Goal: Task Accomplishment & Management: Manage account settings

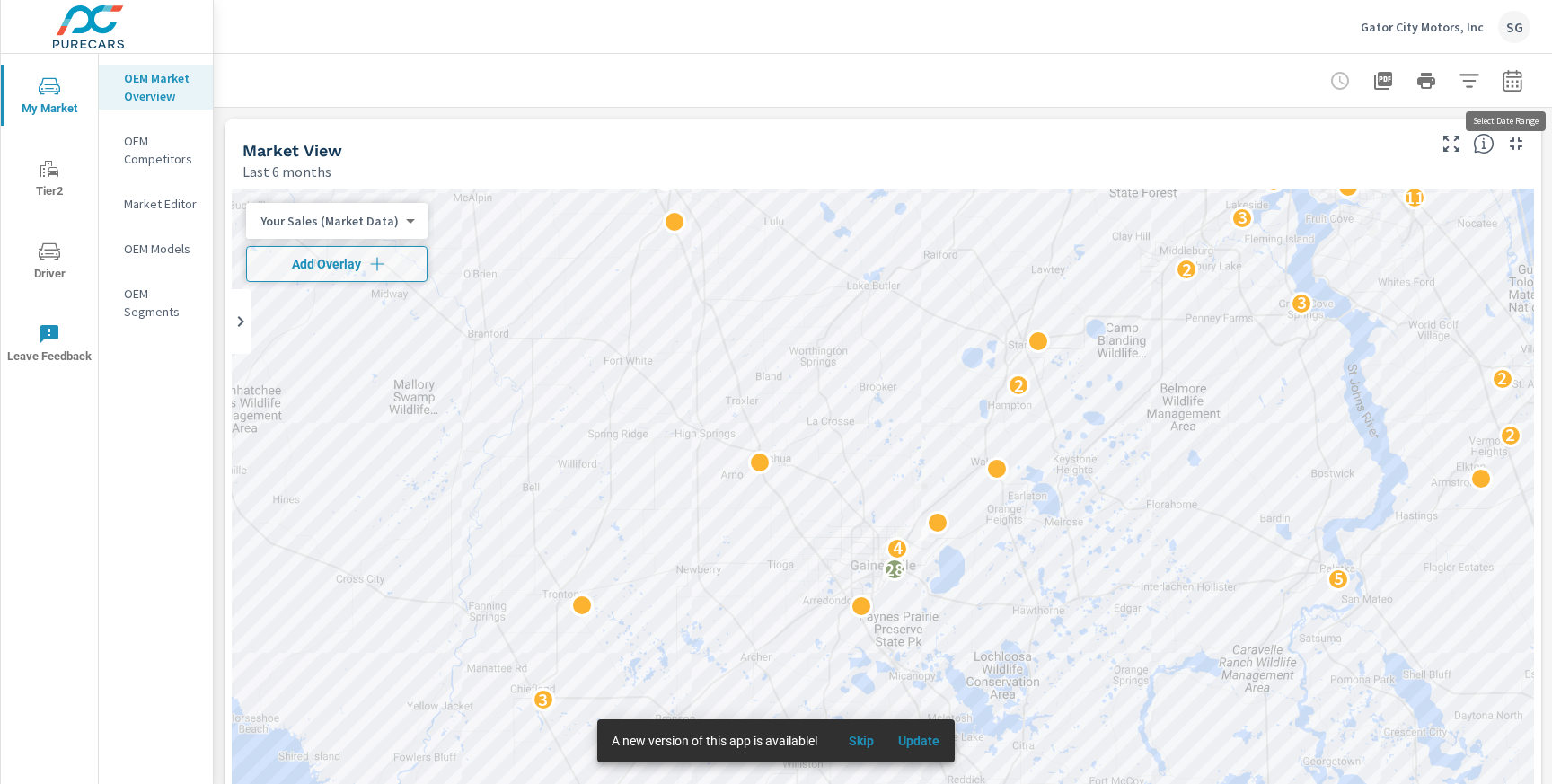
click at [1514, 84] on icon "button" at bounding box center [1512, 81] width 22 height 22
click at [1473, 31] on p "Gator City Motors, Inc" at bounding box center [1422, 27] width 123 height 16
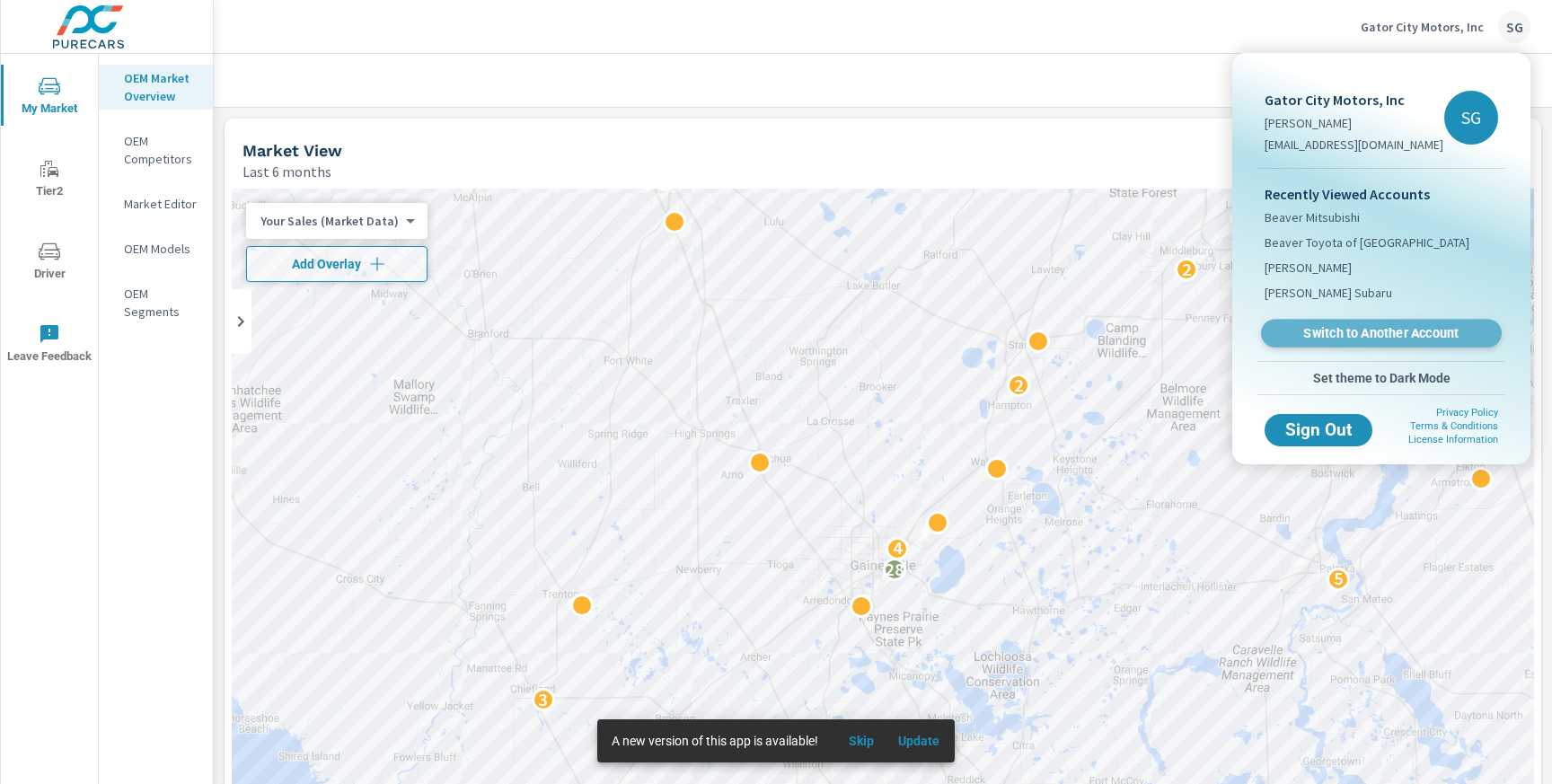
click at [1338, 336] on span "Switch to Another Account" at bounding box center [1381, 333] width 220 height 17
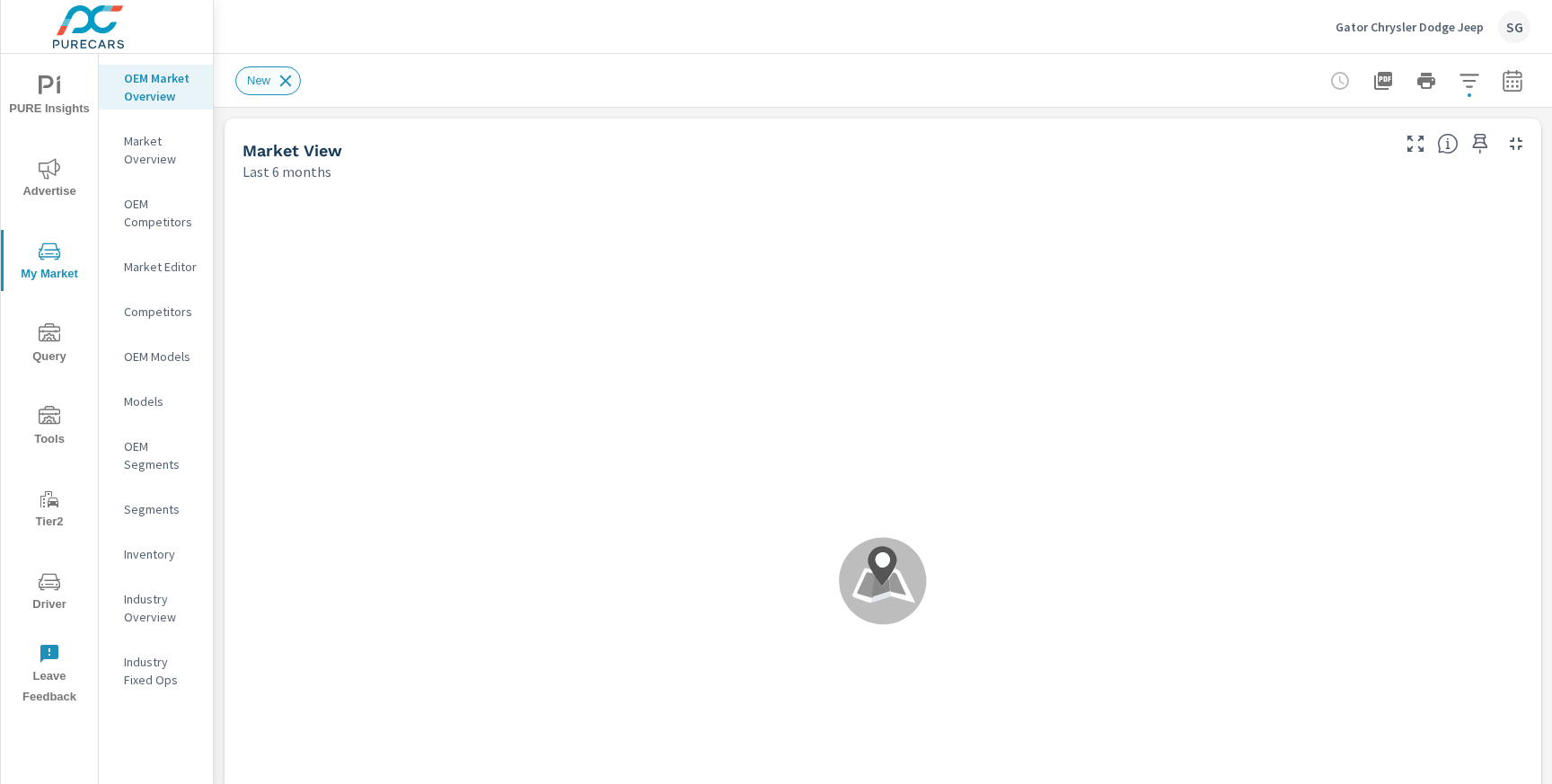
click at [289, 74] on icon at bounding box center [286, 81] width 20 height 20
click at [49, 160] on icon "nav menu" at bounding box center [50, 168] width 22 height 22
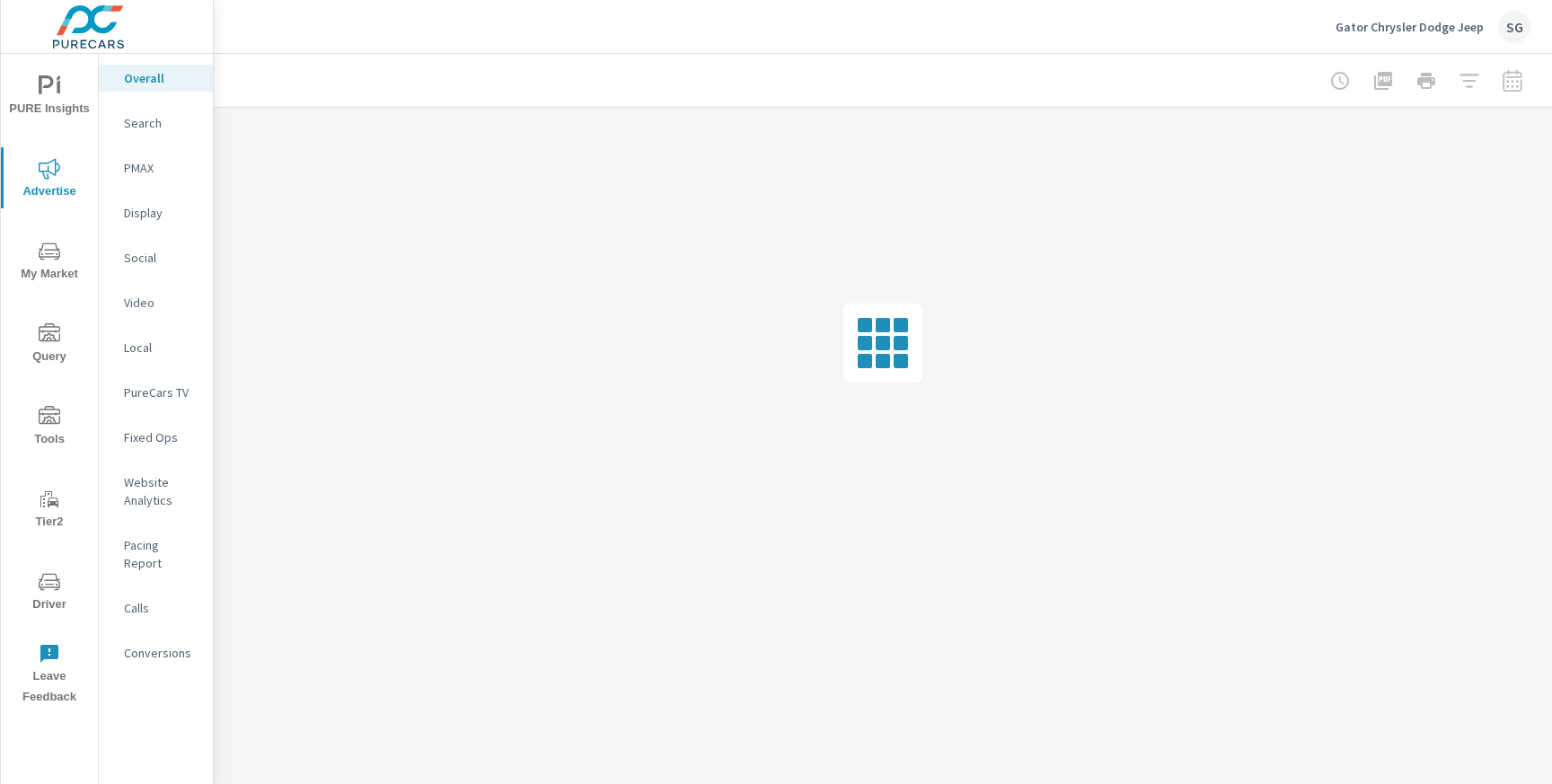
click at [1501, 69] on div at bounding box center [1426, 80] width 208 height 36
click at [1513, 83] on div at bounding box center [1426, 80] width 208 height 36
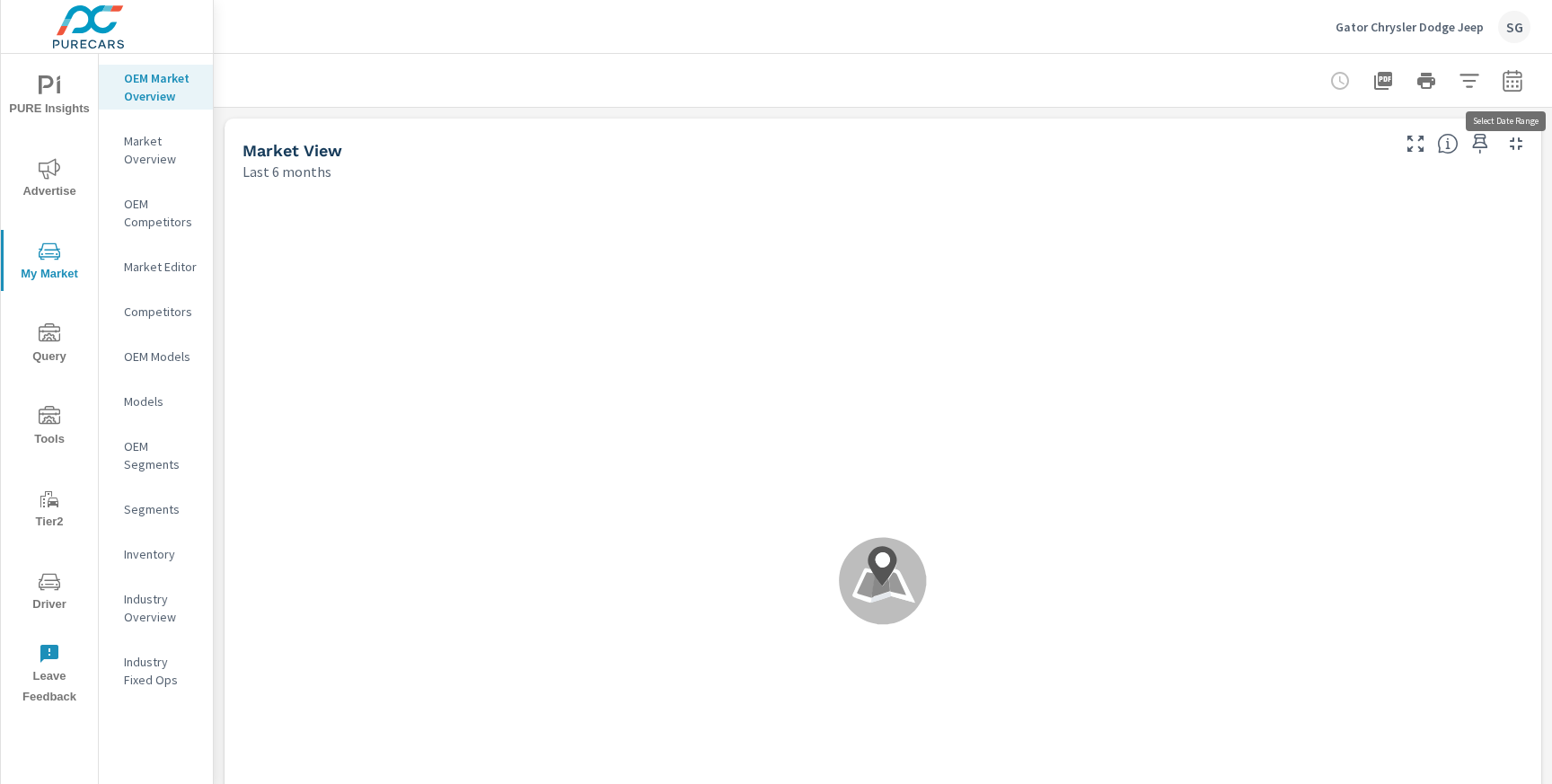
click at [1513, 83] on icon "button" at bounding box center [1512, 81] width 22 height 22
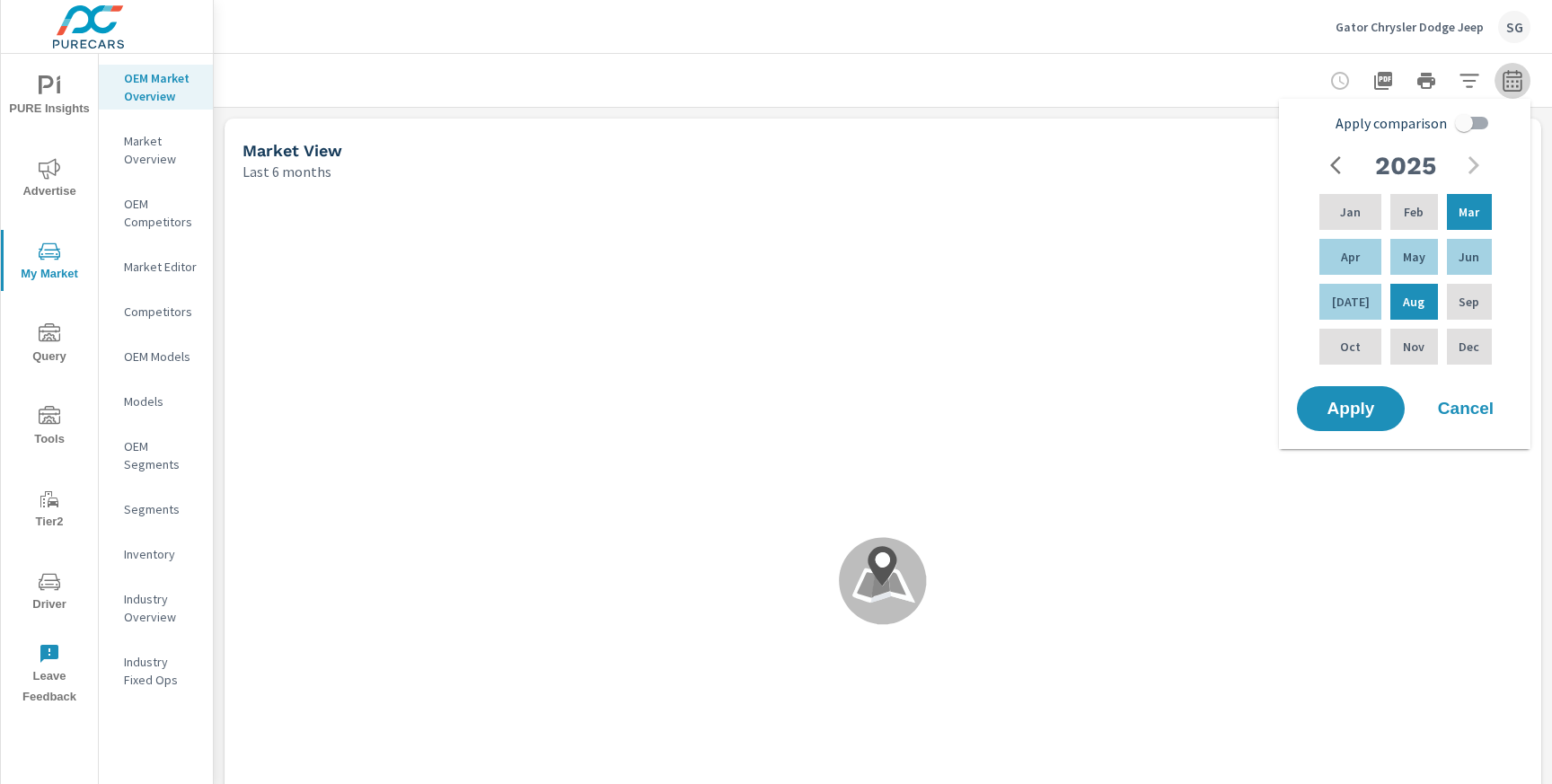
click at [1513, 83] on icon "button" at bounding box center [1512, 81] width 22 height 22
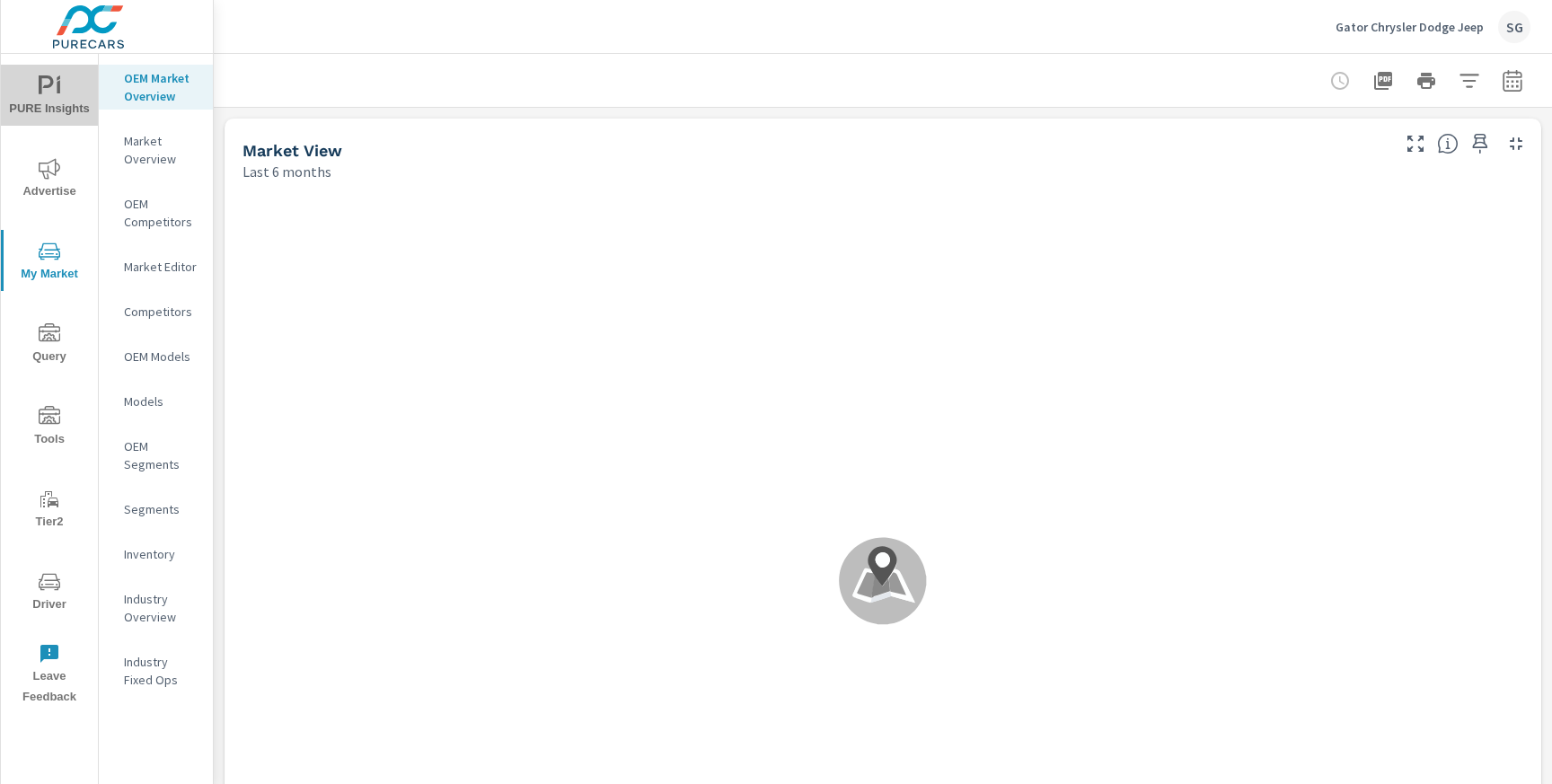
click at [34, 97] on span "PURE Insights" at bounding box center [49, 97] width 86 height 44
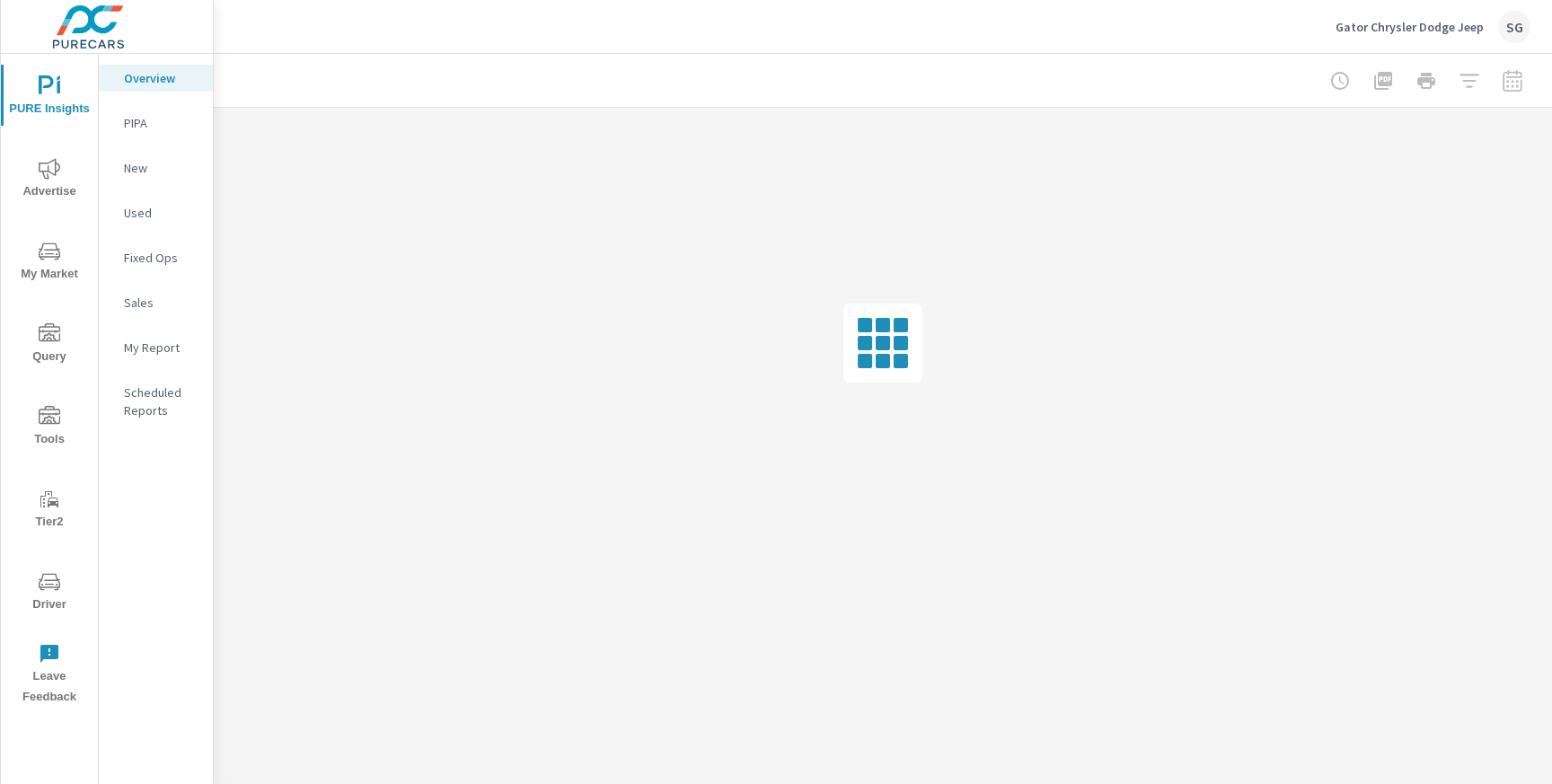
click at [43, 185] on span "Advertise" at bounding box center [49, 179] width 86 height 44
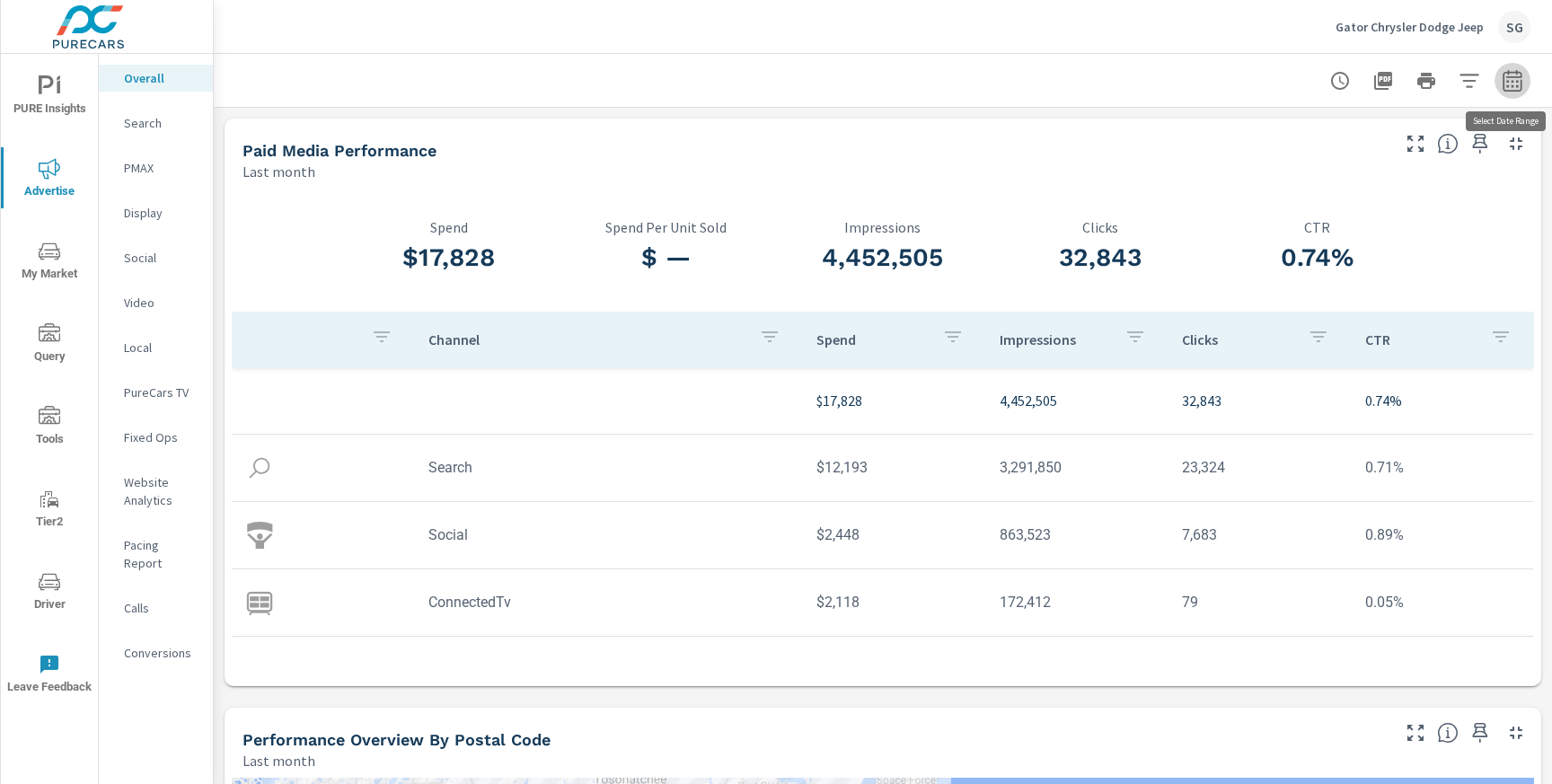
click at [1508, 88] on icon "button" at bounding box center [1512, 81] width 22 height 22
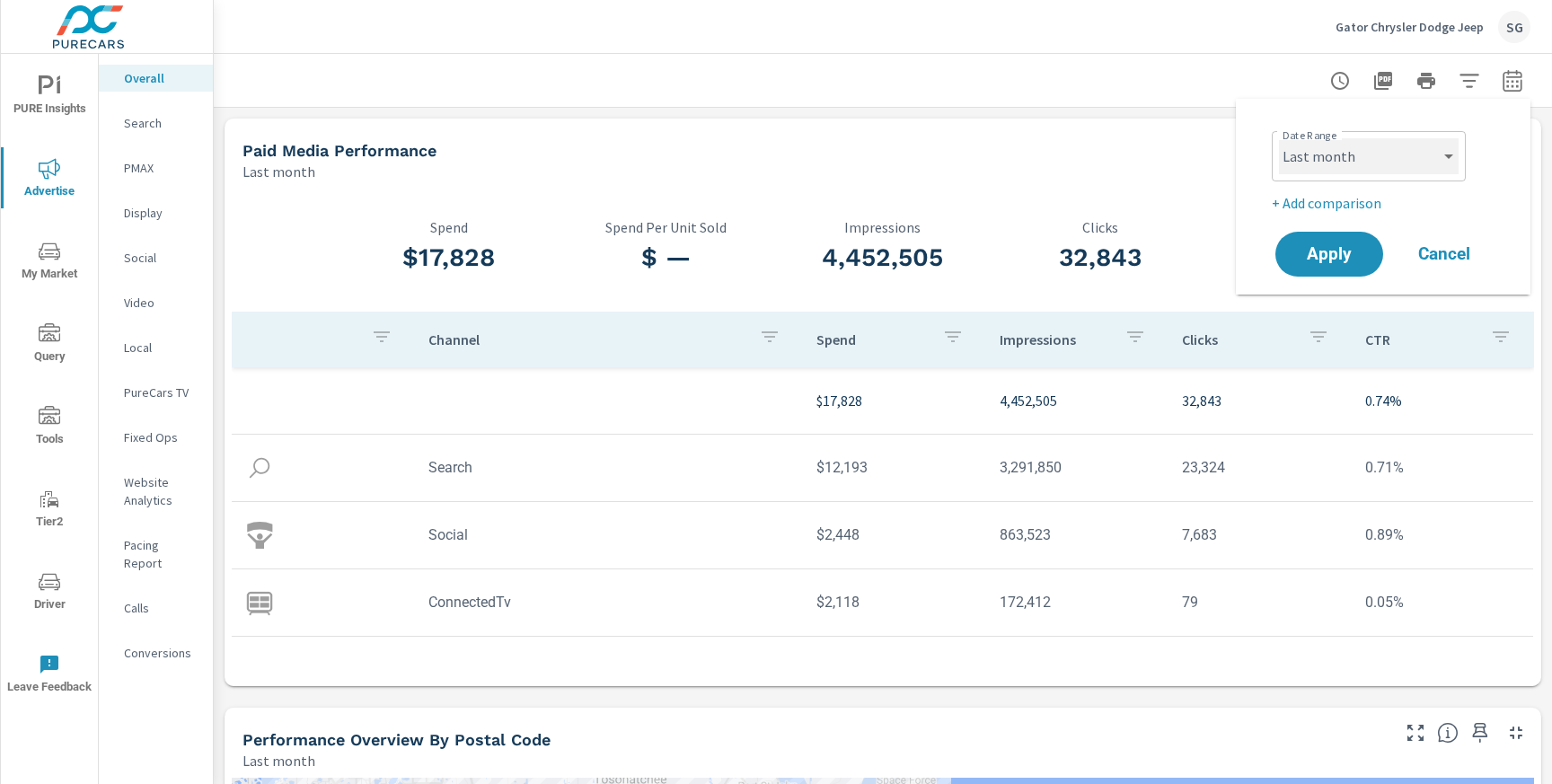
click at [1387, 165] on select "Custom [DATE] Last week Last 7 days Last 14 days Last 30 days Last 45 days Last…" at bounding box center [1369, 156] width 179 height 36
click at [1279, 138] on select "Custom [DATE] Last week Last 7 days Last 14 days Last 30 days Last 45 days Last…" at bounding box center [1369, 156] width 179 height 36
select select "Last 30 days"
click at [1324, 206] on p "+ Add comparison" at bounding box center [1386, 203] width 230 height 22
select select "Previous period"
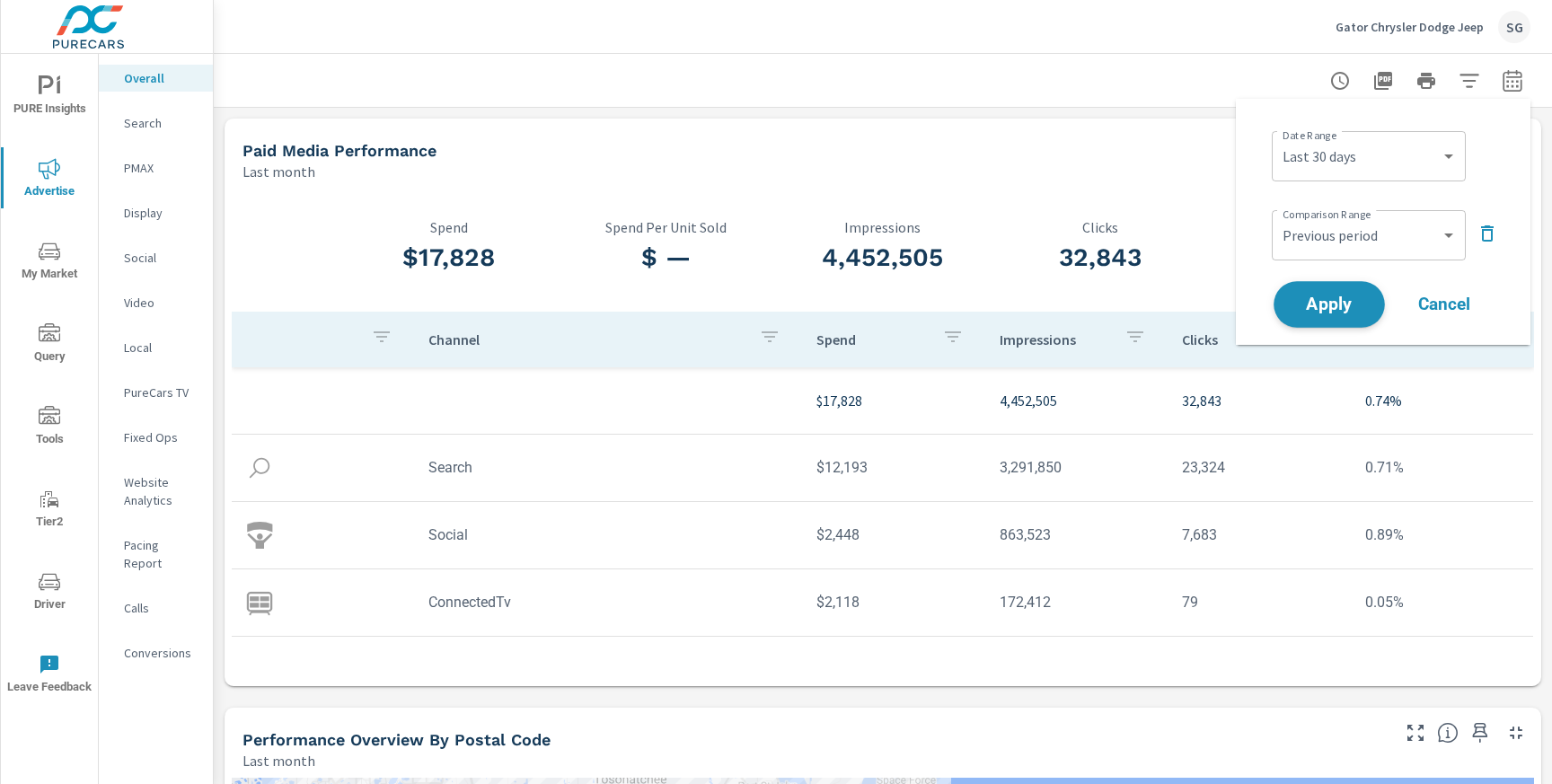
click at [1318, 306] on span "Apply" at bounding box center [1329, 304] width 73 height 17
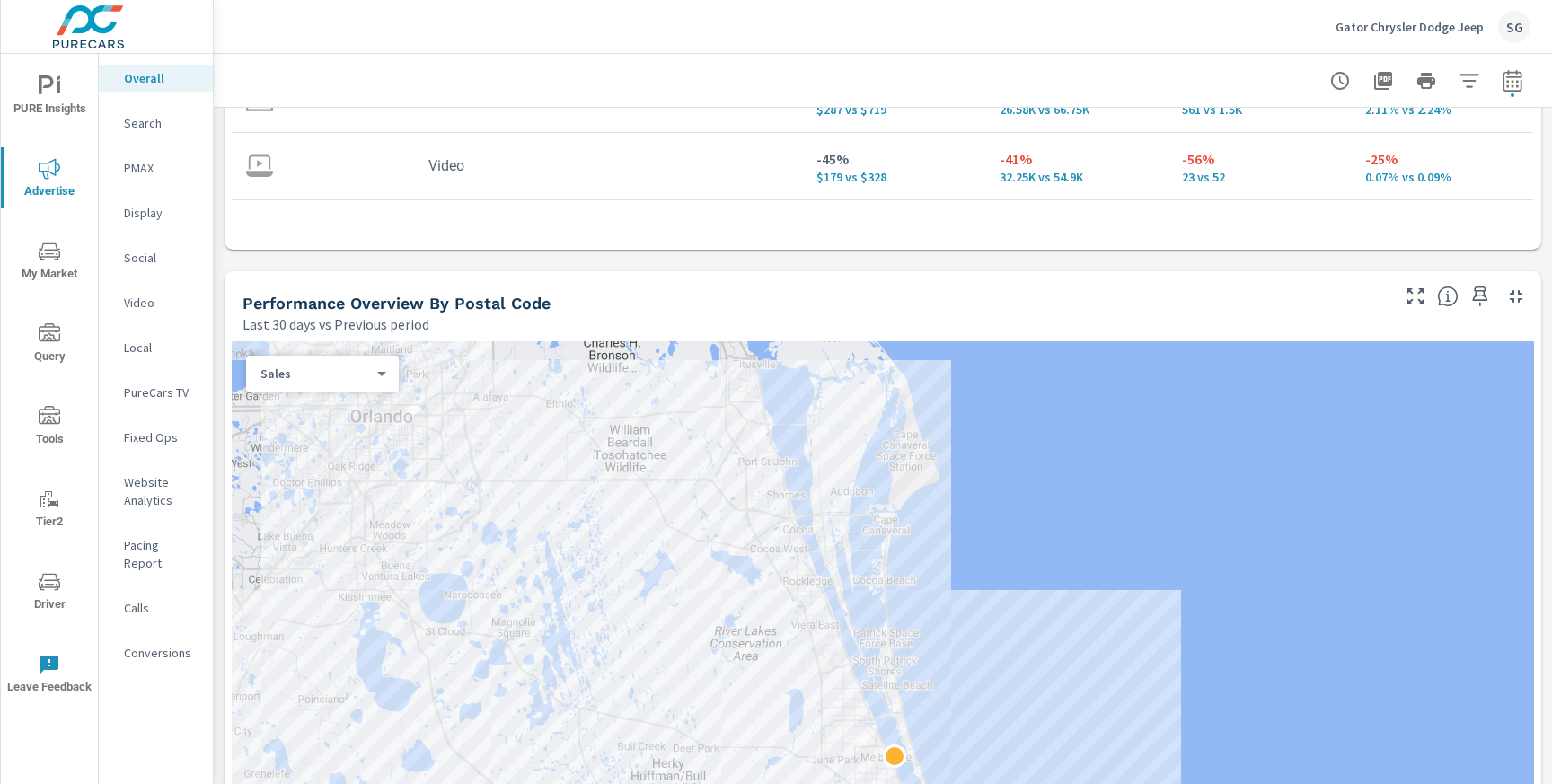
scroll to position [679, 0]
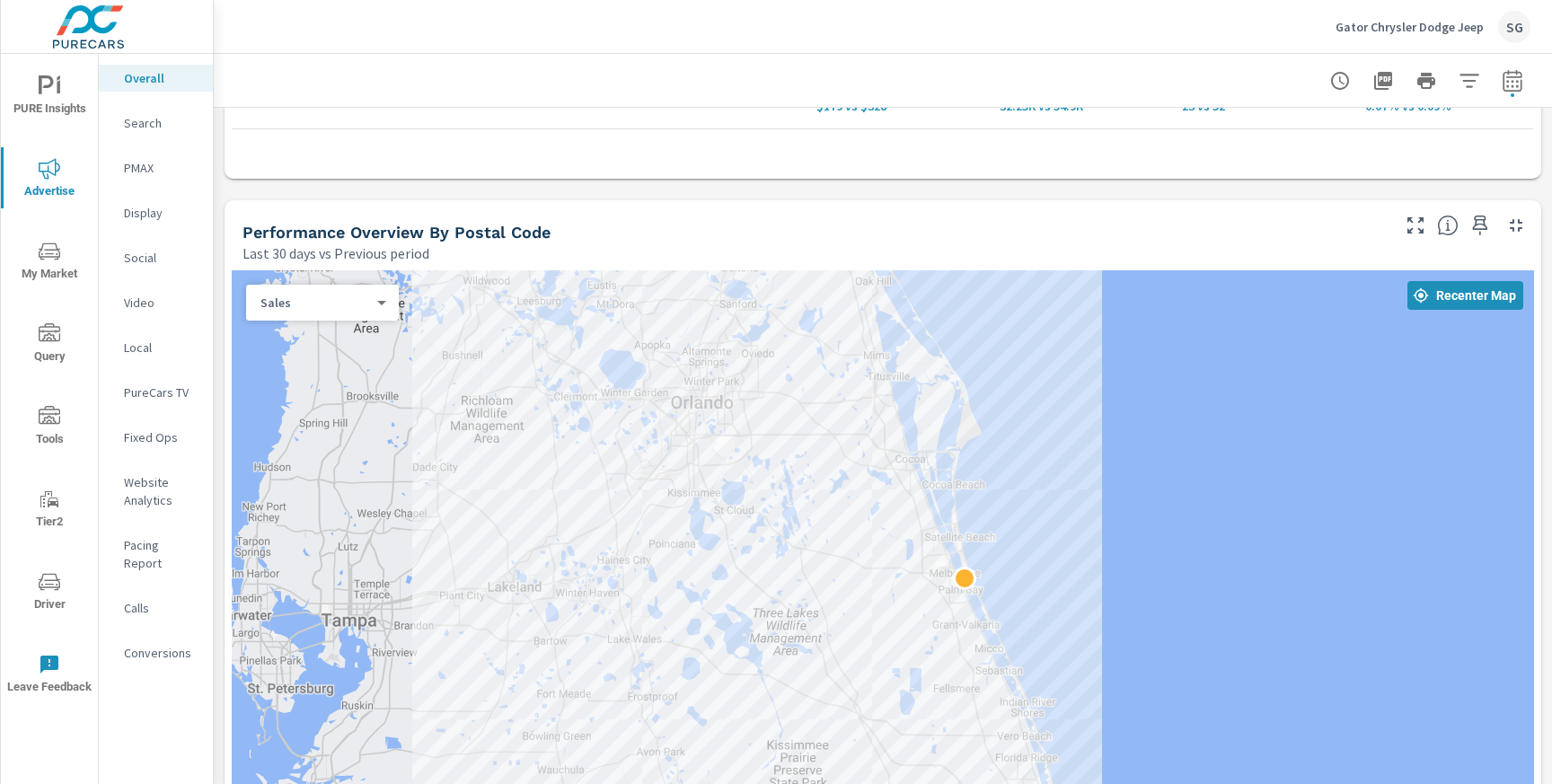
click at [943, 223] on div "Performance Overview By Postal Code" at bounding box center [815, 232] width 1144 height 21
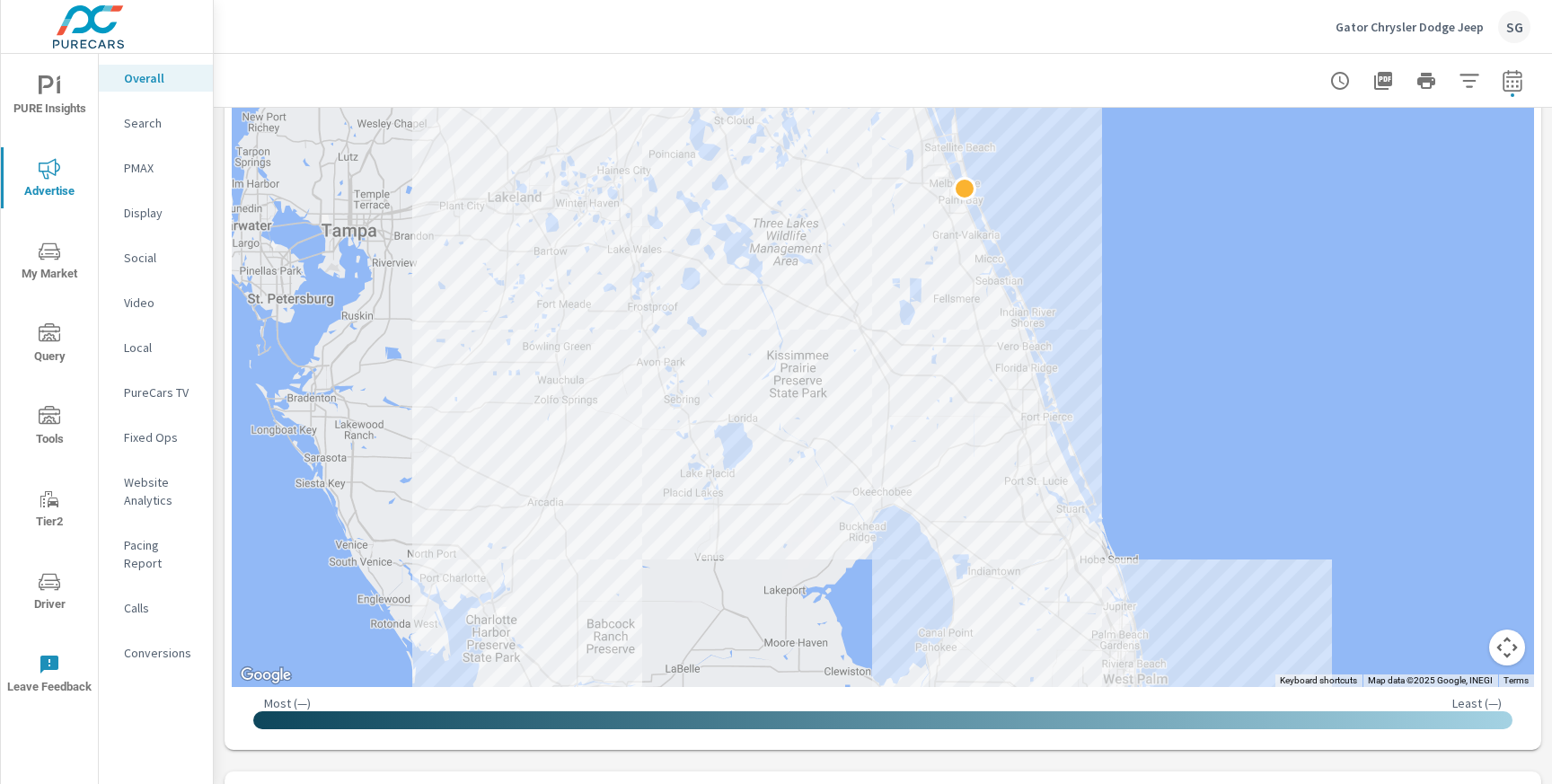
scroll to position [1065, 0]
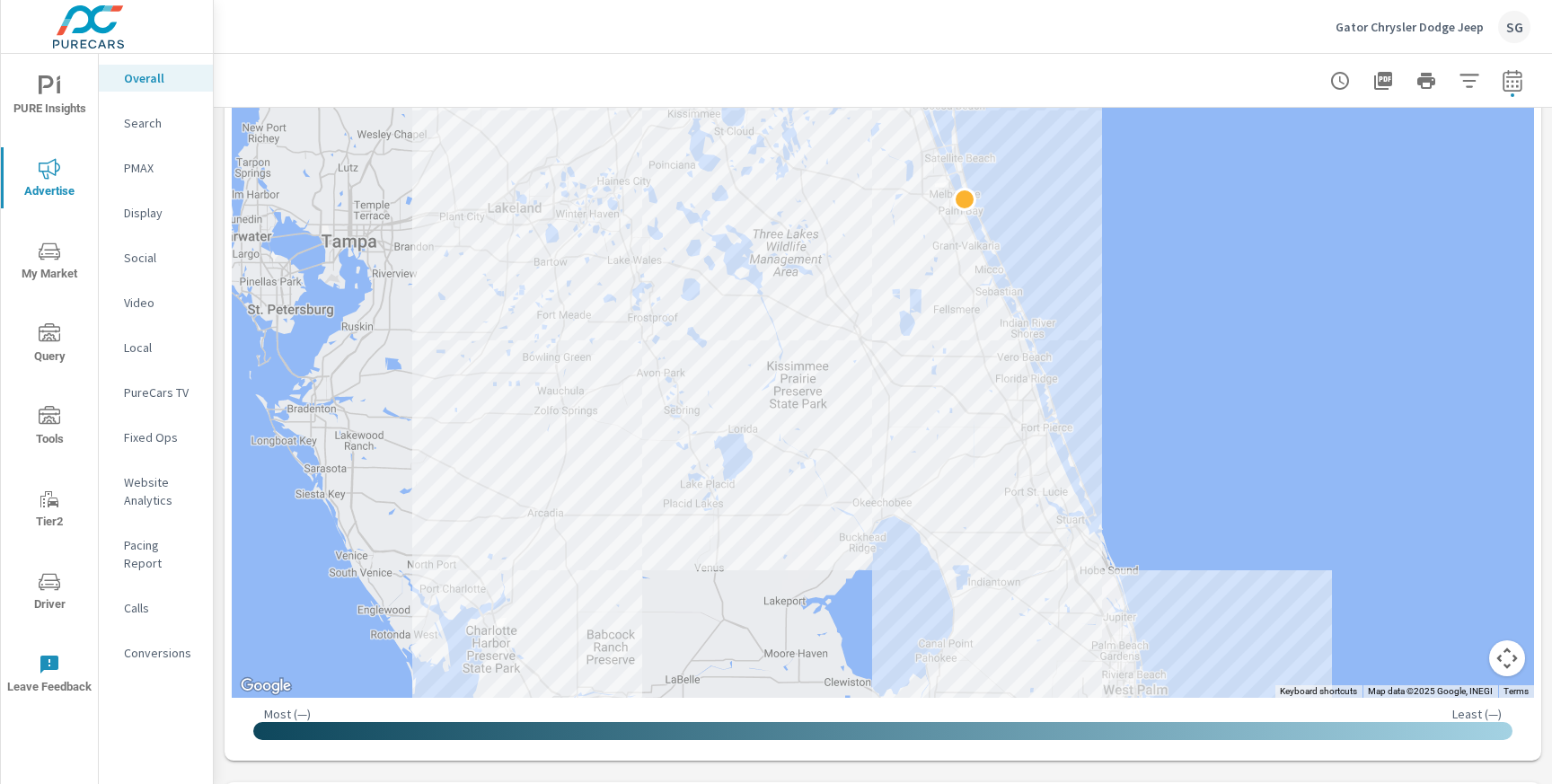
click at [694, 774] on div "Paid Media Performance Last 30 days vs Previous period -22% $14.01K vs $17.94K …" at bounding box center [883, 675] width 1338 height 3266
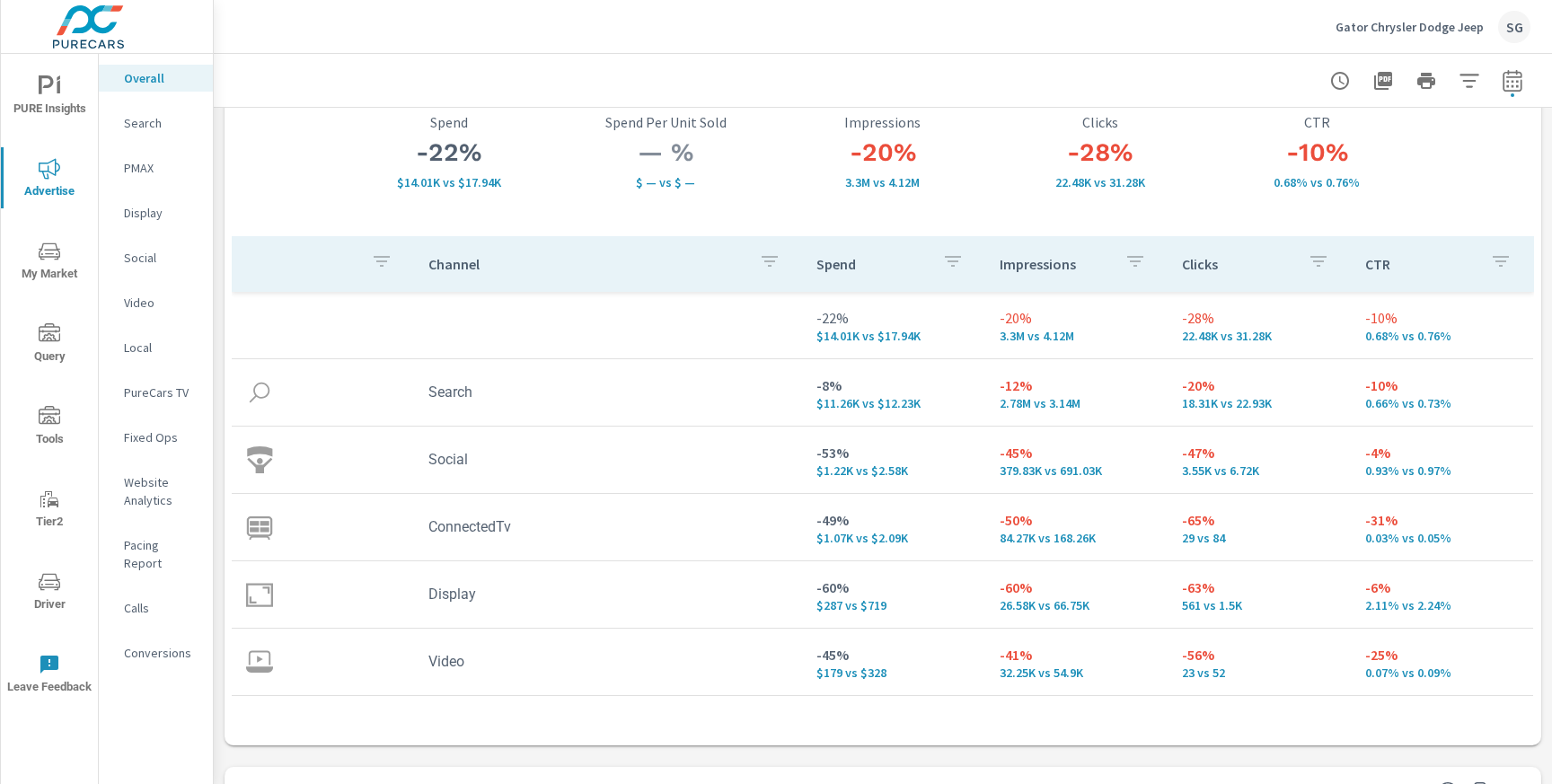
scroll to position [118, 0]
click at [1510, 73] on icon "button" at bounding box center [1512, 81] width 22 height 22
select select "Last 30 days"
select select "Previous period"
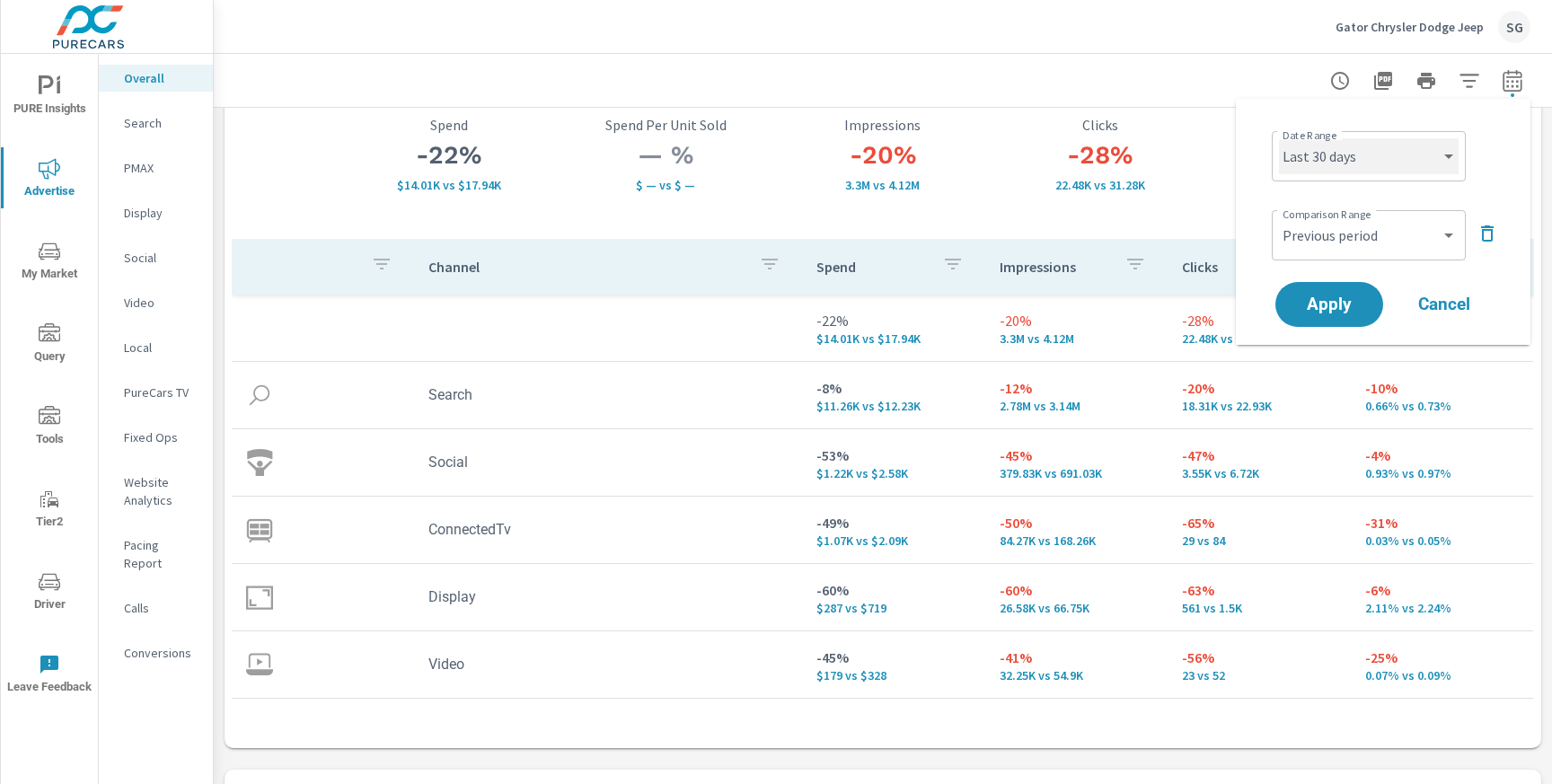
click at [1372, 156] on select "Custom Yesterday Last week Last 7 days Last 14 days Last 30 days Last 45 days L…" at bounding box center [1369, 156] width 179 height 36
click at [1279, 138] on select "Custom Yesterday Last week Last 7 days Last 14 days Last 30 days Last 45 days L…" at bounding box center [1369, 156] width 179 height 36
select select "Month to date"
click at [1337, 307] on span "Apply" at bounding box center [1329, 304] width 73 height 17
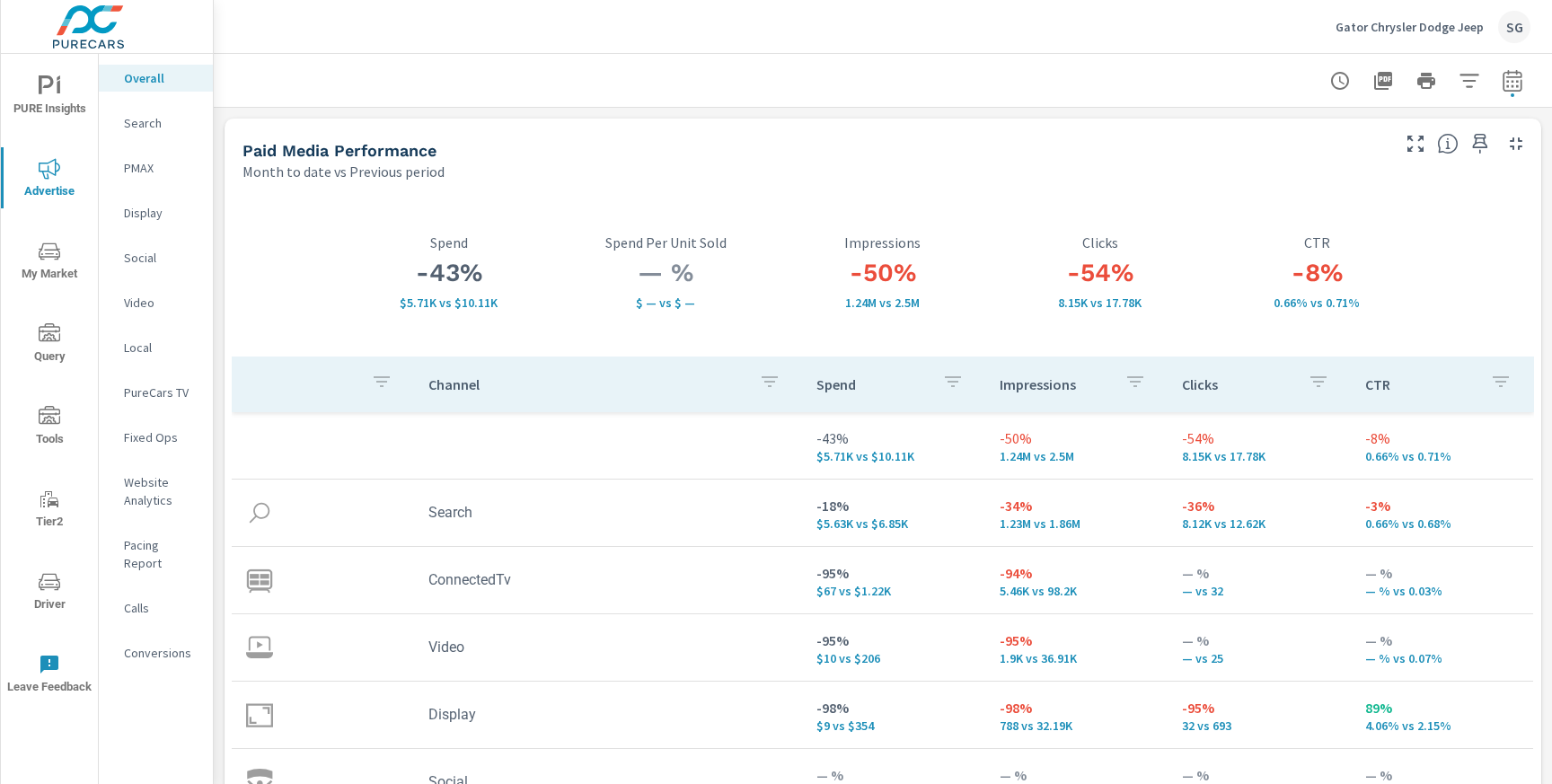
click at [571, 338] on div "— % $ — vs $ — Spend Per Unit Sold" at bounding box center [665, 272] width 217 height 168
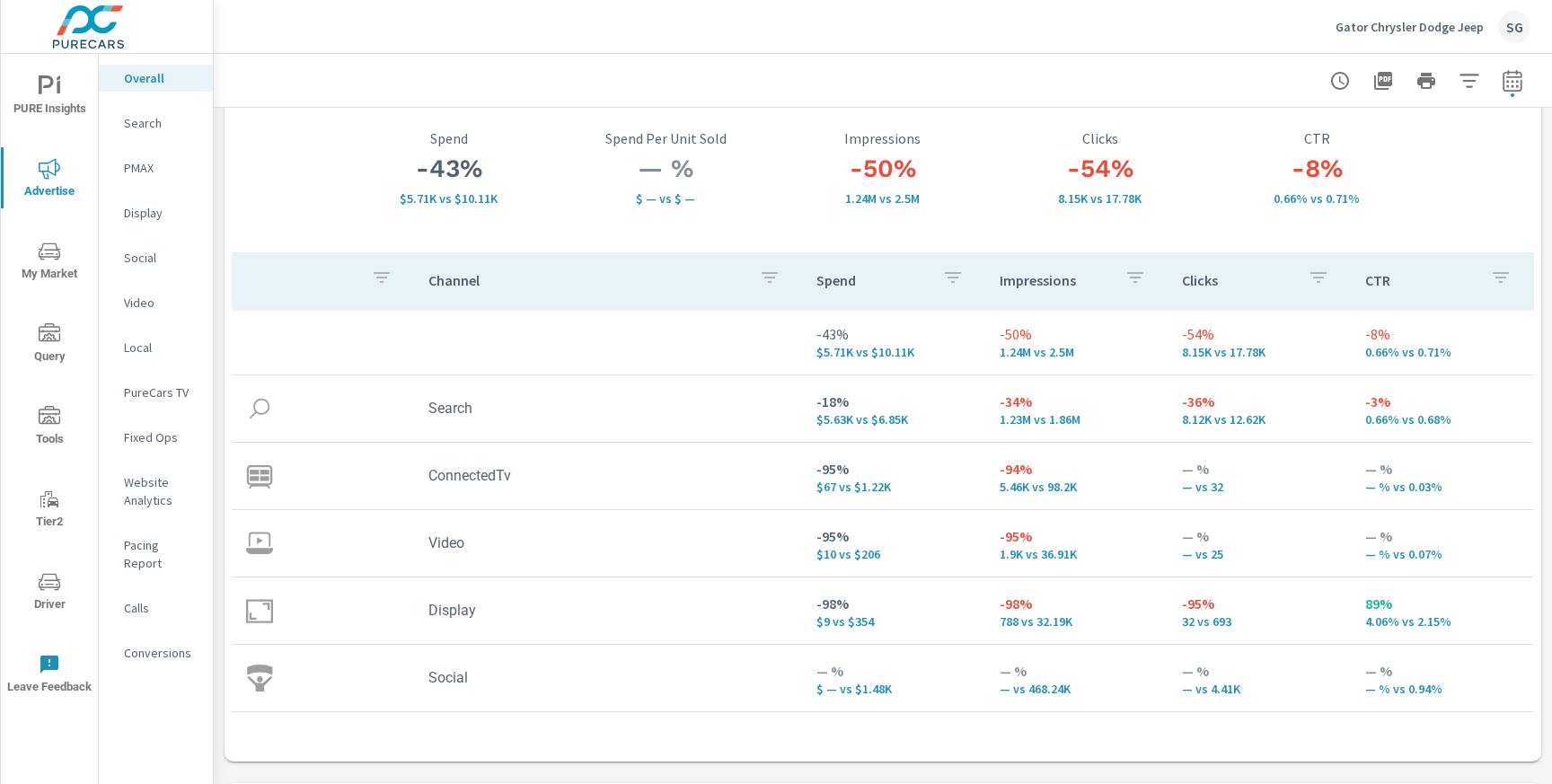
scroll to position [109, 0]
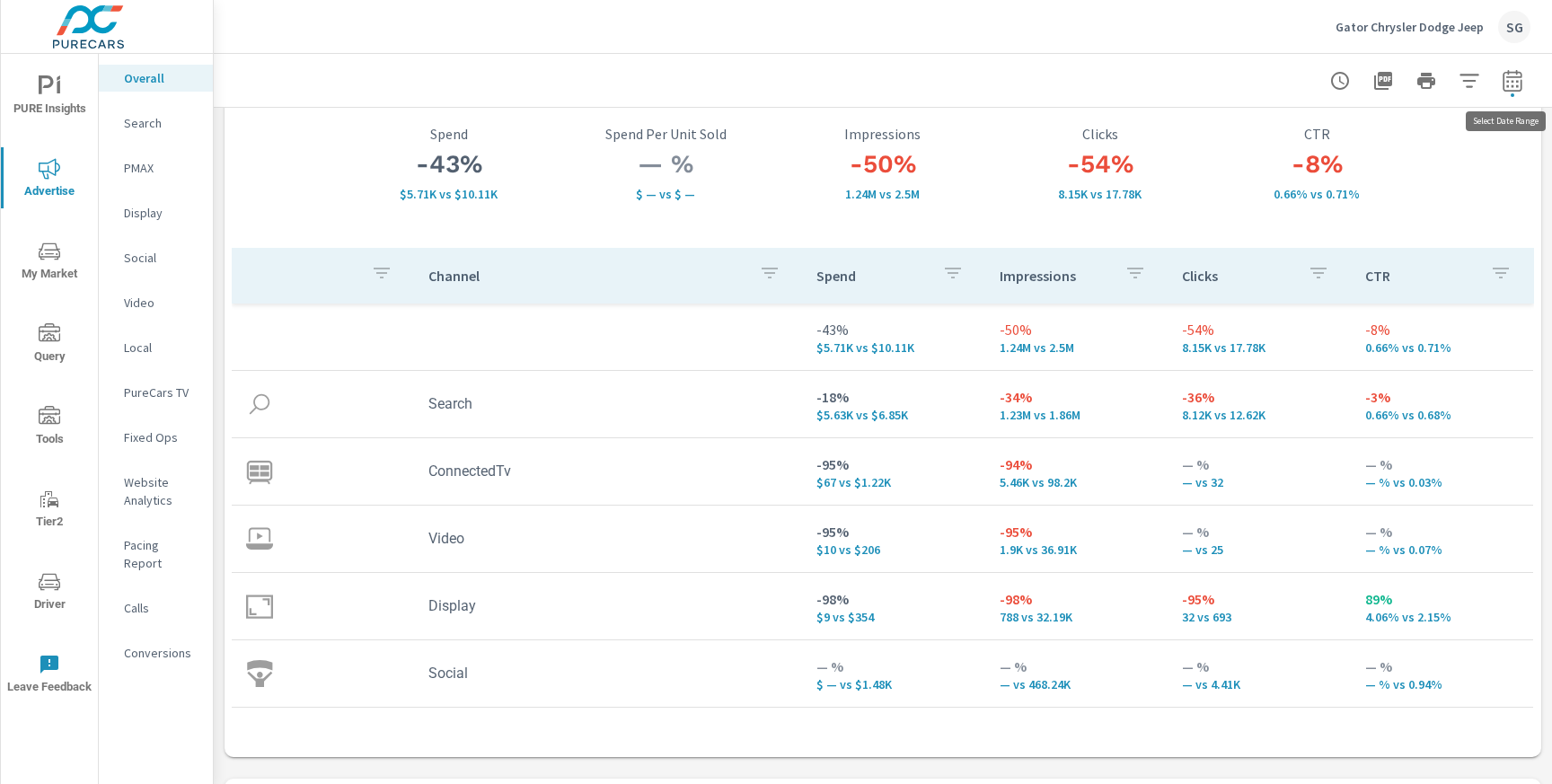
click at [1508, 90] on icon "button" at bounding box center [1511, 80] width 19 height 22
select select "Month to date"
select select "Previous period"
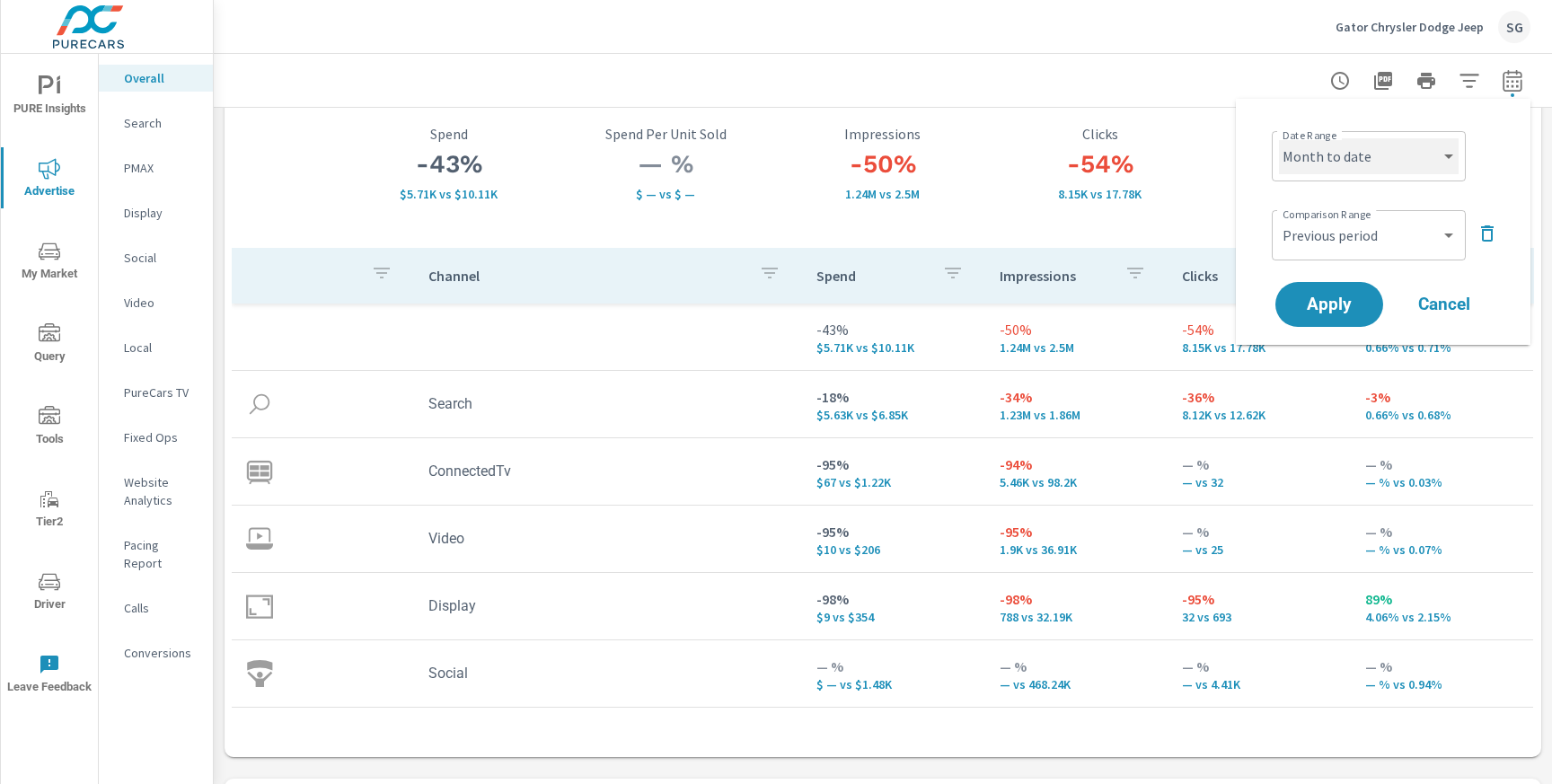
click at [1369, 166] on select "Custom [DATE] Last week Last 7 days Last 14 days Last 30 days Last 45 days Last…" at bounding box center [1369, 156] width 179 height 36
click at [1279, 138] on select "Custom [DATE] Last week Last 7 days Last 14 days Last 30 days Last 45 days Last…" at bounding box center [1369, 156] width 179 height 36
select select "Last 30 days"
click at [1315, 307] on span "Apply" at bounding box center [1329, 304] width 73 height 17
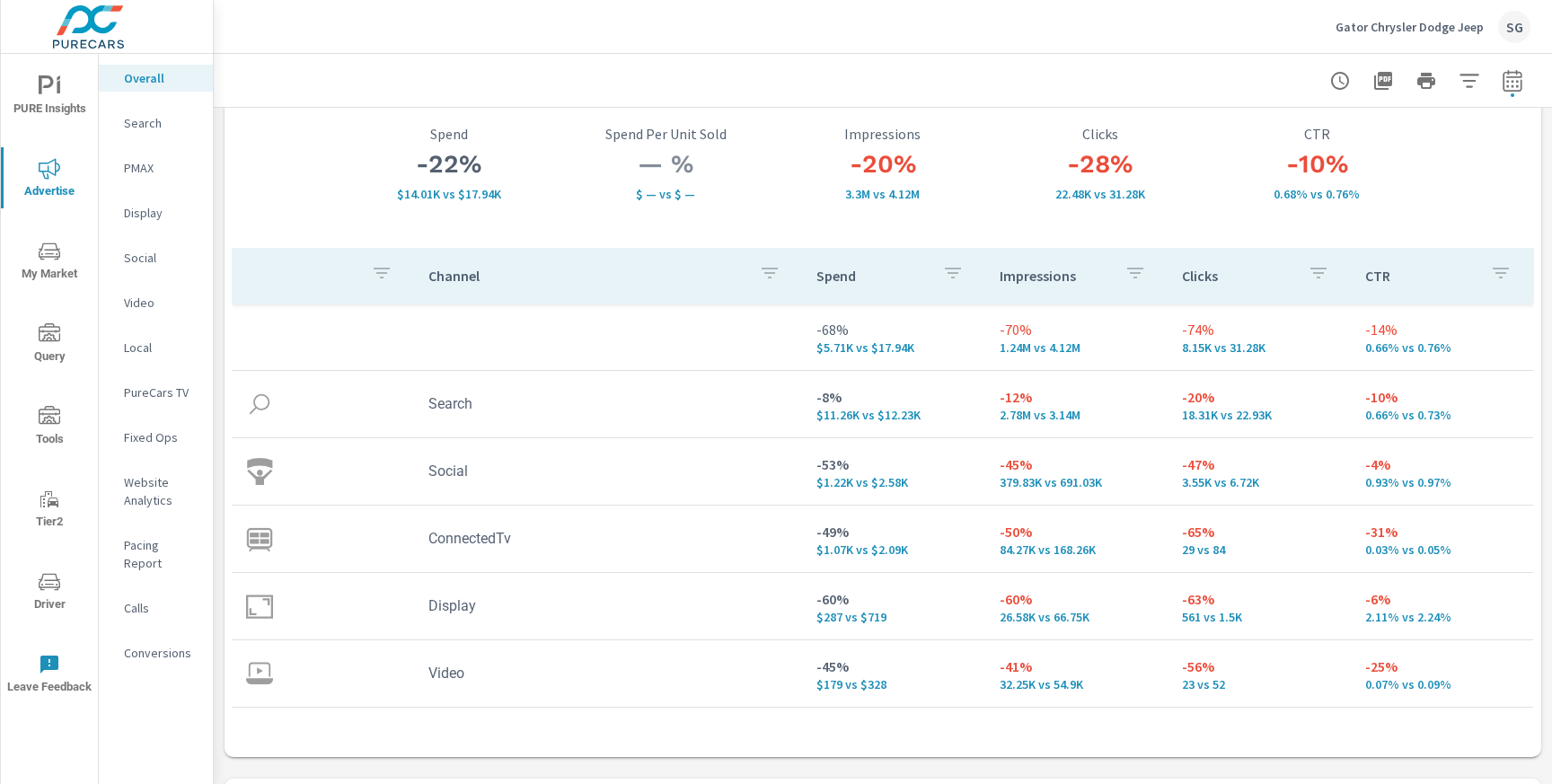
click at [138, 124] on p "Search" at bounding box center [161, 123] width 74 height 18
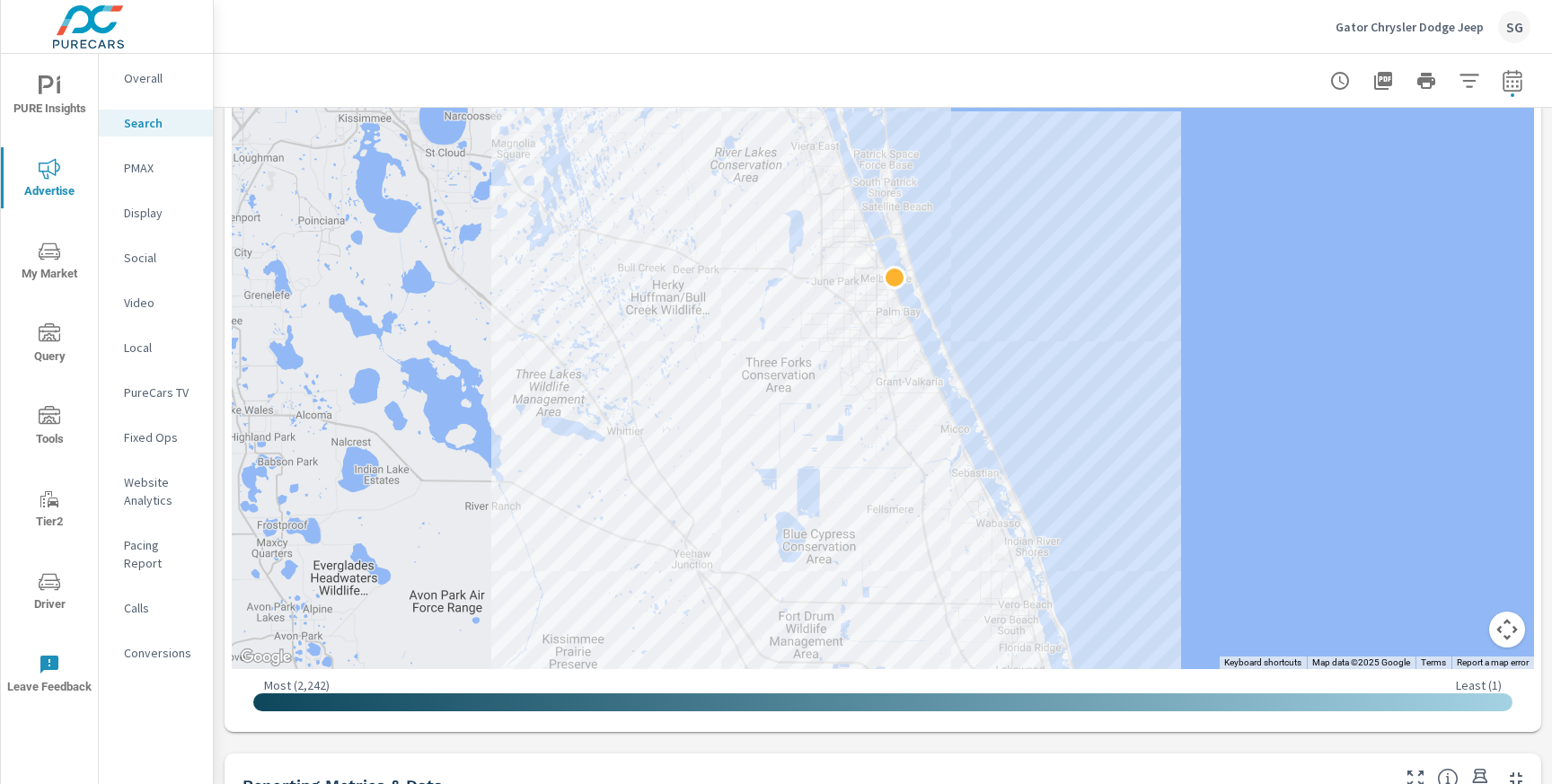
scroll to position [518, 0]
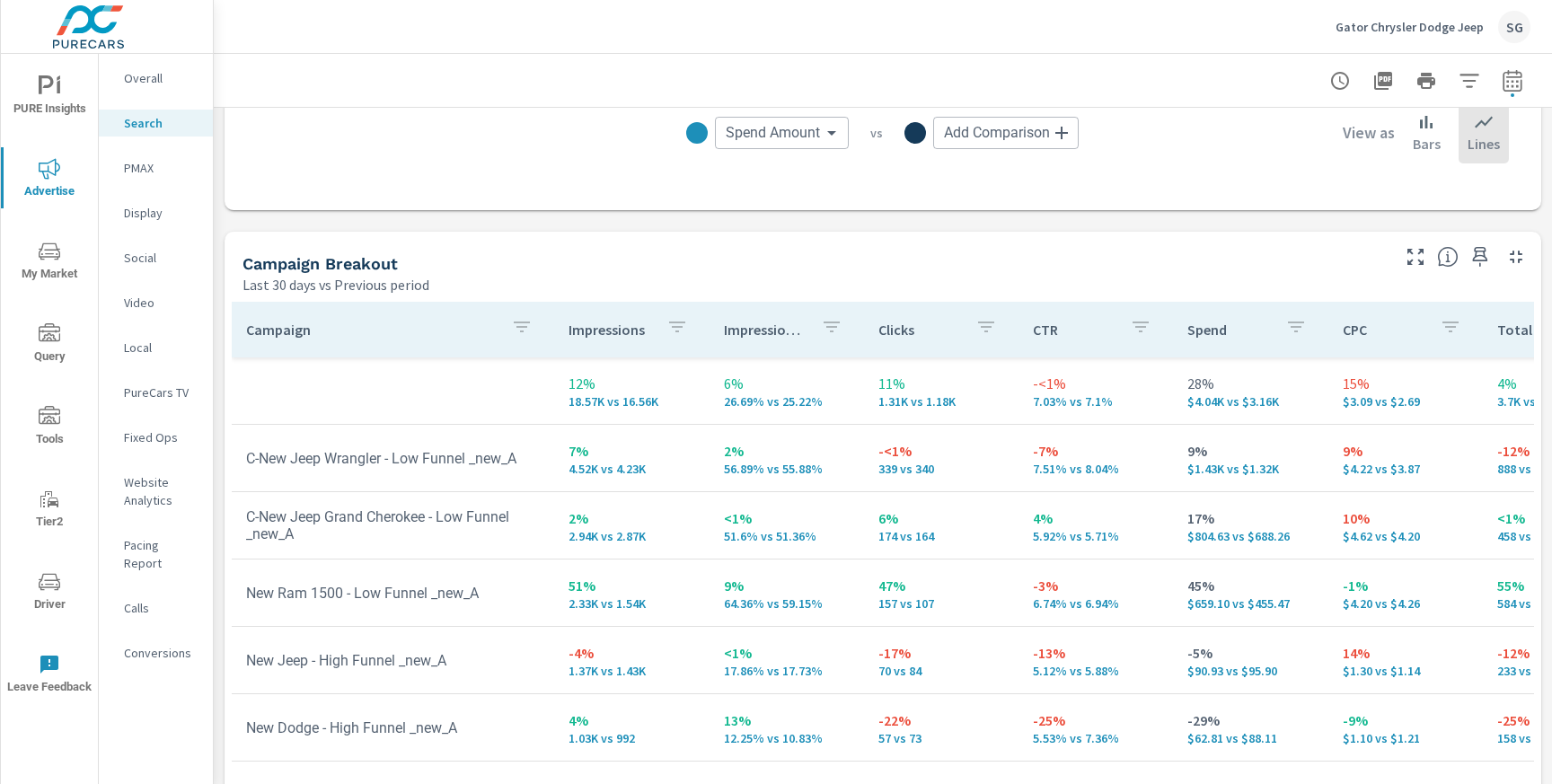
scroll to position [1614, 0]
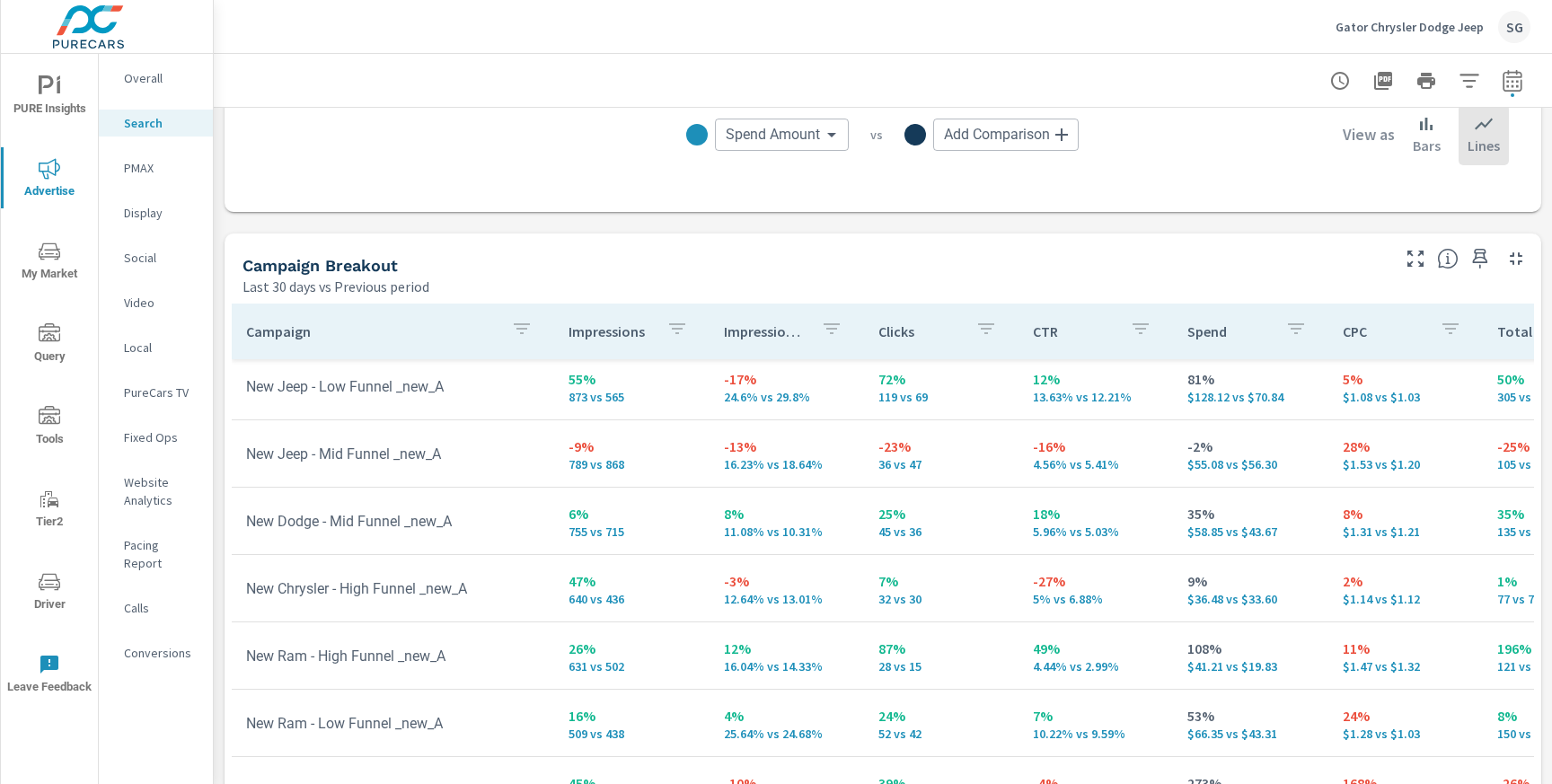
scroll to position [557, 0]
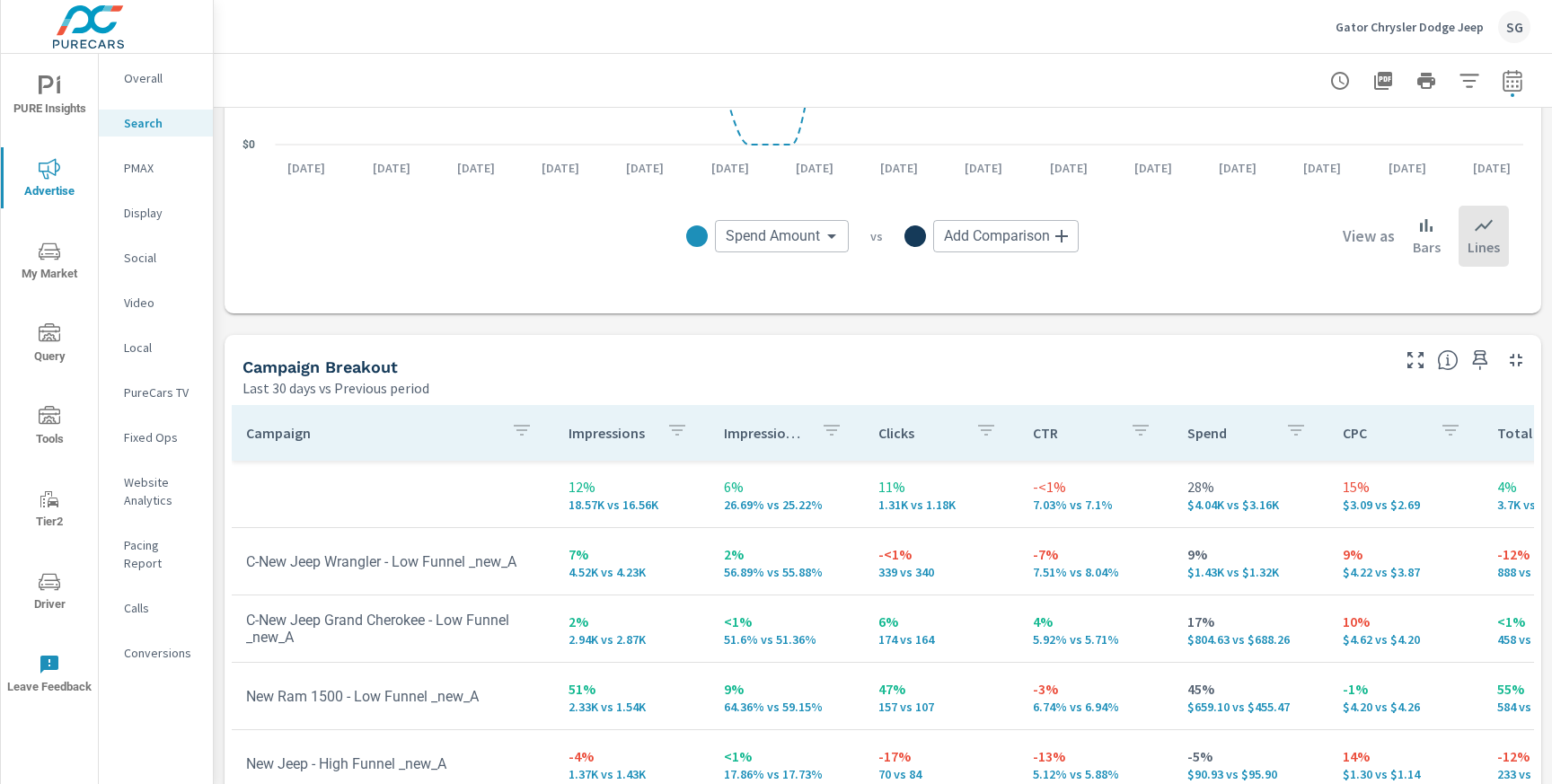
scroll to position [1510, 0]
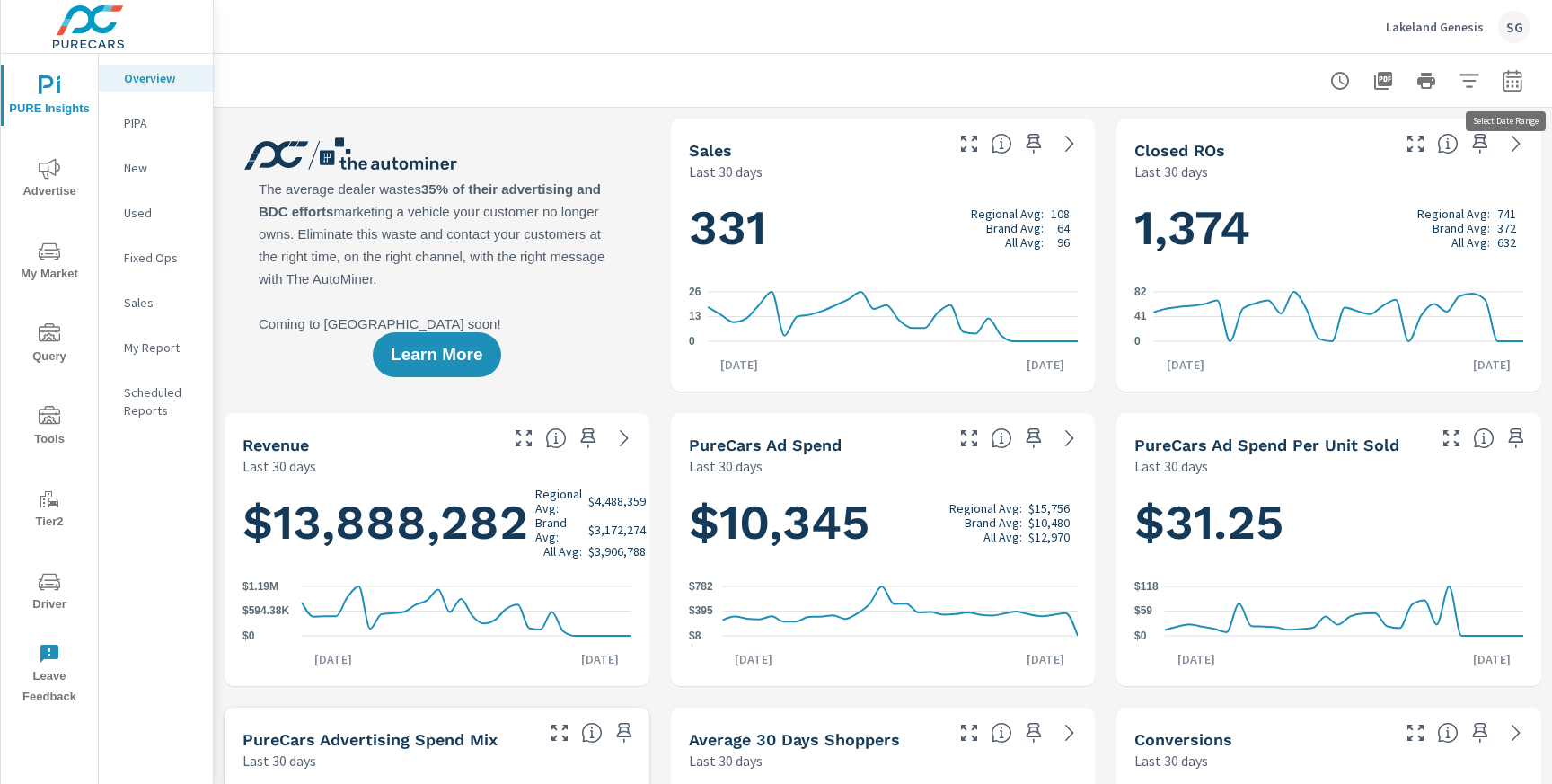
click at [1527, 81] on button "button" at bounding box center [1512, 80] width 36 height 36
select select "Last 30 days"
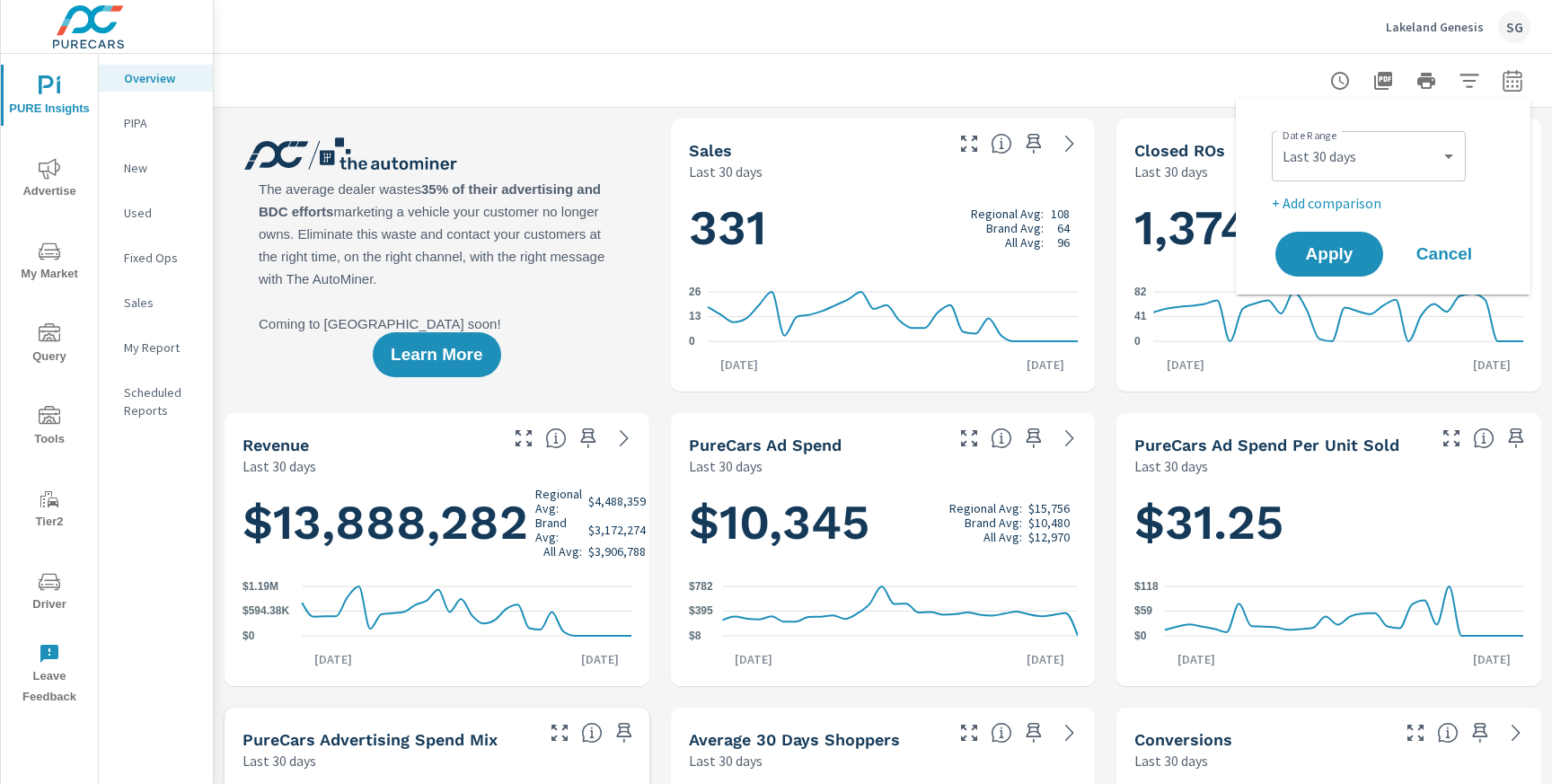
click at [1297, 212] on p "+ Add comparison" at bounding box center [1386, 203] width 230 height 22
select select "Previous period"
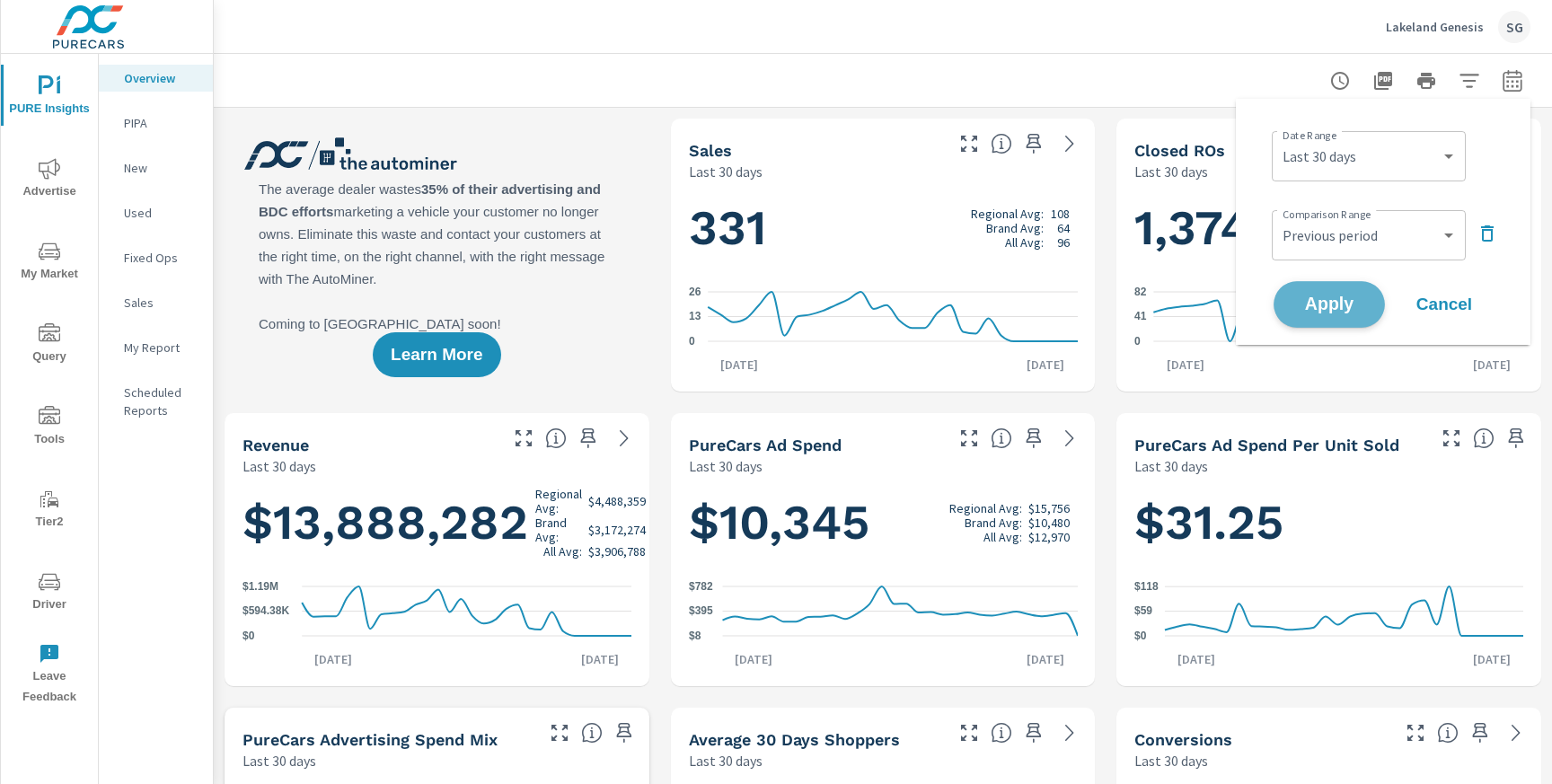
click at [1305, 289] on button "Apply" at bounding box center [1329, 303] width 111 height 47
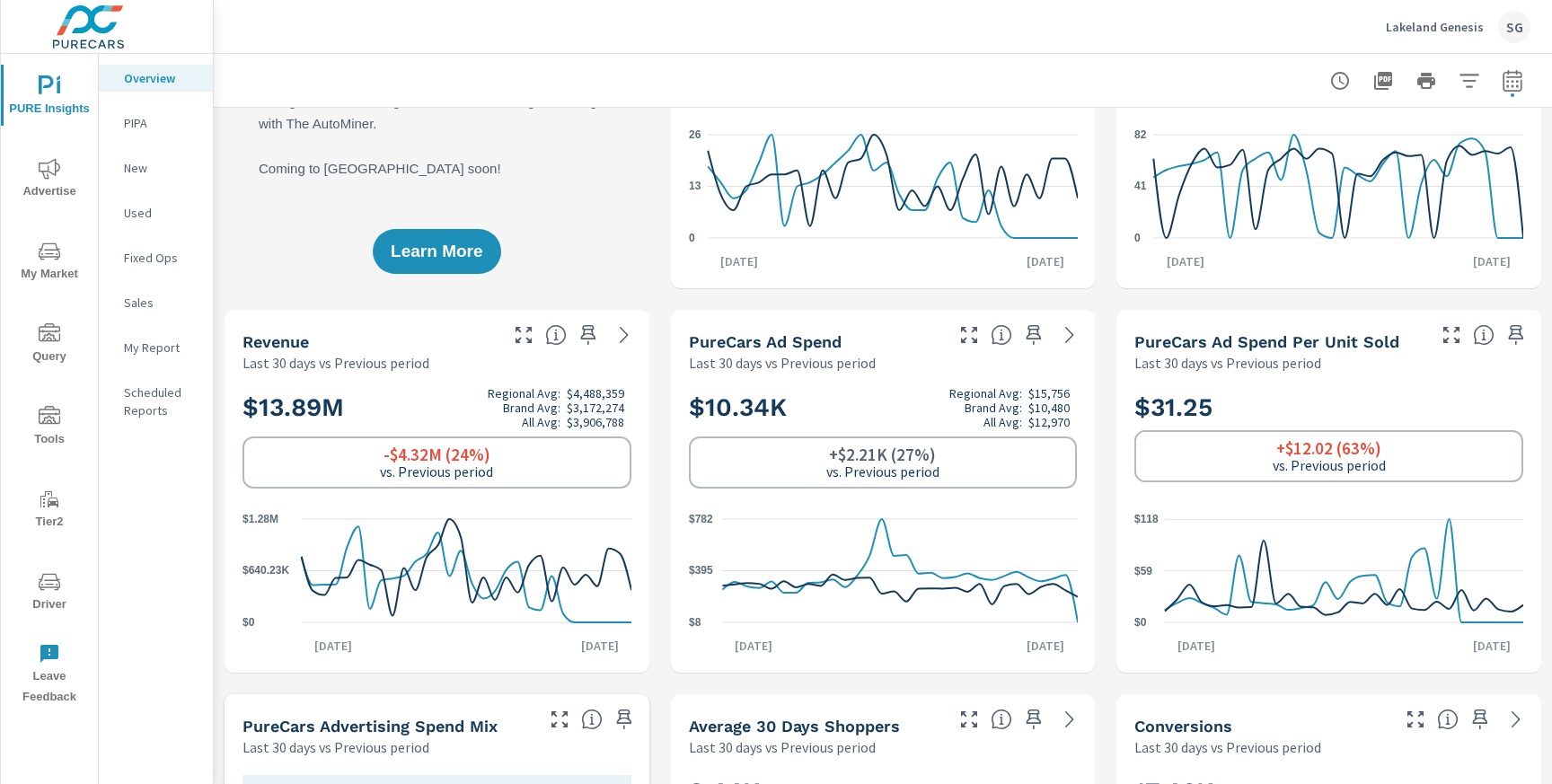
scroll to position [197, 0]
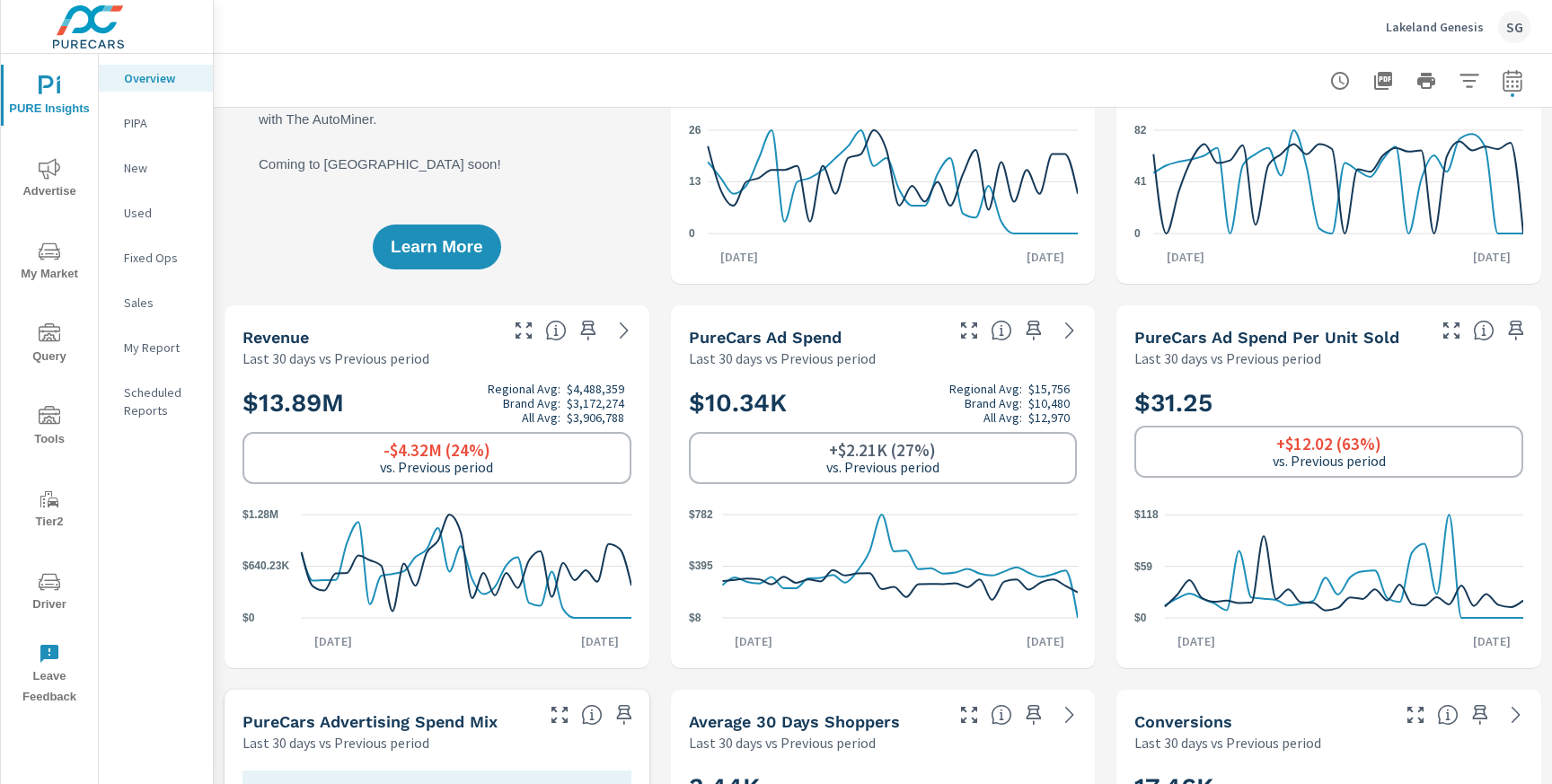
click at [50, 194] on span "Advertise" at bounding box center [49, 179] width 86 height 44
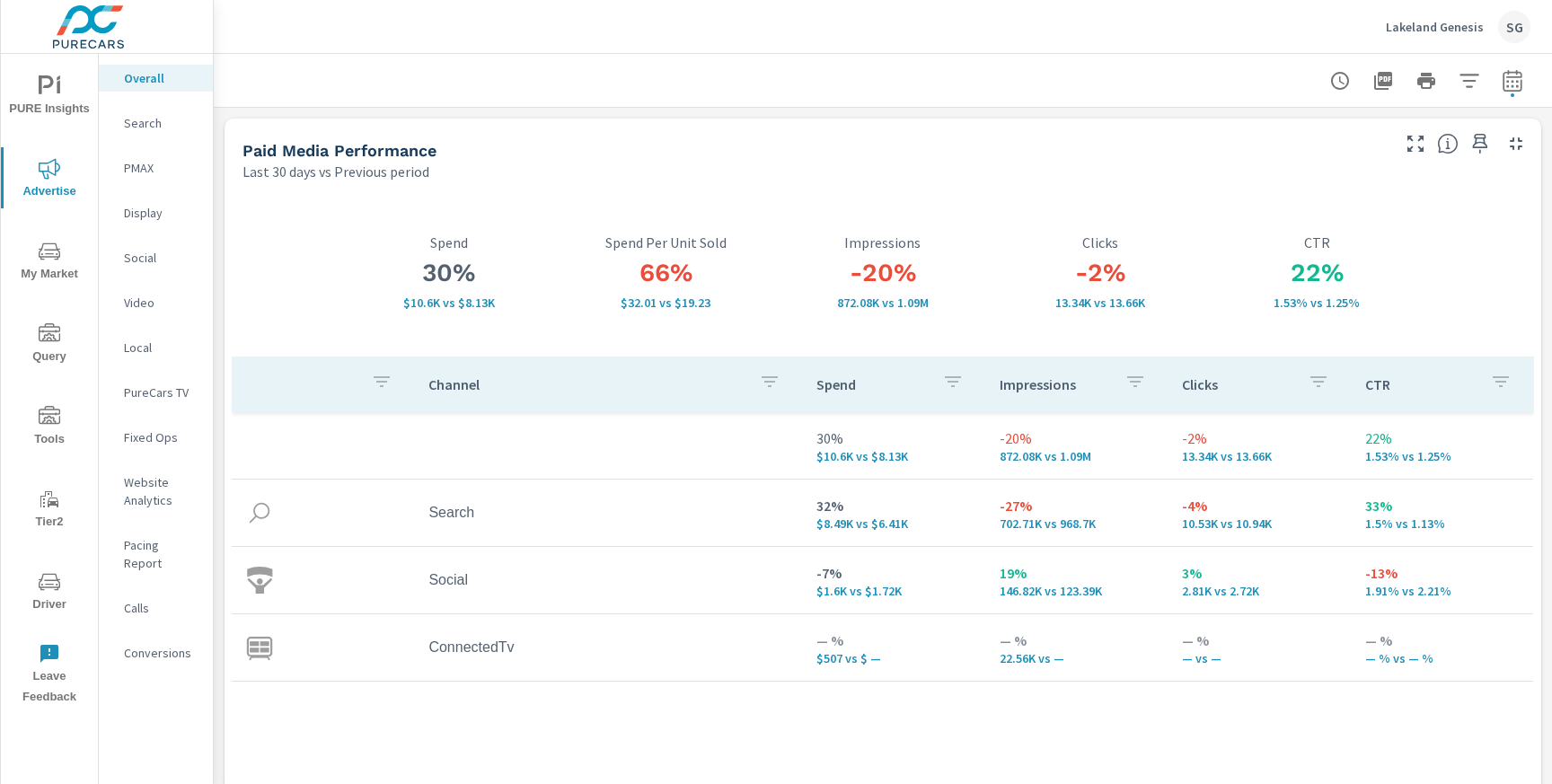
click at [150, 131] on p "Search" at bounding box center [161, 123] width 74 height 18
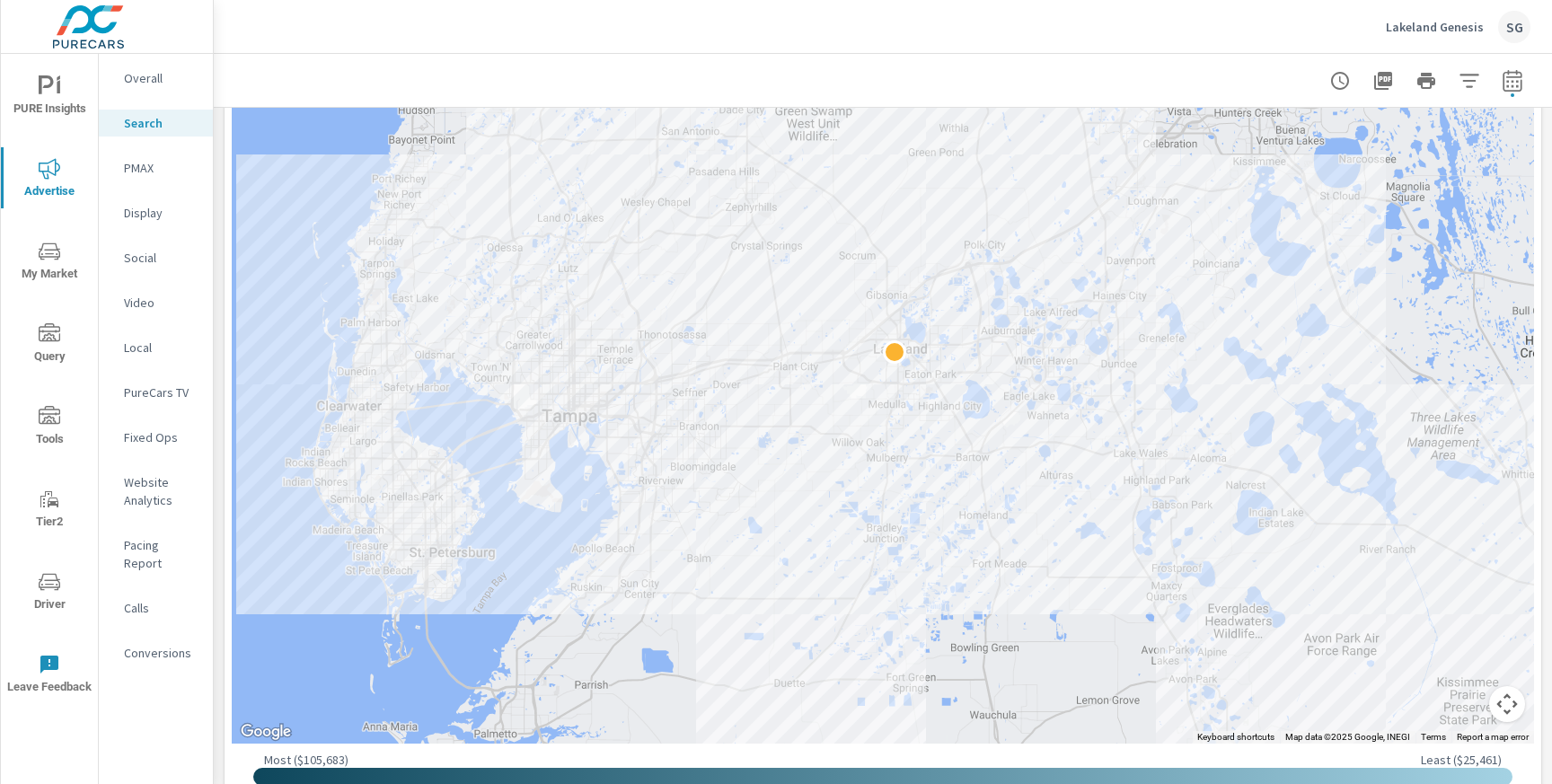
scroll to position [417, 0]
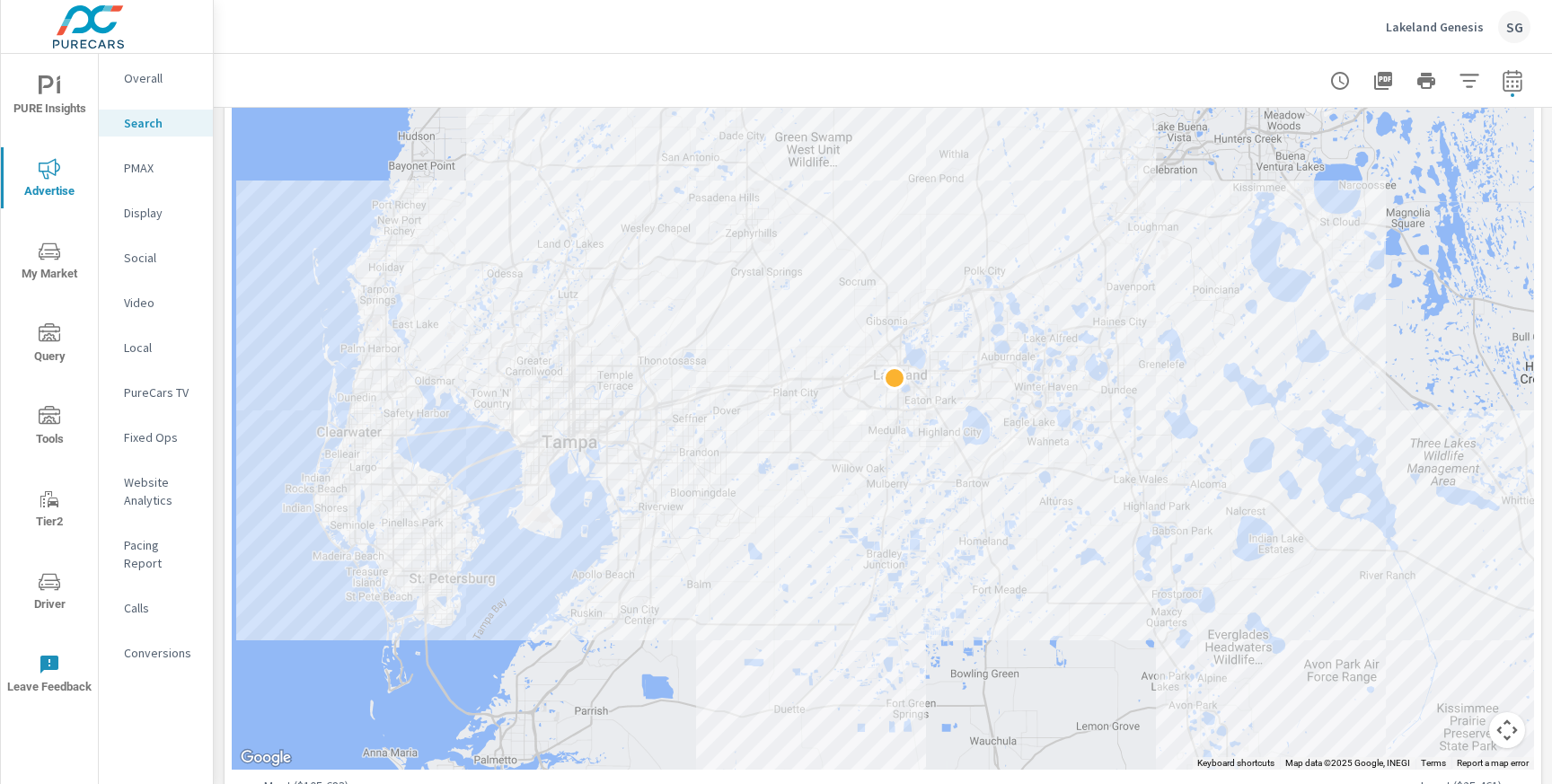
click at [353, 647] on div at bounding box center [883, 366] width 1302 height 806
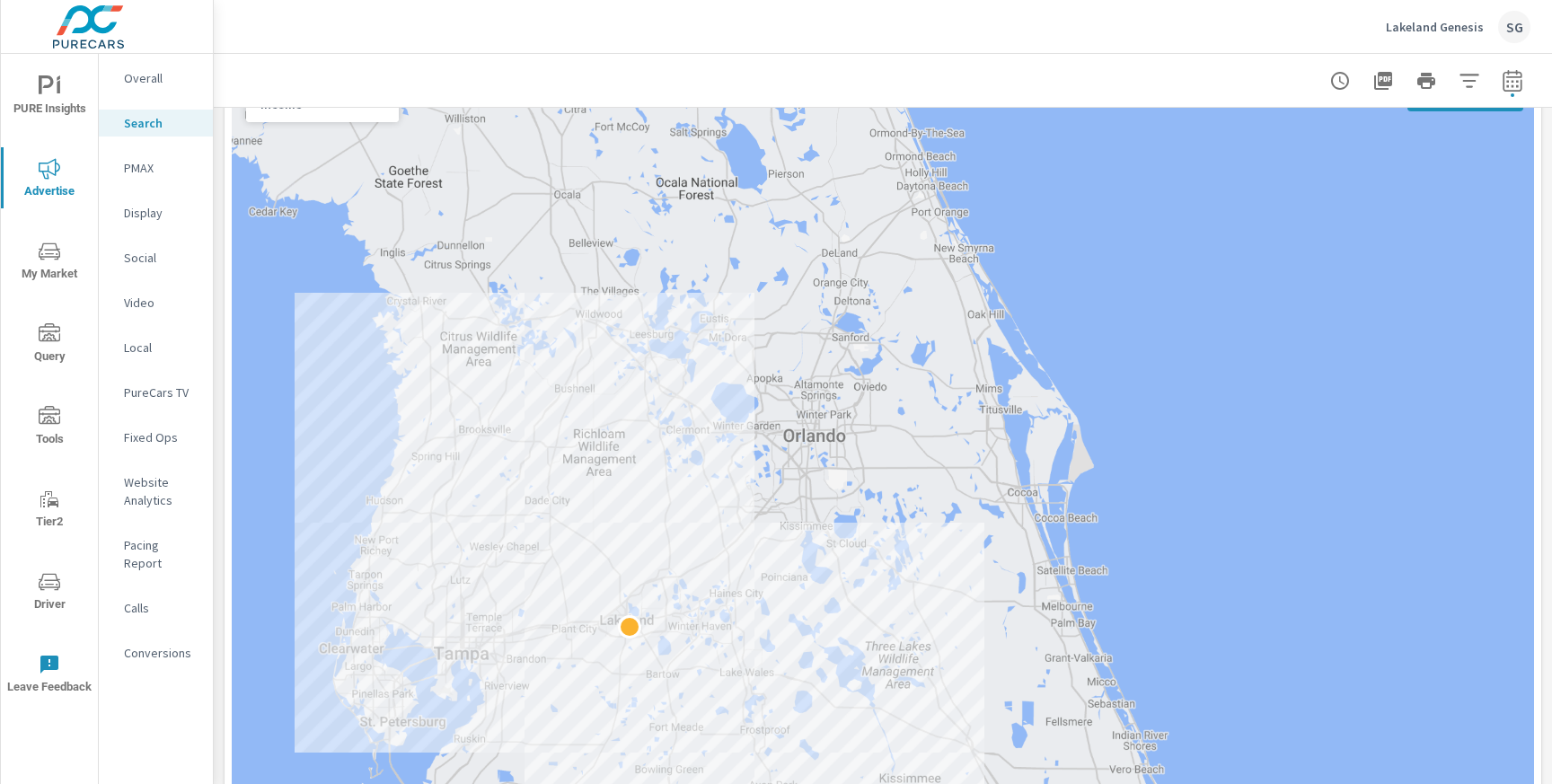
scroll to position [299, 0]
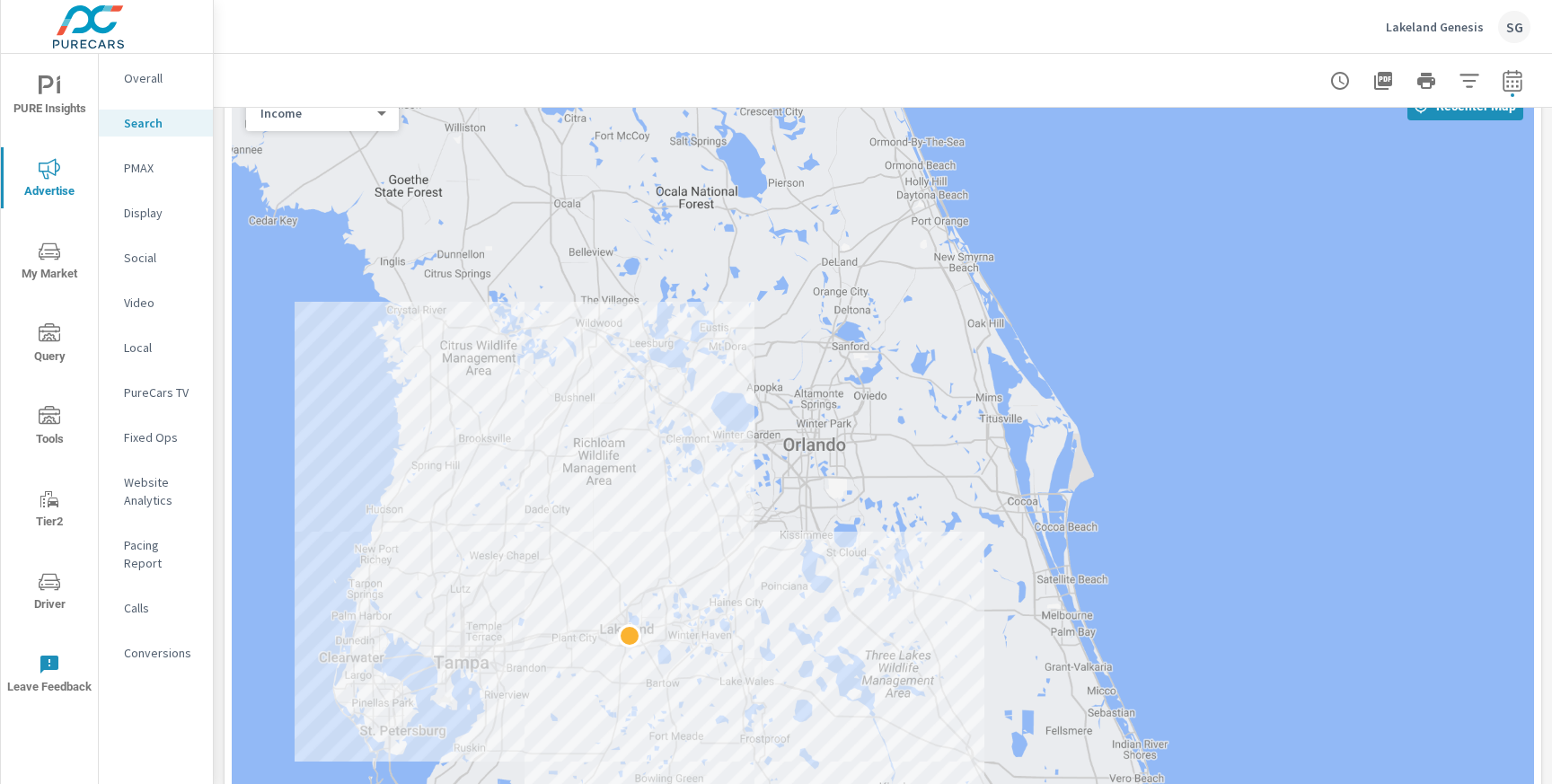
click at [351, 118] on body "PURE Insights Advertise My Market Query Tools Tier2 Driver Leave Feedback Overa…" at bounding box center [776, 392] width 1552 height 784
click at [310, 42] on li "Impressions" at bounding box center [314, 36] width 138 height 29
click at [317, 114] on body "PURE Insights Advertise My Market Query Tools Tier2 Driver Leave Feedback Overa…" at bounding box center [776, 392] width 1552 height 784
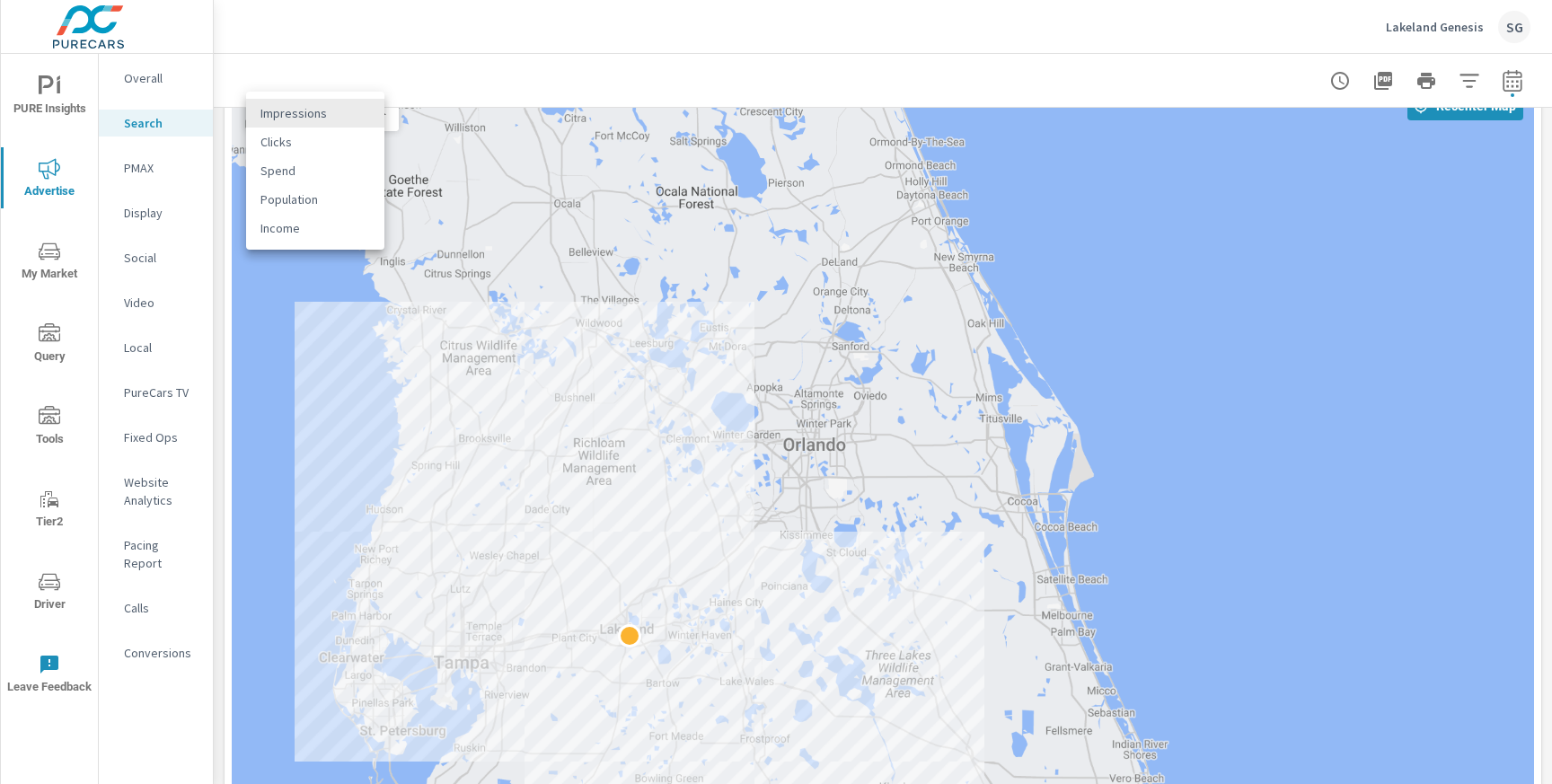
click at [310, 153] on li "Clicks" at bounding box center [314, 142] width 138 height 29
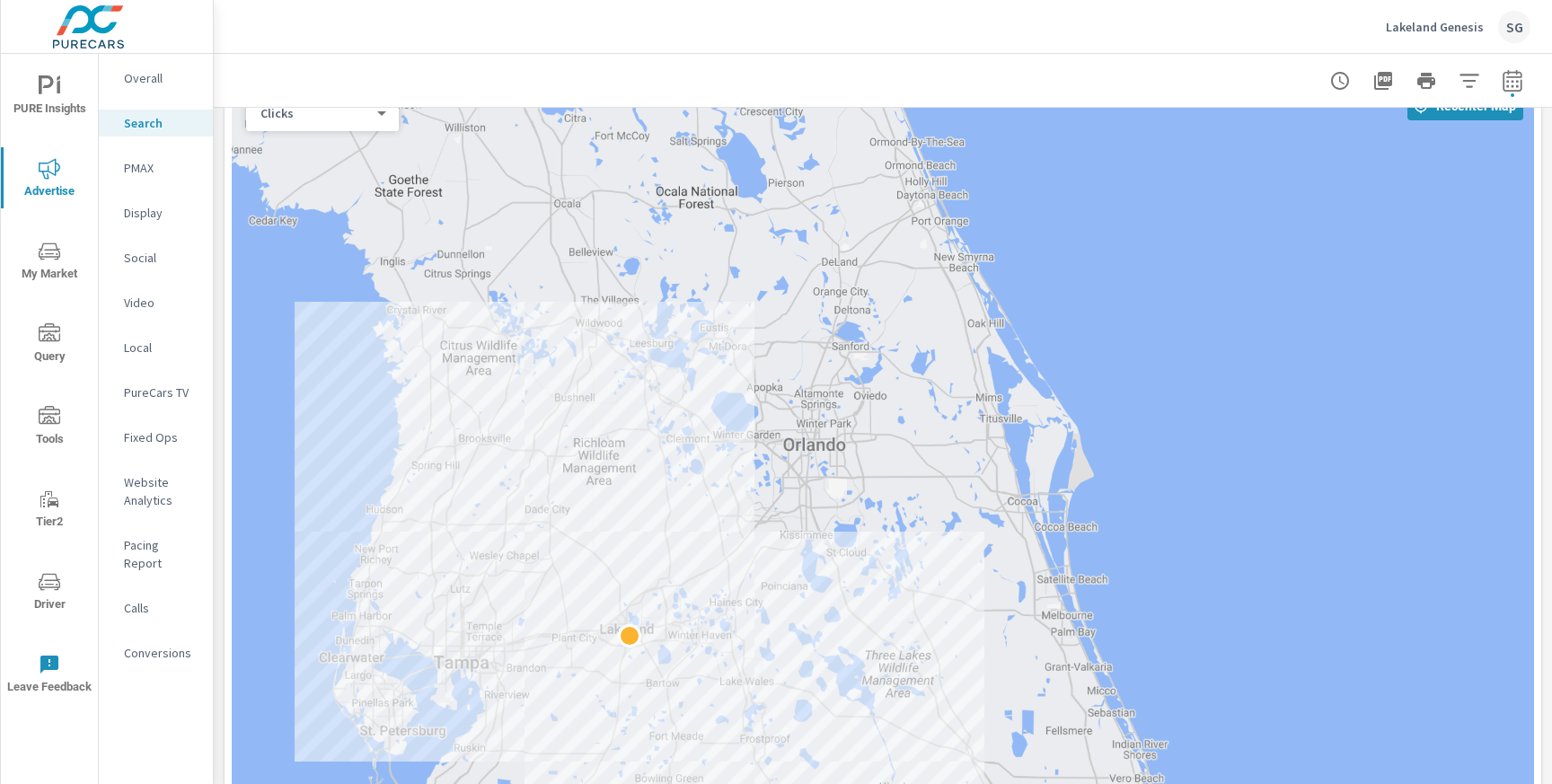
click at [324, 122] on div "Clicks 1 ​" at bounding box center [322, 113] width 153 height 36
click at [371, 115] on body "PURE Insights Advertise My Market Query Tools Tier2 Driver Leave Feedback Overa…" at bounding box center [776, 392] width 1552 height 784
click at [336, 171] on li "Population" at bounding box center [314, 170] width 138 height 29
click at [366, 121] on div "Population 3 ​" at bounding box center [322, 113] width 153 height 36
click at [376, 117] on body "PURE Insights Advertise My Market Query Tools Tier2 Driver Leave Feedback Overa…" at bounding box center [776, 392] width 1552 height 784
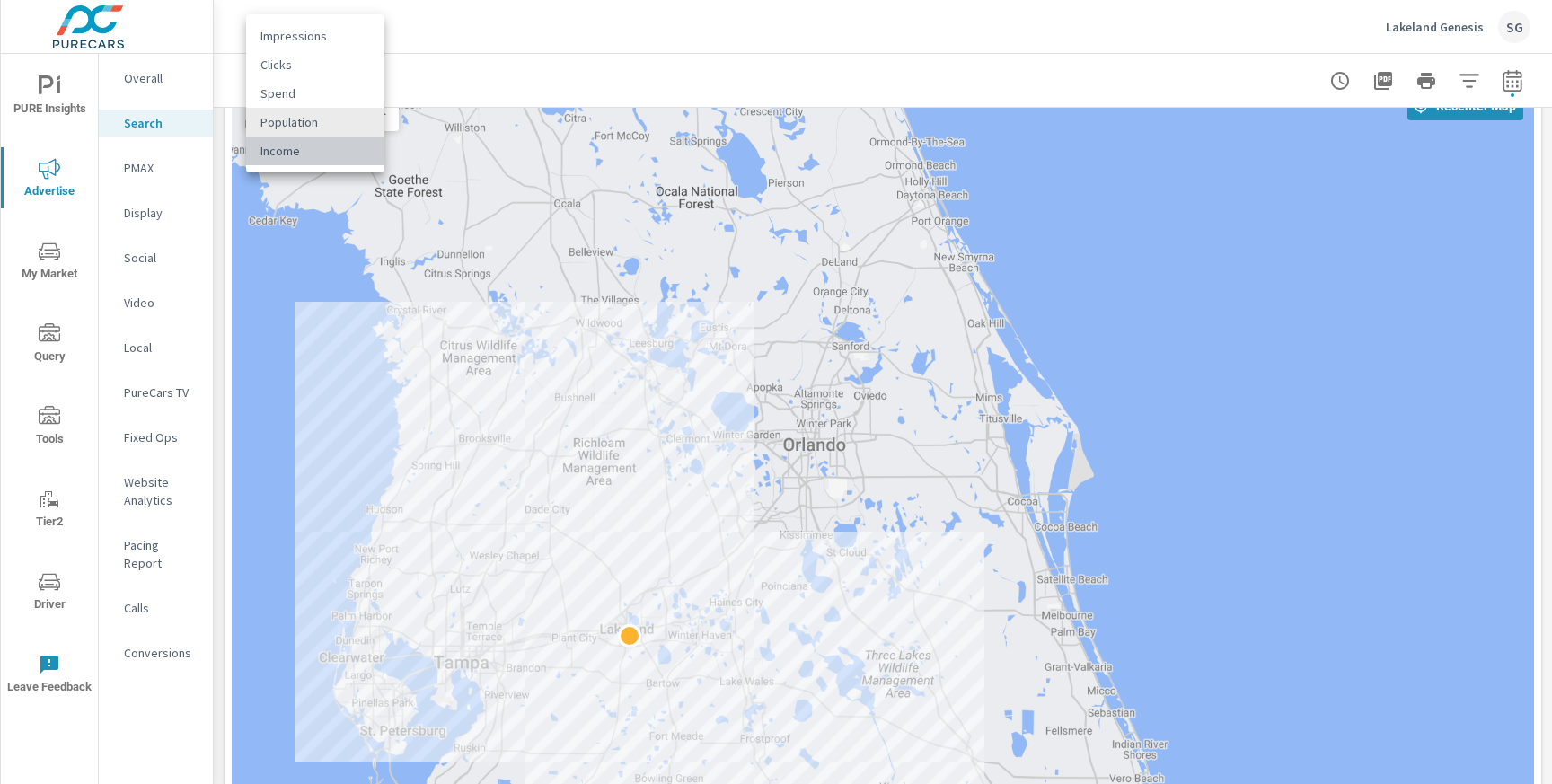
click at [338, 154] on li "Income" at bounding box center [314, 151] width 138 height 29
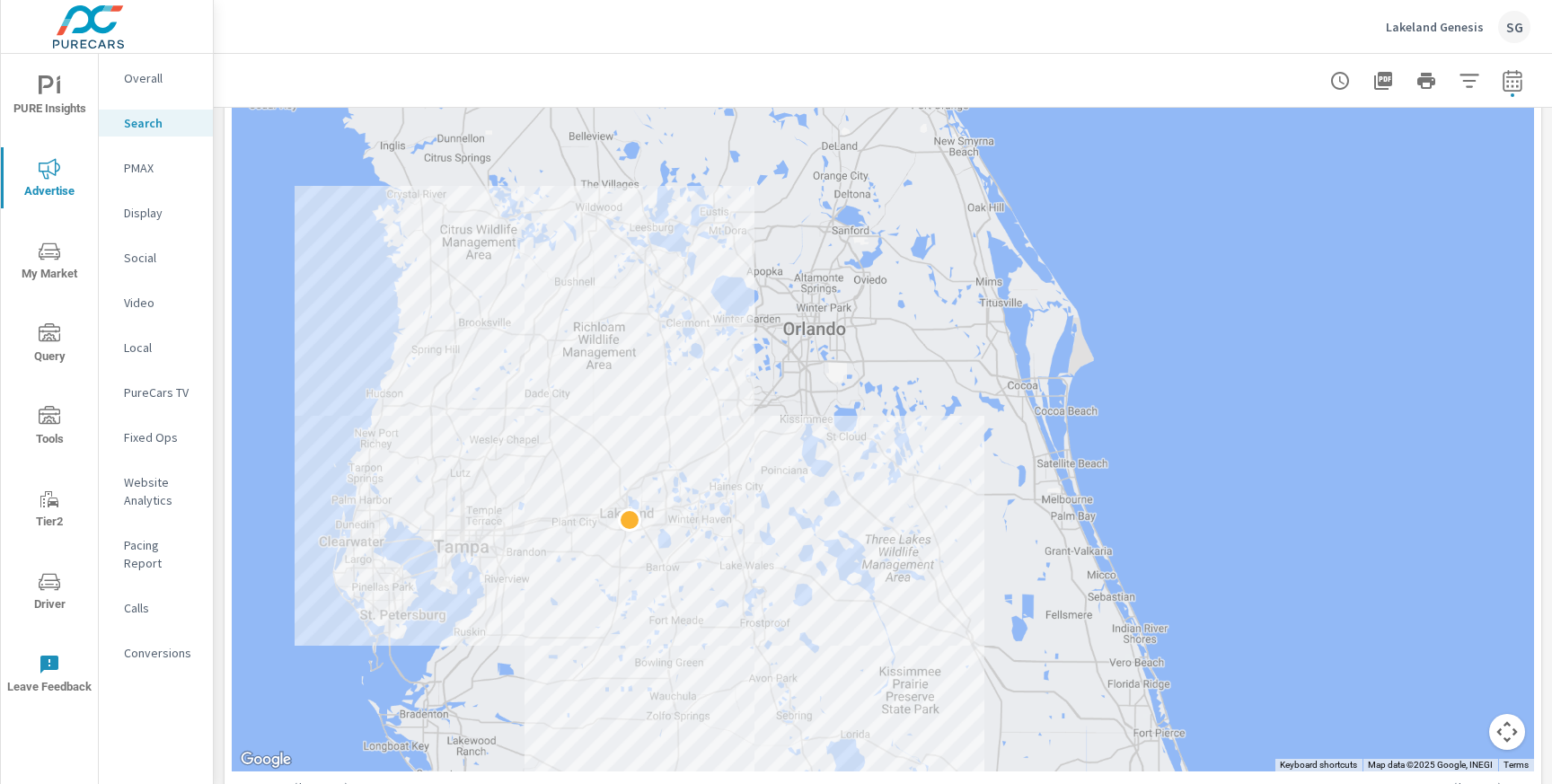
scroll to position [414, 0]
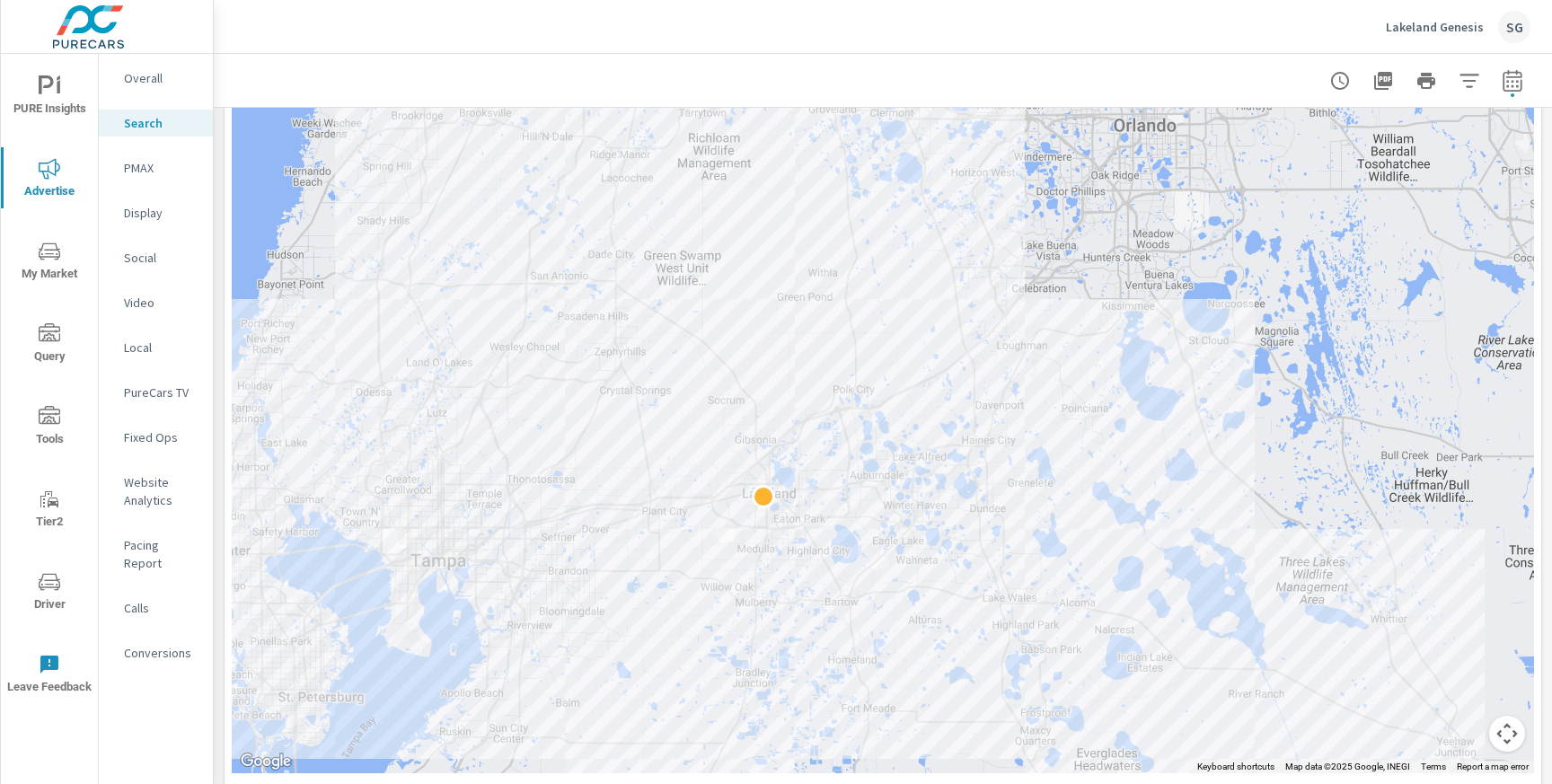
drag, startPoint x: 315, startPoint y: 433, endPoint x: 257, endPoint y: 326, distance: 121.7
click at [257, 326] on div at bounding box center [883, 369] width 1302 height 806
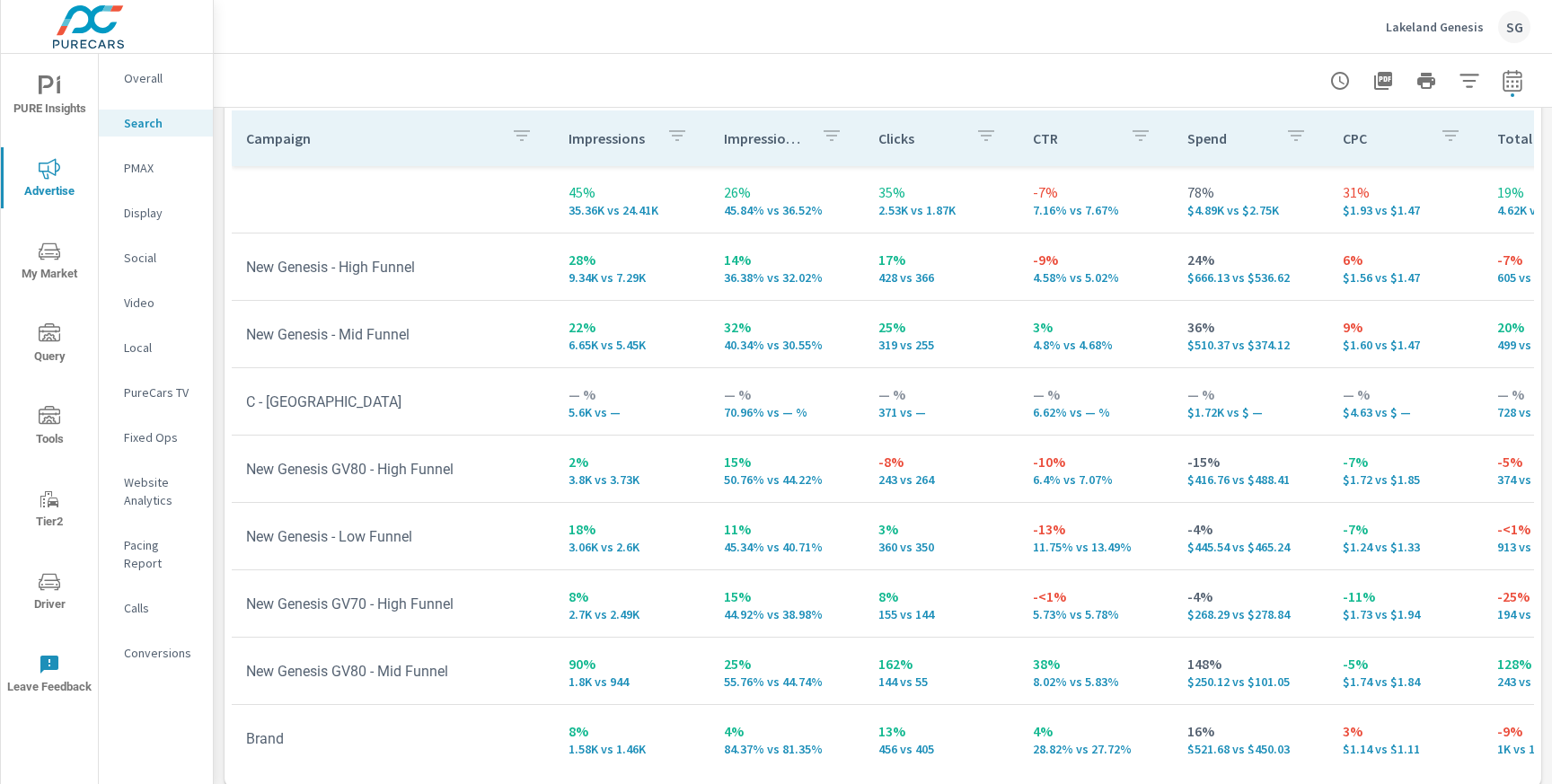
scroll to position [1822, 0]
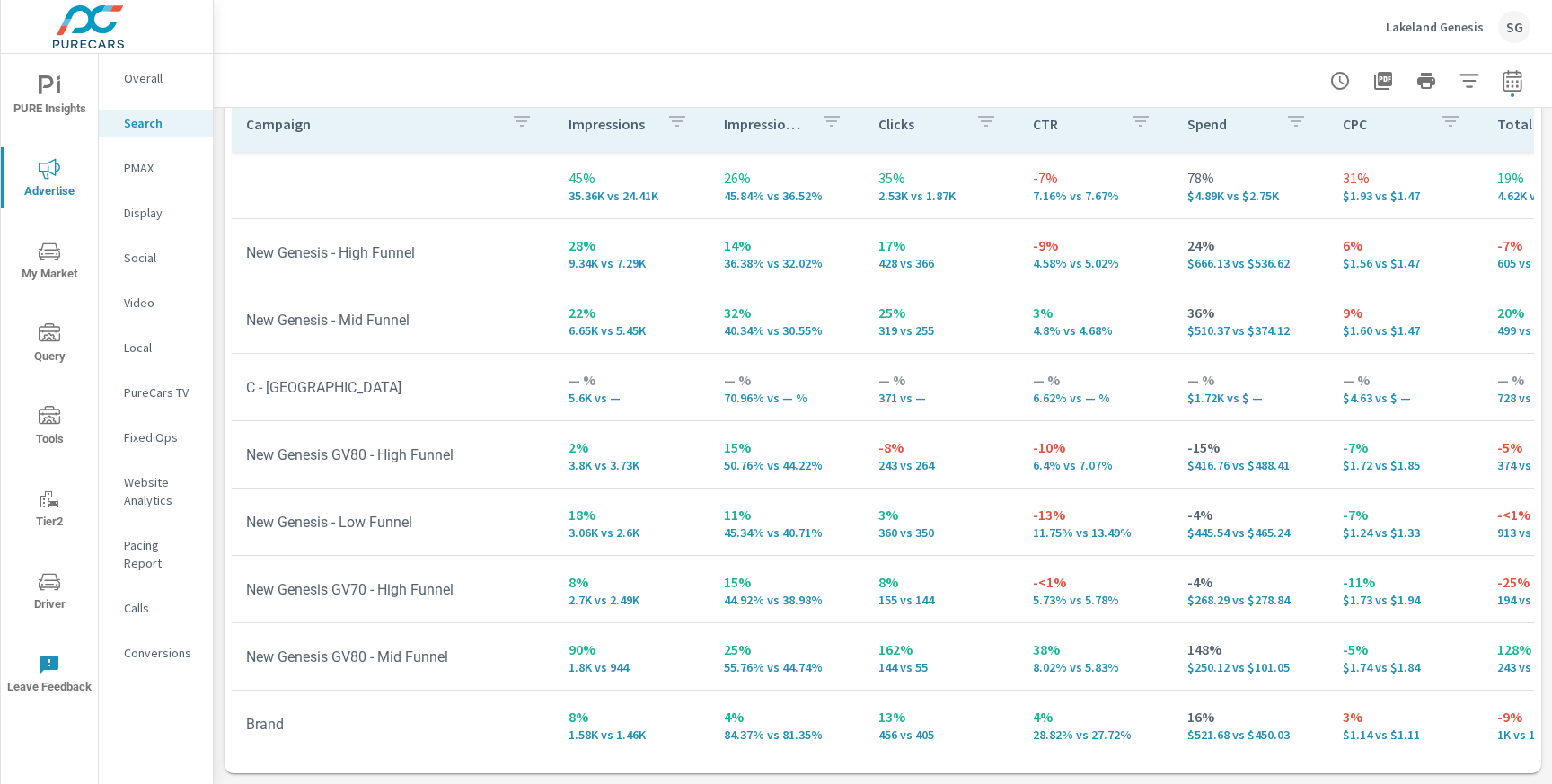
click at [137, 493] on p "Website Analytics" at bounding box center [161, 491] width 74 height 36
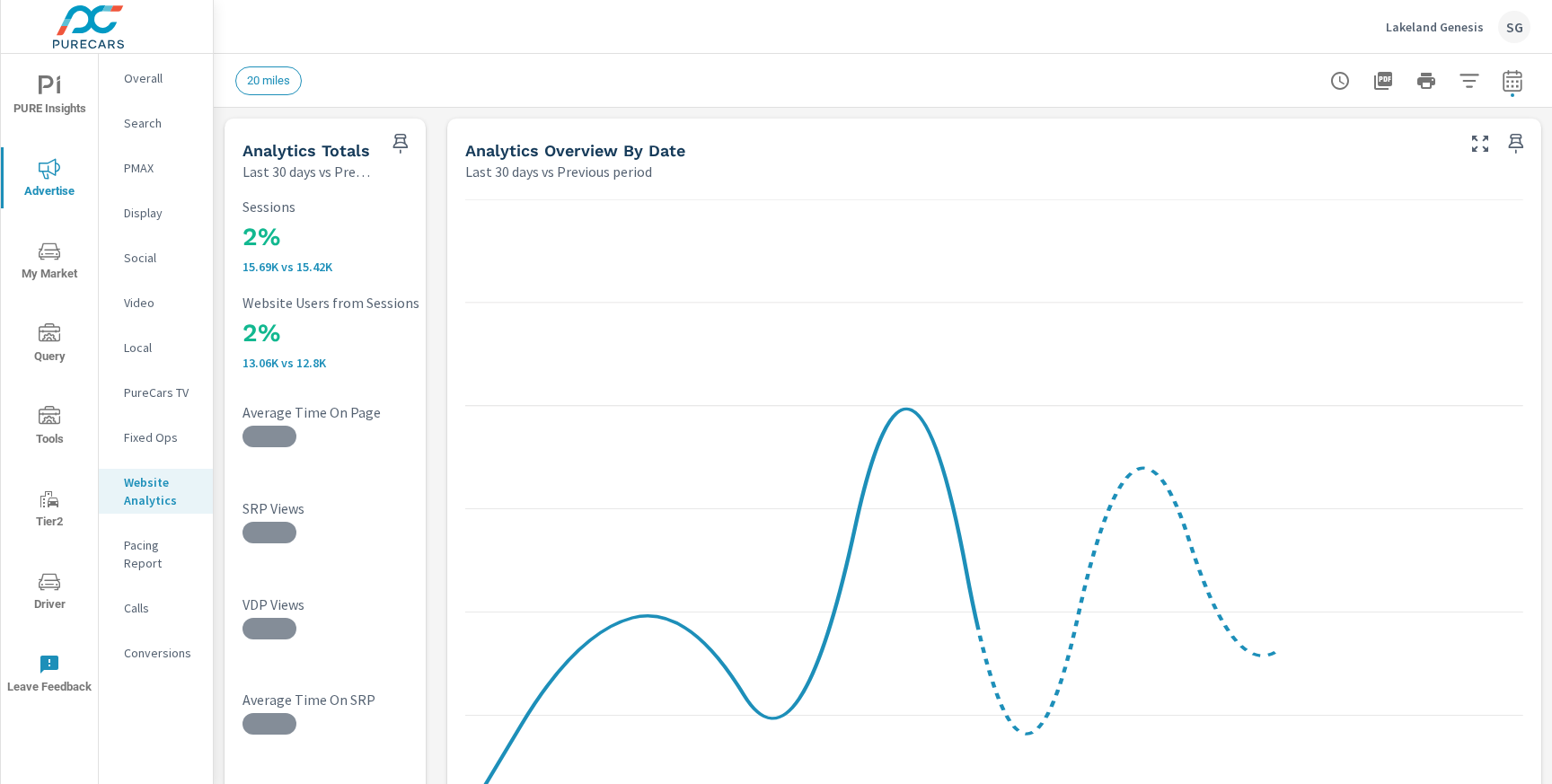
click at [1481, 82] on button "button" at bounding box center [1470, 80] width 36 height 36
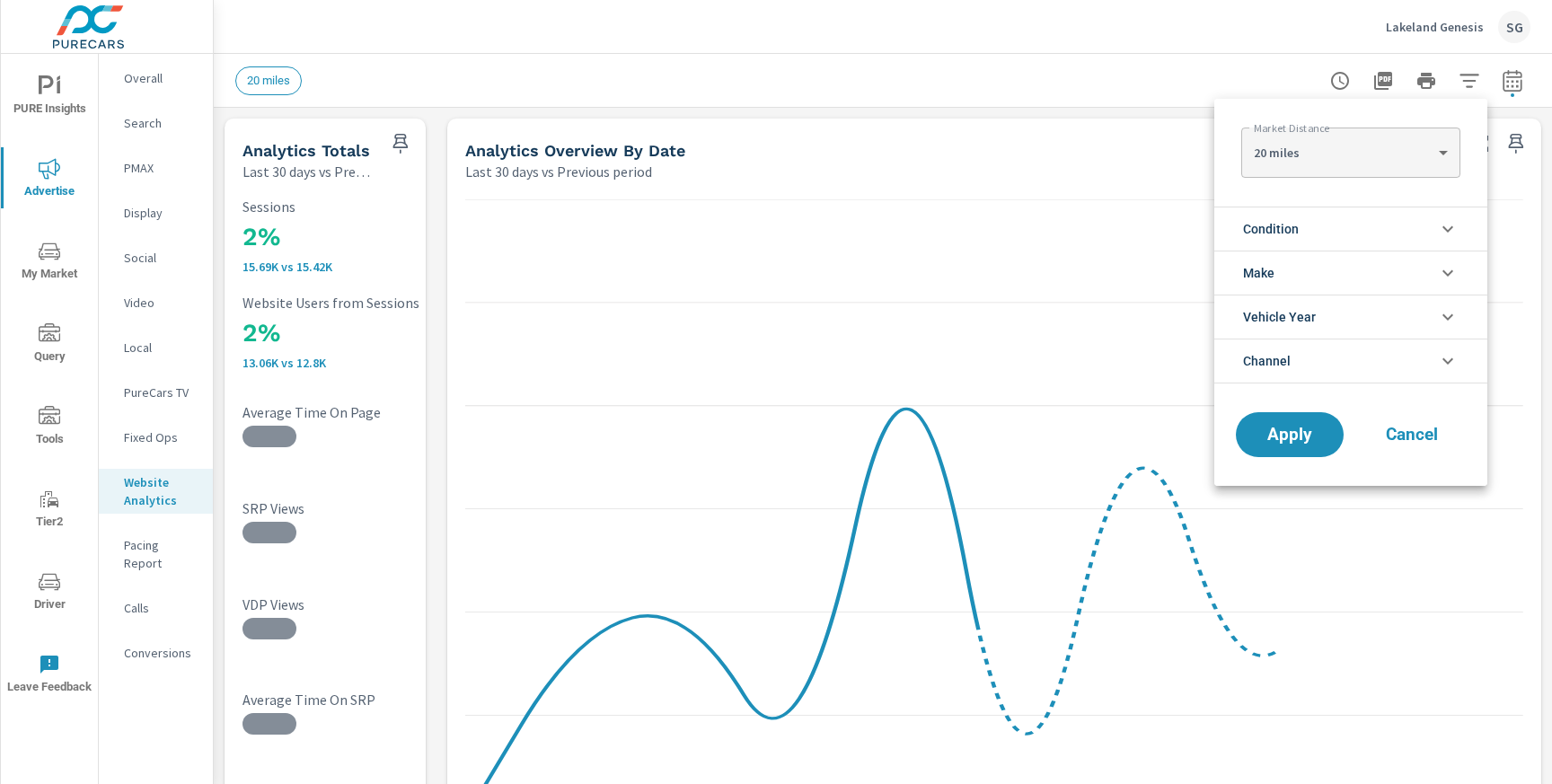
click at [1328, 222] on li "Condition" at bounding box center [1350, 228] width 273 height 44
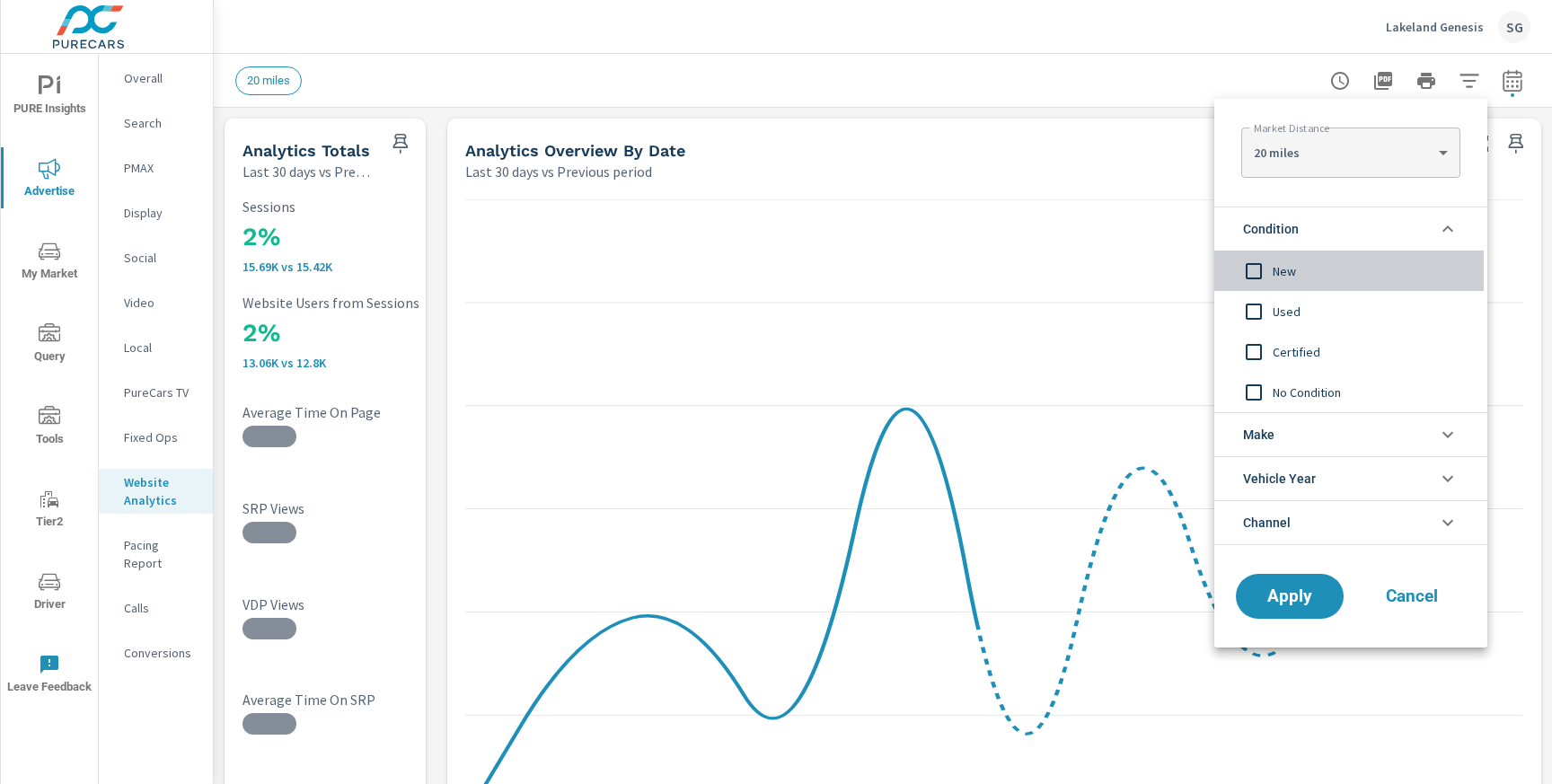
click at [1286, 276] on span "New" at bounding box center [1371, 272] width 196 height 22
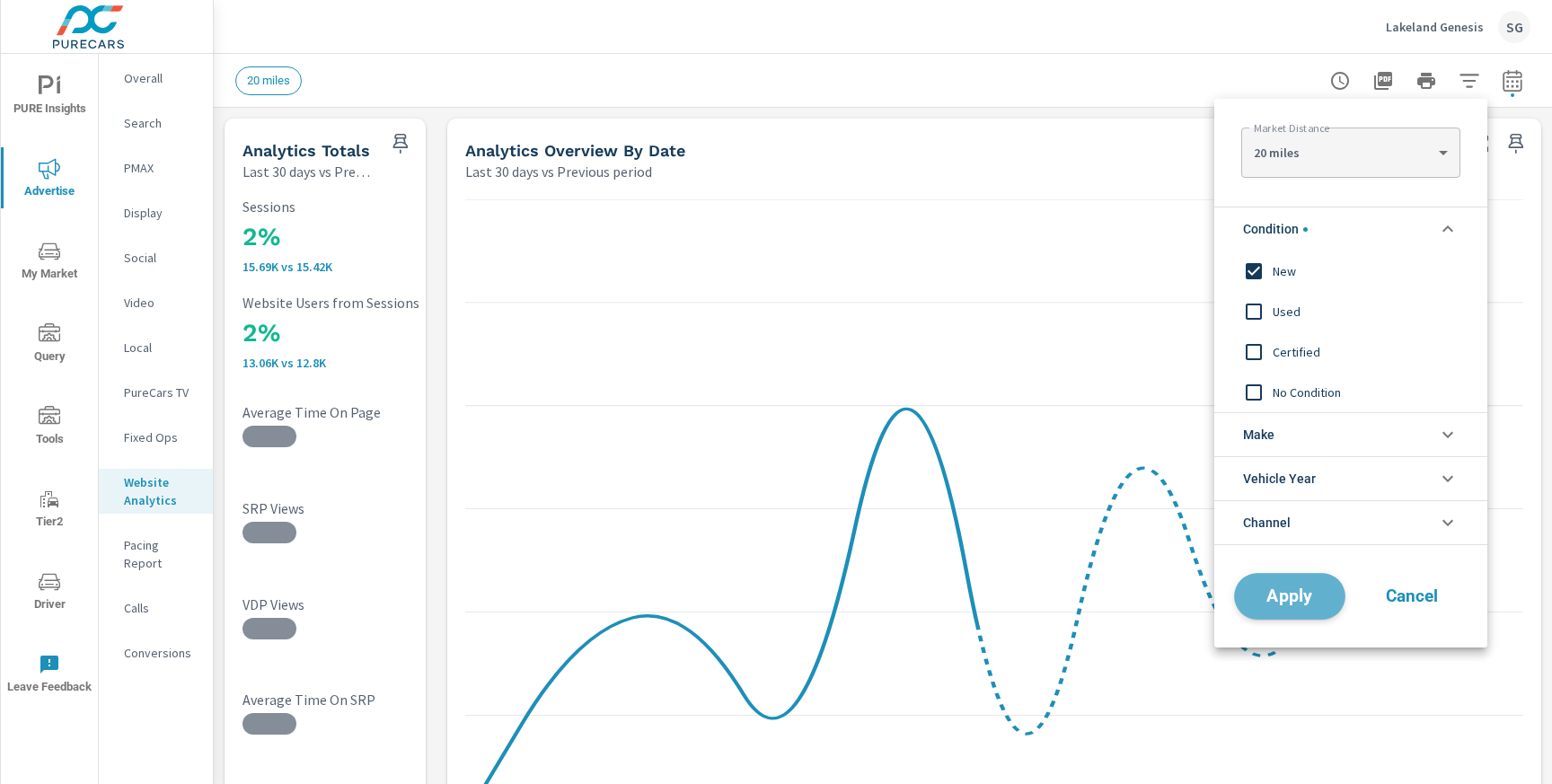
click at [1286, 598] on span "Apply" at bounding box center [1289, 596] width 73 height 17
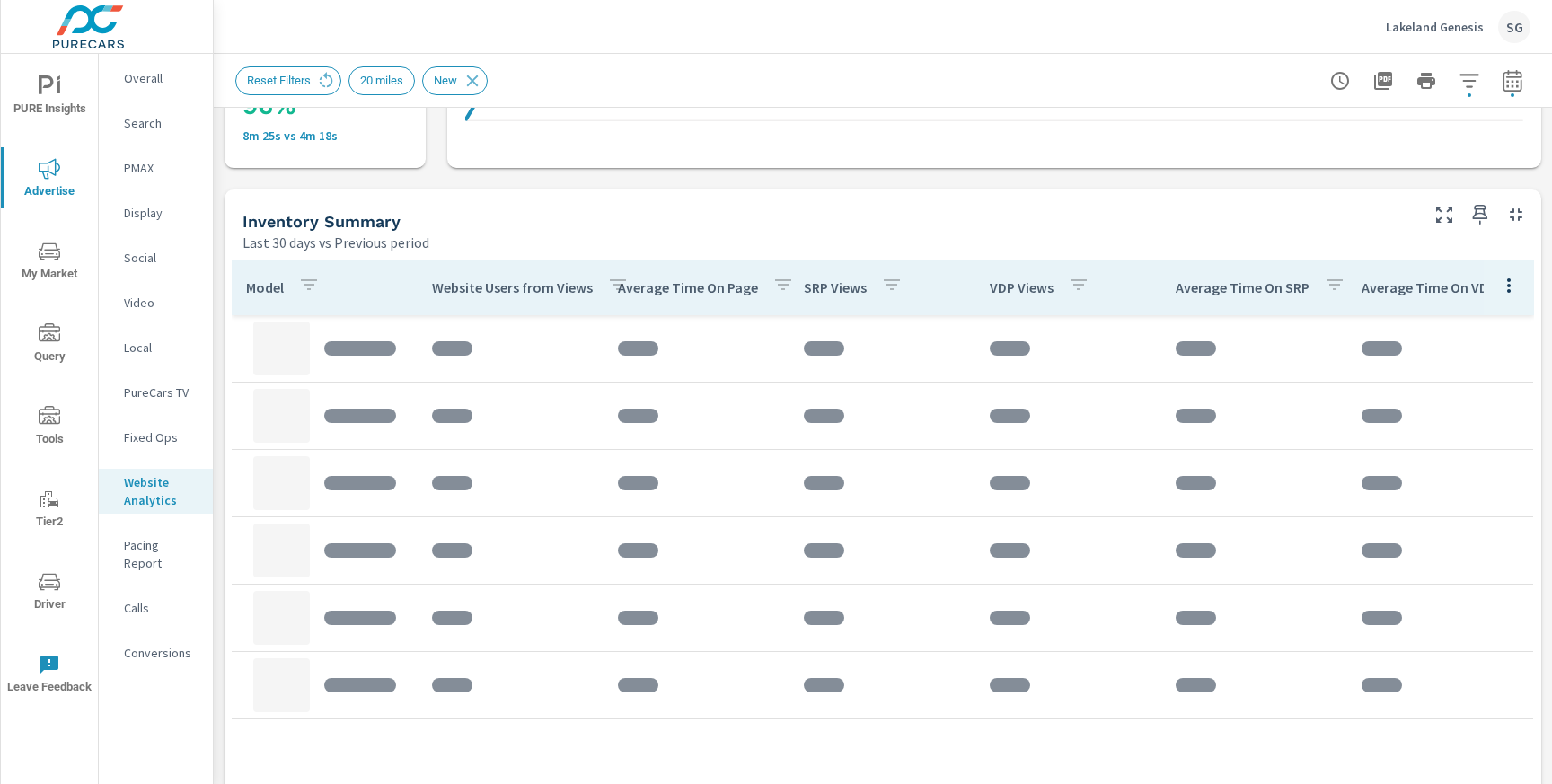
scroll to position [700, 0]
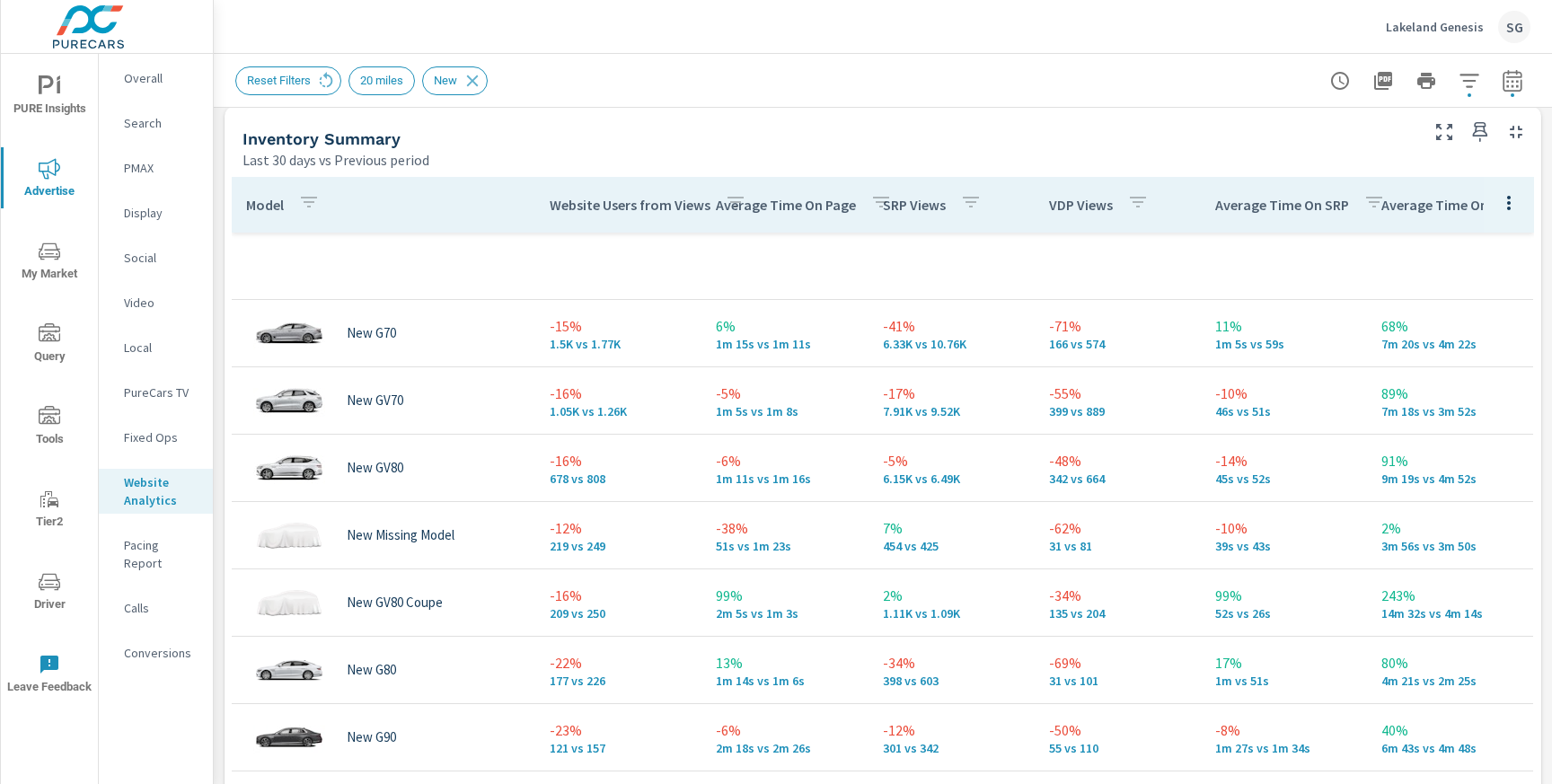
scroll to position [772, 0]
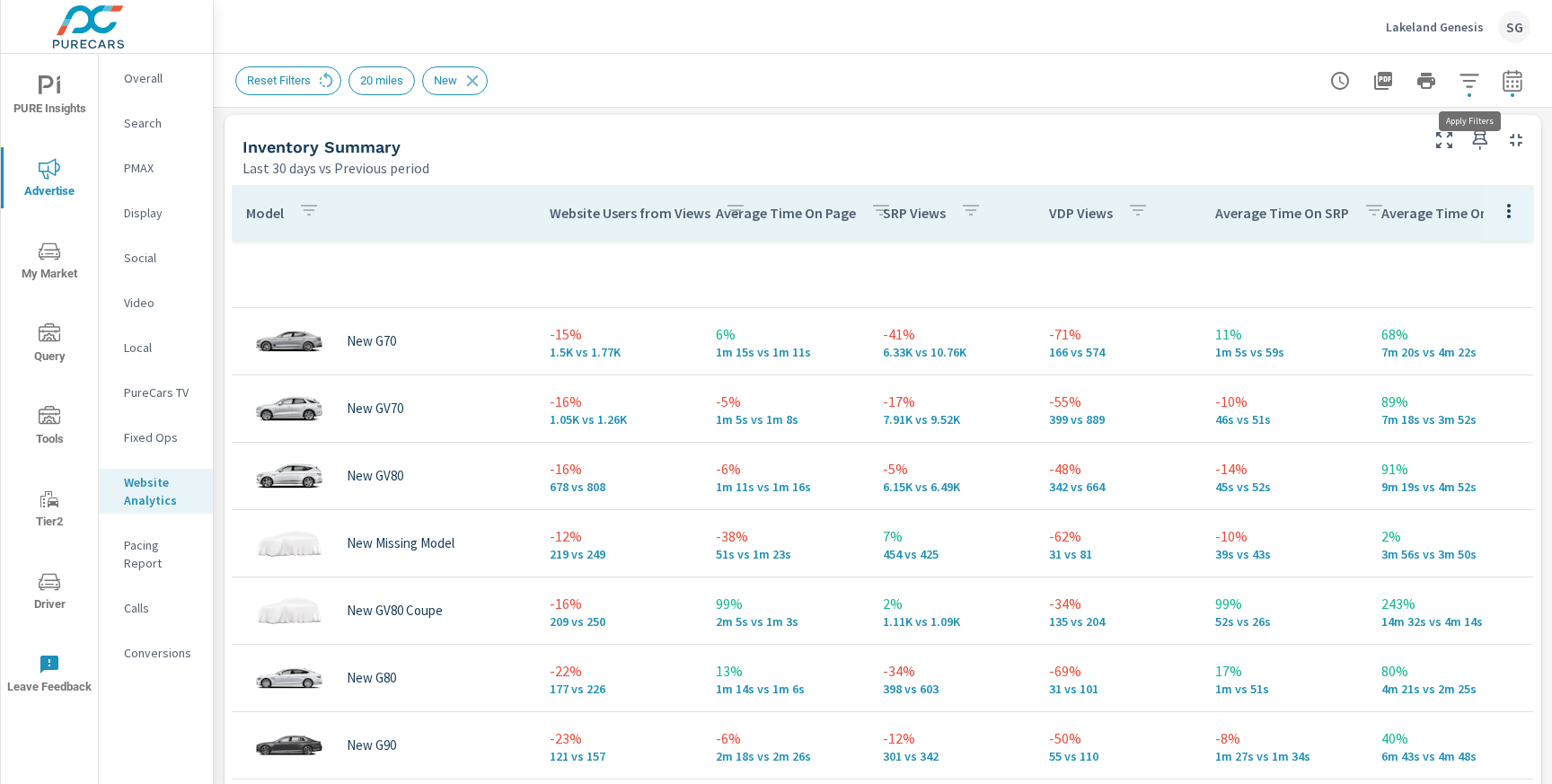
click at [1468, 84] on icon "button" at bounding box center [1470, 81] width 22 height 22
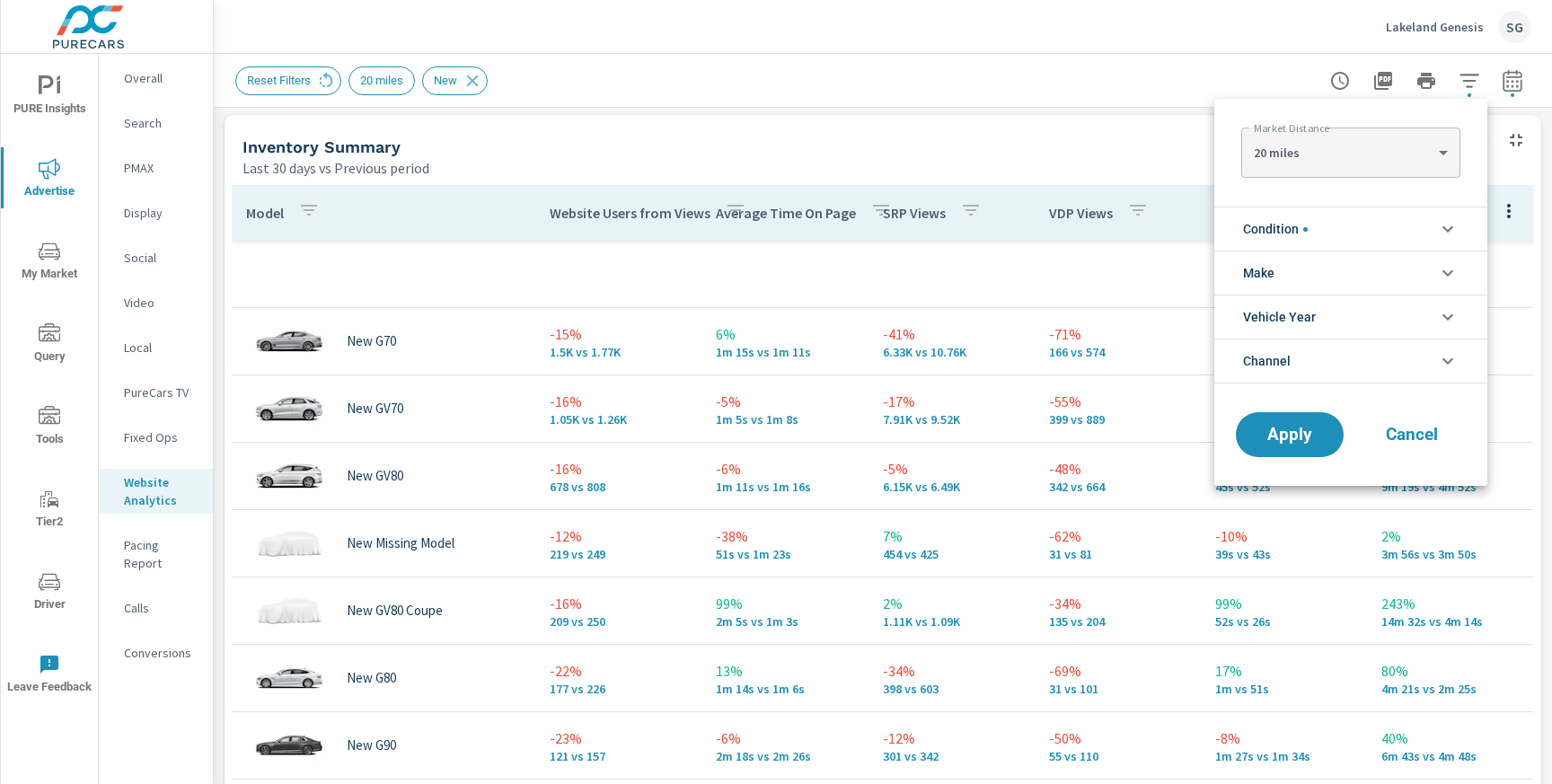
click at [1308, 225] on span "Condition" at bounding box center [1274, 228] width 64 height 43
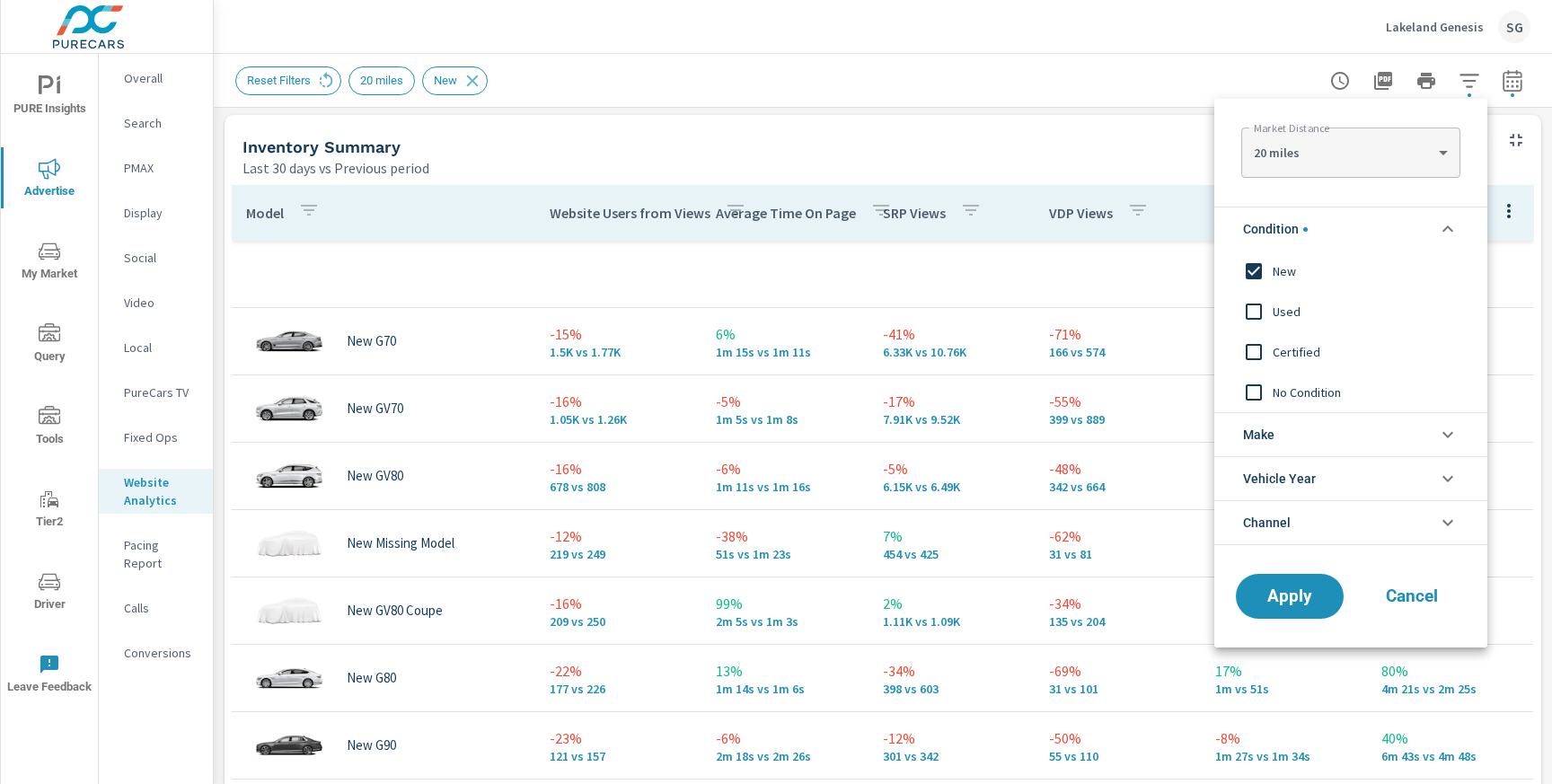
click at [1255, 276] on input "filter options" at bounding box center [1254, 271] width 38 height 38
click at [1254, 600] on span "Apply" at bounding box center [1289, 596] width 73 height 17
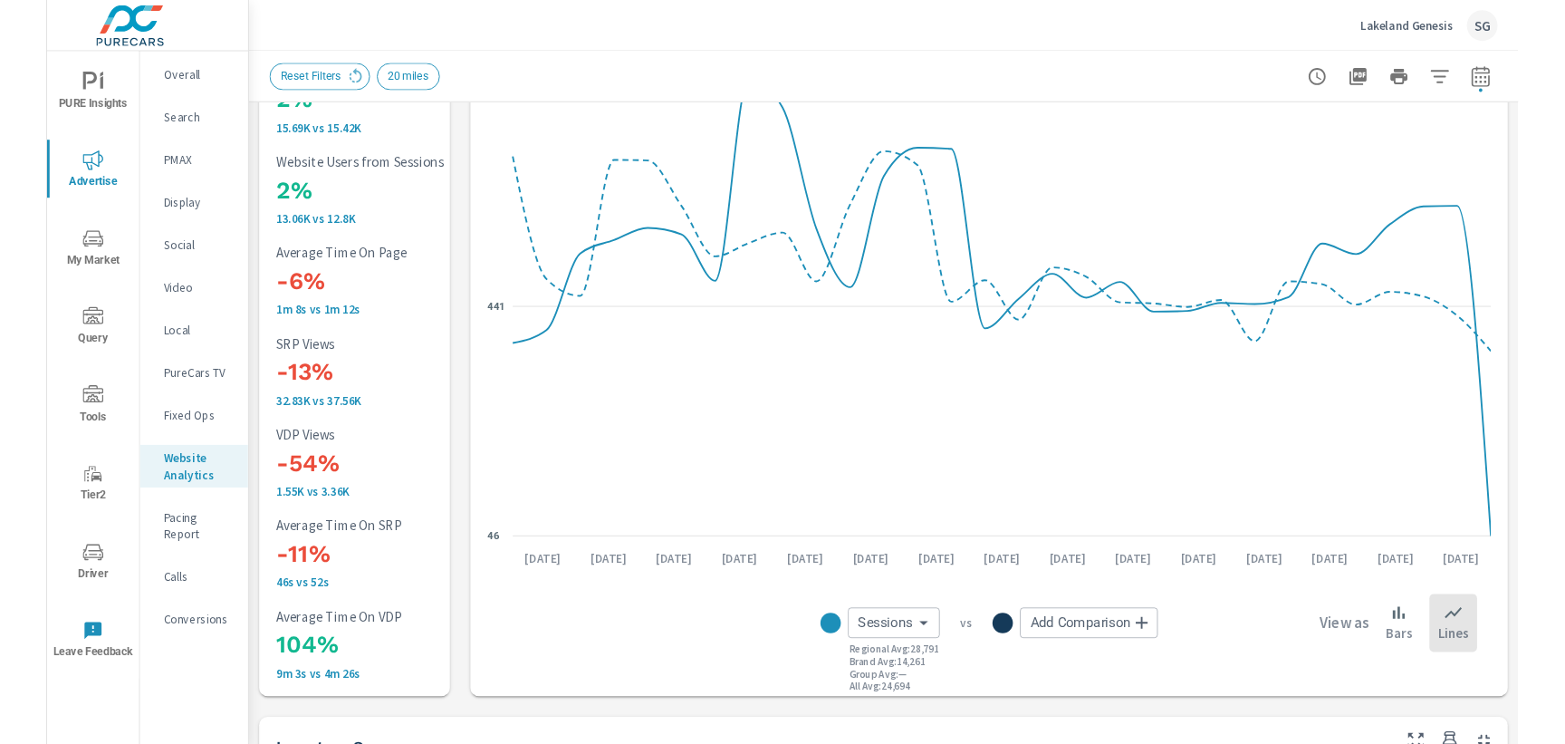
scroll to position [111, 0]
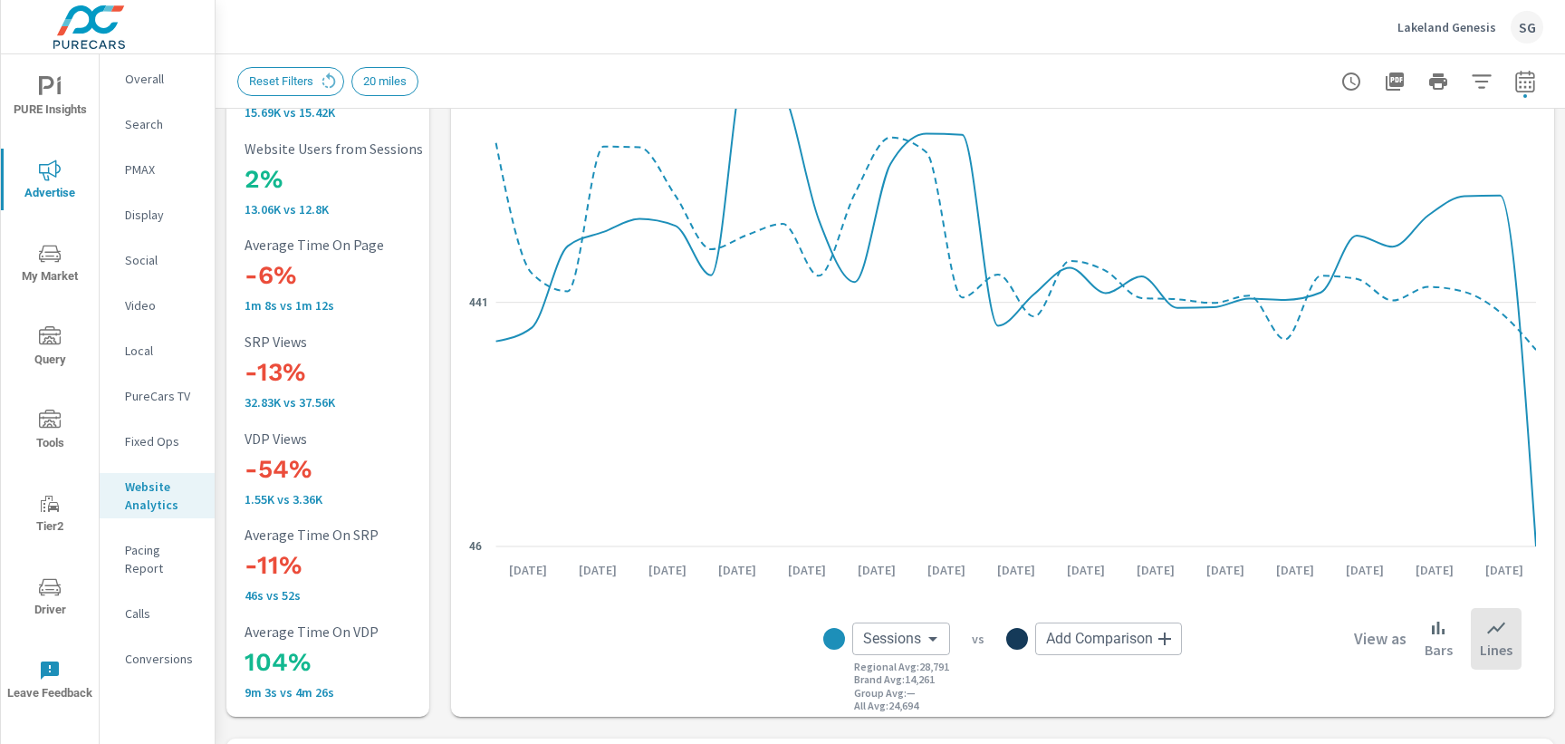
scroll to position [141, 0]
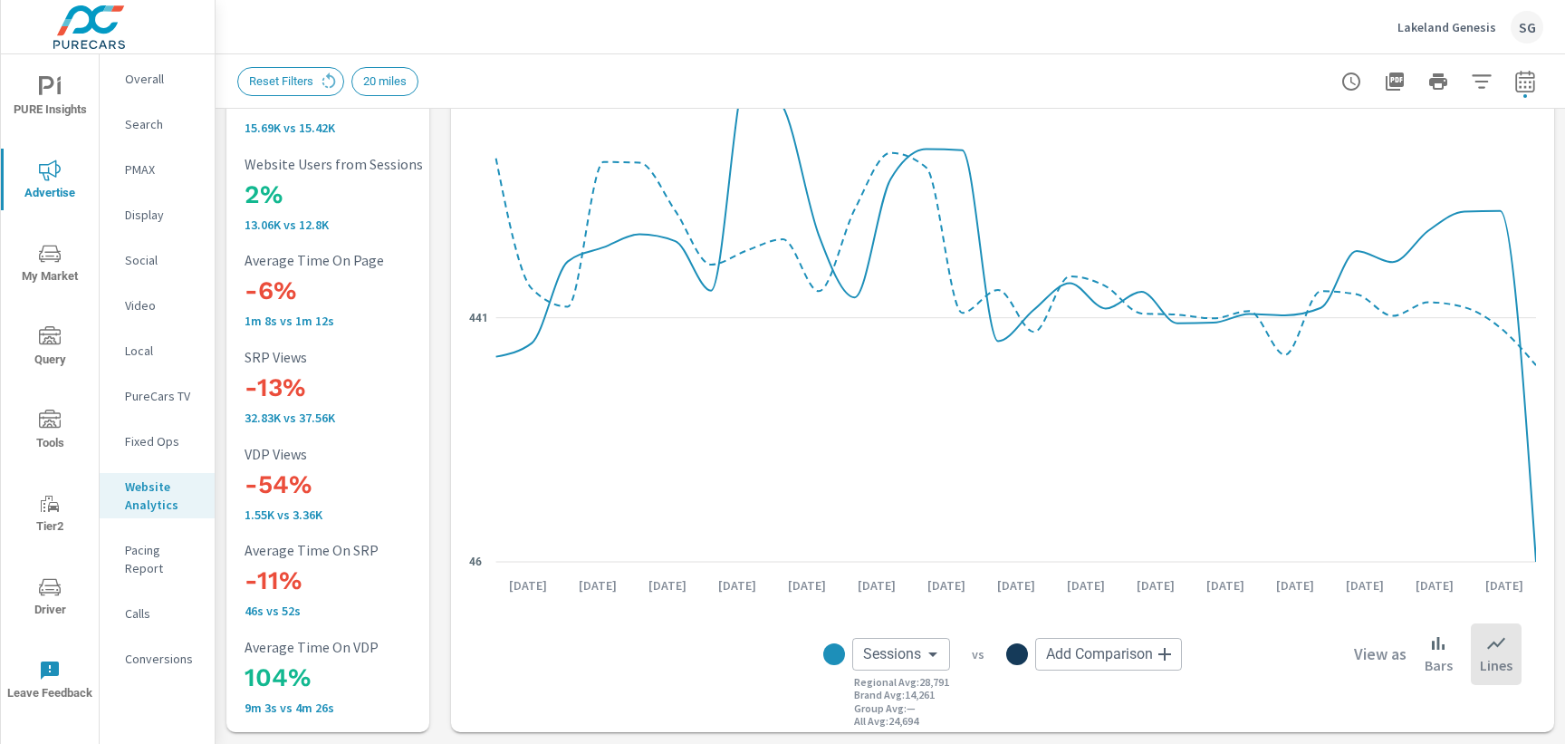
click at [151, 122] on p "Search" at bounding box center [162, 124] width 75 height 18
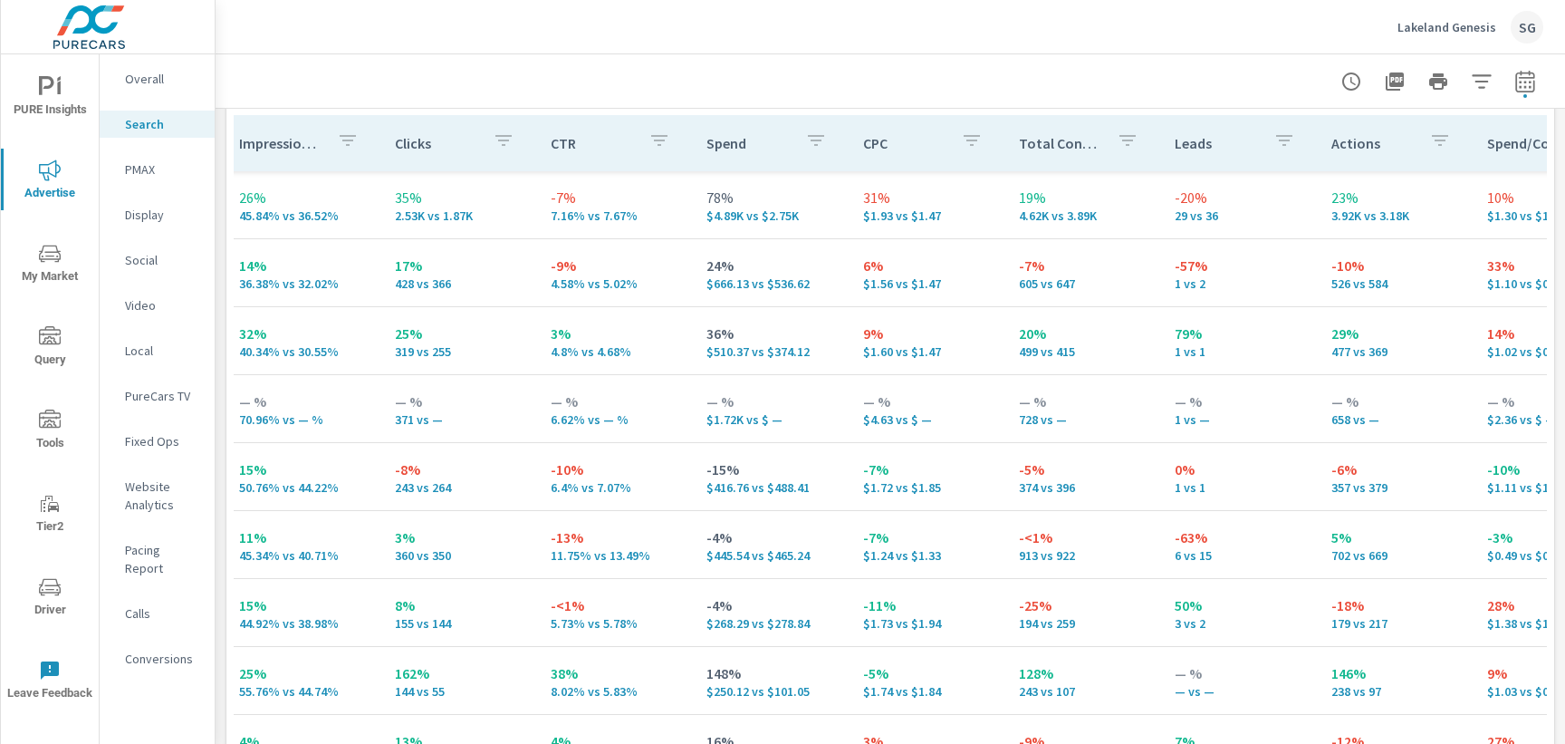
scroll to position [0, 528]
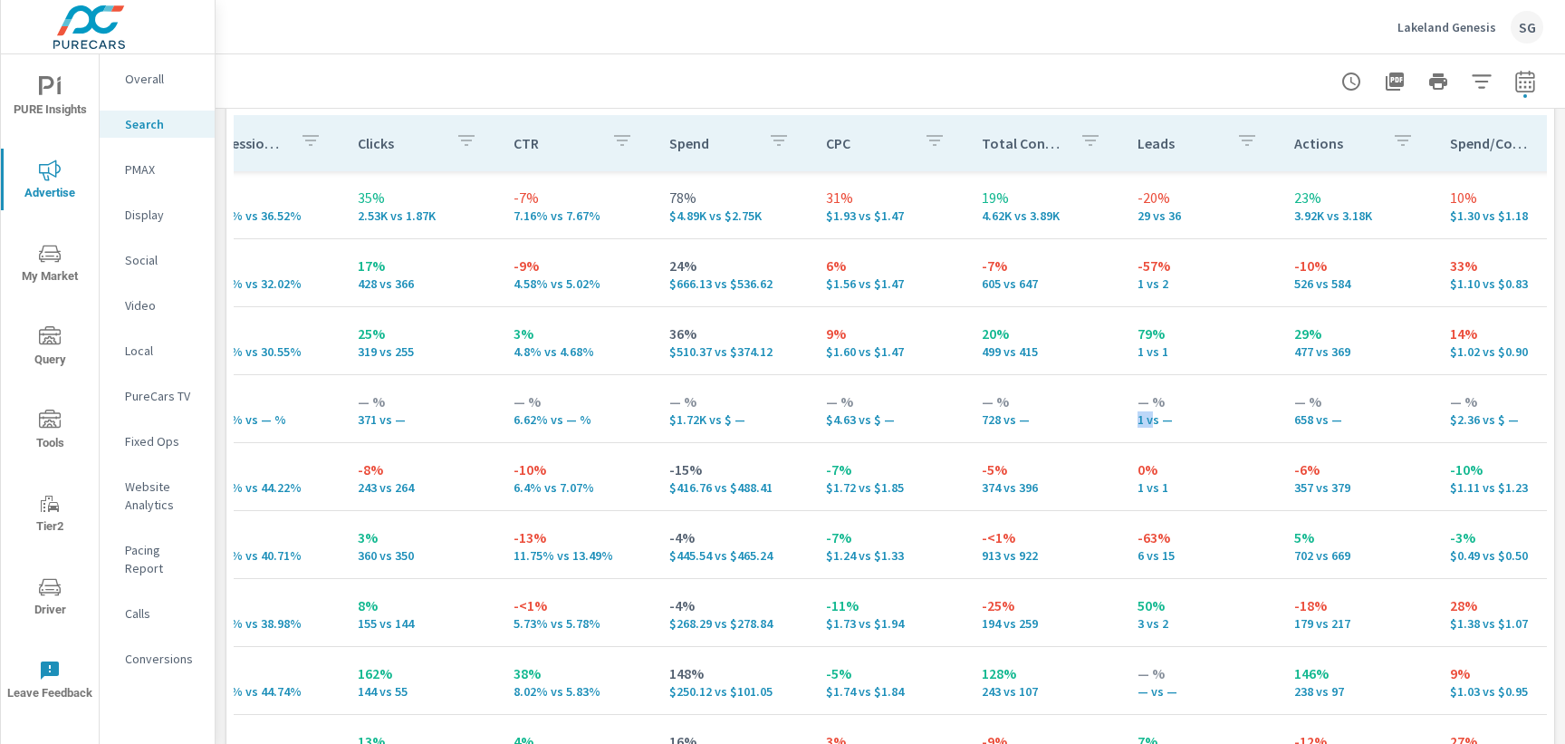
drag, startPoint x: 1119, startPoint y: 426, endPoint x: 1135, endPoint y: 426, distance: 16.3
click at [1135, 426] on td "— % 1 vs —" at bounding box center [1201, 408] width 156 height 65
click at [1182, 428] on td "— % 1 vs —" at bounding box center [1201, 408] width 156 height 65
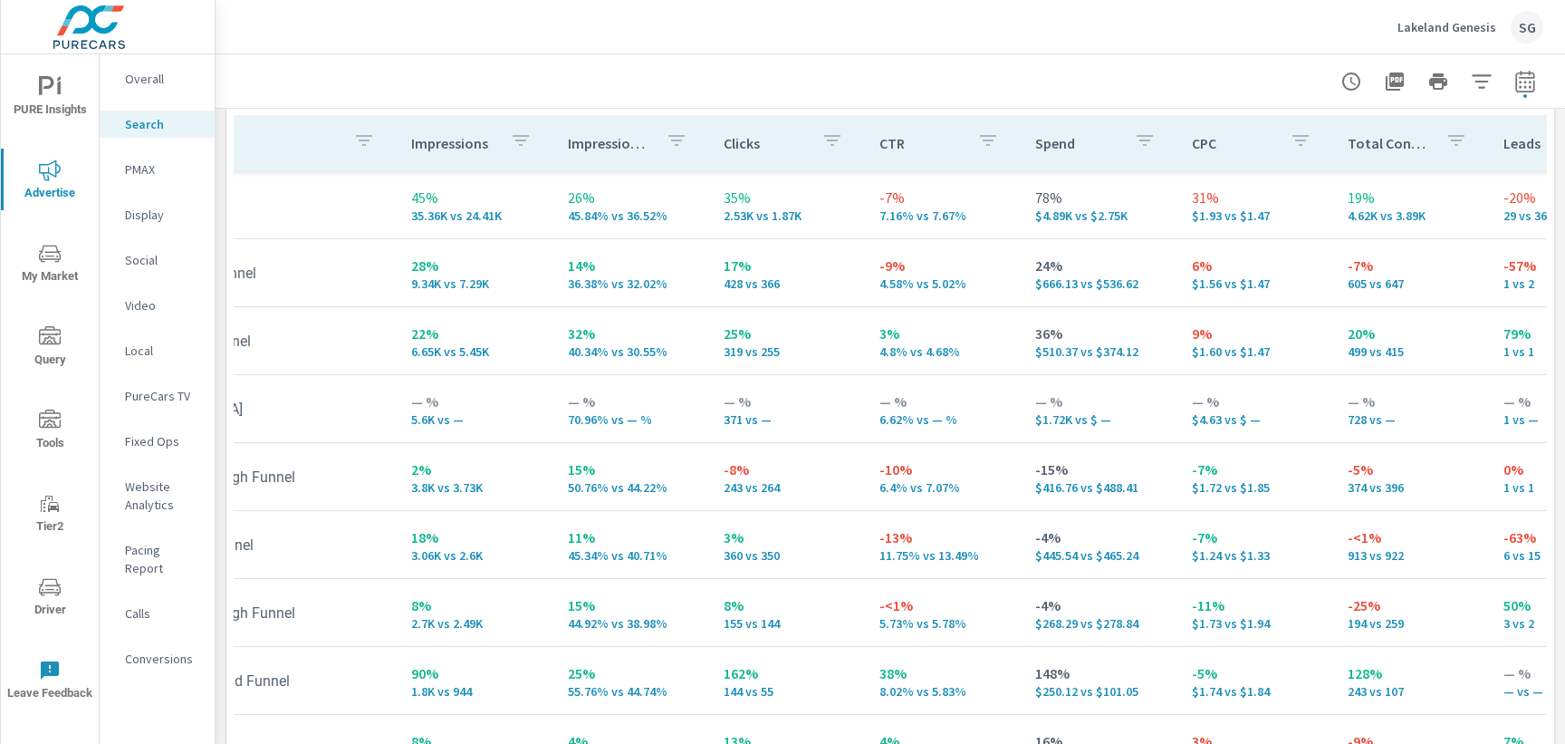
scroll to position [0, 0]
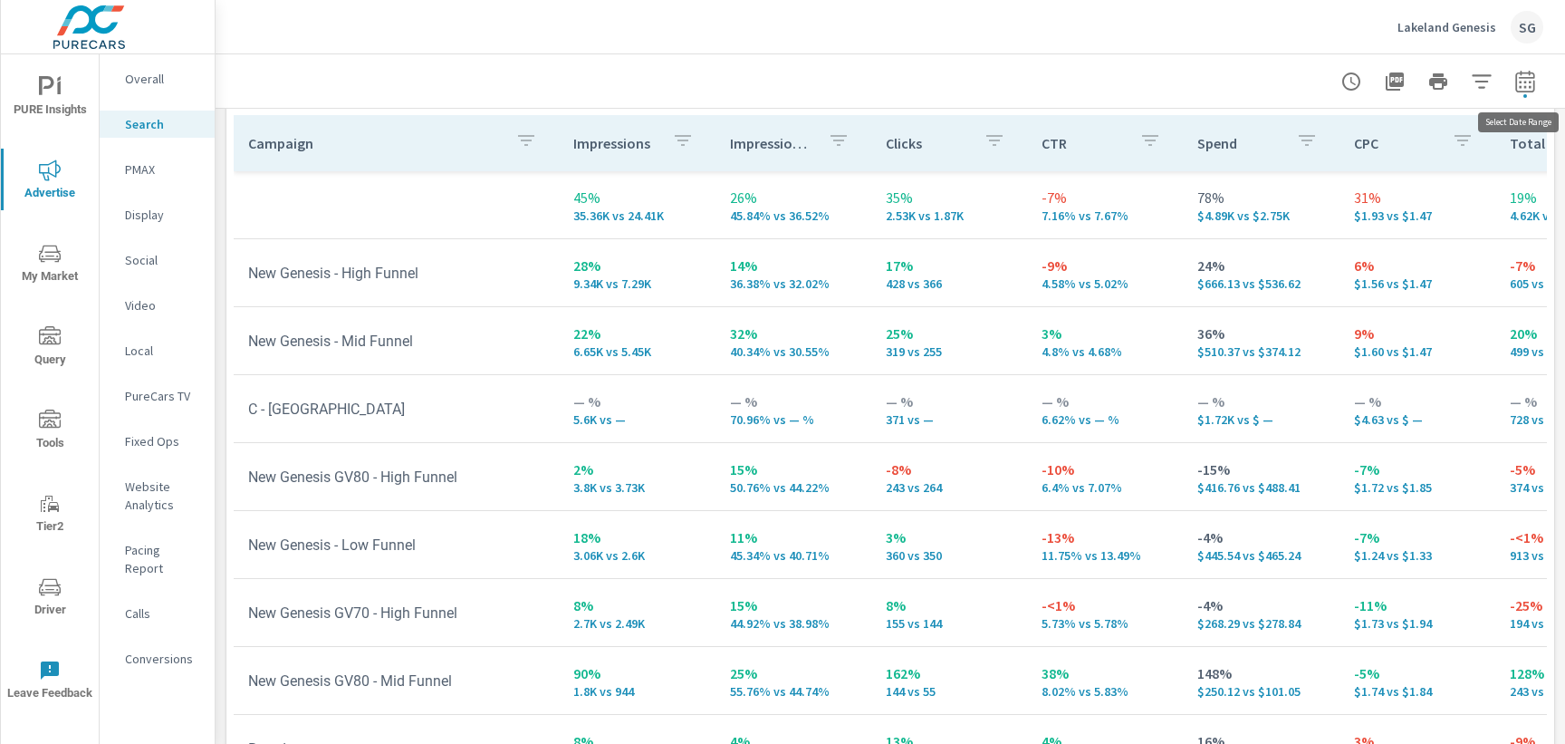
click at [1520, 72] on icon "button" at bounding box center [1524, 81] width 19 height 22
select select "Last 30 days"
select select "Previous period"
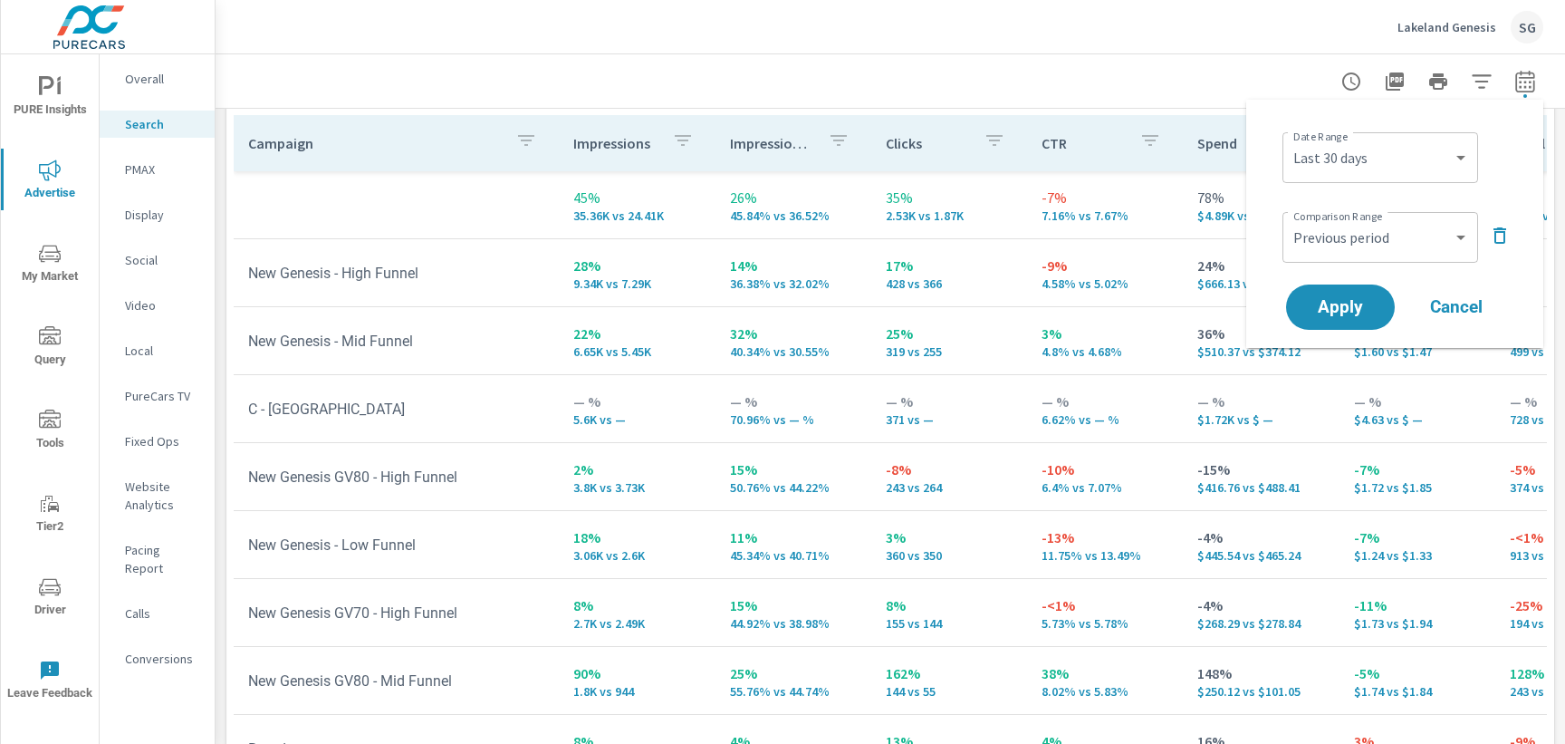
click at [1238, 96] on div at bounding box center [890, 80] width 1306 height 53
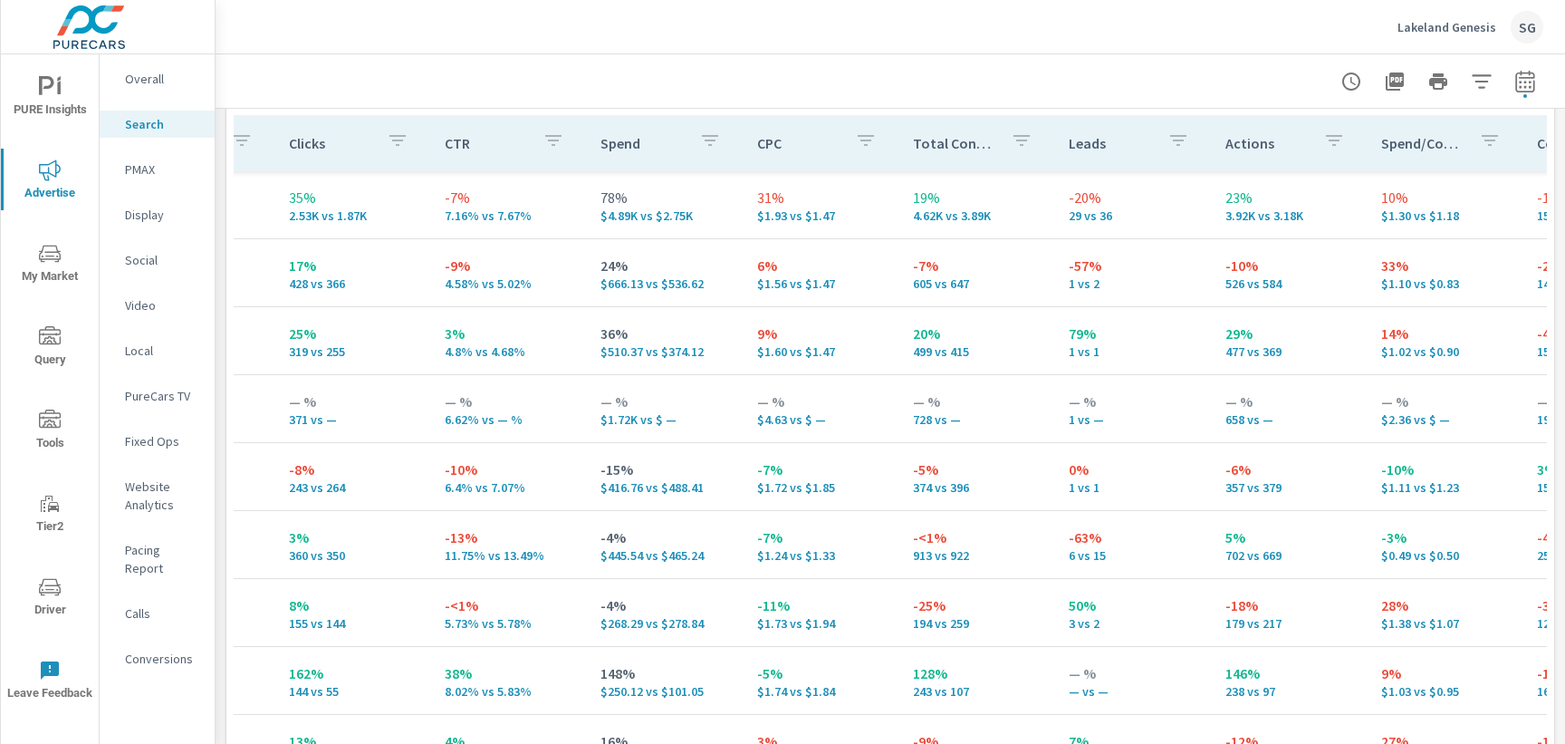
scroll to position [0, 606]
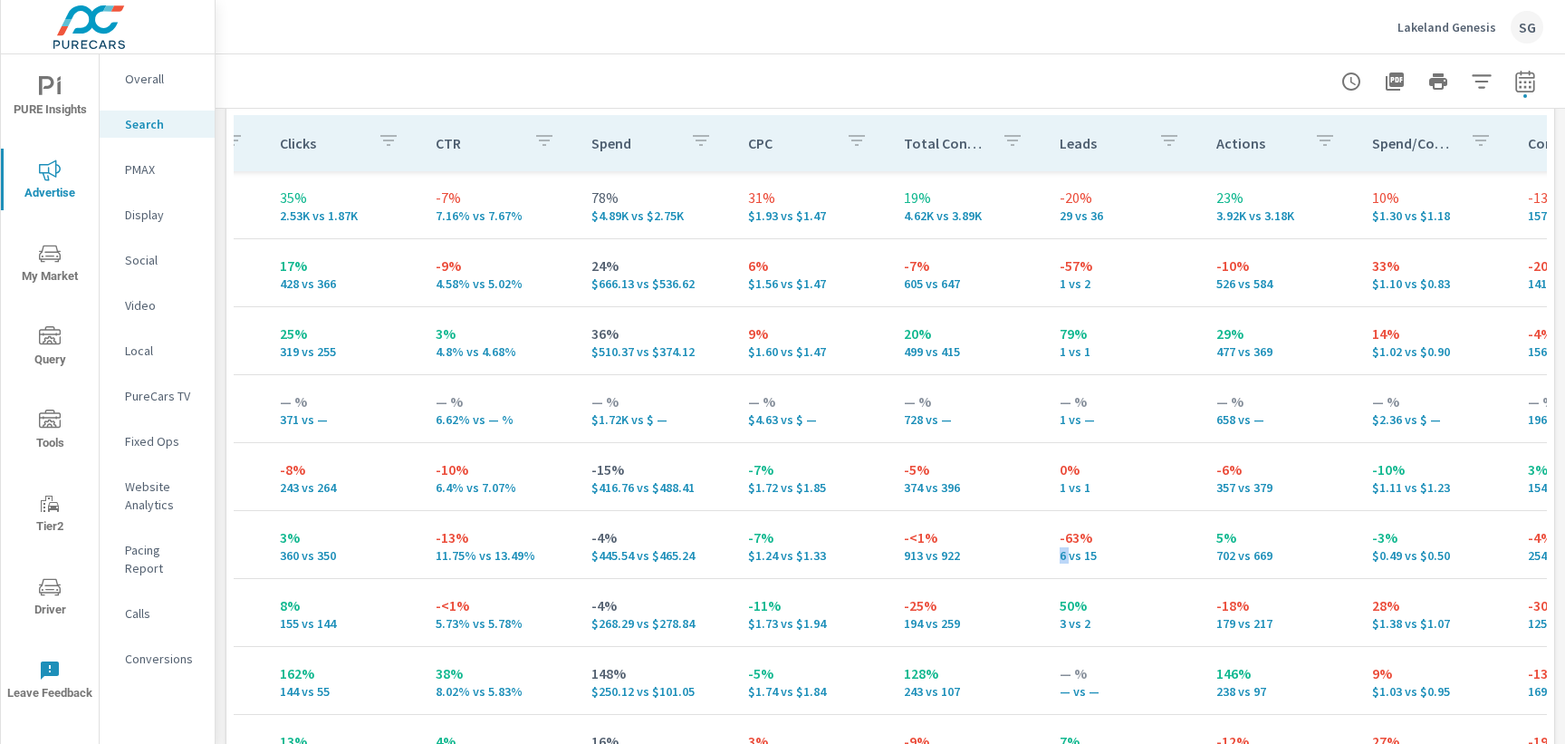
drag, startPoint x: 1035, startPoint y: 555, endPoint x: 1052, endPoint y: 556, distance: 17.2
click at [1052, 557] on td "-63% 6 vs 15" at bounding box center [1123, 544] width 156 height 65
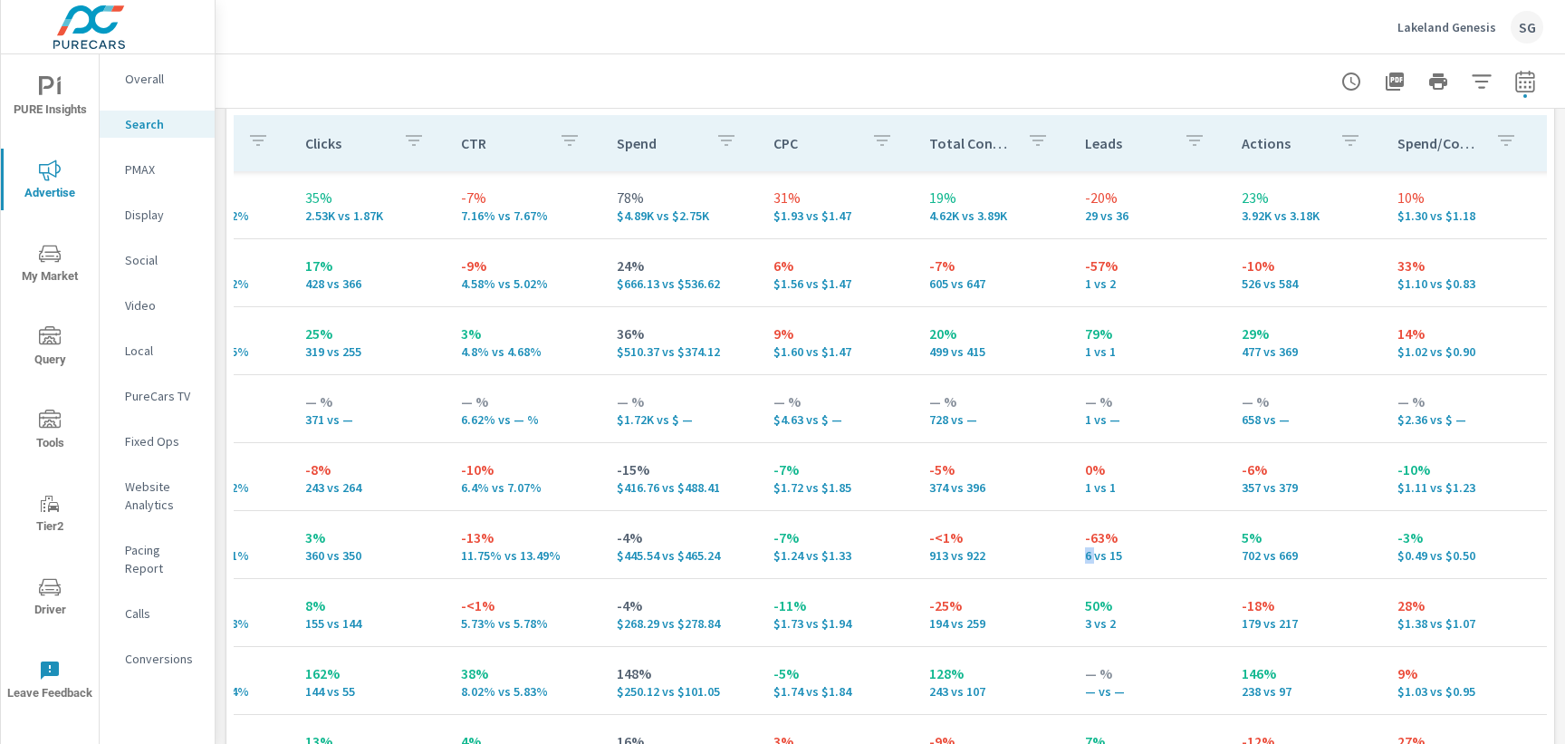
scroll to position [0, 580]
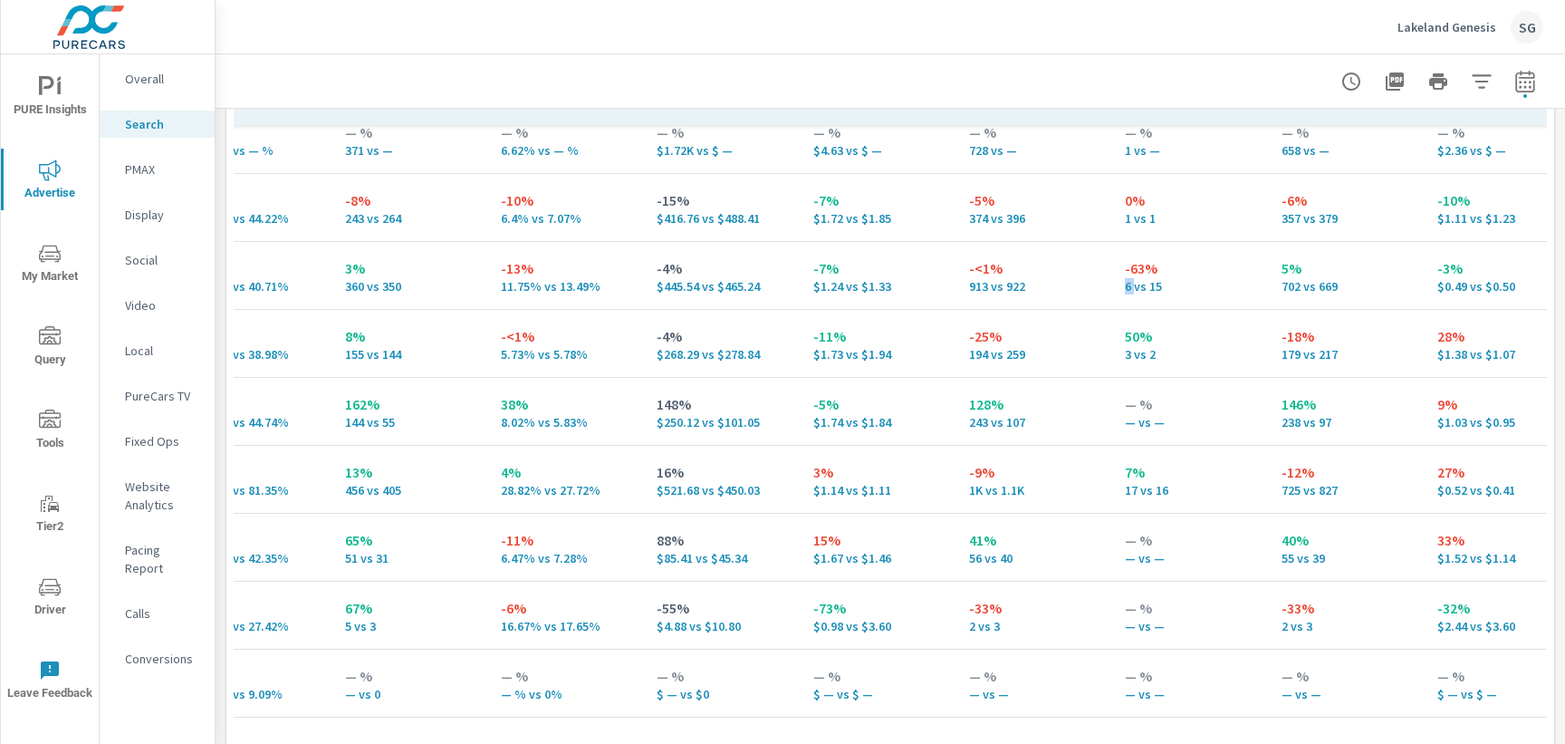
scroll to position [1885, 0]
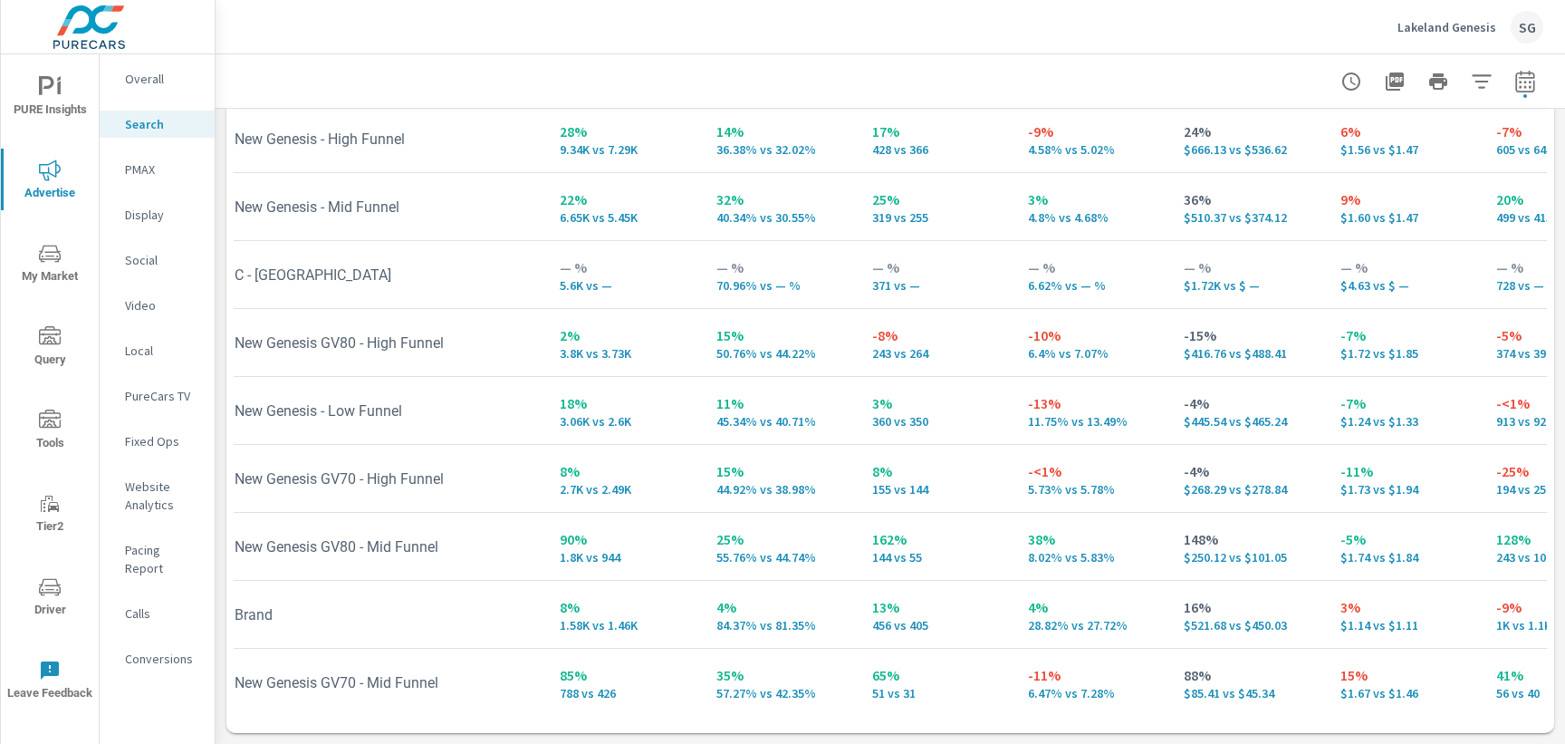
scroll to position [69, 0]
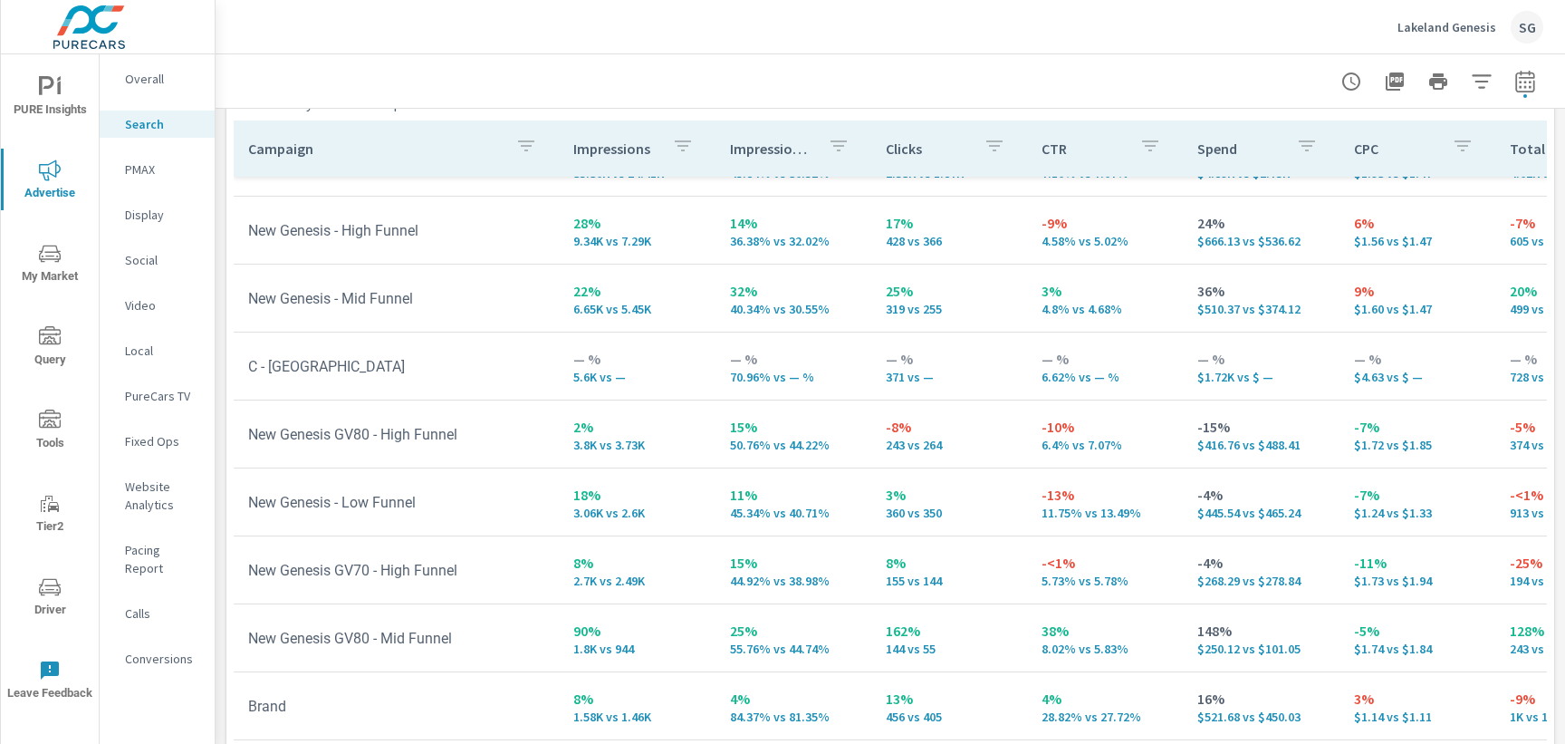
scroll to position [71, 0]
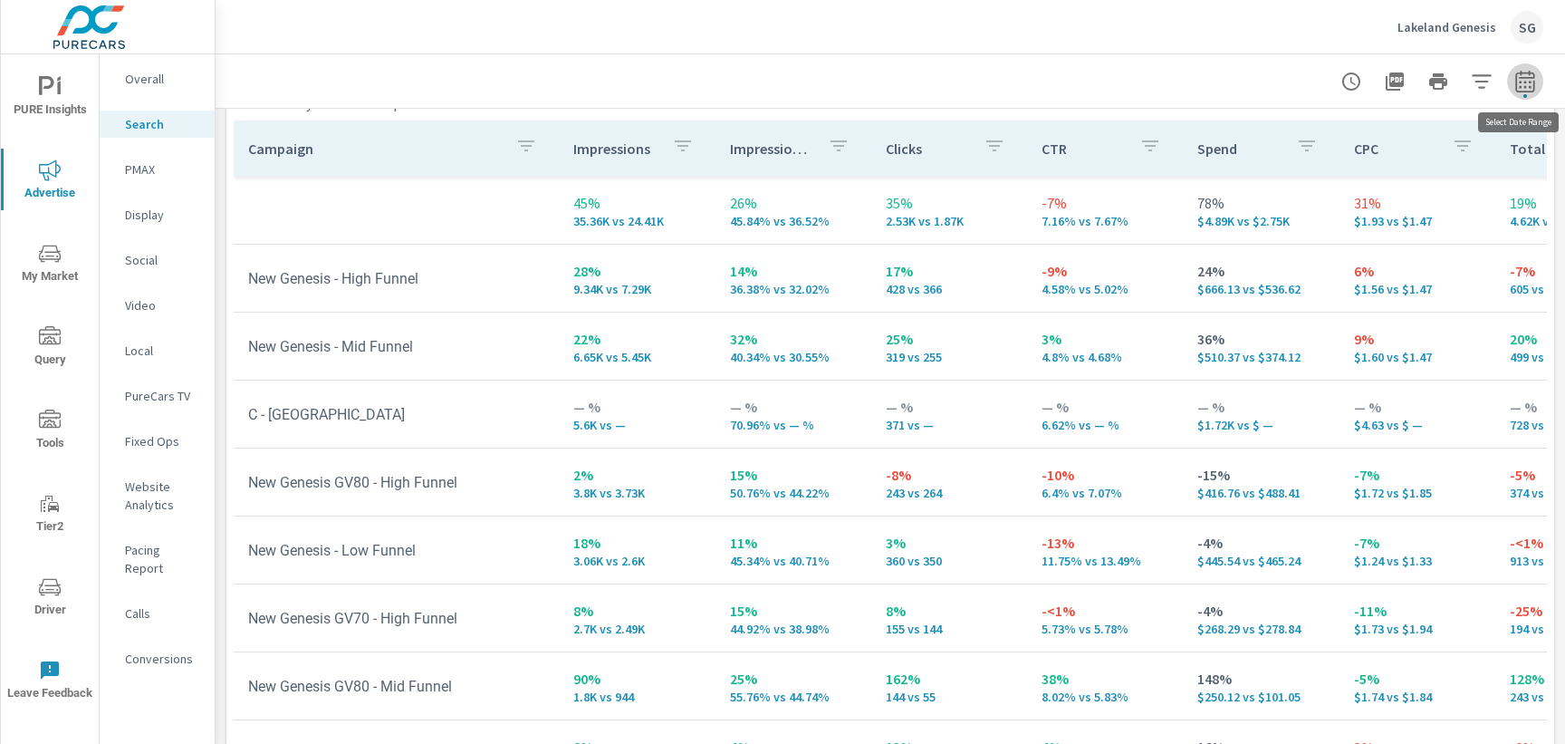
click at [1535, 93] on button "button" at bounding box center [1525, 81] width 36 height 36
select select "Last 30 days"
select select "Previous period"
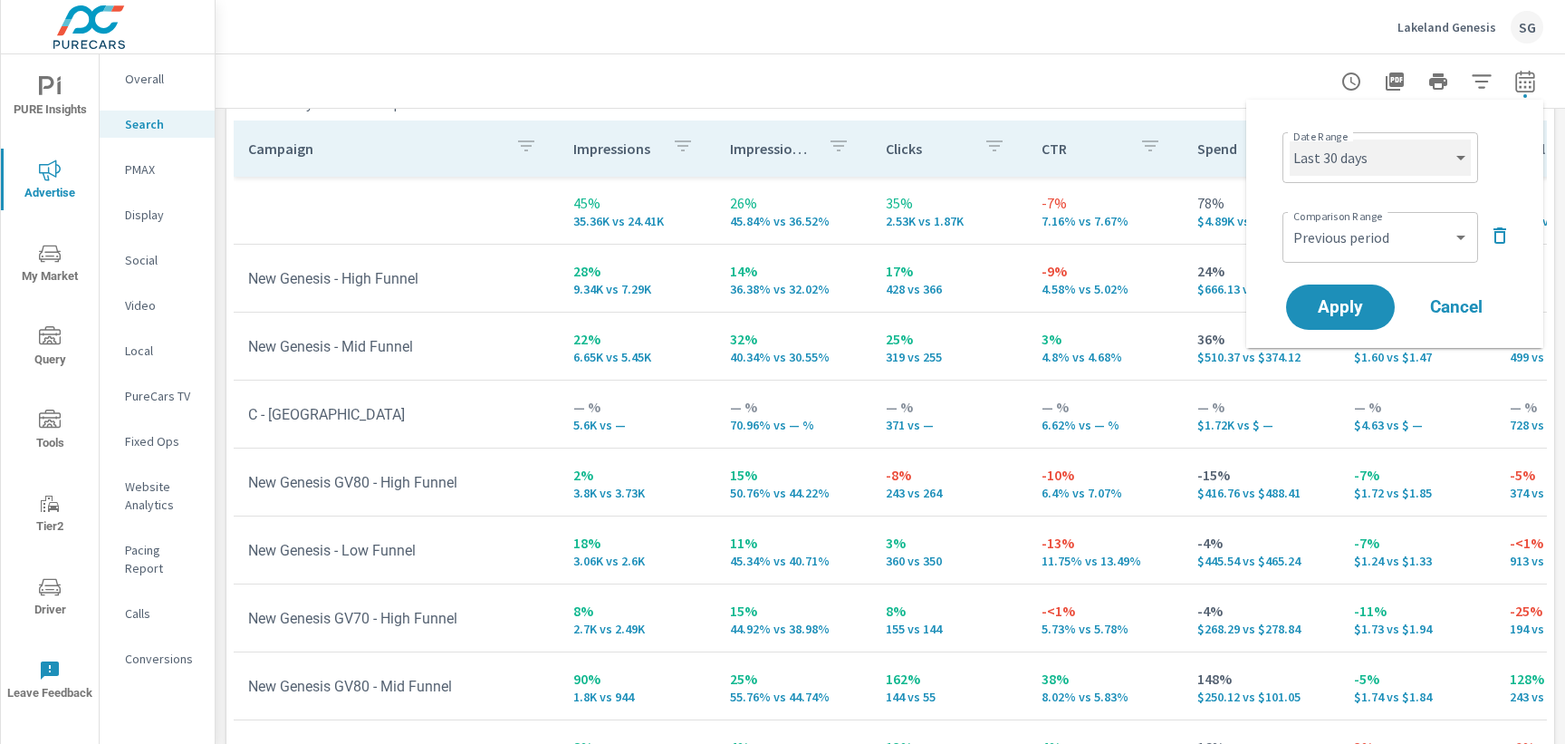
click at [1381, 165] on select "Custom [DATE] Last week Last 7 days Last 14 days Last 30 days Last 45 days Last…" at bounding box center [1380, 157] width 181 height 36
click at [1371, 163] on select "Custom [DATE] Last week Last 7 days Last 14 days Last 30 days Last 45 days Last…" at bounding box center [1380, 157] width 181 height 36
click at [1290, 139] on select "Custom [DATE] Last week Last 7 days Last 14 days Last 30 days Last 45 days Last…" at bounding box center [1380, 157] width 181 height 36
select select "Month to date"
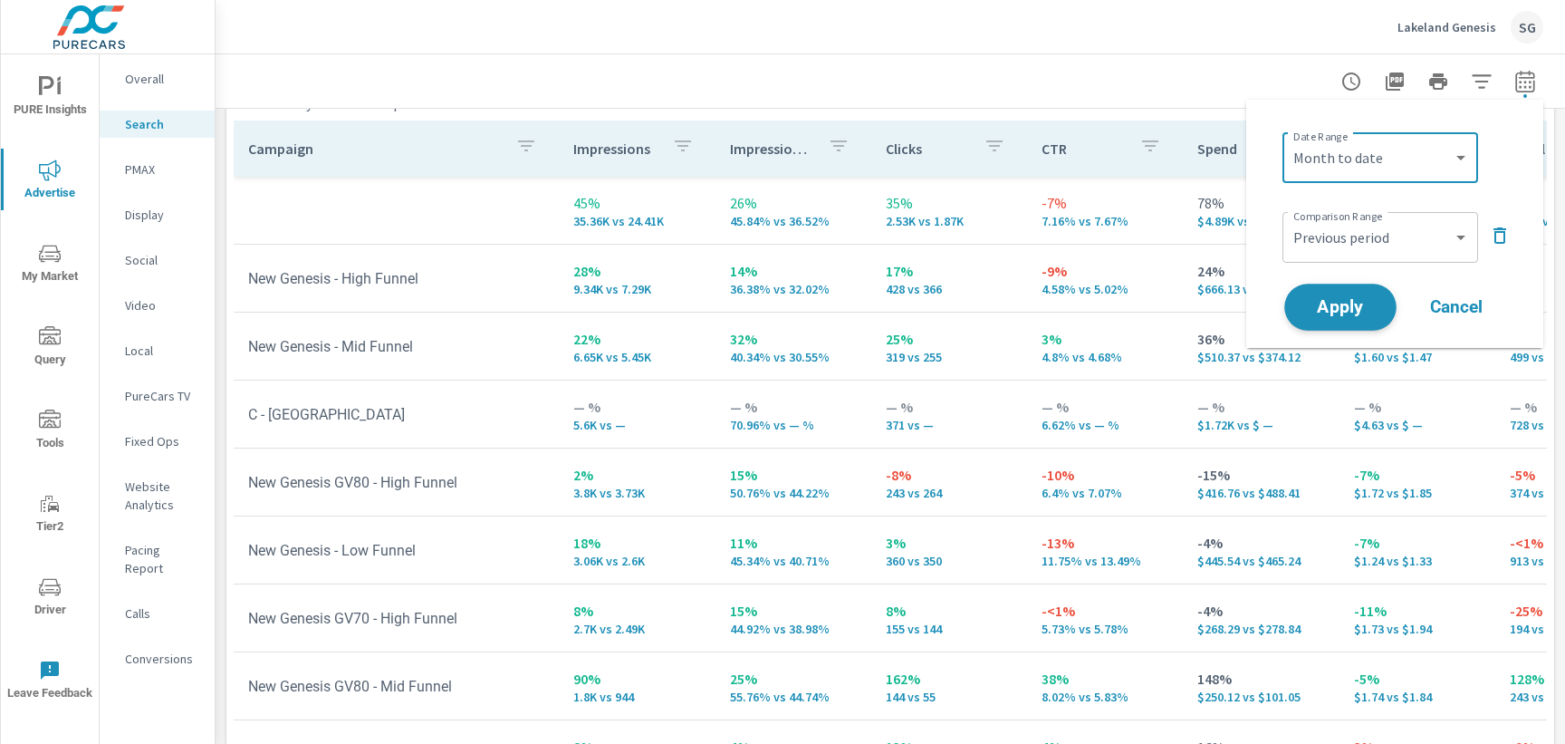
click at [1331, 301] on span "Apply" at bounding box center [1340, 307] width 74 height 17
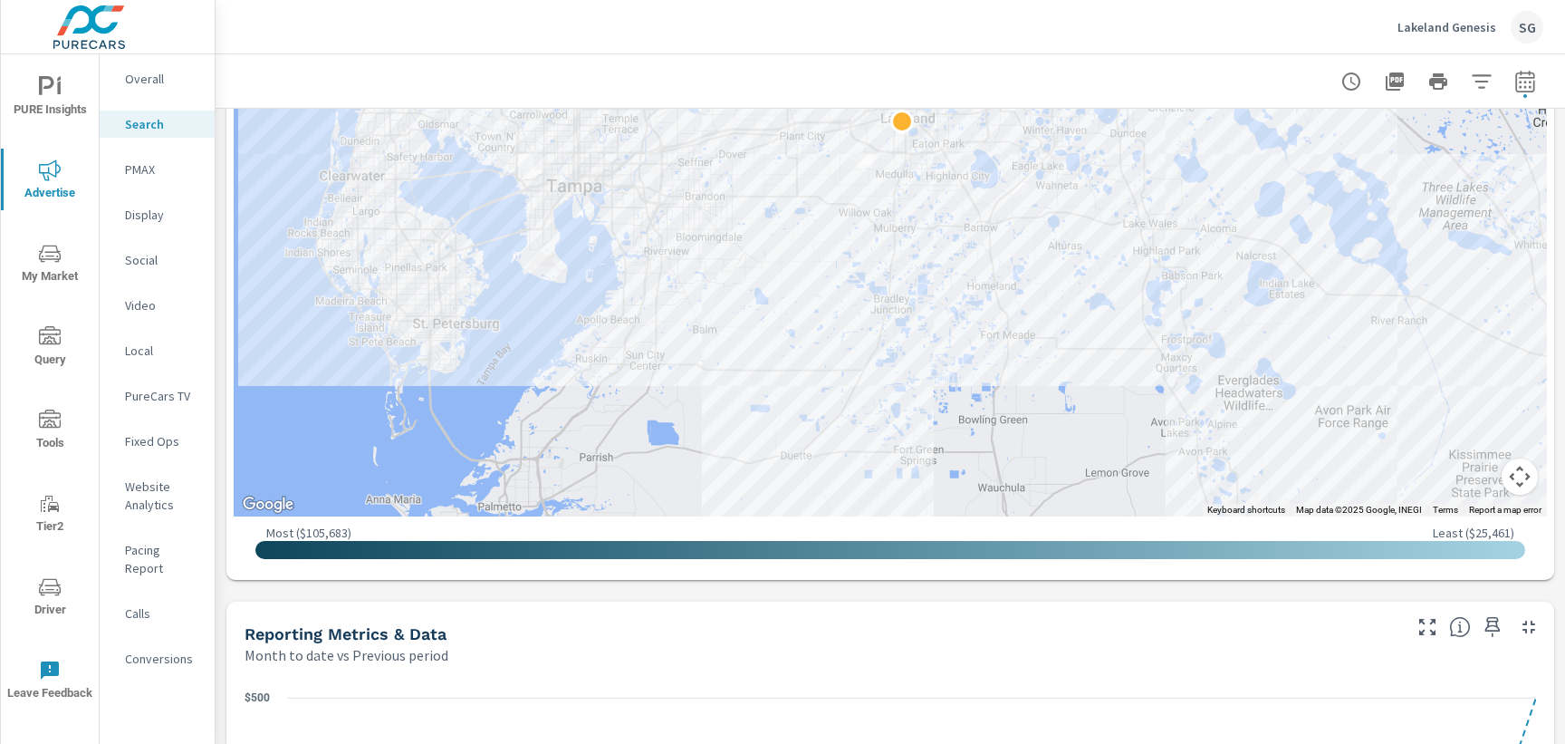
scroll to position [746, 0]
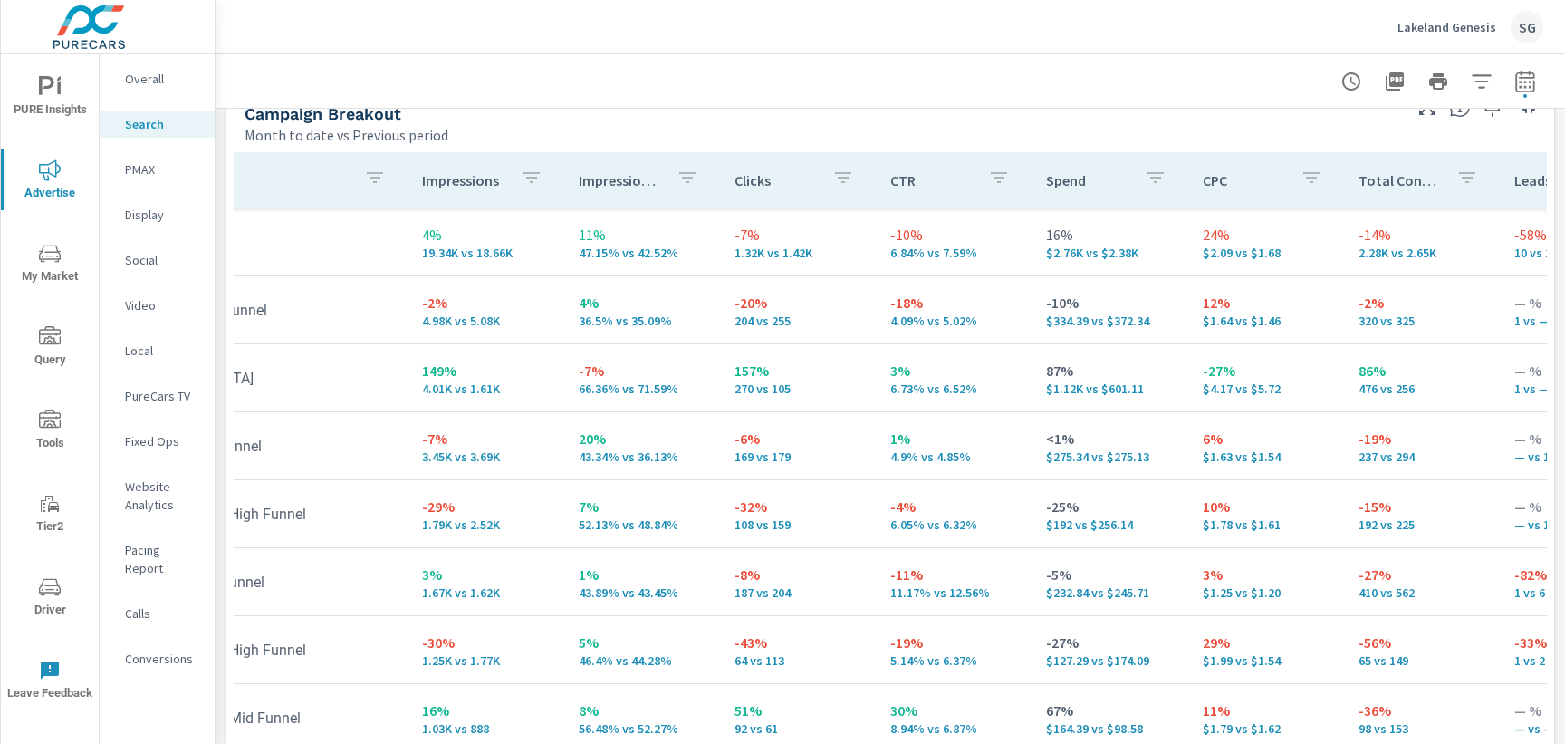
scroll to position [0, 162]
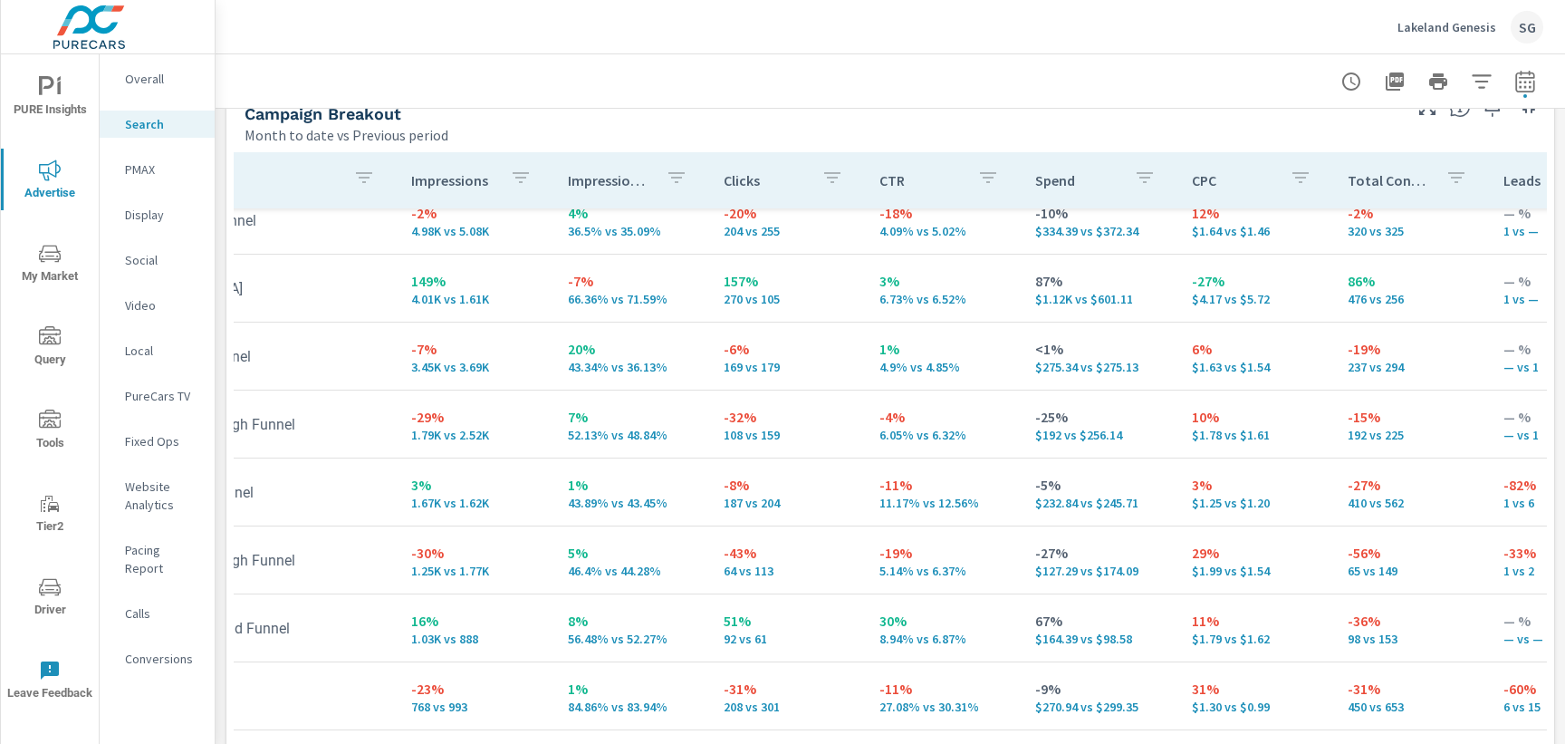
scroll to position [91, 162]
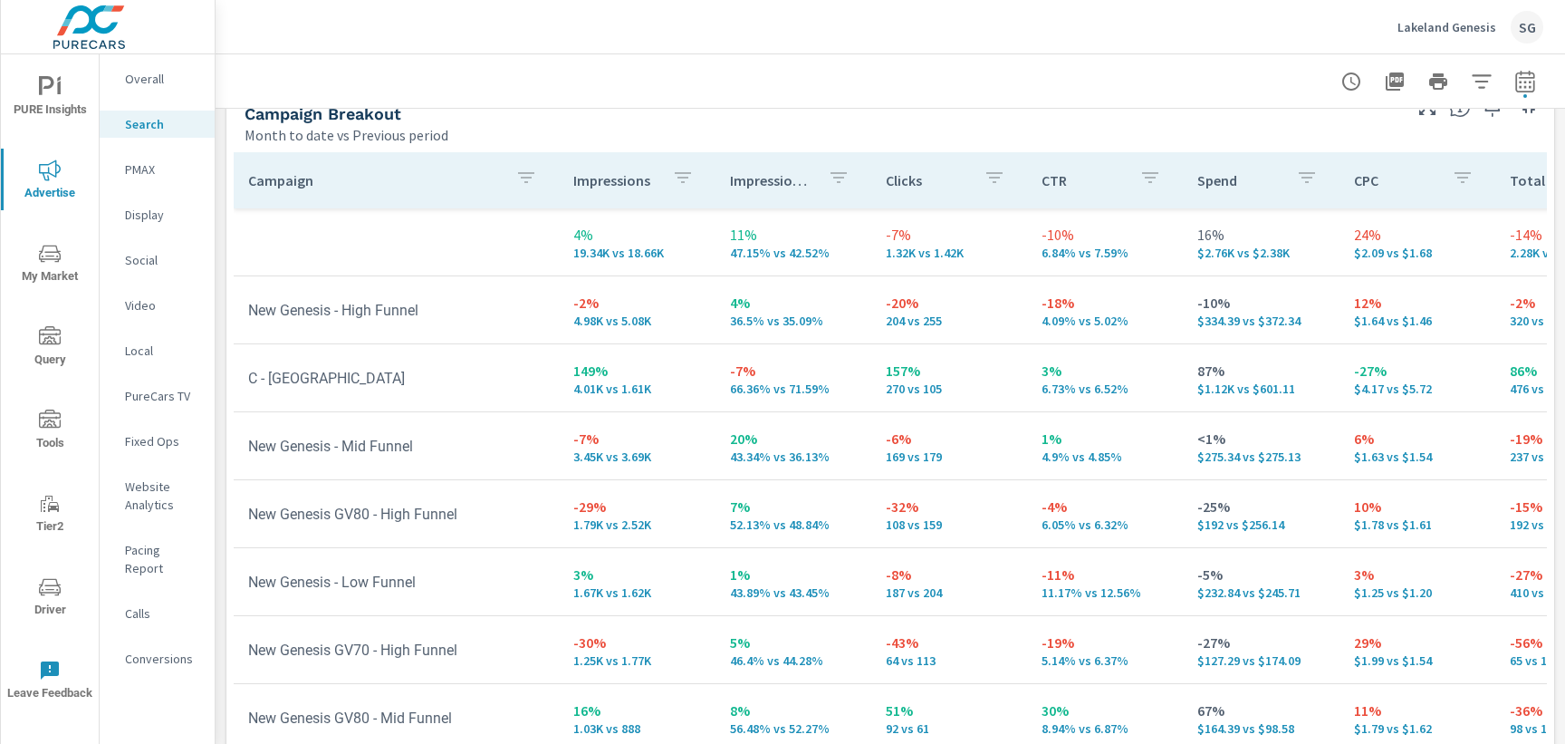
click at [53, 104] on span "PURE Insights" at bounding box center [49, 98] width 87 height 44
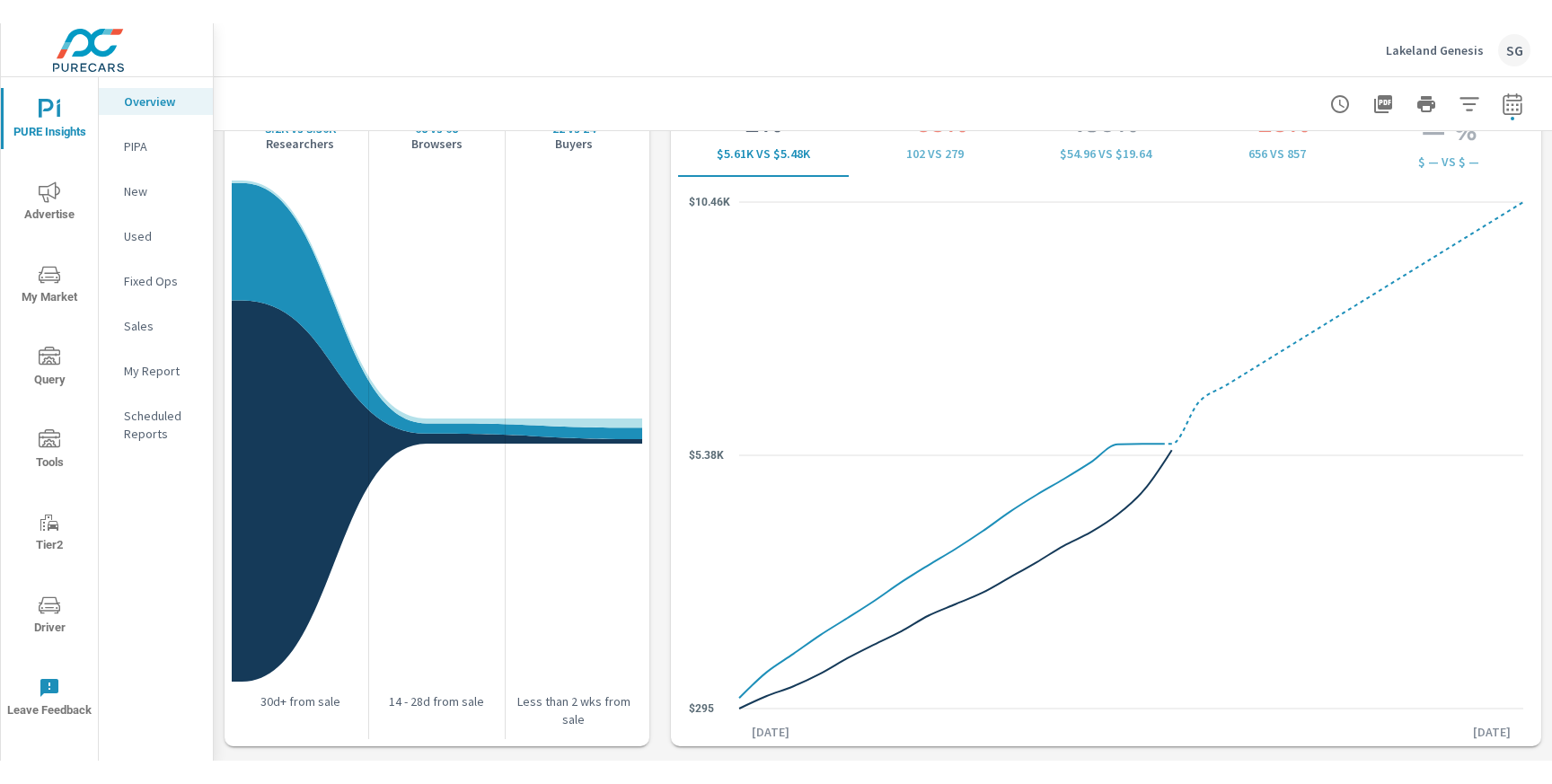
scroll to position [2439, 0]
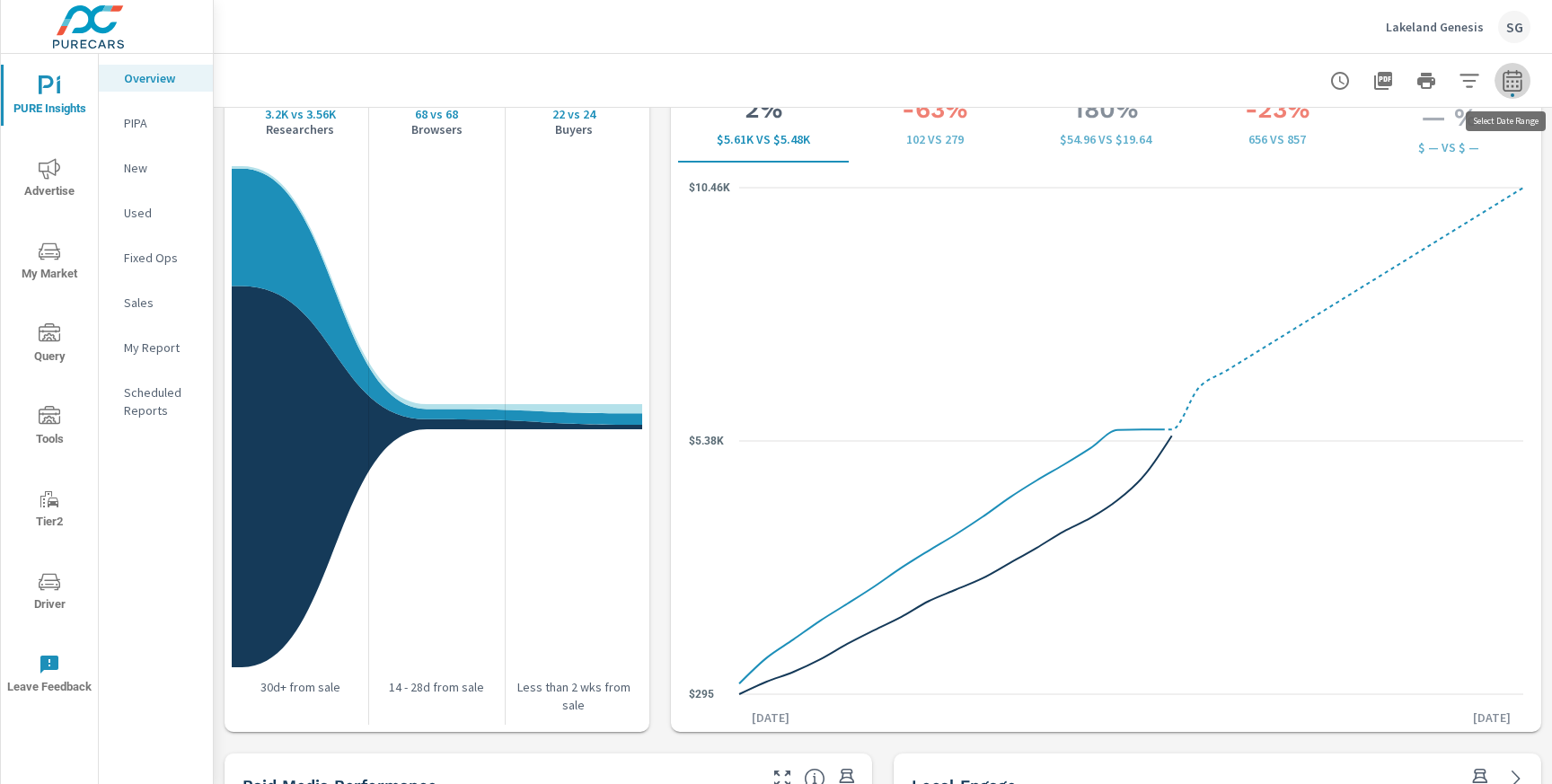
click at [1509, 94] on button "button" at bounding box center [1512, 80] width 36 height 36
select select "Month to date"
select select "Previous period"
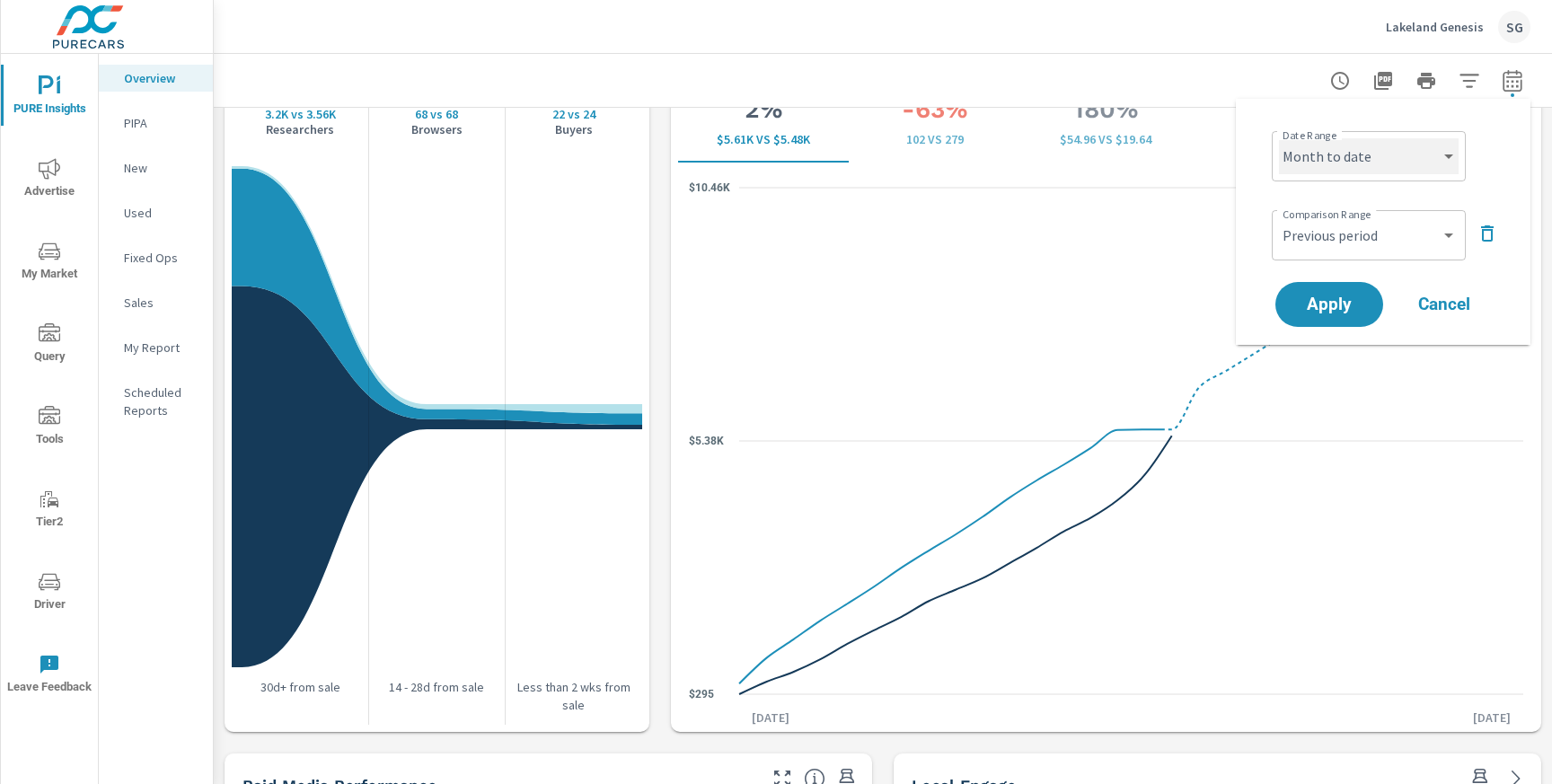
click at [1358, 160] on select "Custom [DATE] Last week Last 7 days Last 14 days Last 30 days Last 45 days Last…" at bounding box center [1369, 156] width 179 height 36
click at [1473, 93] on button "button" at bounding box center [1470, 80] width 36 height 36
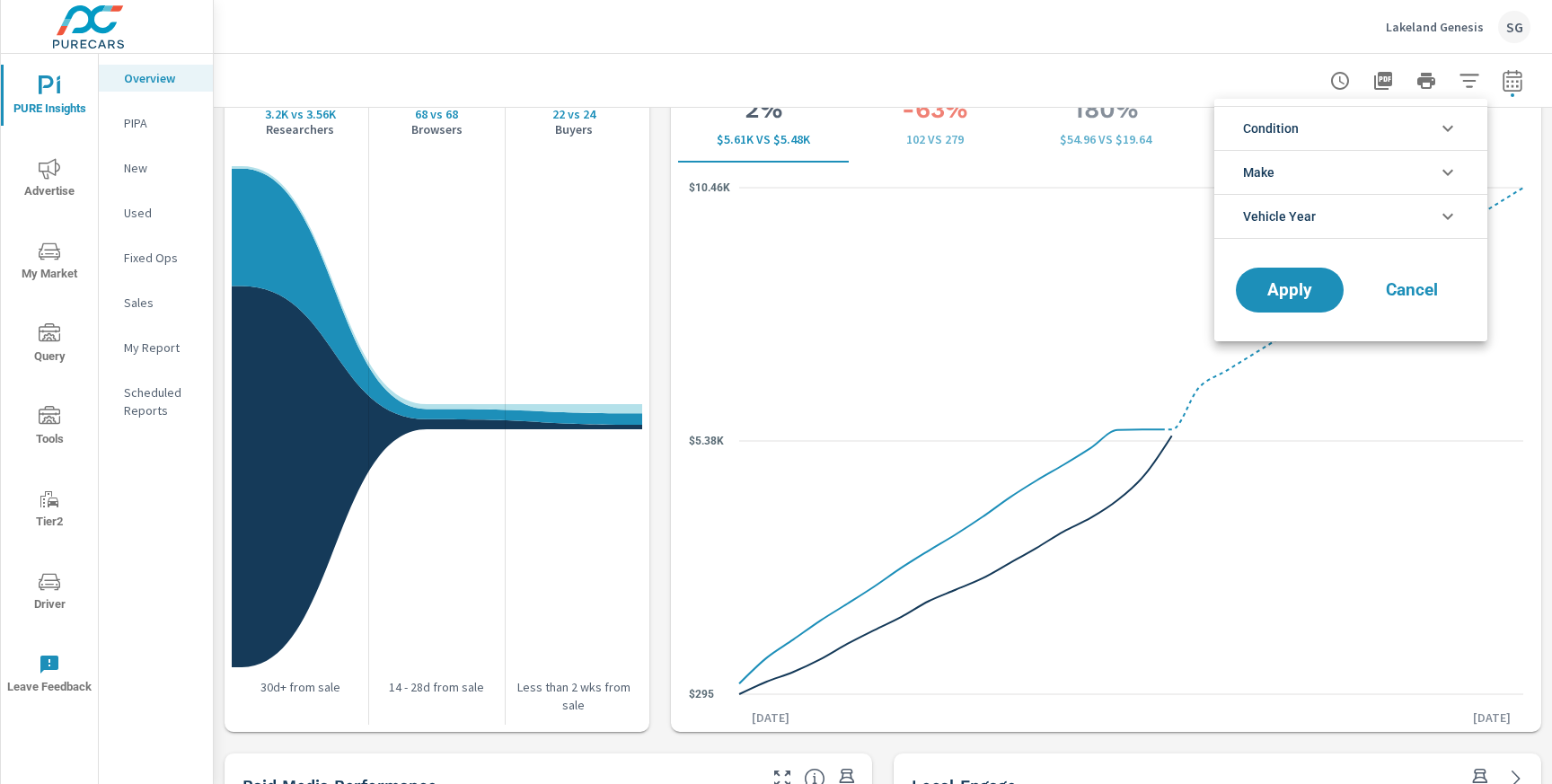
click at [1473, 88] on div at bounding box center [776, 392] width 1552 height 784
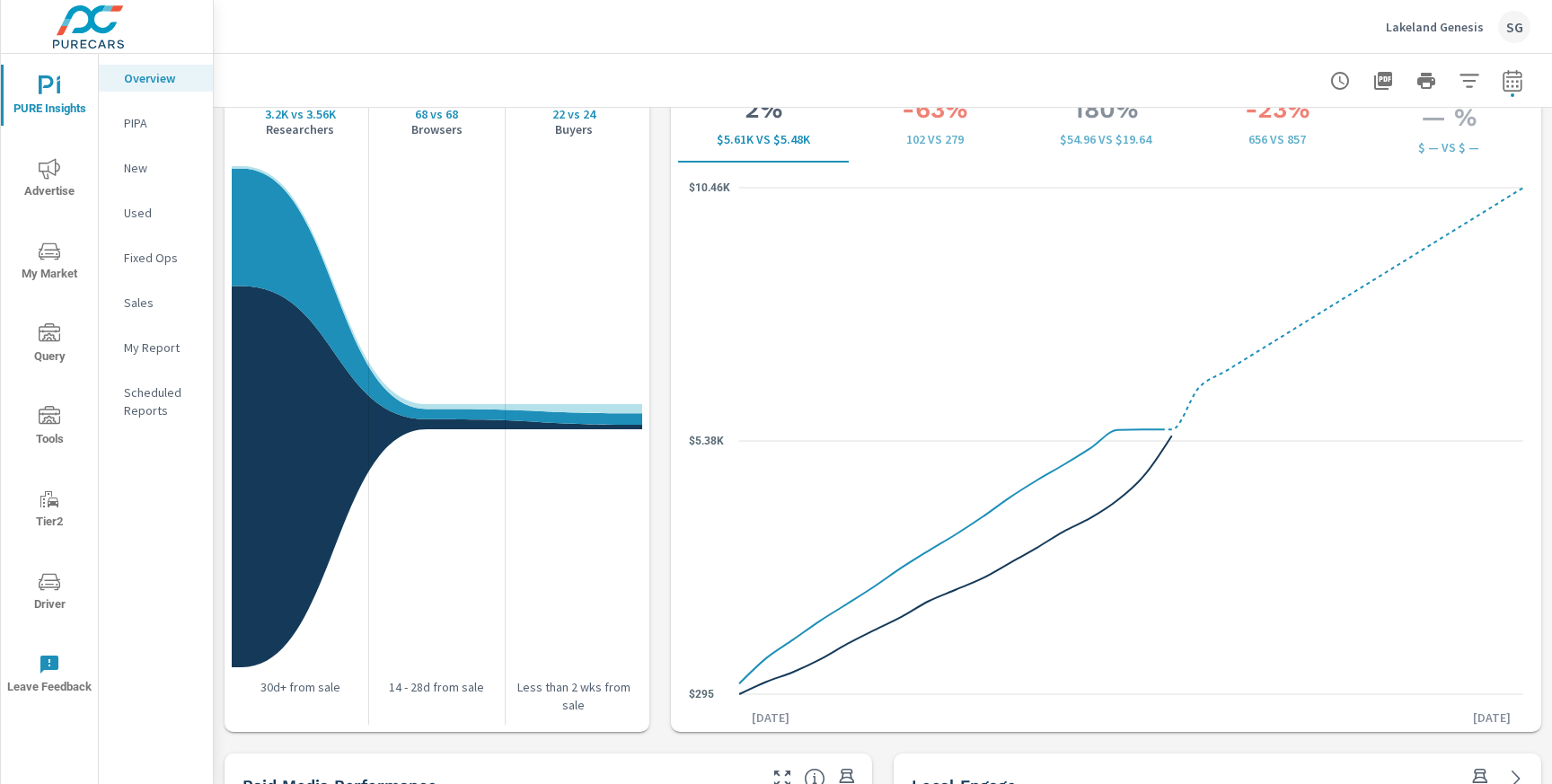
click at [1474, 41] on div "Lakeland Genesis SG" at bounding box center [1458, 27] width 145 height 33
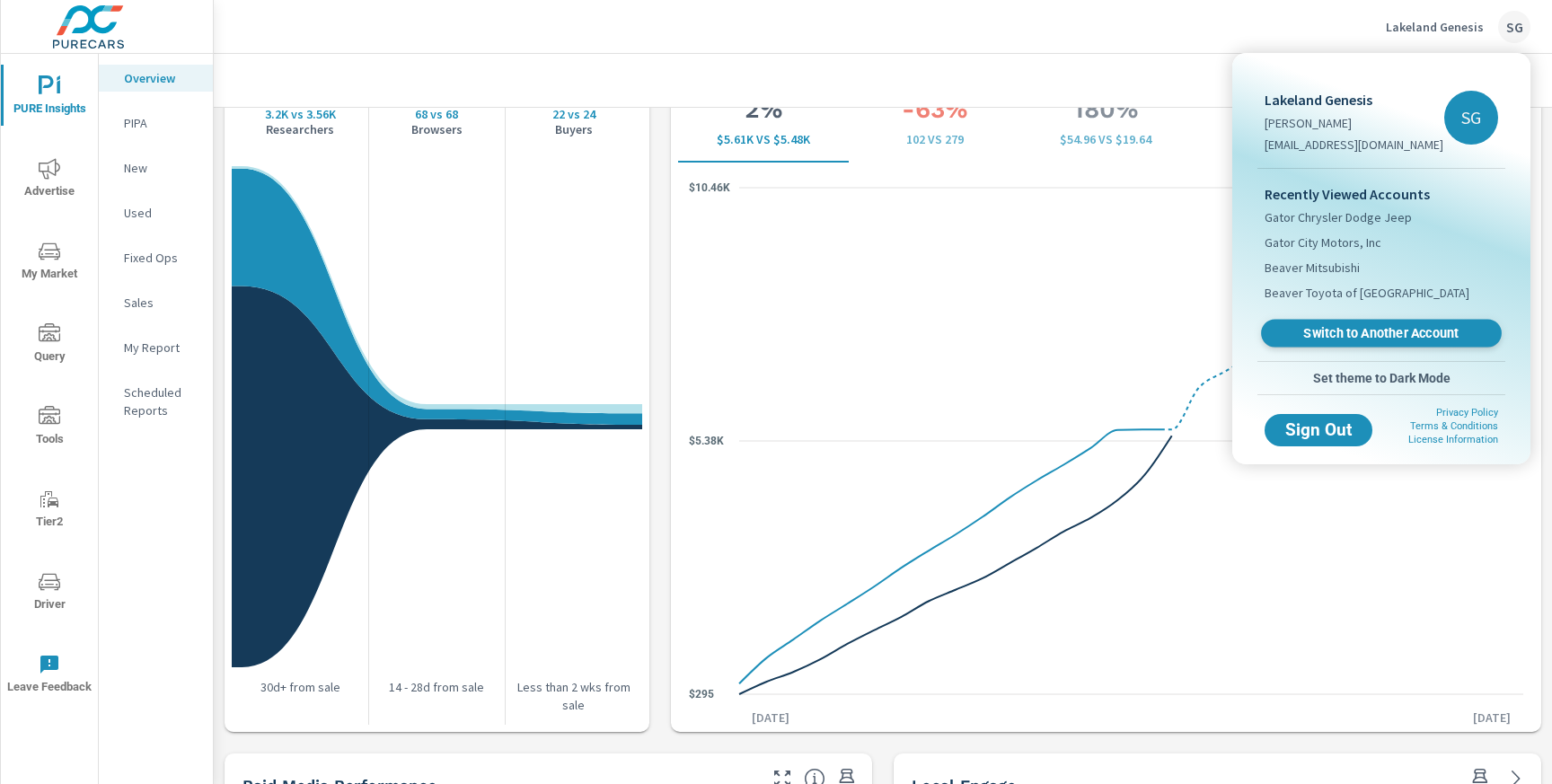
click at [1338, 328] on span "Switch to Another Account" at bounding box center [1381, 333] width 220 height 17
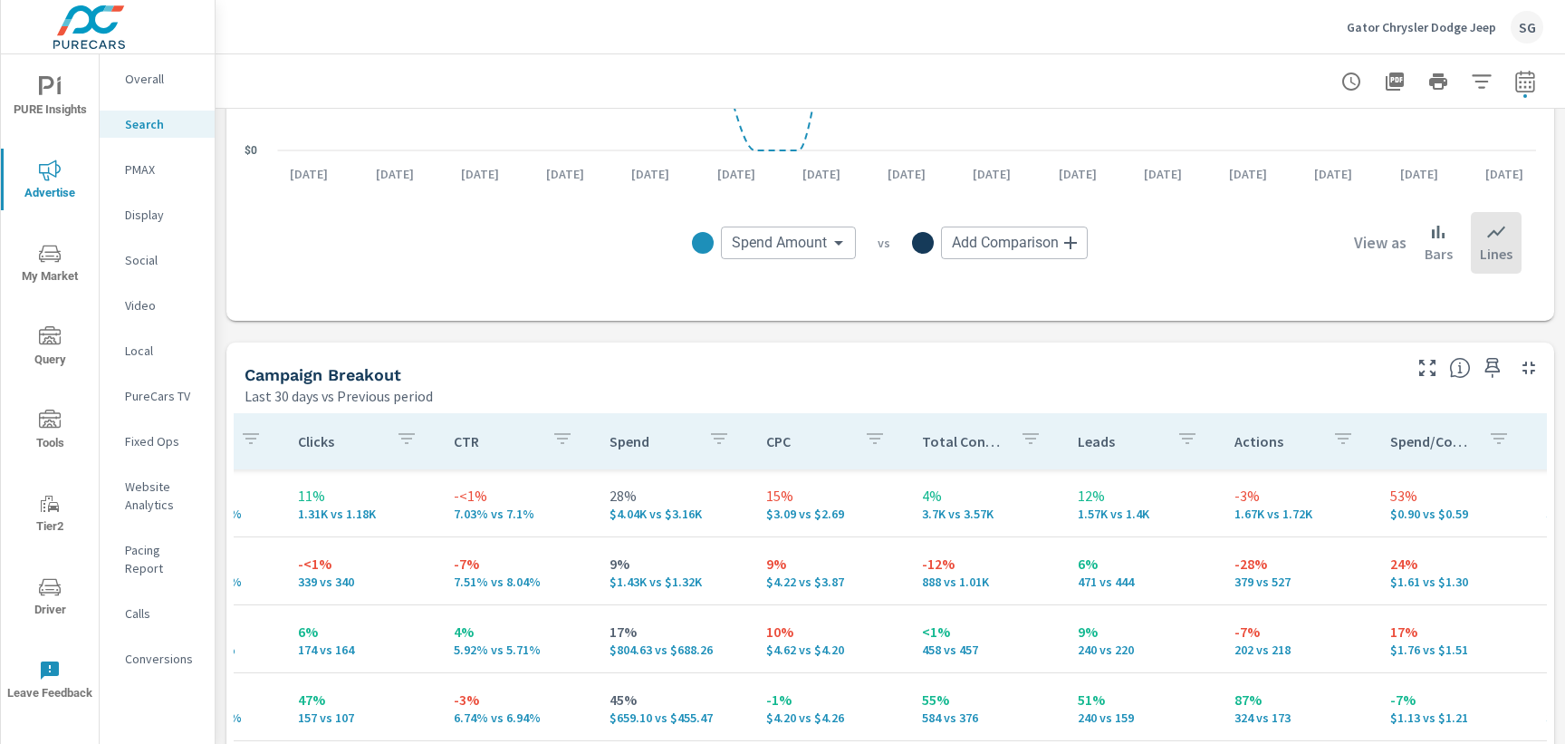
scroll to position [0, 593]
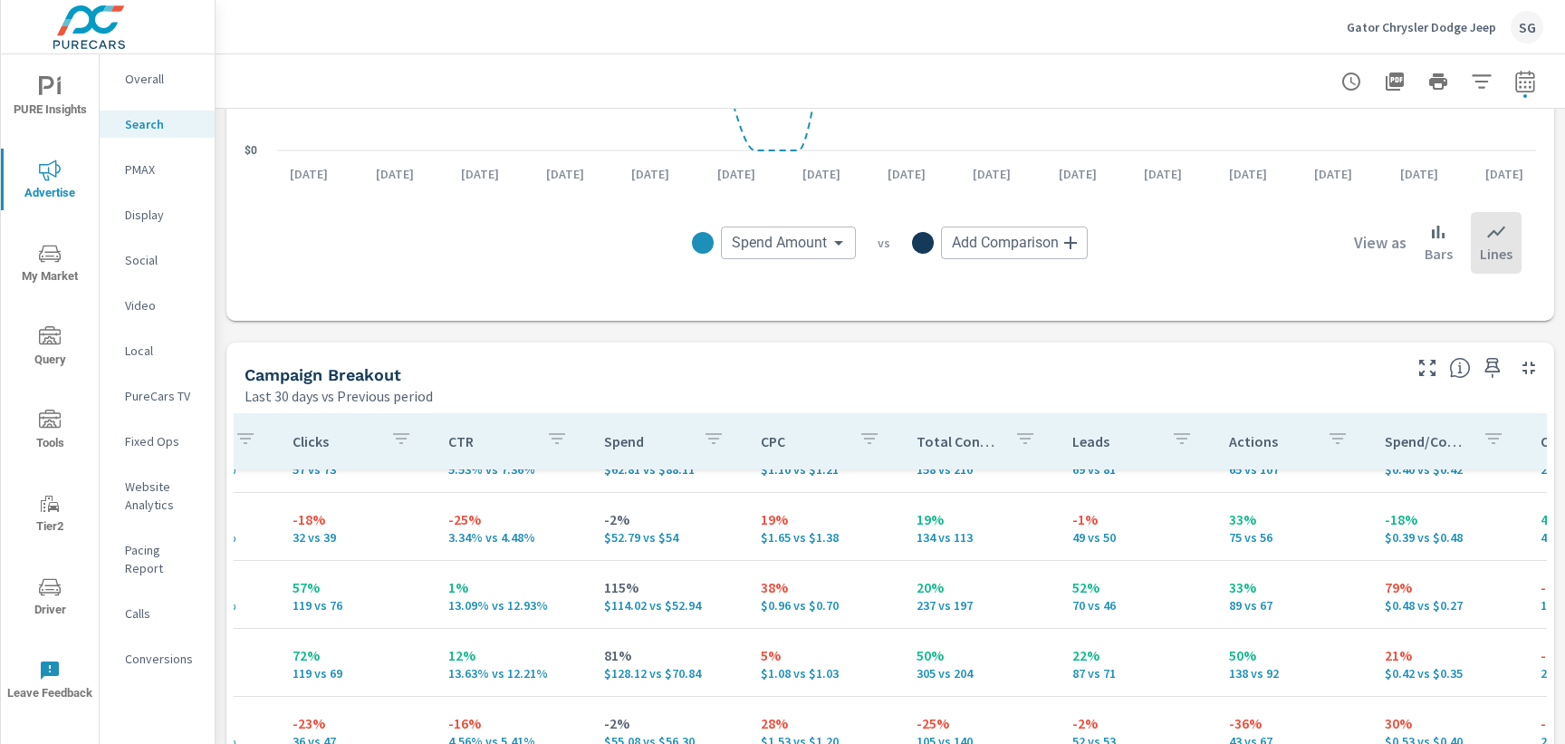
scroll to position [399, 593]
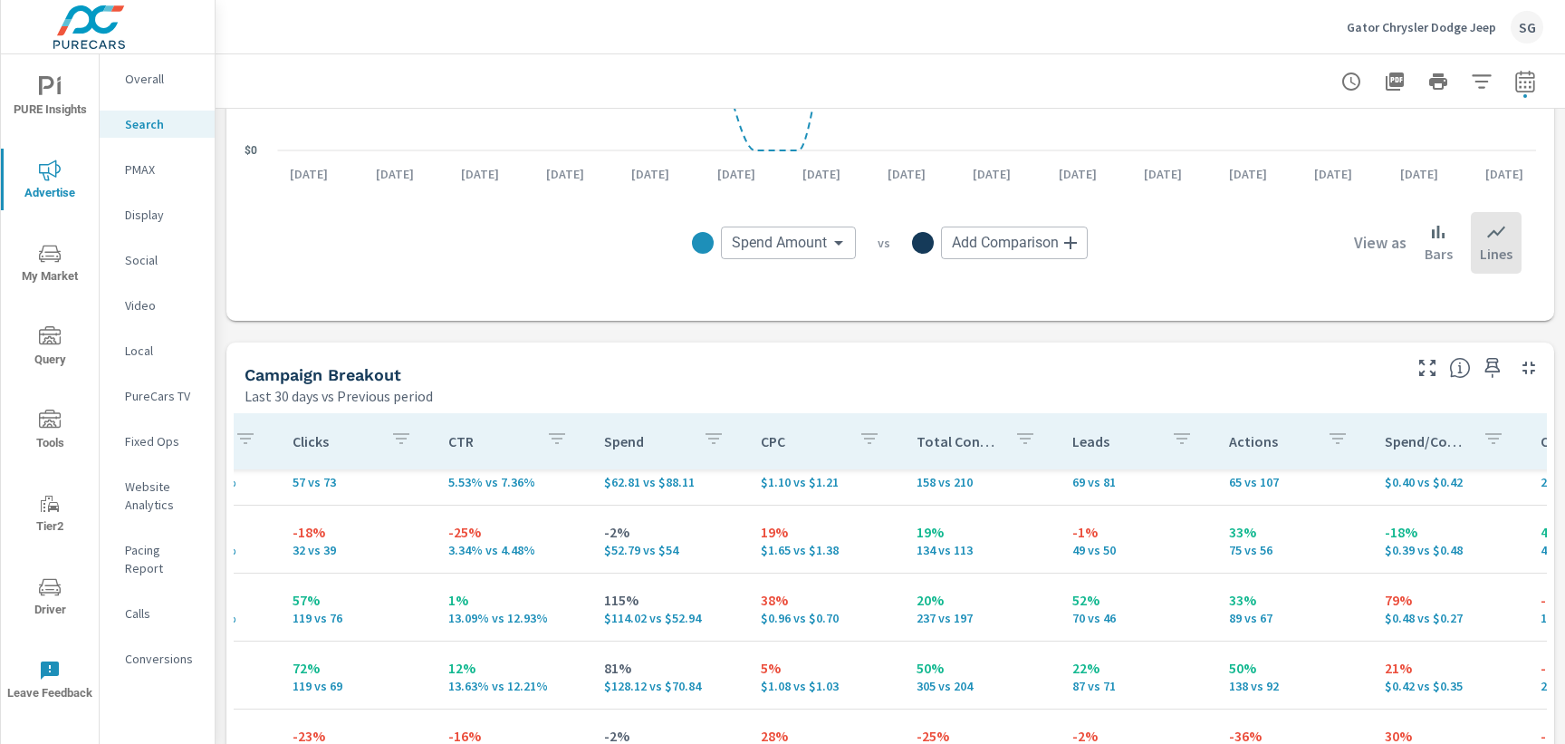
scroll to position [372, 593]
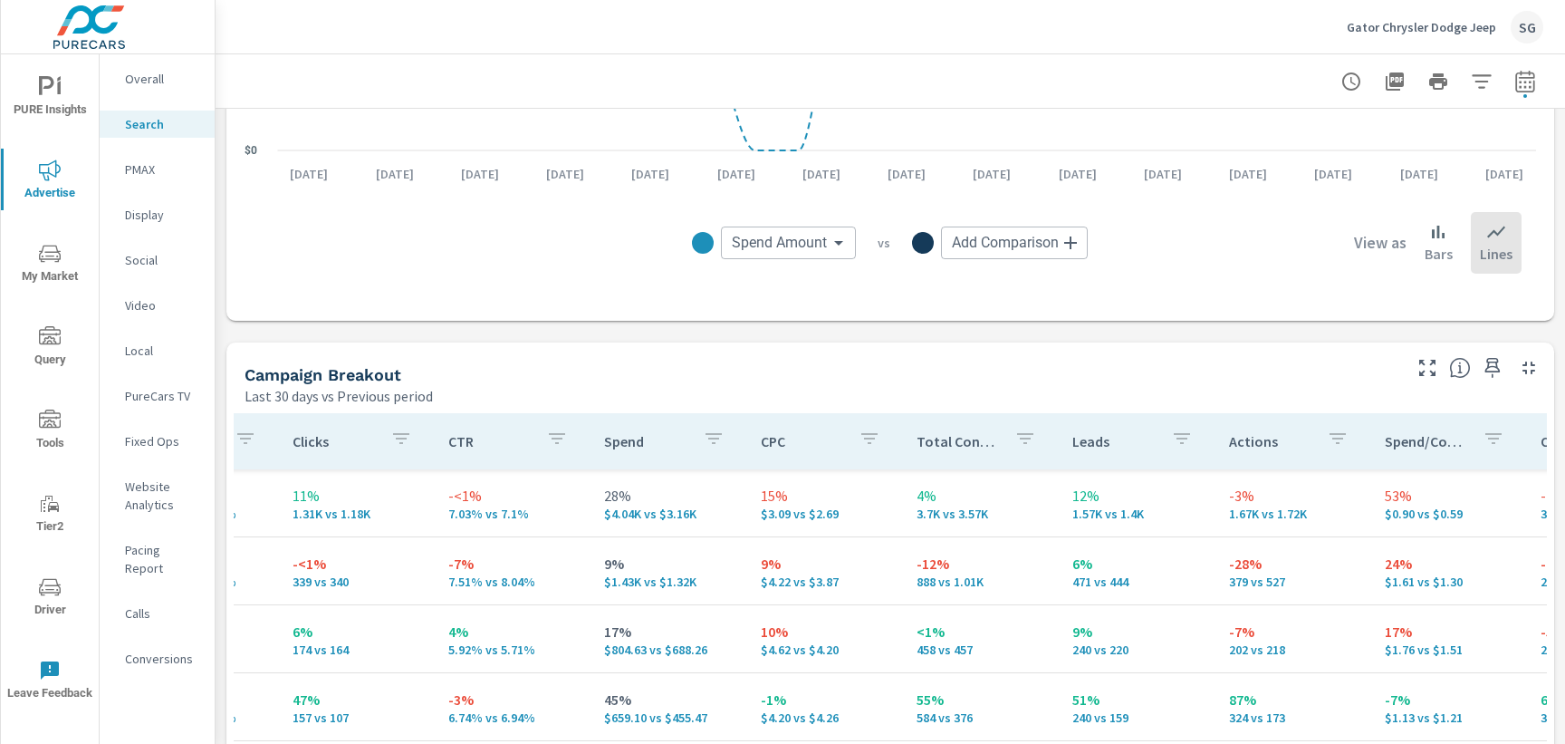
scroll to position [1483, 0]
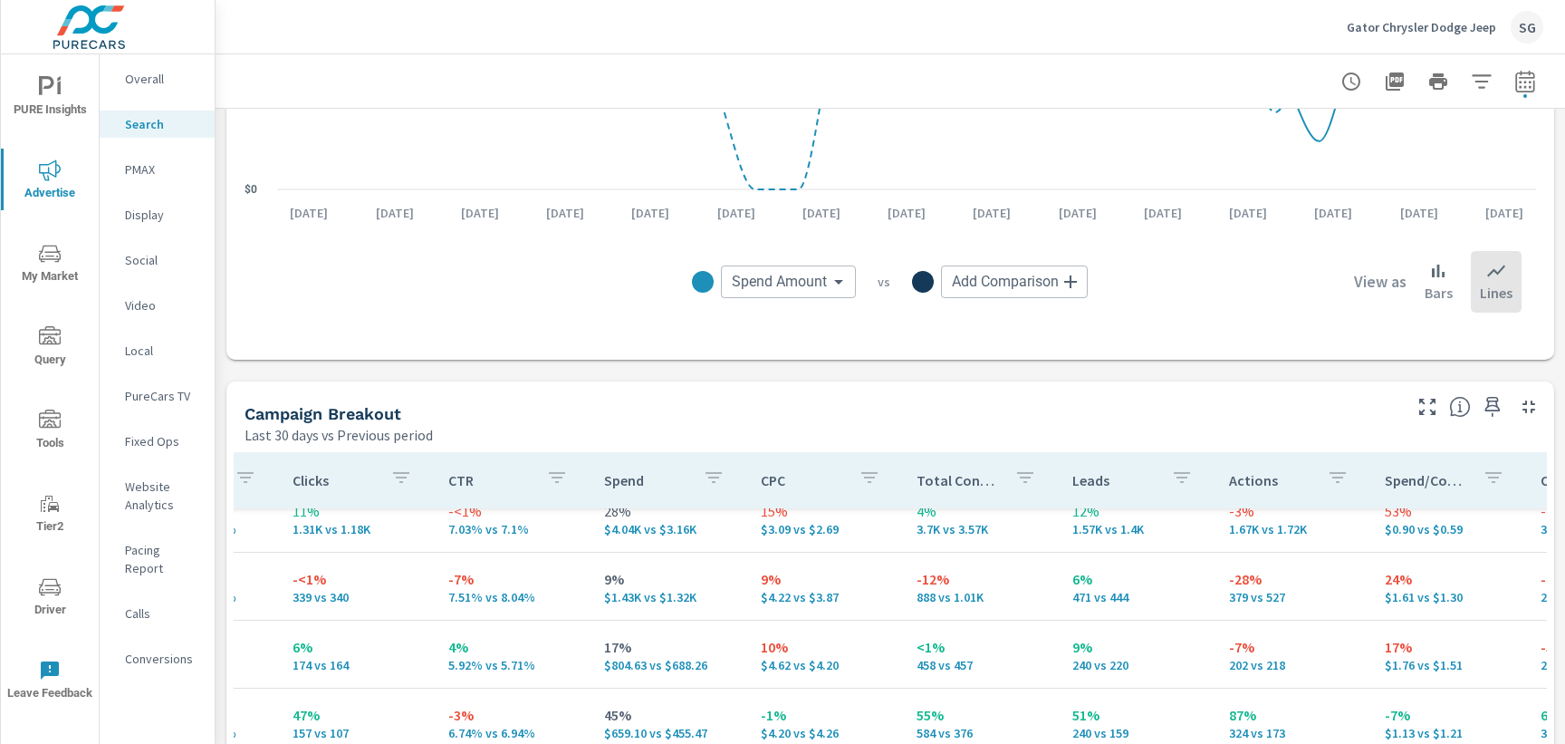
scroll to position [0, 593]
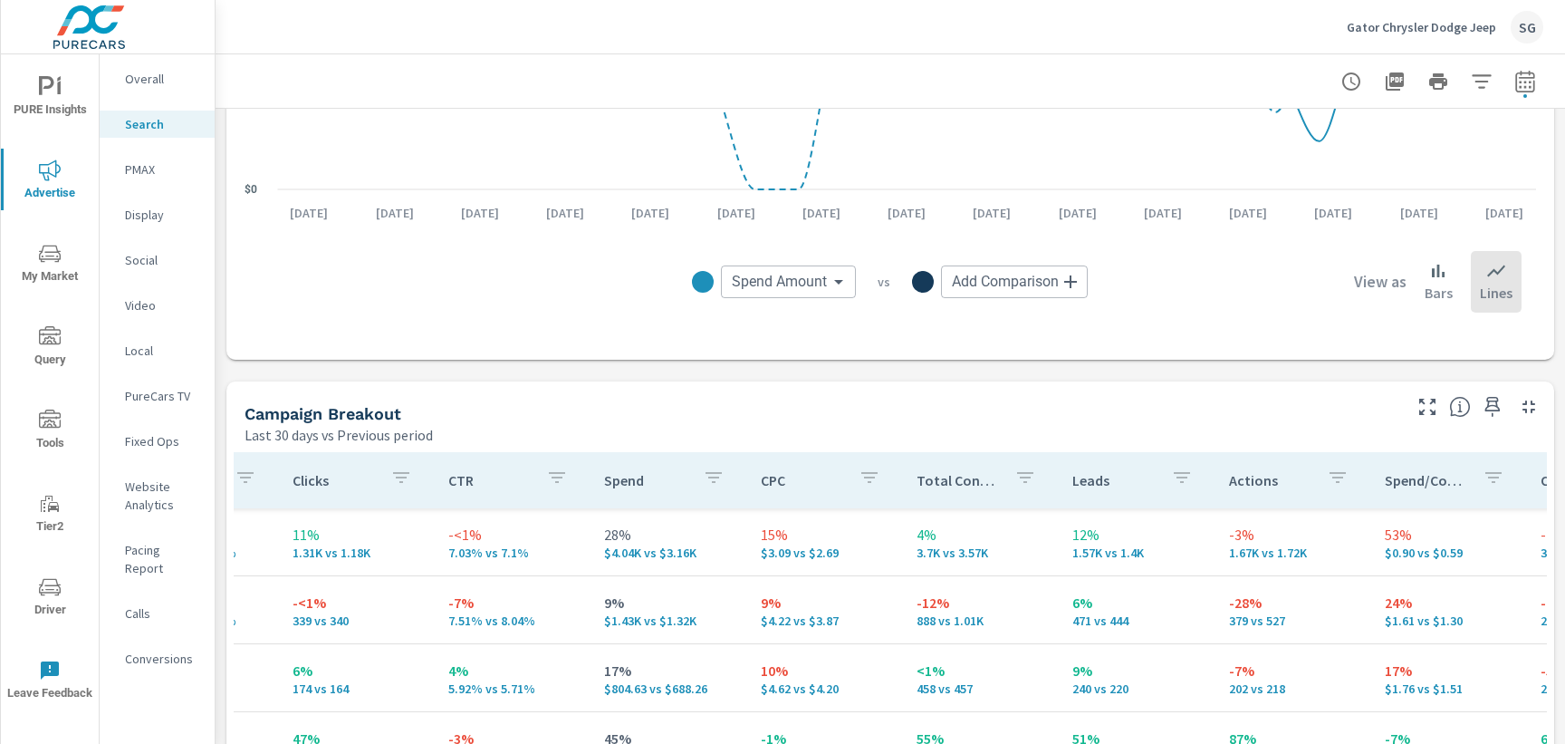
click at [786, 431] on div "Last 30 days vs Previous period" at bounding box center [822, 435] width 1154 height 22
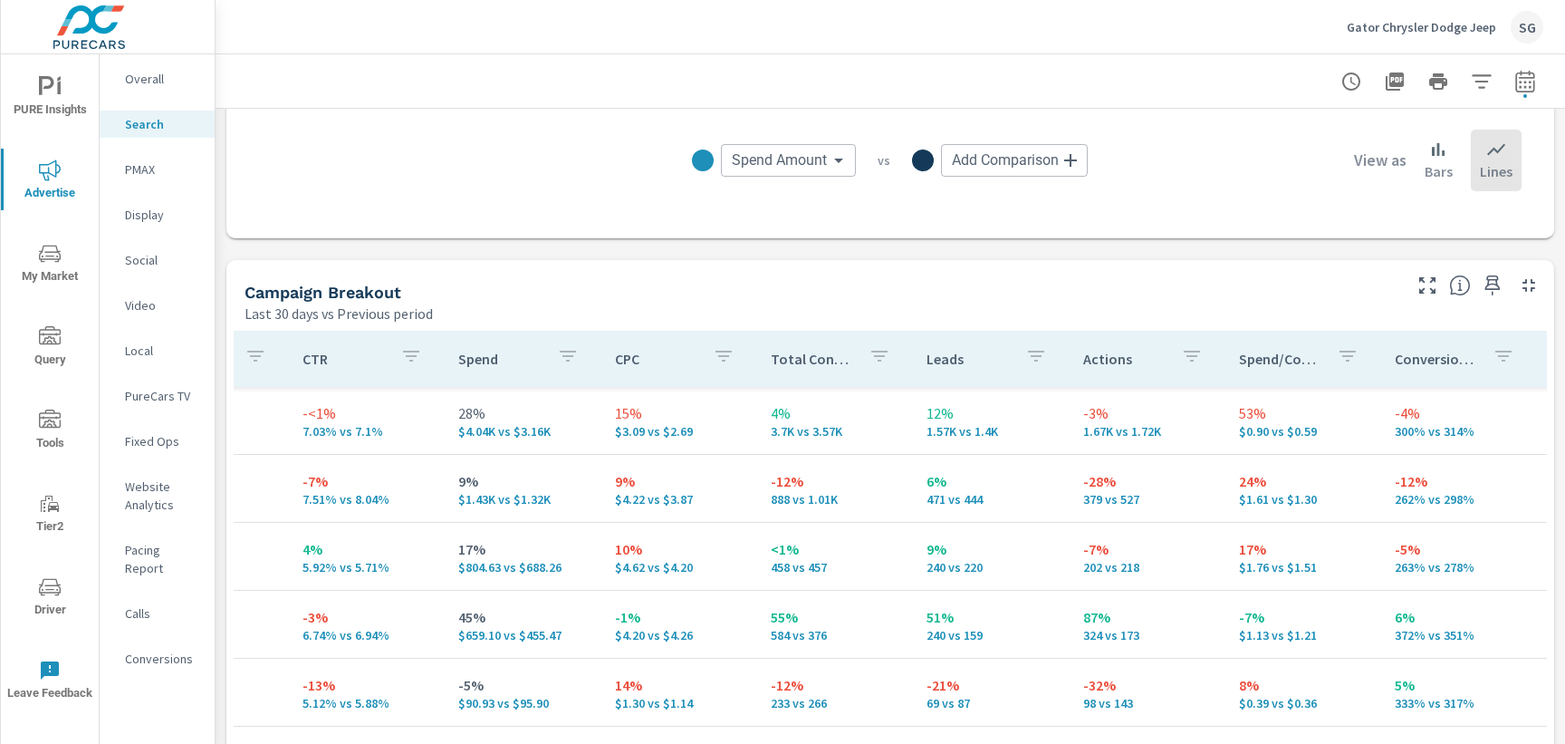
scroll to position [0, 740]
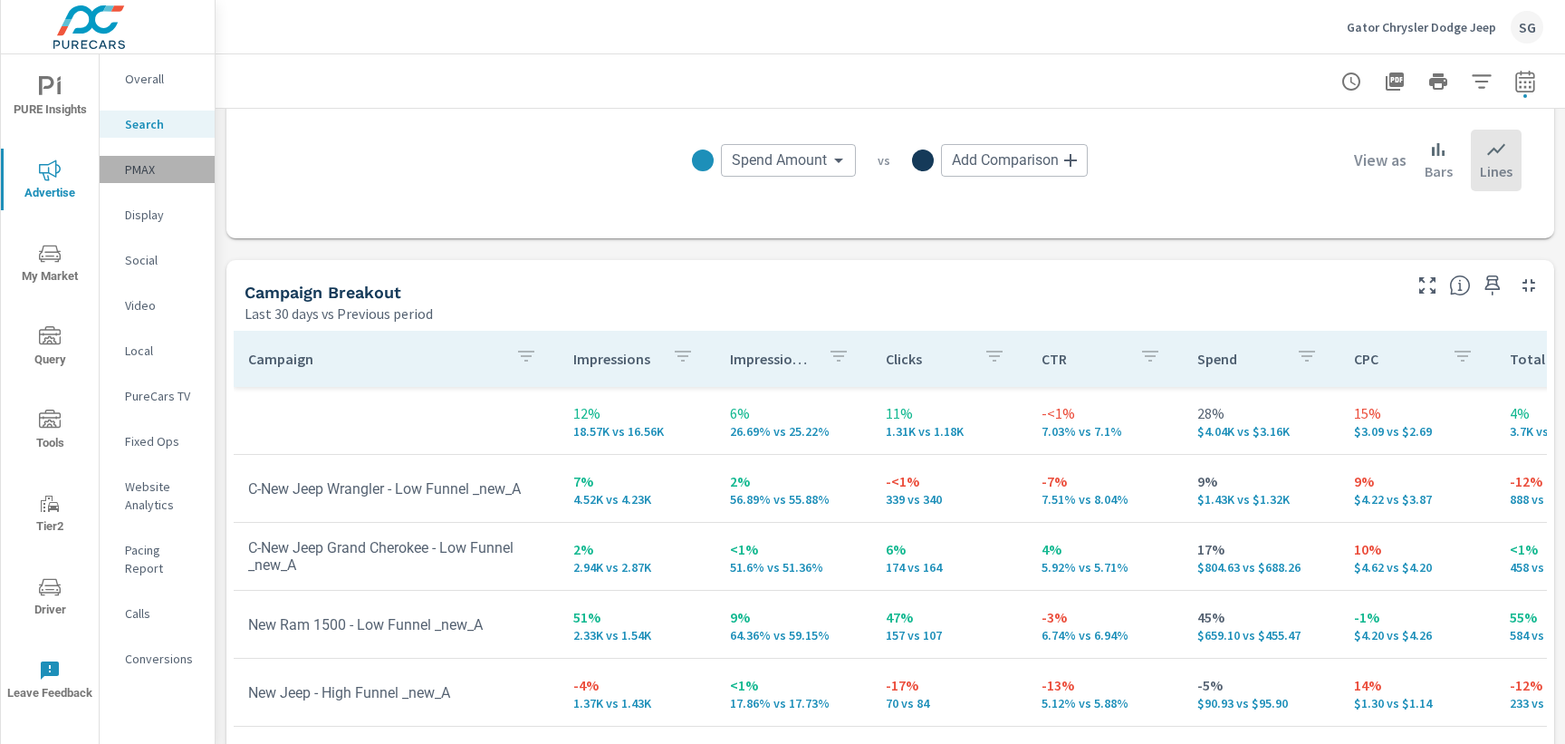
click at [145, 171] on p "PMAX" at bounding box center [162, 169] width 75 height 18
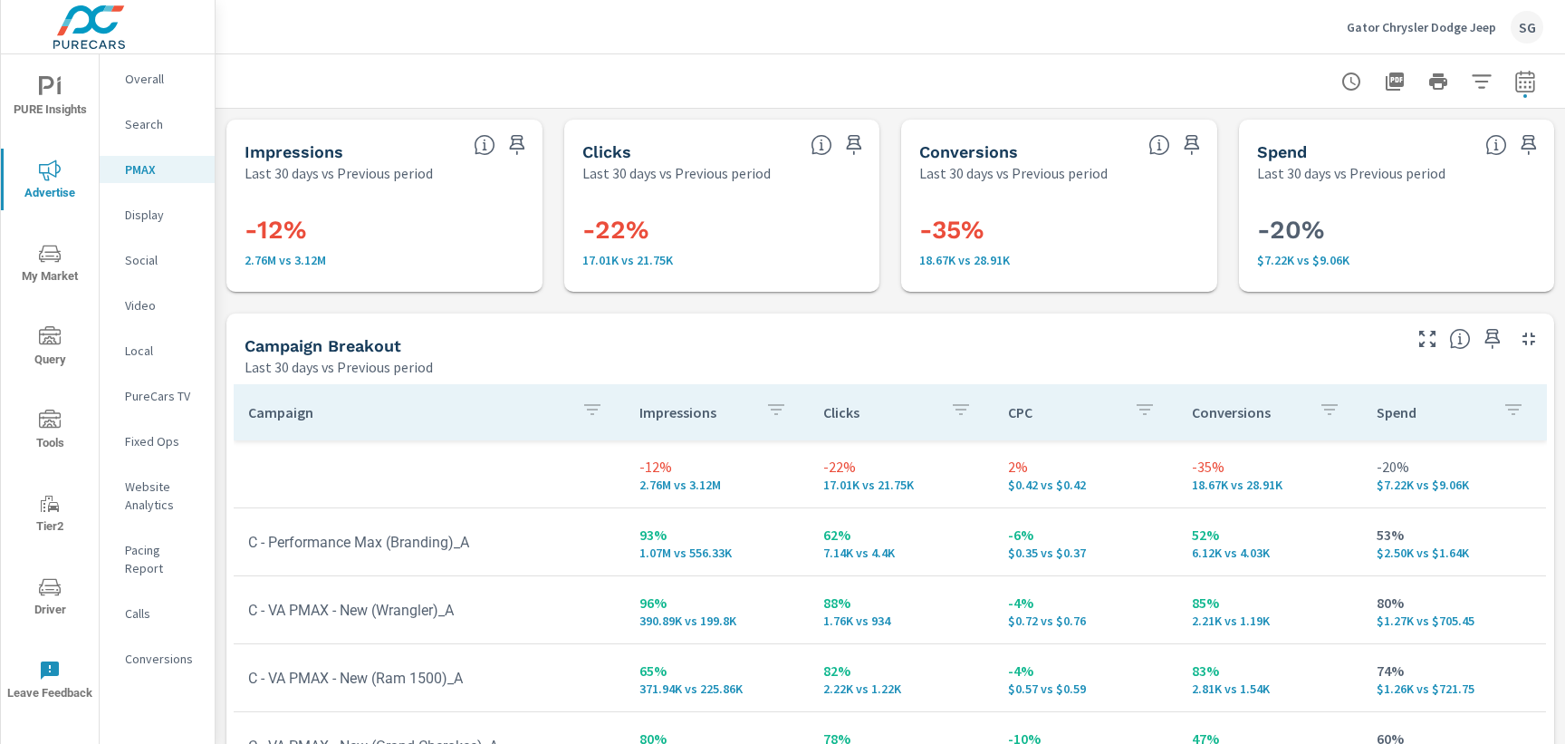
click at [423, 341] on div "Campaign Breakout" at bounding box center [822, 345] width 1154 height 21
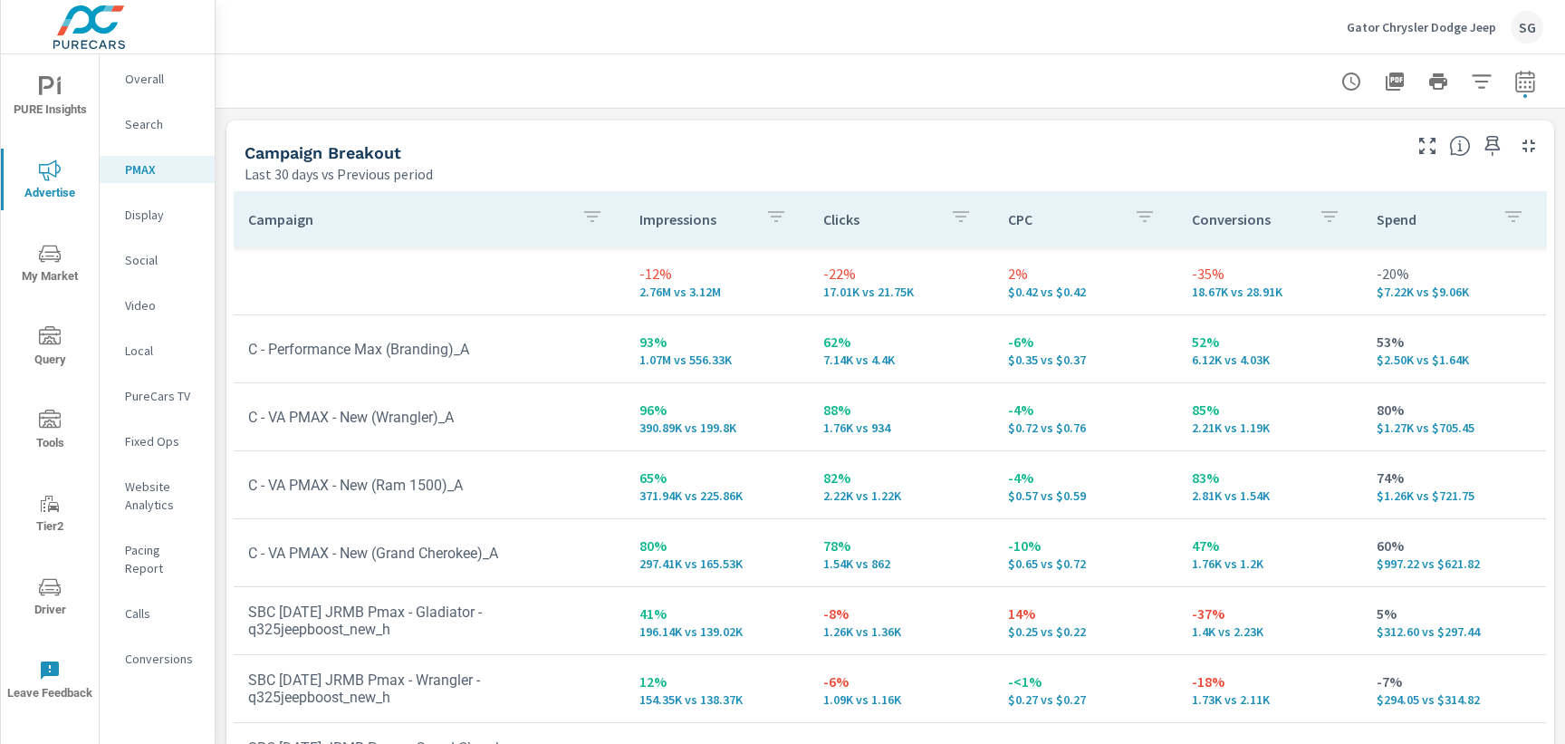
scroll to position [160, 0]
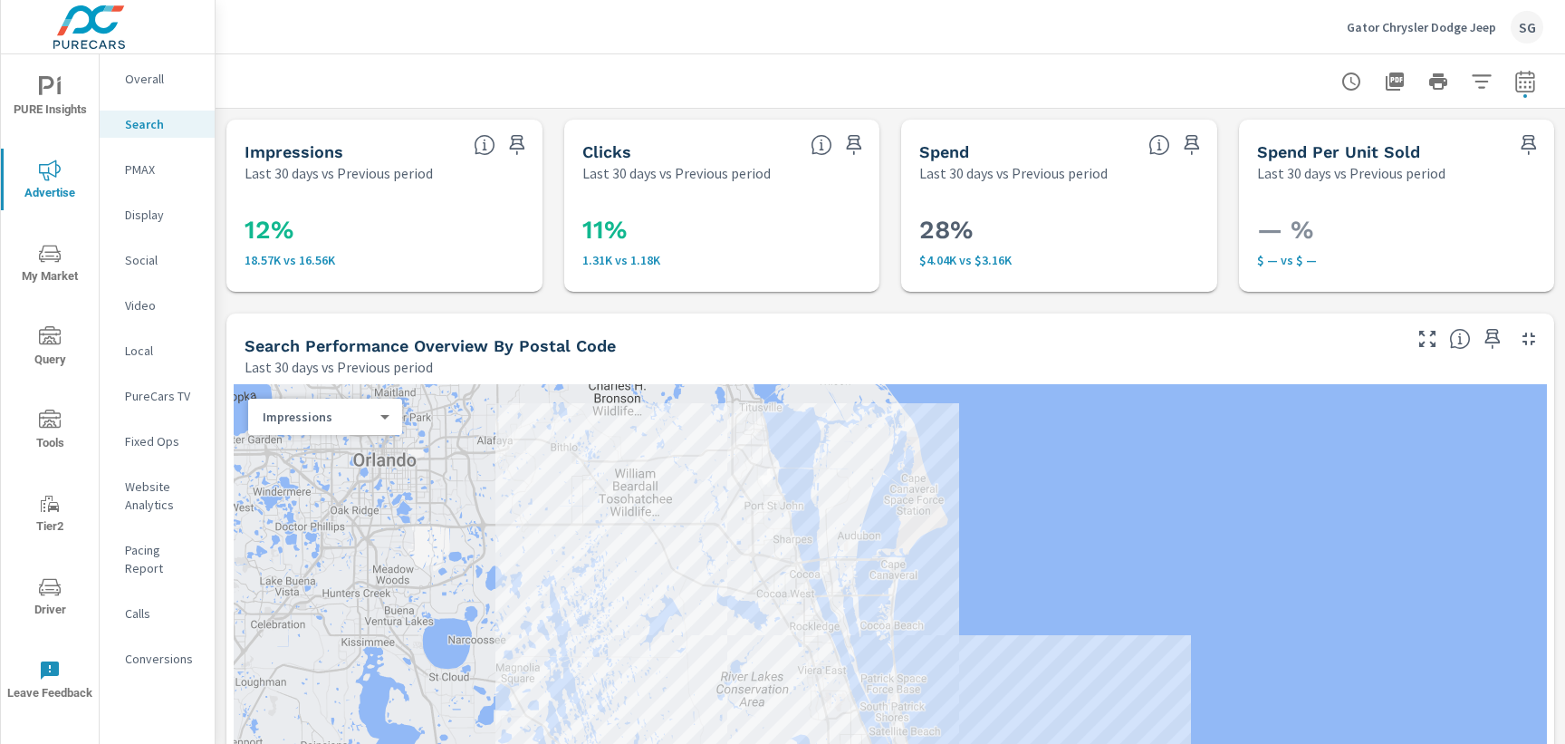
click at [130, 180] on div "PMAX" at bounding box center [157, 169] width 115 height 27
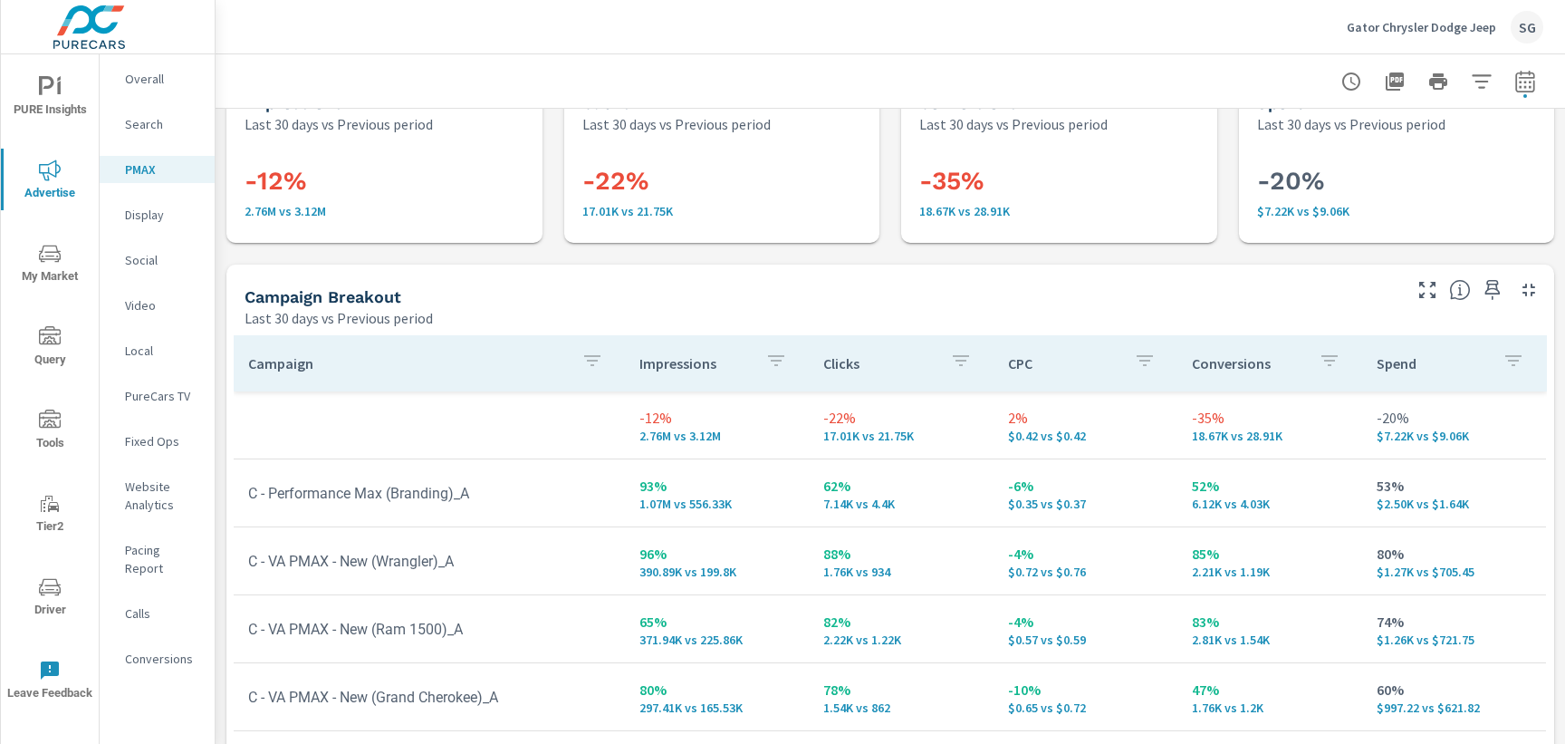
scroll to position [39, 0]
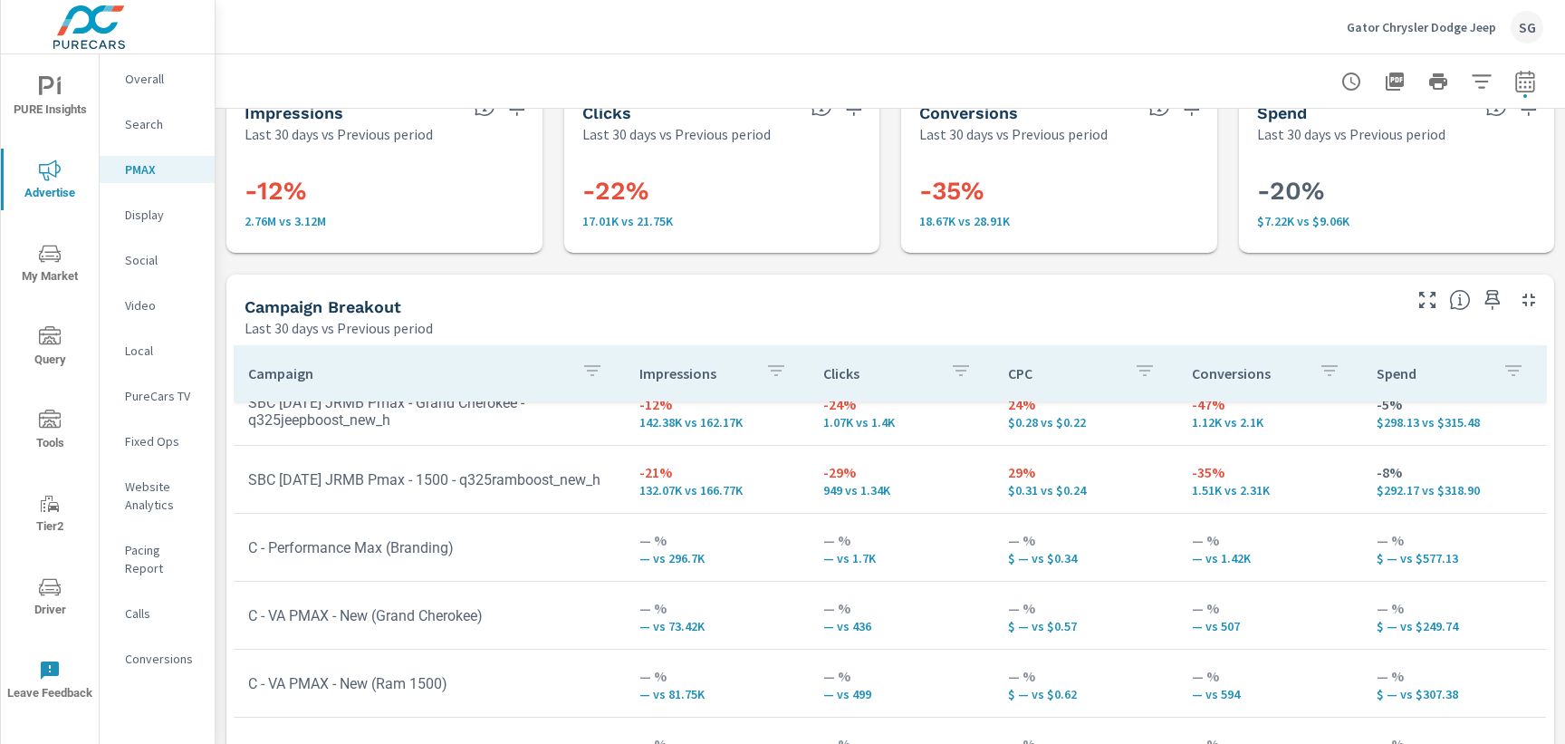
scroll to position [548, 0]
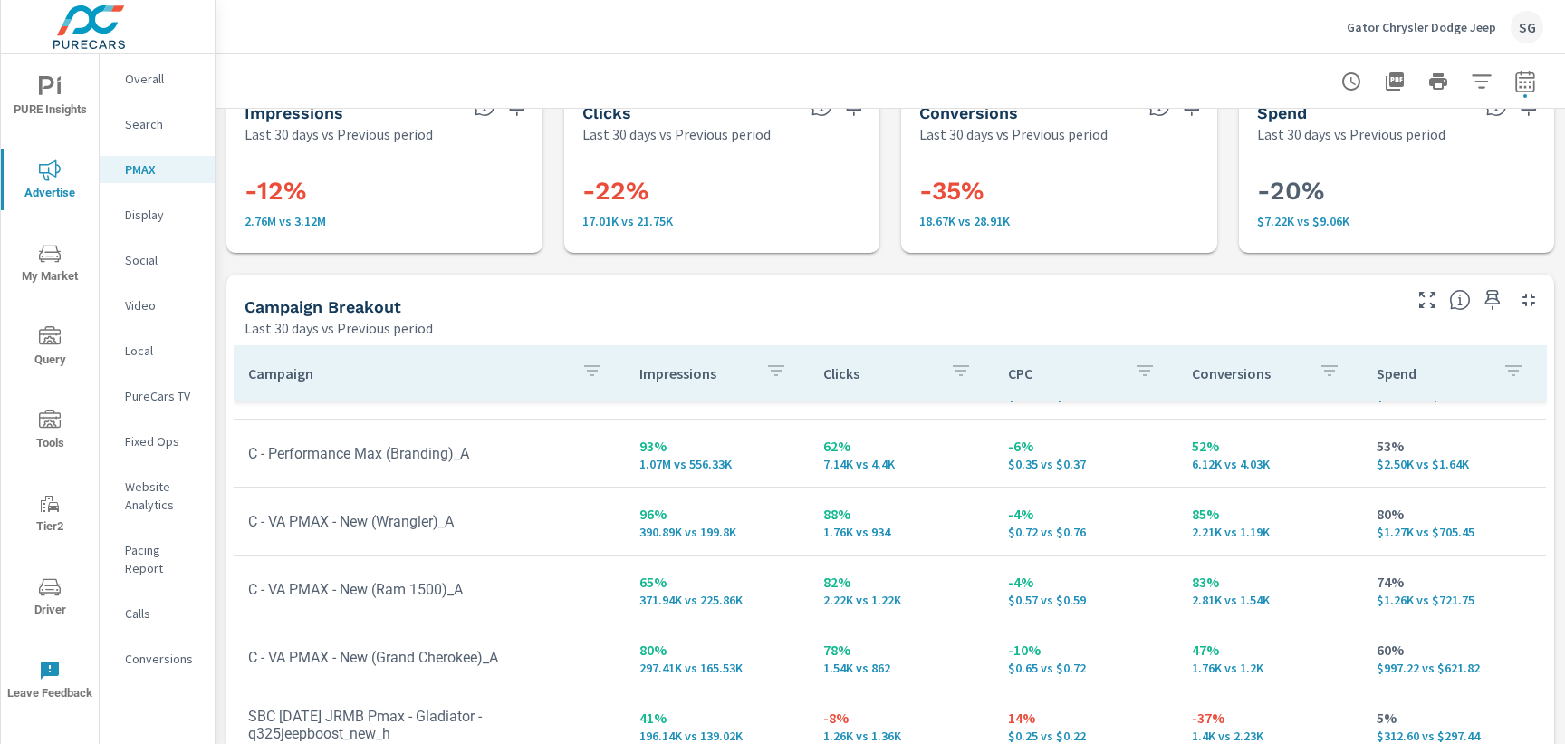
scroll to position [48, 0]
click at [131, 604] on p "Calls" at bounding box center [162, 613] width 75 height 18
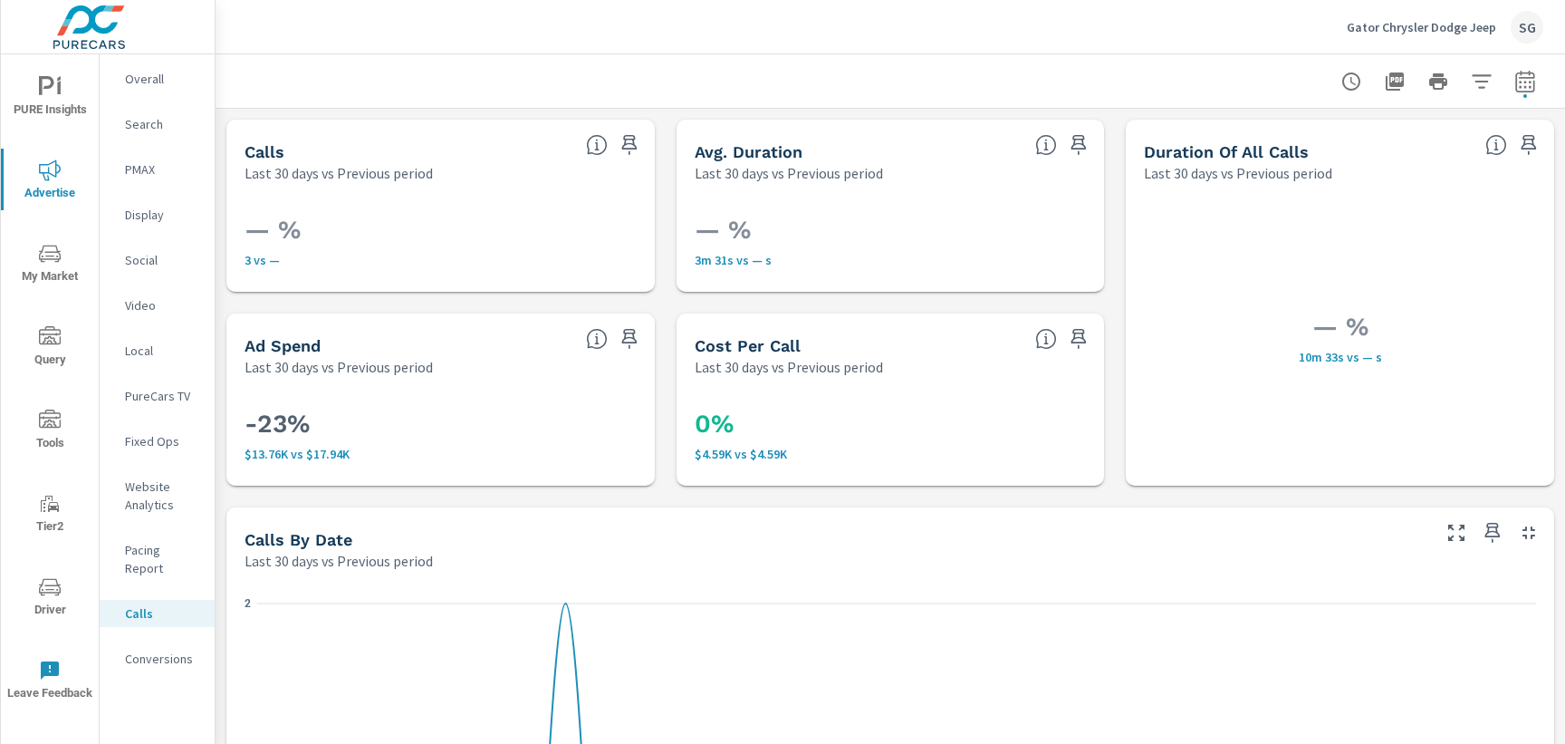
click at [136, 649] on p "Conversions" at bounding box center [162, 658] width 75 height 18
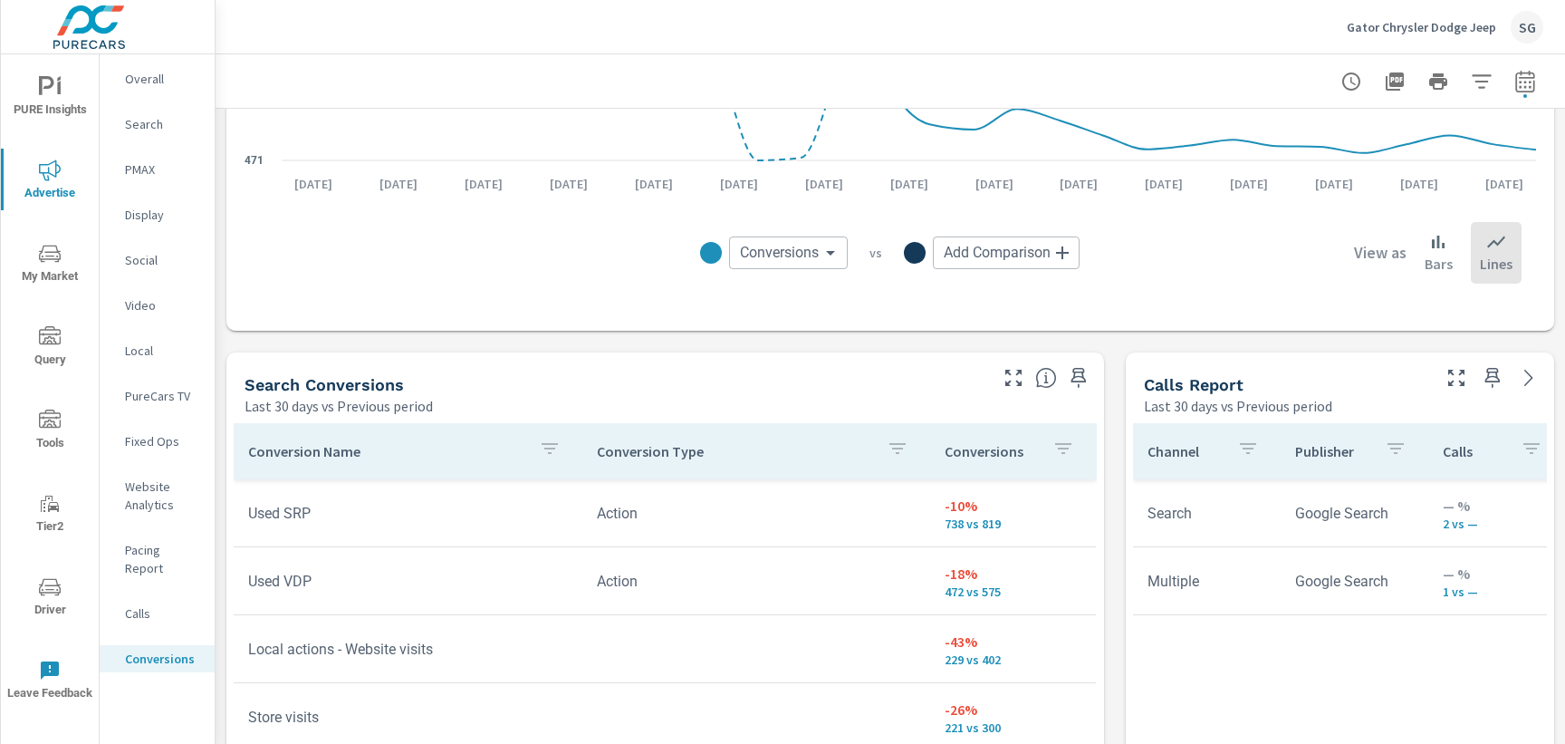
scroll to position [879, 0]
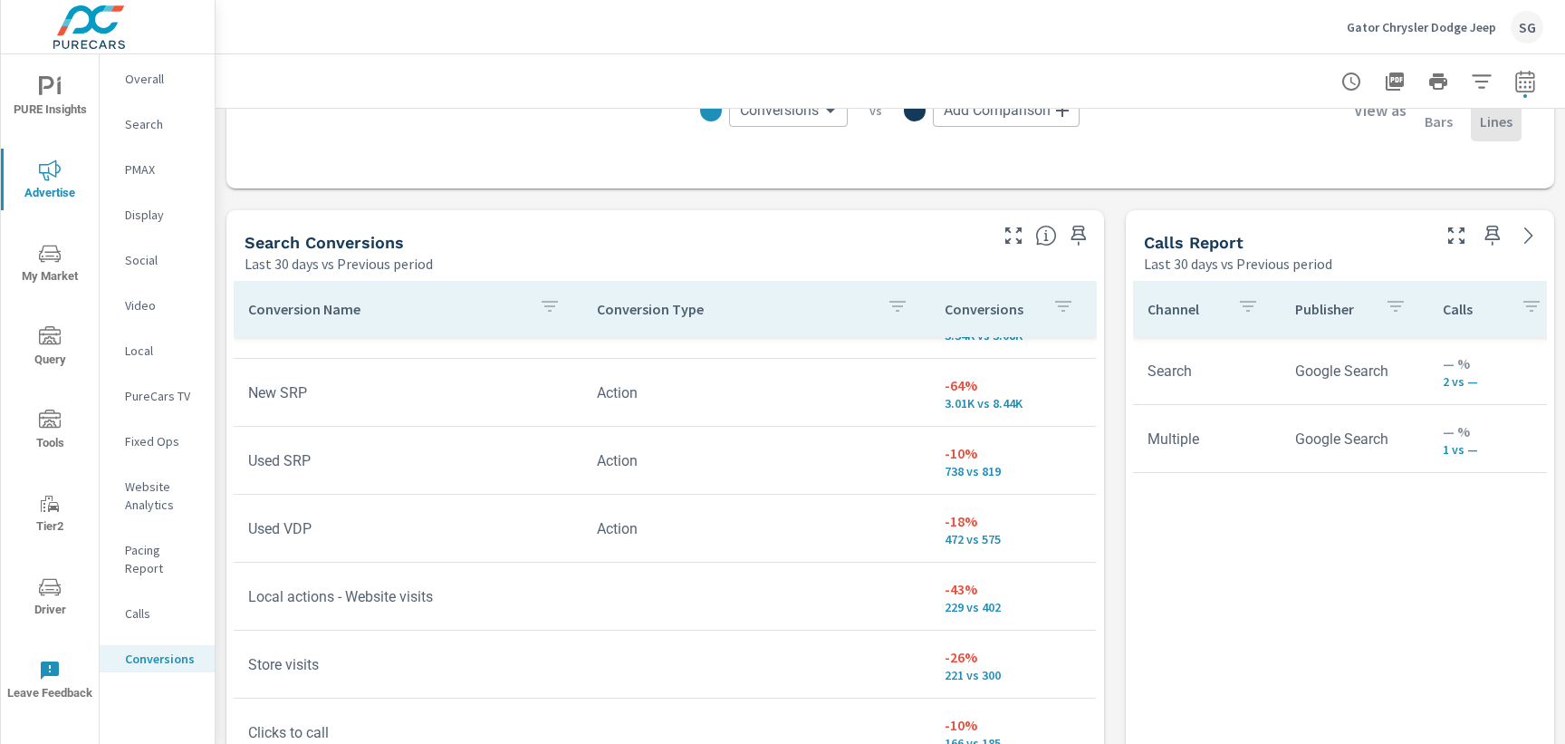
scroll to position [180, 0]
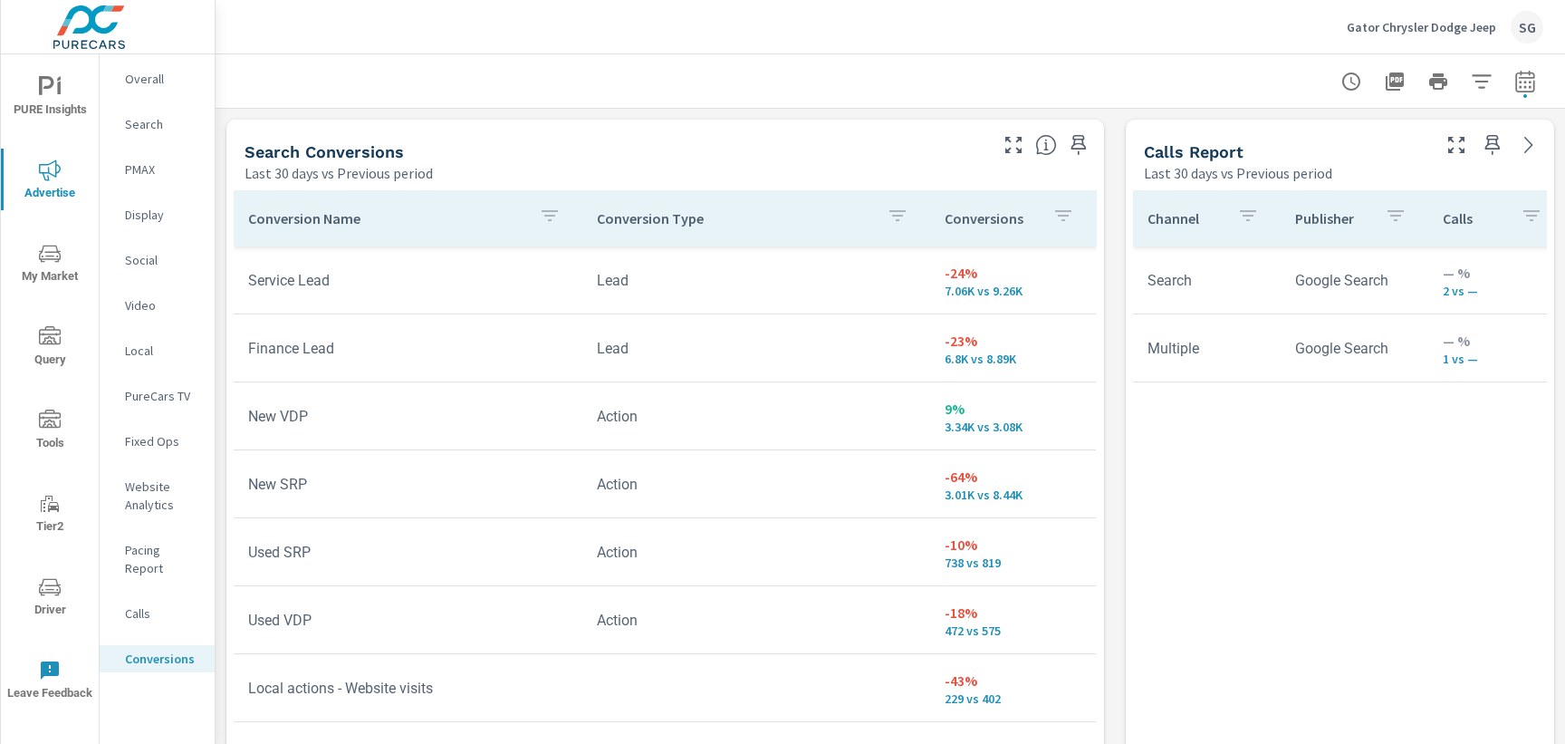
scroll to position [998, 0]
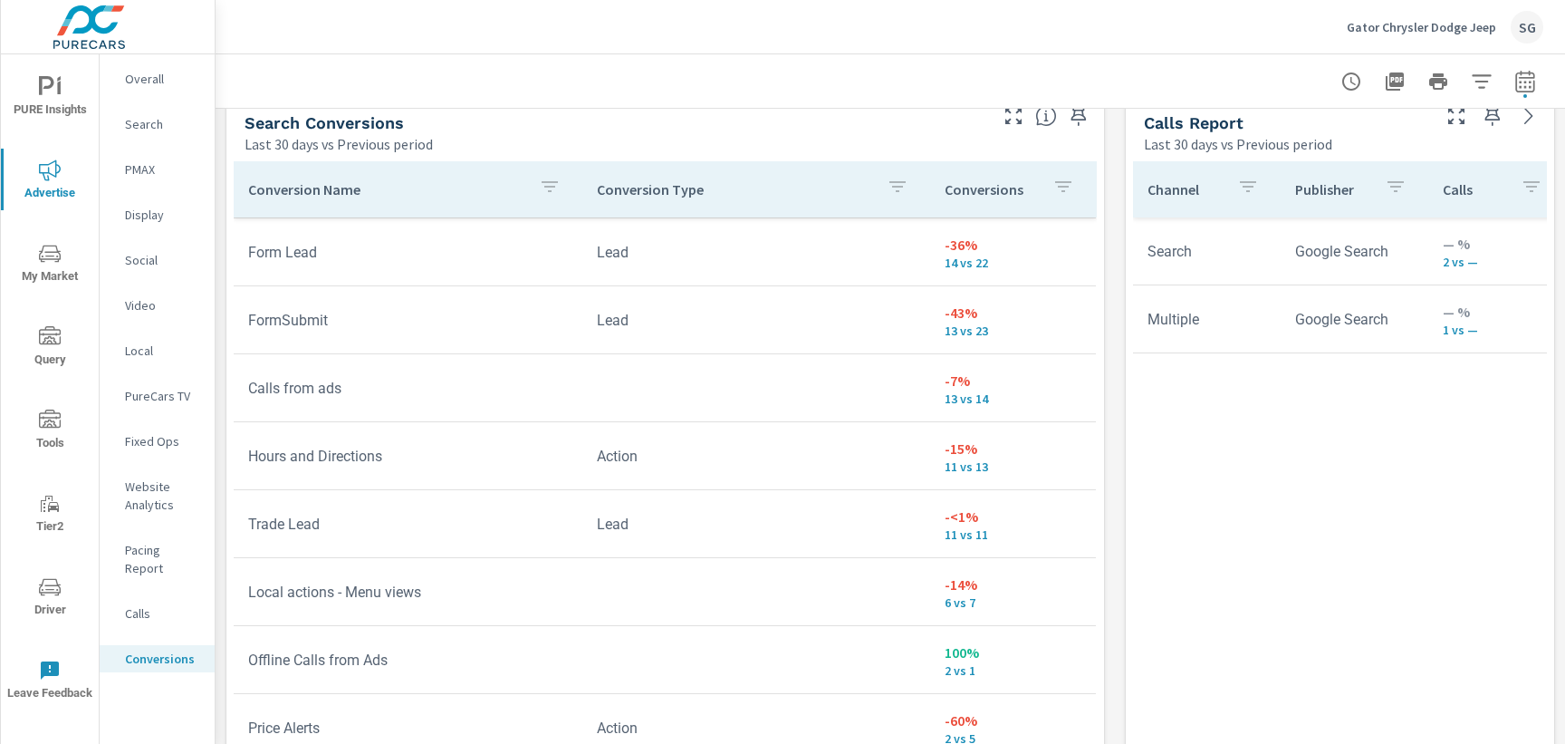
scroll to position [834, 0]
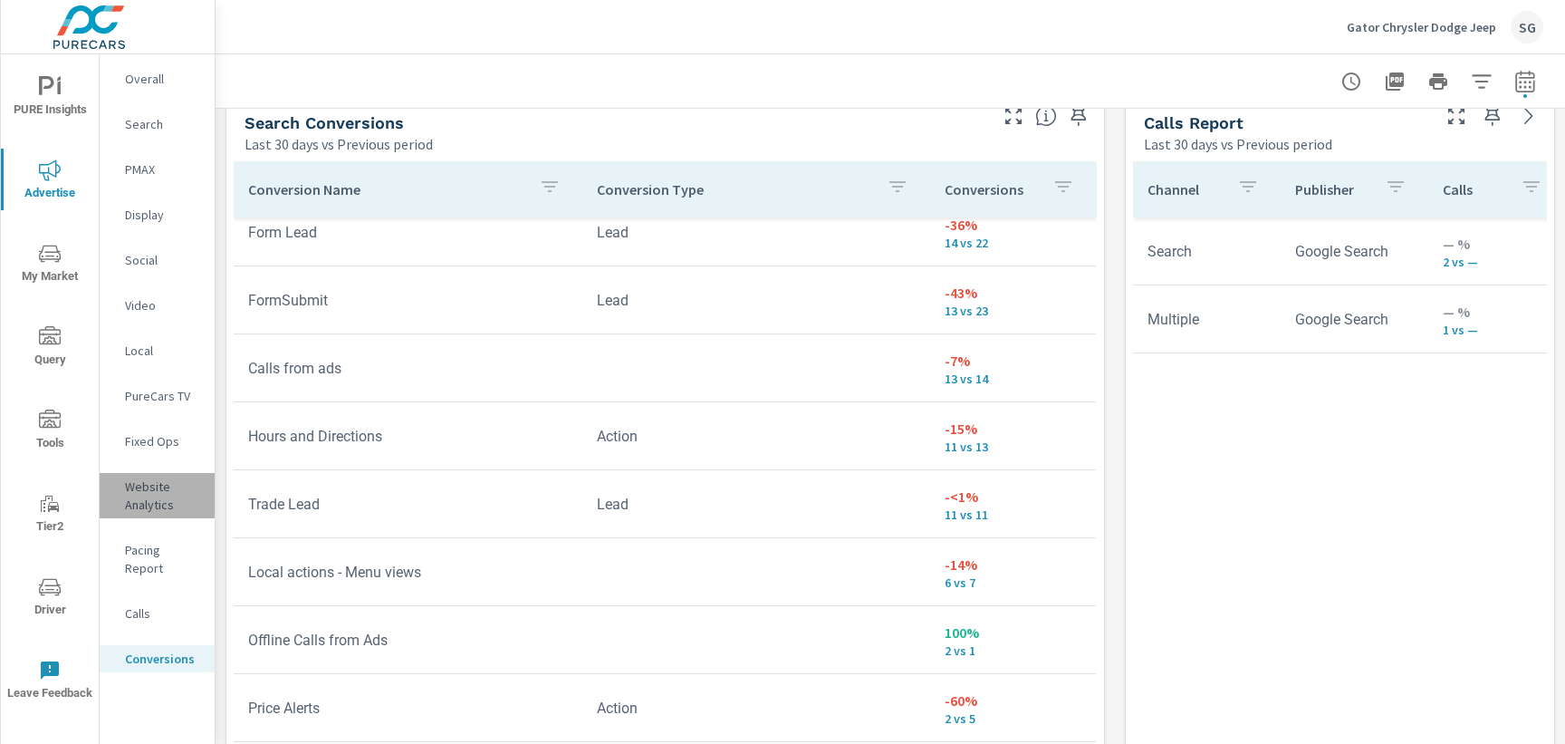
click at [152, 501] on p "Website Analytics" at bounding box center [162, 495] width 75 height 36
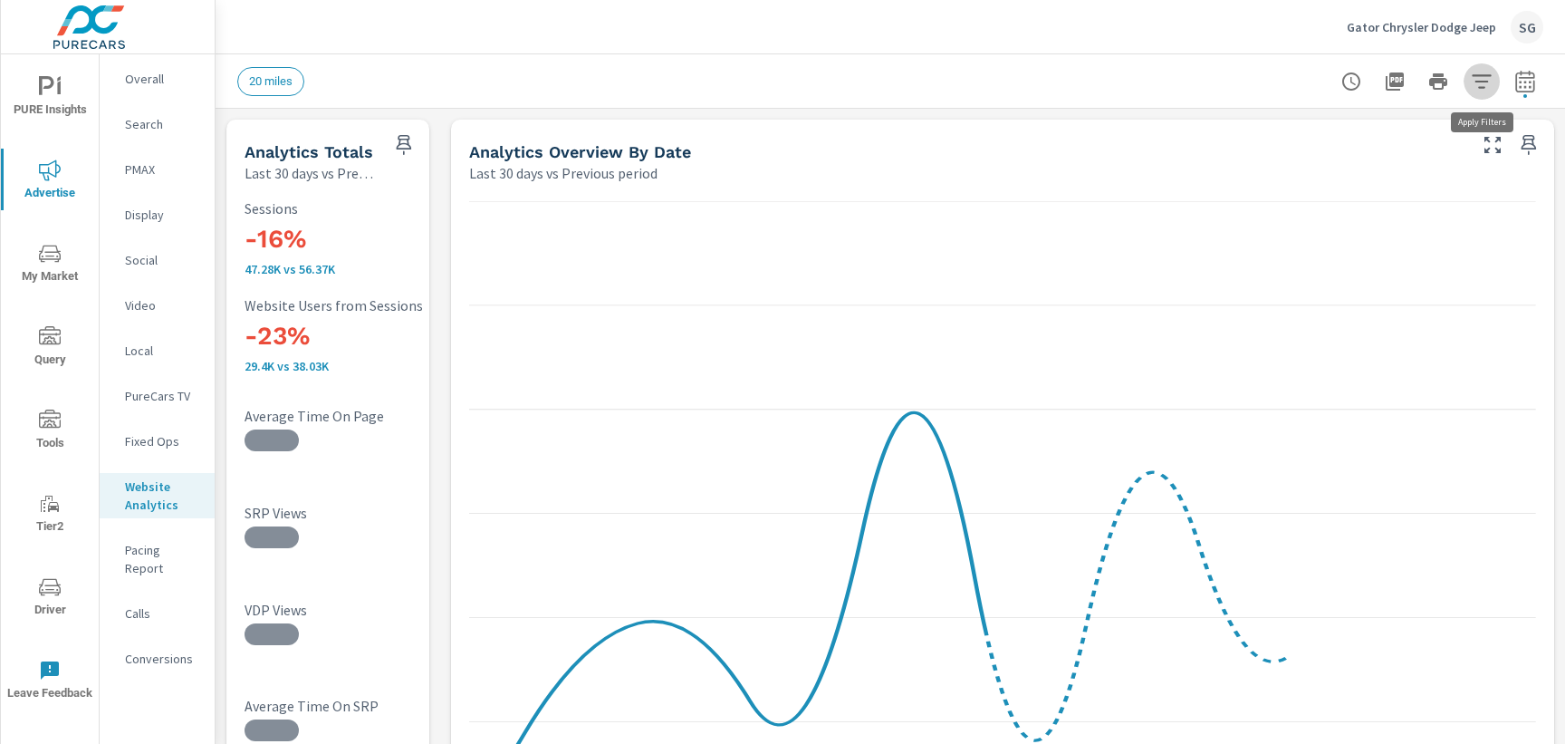
click at [1480, 85] on icon "button" at bounding box center [1482, 82] width 22 height 22
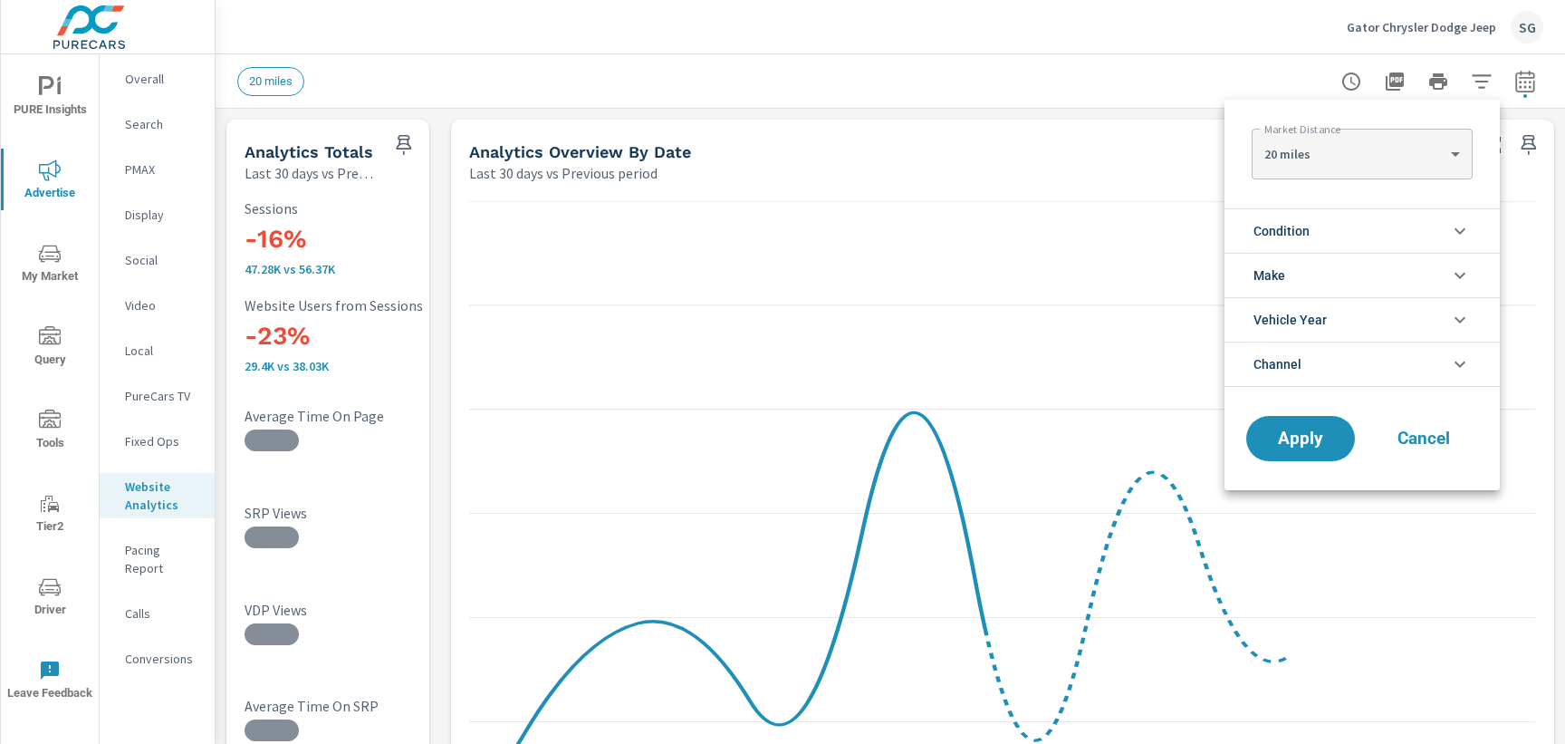
drag, startPoint x: 986, startPoint y: 164, endPoint x: 1047, endPoint y: 144, distance: 63.9
click at [985, 165] on div at bounding box center [782, 372] width 1565 height 744
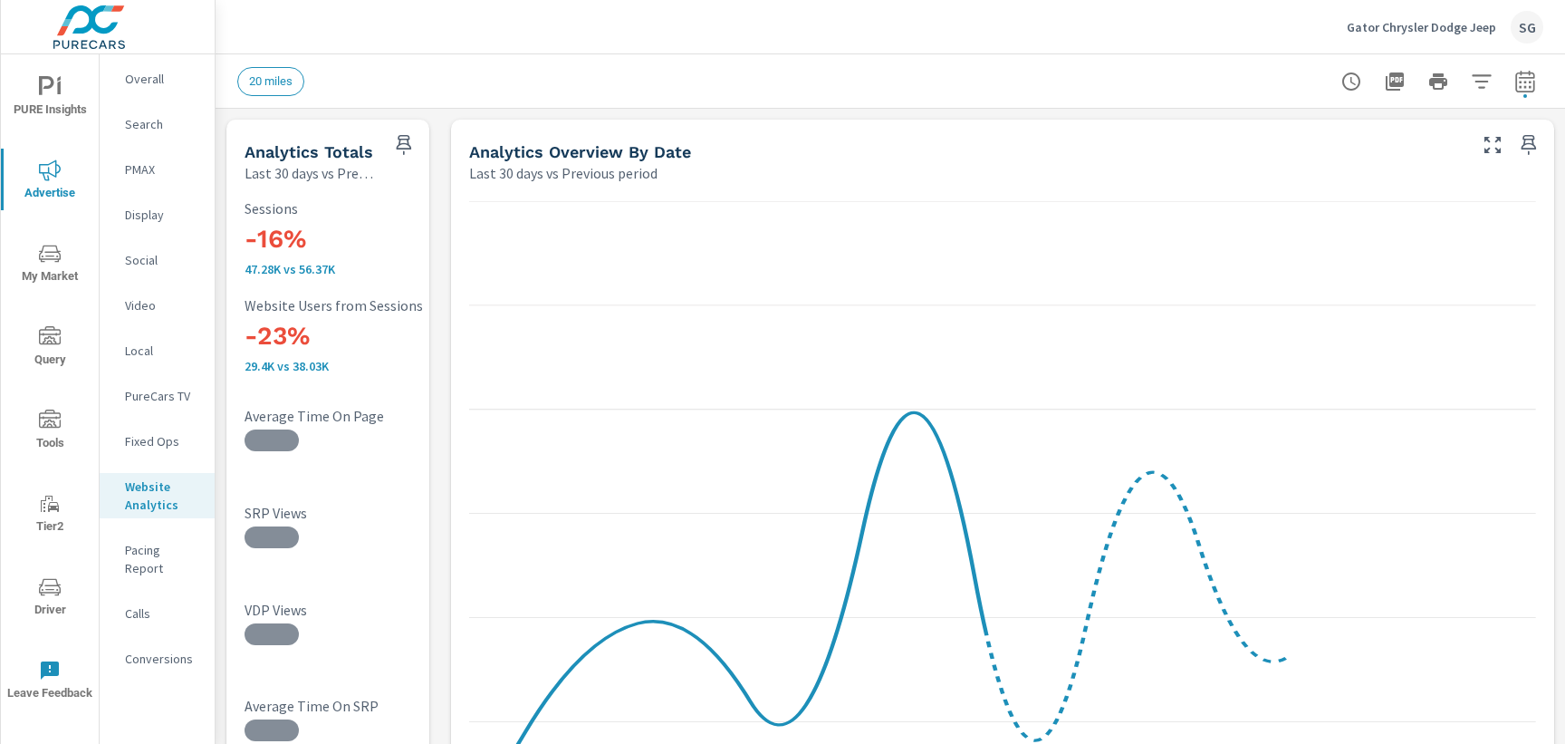
click at [1483, 86] on icon "button" at bounding box center [1481, 81] width 19 height 14
click at [1483, 86] on body "PURE Insights Advertise My Market Query Tools Tier2 Driver Leave Feedback Overa…" at bounding box center [782, 372] width 1565 height 744
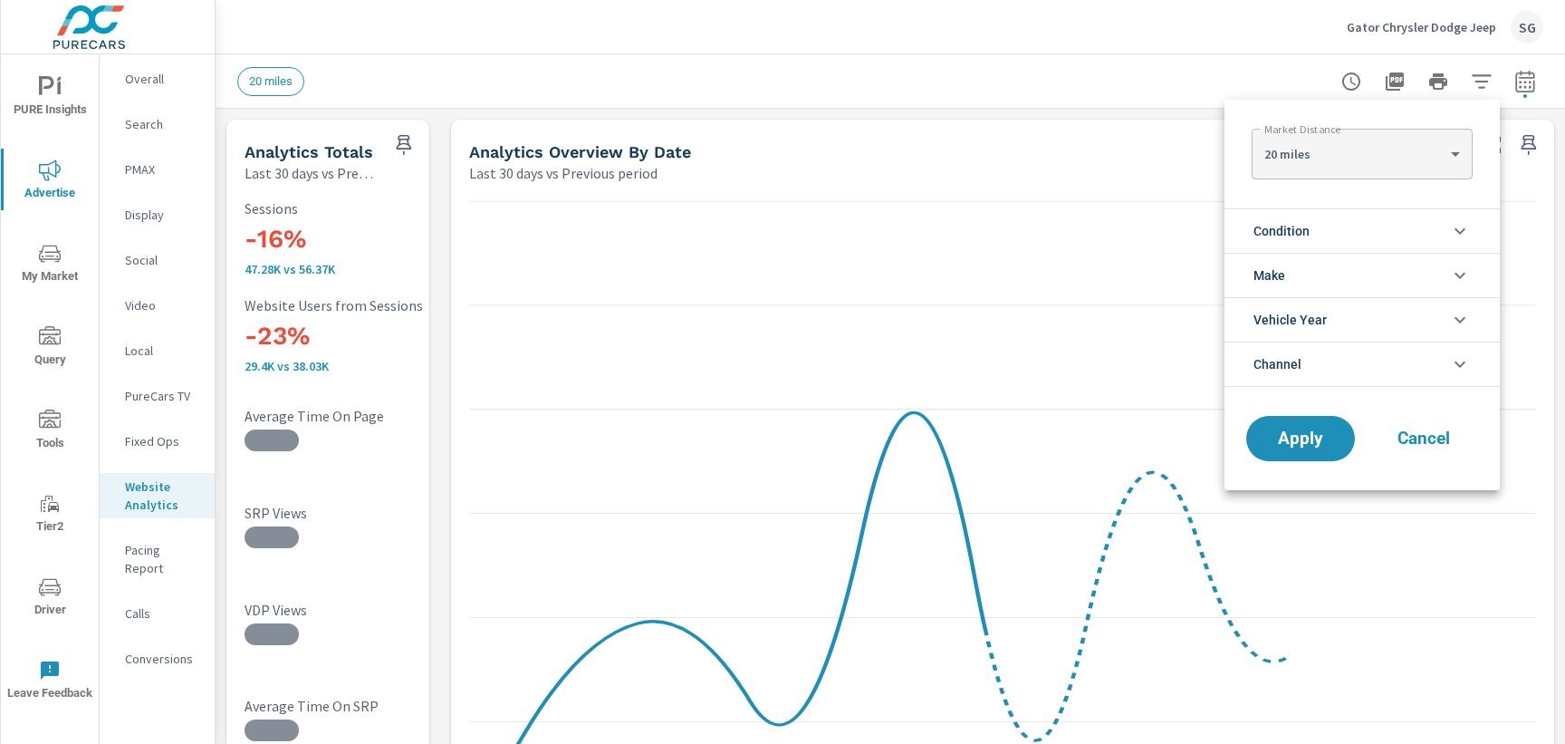
click at [1343, 226] on li "Condition" at bounding box center [1361, 230] width 275 height 44
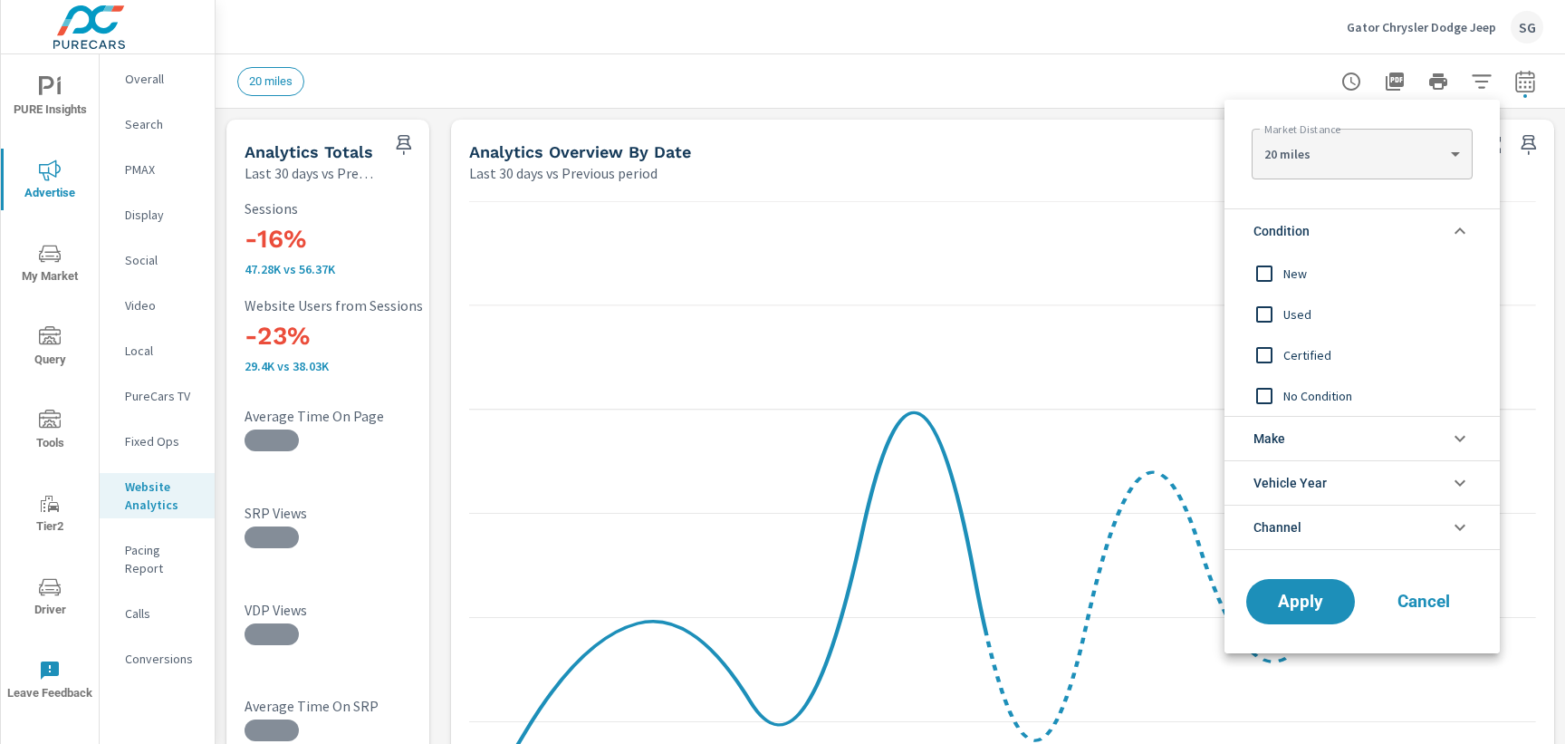
click at [1313, 279] on span "New" at bounding box center [1382, 274] width 198 height 22
click at [1288, 614] on button "Apply" at bounding box center [1300, 601] width 112 height 47
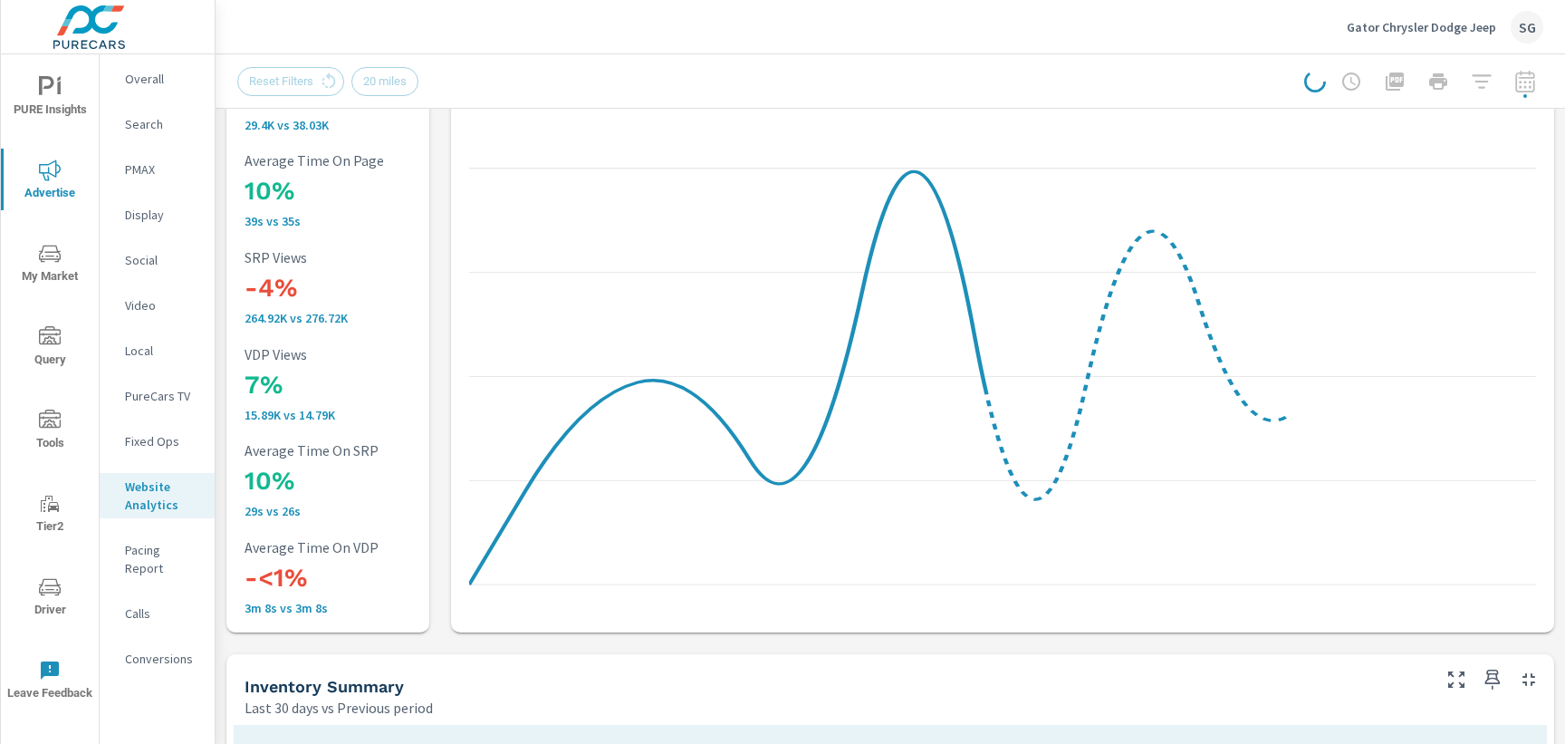
scroll to position [243, 0]
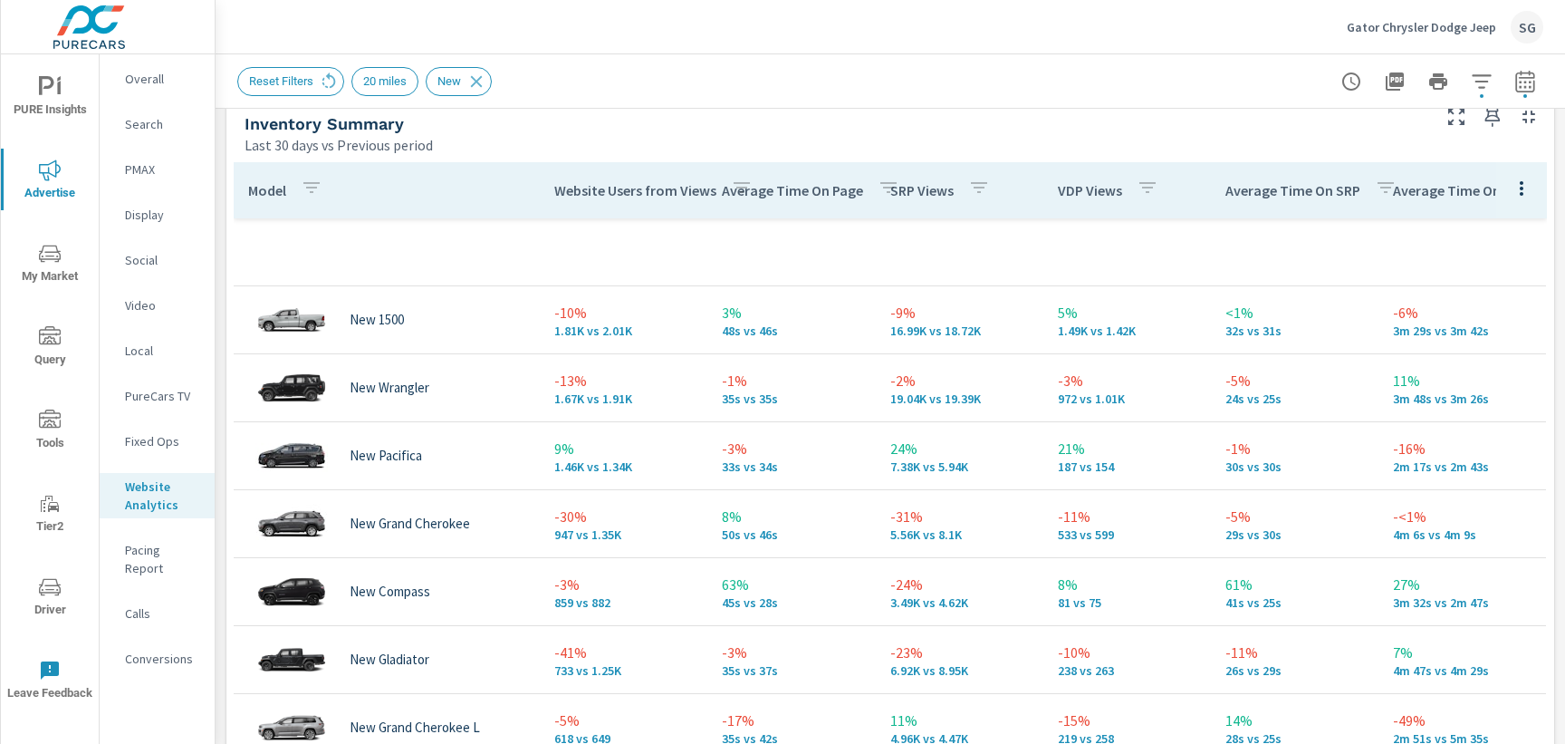
scroll to position [805, 0]
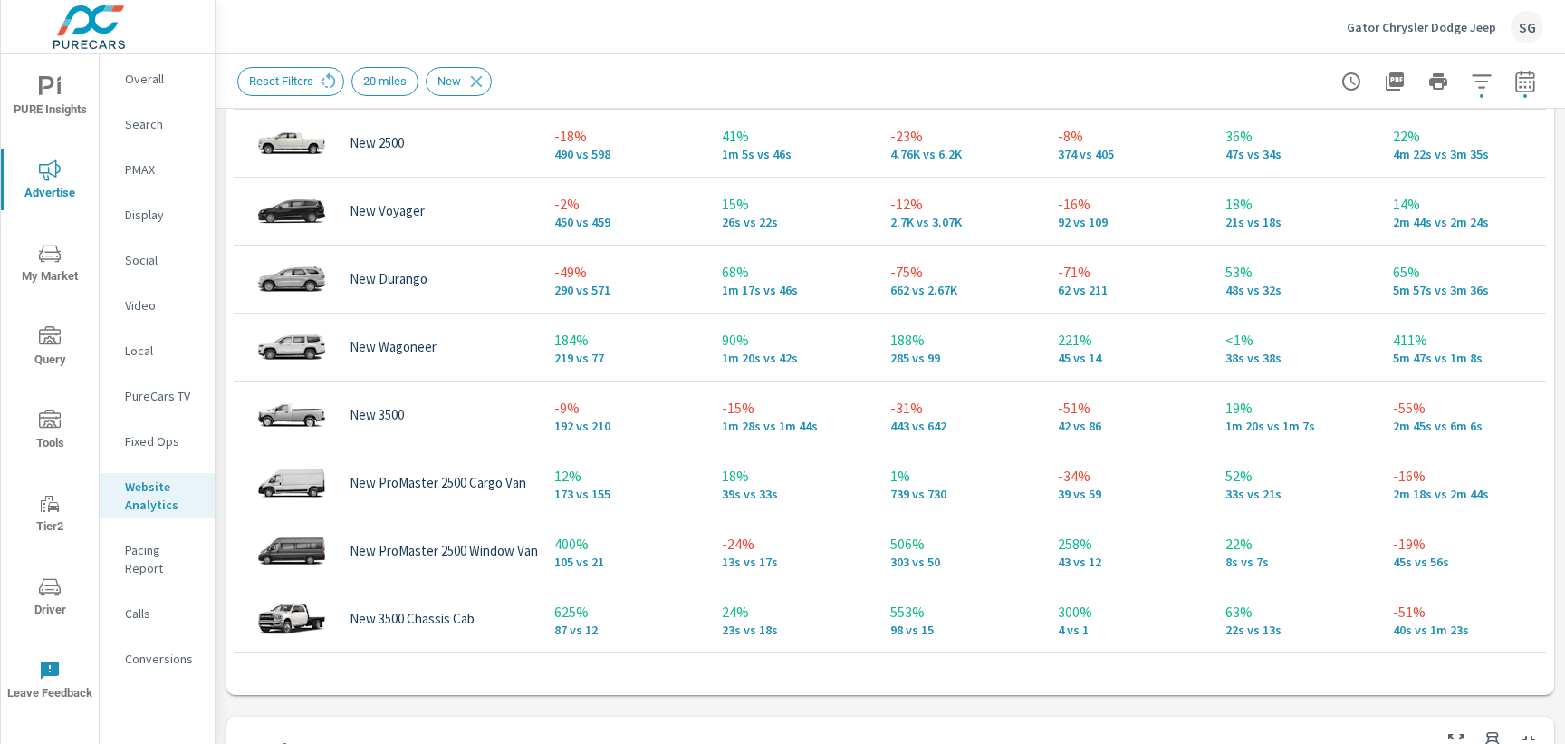
scroll to position [1343, 0]
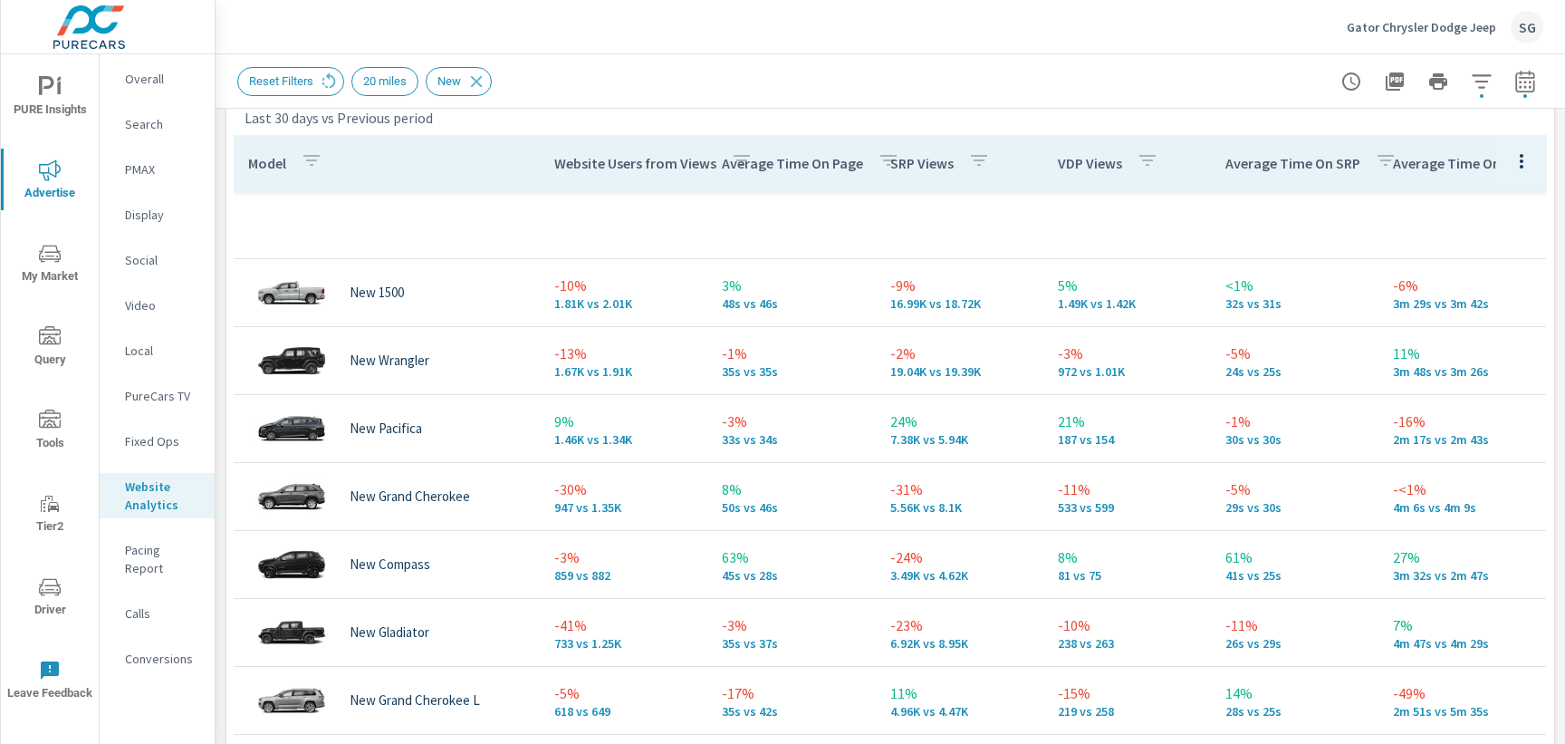
scroll to position [832, 0]
click at [141, 400] on p "PureCars TV" at bounding box center [162, 396] width 75 height 18
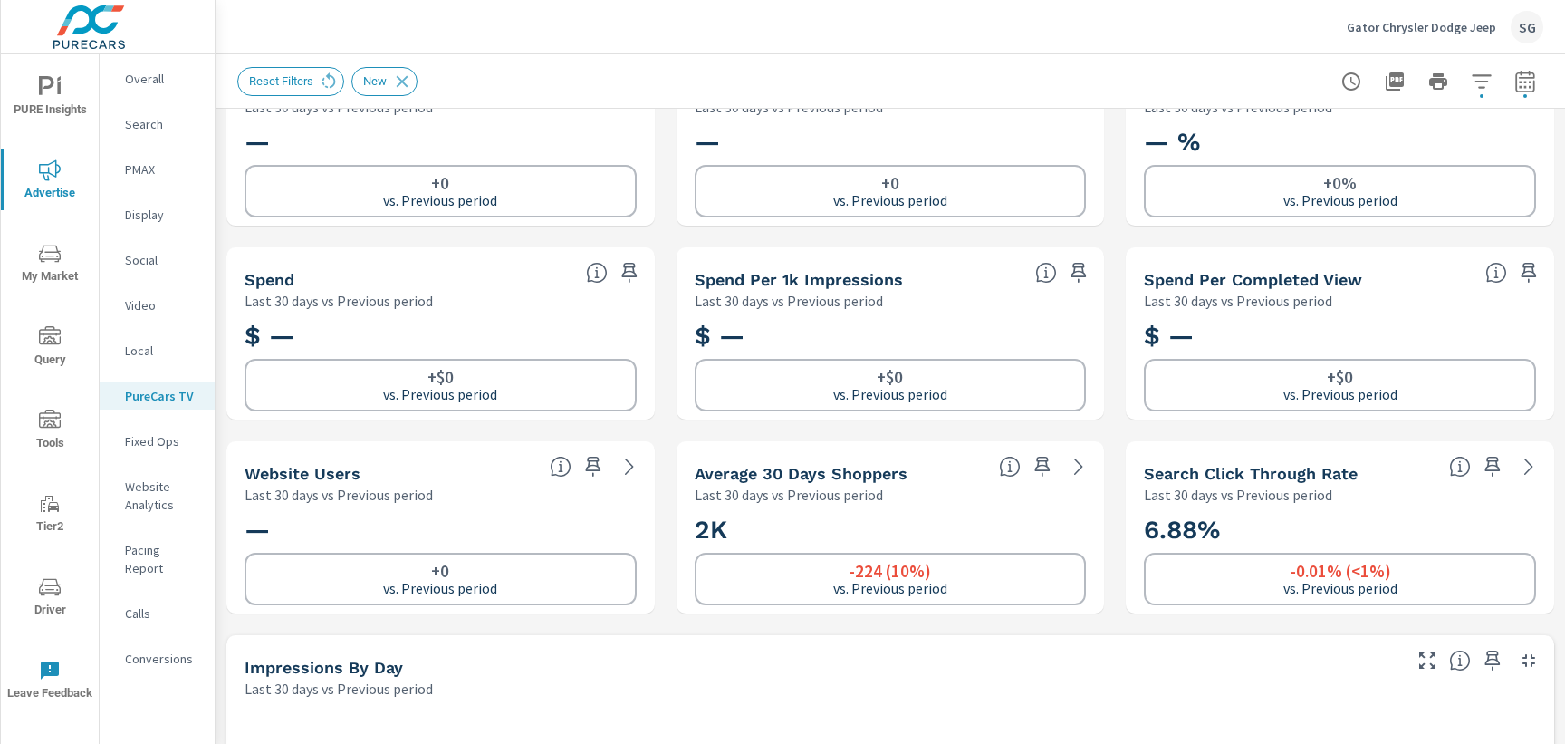
scroll to position [68, 0]
click at [399, 83] on icon at bounding box center [402, 82] width 20 height 20
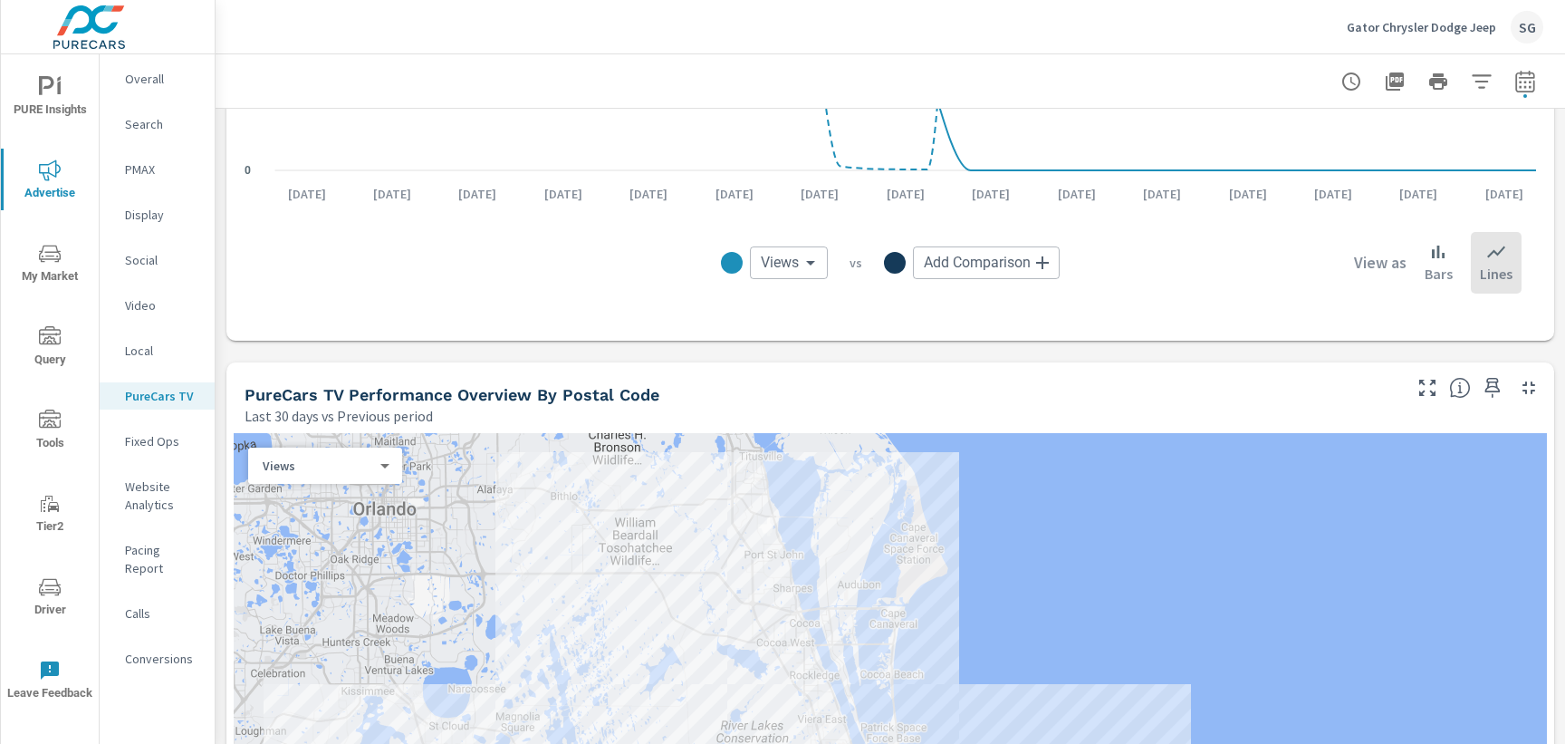
scroll to position [1754, 0]
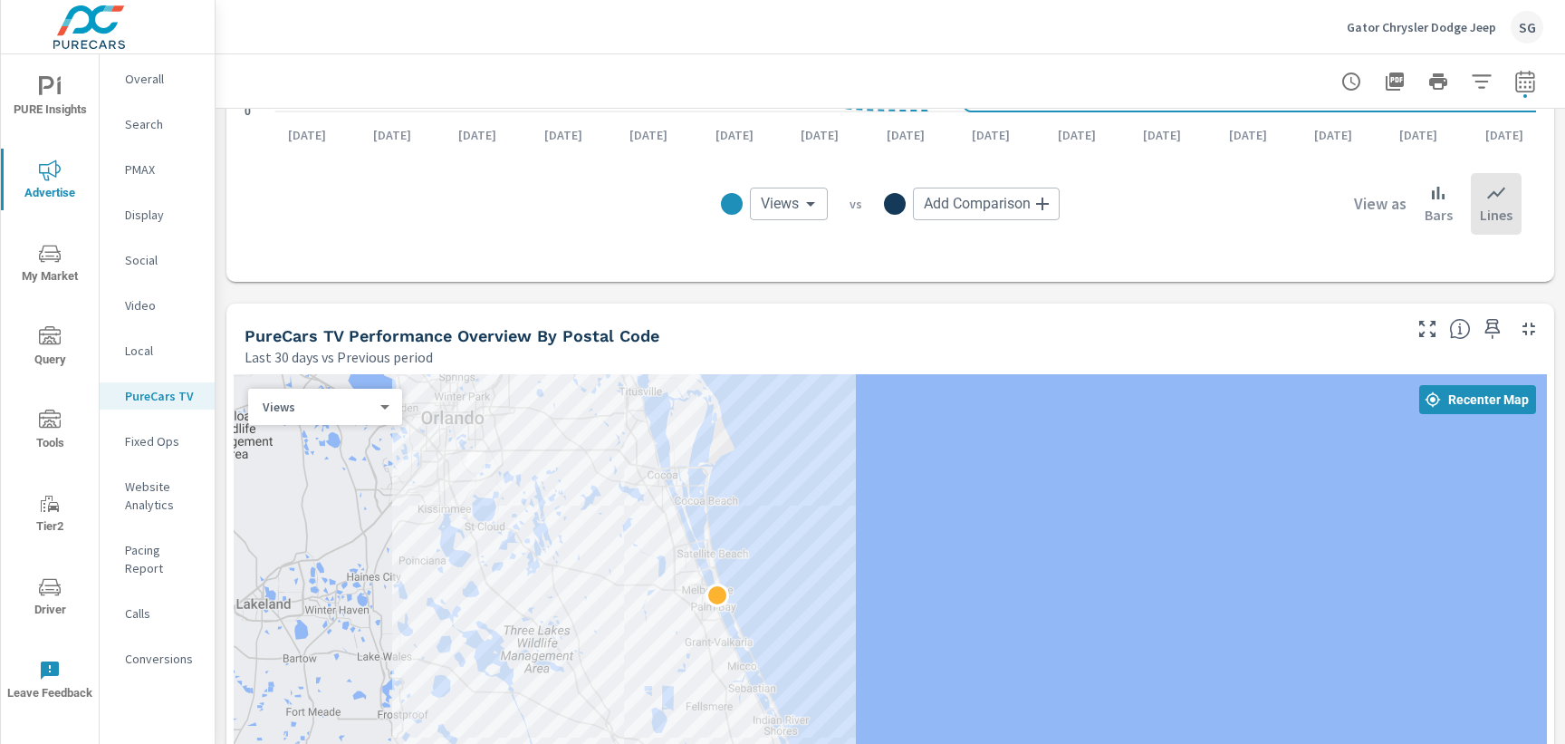
click at [696, 346] on div "Last 30 days vs Previous period" at bounding box center [822, 357] width 1154 height 22
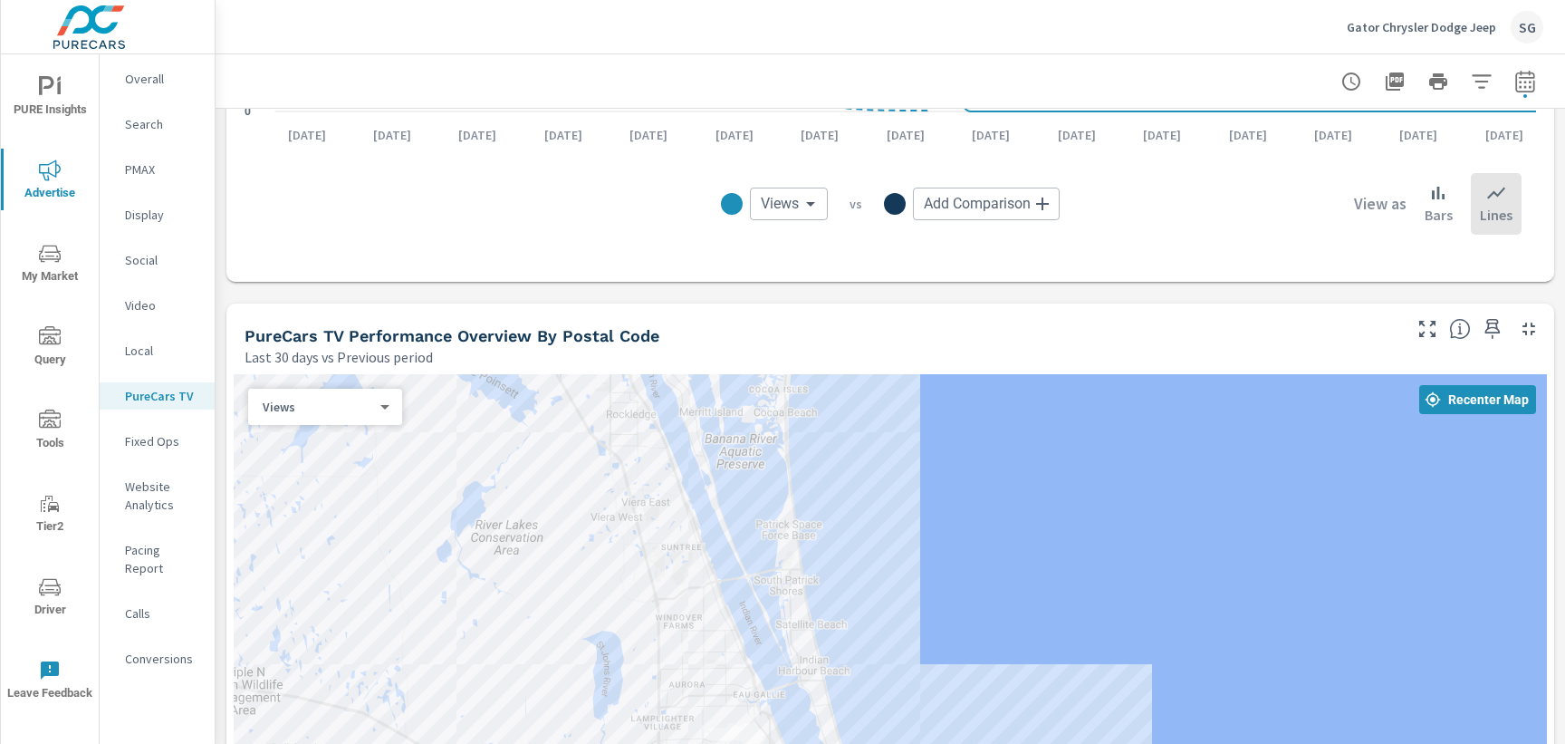
drag, startPoint x: 590, startPoint y: 537, endPoint x: 969, endPoint y: 317, distance: 438.7
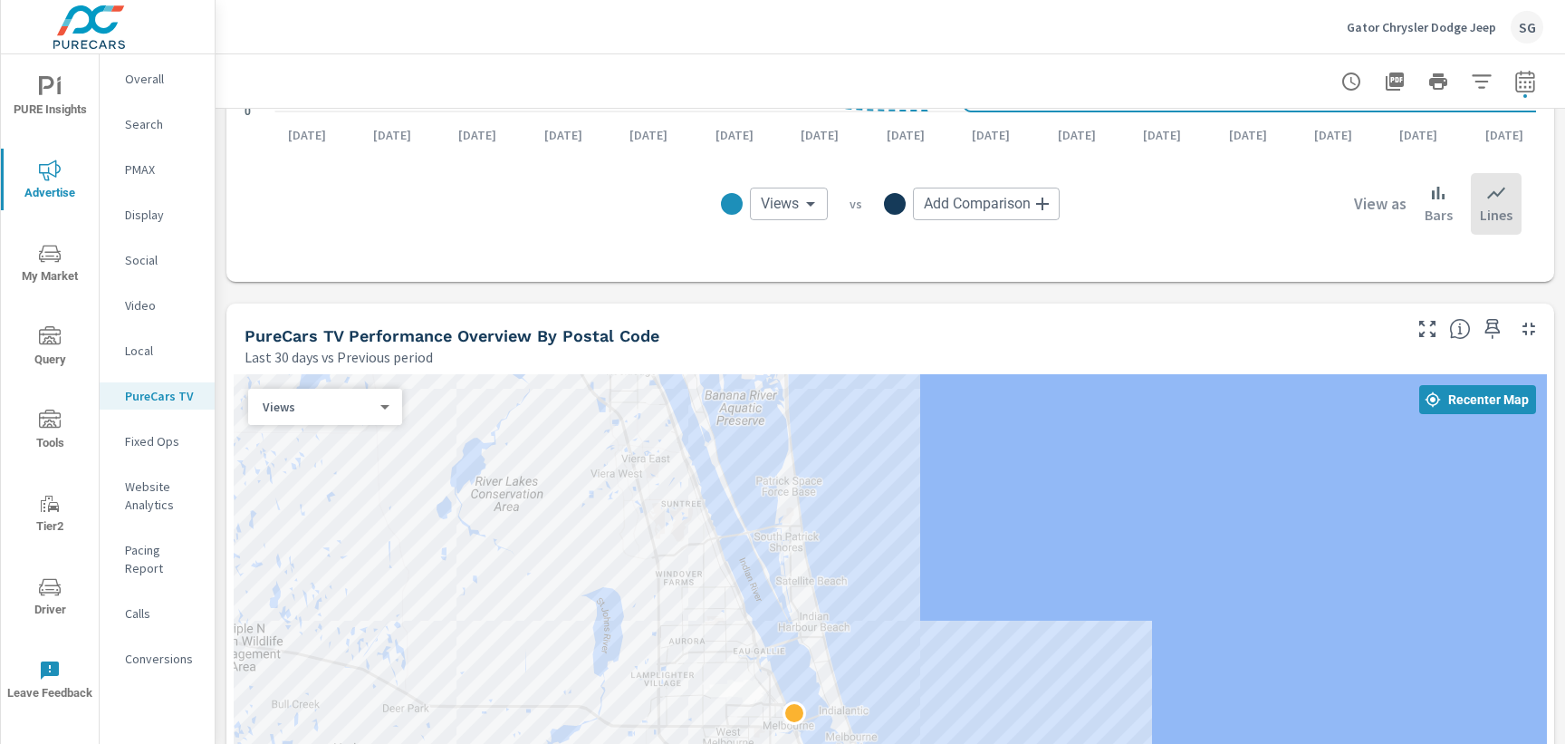
drag, startPoint x: 931, startPoint y: 662, endPoint x: 933, endPoint y: 599, distance: 63.4
click at [894, 292] on div "Impressions Last 30 days vs Previous period 84.27K -83.98K (50%) vs. Previous p…" at bounding box center [890, 389] width 1349 height 4070
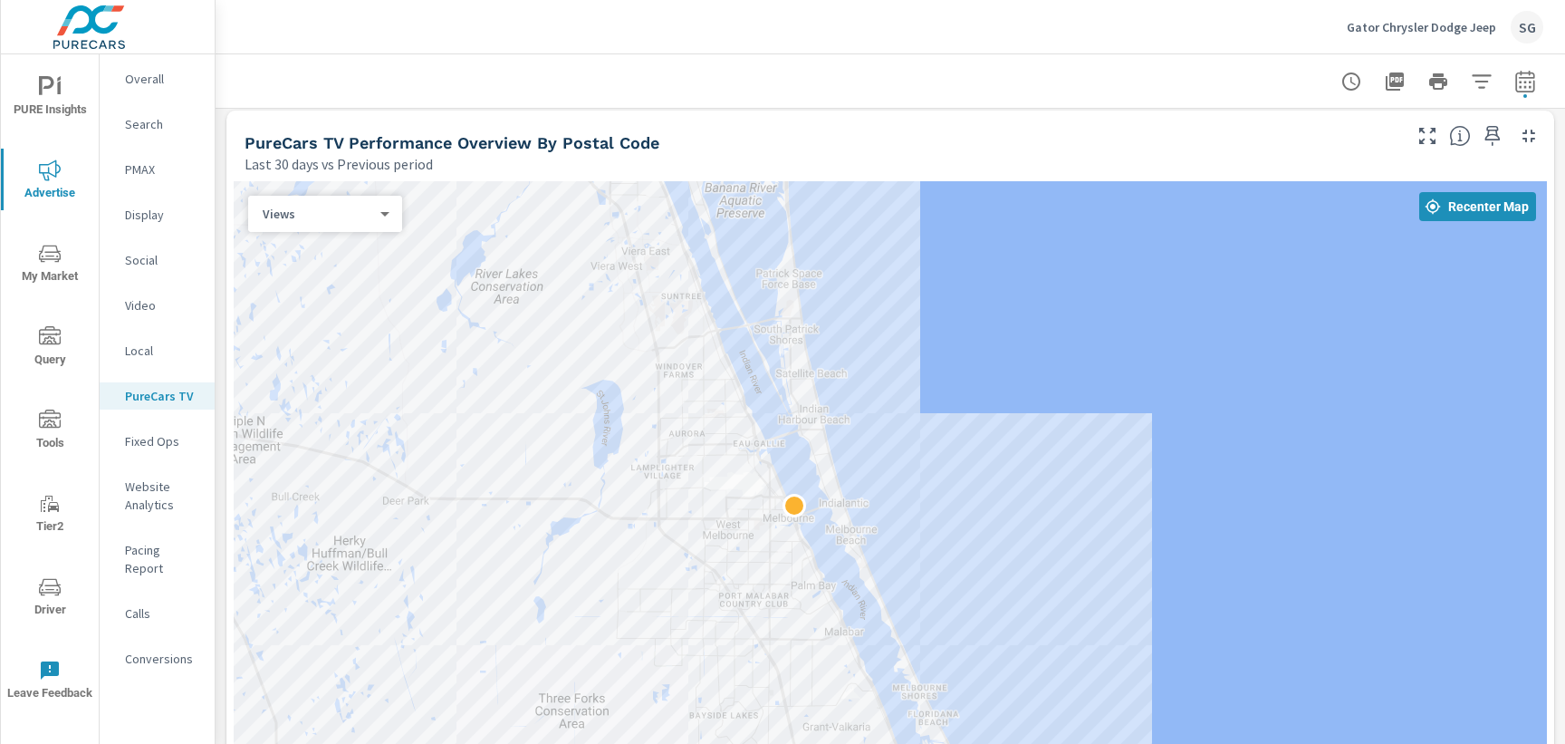
scroll to position [1954, 0]
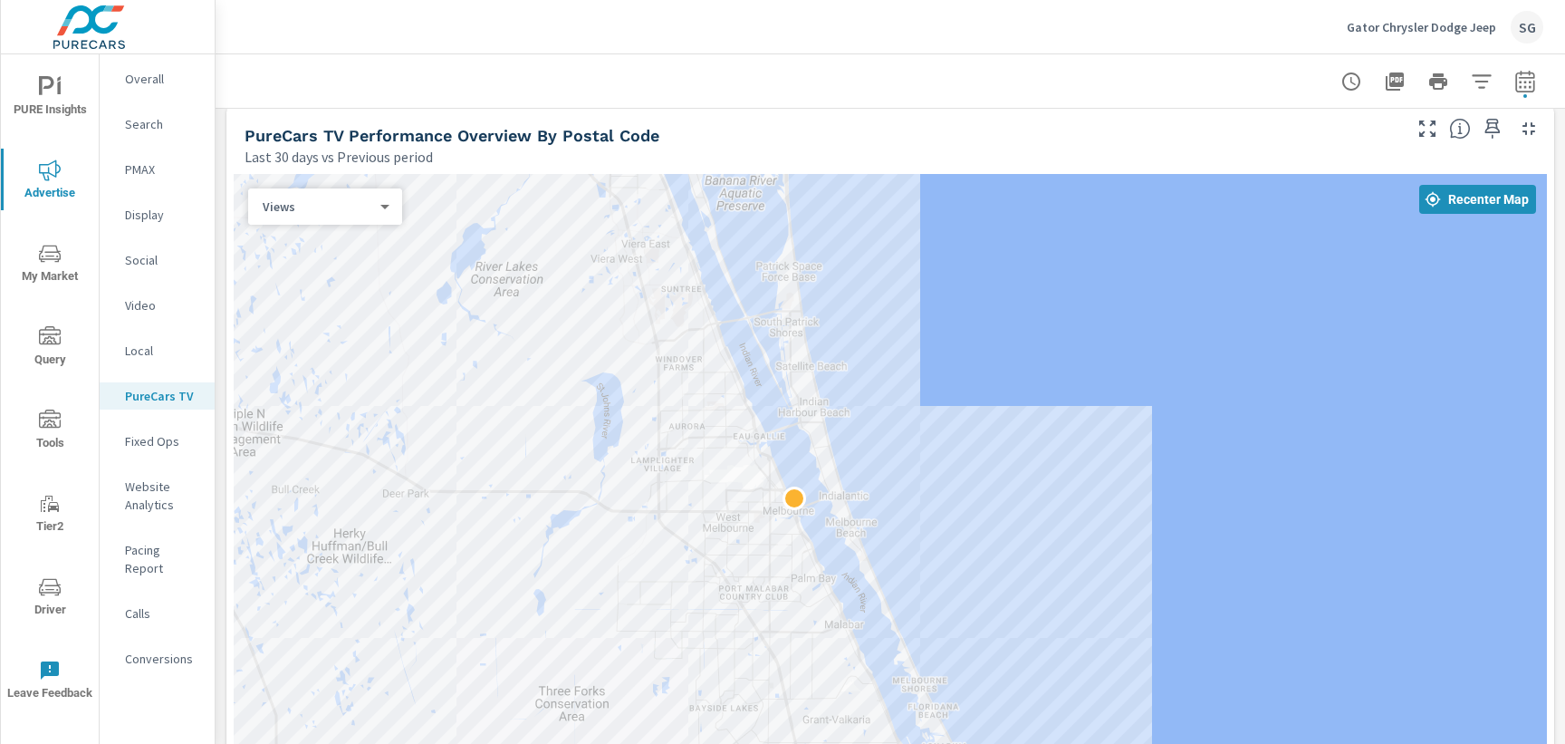
click at [1029, 113] on div "PureCars TV Performance Overview By Postal Code Last 30 days vs Previous period" at bounding box center [815, 135] width 1179 height 64
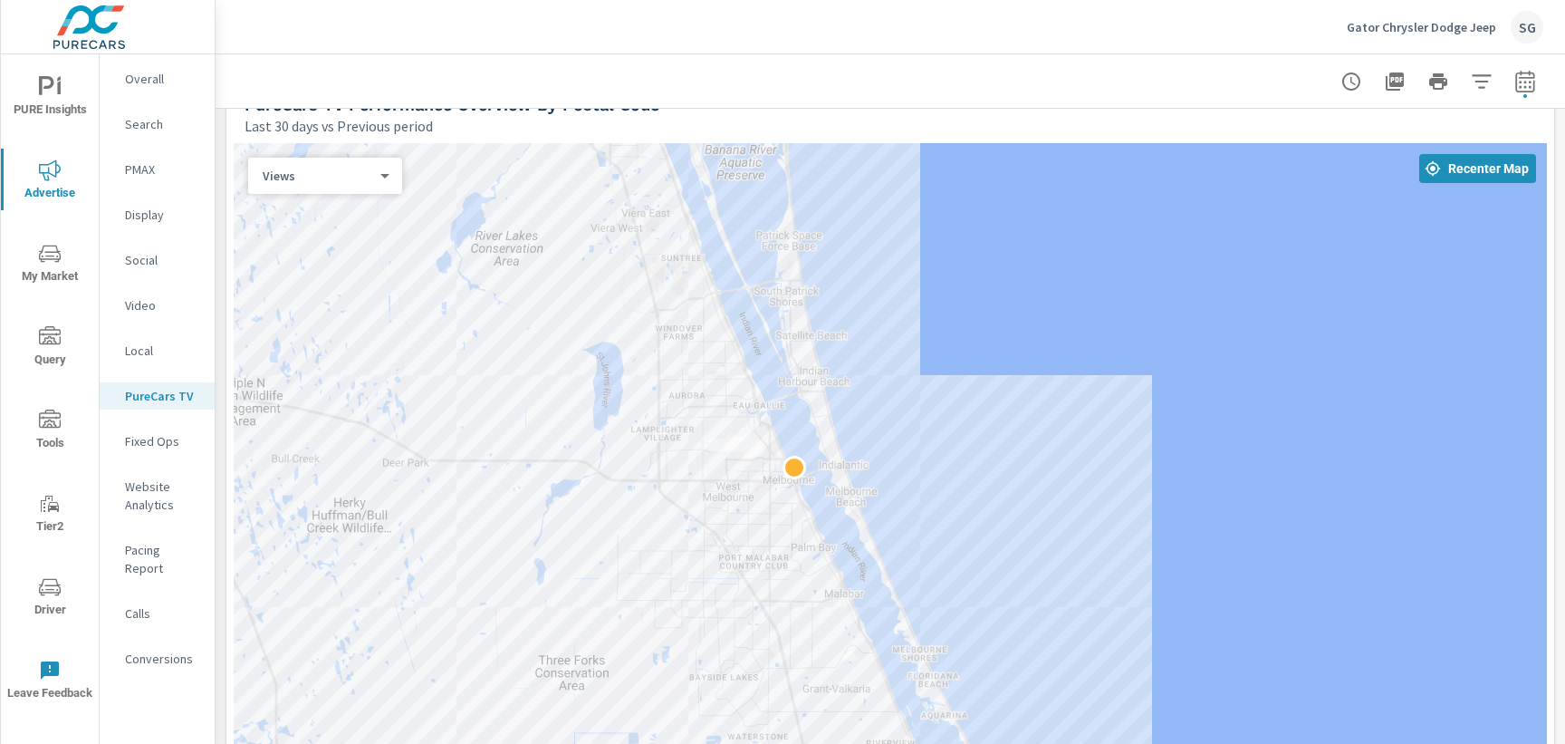
scroll to position [1983, 0]
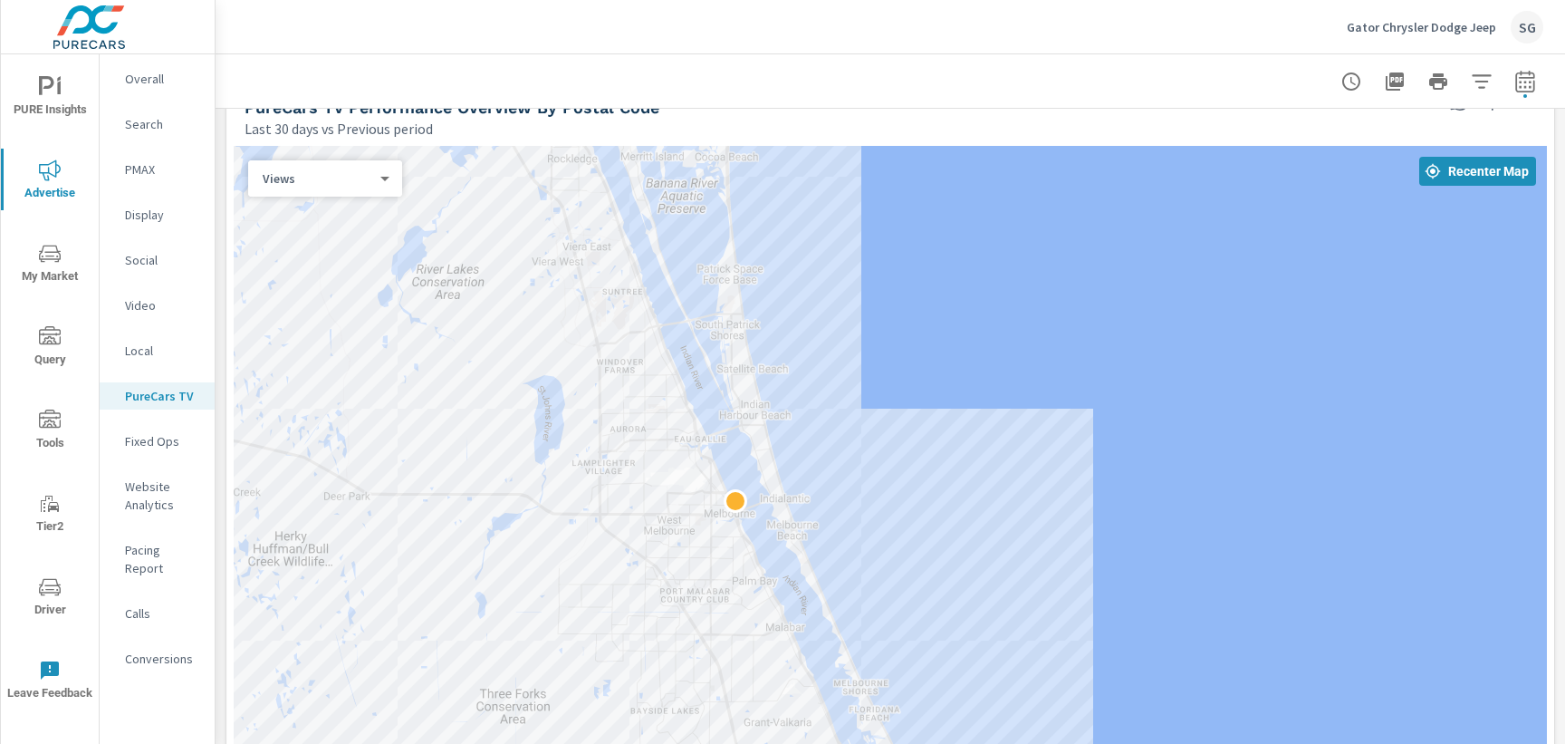
click at [857, 138] on div "Last 30 days vs Previous period" at bounding box center [822, 129] width 1154 height 22
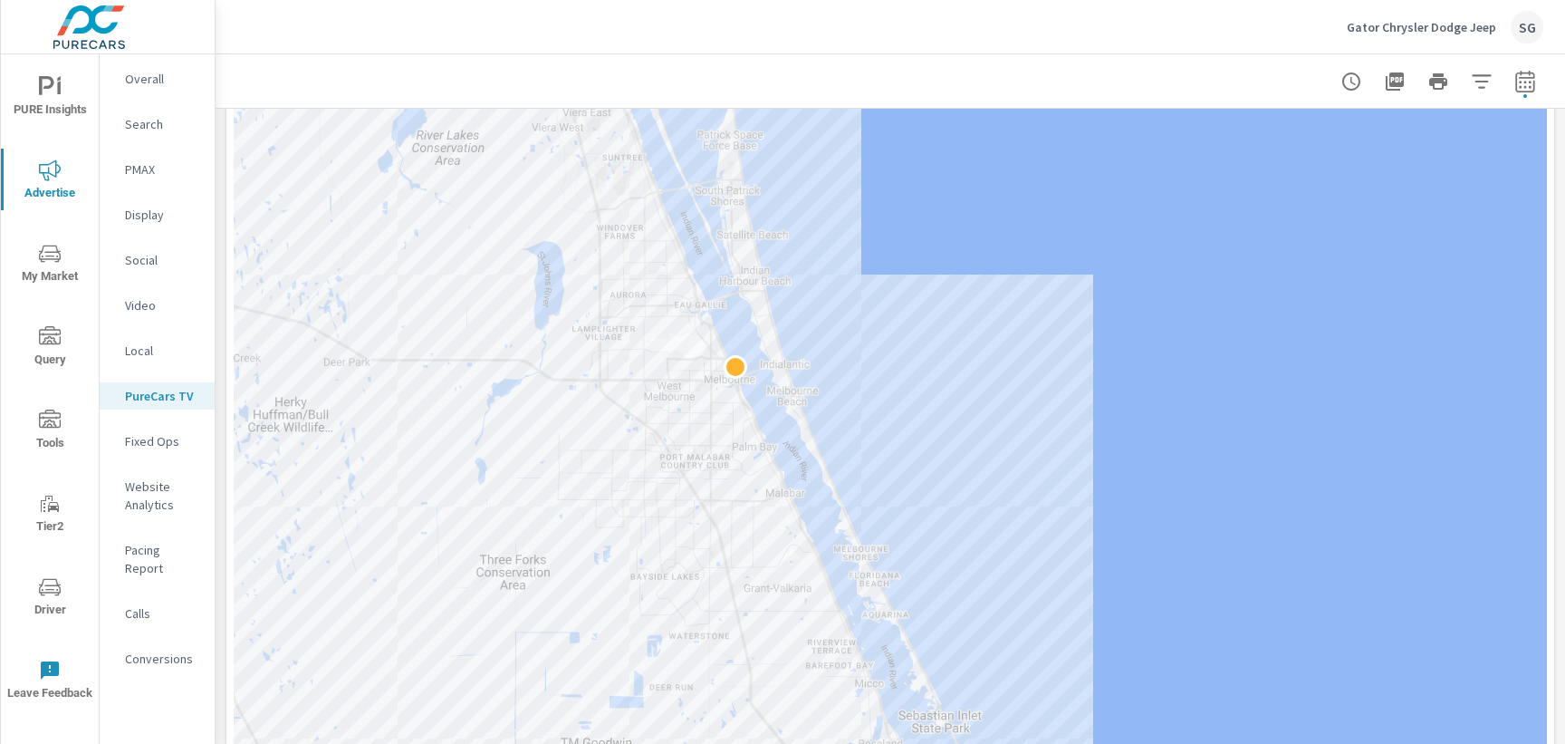
scroll to position [2118, 0]
click at [990, 414] on div at bounding box center [890, 416] width 1313 height 813
click at [772, 98] on div at bounding box center [890, 80] width 1306 height 53
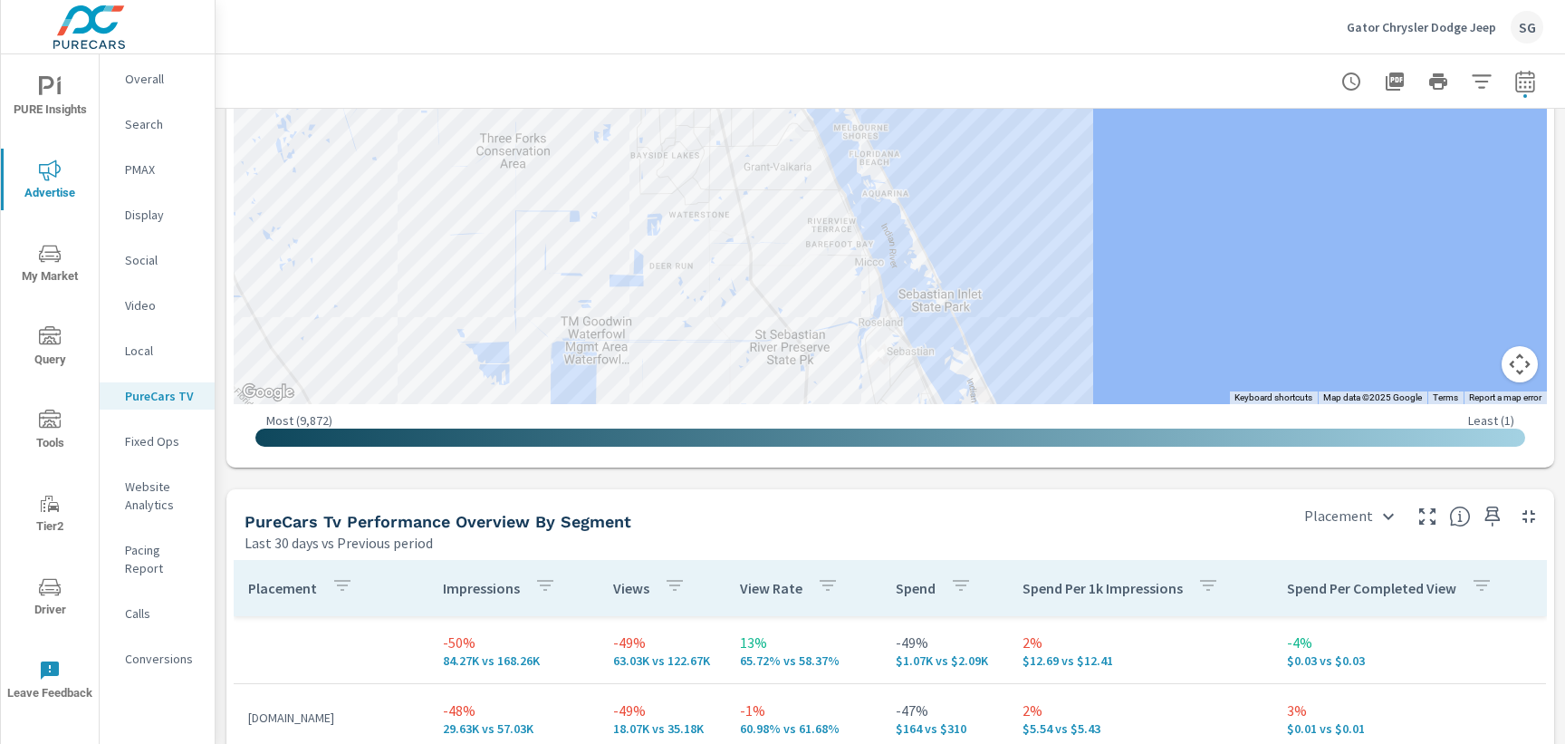
scroll to position [2575, 0]
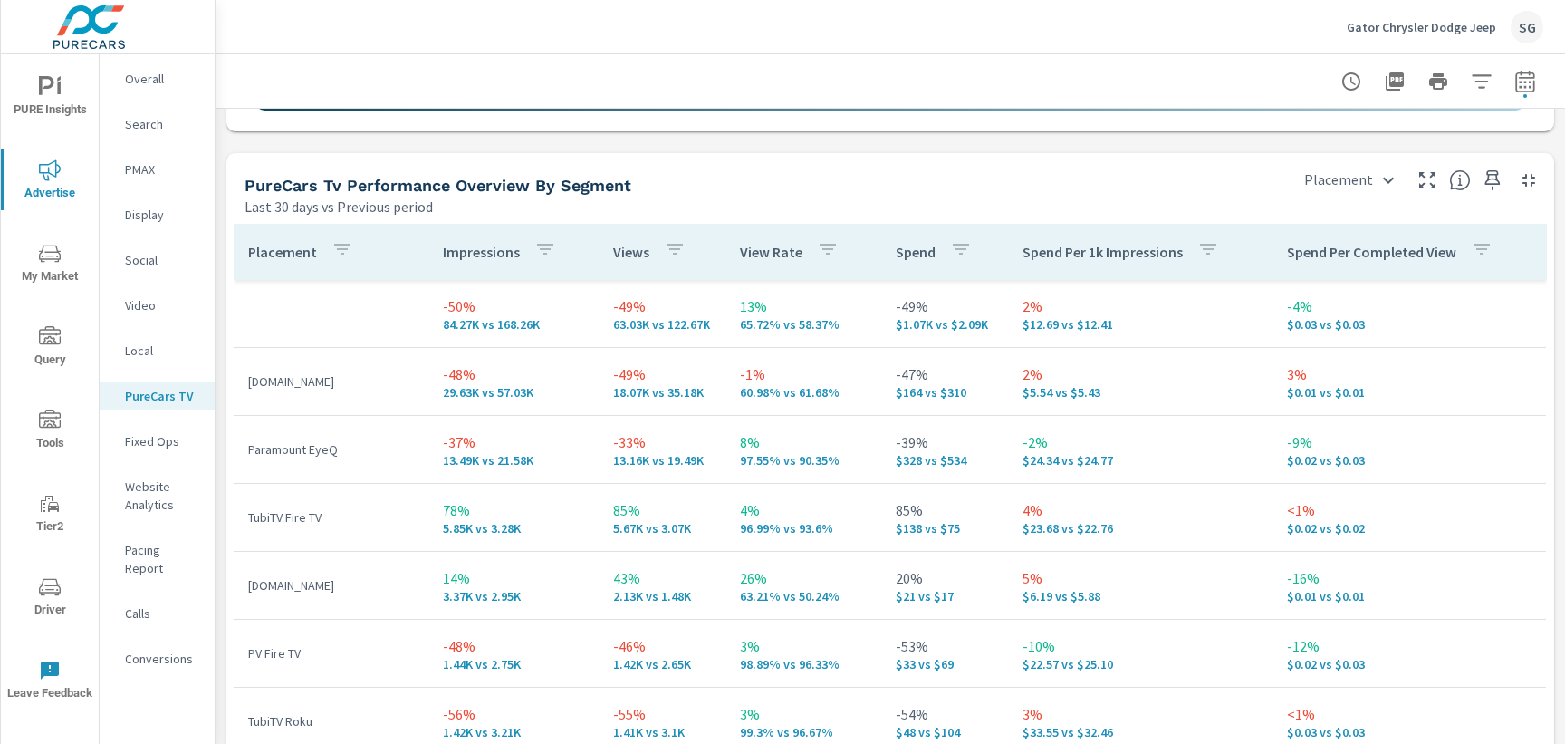
scroll to position [2873, 0]
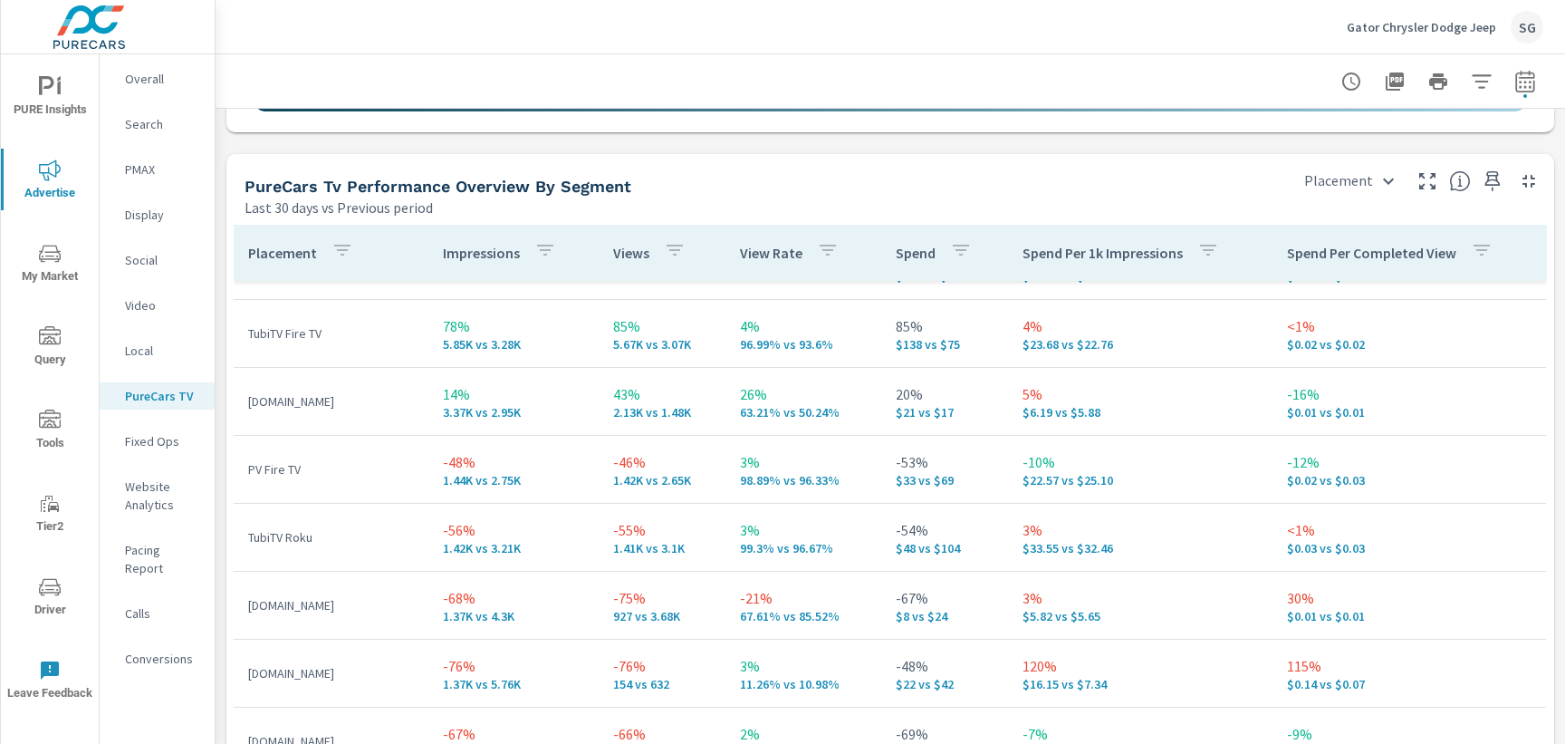
scroll to position [186, 0]
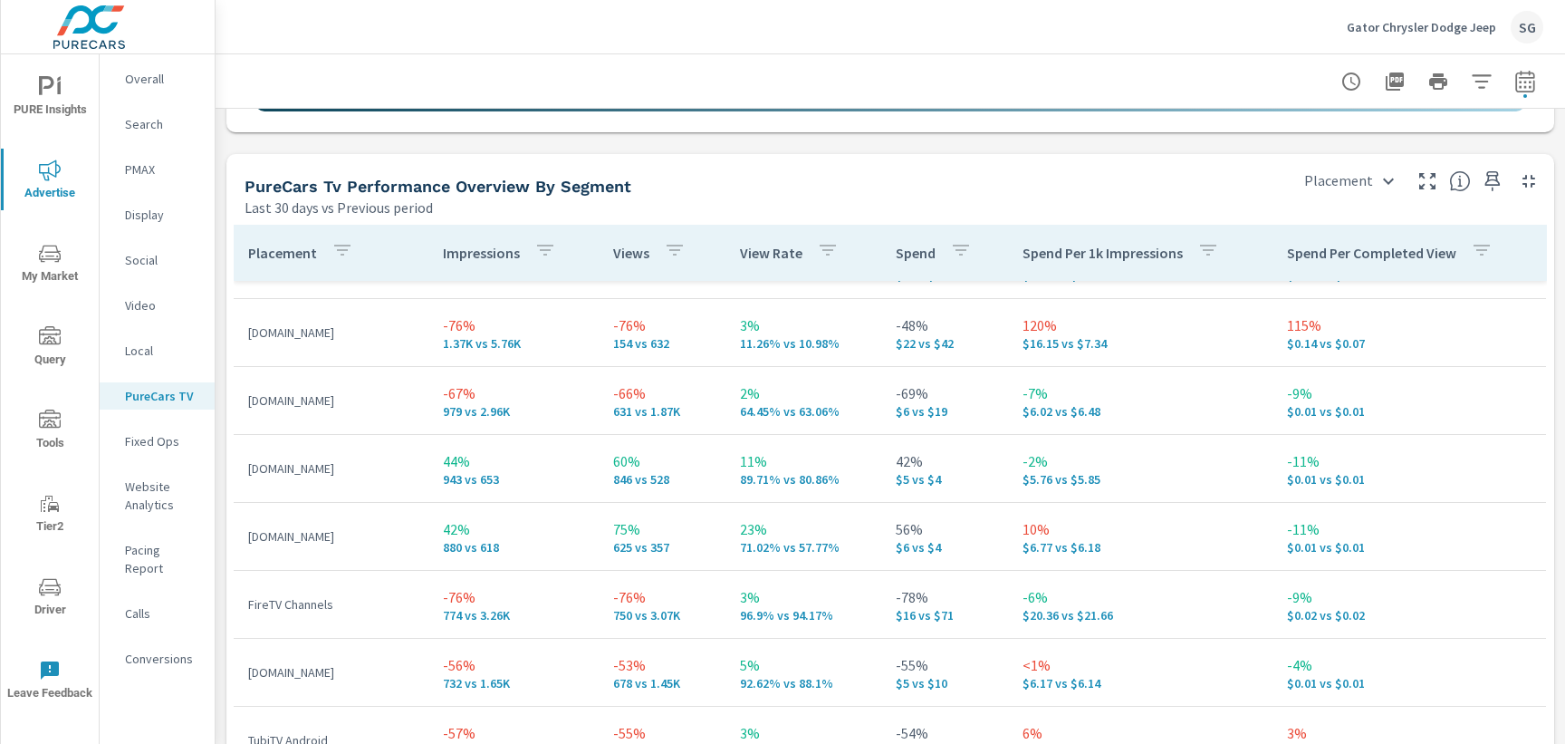
scroll to position [527, 0]
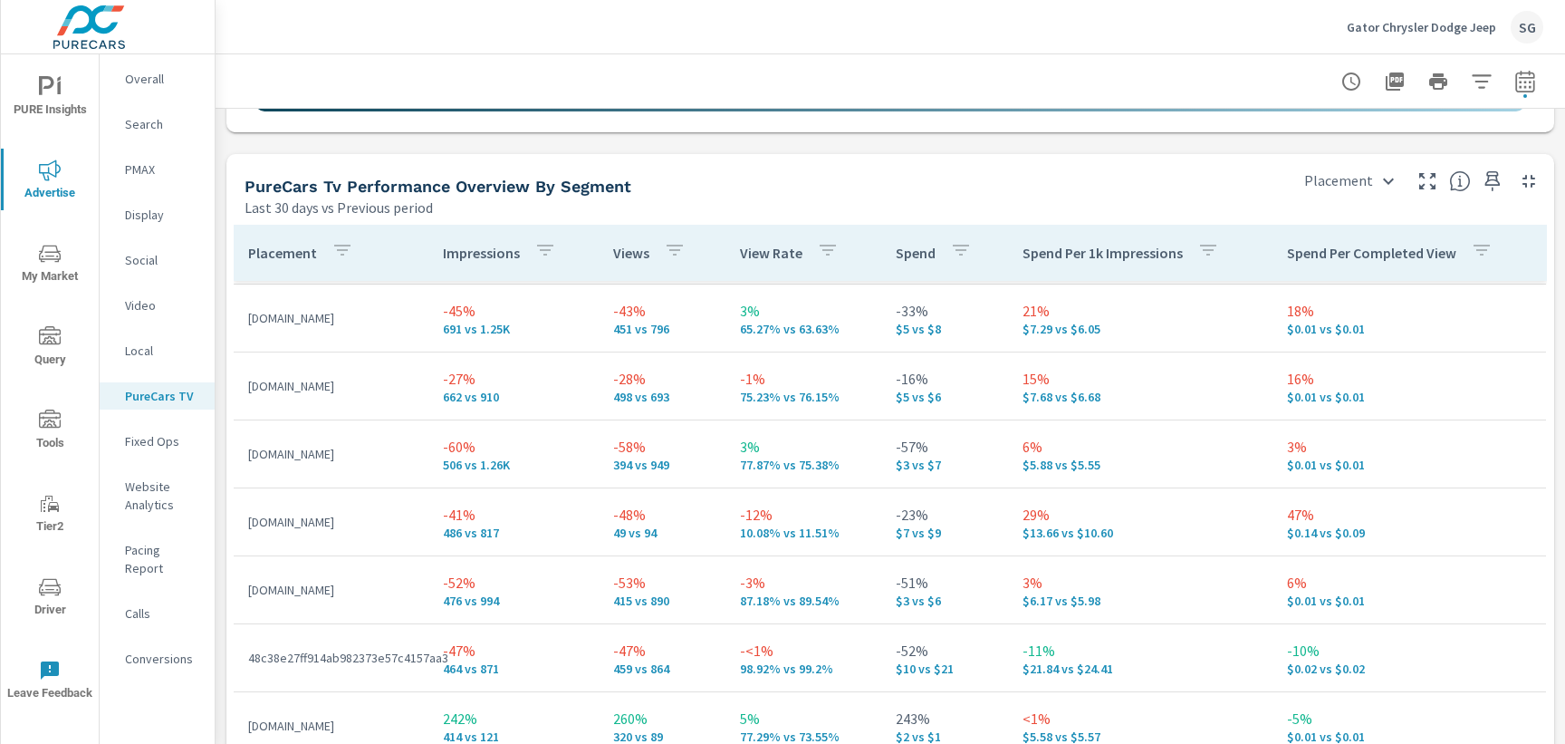
scroll to position [1085, 0]
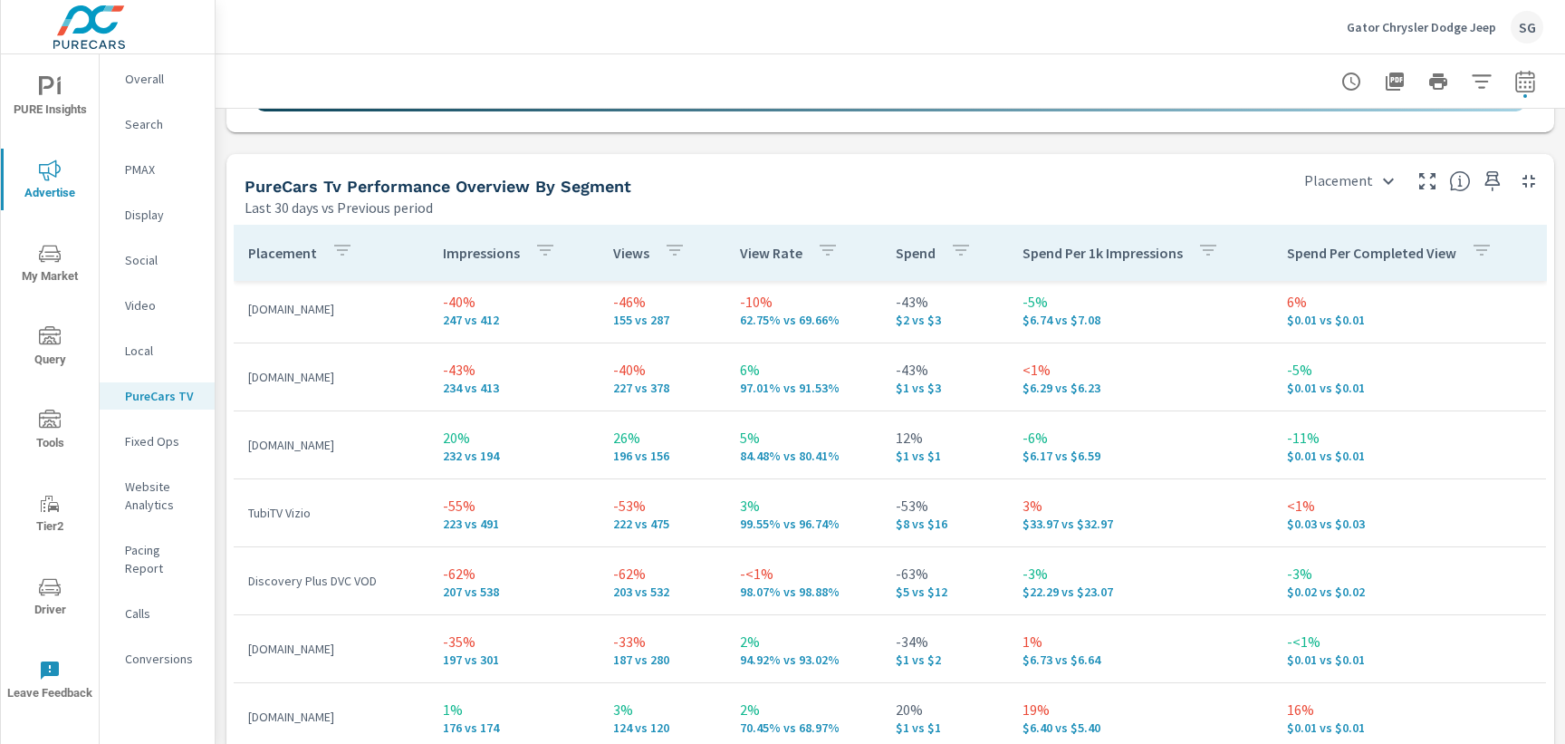
scroll to position [2795, 0]
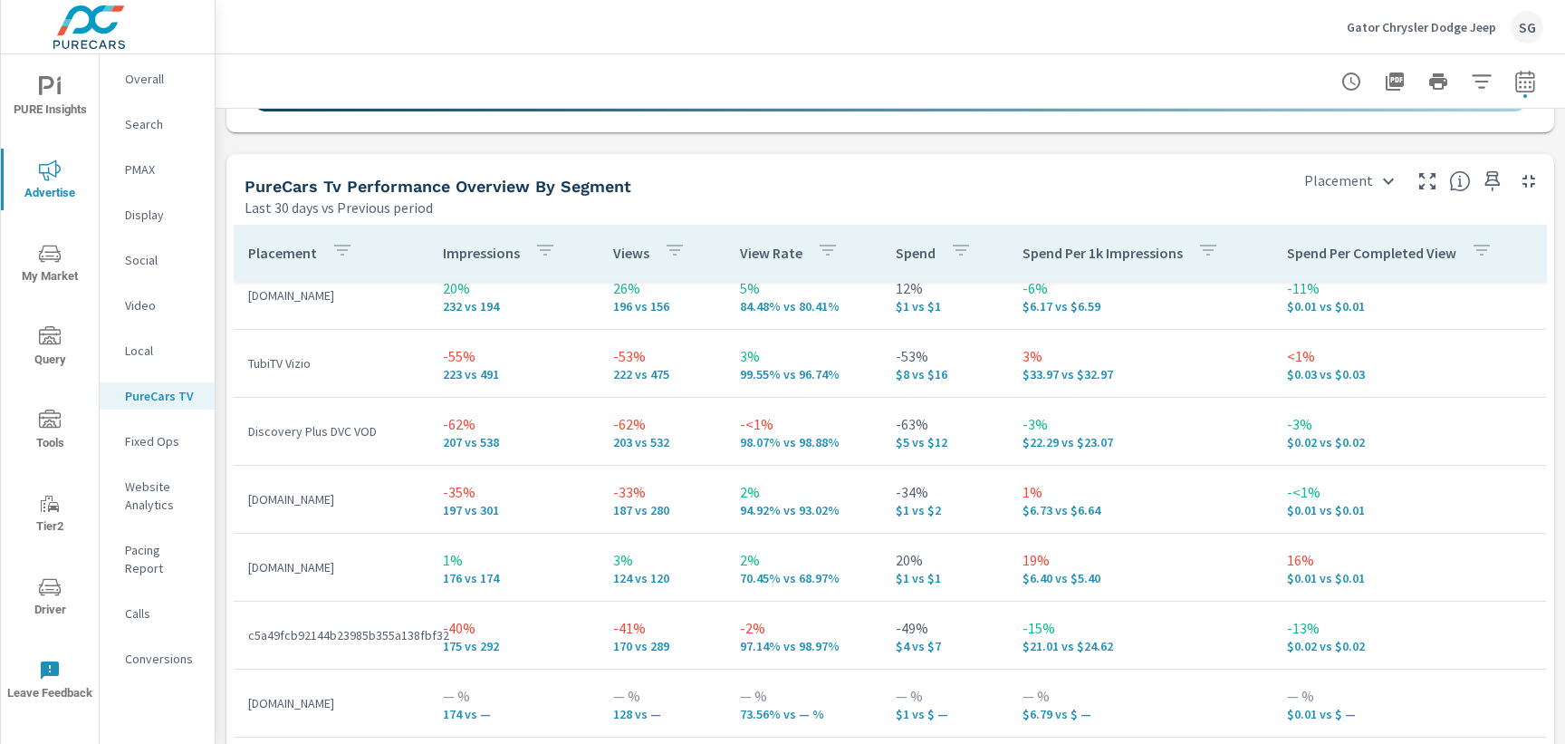
scroll to position [2942, 0]
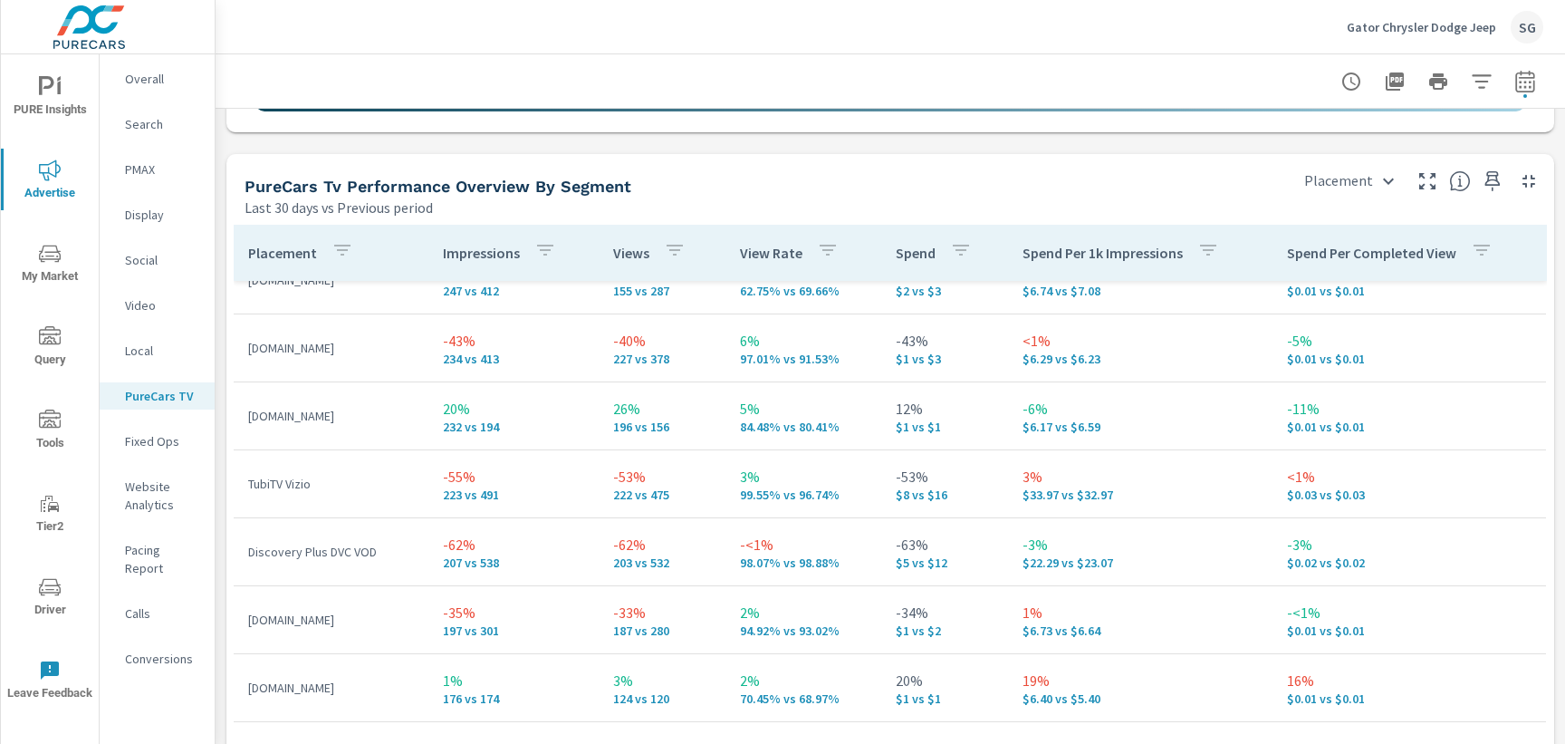
scroll to position [2786, 0]
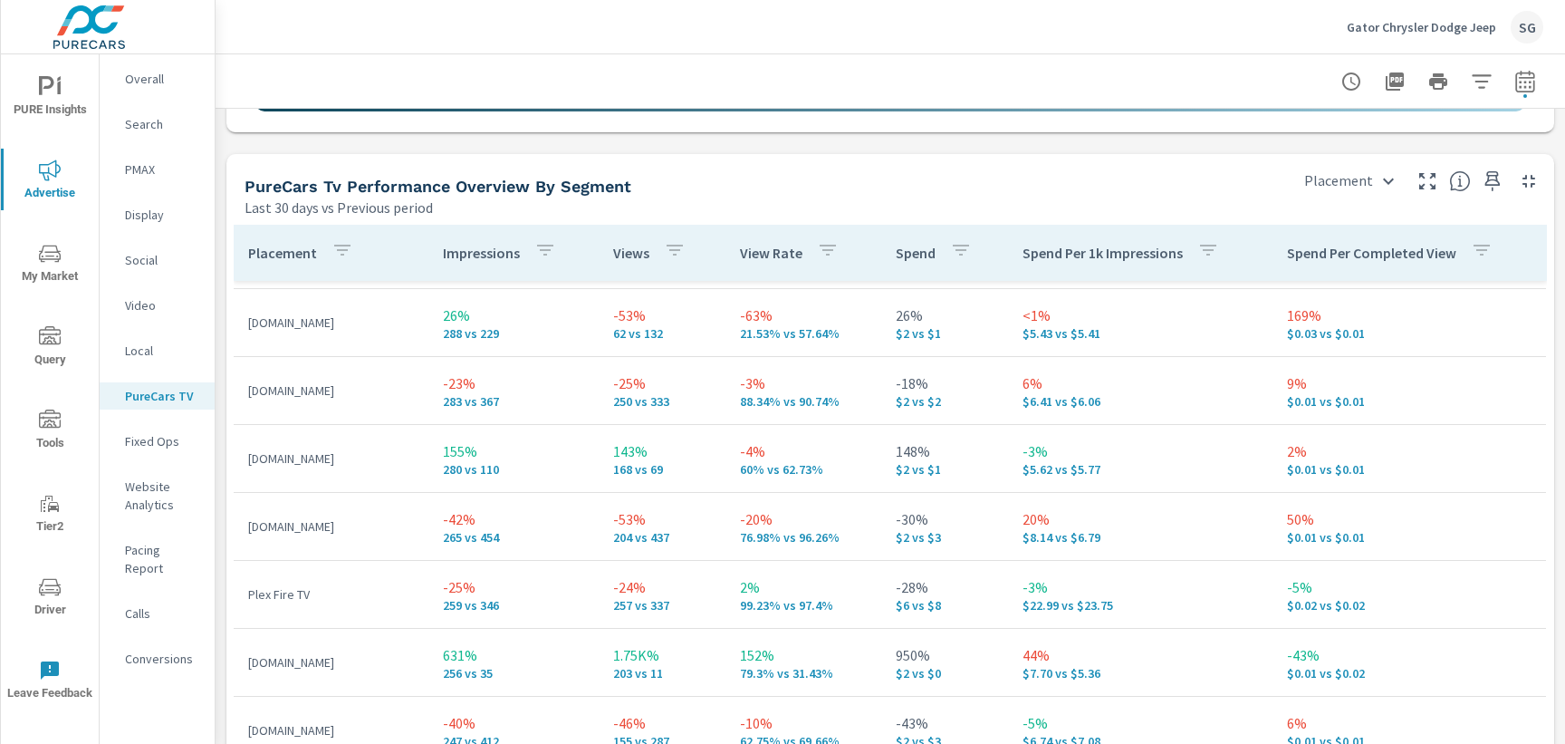
scroll to position [2367, 0]
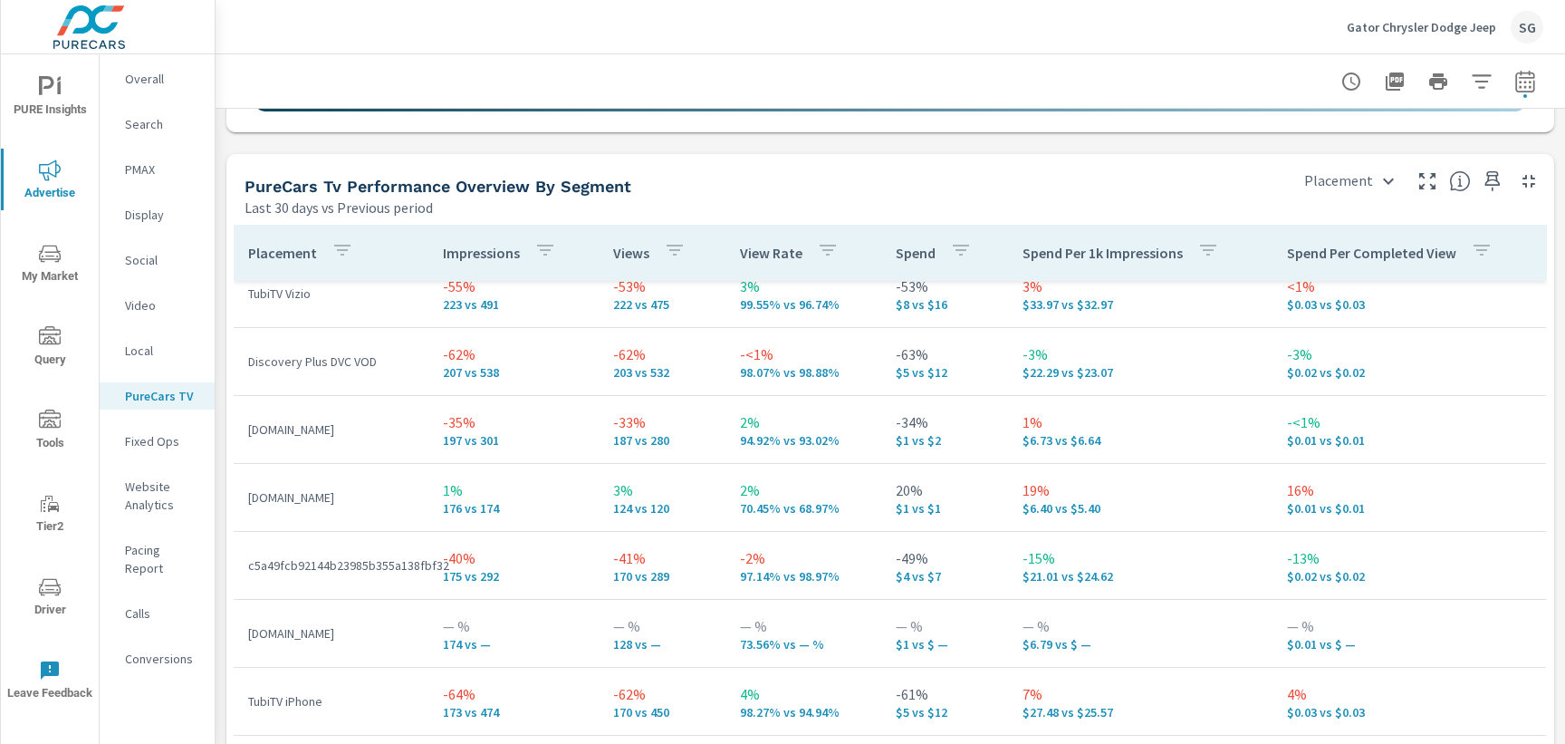
scroll to position [3012, 0]
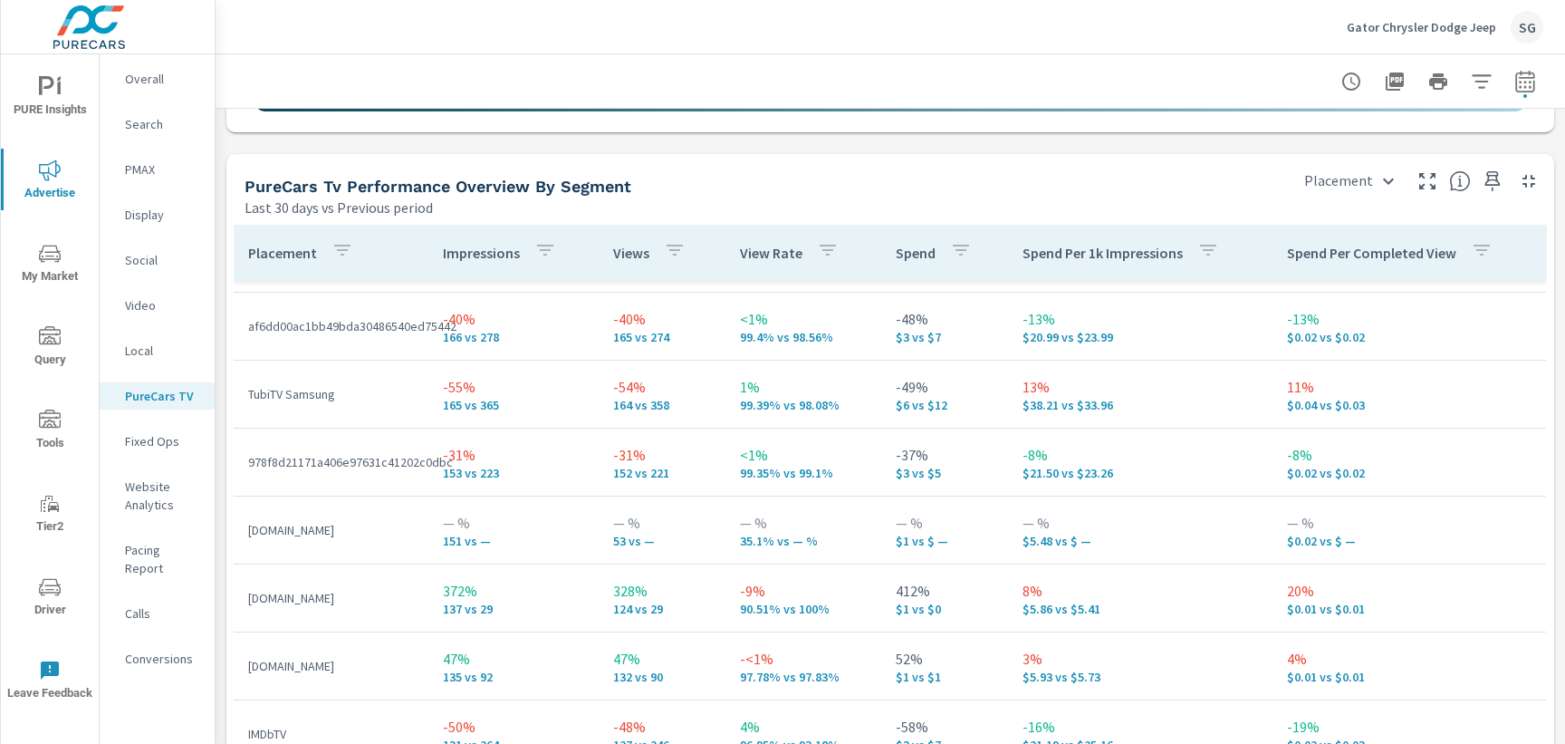
scroll to position [3590, 0]
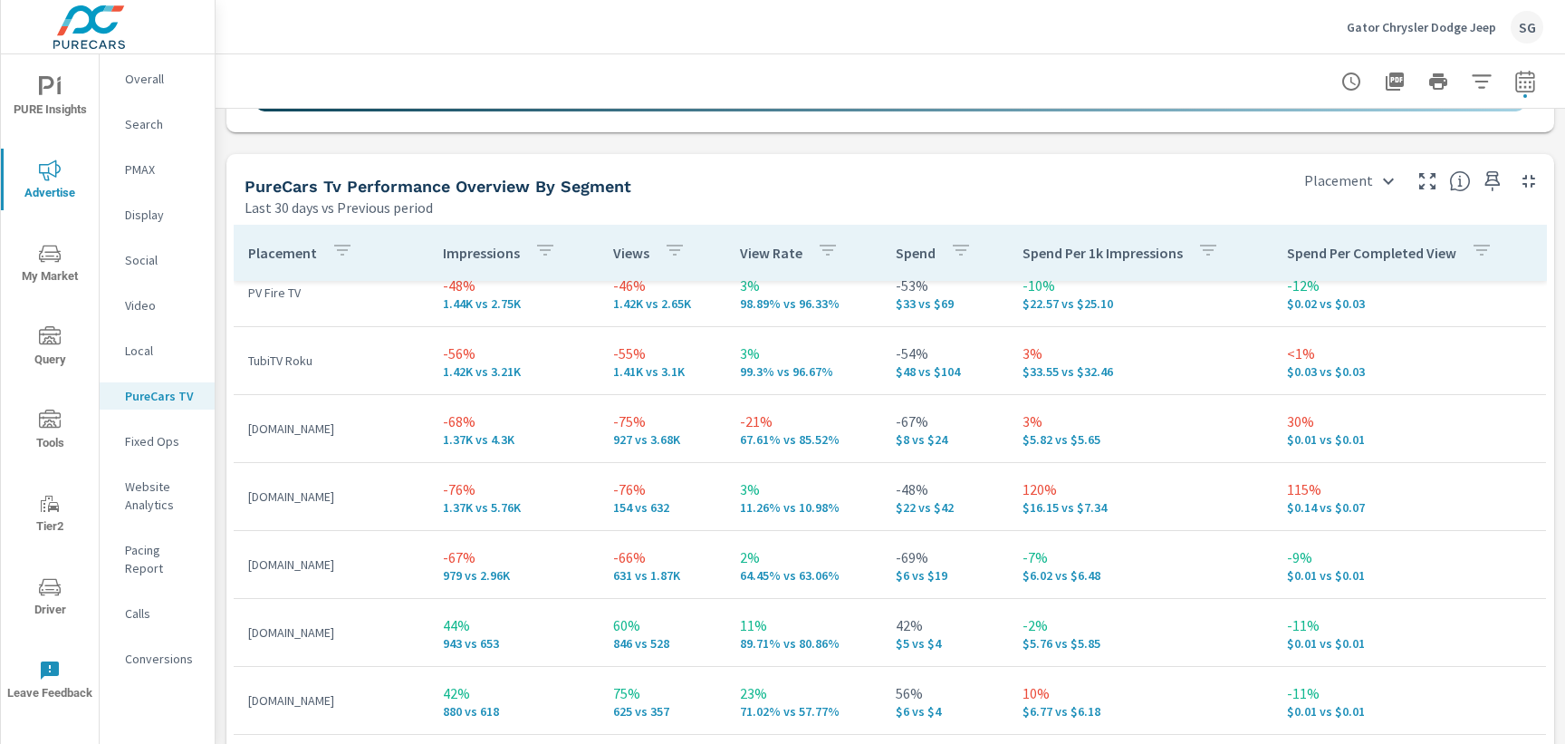
scroll to position [326, 0]
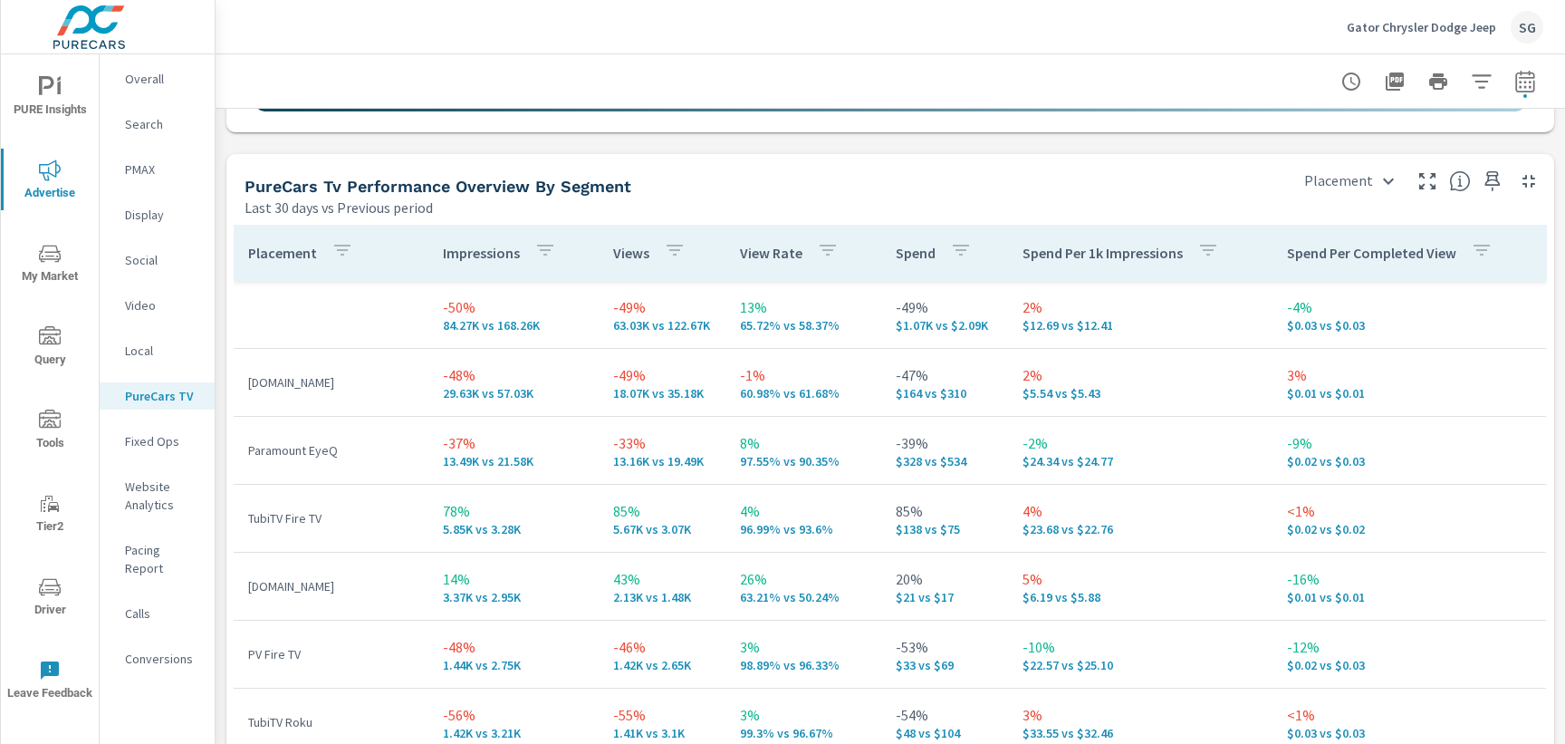
click at [73, 254] on span "My Market" at bounding box center [49, 265] width 87 height 44
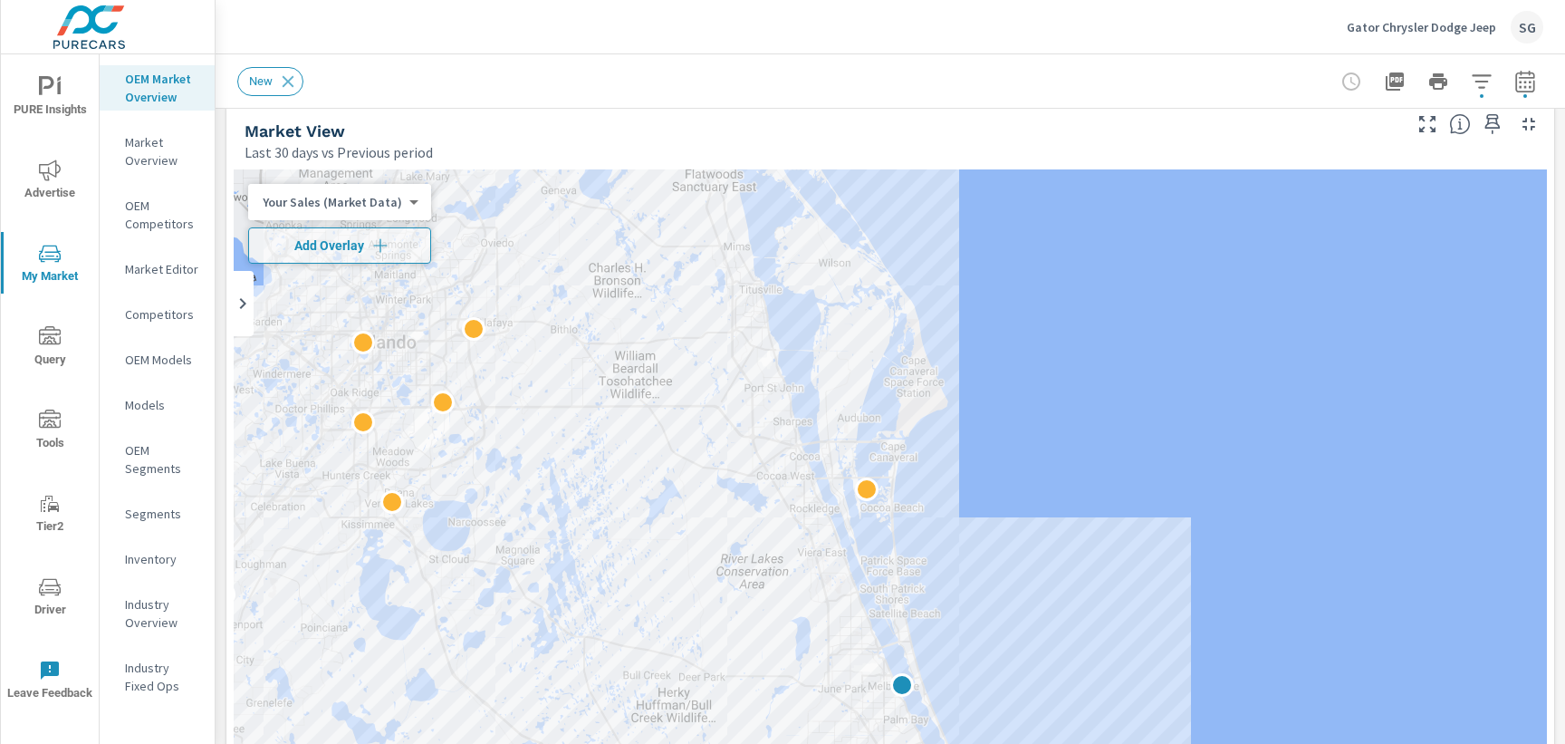
scroll to position [1, 0]
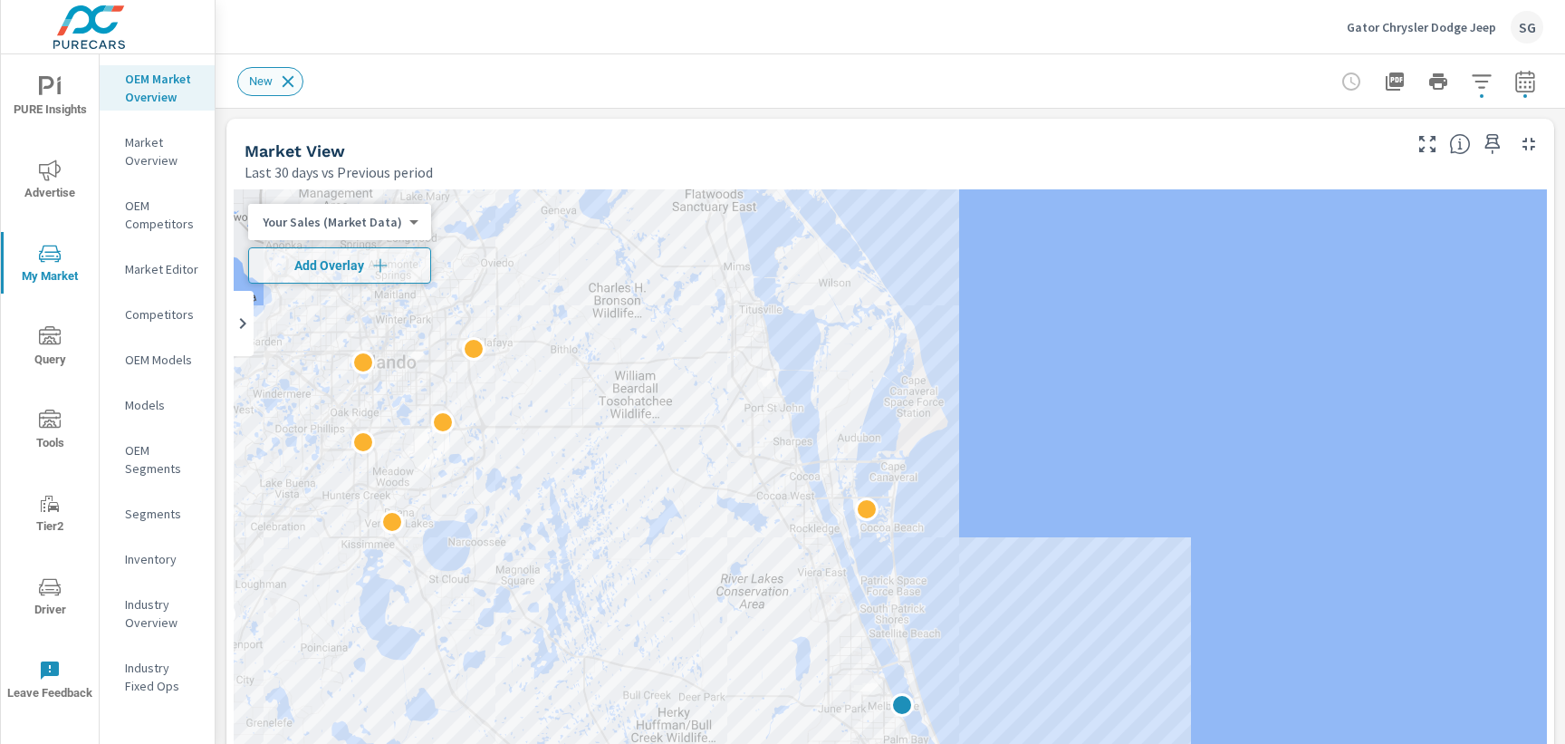
click at [284, 81] on icon at bounding box center [288, 82] width 20 height 20
click at [371, 264] on icon "button" at bounding box center [380, 265] width 18 height 18
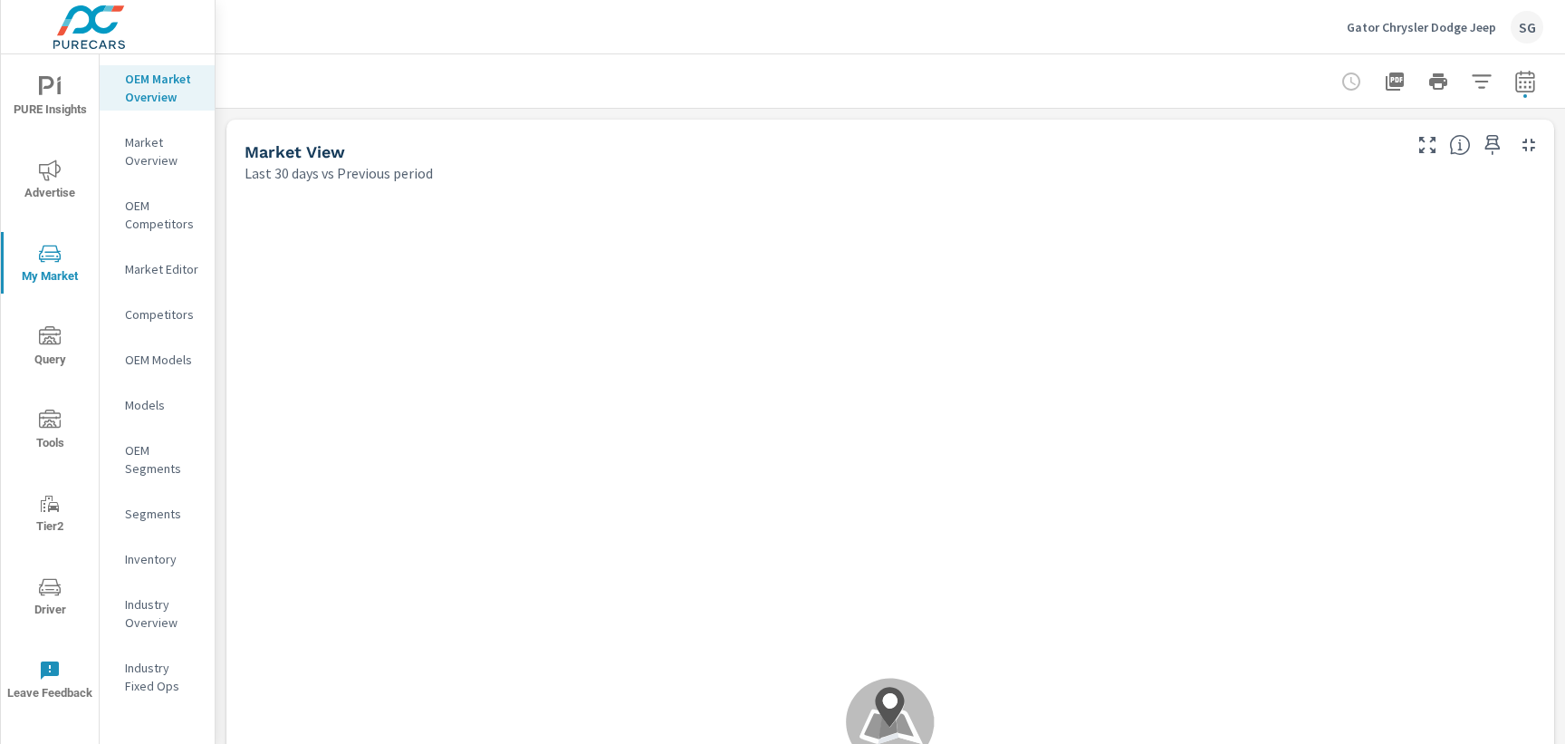
click at [1524, 88] on icon "button" at bounding box center [1525, 82] width 22 height 22
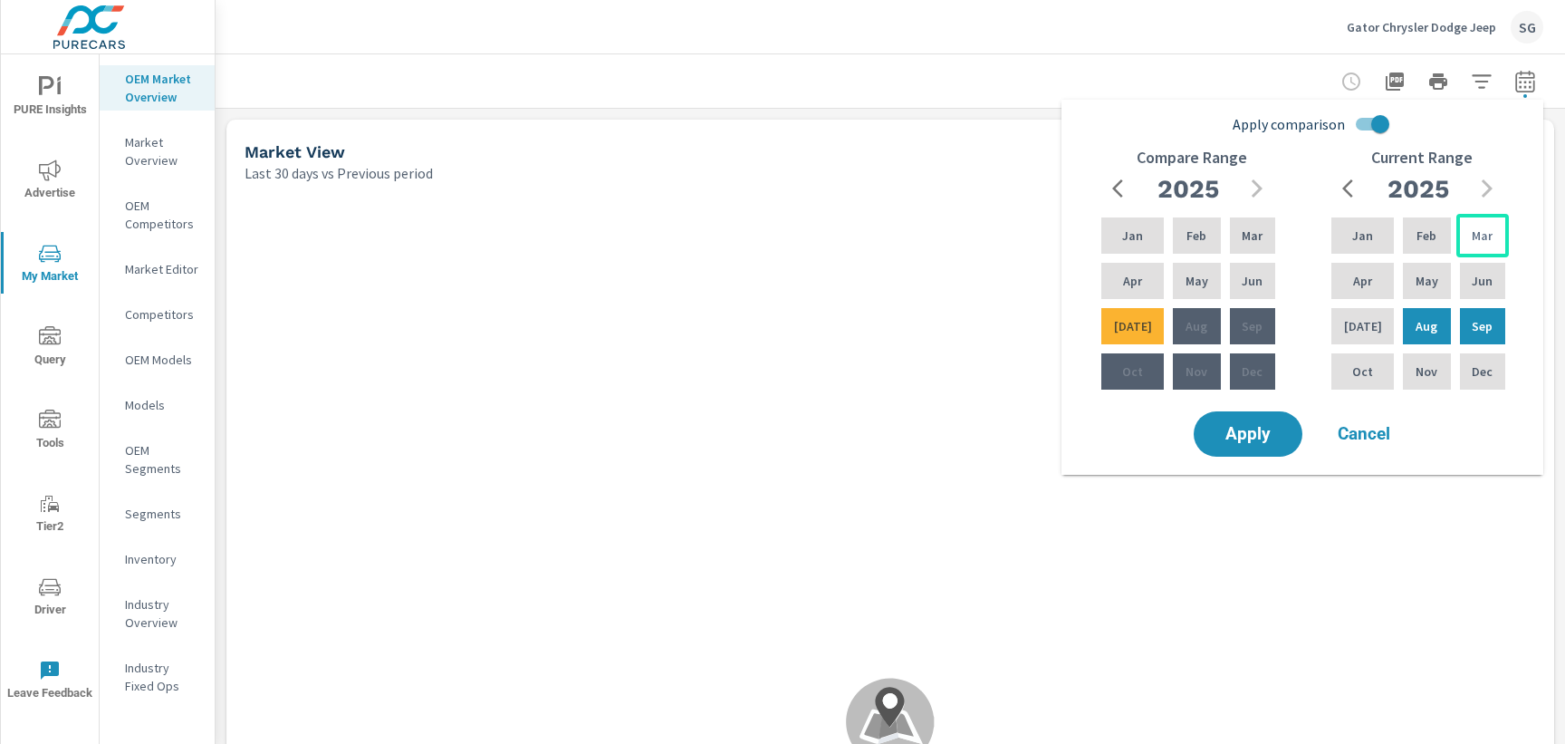
click at [1478, 252] on div "Mar" at bounding box center [1482, 235] width 53 height 43
click at [1478, 241] on p "Mar" at bounding box center [1482, 235] width 21 height 18
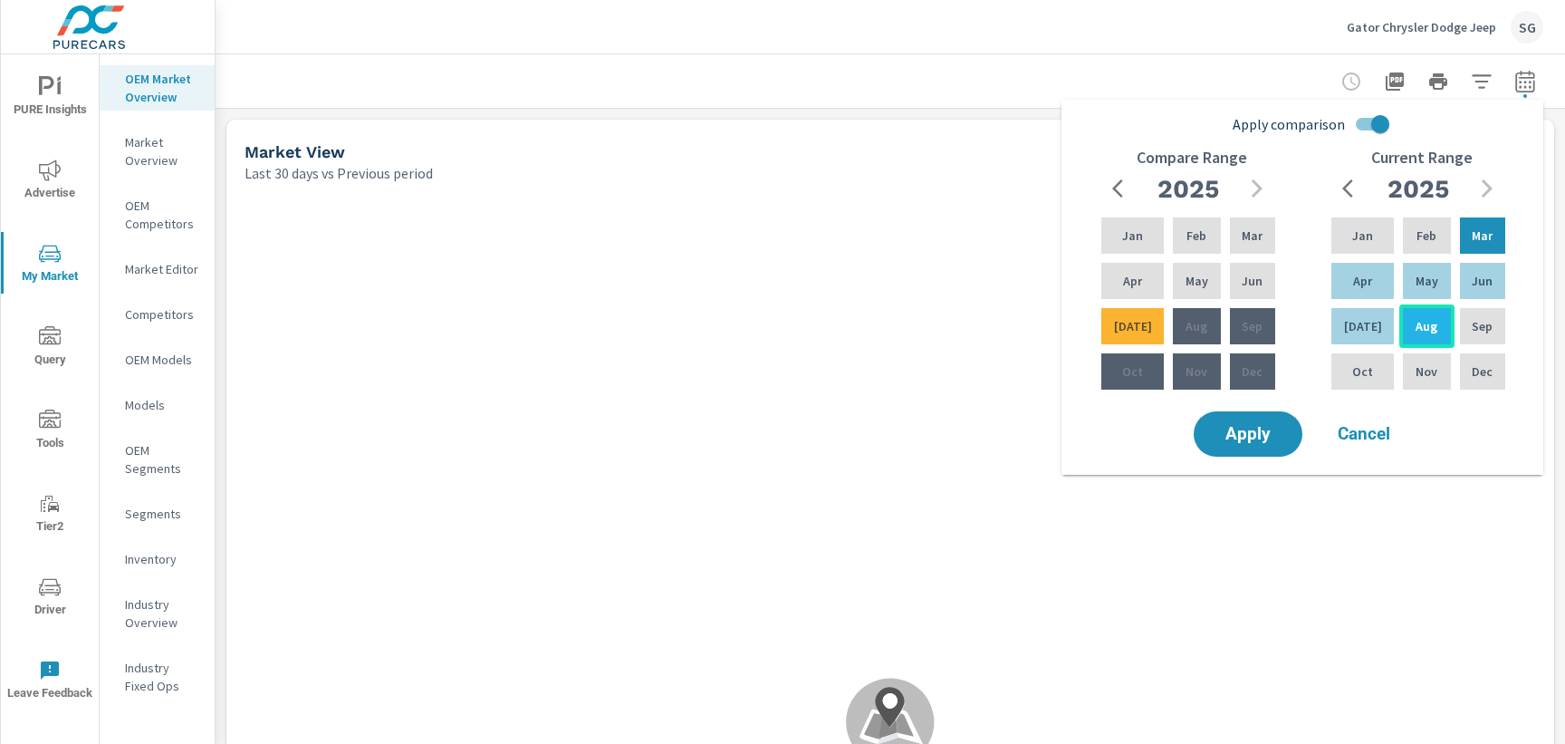
click at [1430, 332] on div "Aug" at bounding box center [1426, 325] width 54 height 43
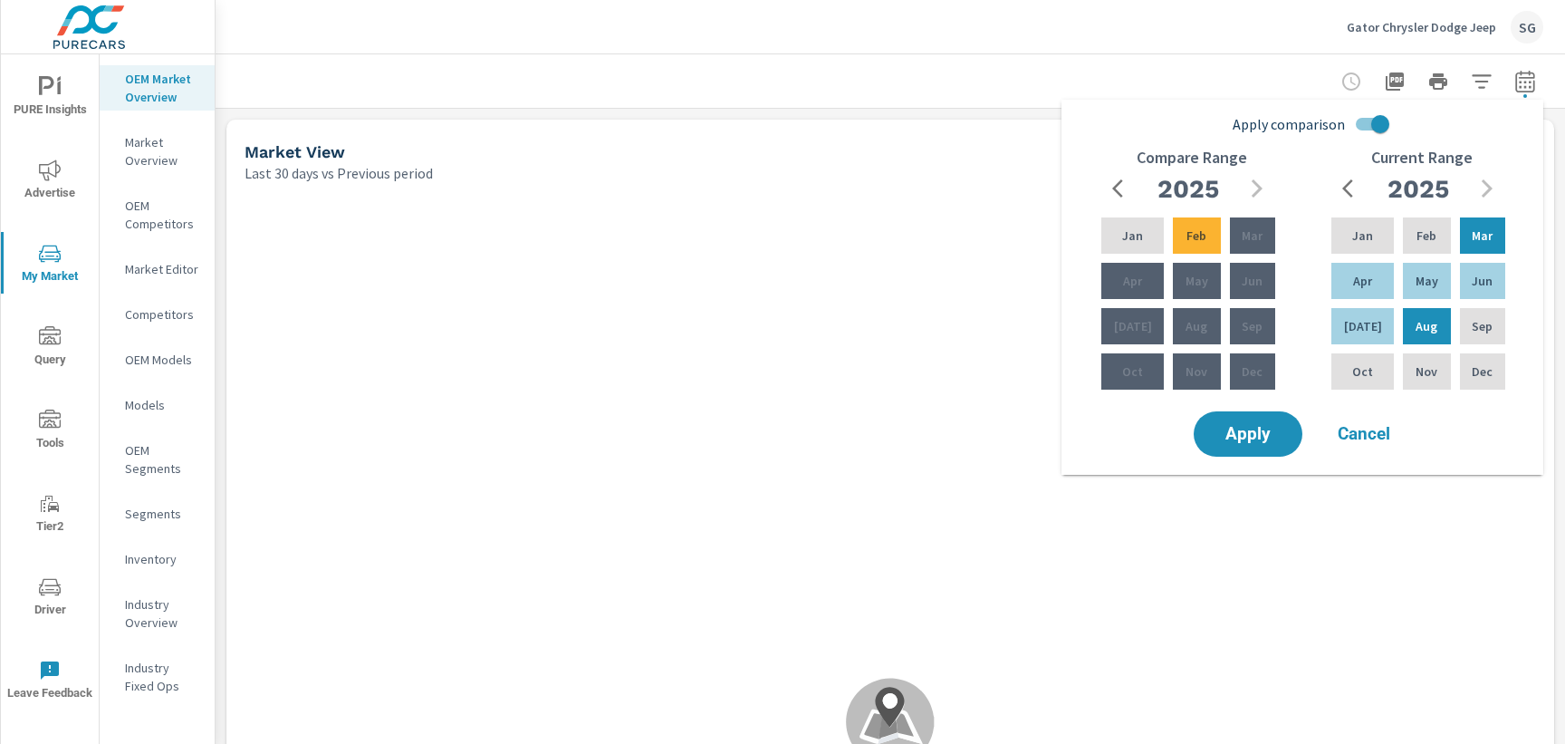
click at [1362, 120] on input "Apply comparison" at bounding box center [1380, 124] width 103 height 34
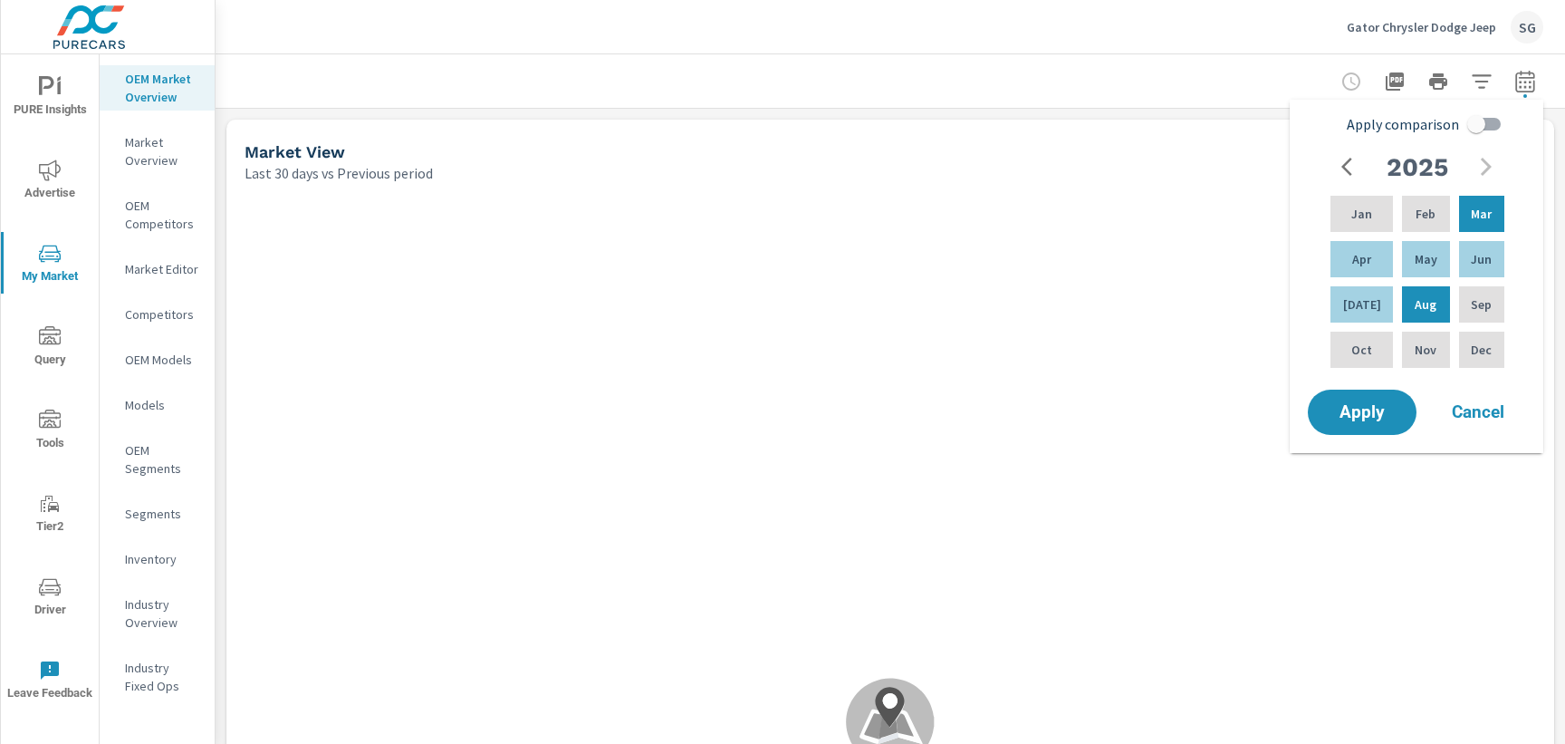
click at [1494, 127] on input "Apply comparison" at bounding box center [1476, 124] width 103 height 34
checkbox input "true"
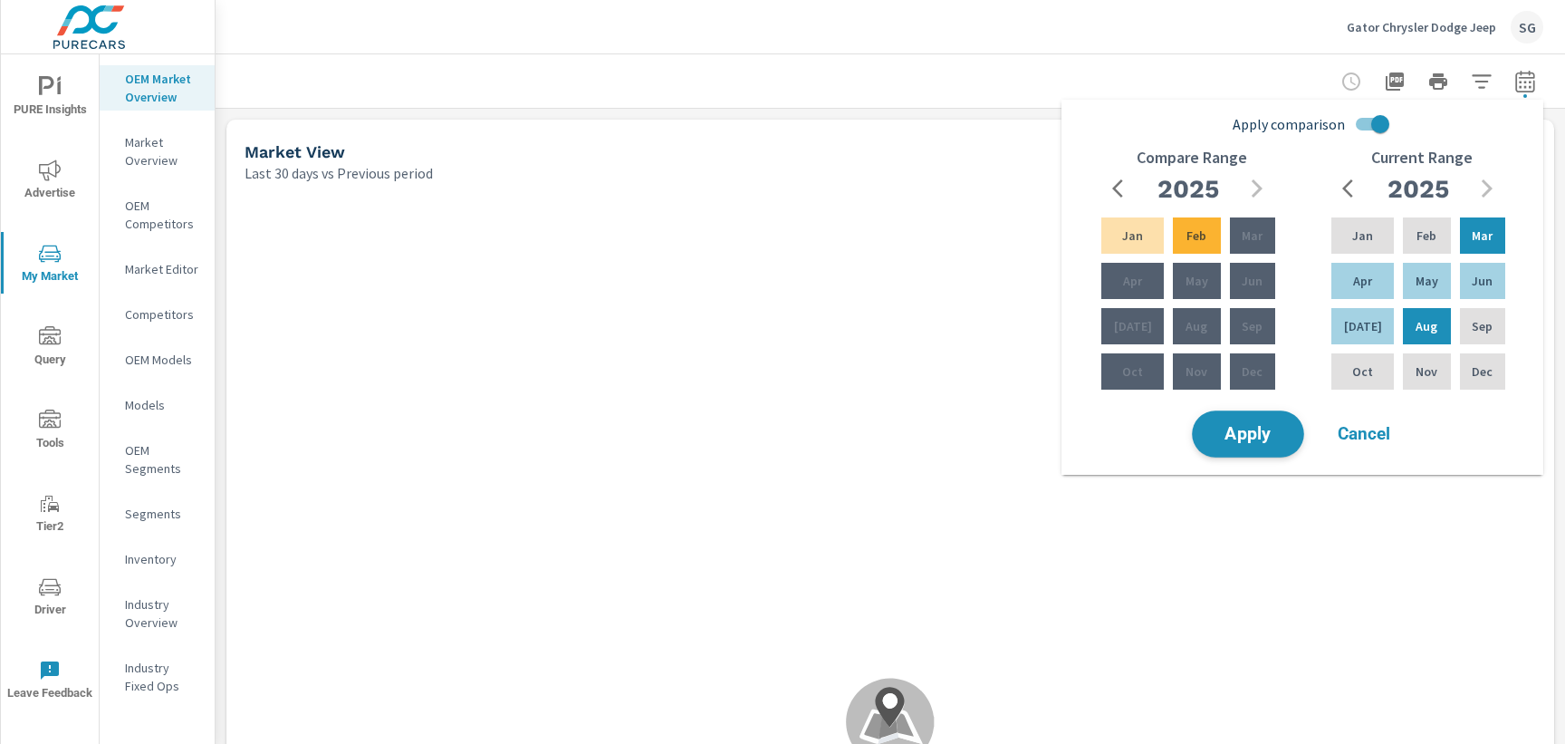
click at [1255, 439] on span "Apply" at bounding box center [1248, 434] width 74 height 17
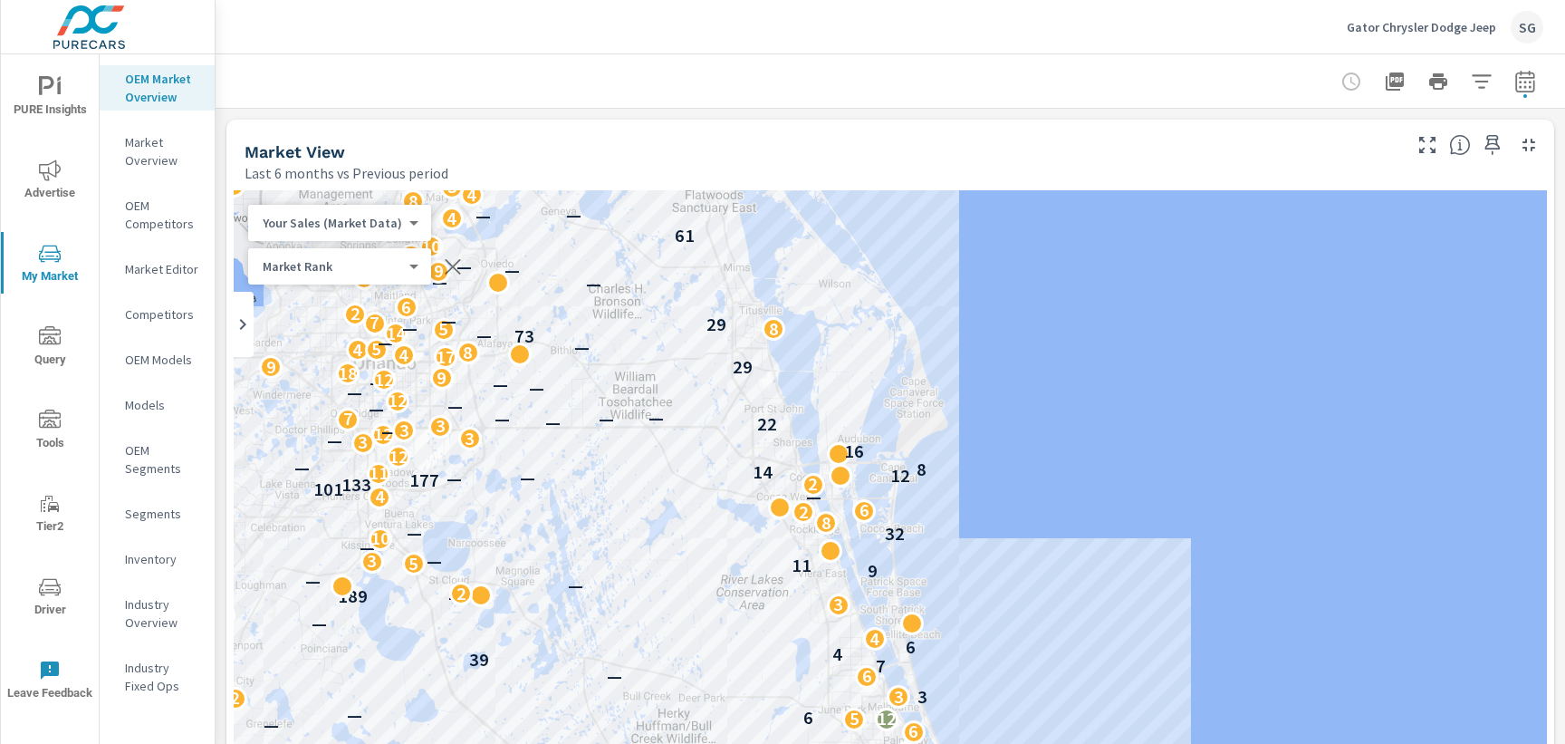
click at [814, 168] on div "Last 6 months vs Previous period" at bounding box center [822, 173] width 1154 height 22
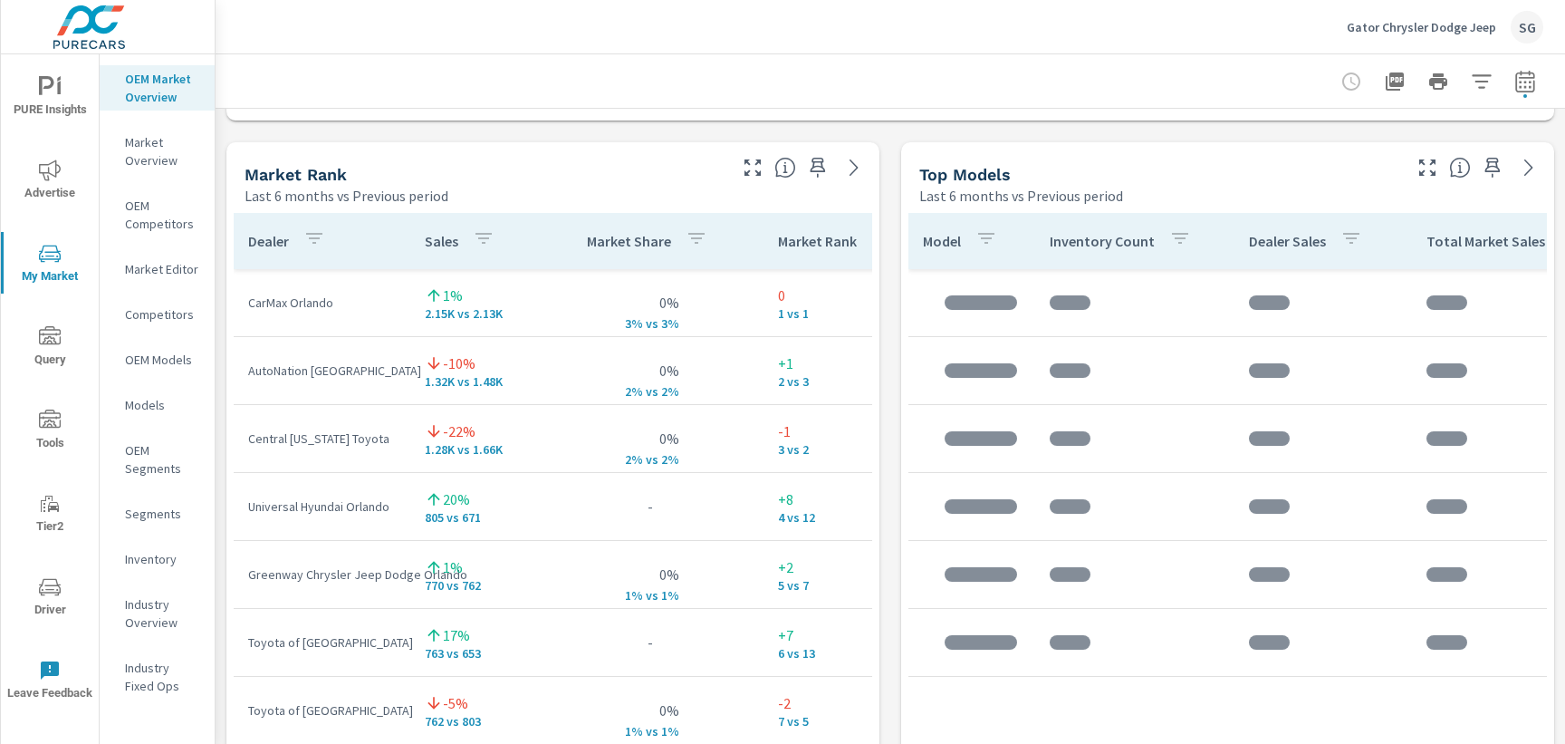
scroll to position [1153, 0]
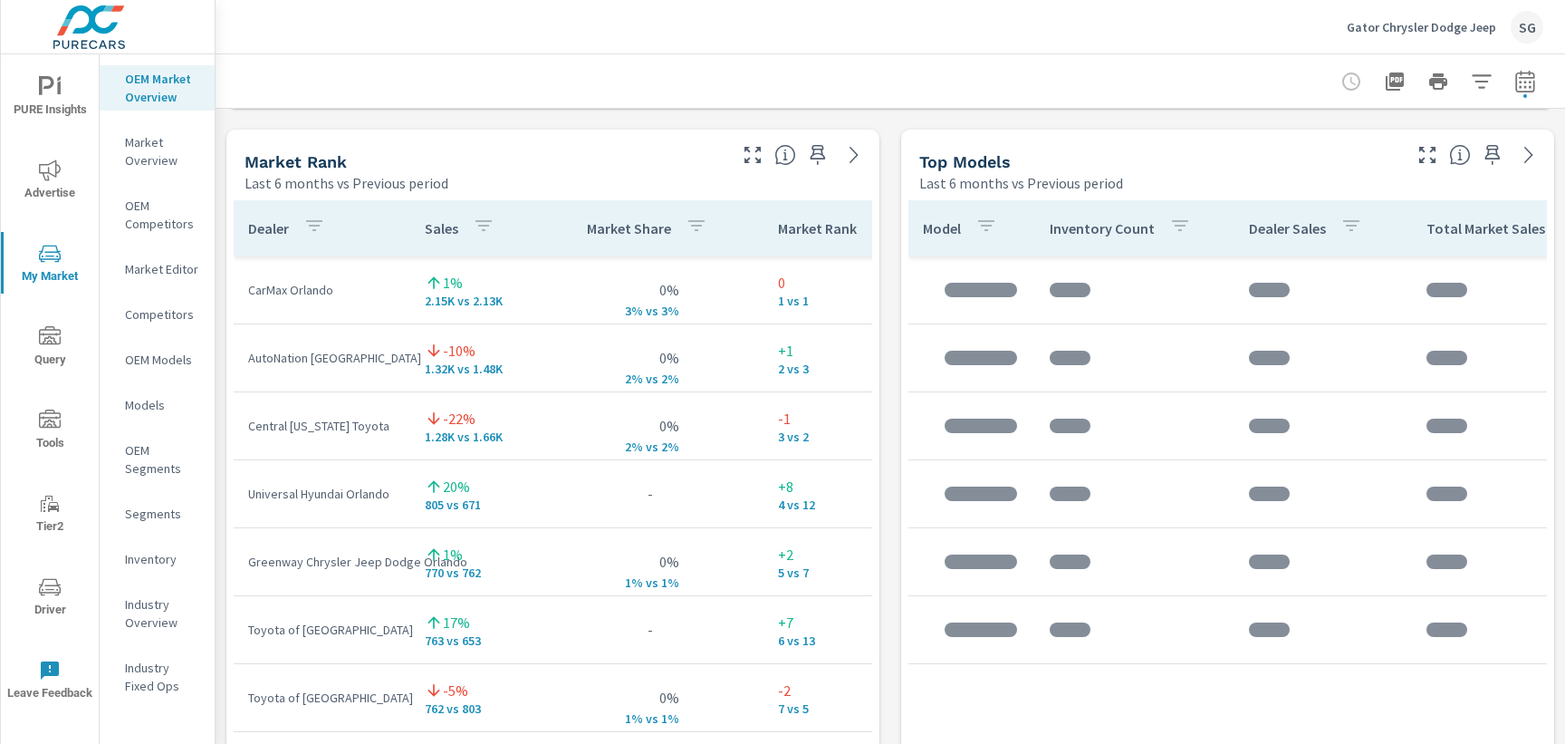
click at [148, 216] on p "OEM Competitors" at bounding box center [162, 215] width 75 height 36
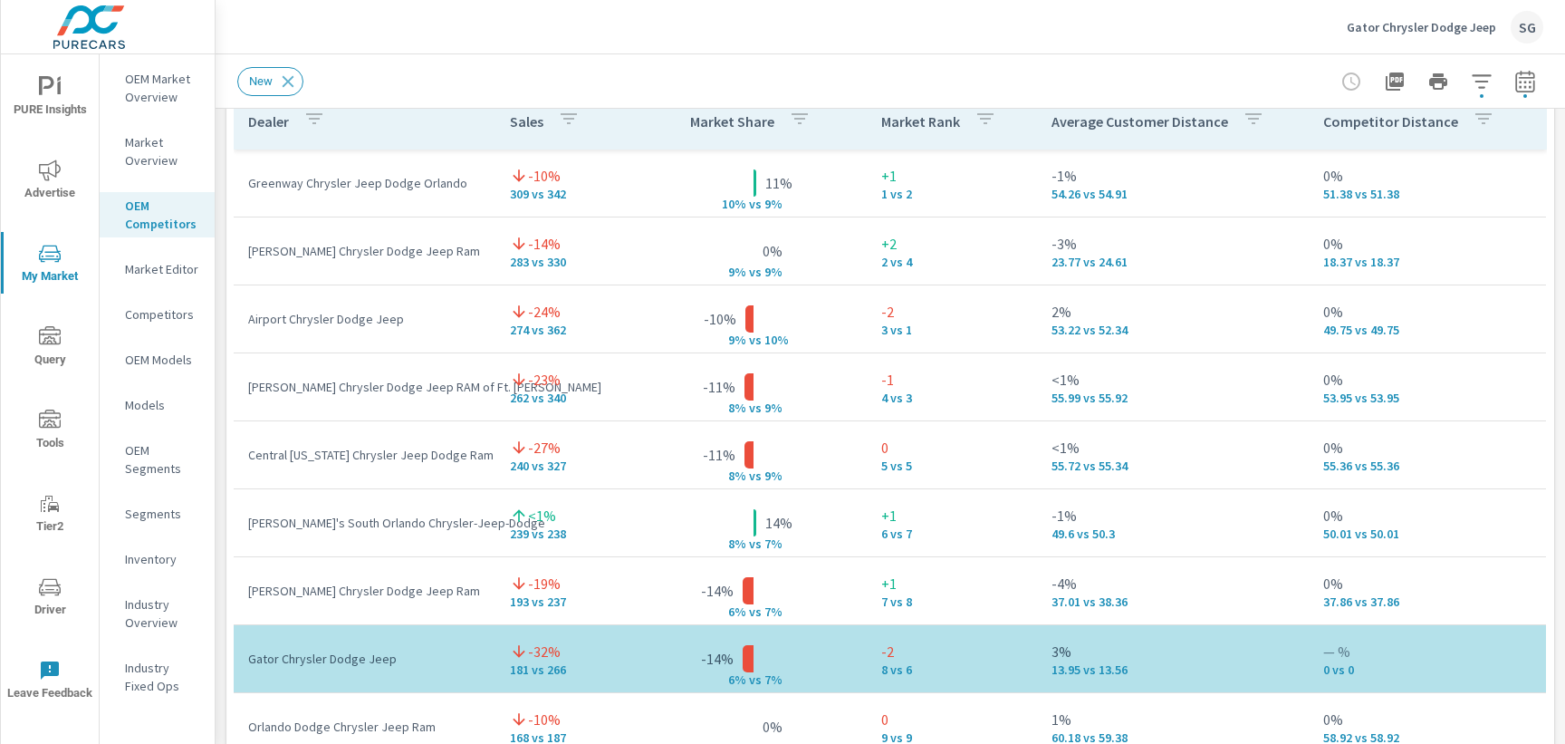
scroll to position [1245, 0]
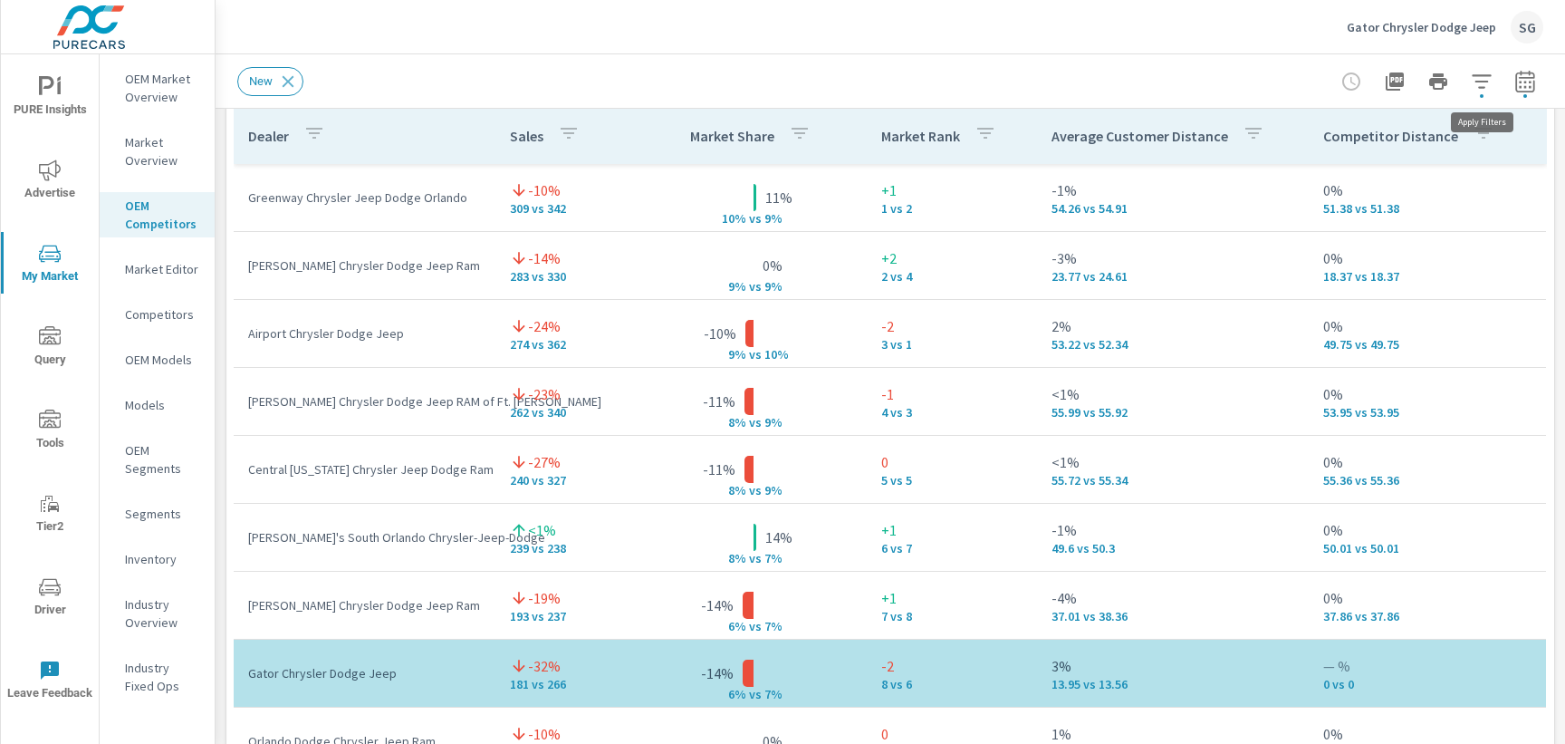
click at [1483, 88] on icon "button" at bounding box center [1482, 82] width 22 height 22
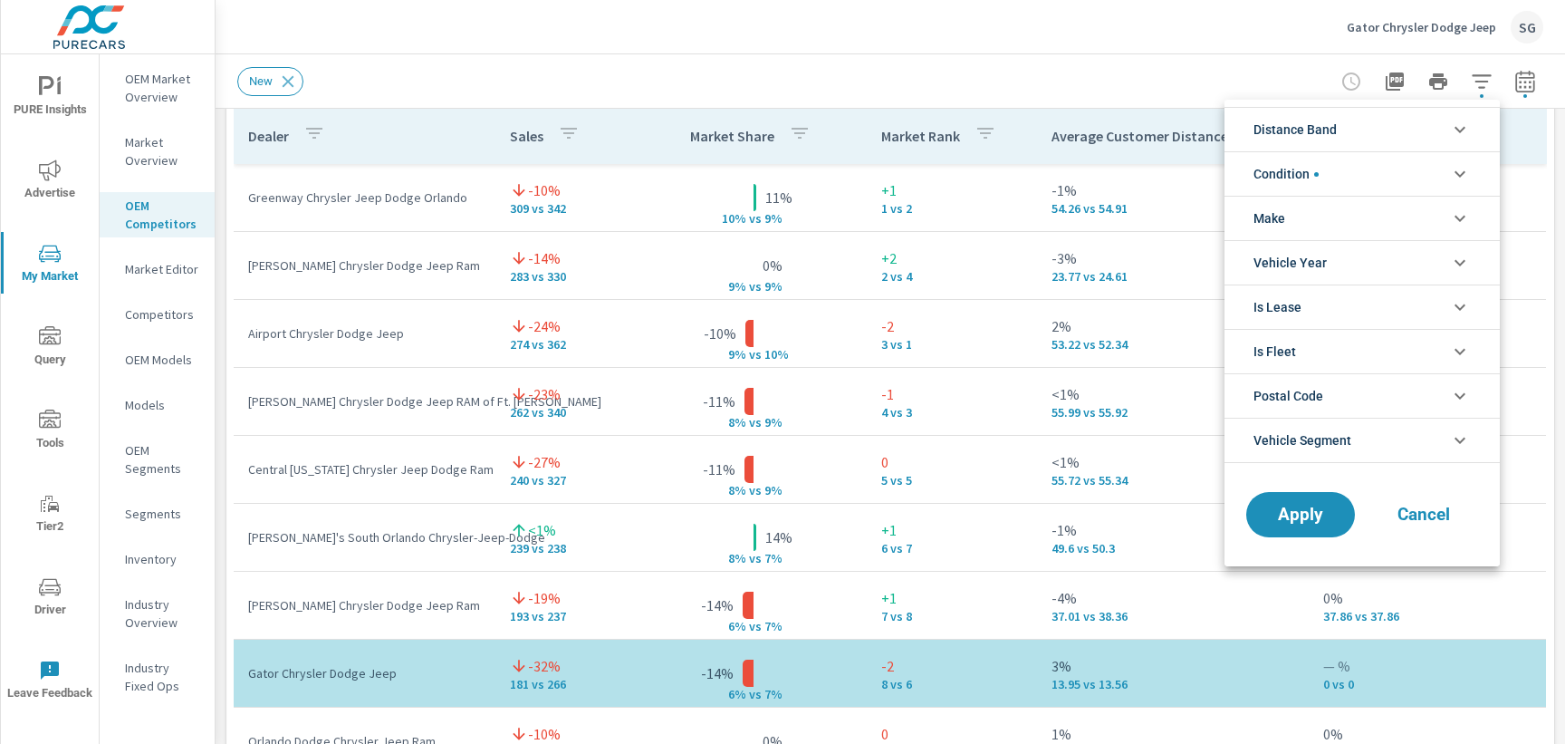
click at [1397, 144] on li "Distance Band" at bounding box center [1361, 129] width 275 height 44
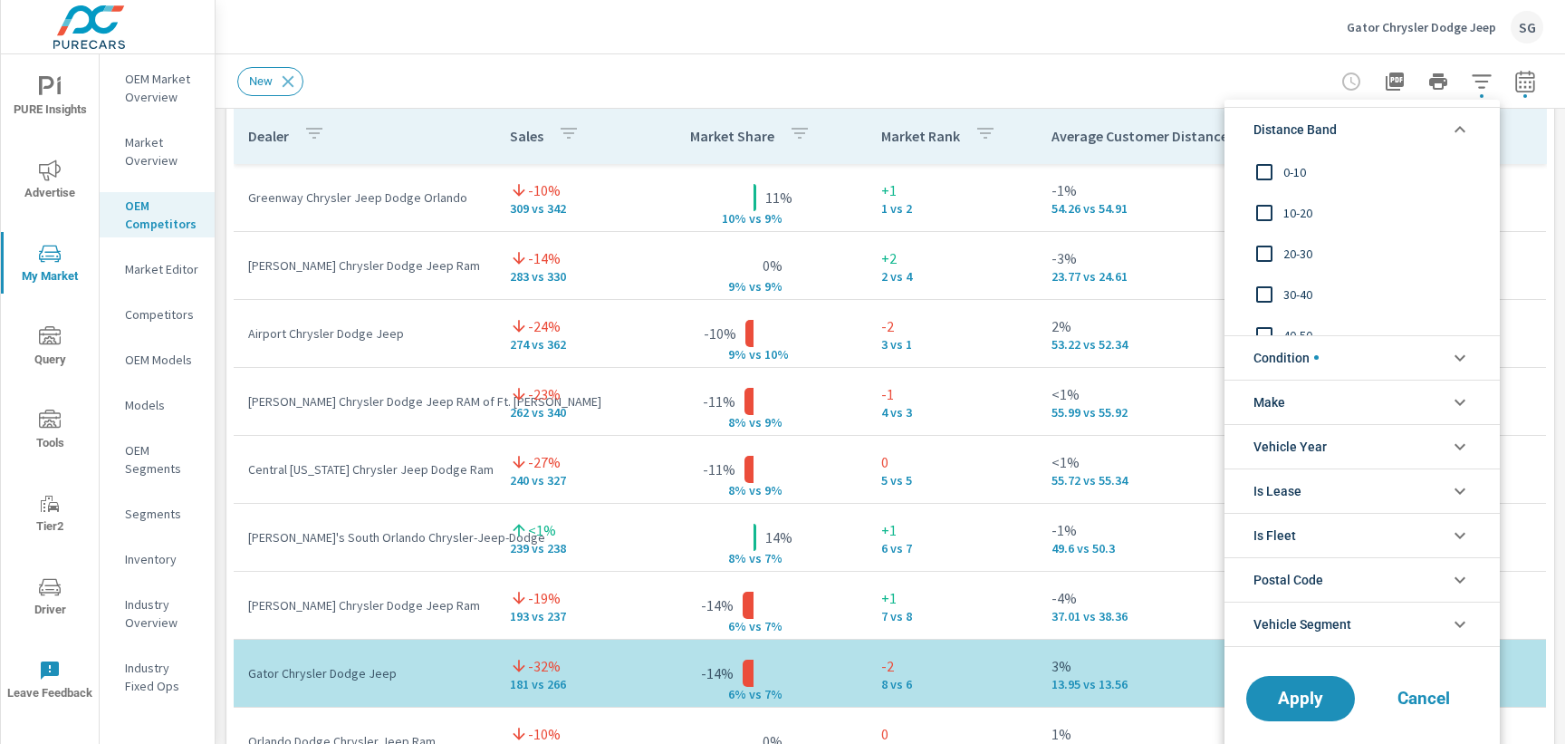
click at [1268, 213] on input "filter options" at bounding box center [1264, 213] width 38 height 38
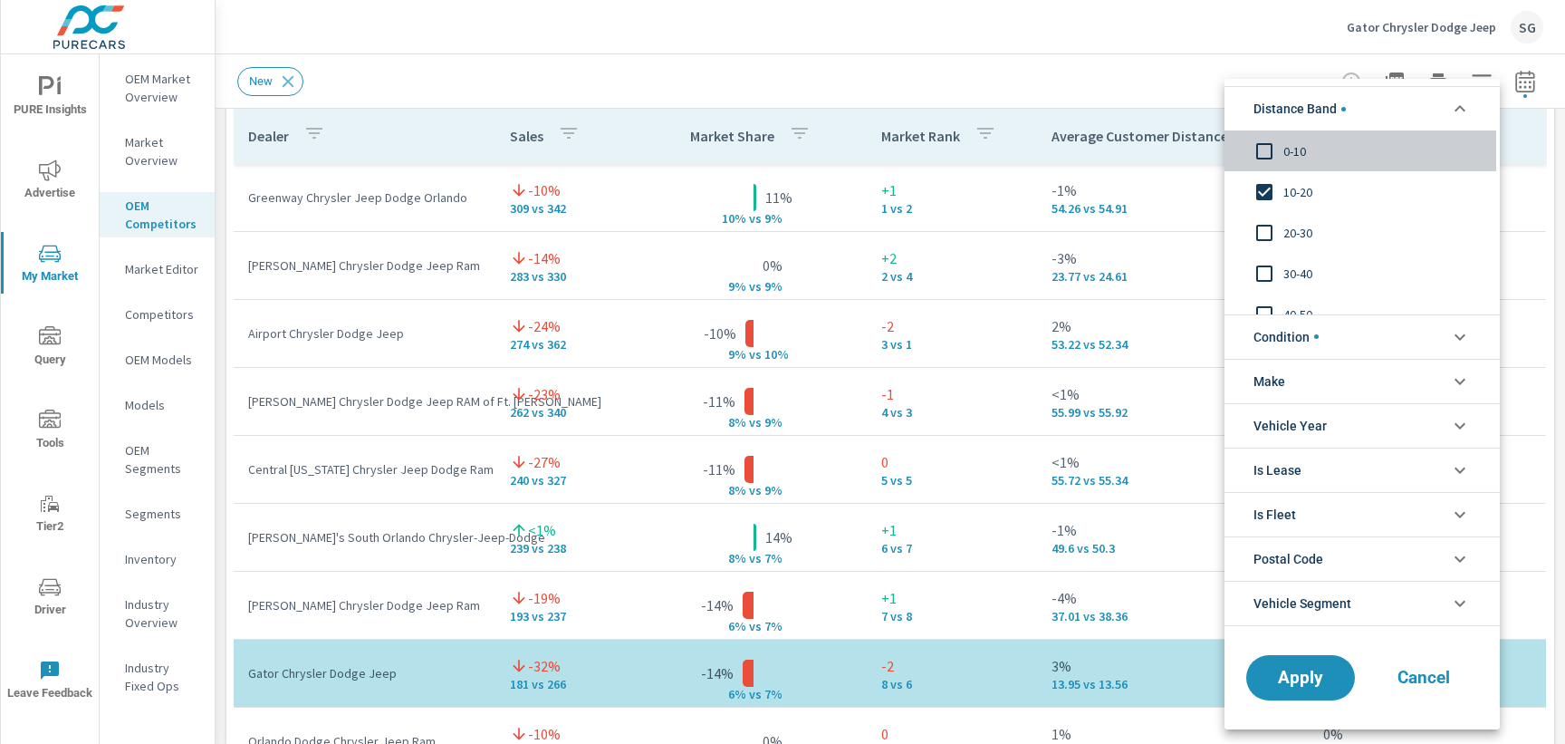
click at [1262, 149] on input "filter options" at bounding box center [1264, 151] width 38 height 38
click at [1263, 229] on input "filter options" at bounding box center [1264, 233] width 38 height 38
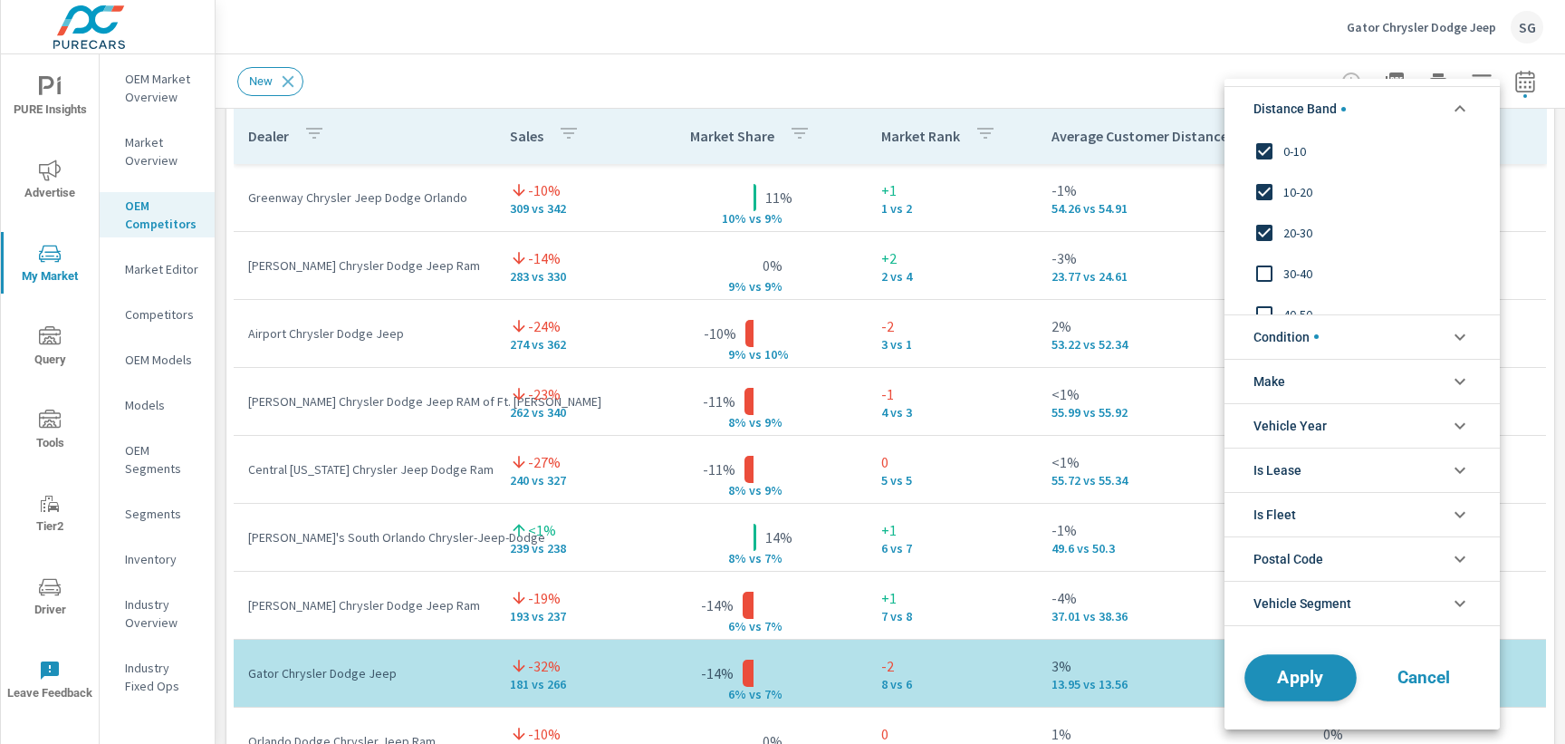
click at [1301, 677] on span "Apply" at bounding box center [1300, 676] width 74 height 17
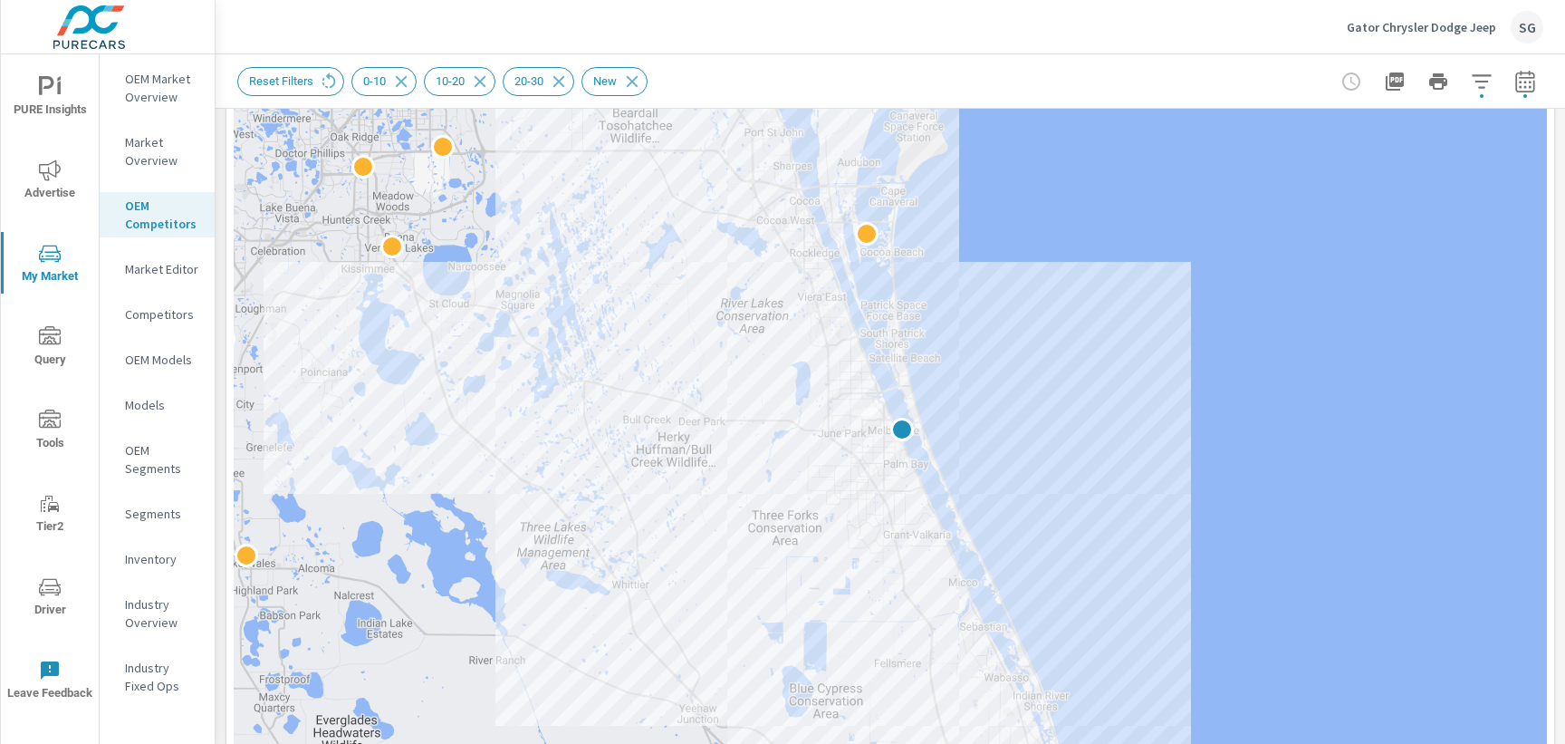
scroll to position [264, 0]
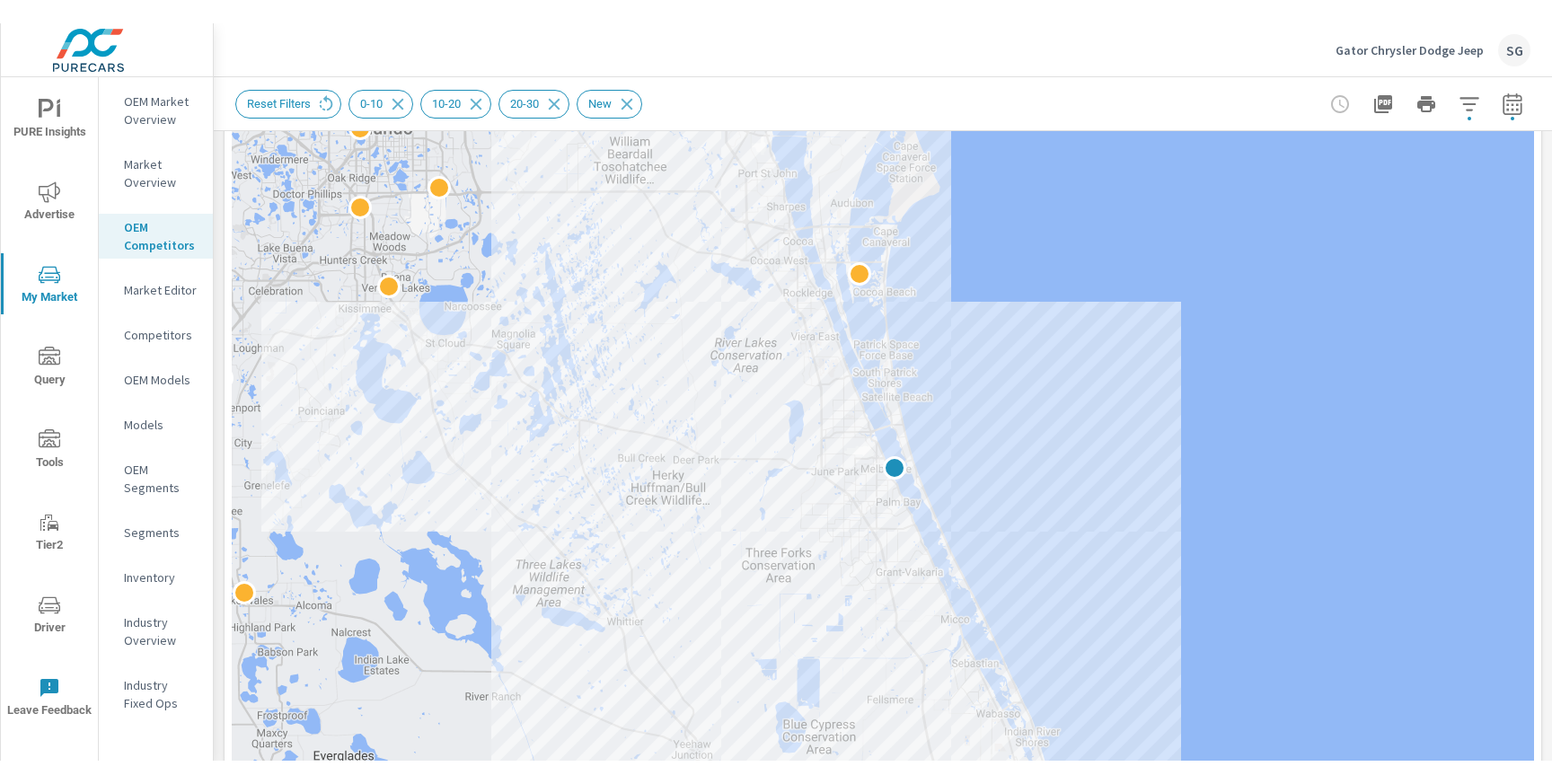
scroll to position [241, 0]
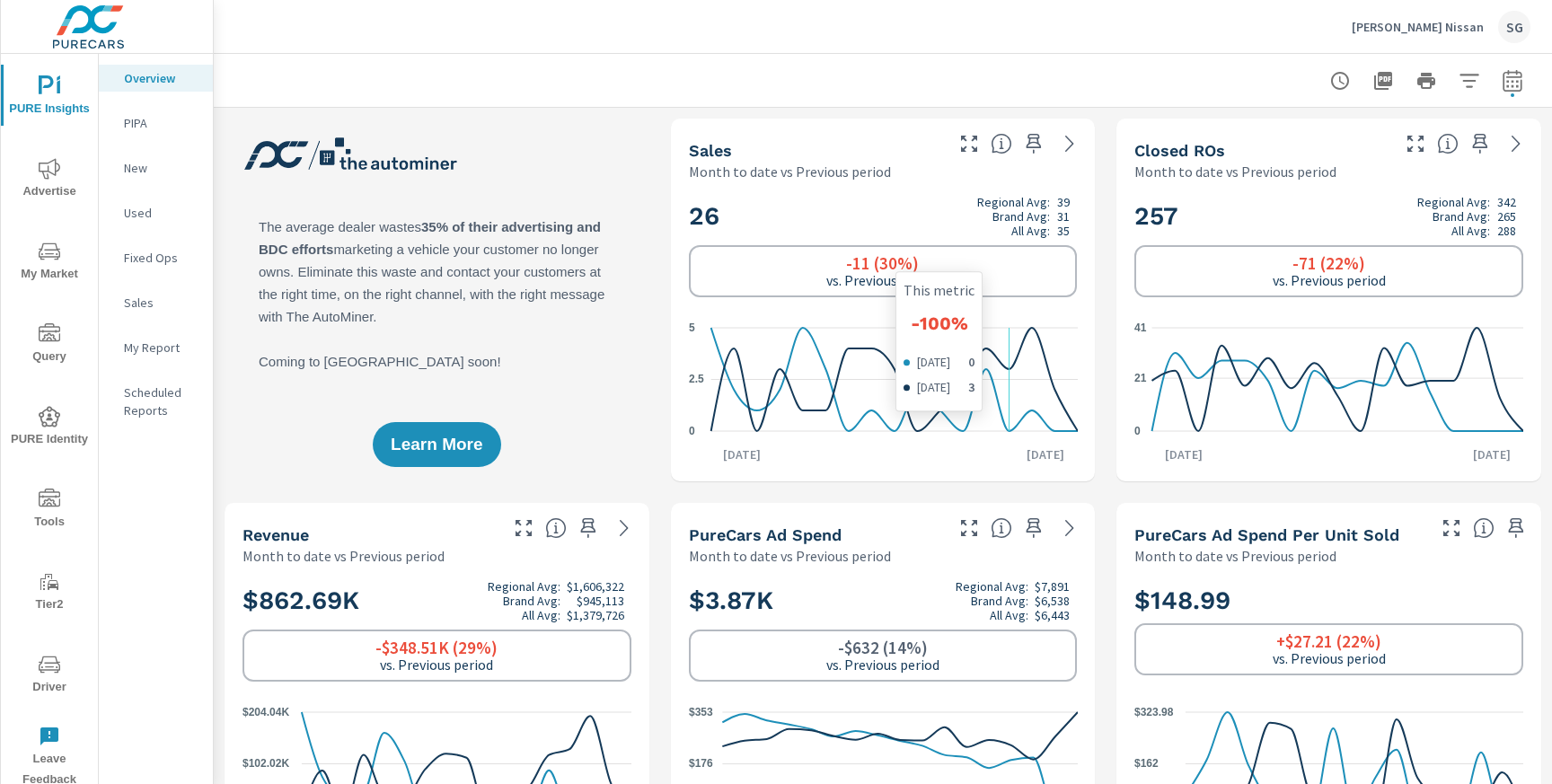
scroll to position [67, 0]
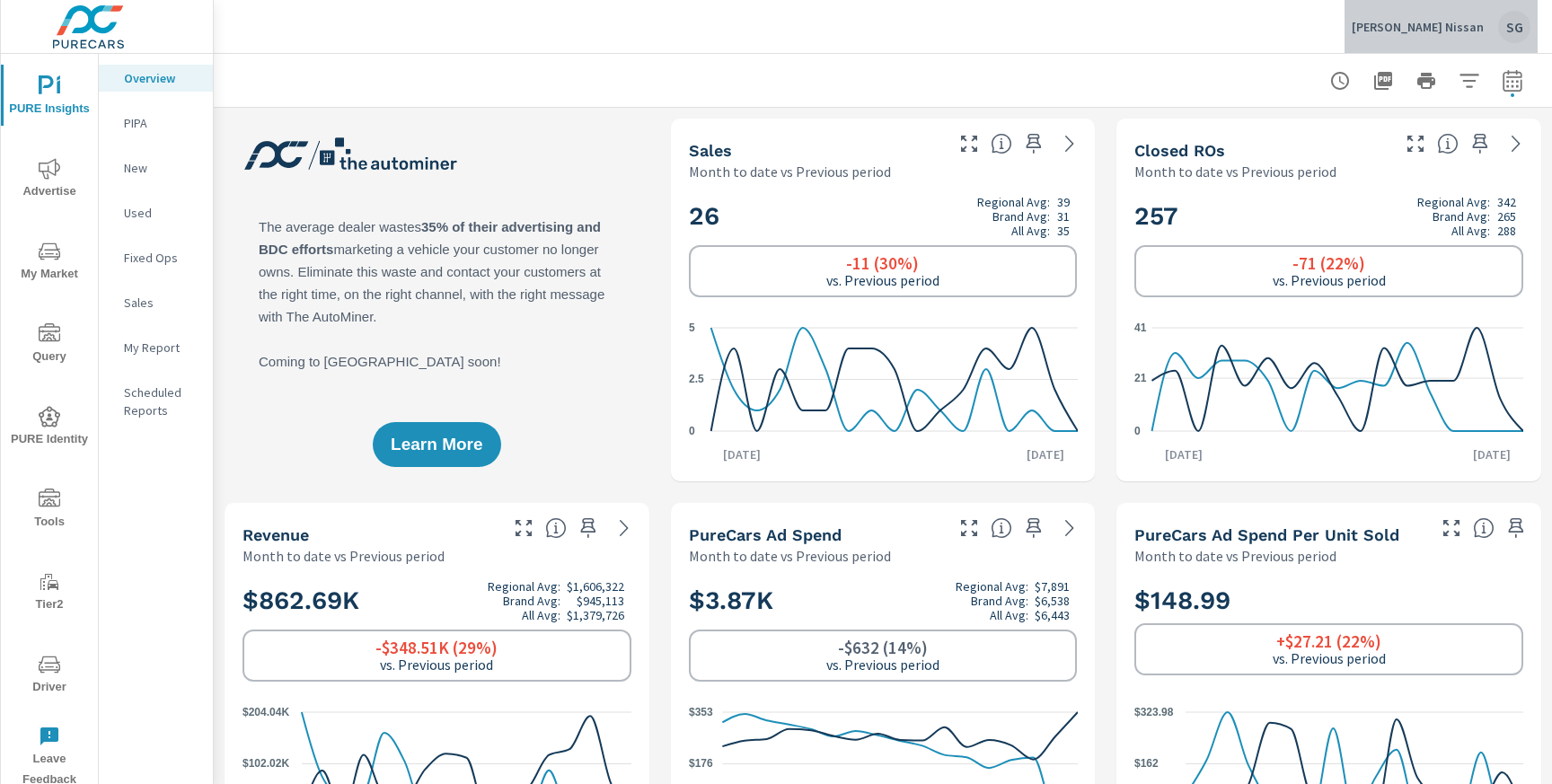
click at [1468, 32] on p "[PERSON_NAME] Nissan" at bounding box center [1417, 27] width 132 height 16
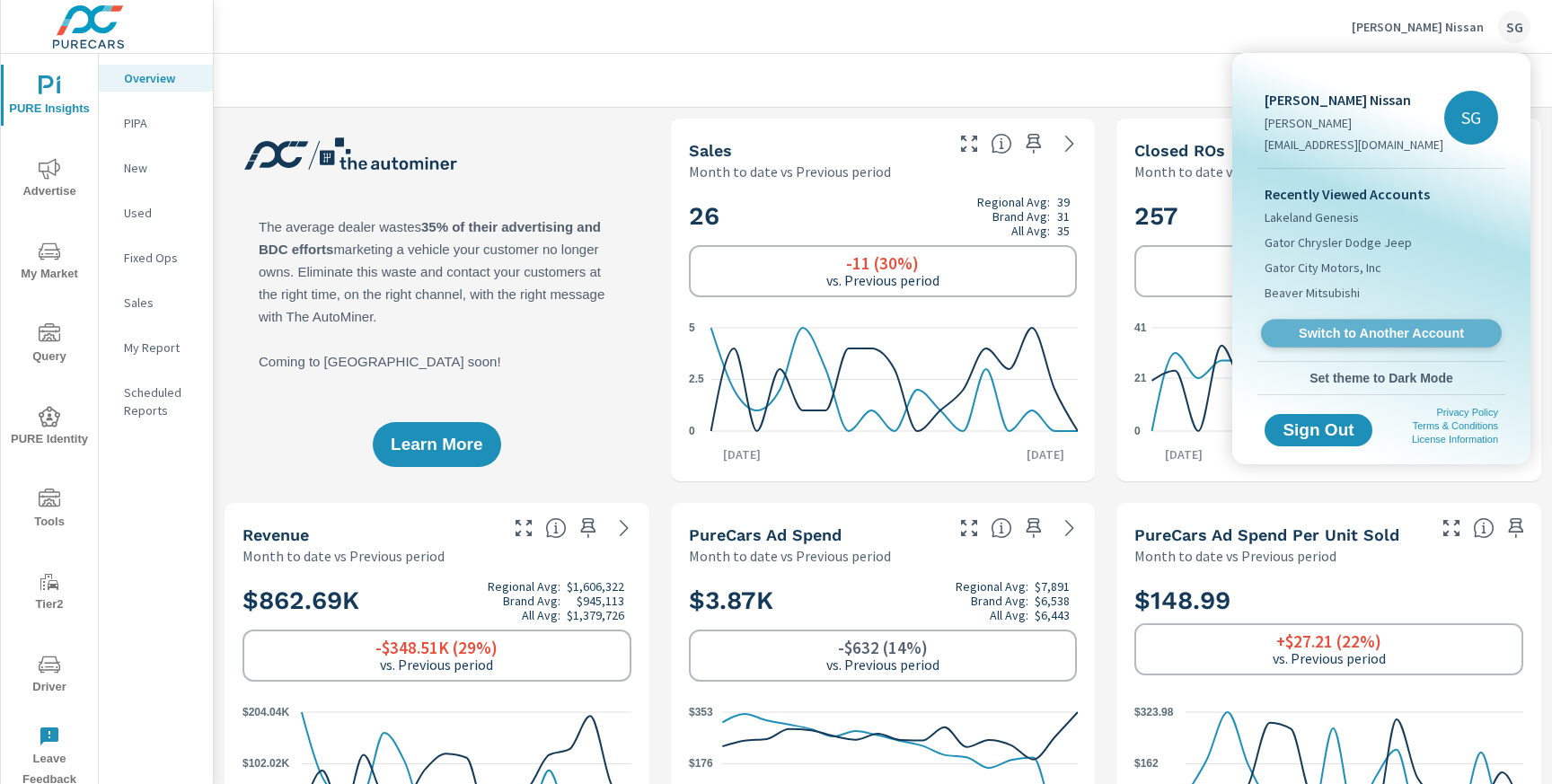
click at [1424, 328] on span "Switch to Another Account" at bounding box center [1381, 333] width 220 height 17
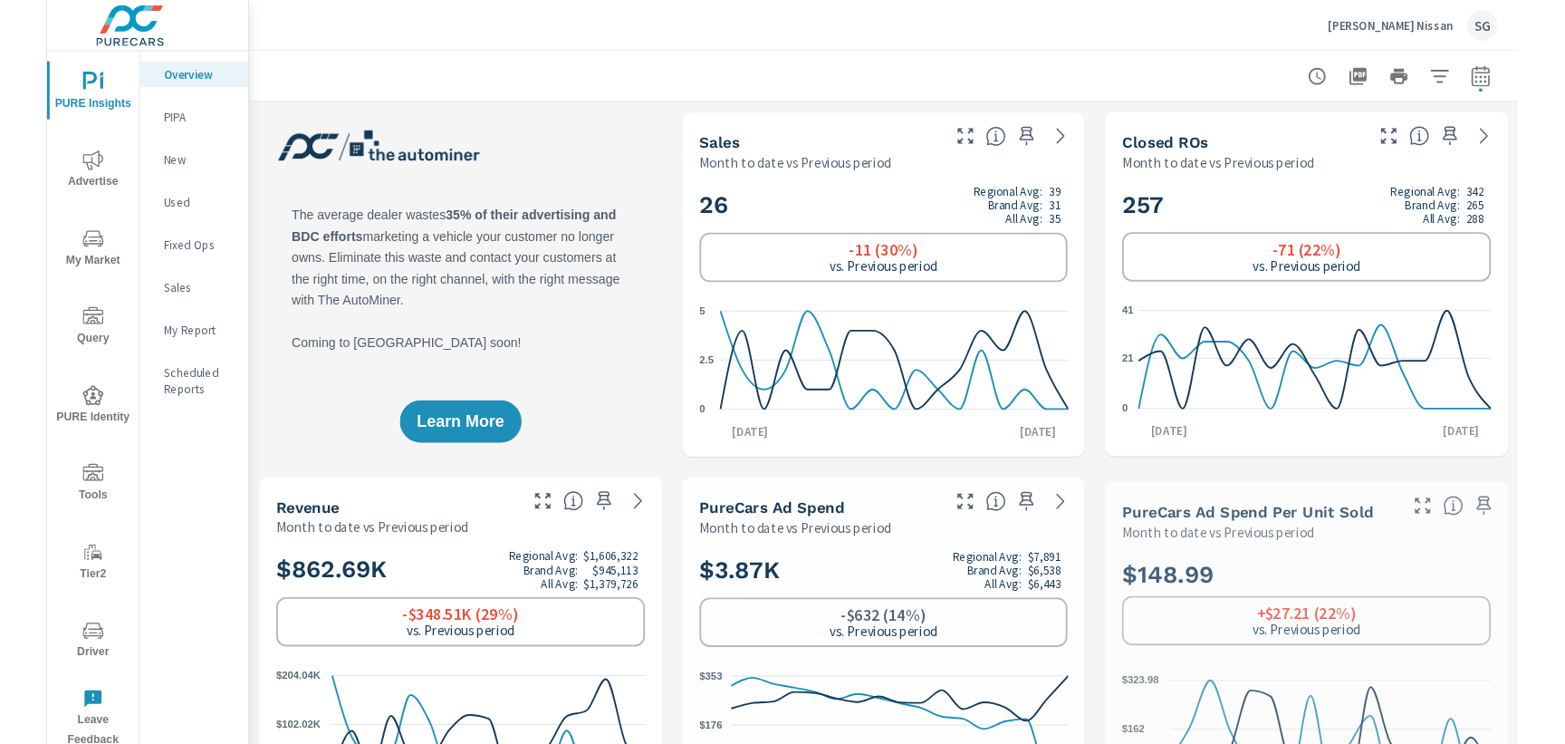
scroll to position [68, 0]
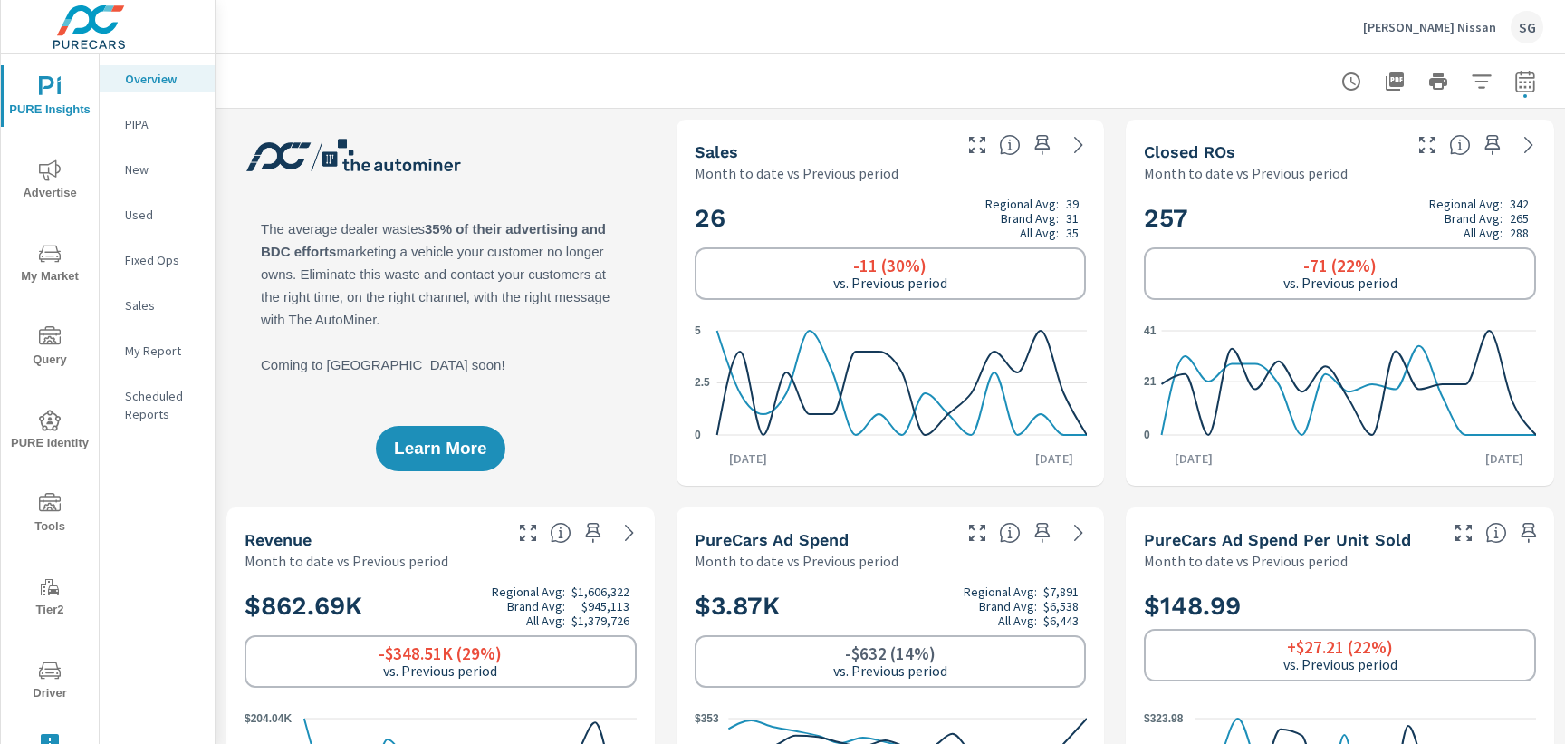
click at [572, 367] on div "Learn More" at bounding box center [440, 303] width 428 height 366
click at [1522, 84] on icon "button" at bounding box center [1525, 82] width 22 height 22
select select "Month to date"
select select "Previous period"
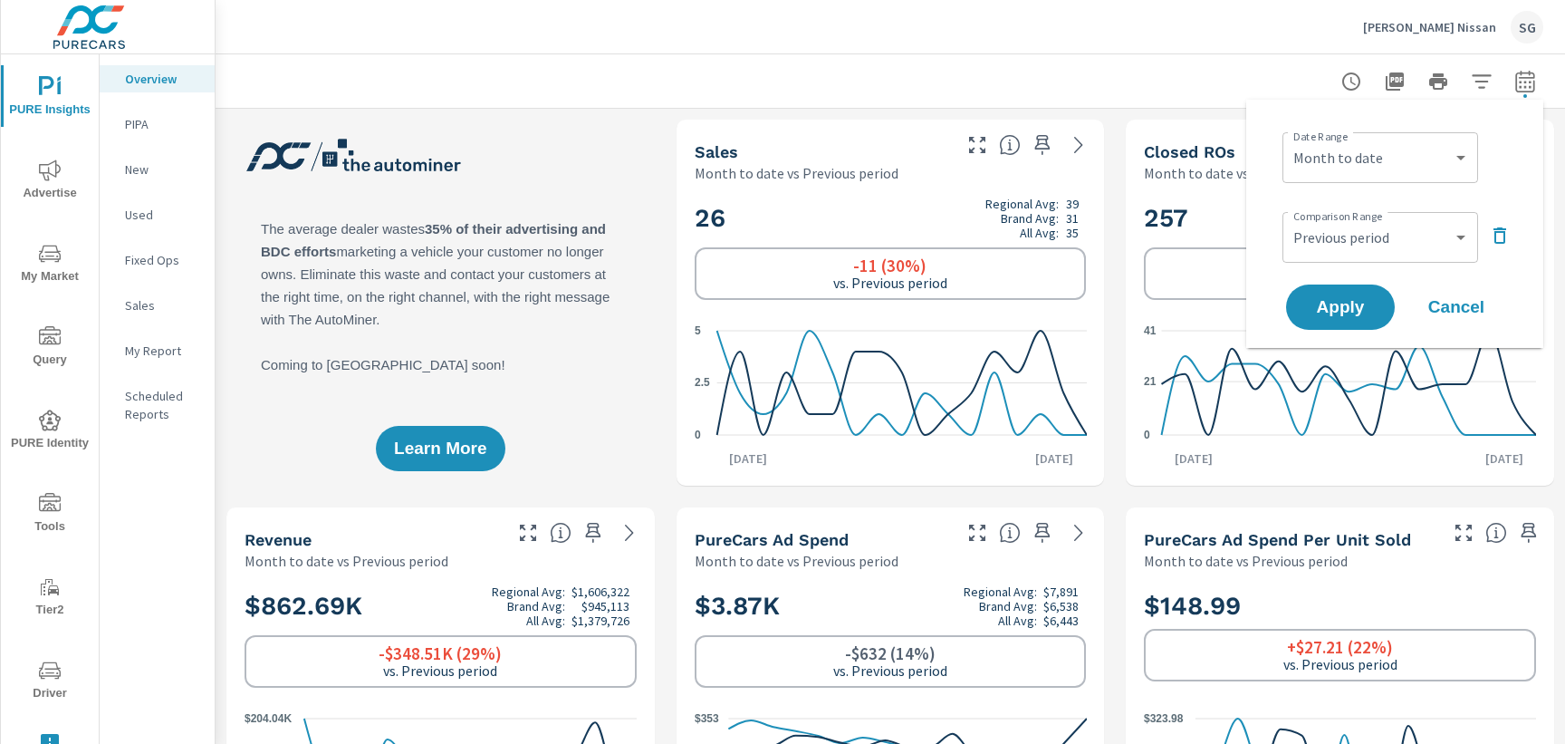
click at [630, 289] on div "Learn More" at bounding box center [440, 303] width 428 height 366
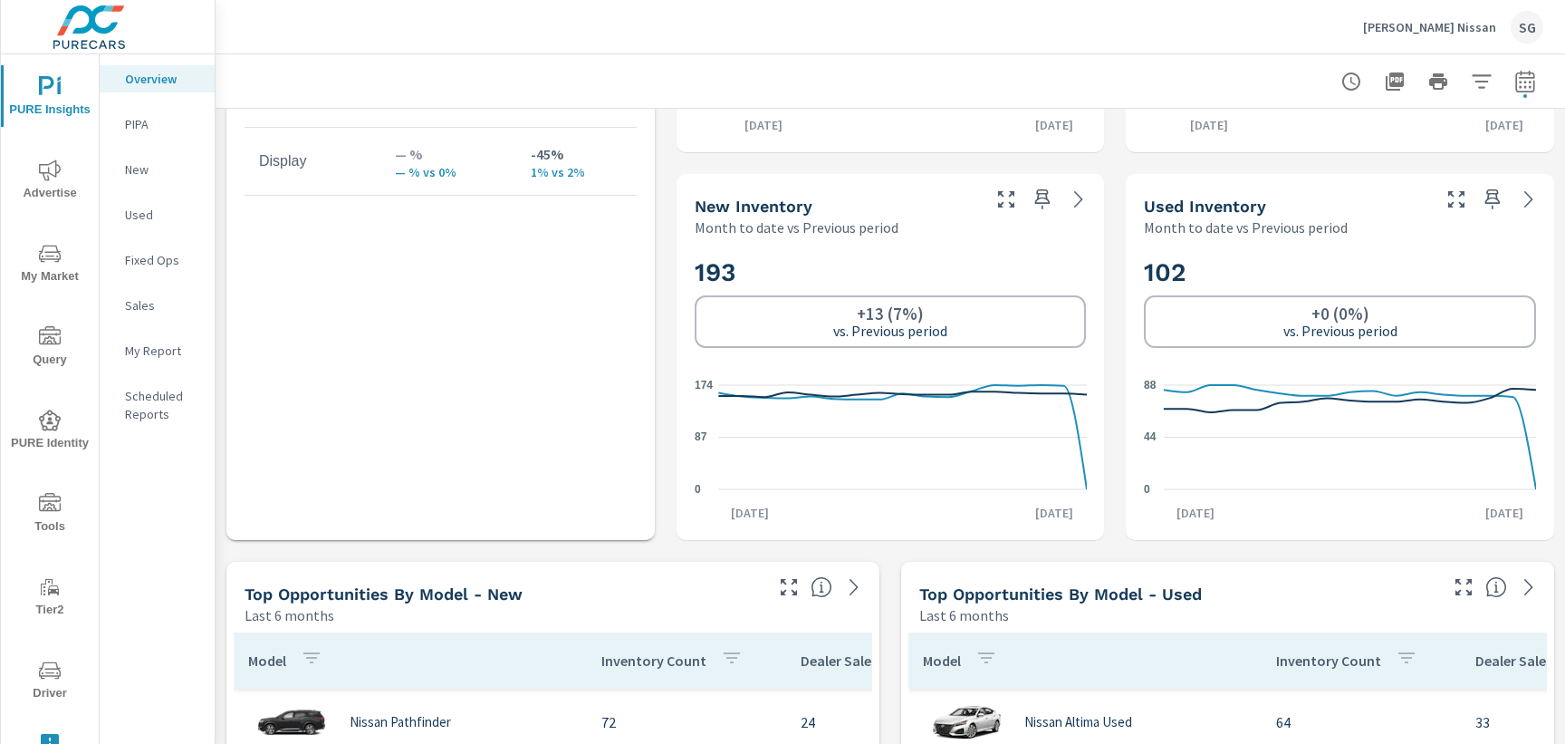
scroll to position [1112, 0]
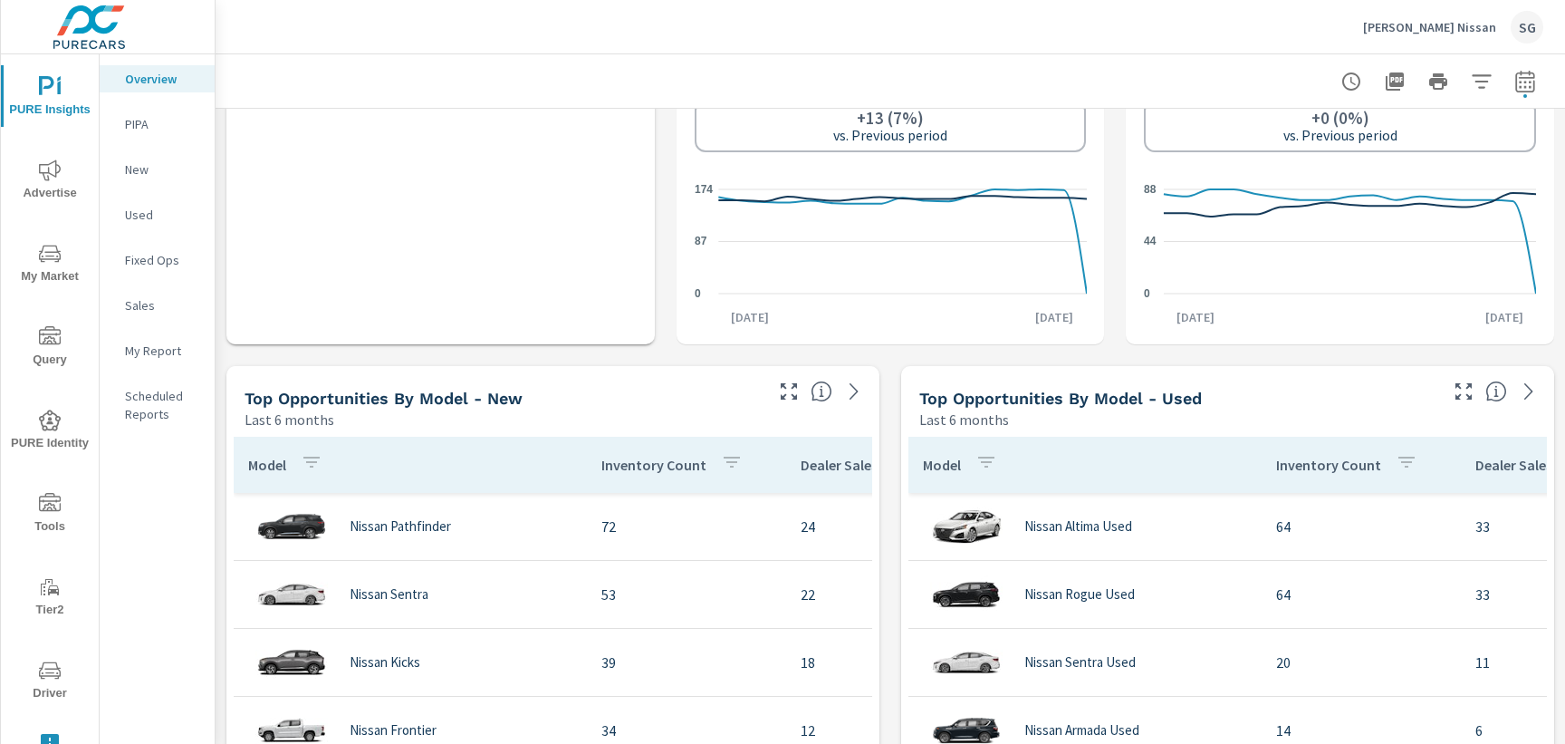
scroll to position [1398, 0]
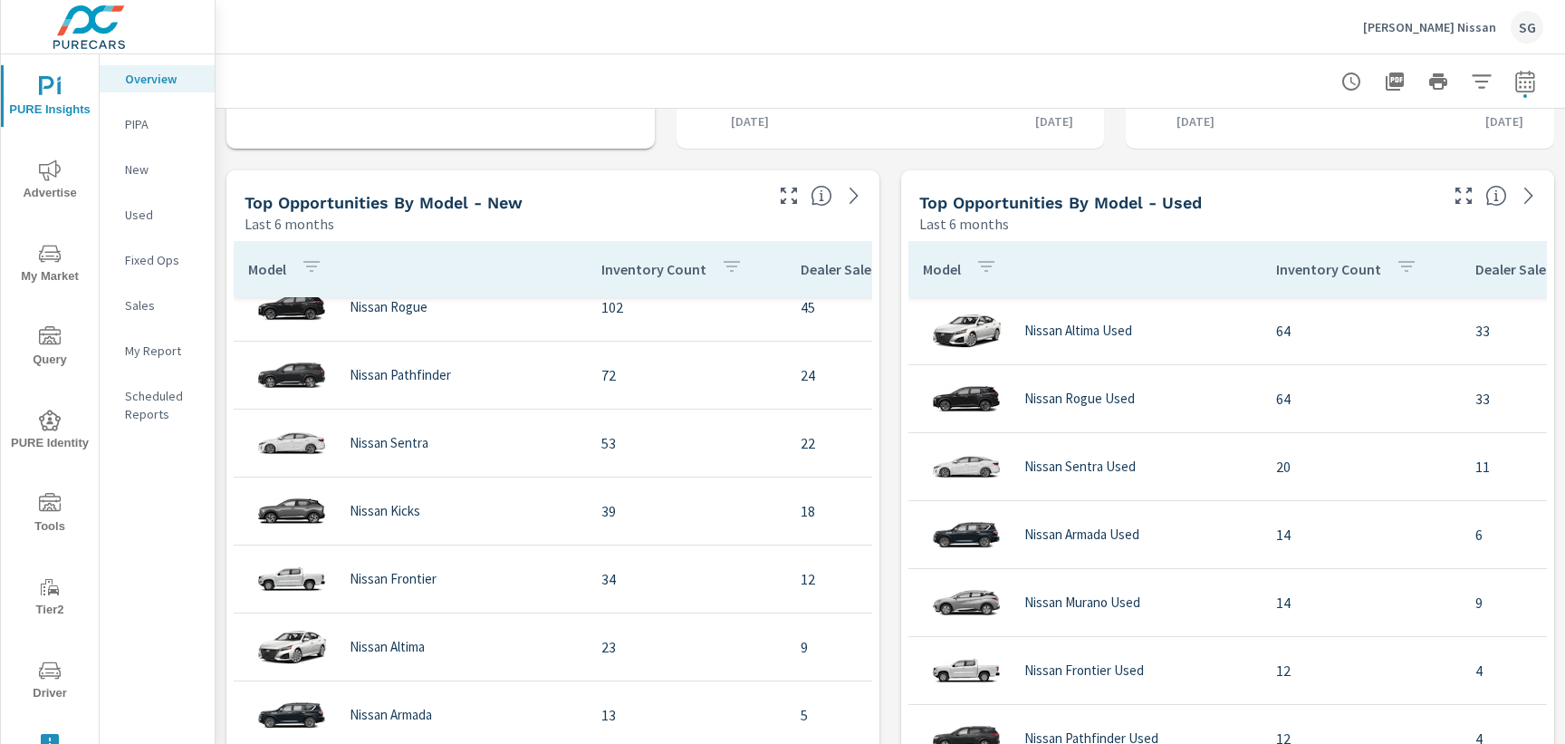
scroll to position [1495, 0]
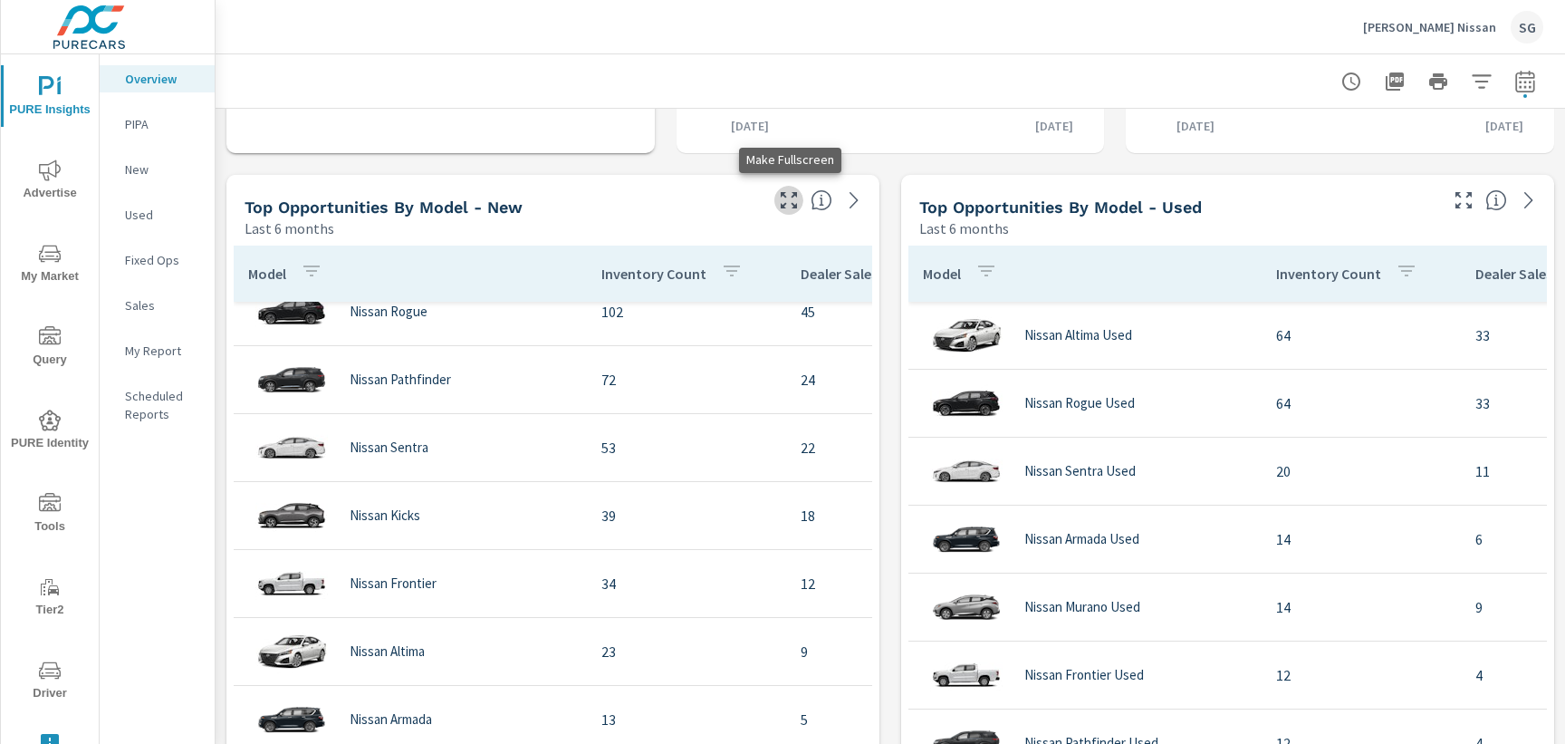
click at [787, 206] on icon "button" at bounding box center [789, 200] width 22 height 22
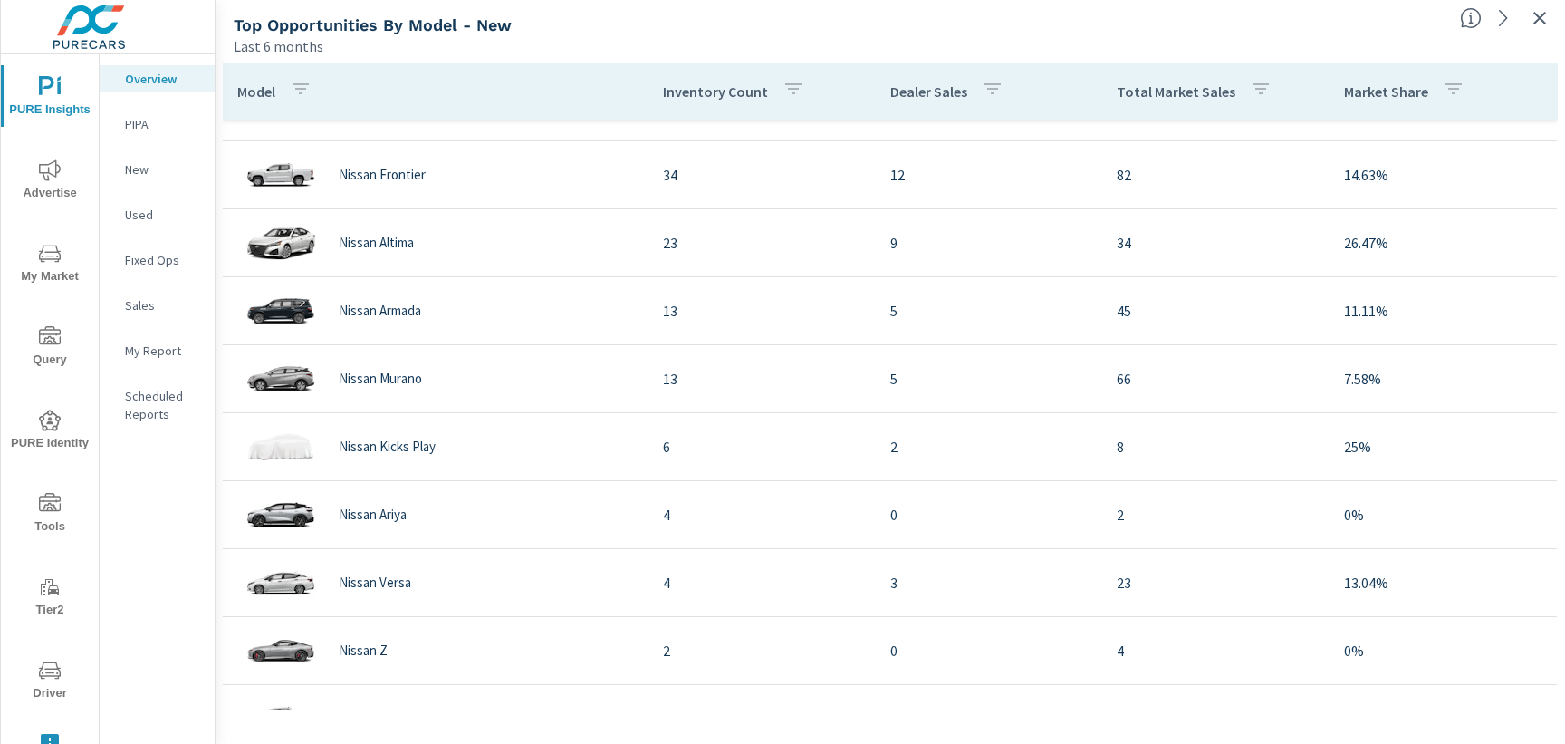
scroll to position [301, 0]
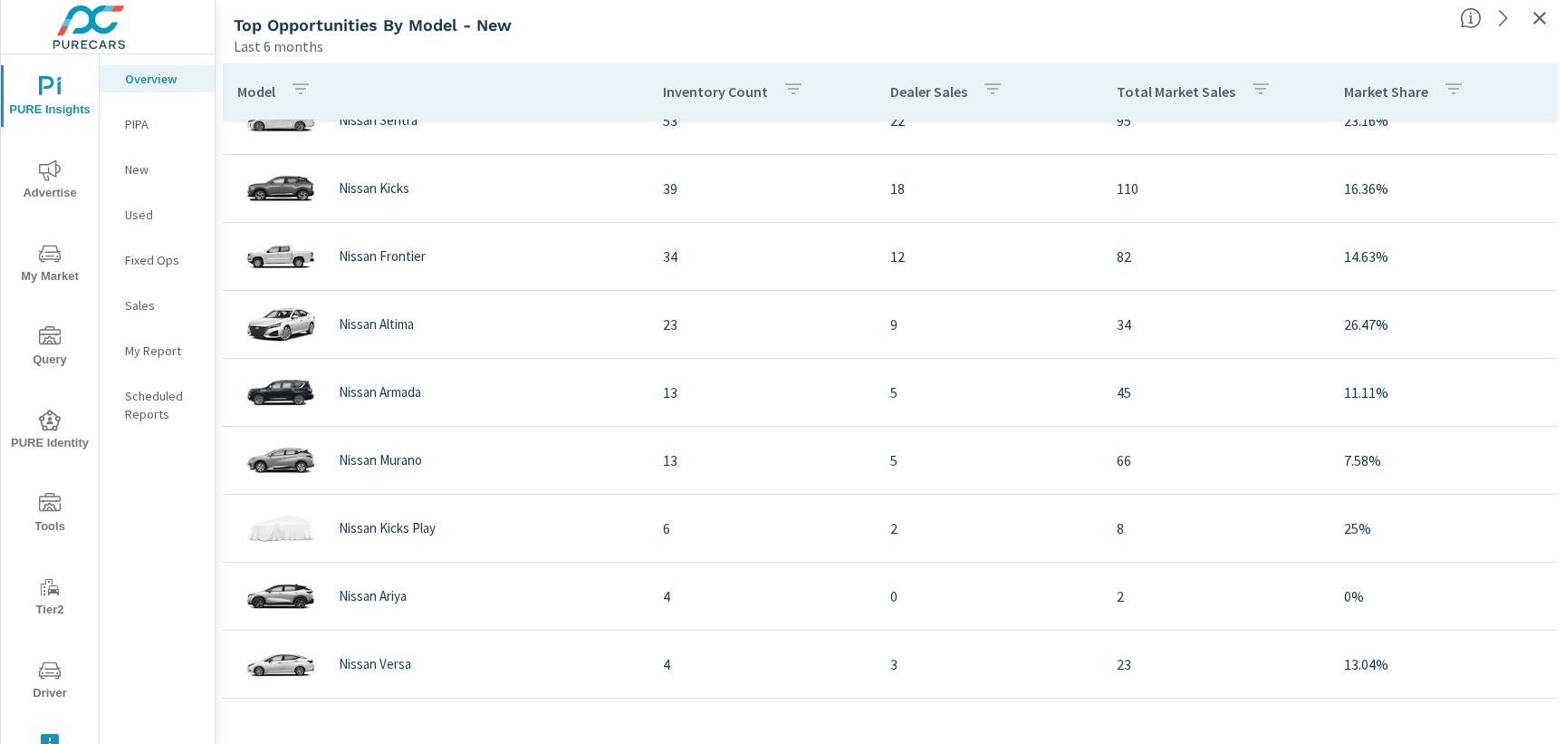
scroll to position [168, 0]
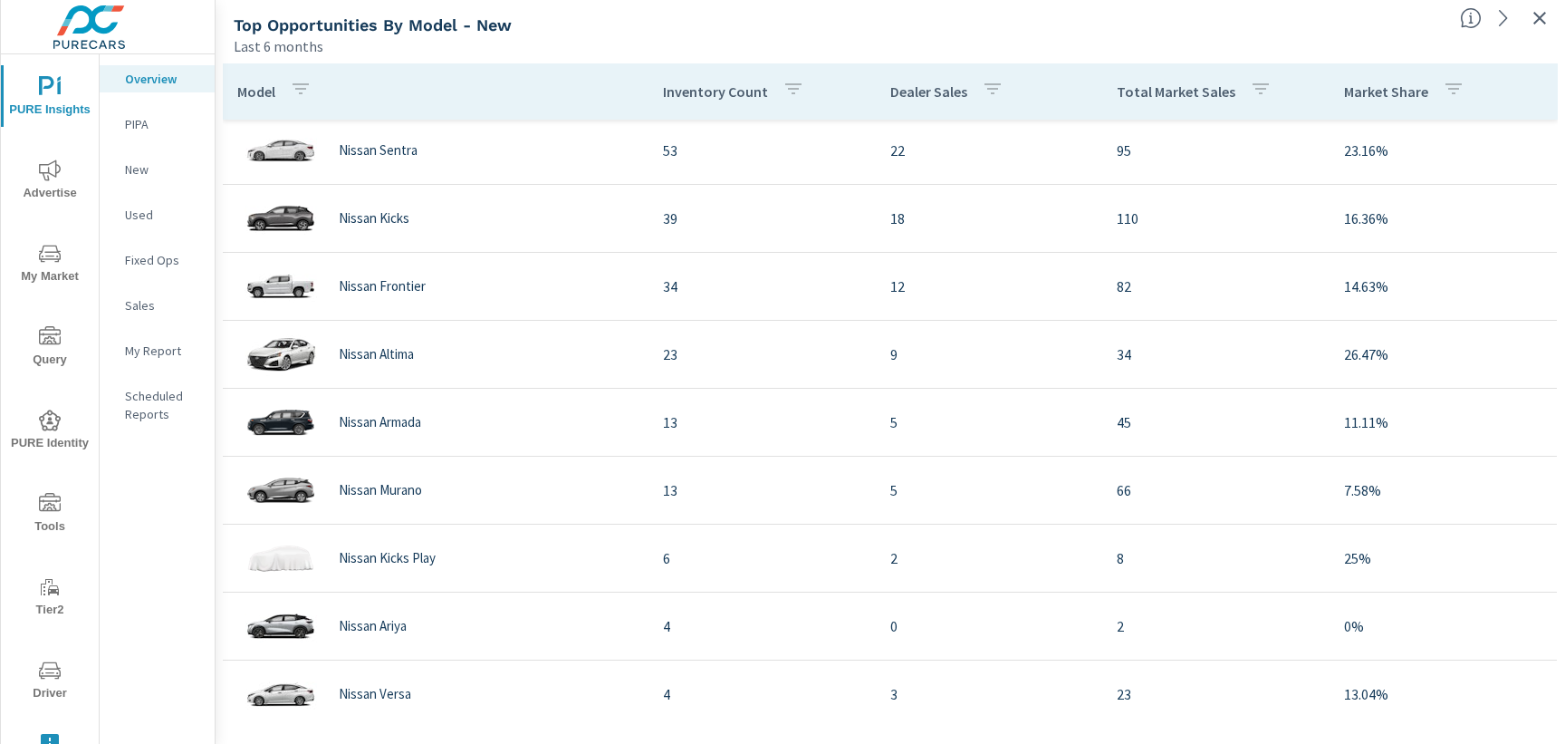
scroll to position [106, 0]
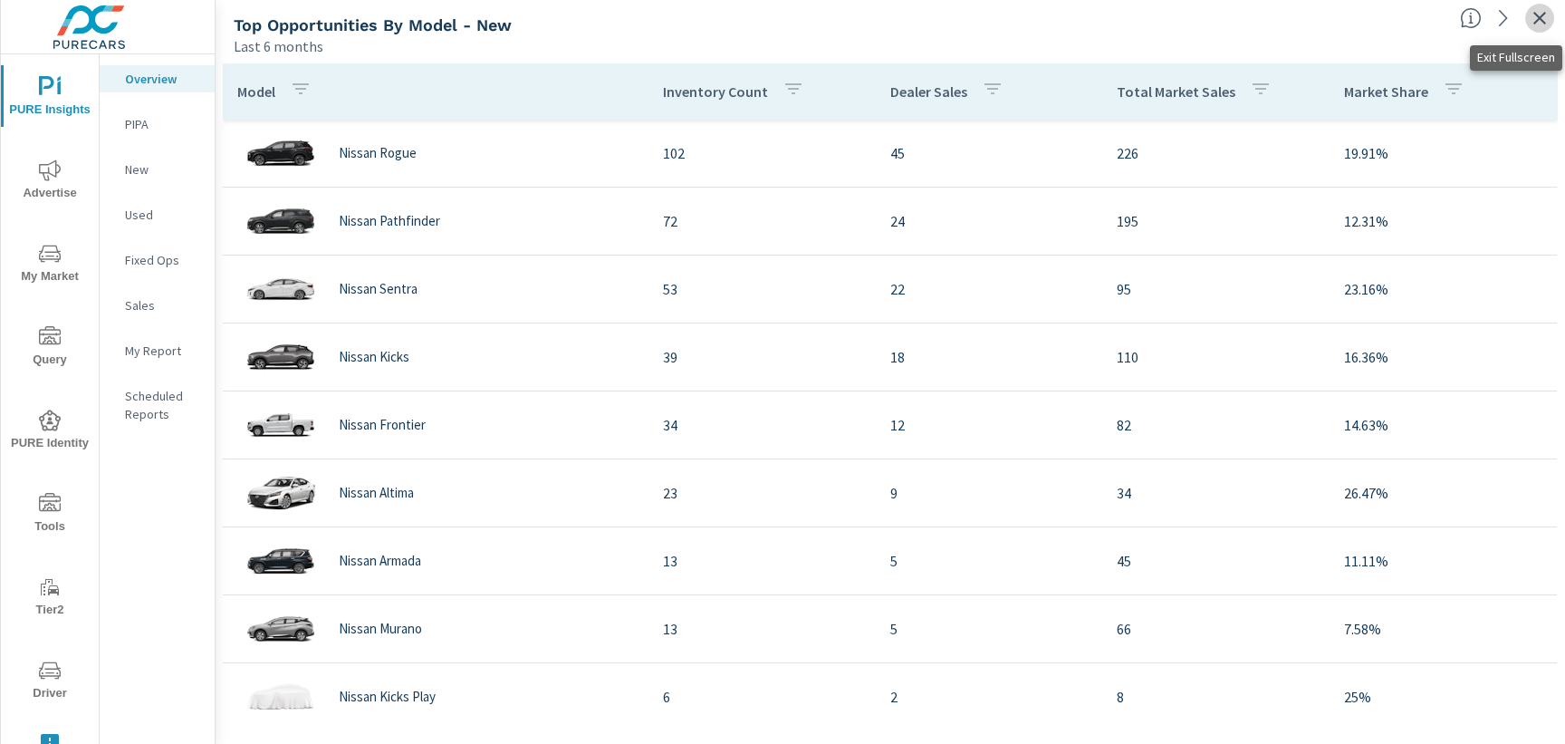
click at [1538, 26] on icon "button" at bounding box center [1540, 18] width 22 height 22
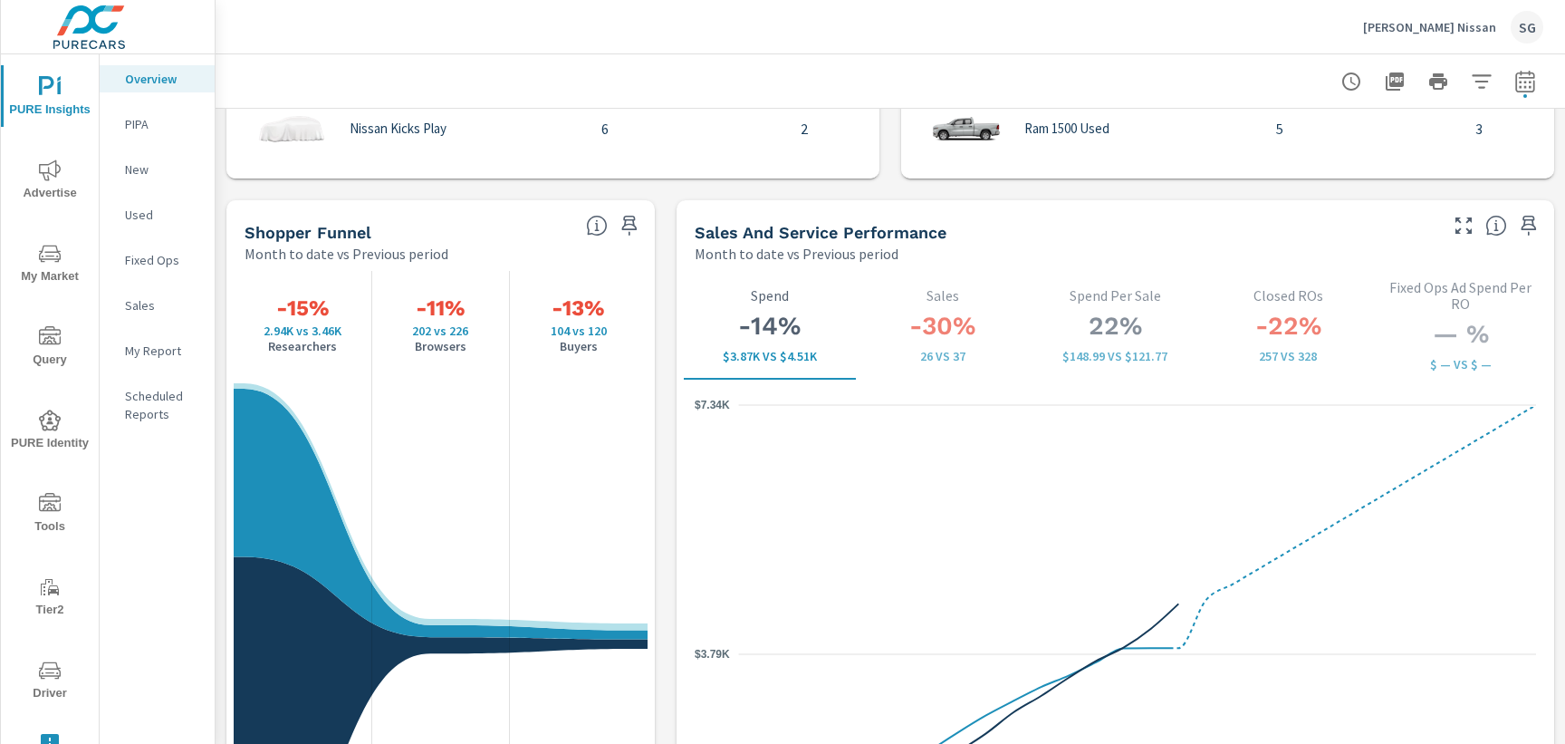
scroll to position [2291, 0]
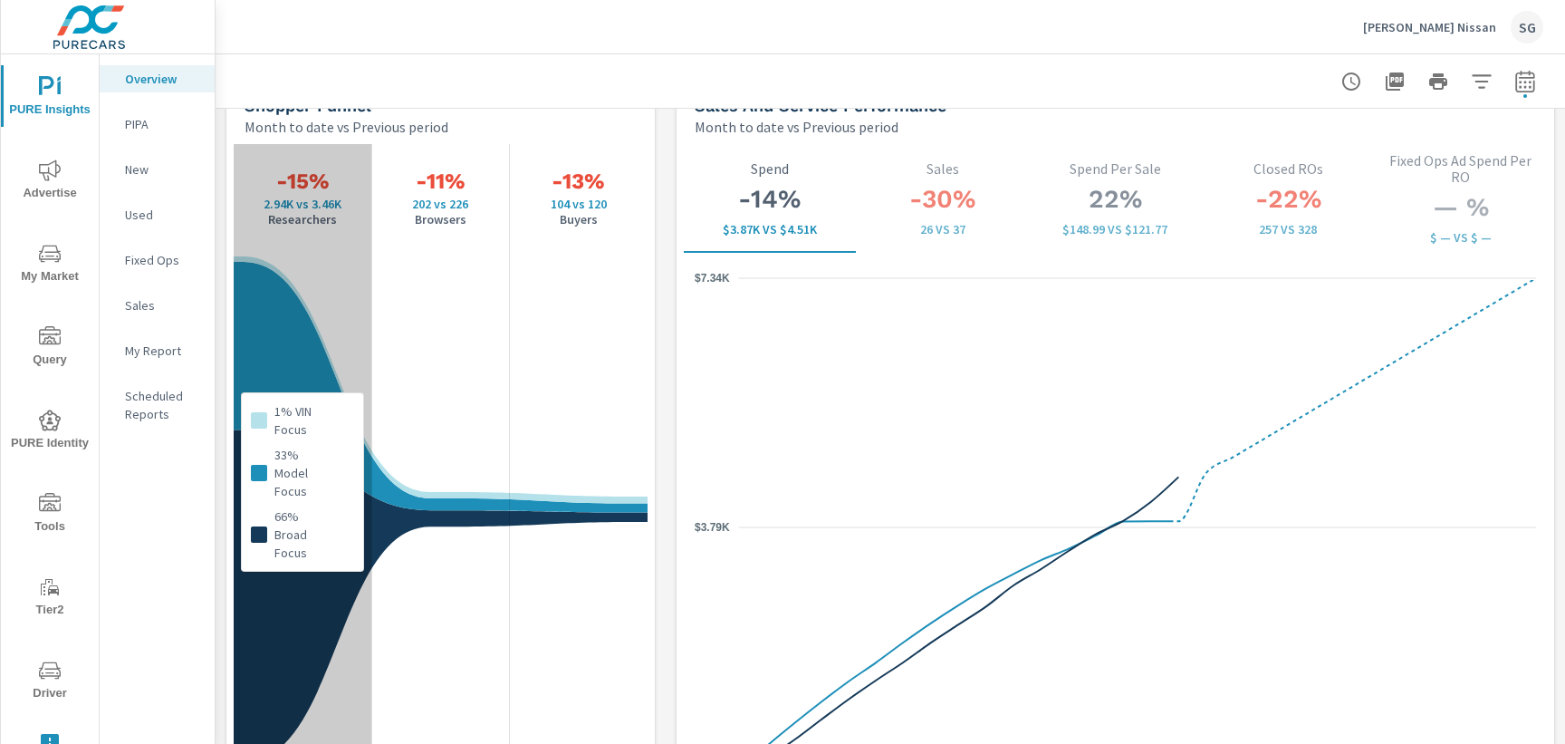
scroll to position [2362, 0]
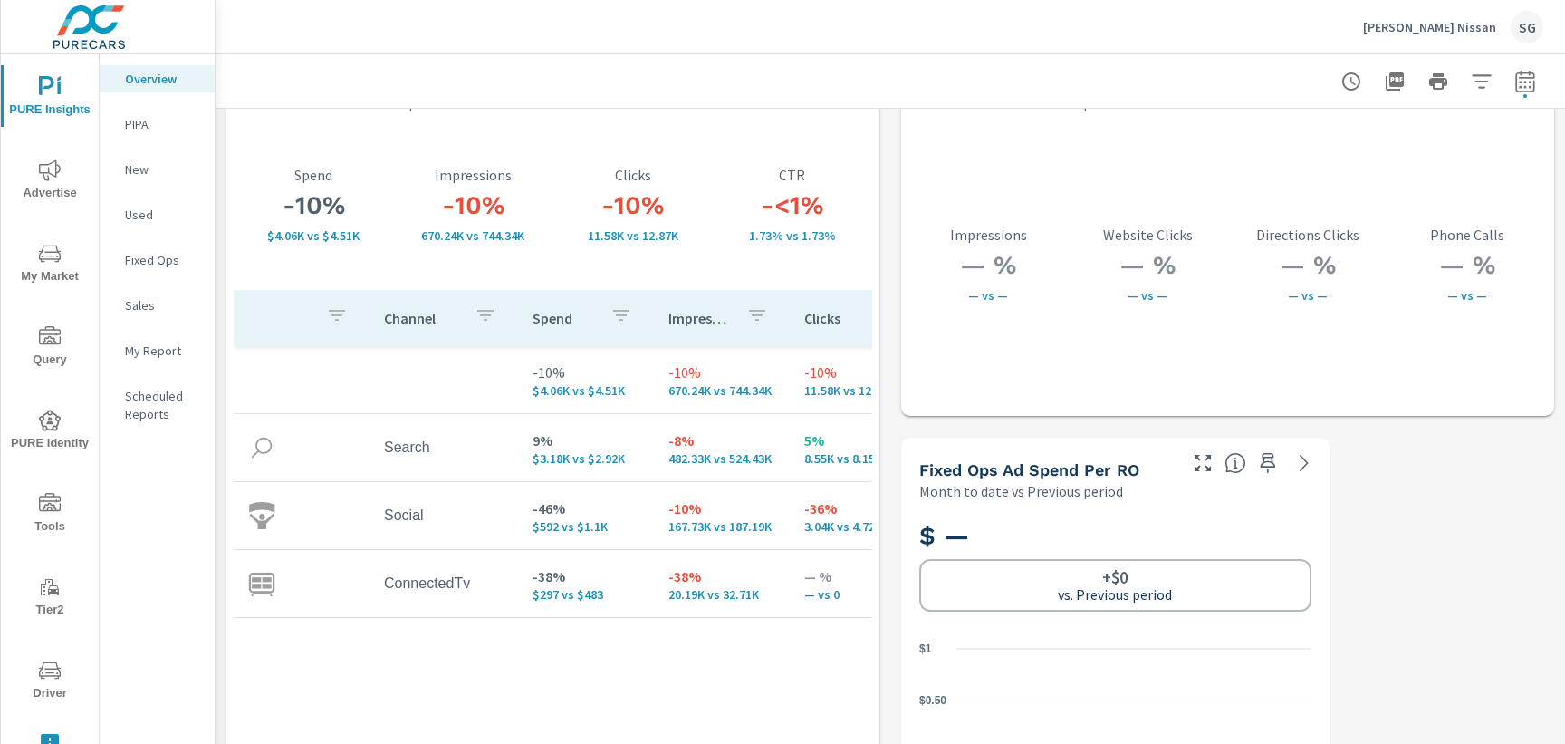
scroll to position [3159, 0]
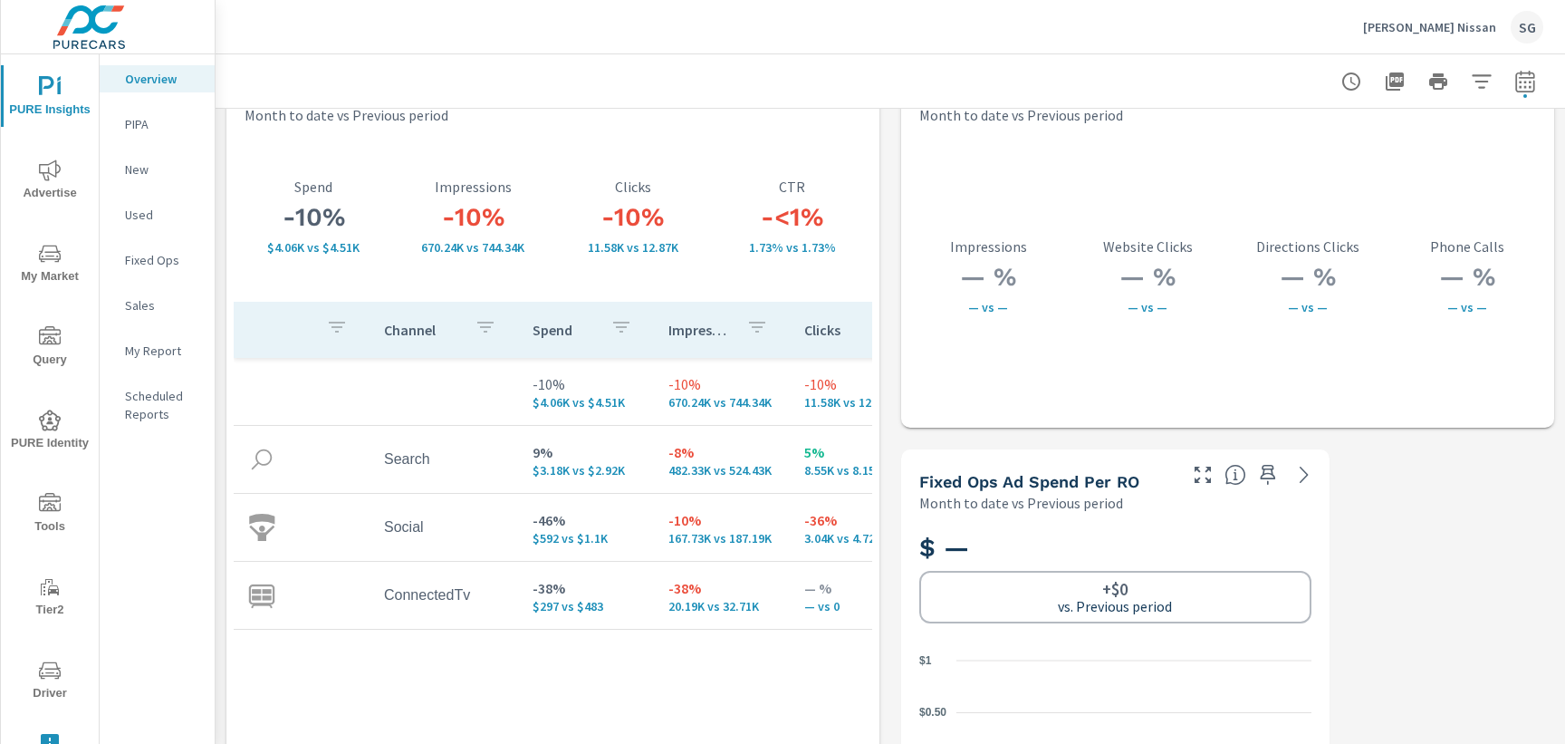
click at [958, 452] on div "Fixed Ops Ad Spend Per RO Month to date vs Previous period" at bounding box center [1041, 481] width 280 height 64
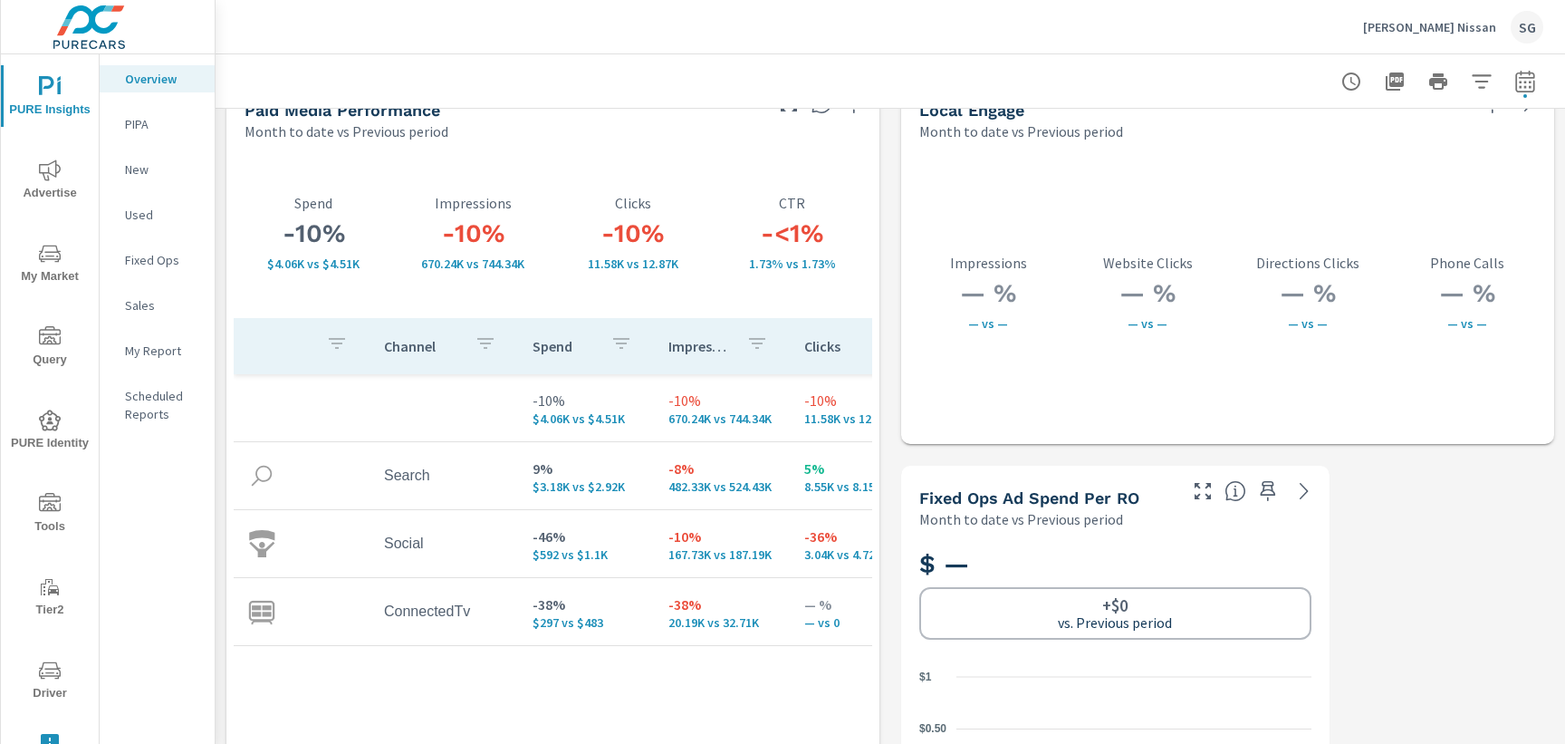
scroll to position [3152, 0]
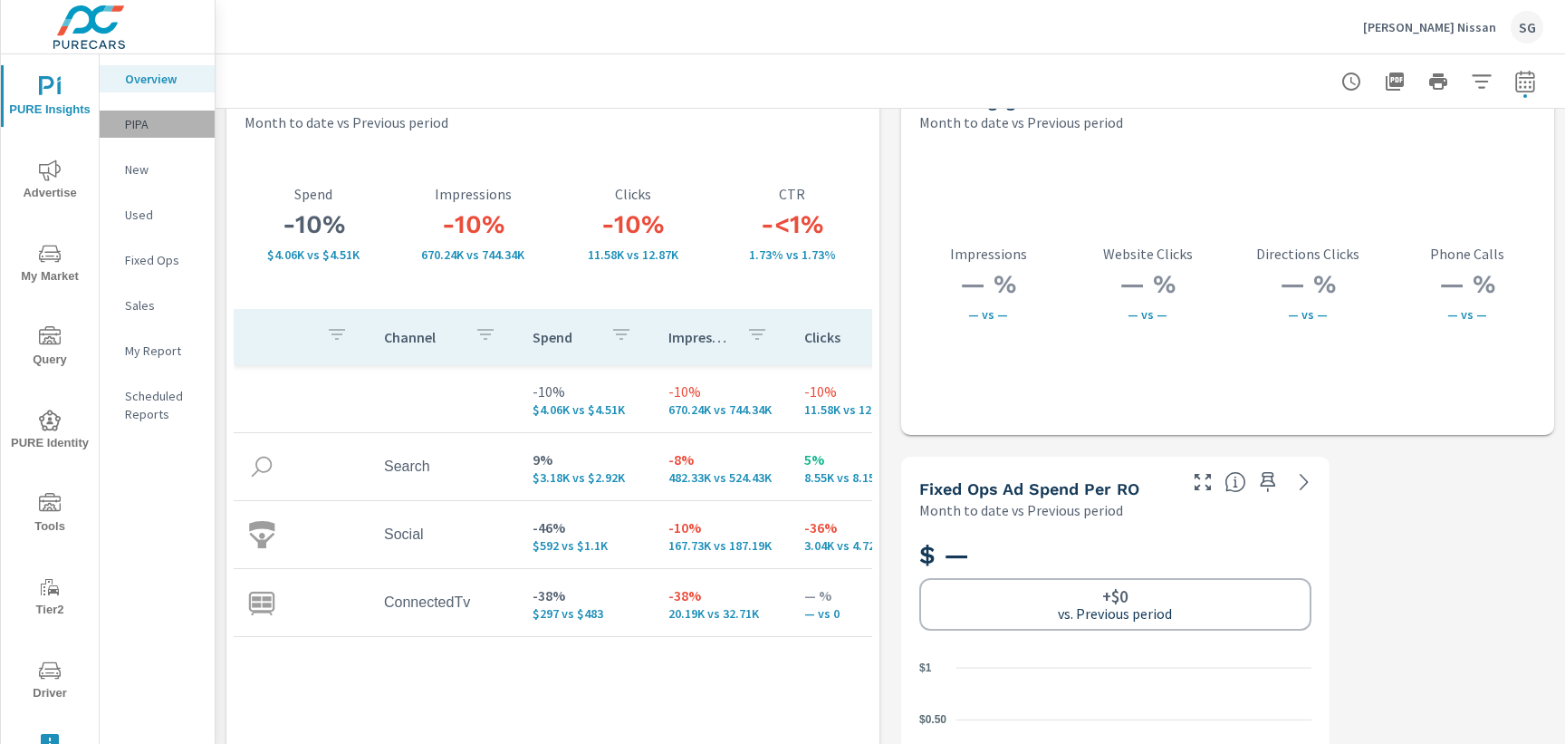
click at [146, 129] on p "PIPA" at bounding box center [162, 124] width 75 height 18
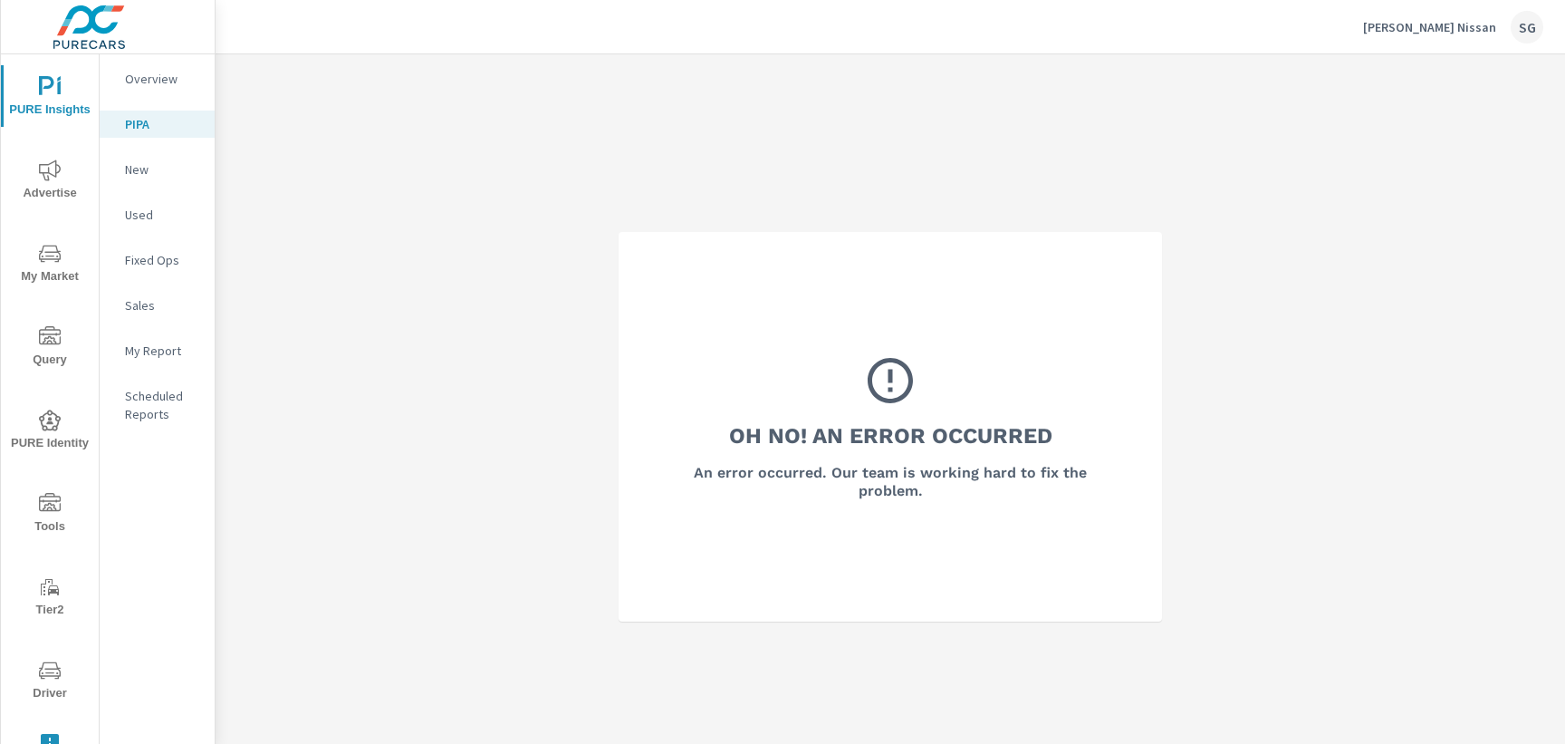
click at [146, 170] on p "New" at bounding box center [162, 169] width 75 height 18
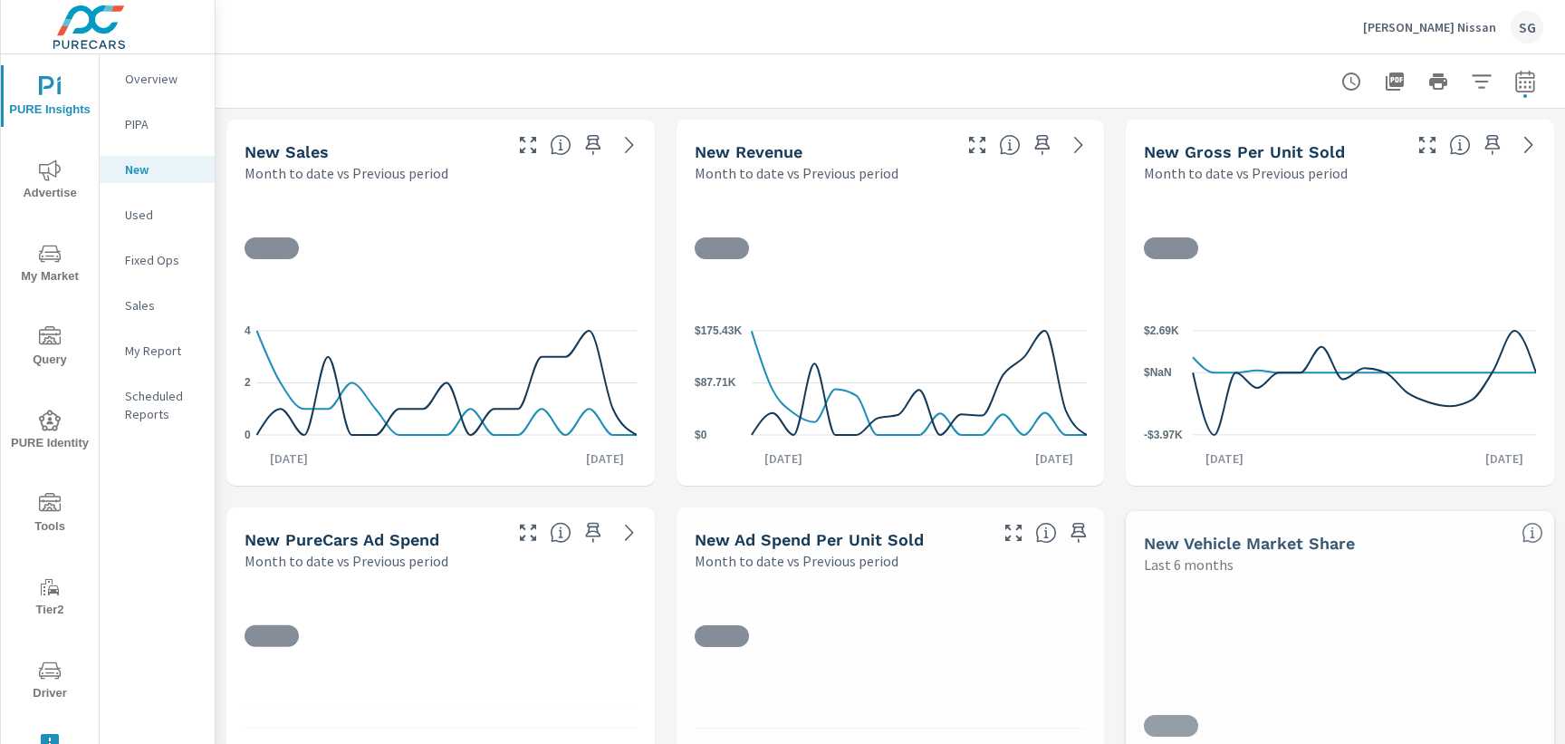
scroll to position [136, 0]
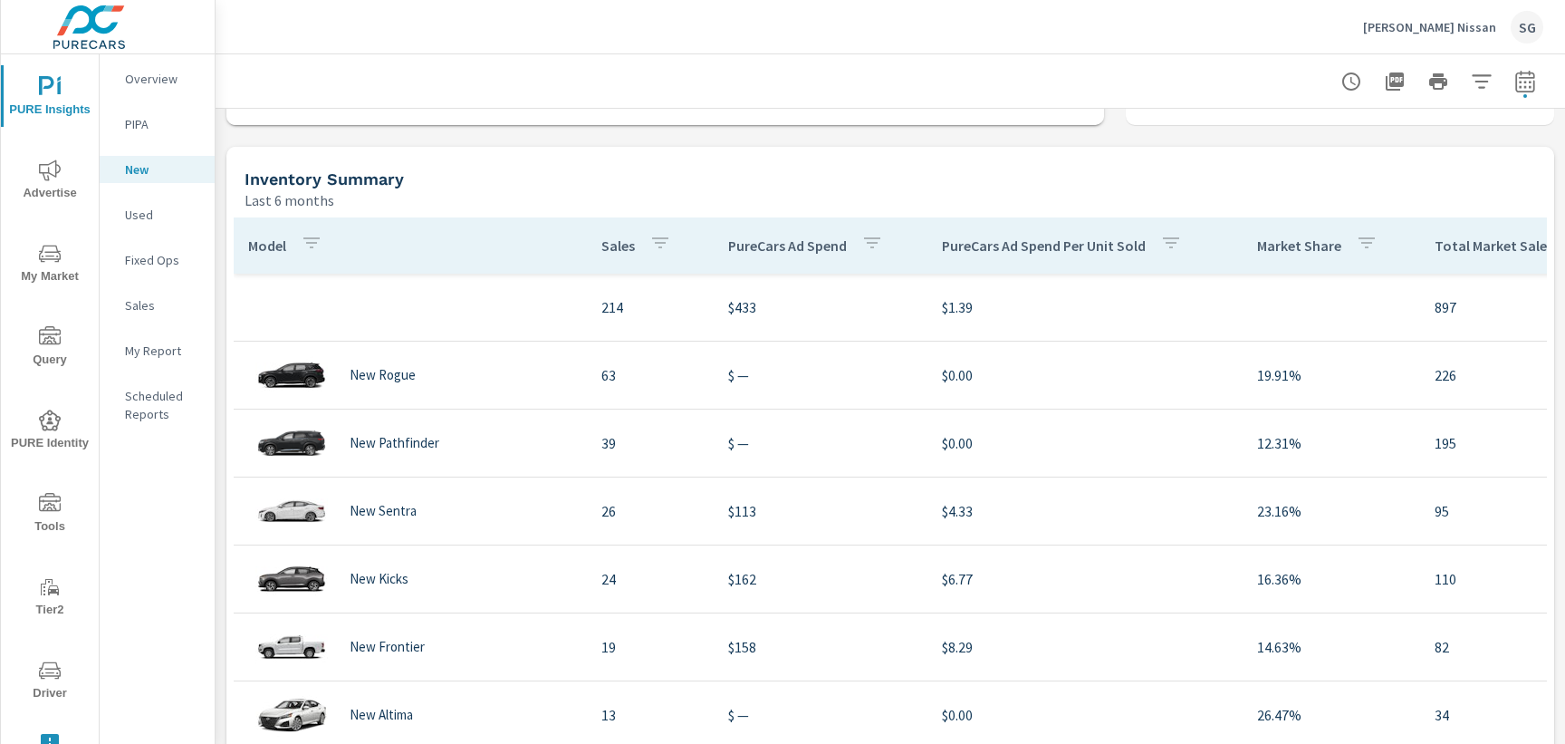
click at [543, 201] on div "Last 6 months" at bounding box center [896, 200] width 1302 height 22
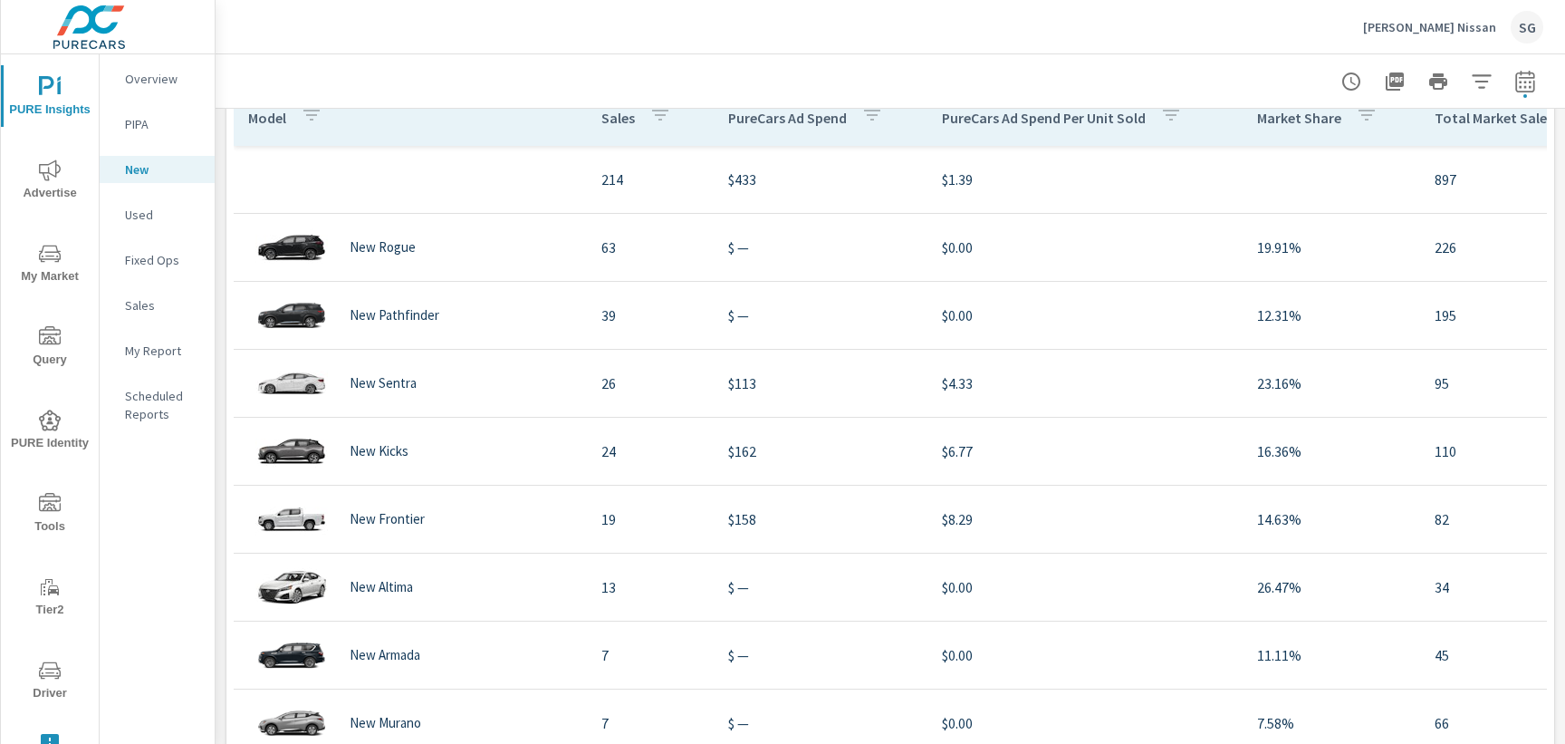
scroll to position [46, 0]
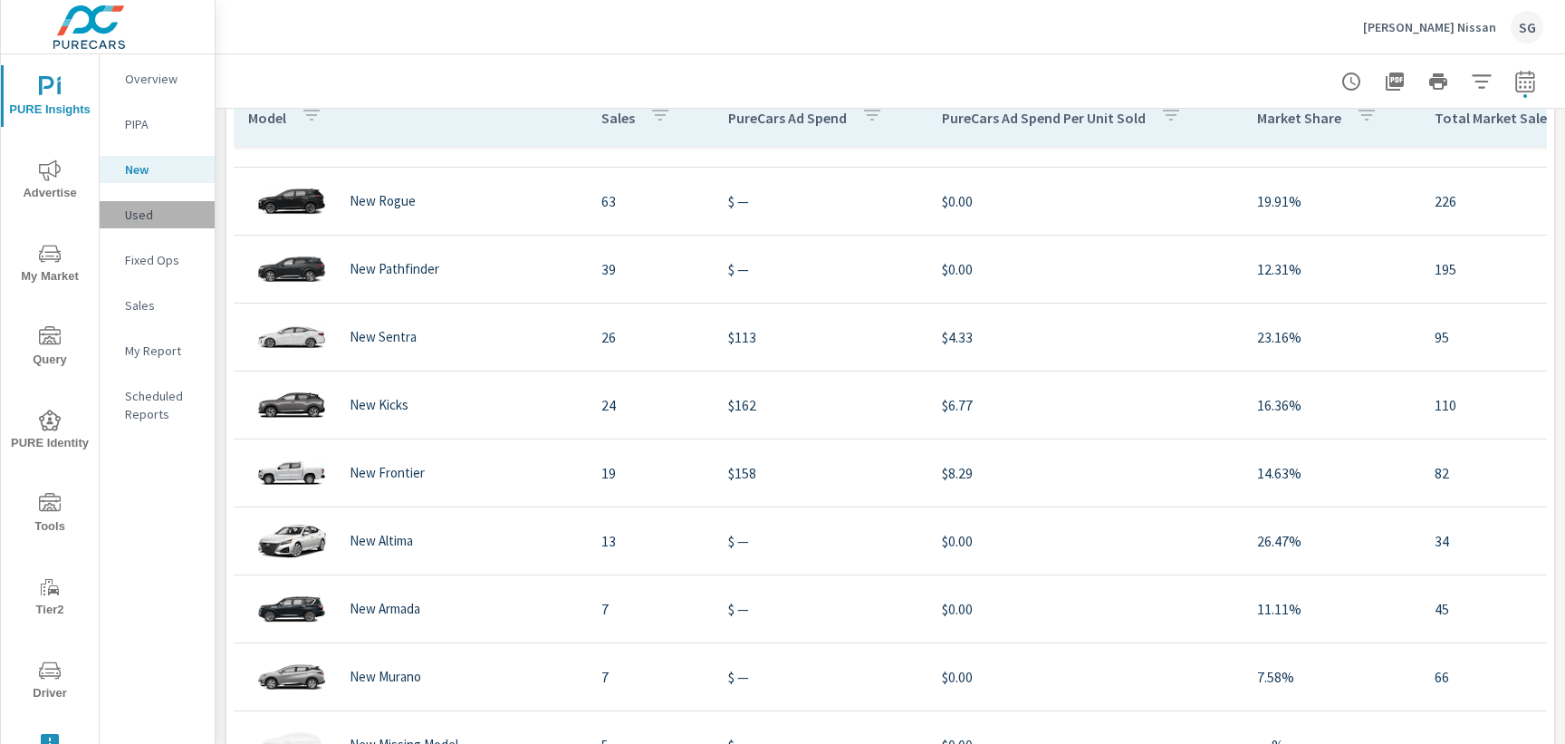
click at [139, 212] on p "Used" at bounding box center [162, 215] width 75 height 18
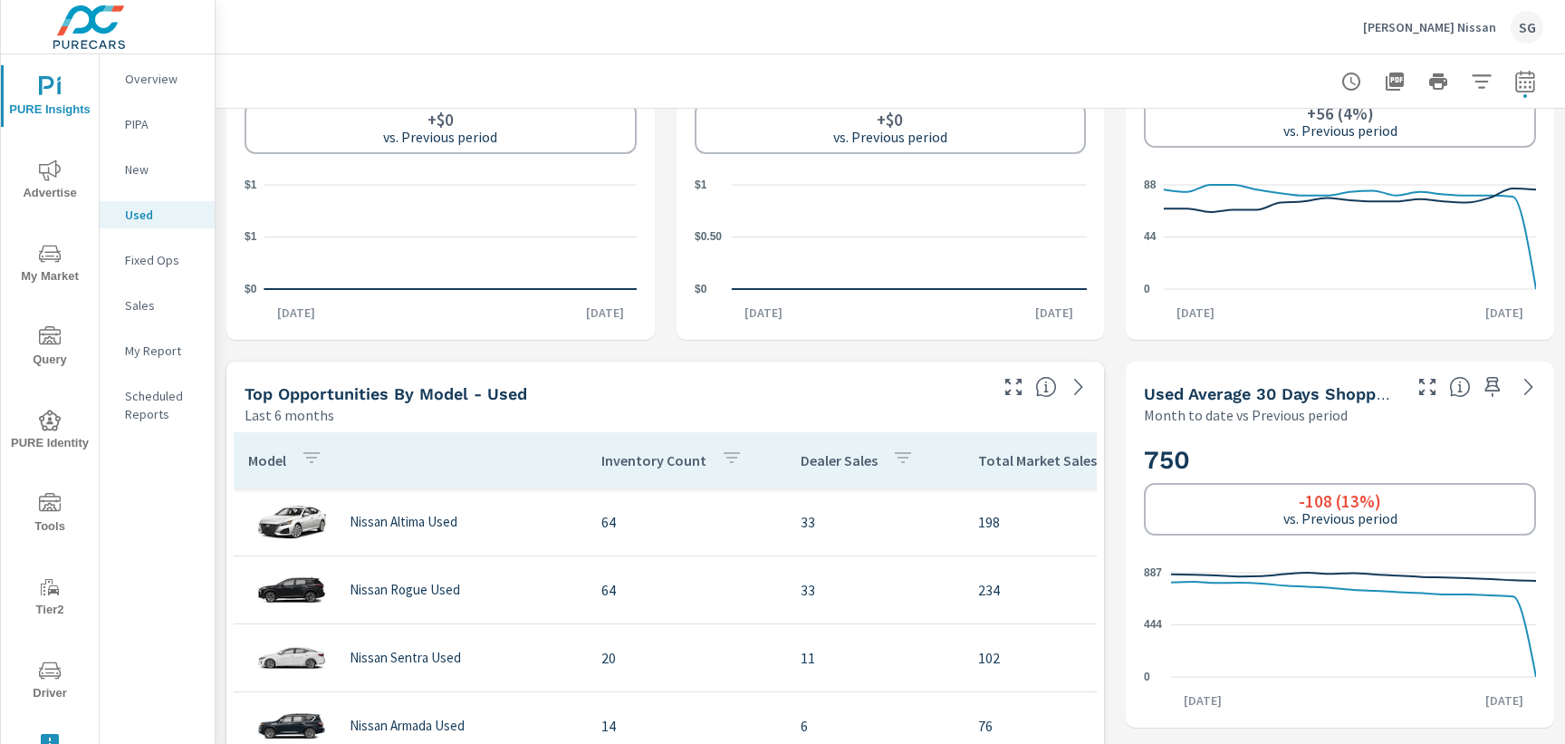
scroll to position [541, 0]
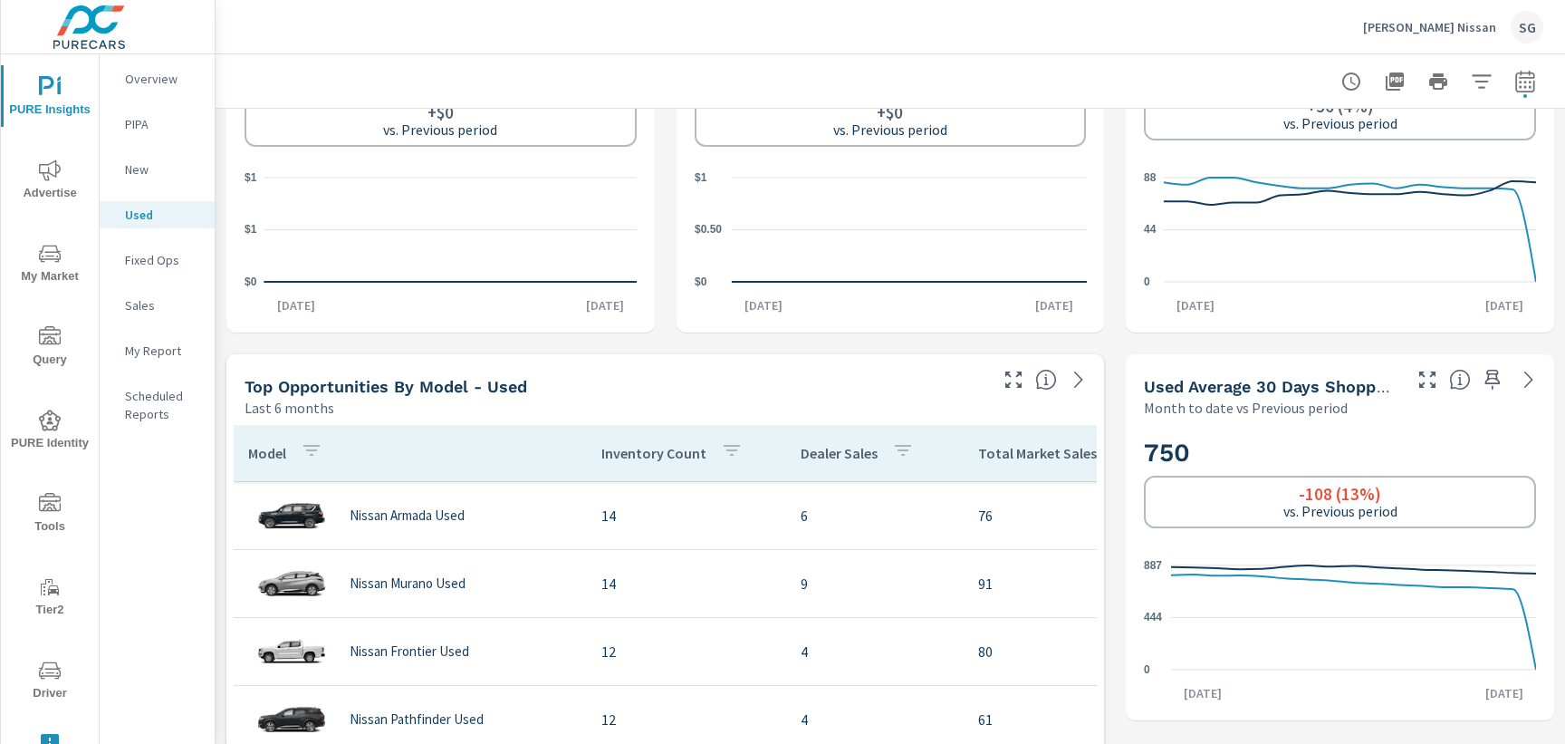
scroll to position [290, 0]
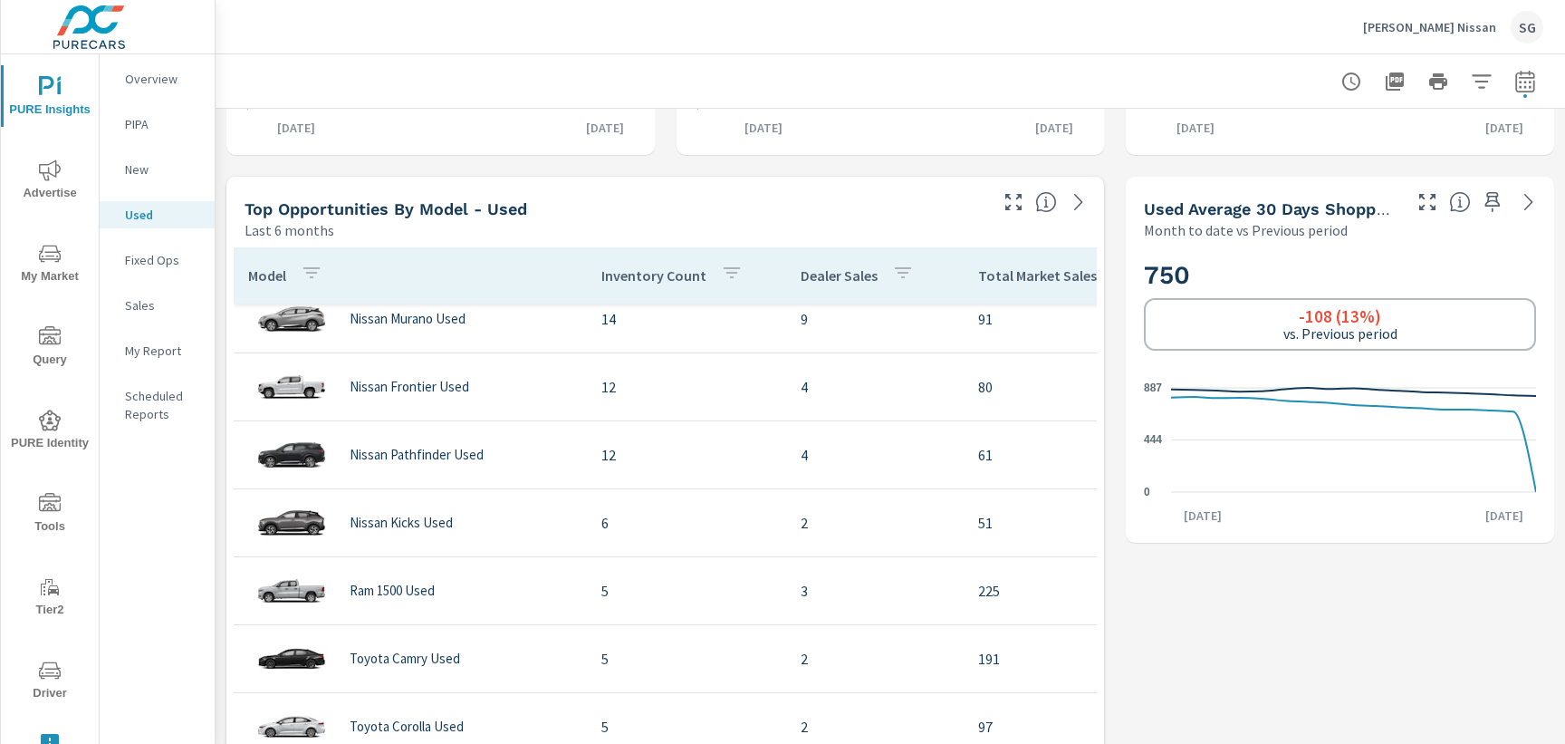
scroll to position [738, 0]
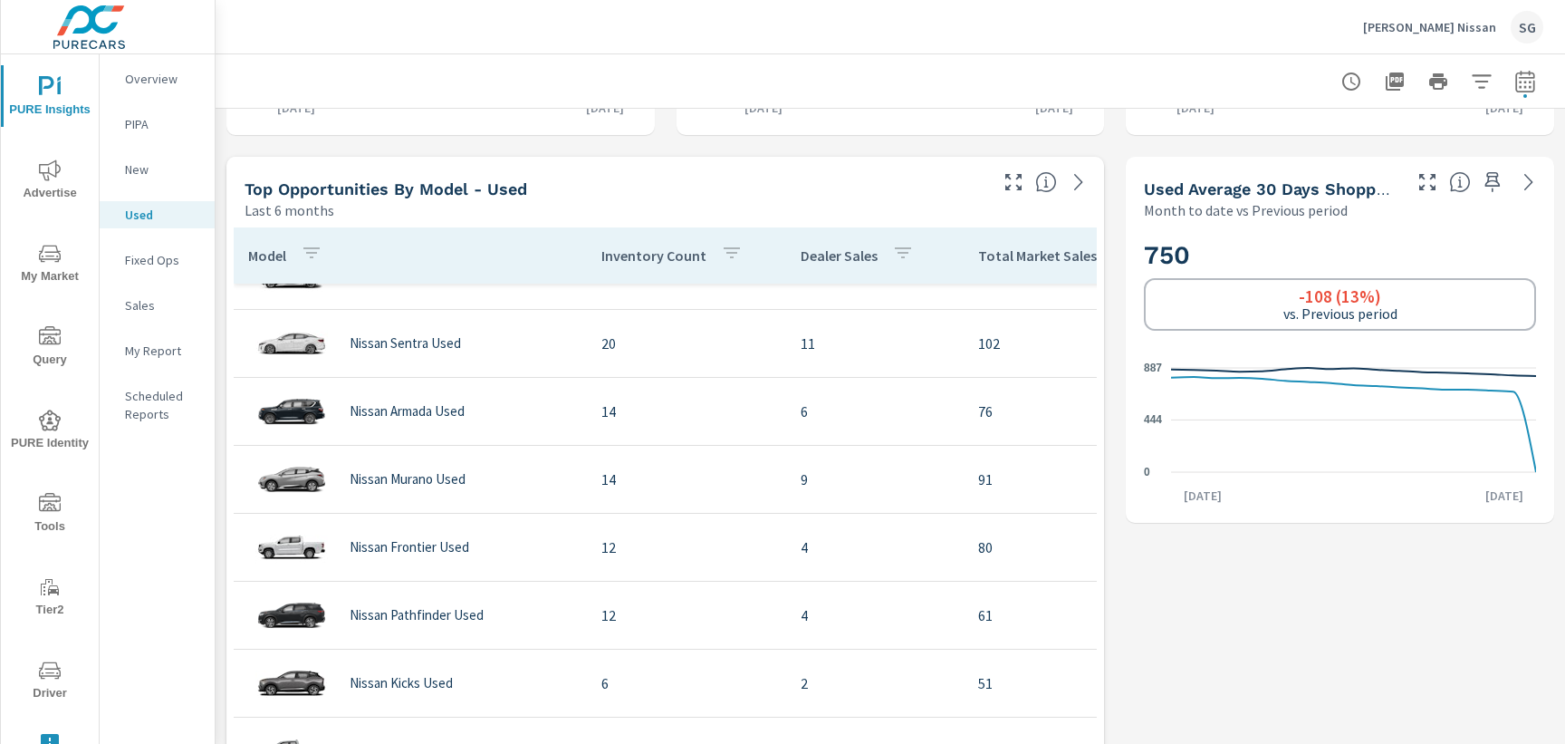
scroll to position [55, 0]
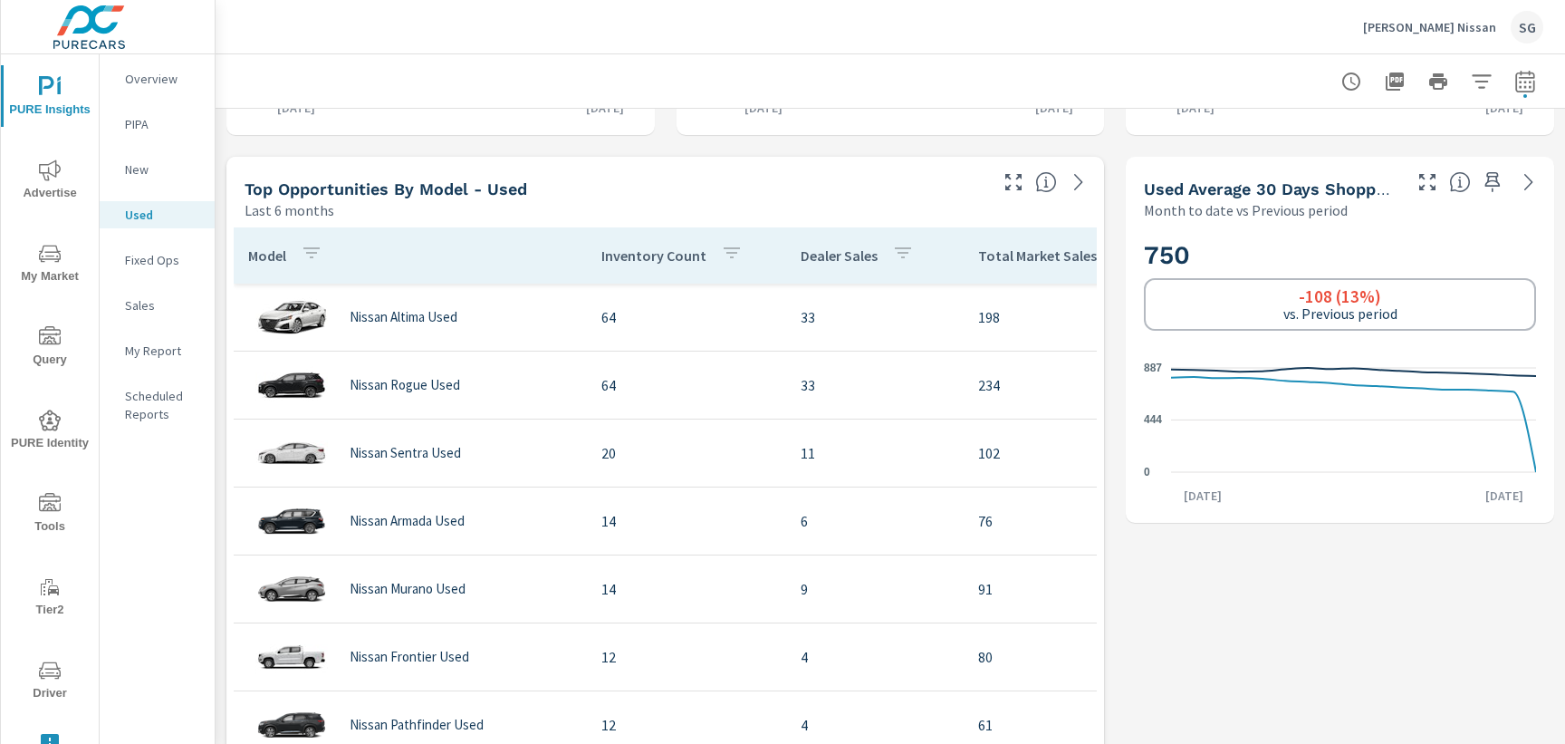
click at [146, 355] on p "My Report" at bounding box center [162, 350] width 75 height 18
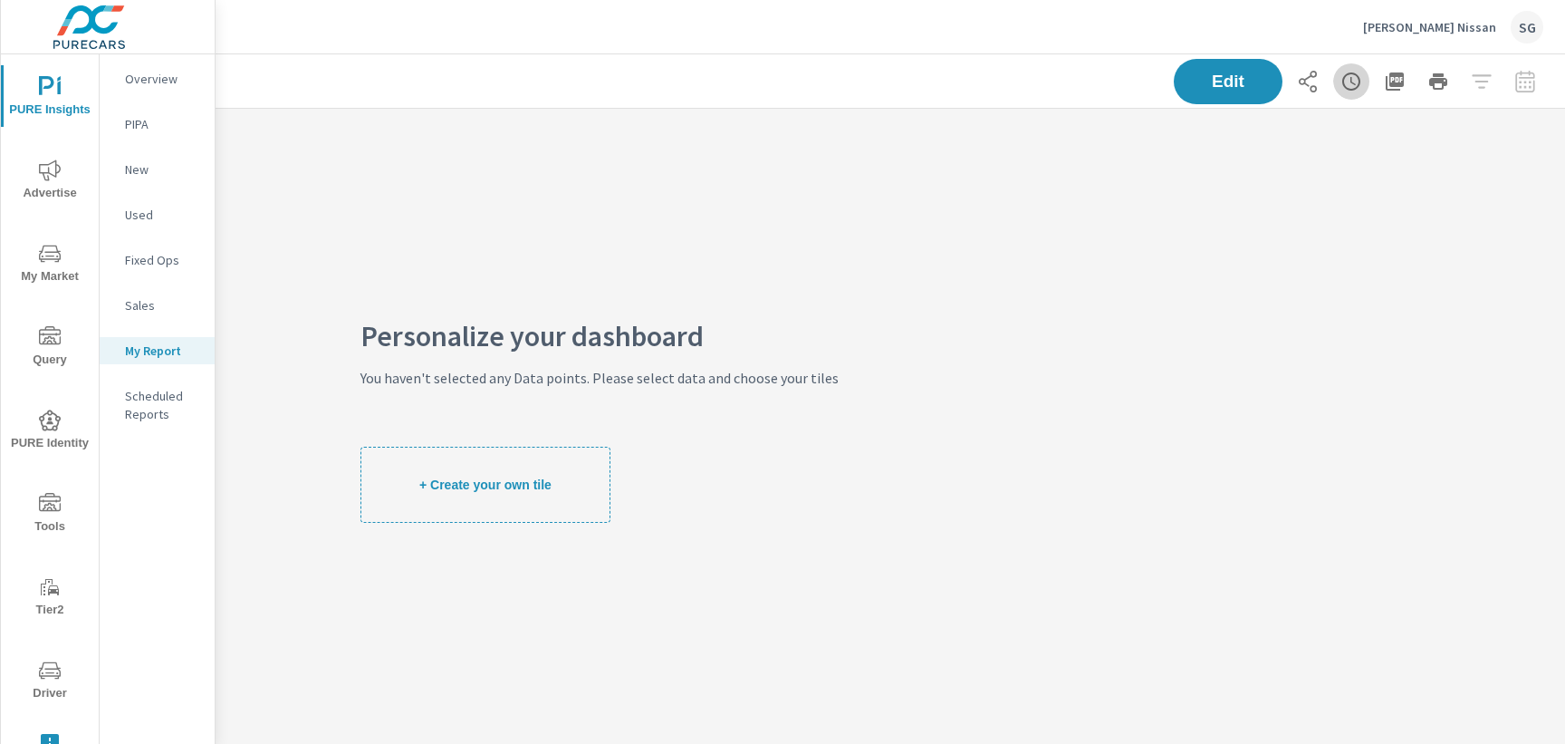
click at [1356, 83] on icon "button" at bounding box center [1351, 82] width 22 height 22
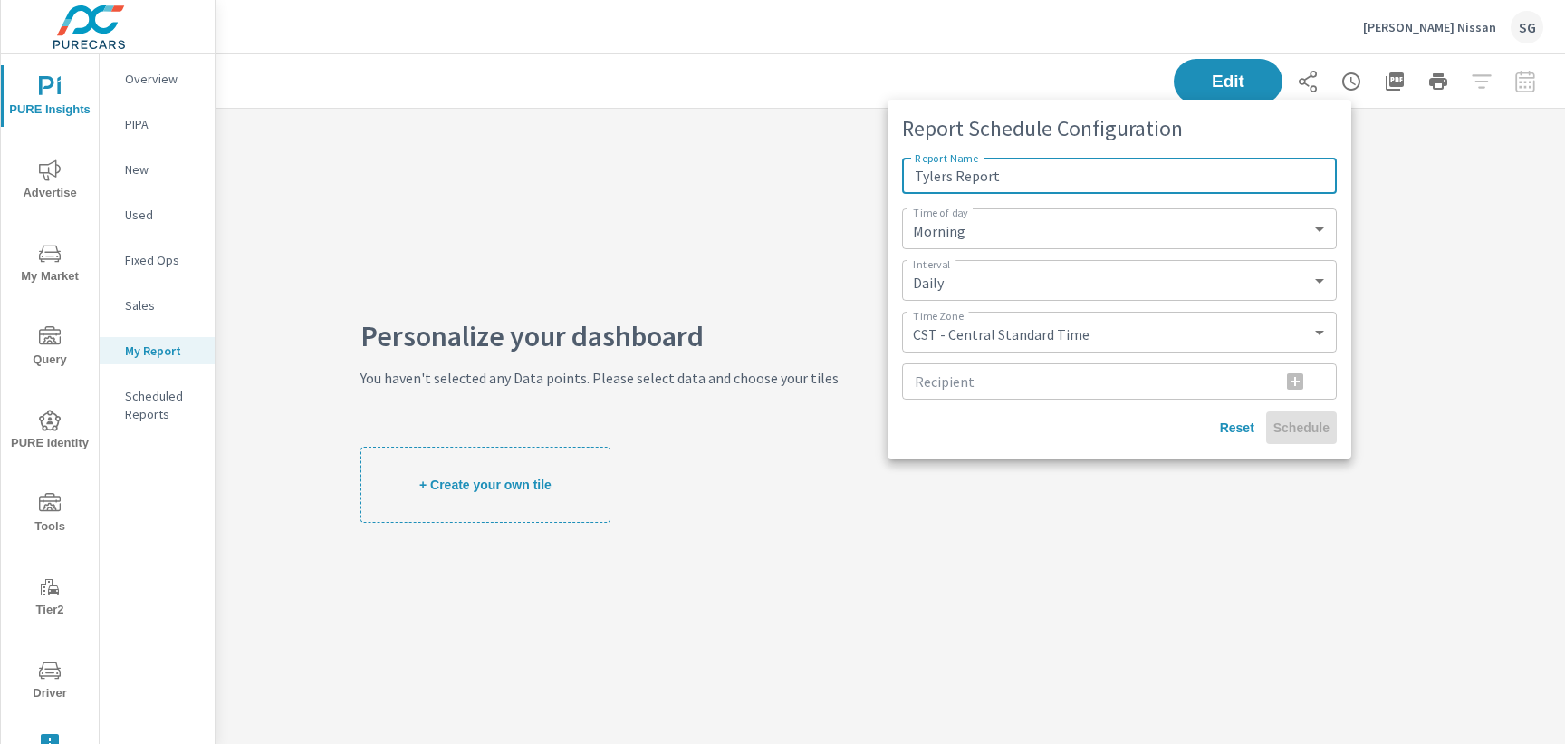
type input "Tylers Report"
click at [970, 241] on select "Morning Afternoon Evening" at bounding box center [1119, 229] width 420 height 26
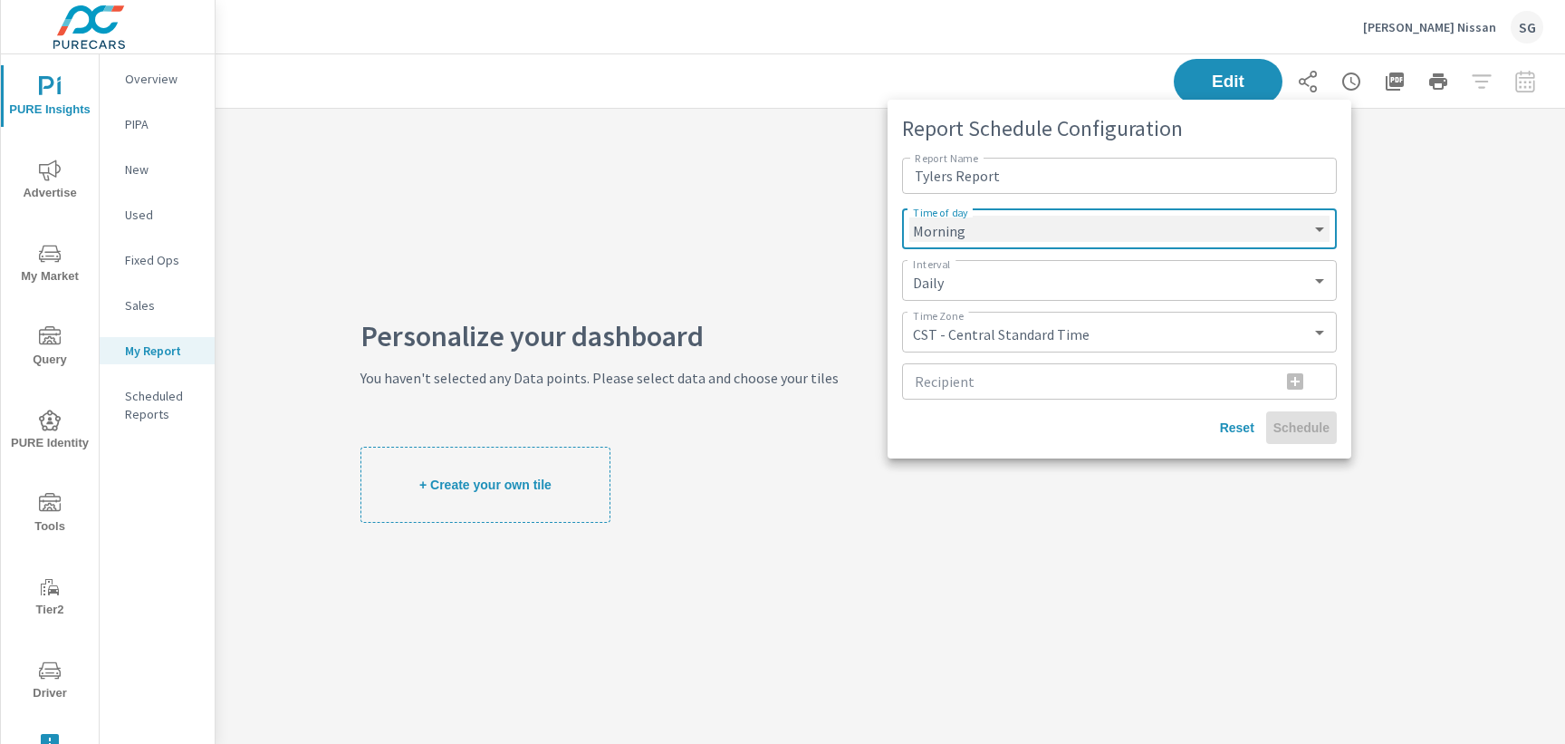
click at [909, 216] on select "Morning Afternoon Evening" at bounding box center [1119, 229] width 420 height 26
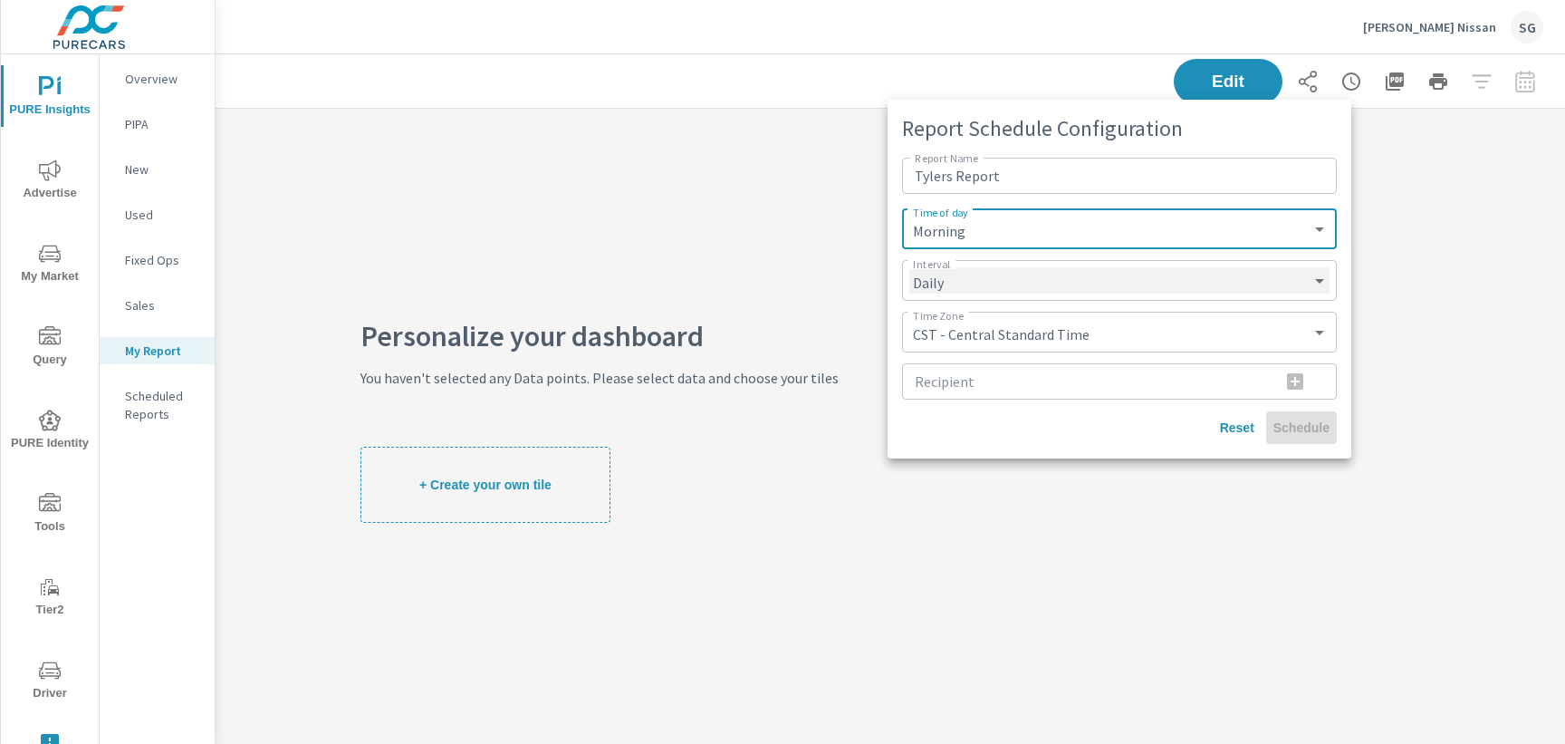
click at [957, 277] on select "Daily Weekly Monthly" at bounding box center [1119, 280] width 420 height 26
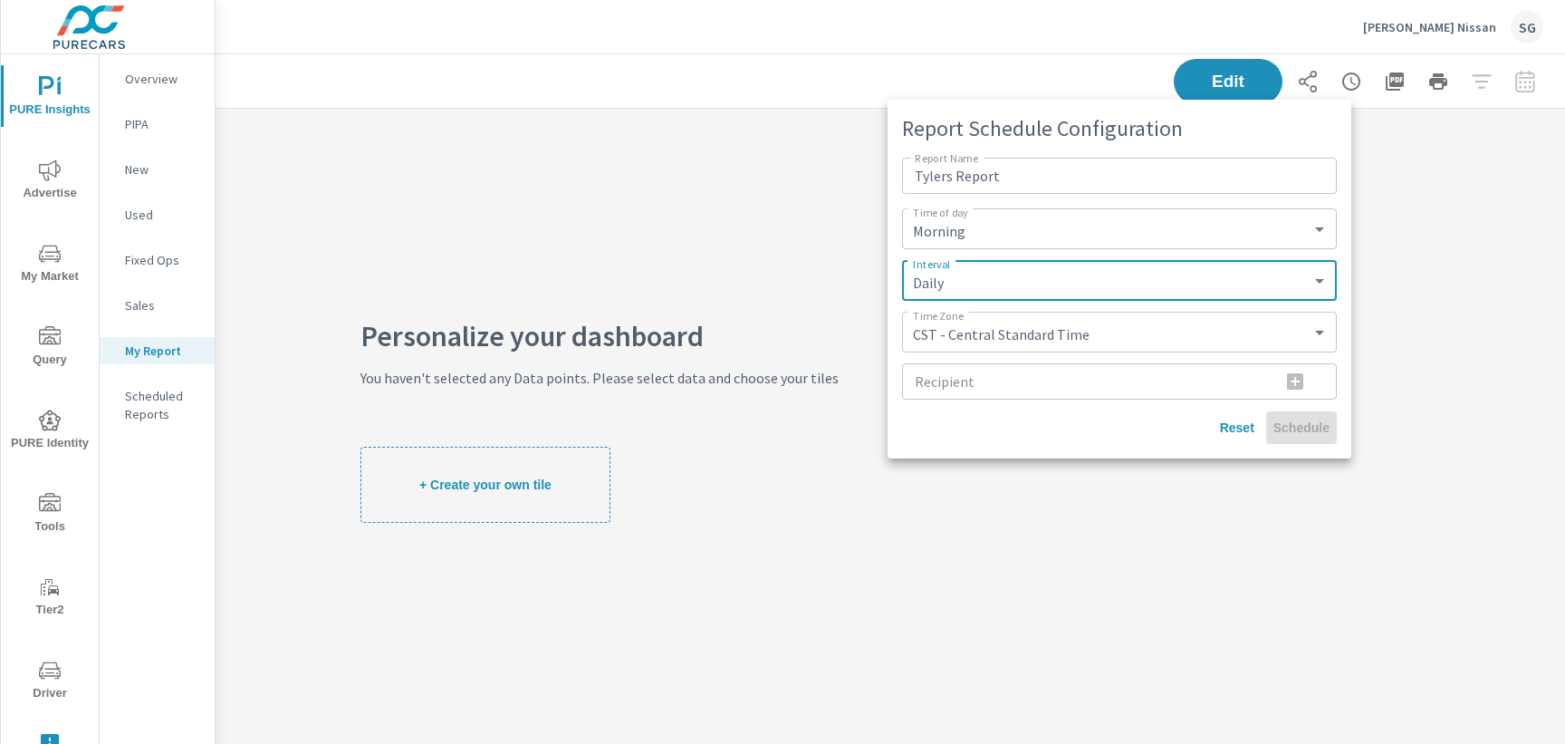
click at [47, 181] on div at bounding box center [782, 372] width 1565 height 744
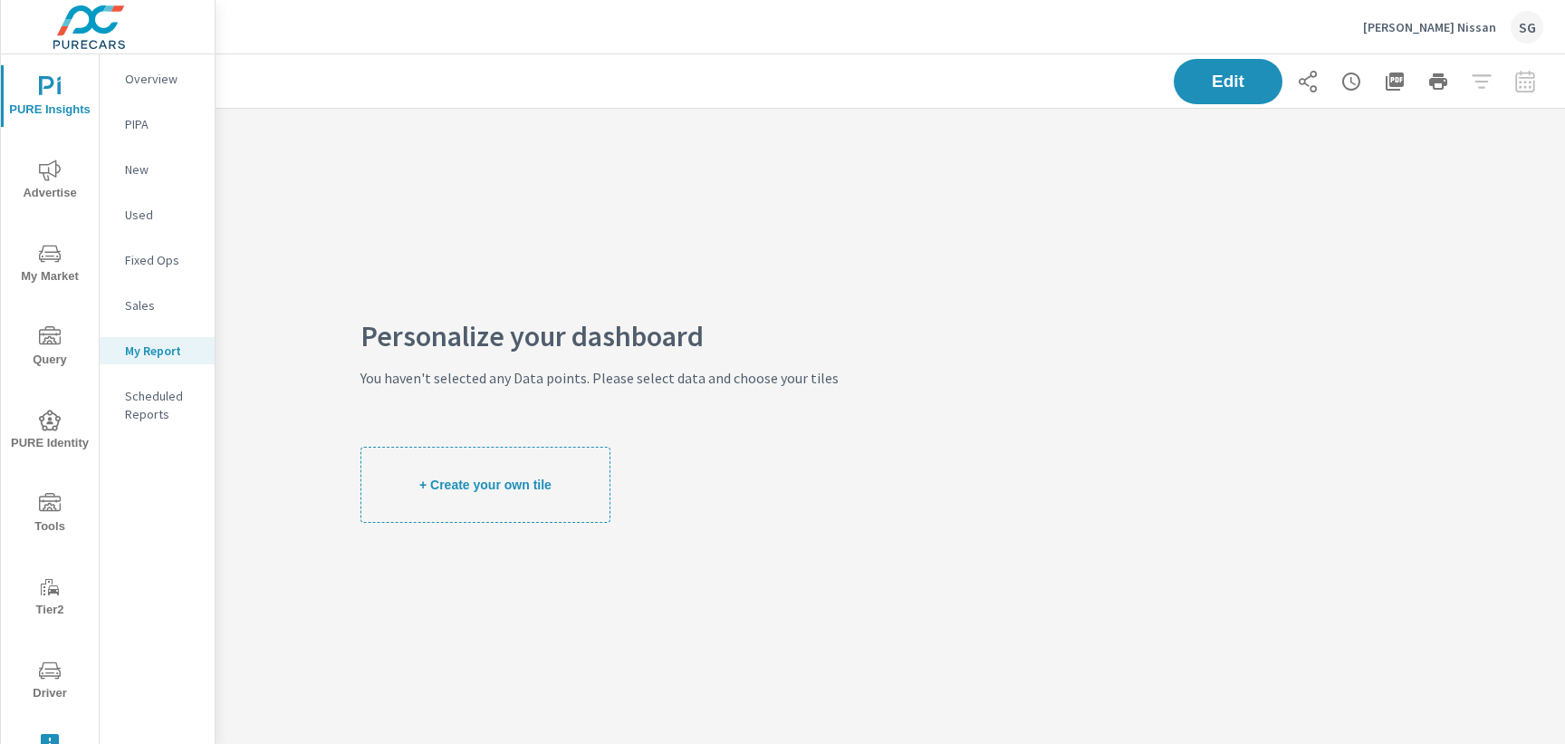
click at [47, 181] on span "Advertise" at bounding box center [49, 181] width 87 height 44
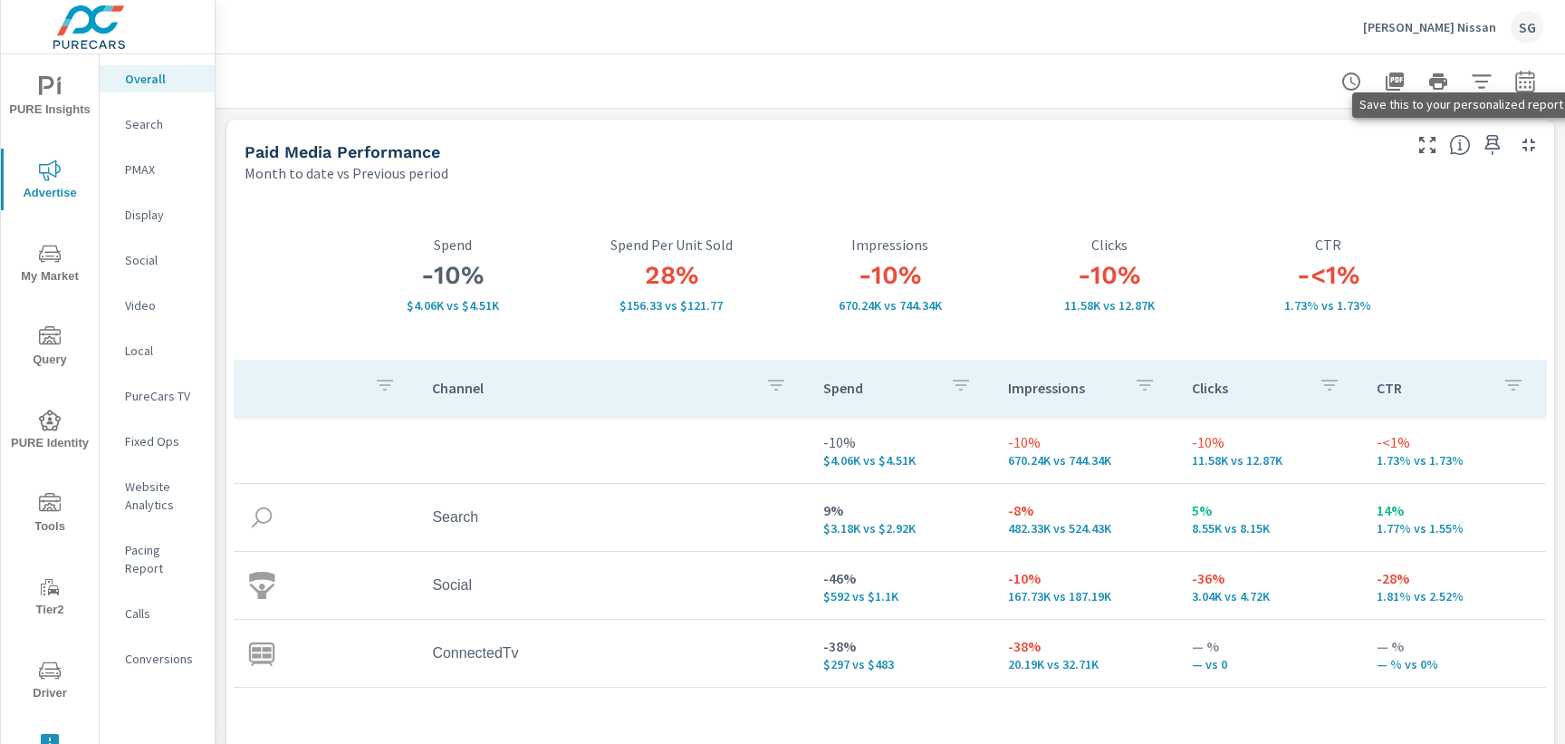
click at [1486, 145] on icon "button" at bounding box center [1492, 145] width 15 height 20
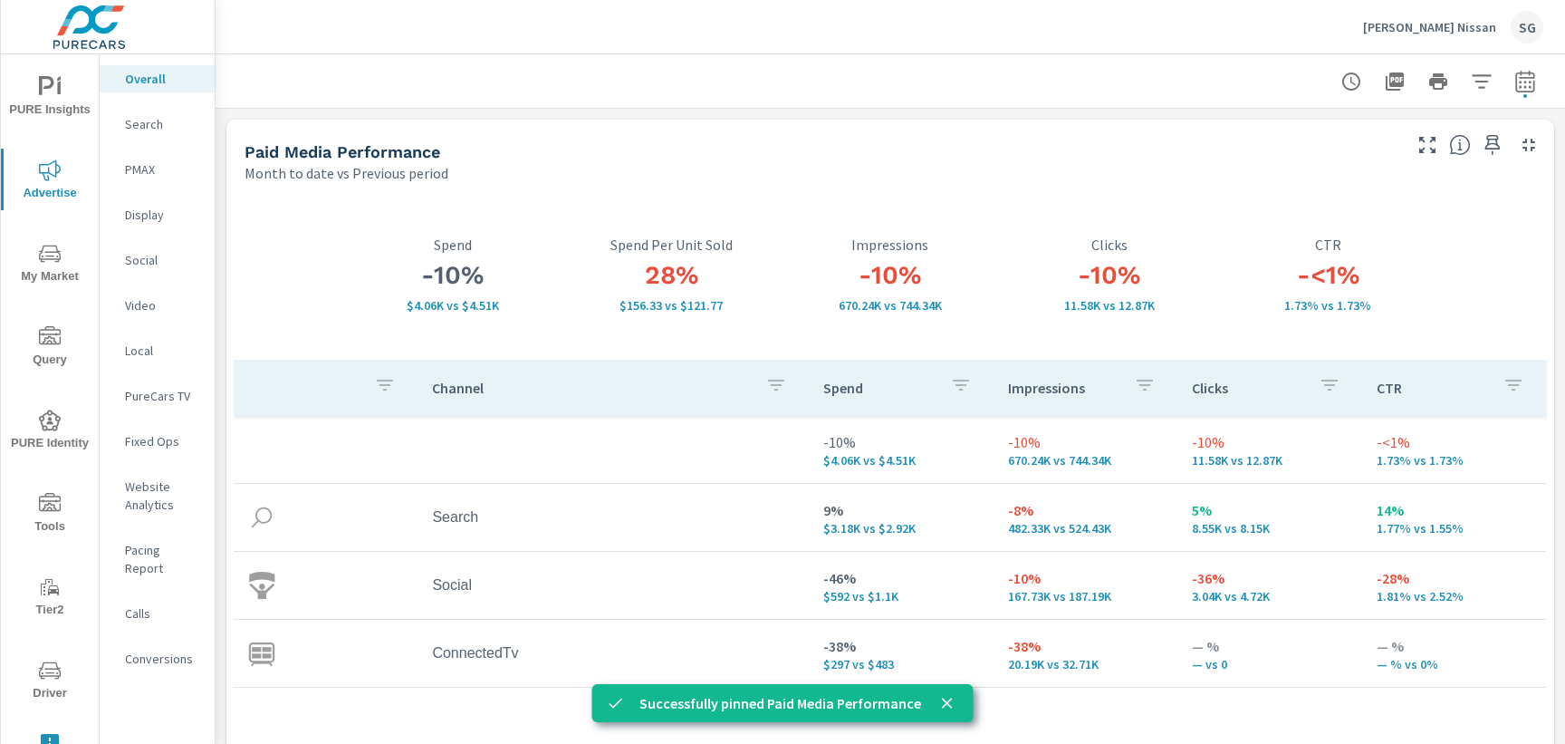
click at [53, 119] on span "PURE Insights" at bounding box center [49, 98] width 87 height 44
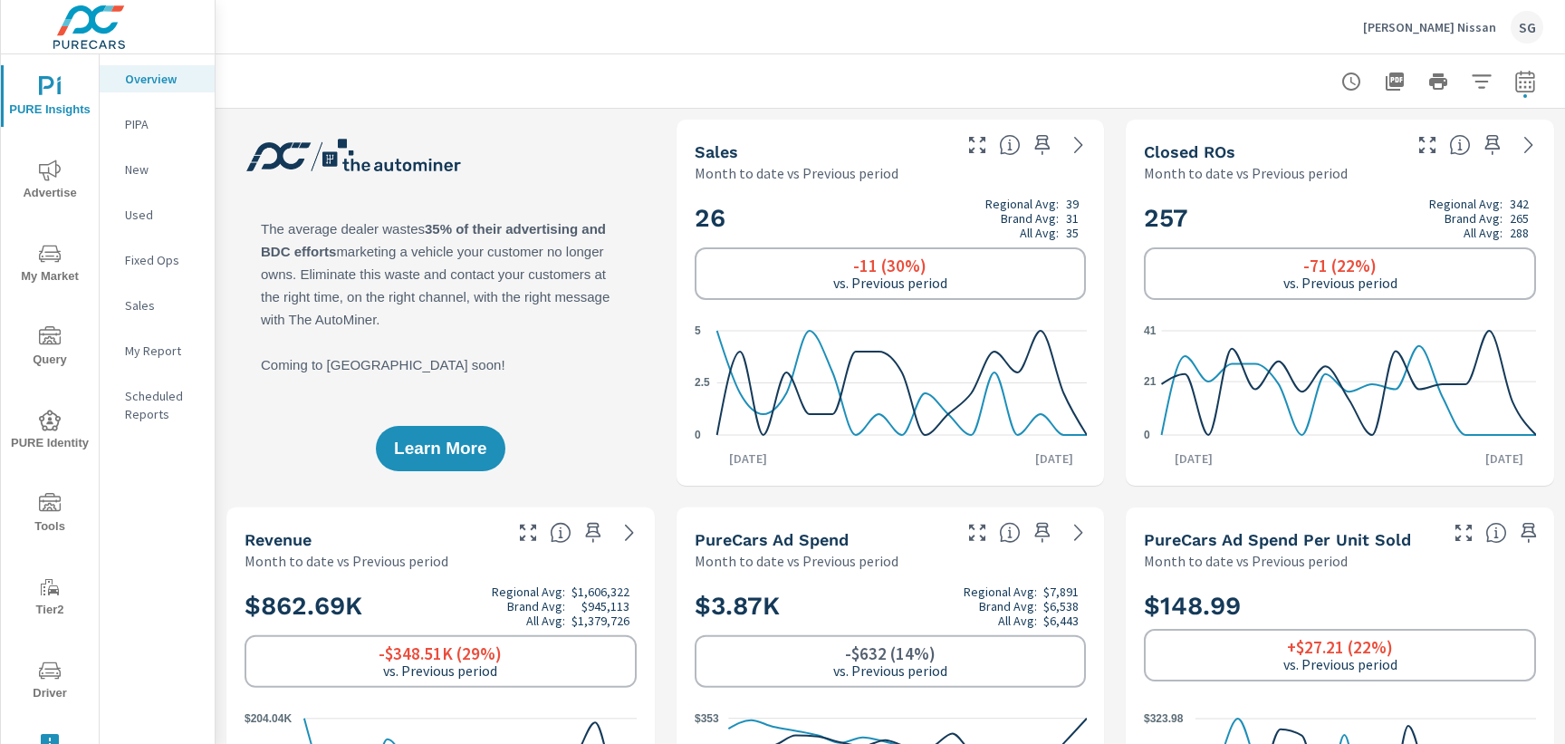
click at [161, 355] on p "My Report" at bounding box center [162, 350] width 75 height 18
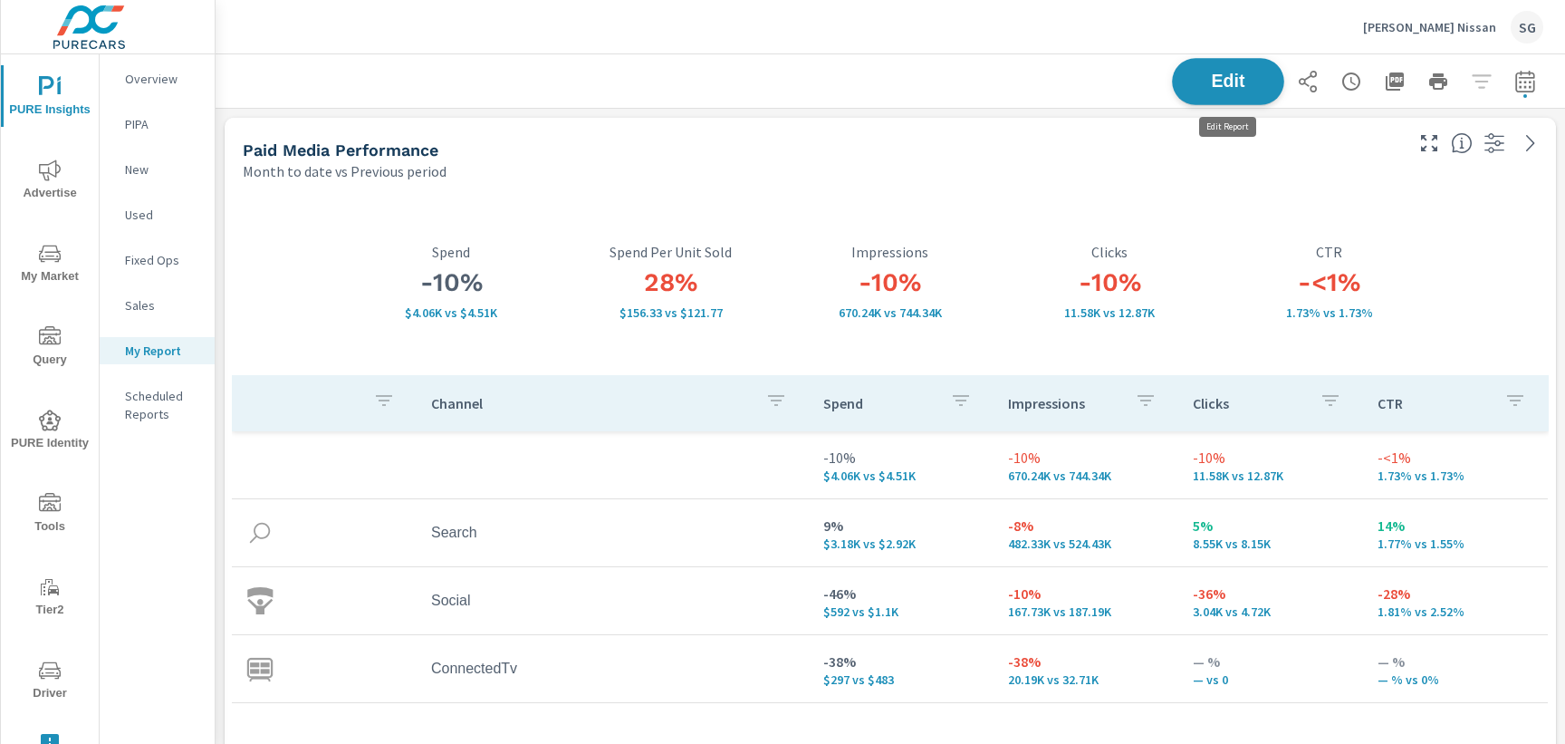
click at [1256, 65] on button "Edit" at bounding box center [1228, 81] width 112 height 47
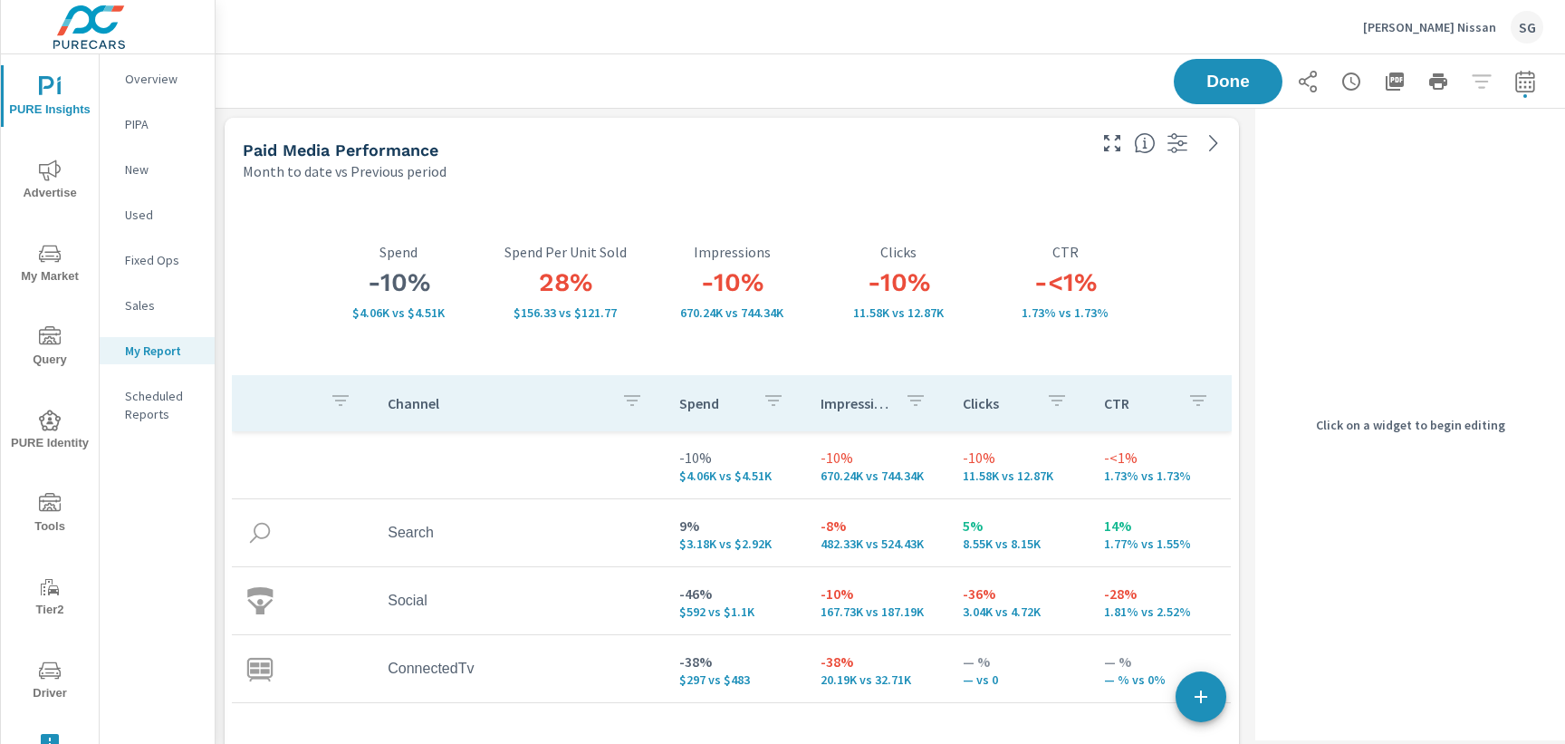
click at [1102, 238] on div "-<1% 1.73% vs 1.73% CTR" at bounding box center [1065, 281] width 167 height 187
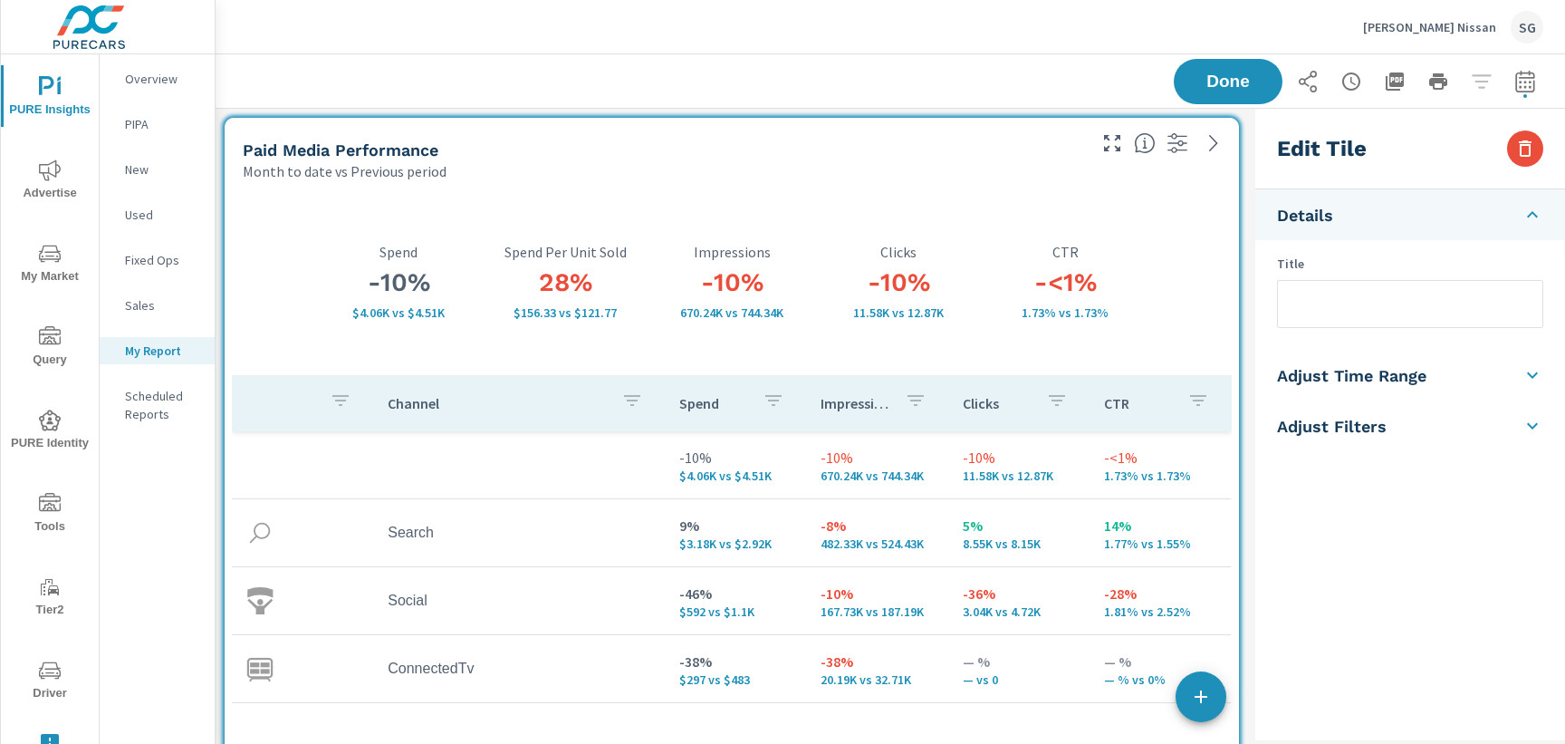
click at [1368, 284] on input "text" at bounding box center [1410, 304] width 264 height 46
click at [1413, 379] on h5 "Adjust Time Range" at bounding box center [1351, 375] width 149 height 21
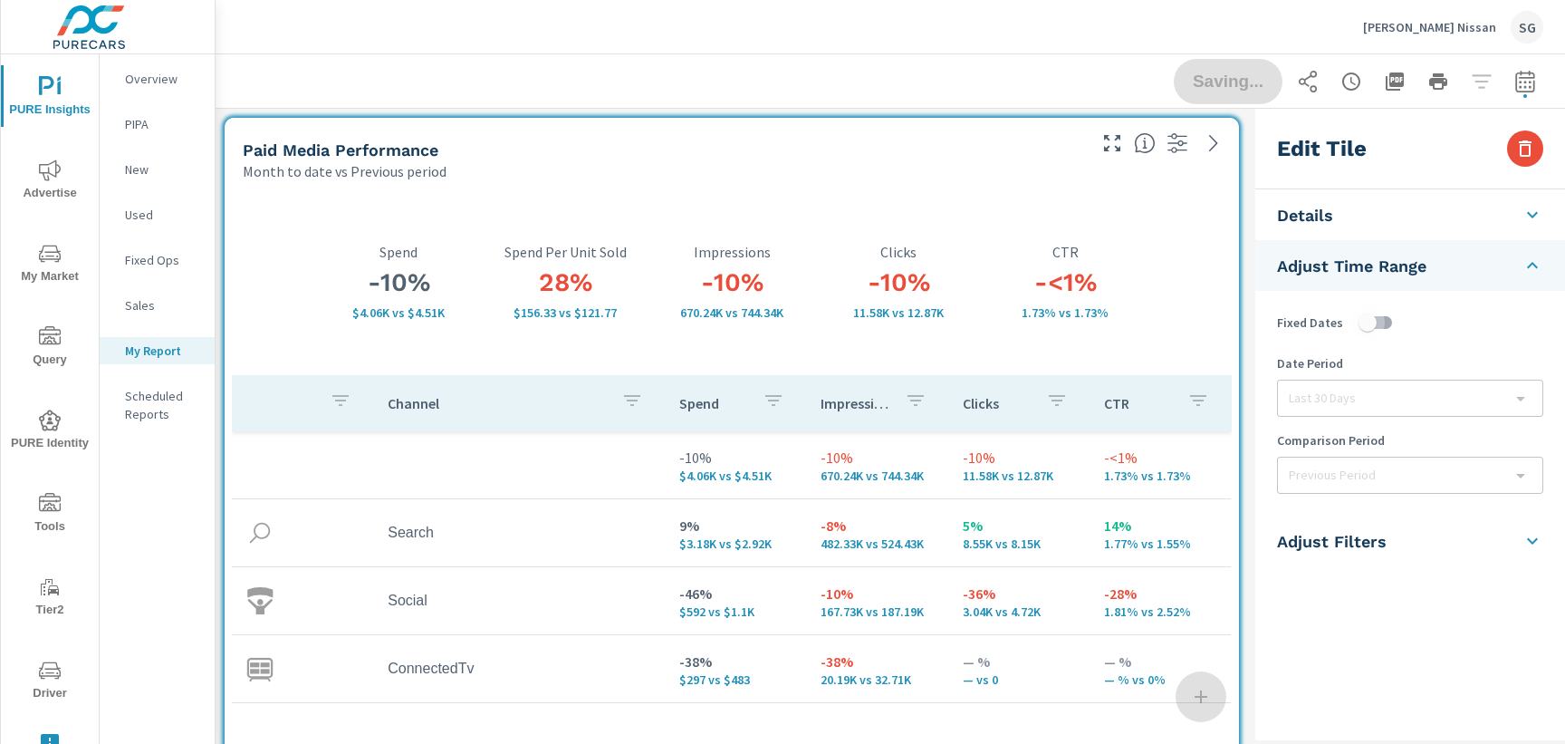
click at [1390, 329] on input "checkbox" at bounding box center [1367, 322] width 103 height 34
click at [1390, 329] on input "checkbox" at bounding box center [1385, 322] width 103 height 34
checkbox input "false"
click at [1387, 538] on li "Adjust Filters" at bounding box center [1410, 540] width 310 height 51
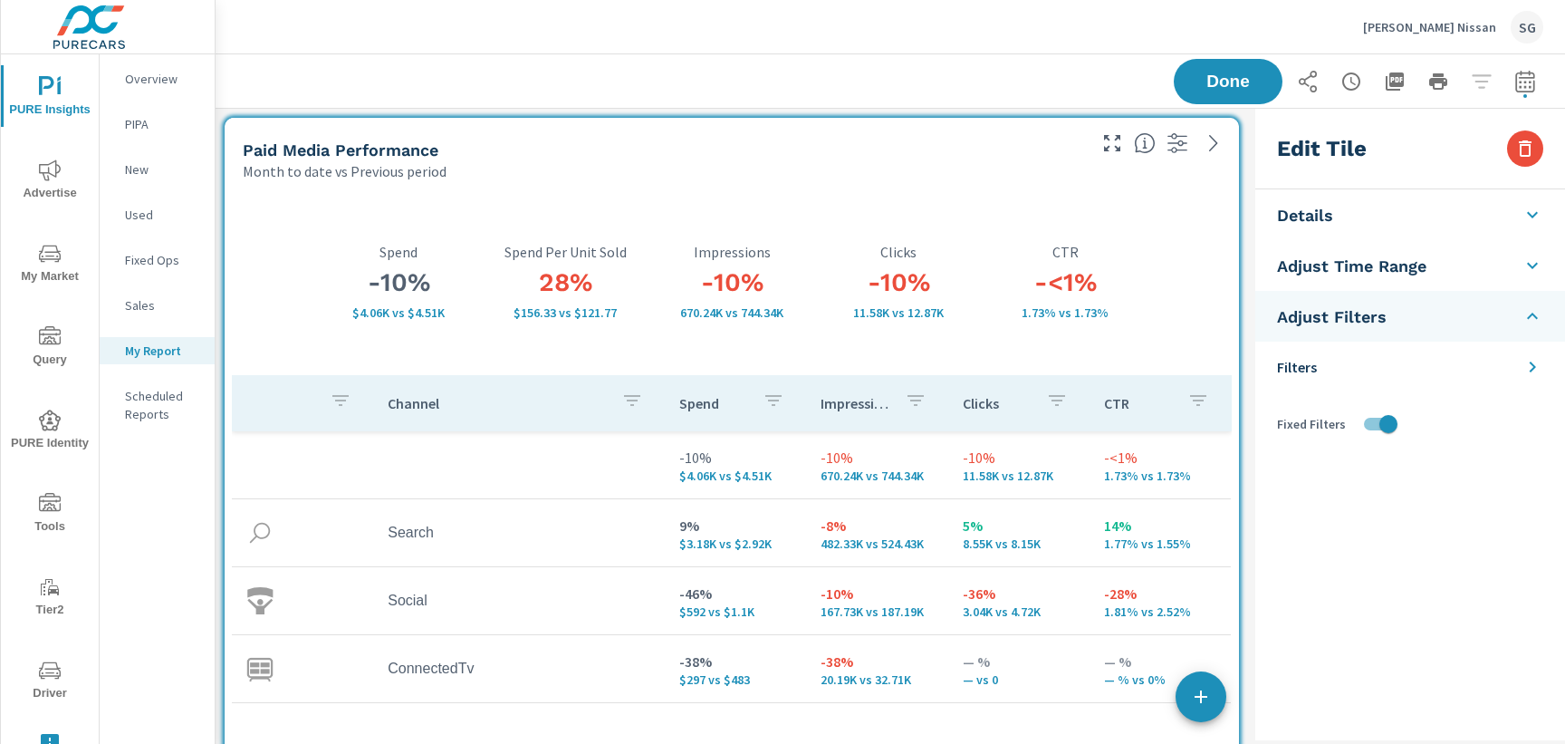
click at [1371, 421] on input "checkbox" at bounding box center [1388, 424] width 103 height 34
click at [1371, 421] on input "checkbox" at bounding box center [1370, 424] width 103 height 34
checkbox input "true"
click at [1538, 146] on button "button" at bounding box center [1525, 148] width 36 height 36
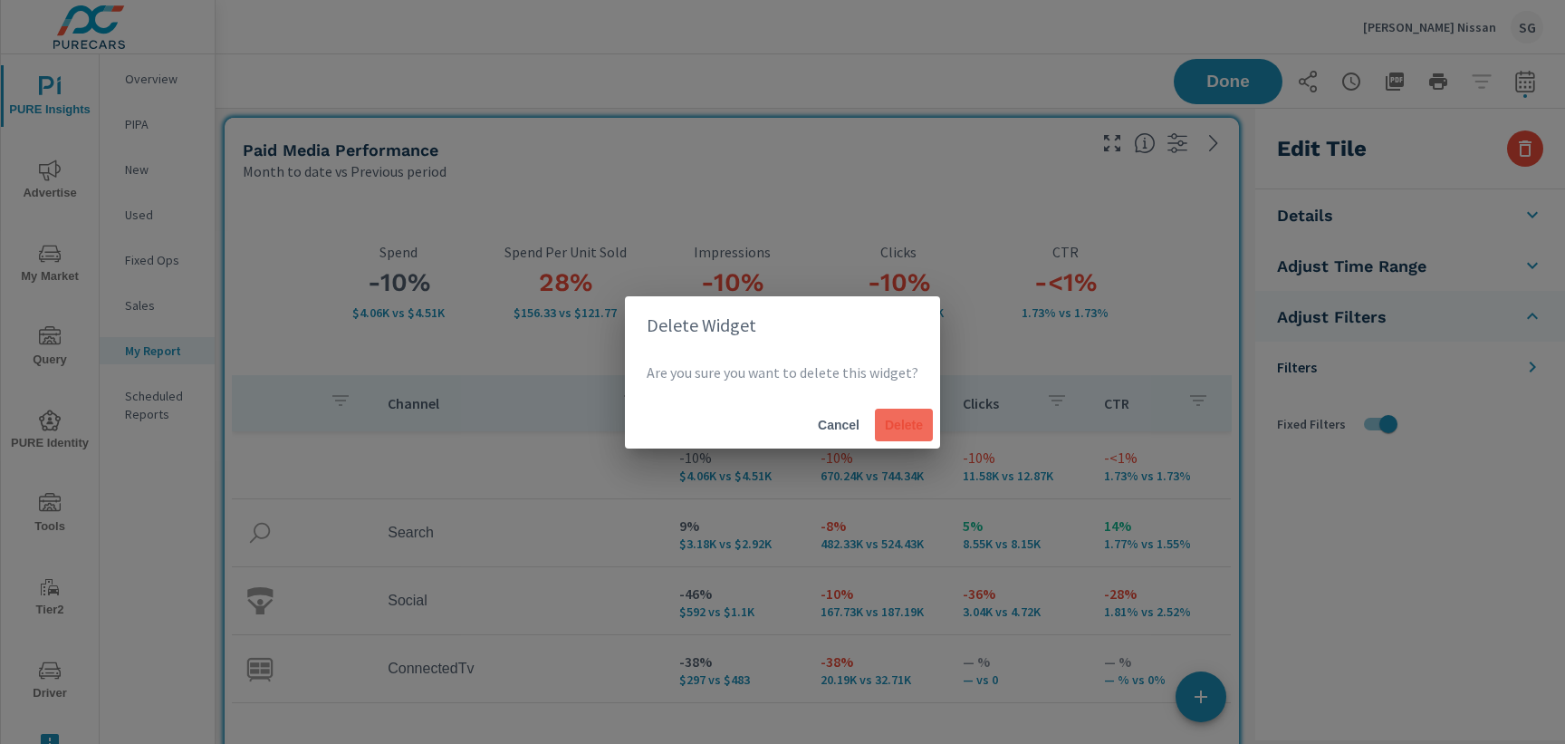
click at [905, 430] on span "Delete" at bounding box center [903, 425] width 43 height 16
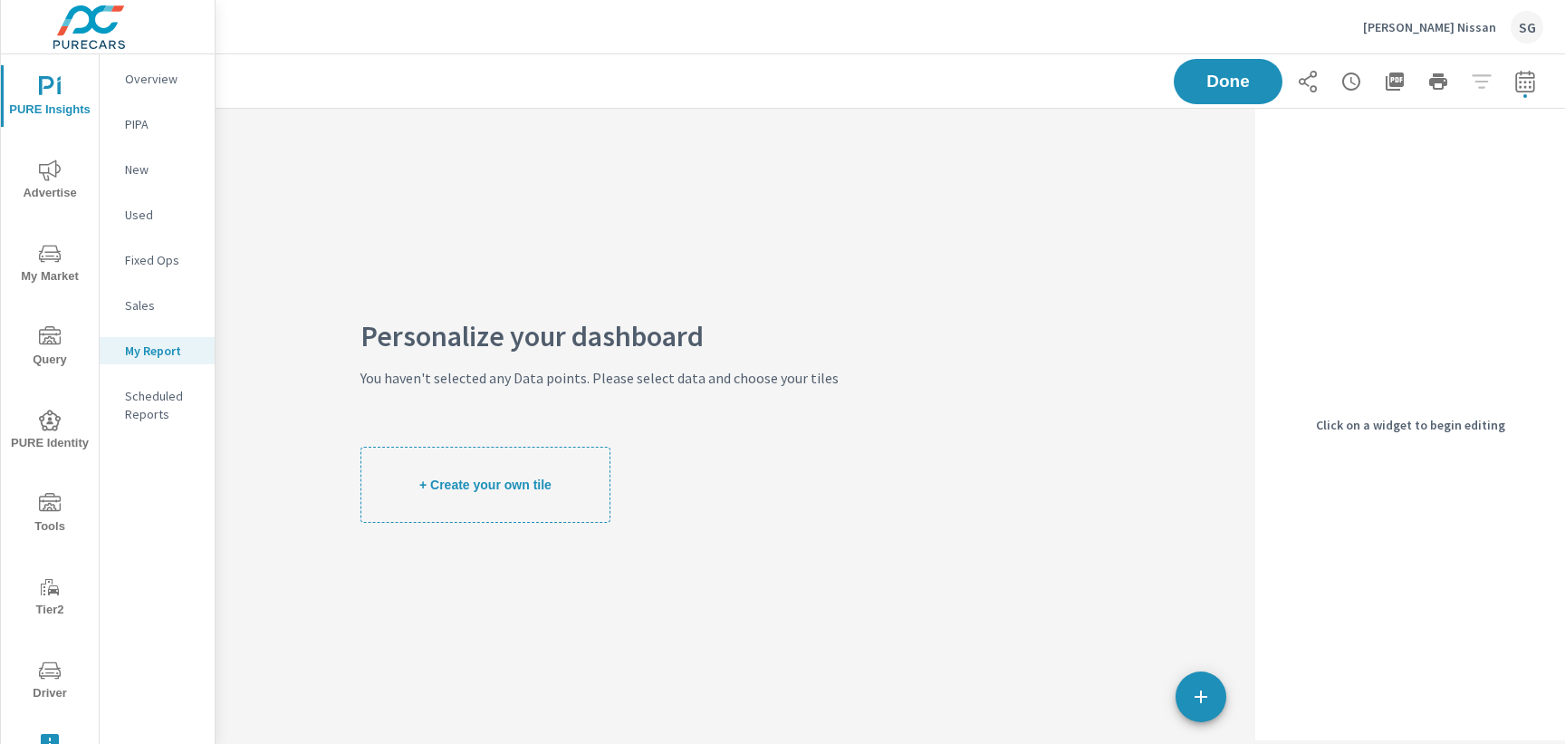
click at [60, 181] on span "Advertise" at bounding box center [49, 181] width 87 height 44
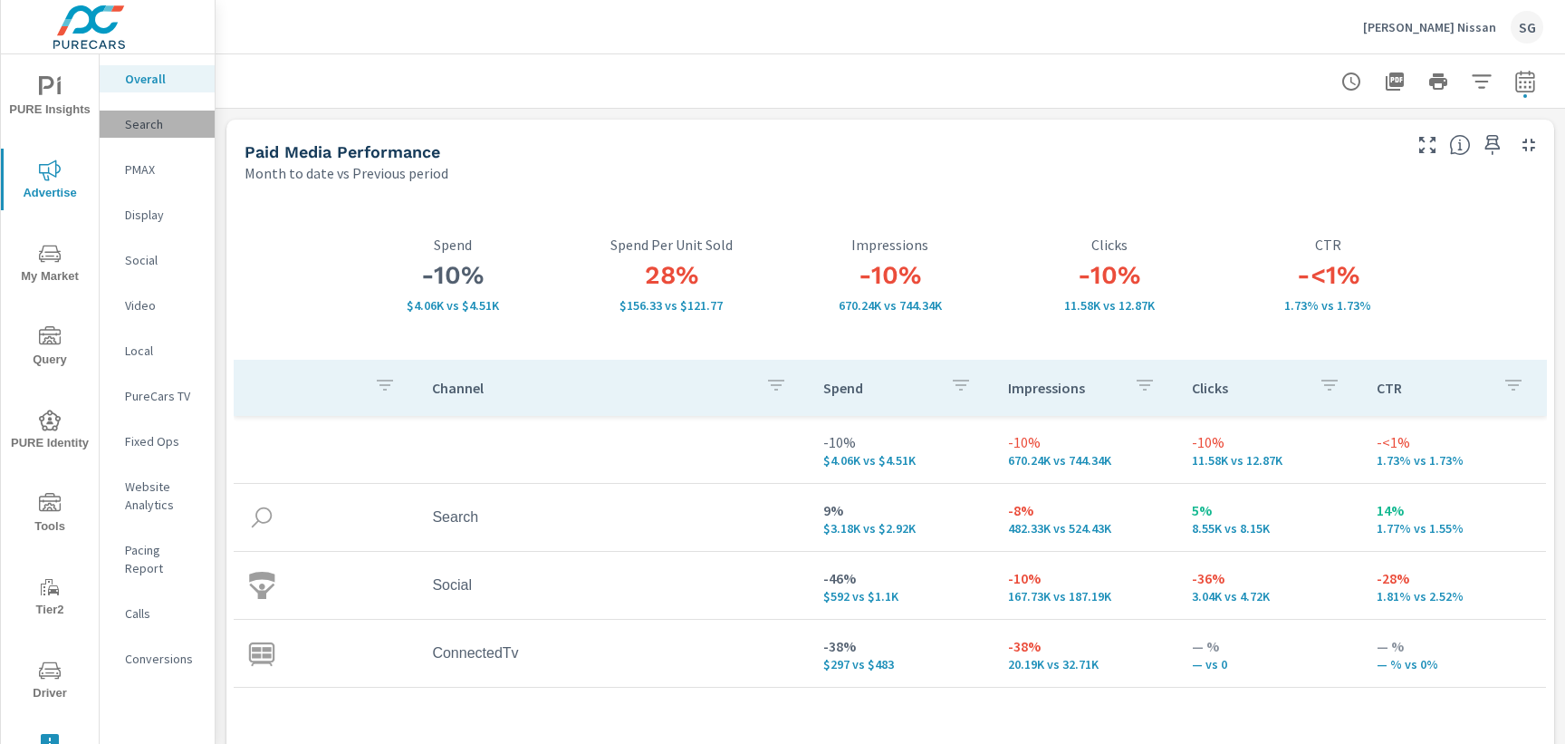
click at [152, 124] on p "Search" at bounding box center [162, 124] width 75 height 18
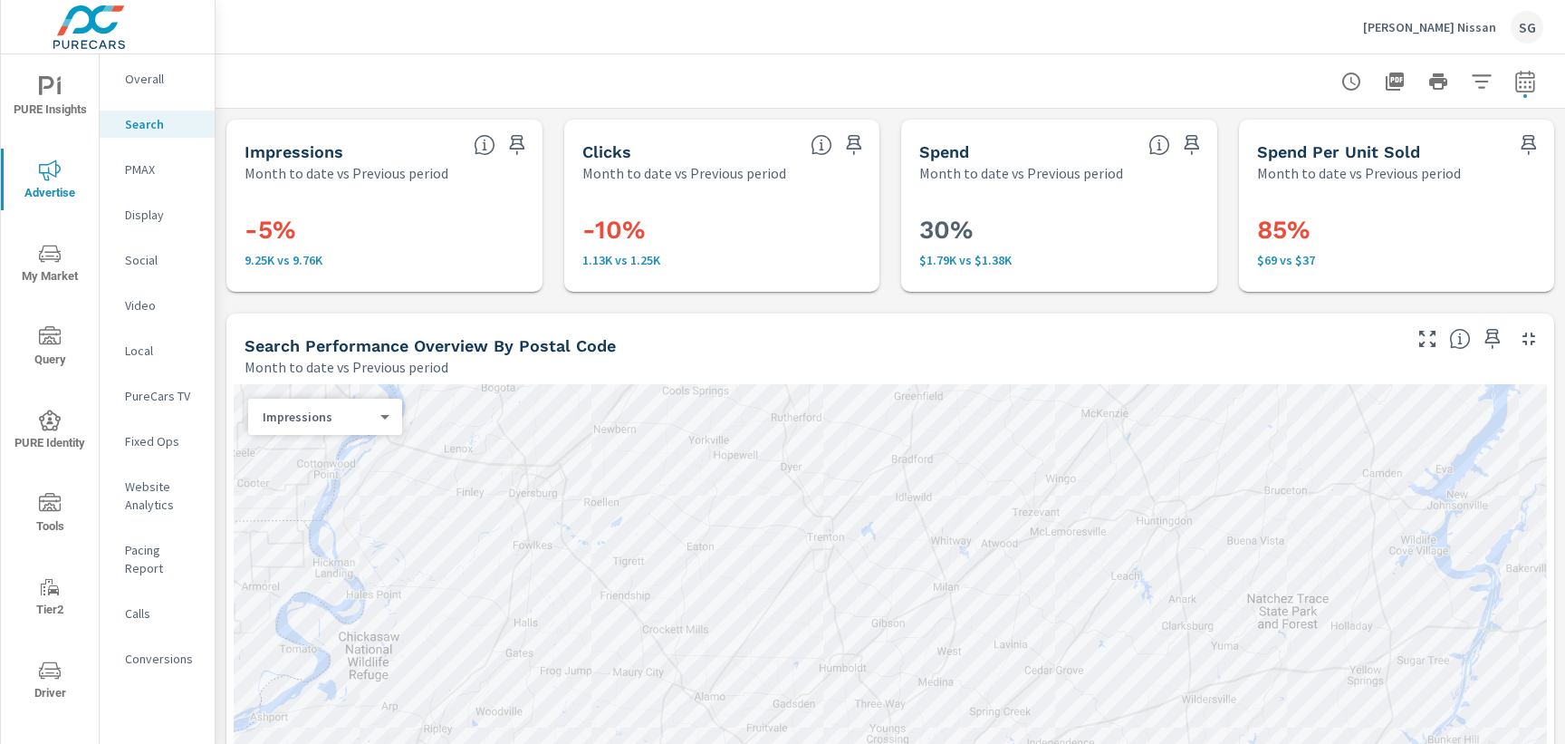
click at [1160, 315] on div "Search Performance Overview By Postal Code Month to date vs Previous period" at bounding box center [815, 345] width 1179 height 64
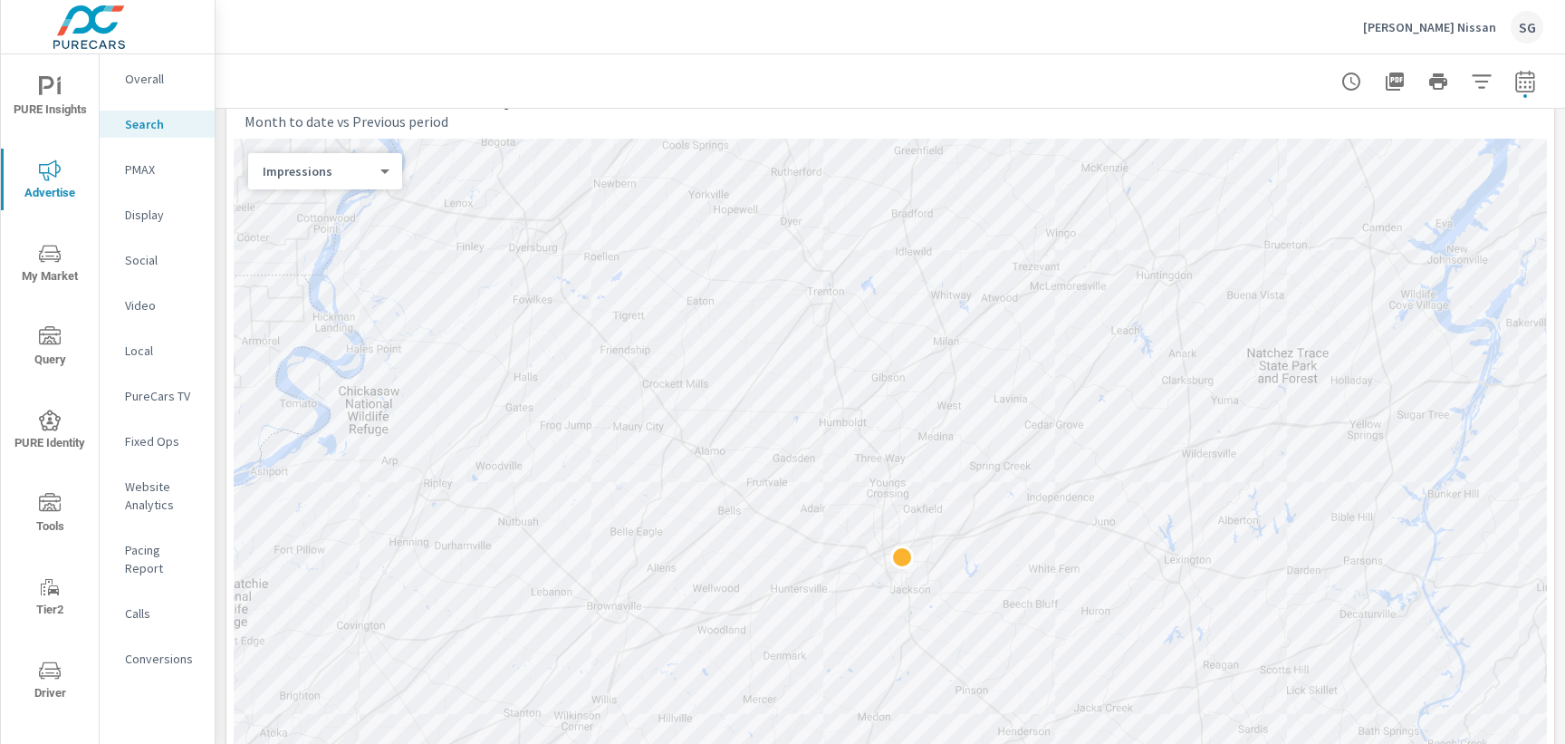
scroll to position [232, 0]
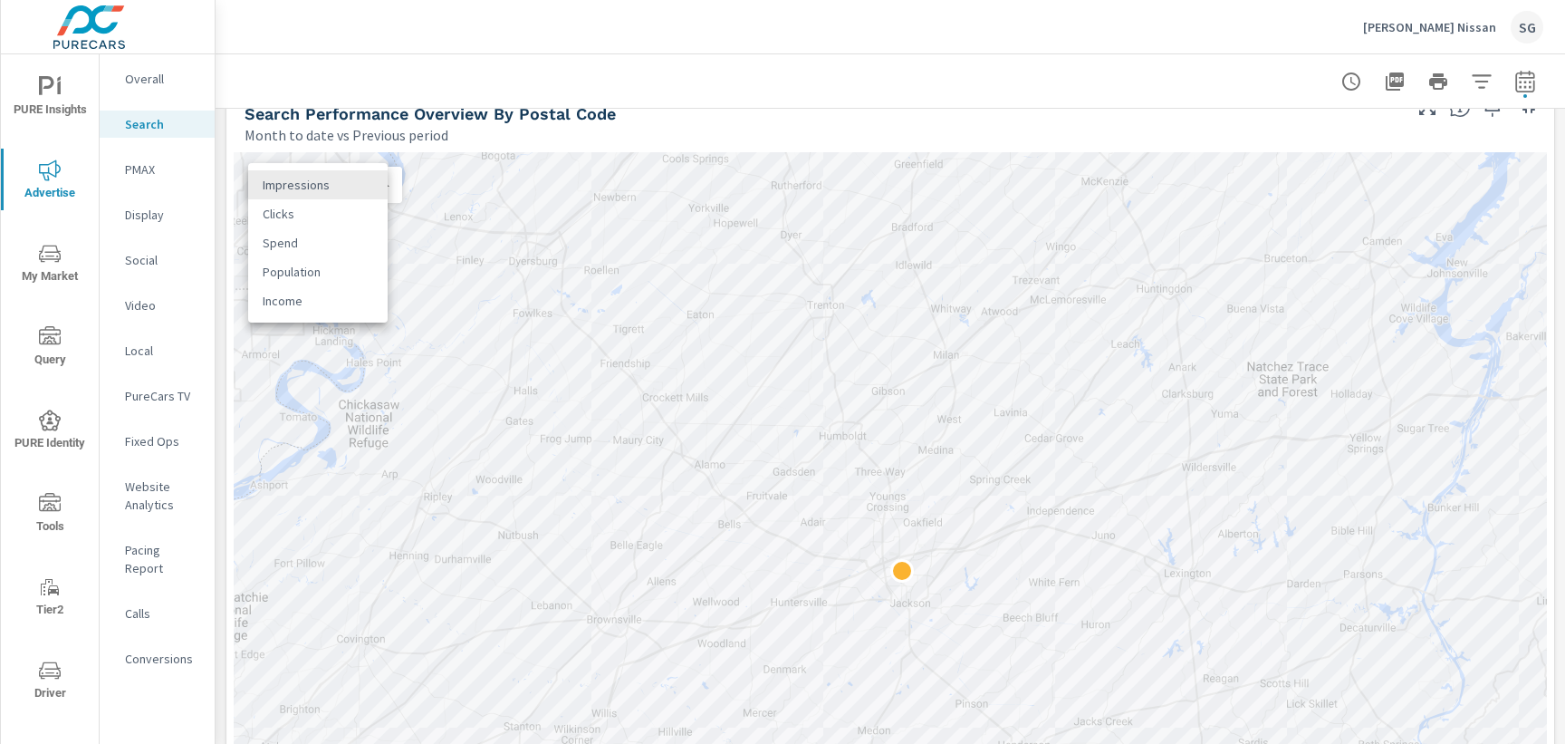
click at [375, 185] on body "PURE Insights Advertise My Market Query PURE Identity Tools Tier2 Driver Leave …" at bounding box center [782, 372] width 1565 height 744
click at [358, 211] on li "Clicks" at bounding box center [317, 213] width 139 height 29
click at [353, 190] on body "PURE Insights Advertise My Market Query PURE Identity Tools Tier2 Driver Leave …" at bounding box center [782, 372] width 1565 height 744
click at [351, 225] on li "Spend" at bounding box center [317, 213] width 139 height 29
click at [354, 185] on body "PURE Insights Advertise My Market Query PURE Identity Tools Tier2 Driver Leave …" at bounding box center [782, 372] width 1565 height 744
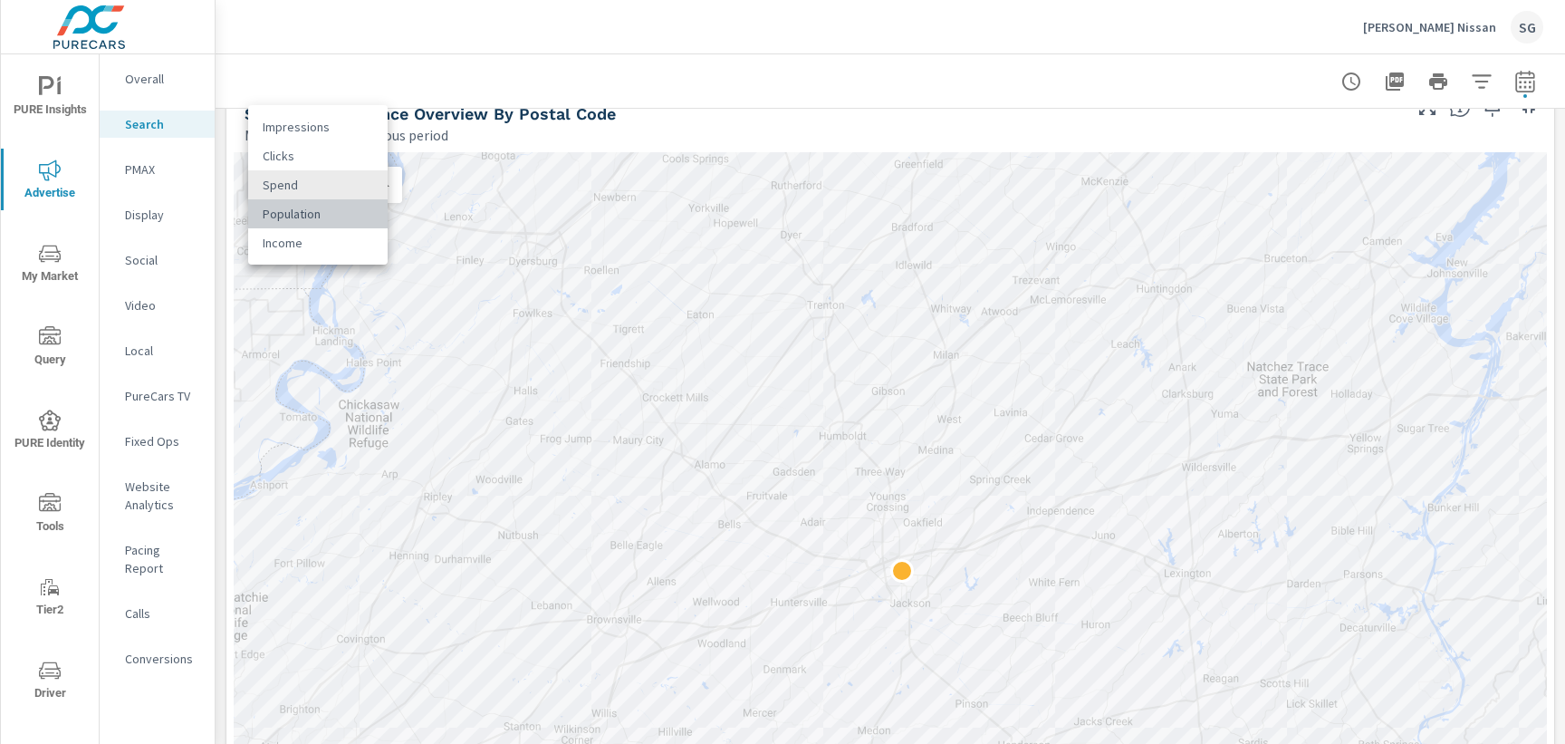
click at [353, 226] on li "Population" at bounding box center [317, 213] width 139 height 29
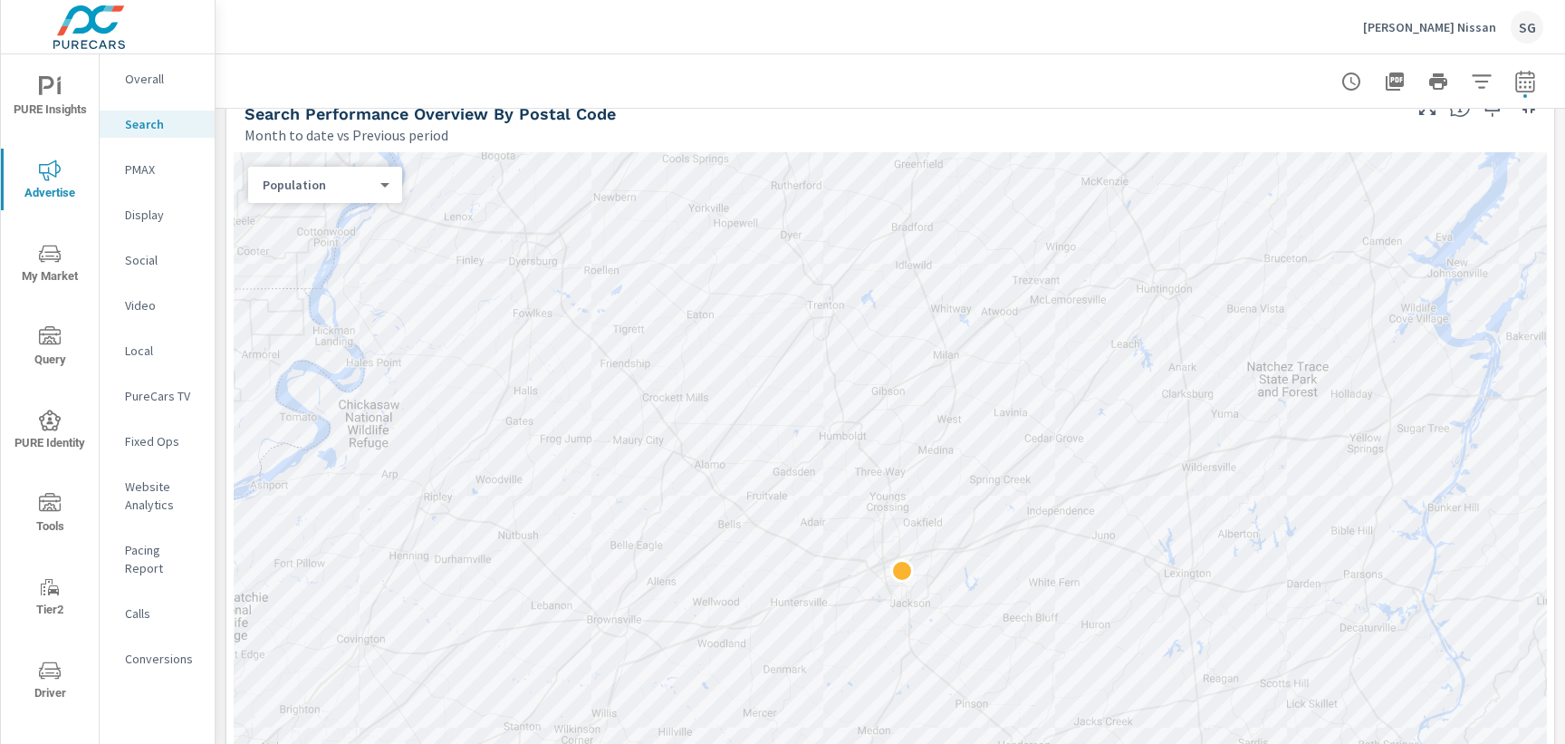
click at [361, 187] on body "PURE Insights Advertise My Market Query PURE Identity Tools Tier2 Driver Leave …" at bounding box center [782, 372] width 1565 height 744
click at [335, 102] on li "Impressions" at bounding box center [317, 97] width 139 height 29
click at [379, 196] on div "Impressions 0 ​" at bounding box center [325, 185] width 154 height 36
click at [379, 178] on body "PURE Insights Advertise My Market Query PURE Identity Tools Tier2 Driver Leave …" at bounding box center [782, 372] width 1565 height 744
click at [360, 221] on li "Clicks" at bounding box center [317, 213] width 139 height 29
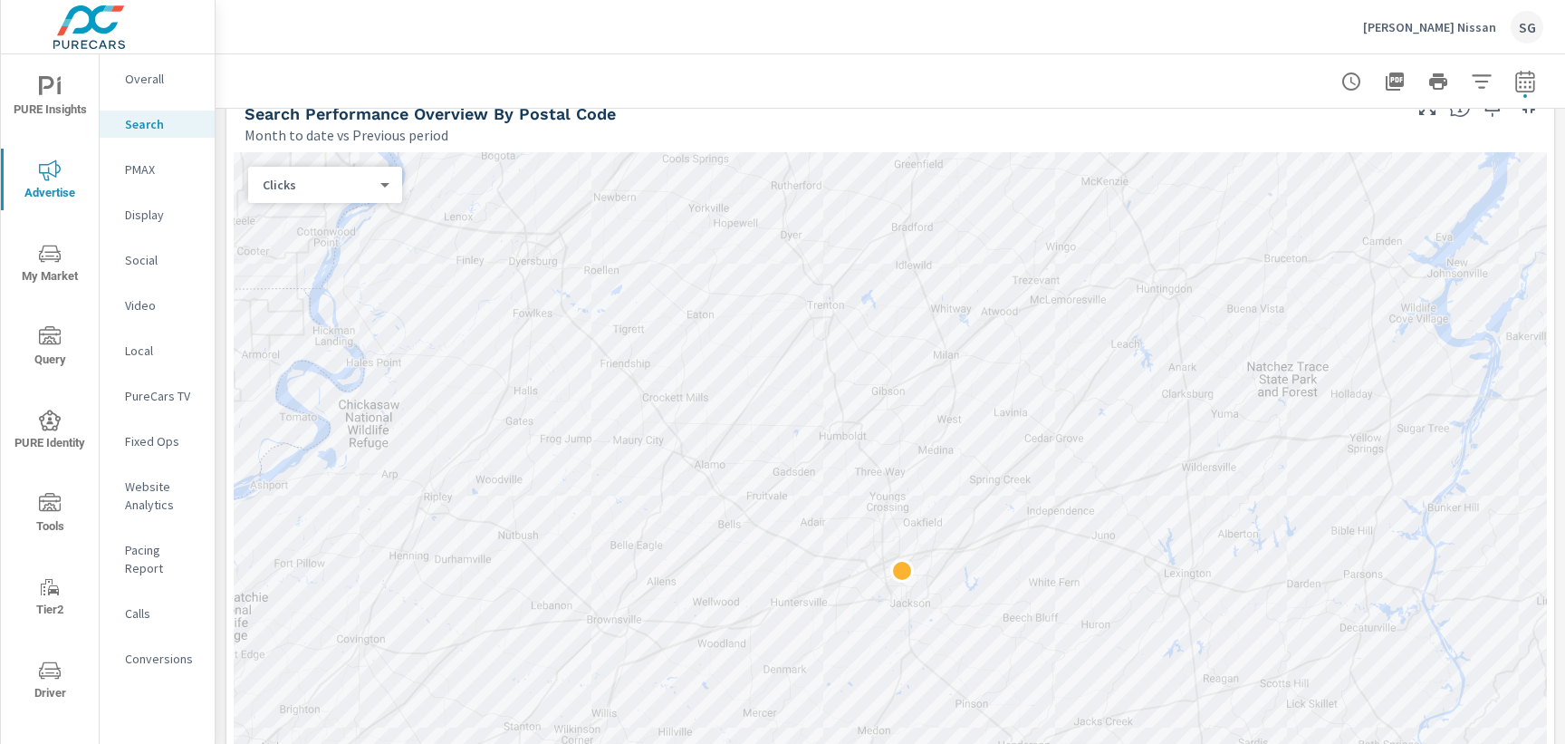
click at [292, 189] on body "PURE Insights Advertise My Market Query PURE Identity Tools Tier2 Driver Leave …" at bounding box center [782, 372] width 1565 height 744
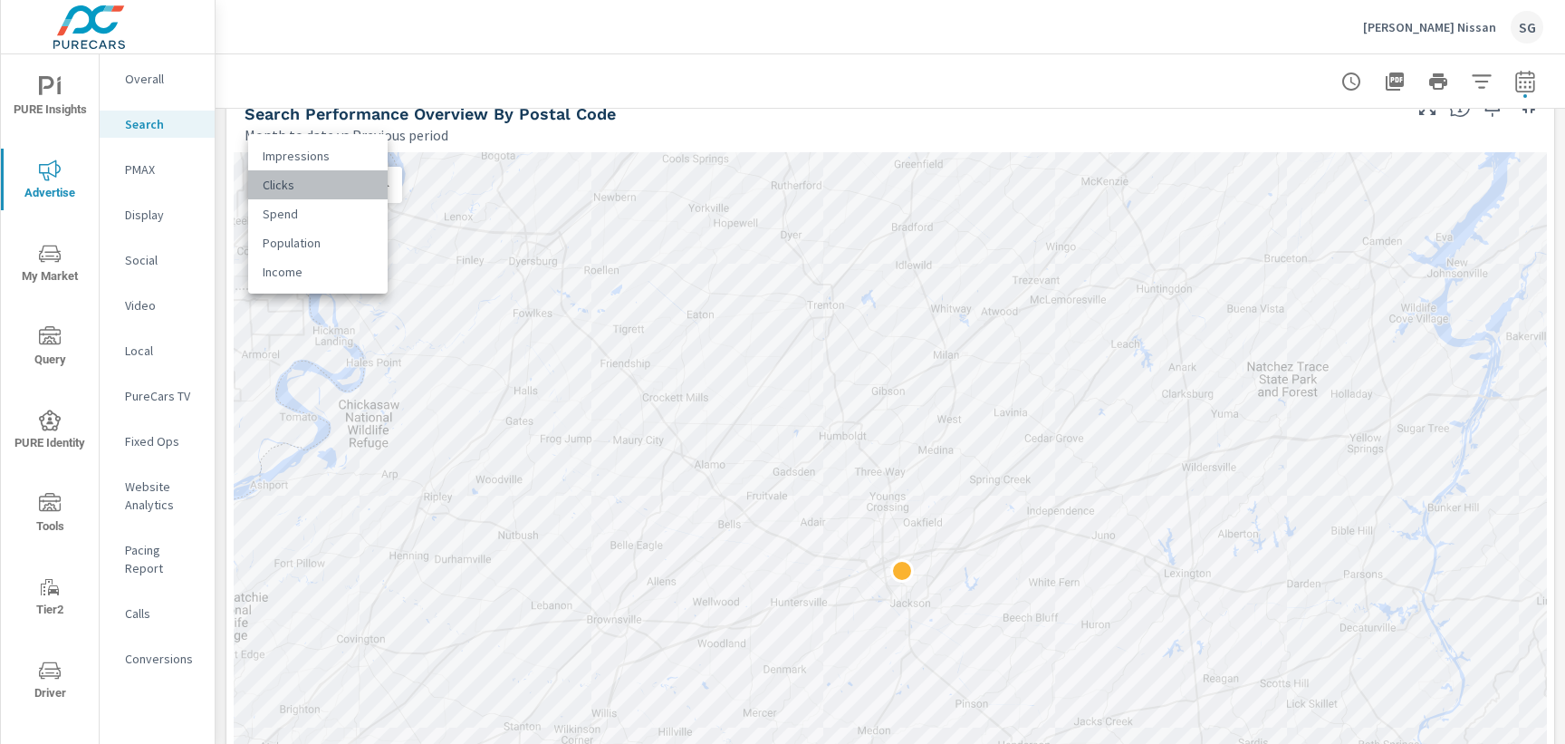
click at [292, 189] on li "Clicks" at bounding box center [317, 184] width 139 height 29
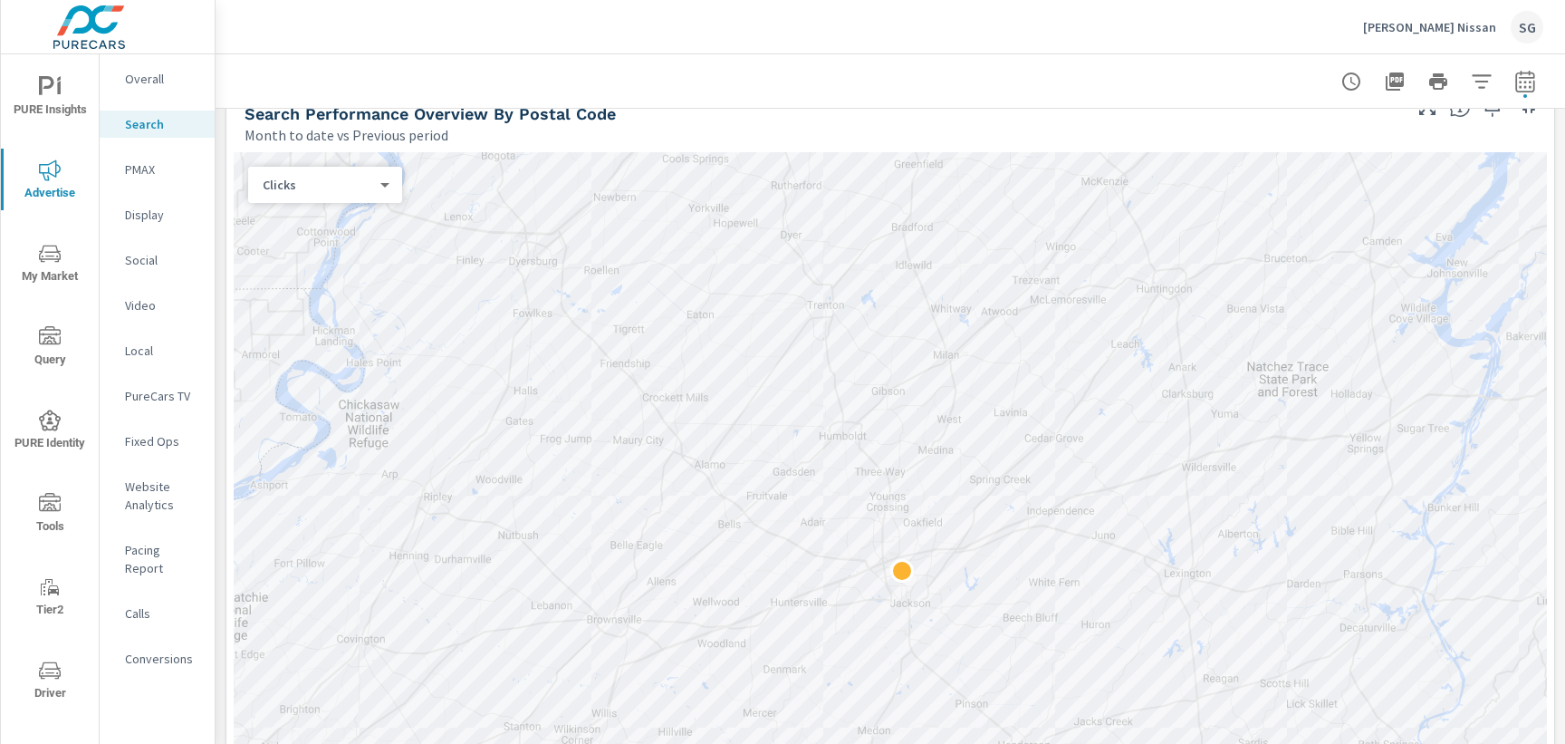
click at [292, 189] on body "PURE Insights Advertise My Market Query PURE Identity Tools Tier2 Driver Leave …" at bounding box center [782, 372] width 1565 height 744
click at [312, 159] on li "Impressions" at bounding box center [317, 155] width 139 height 29
click at [356, 192] on body "PURE Insights Advertise My Market Query PURE Identity Tools Tier2 Driver Leave …" at bounding box center [782, 372] width 1565 height 744
click at [351, 207] on li "Clicks" at bounding box center [317, 213] width 139 height 29
click at [763, 725] on div at bounding box center [890, 558] width 1313 height 813
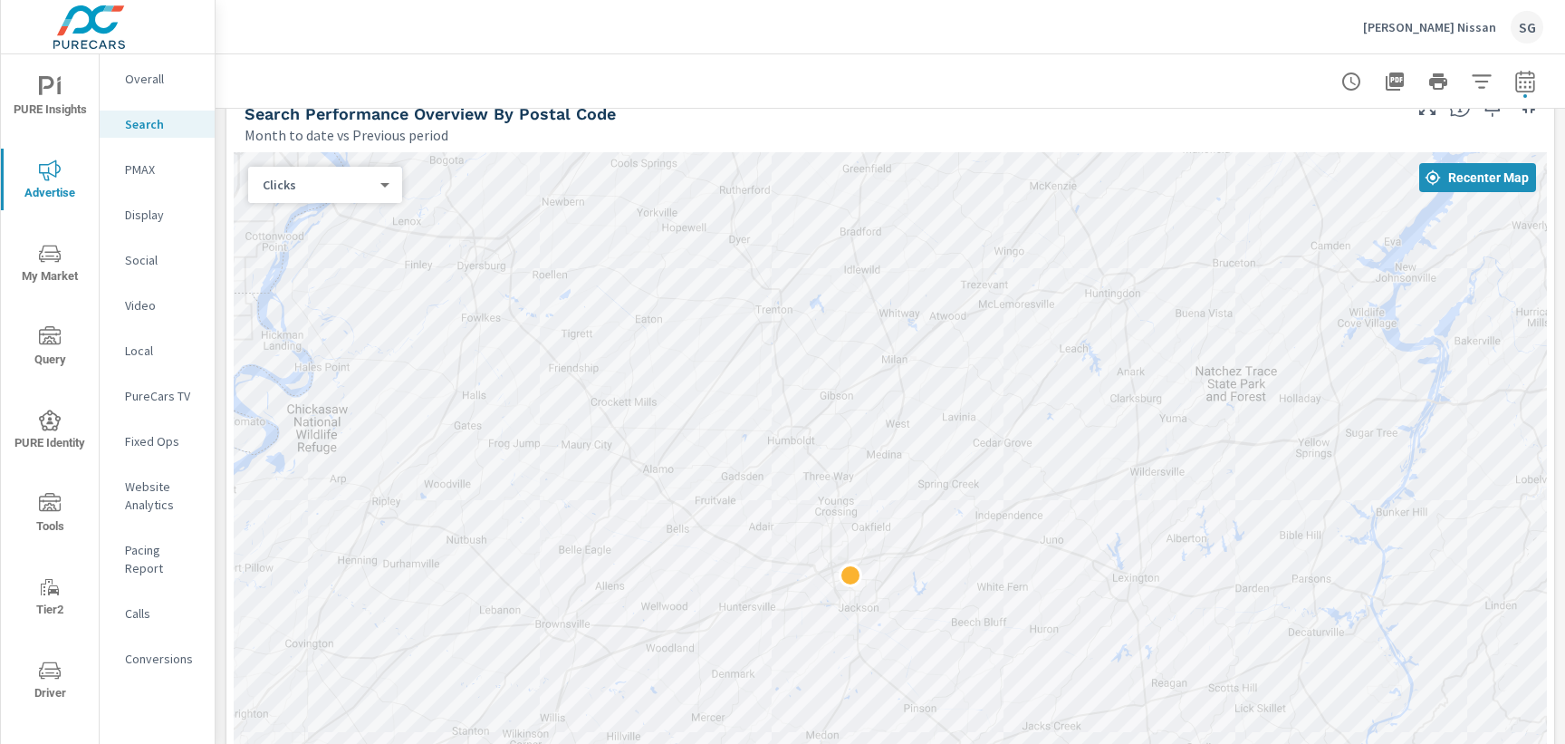
drag, startPoint x: 1287, startPoint y: 290, endPoint x: 1230, endPoint y: 294, distance: 57.2
click at [1230, 294] on div at bounding box center [890, 558] width 1313 height 813
click at [1093, 94] on div at bounding box center [890, 80] width 1306 height 53
click at [1074, 98] on div at bounding box center [890, 80] width 1306 height 53
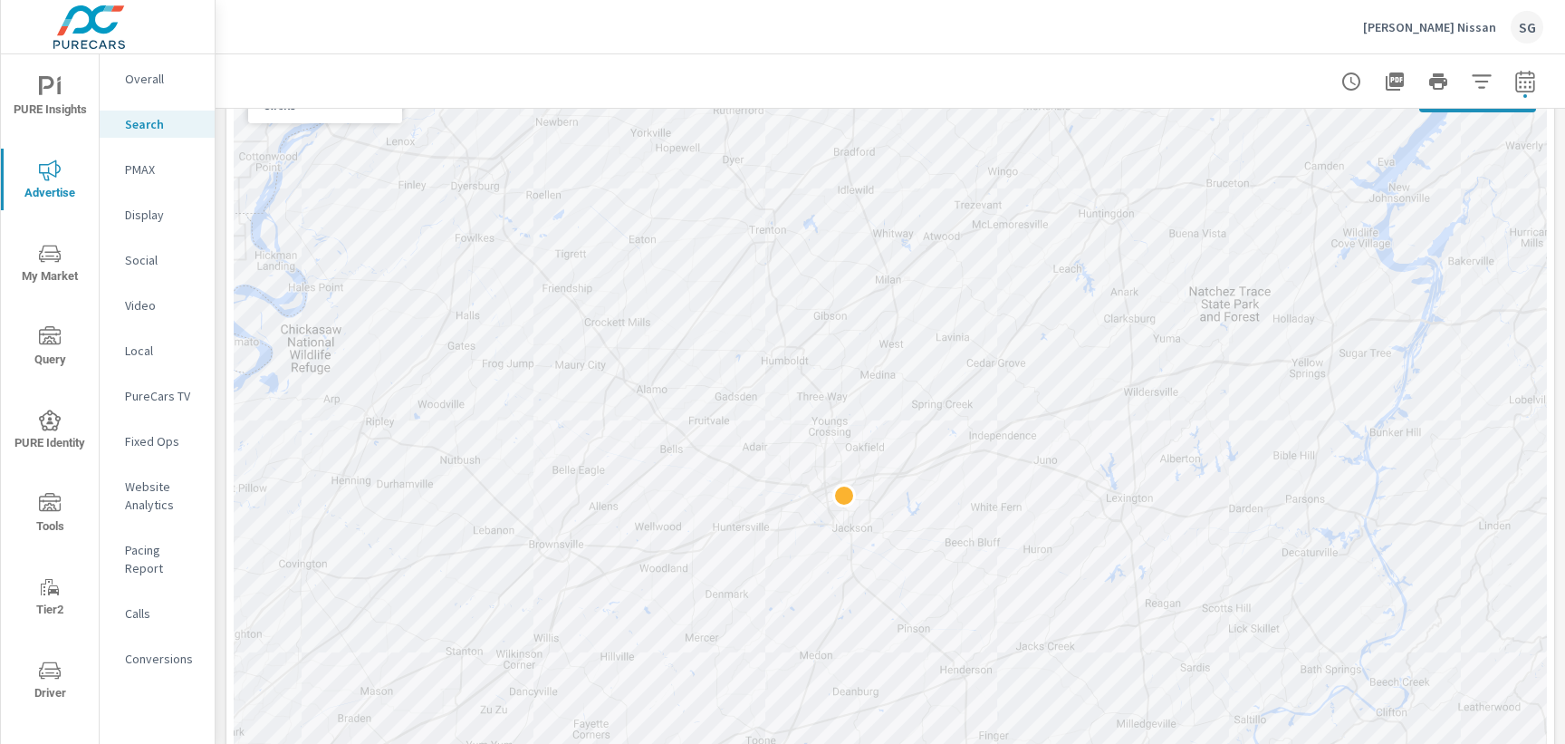
scroll to position [363, 0]
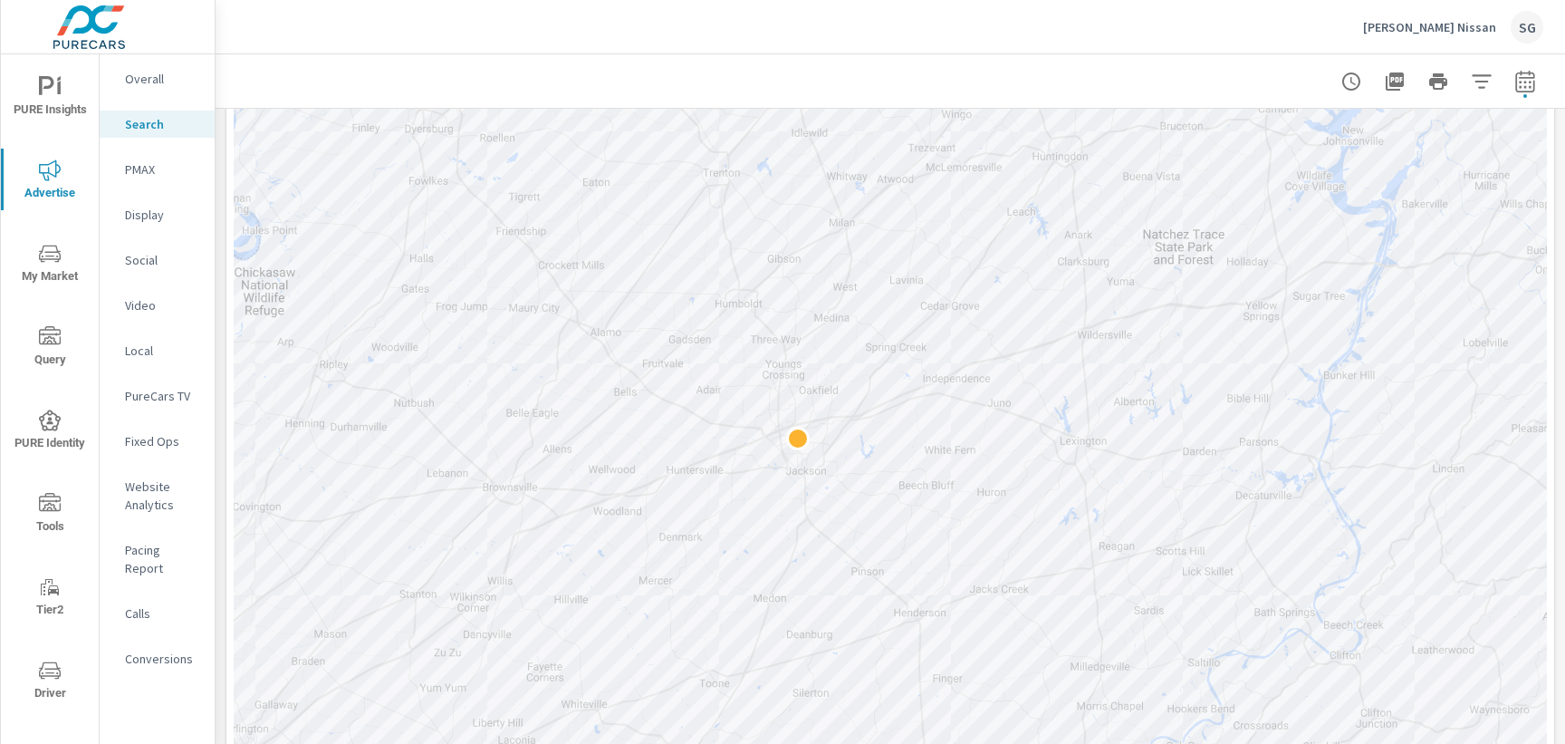
drag, startPoint x: 1189, startPoint y: 446, endPoint x: 1145, endPoint y: 441, distance: 44.6
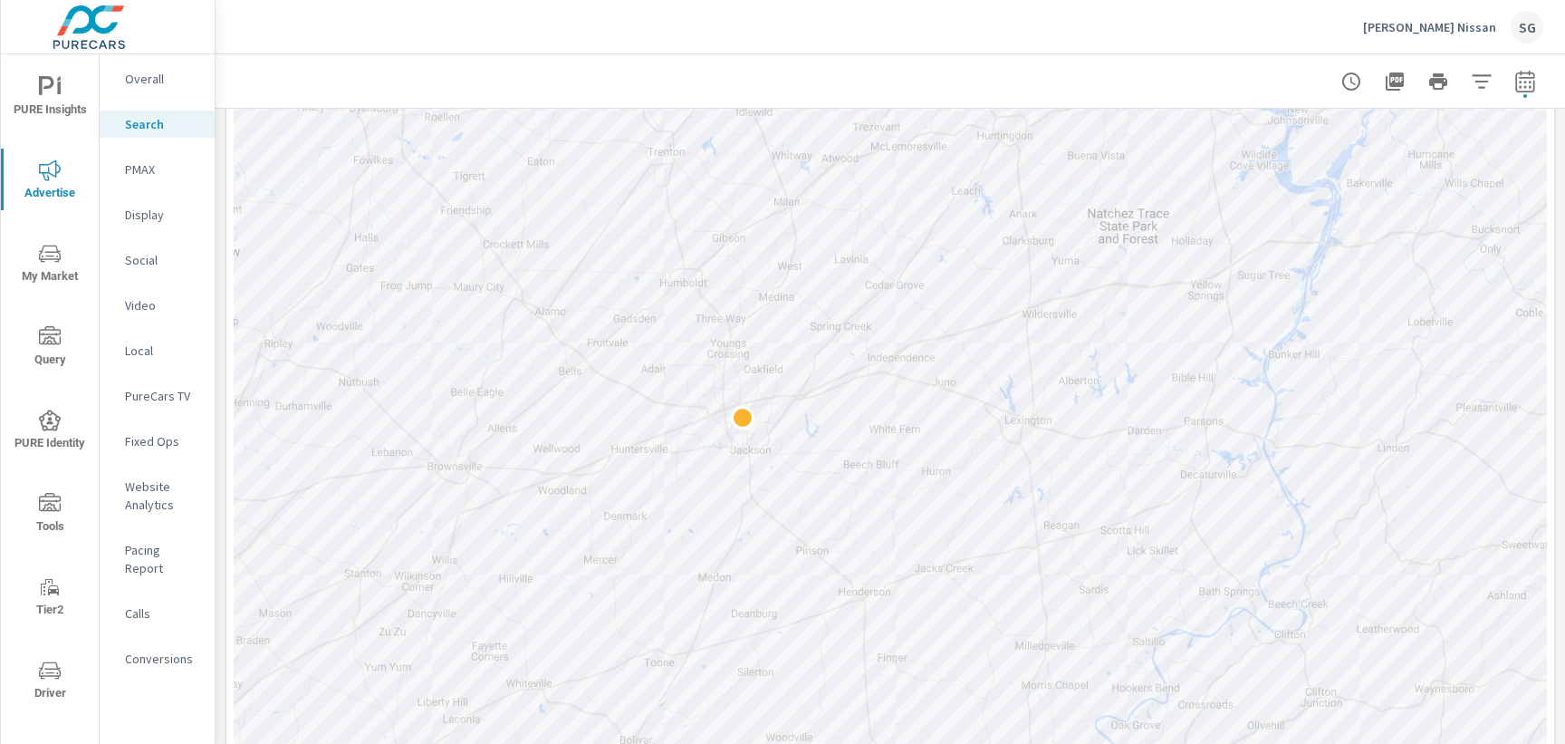
drag, startPoint x: 1305, startPoint y: 476, endPoint x: 1253, endPoint y: 457, distance: 55.0
click at [1221, 79] on div at bounding box center [890, 80] width 1306 height 53
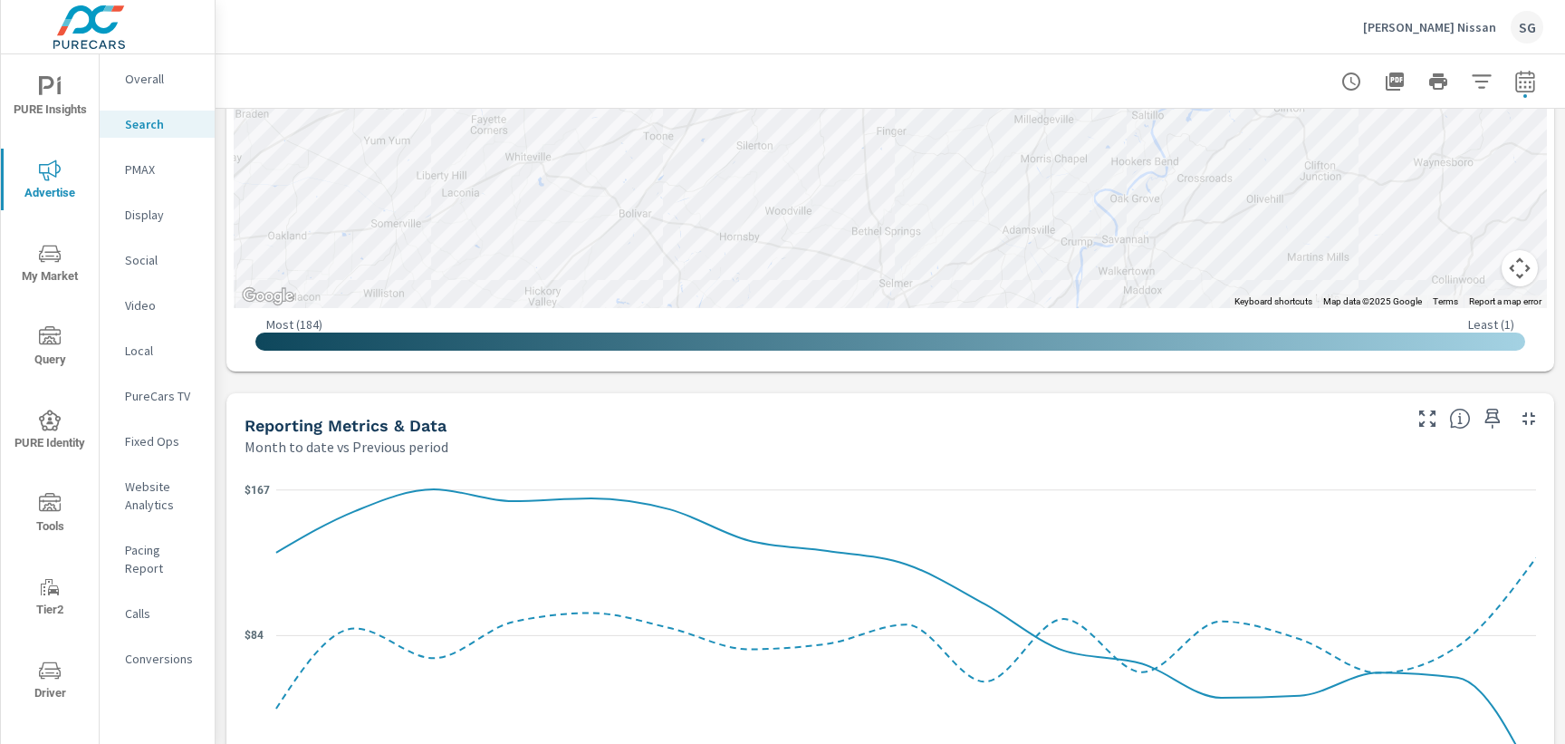
scroll to position [918, 0]
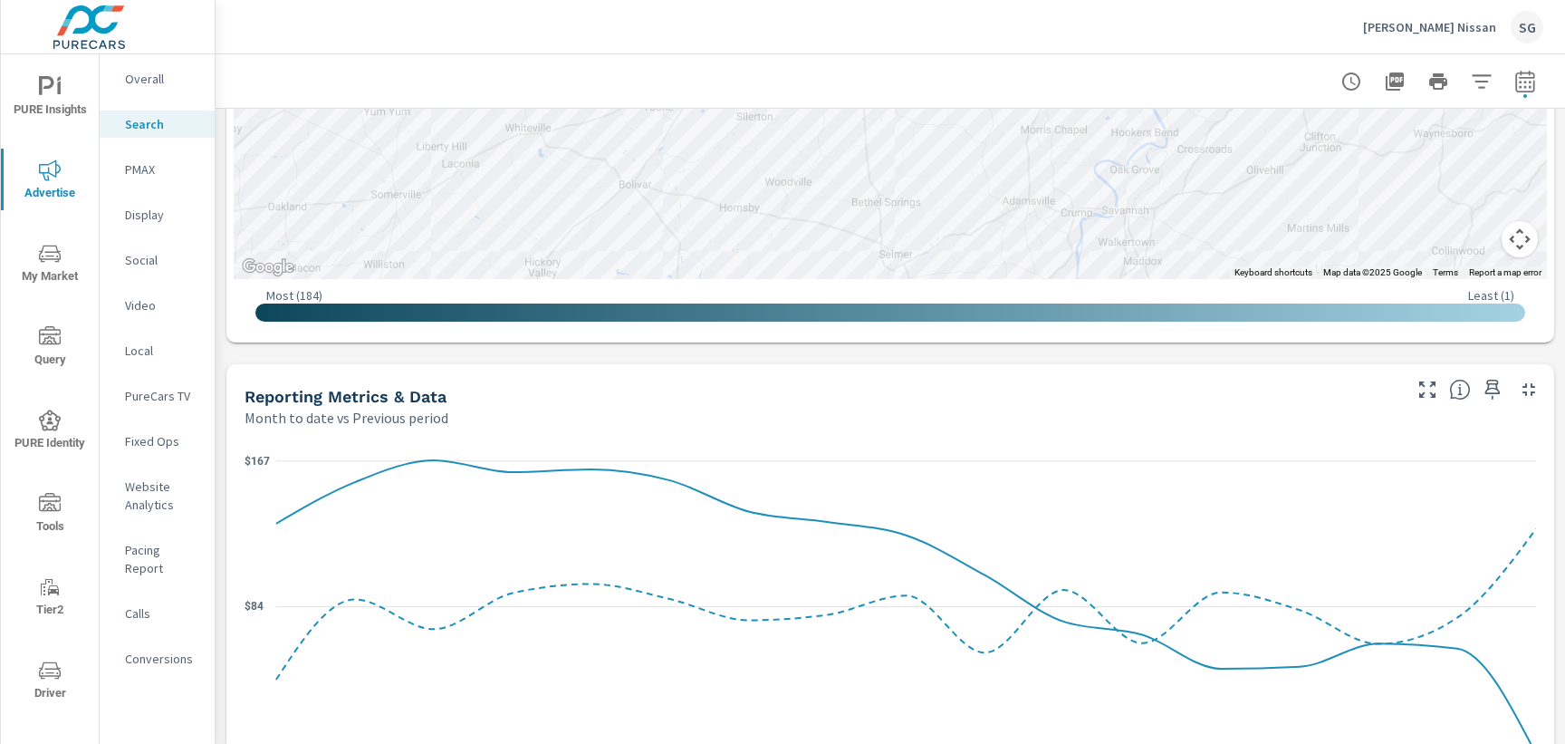
click at [1522, 249] on button "Map camera controls" at bounding box center [1520, 239] width 36 height 36
click at [1477, 240] on button "Zoom out" at bounding box center [1474, 239] width 36 height 36
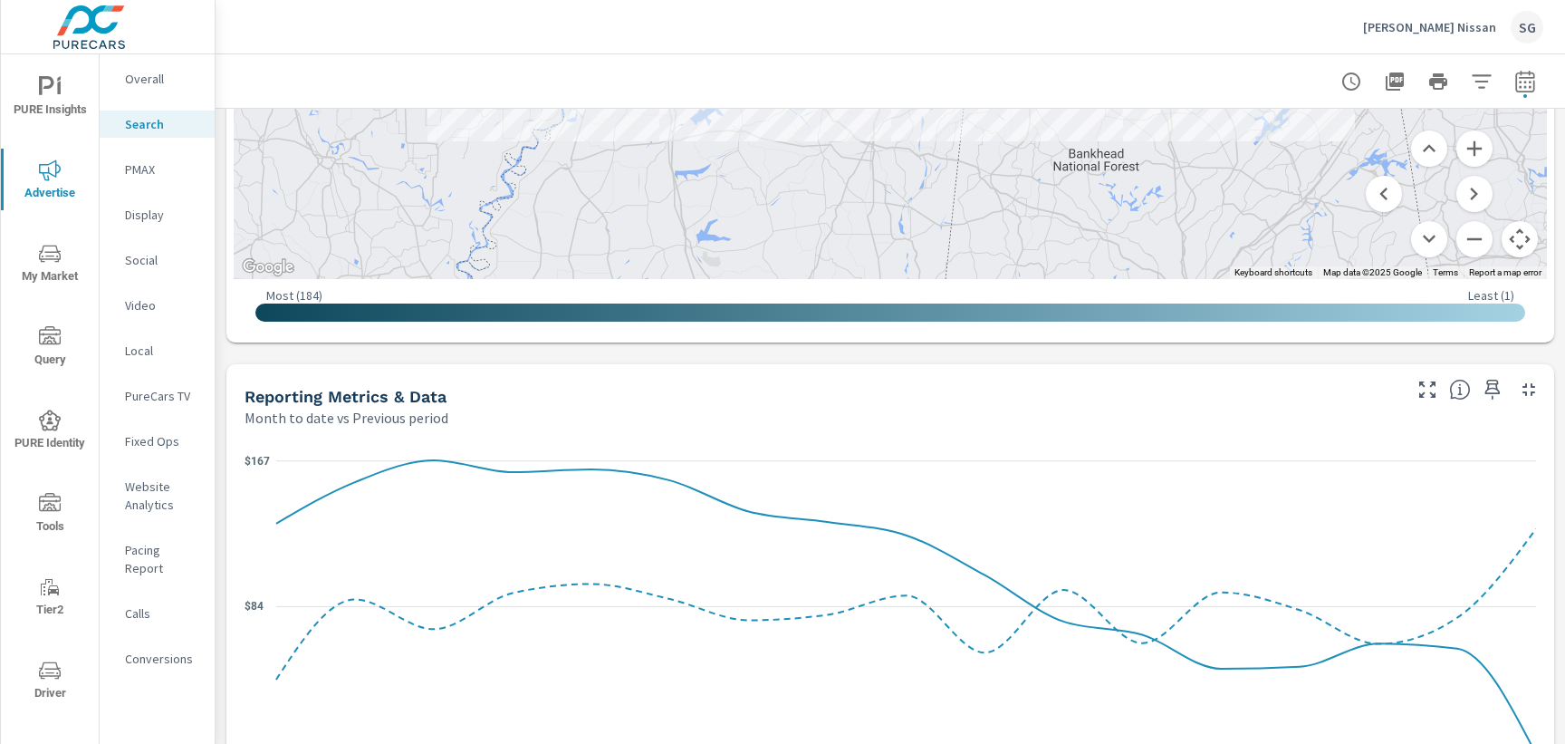
click at [1390, 355] on div "Impressions Month to date vs Previous period -5% 9.25K vs 9.76K Clicks Month to…" at bounding box center [890, 450] width 1349 height 2520
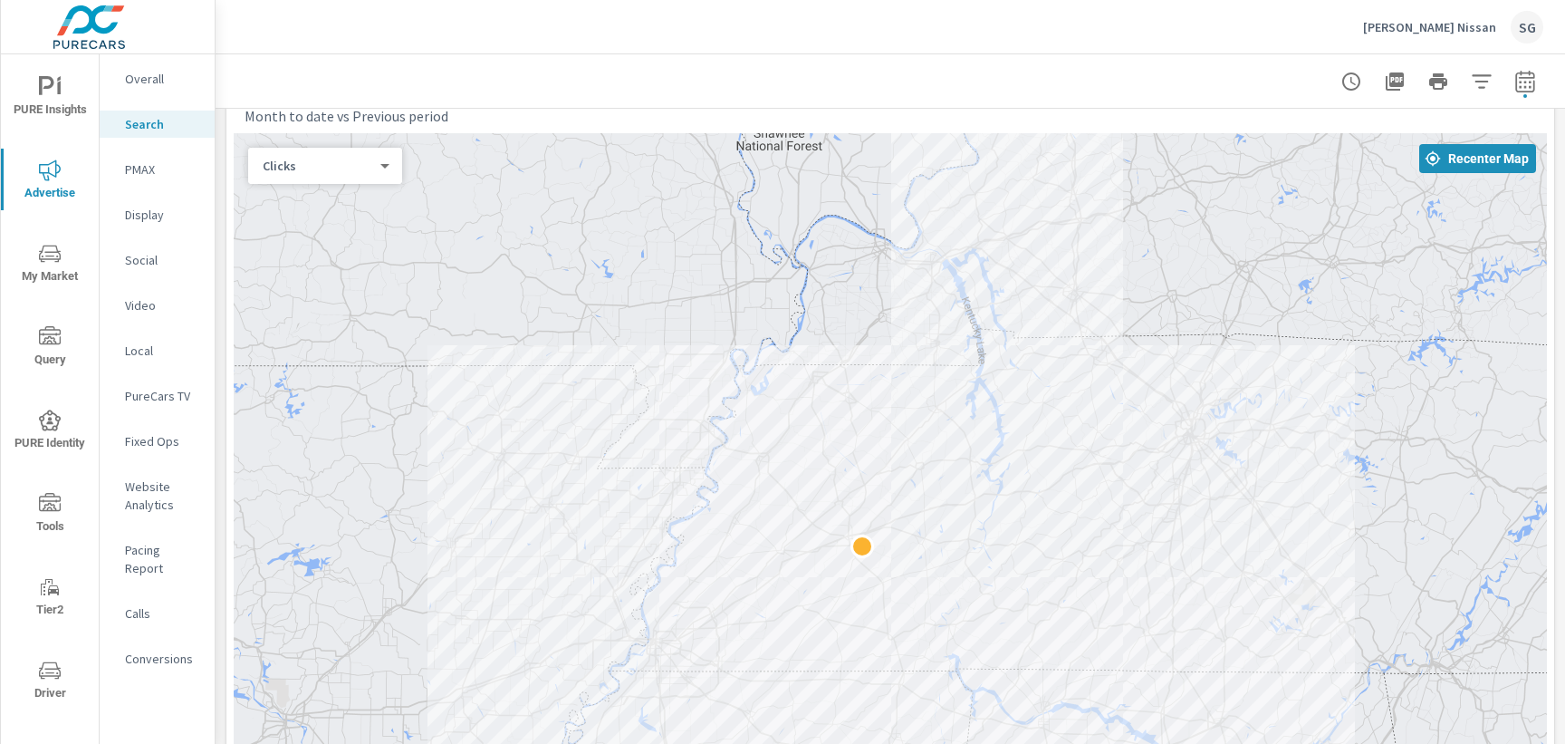
scroll to position [250, 0]
click at [1015, 94] on div at bounding box center [890, 80] width 1306 height 53
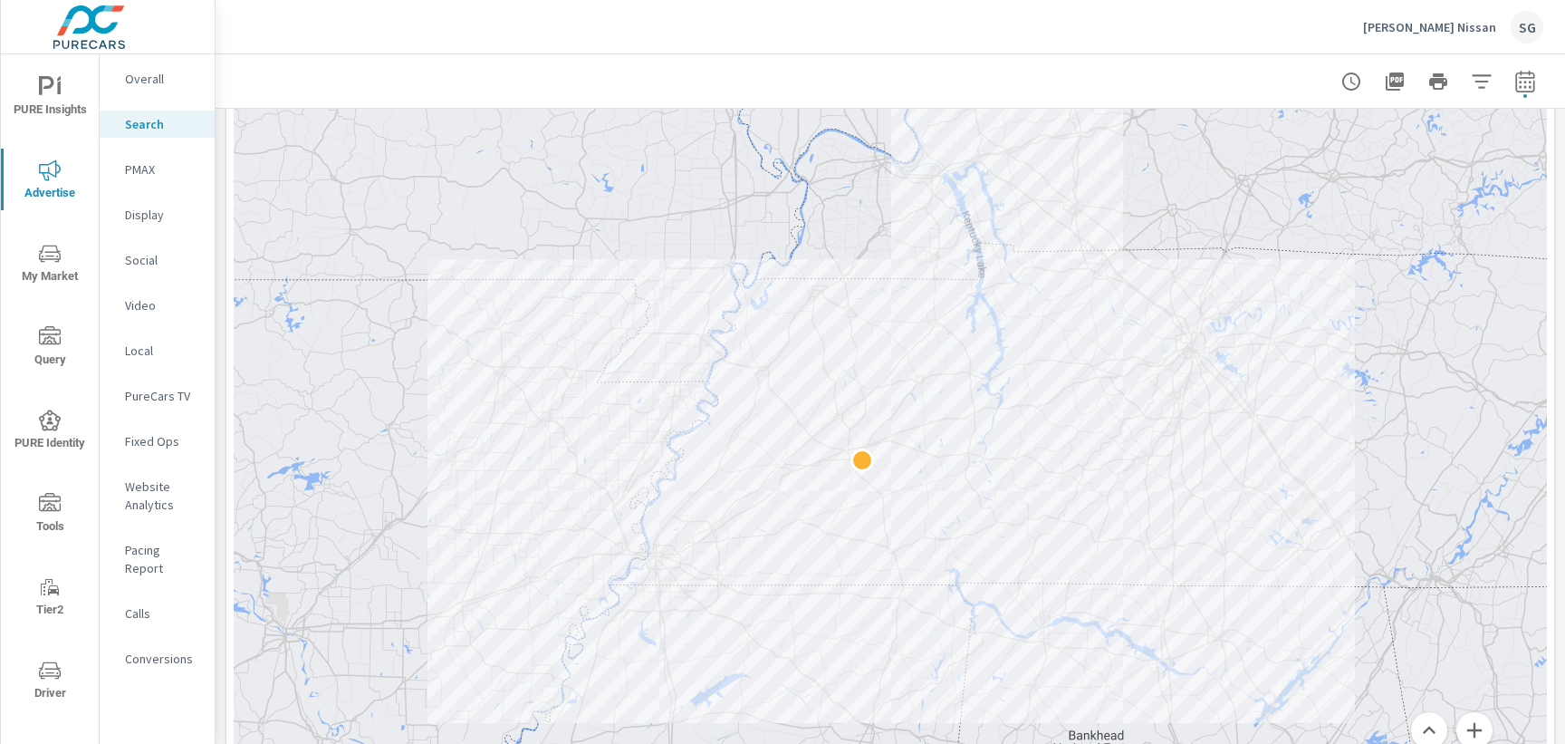
scroll to position [344, 0]
click at [227, 293] on div "← Move left → Move right ↑ Move up ↓ Move down + Zoom in - Zoom out Home Jump l…" at bounding box center [890, 475] width 1328 height 884
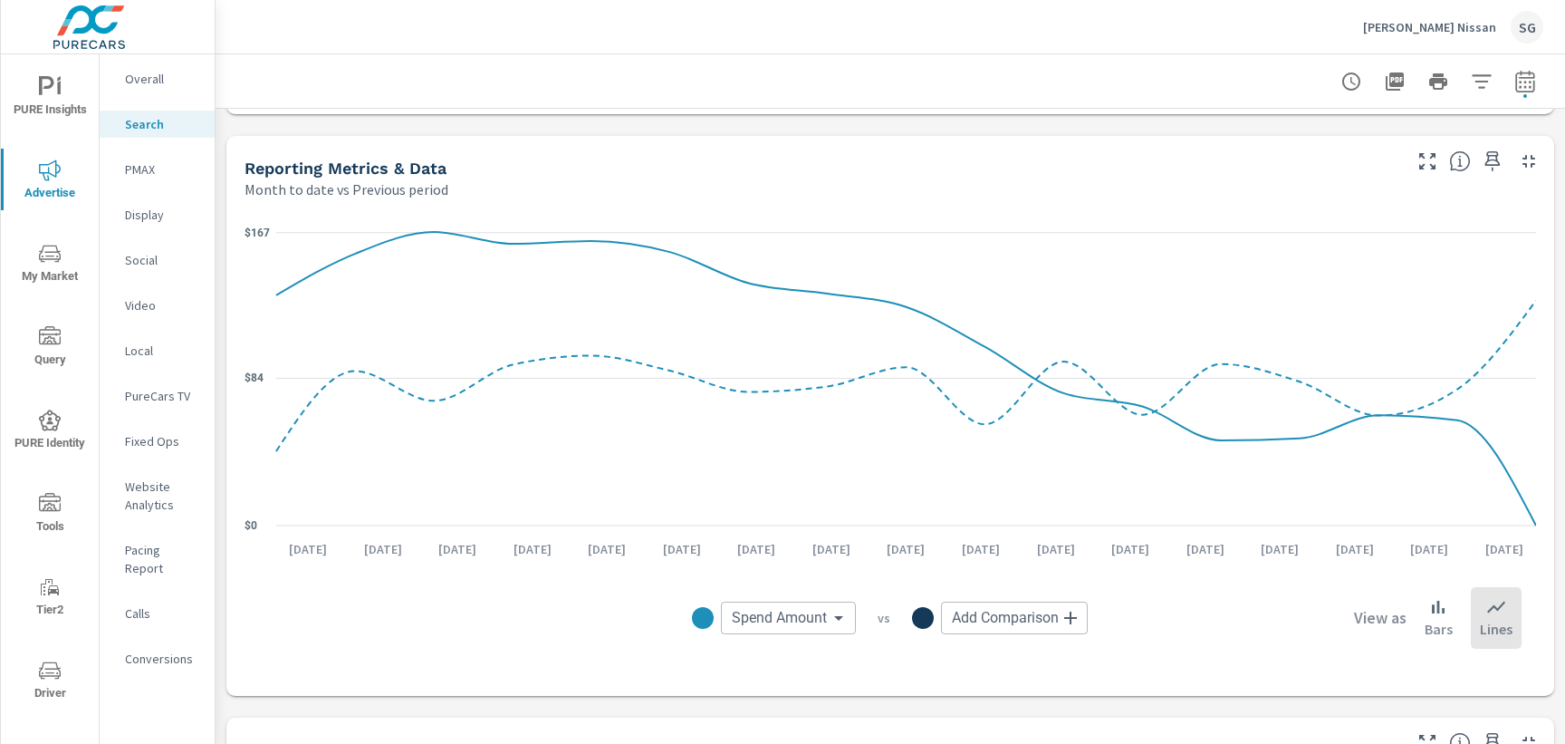
scroll to position [1148, 0]
click at [216, 377] on div "Impressions Month to date vs Previous period -5% 9.25K vs 9.76K Clicks Month to…" at bounding box center [890, 220] width 1349 height 2520
click at [1513, 94] on button "button" at bounding box center [1525, 81] width 36 height 36
select select "Month to date"
select select "Previous period"
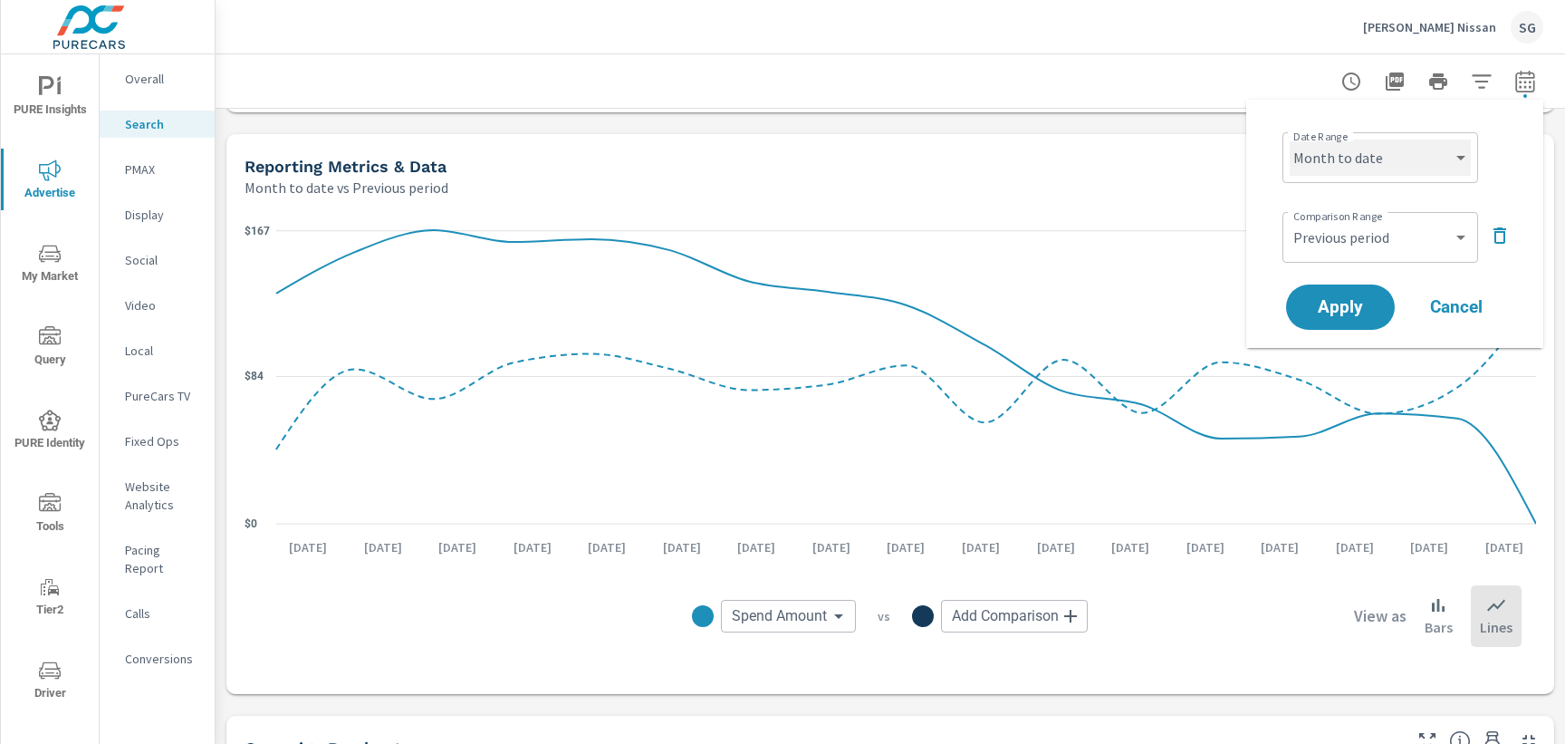
click at [1385, 155] on select "Custom [DATE] Last week Last 7 days Last 14 days Last 30 days Last 45 days Last…" at bounding box center [1380, 157] width 181 height 36
click at [1290, 139] on select "Custom [DATE] Last week Last 7 days Last 14 days Last 30 days Last 45 days Last…" at bounding box center [1380, 157] width 181 height 36
select select "Last 30 days"
click at [1368, 297] on button "Apply" at bounding box center [1340, 306] width 112 height 47
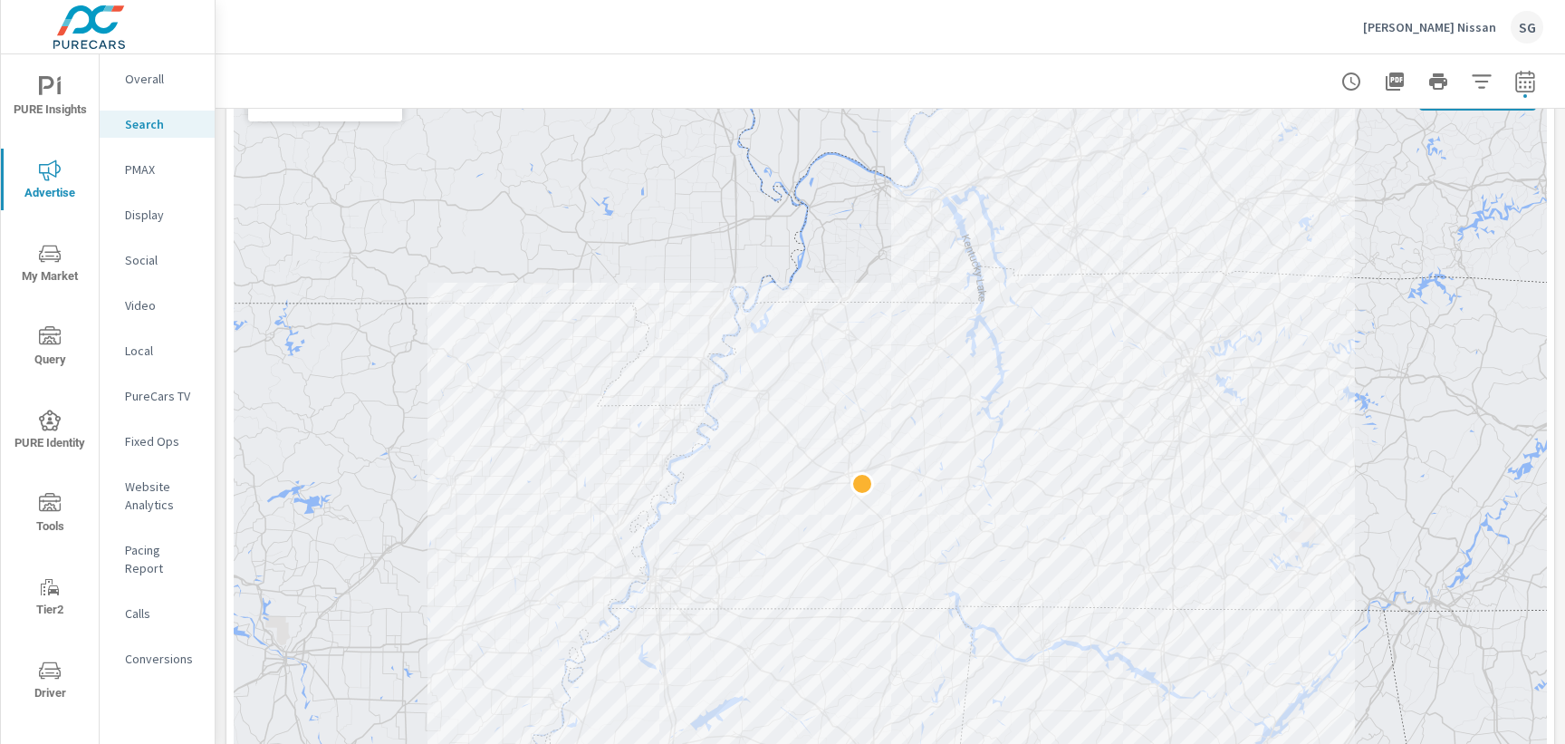
scroll to position [317, 0]
click at [226, 320] on div "← Move left → Move right ↑ Move up ↓ Move down + Zoom in - Zoom out Home Jump l…" at bounding box center [890, 502] width 1328 height 884
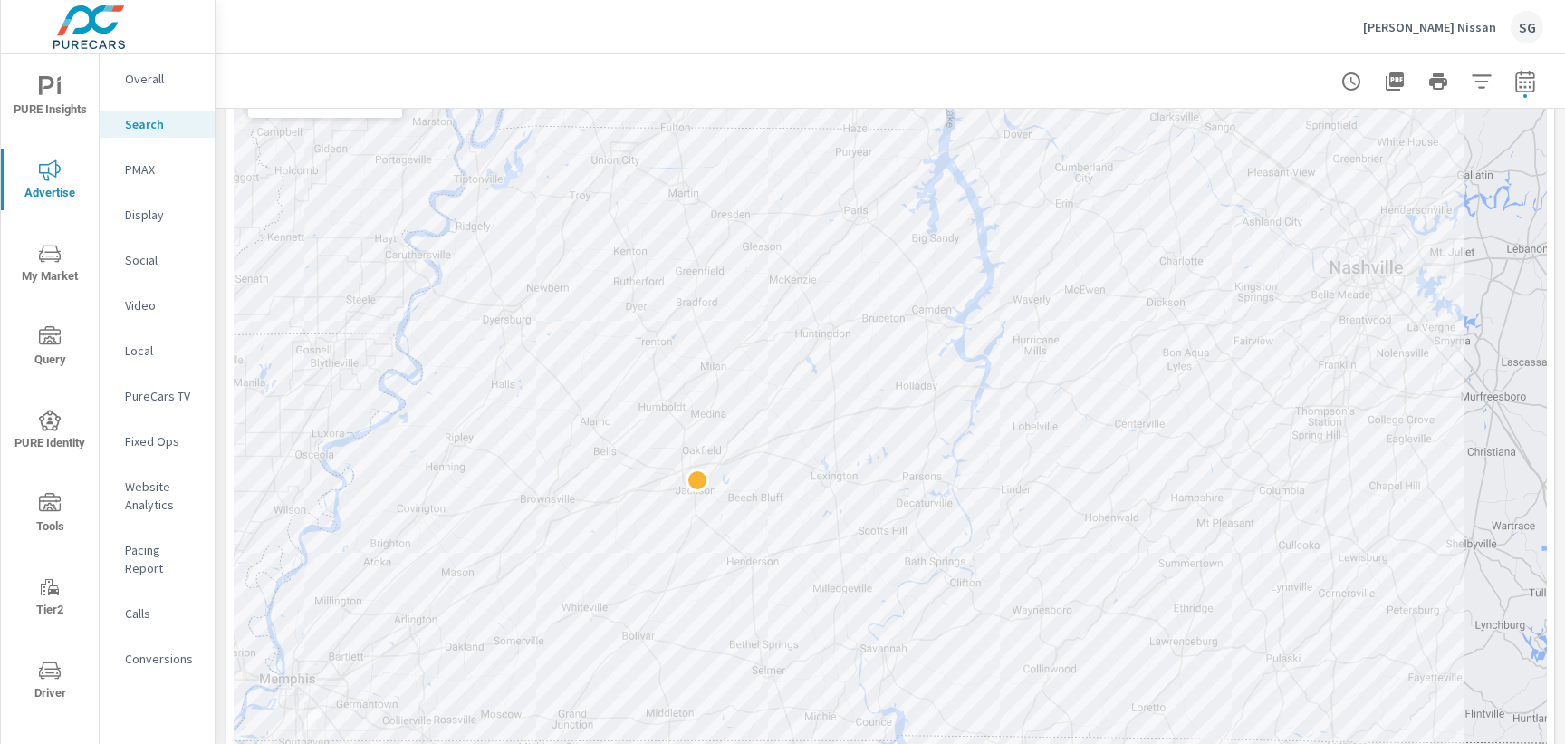
drag, startPoint x: 599, startPoint y: 311, endPoint x: 966, endPoint y: 502, distance: 414.4
click at [966, 502] on div at bounding box center [890, 473] width 1313 height 813
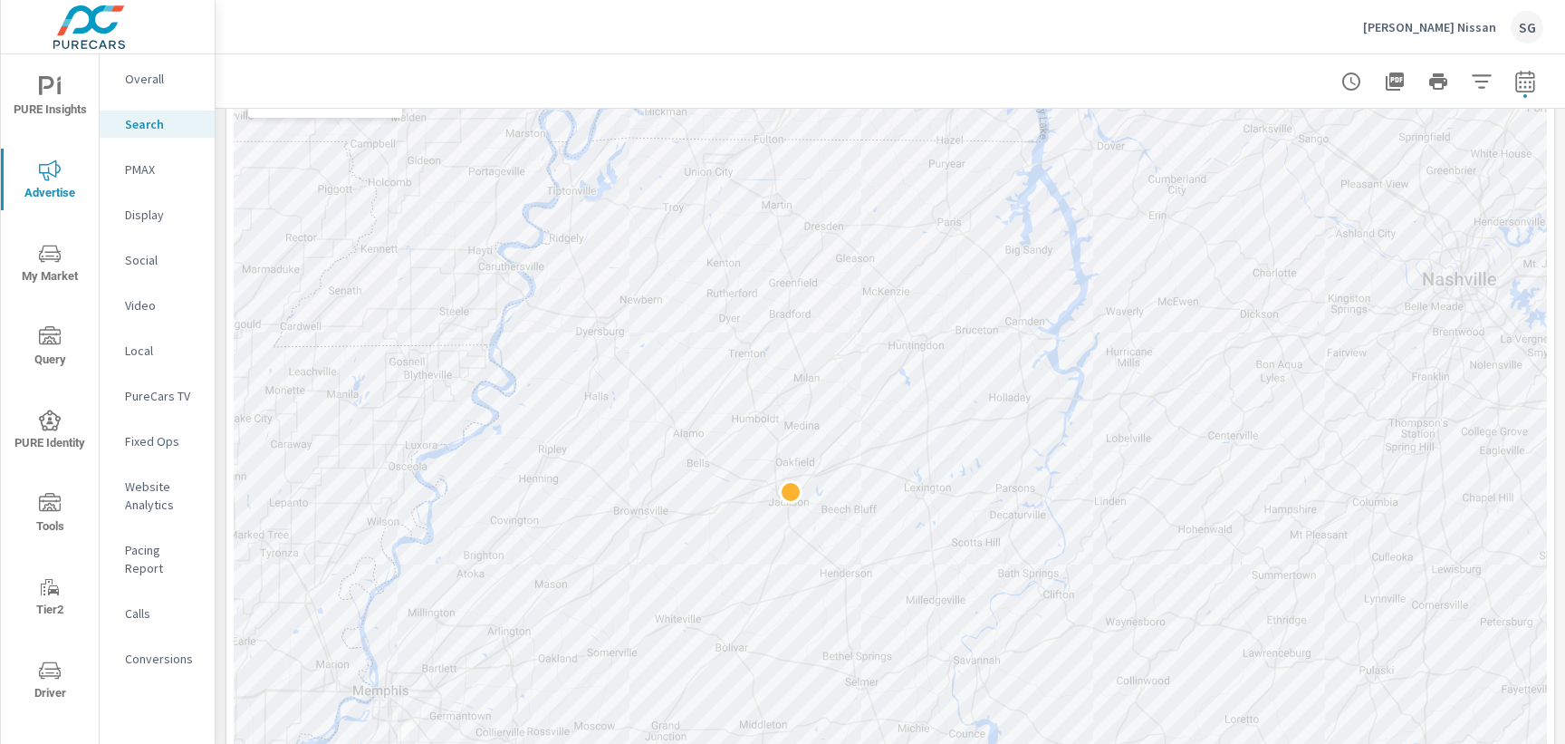
drag, startPoint x: 962, startPoint y: 548, endPoint x: 1059, endPoint y: 559, distance: 97.5
click at [379, 114] on div "Clicks 1 ​" at bounding box center [325, 100] width 154 height 36
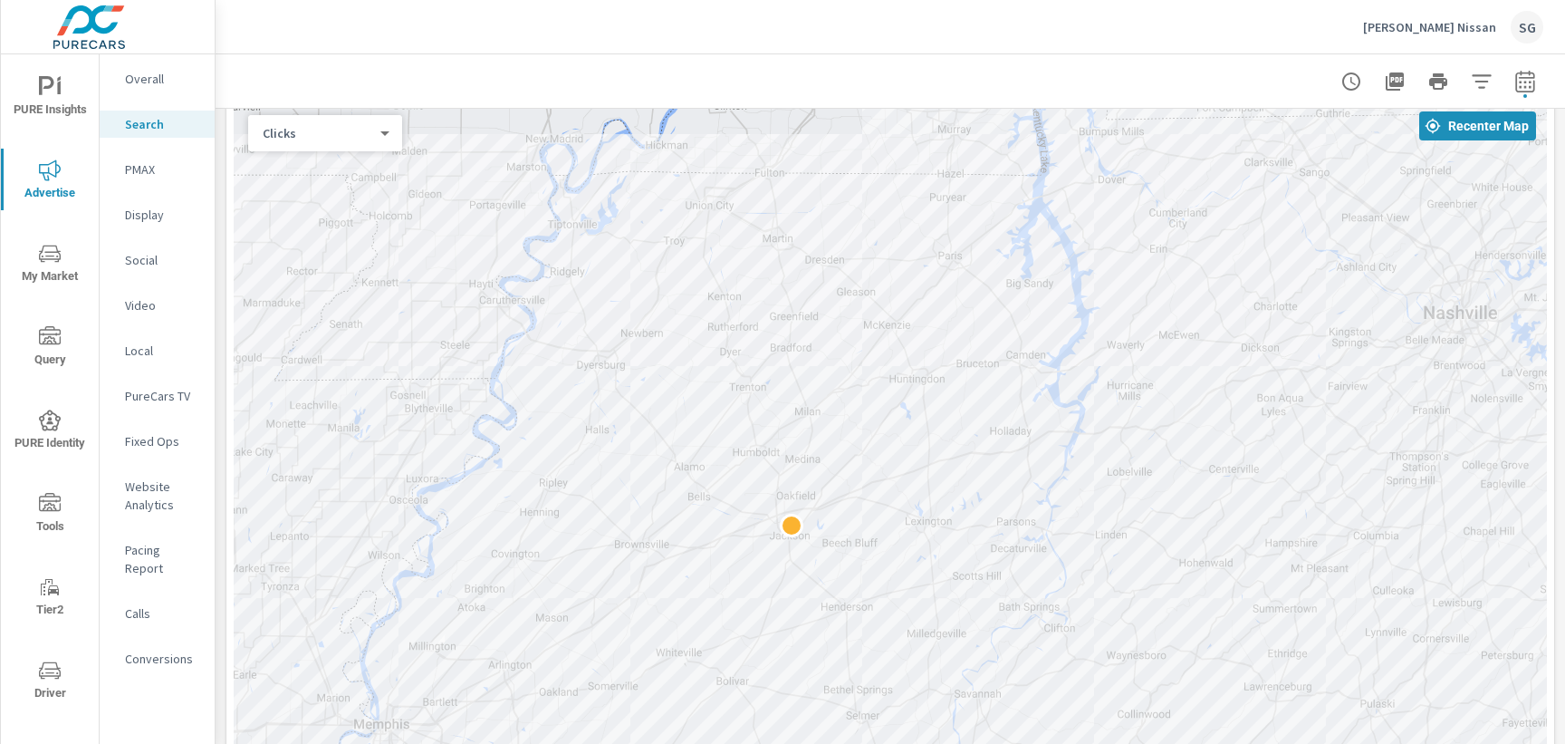
scroll to position [263, 0]
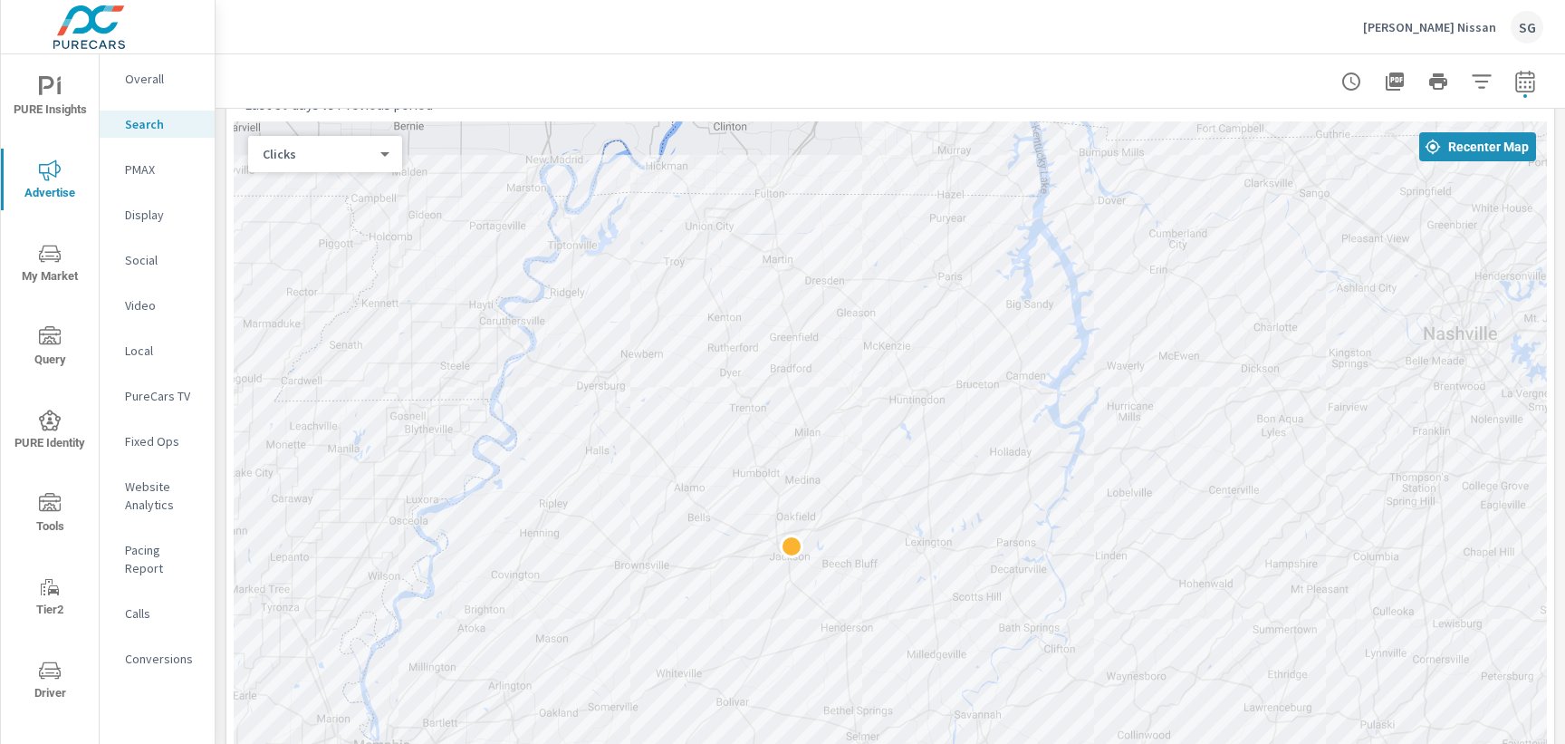
click at [305, 153] on body "PURE Insights Advertise My Market Query PURE Identity Tools Tier2 Driver Leave …" at bounding box center [782, 372] width 1565 height 744
click at [307, 131] on li "Impressions" at bounding box center [317, 124] width 139 height 29
click at [320, 157] on body "PURE Insights Advertise My Market Query PURE Identity Tools Tier2 Driver Leave …" at bounding box center [782, 372] width 1565 height 744
click at [329, 191] on li "Clicks" at bounding box center [317, 182] width 139 height 29
click at [337, 155] on body "PURE Insights Advertise My Market Query PURE Identity Tools Tier2 Driver Leave …" at bounding box center [782, 372] width 1565 height 744
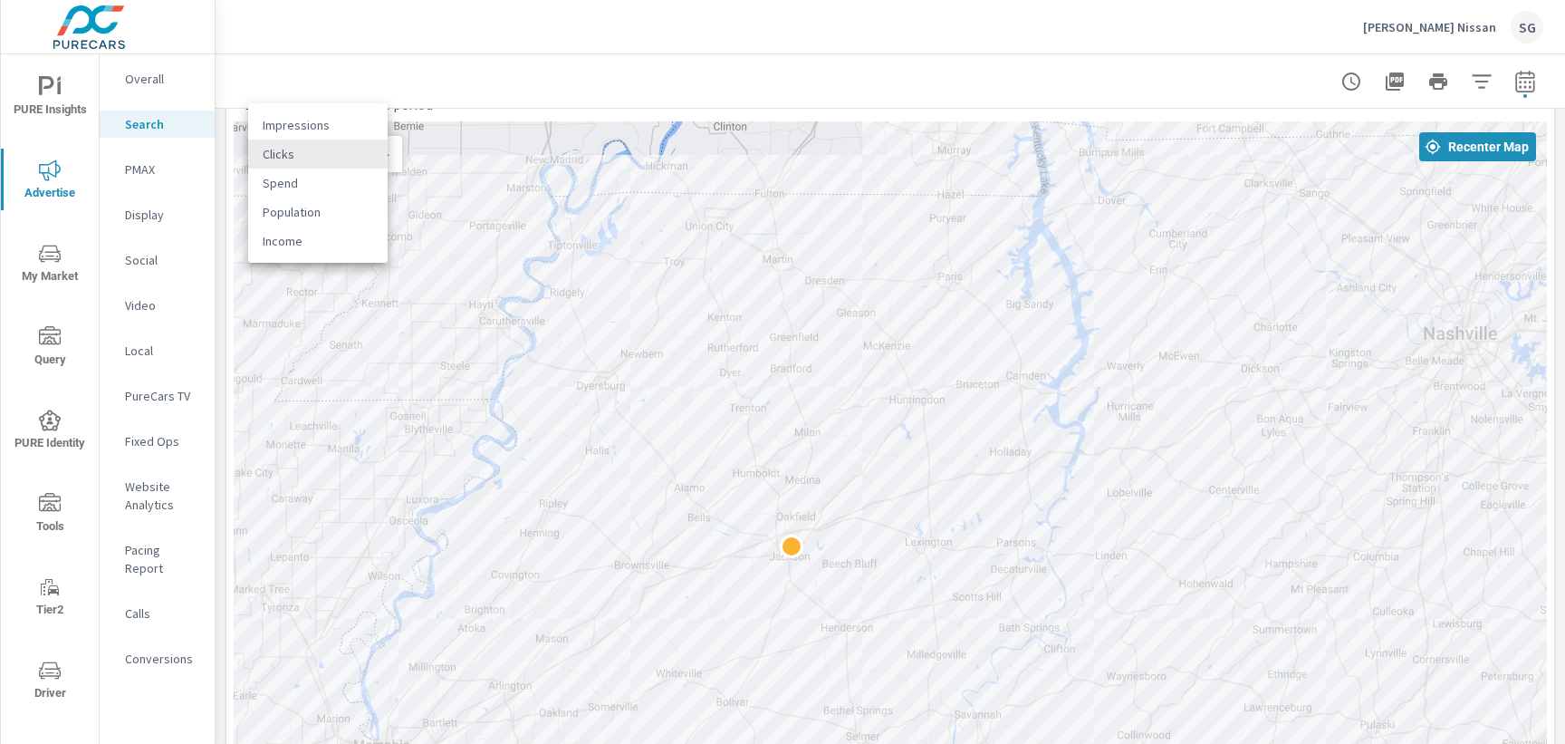
click at [752, 467] on div at bounding box center [782, 372] width 1565 height 744
click at [375, 158] on body "PURE Insights Advertise My Market Query PURE Identity Tools Tier2 Driver Leave …" at bounding box center [782, 372] width 1565 height 744
click at [353, 125] on li "Impressions" at bounding box center [317, 124] width 139 height 29
click at [638, 115] on div "← Move left → Move right ↑ Move up ↓ Move down + Zoom in - Zoom out Home Jump l…" at bounding box center [890, 556] width 1328 height 884
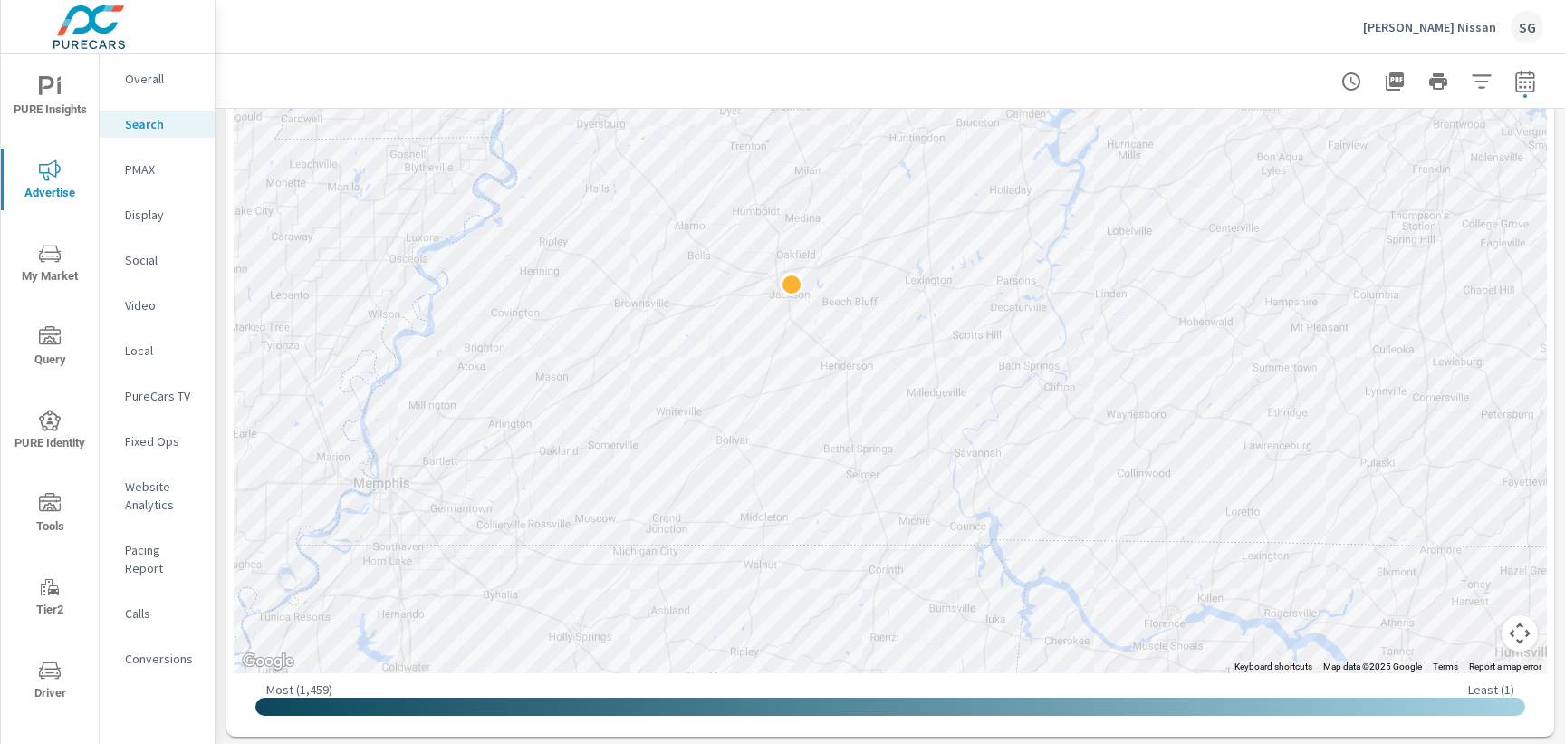
scroll to position [526, 0]
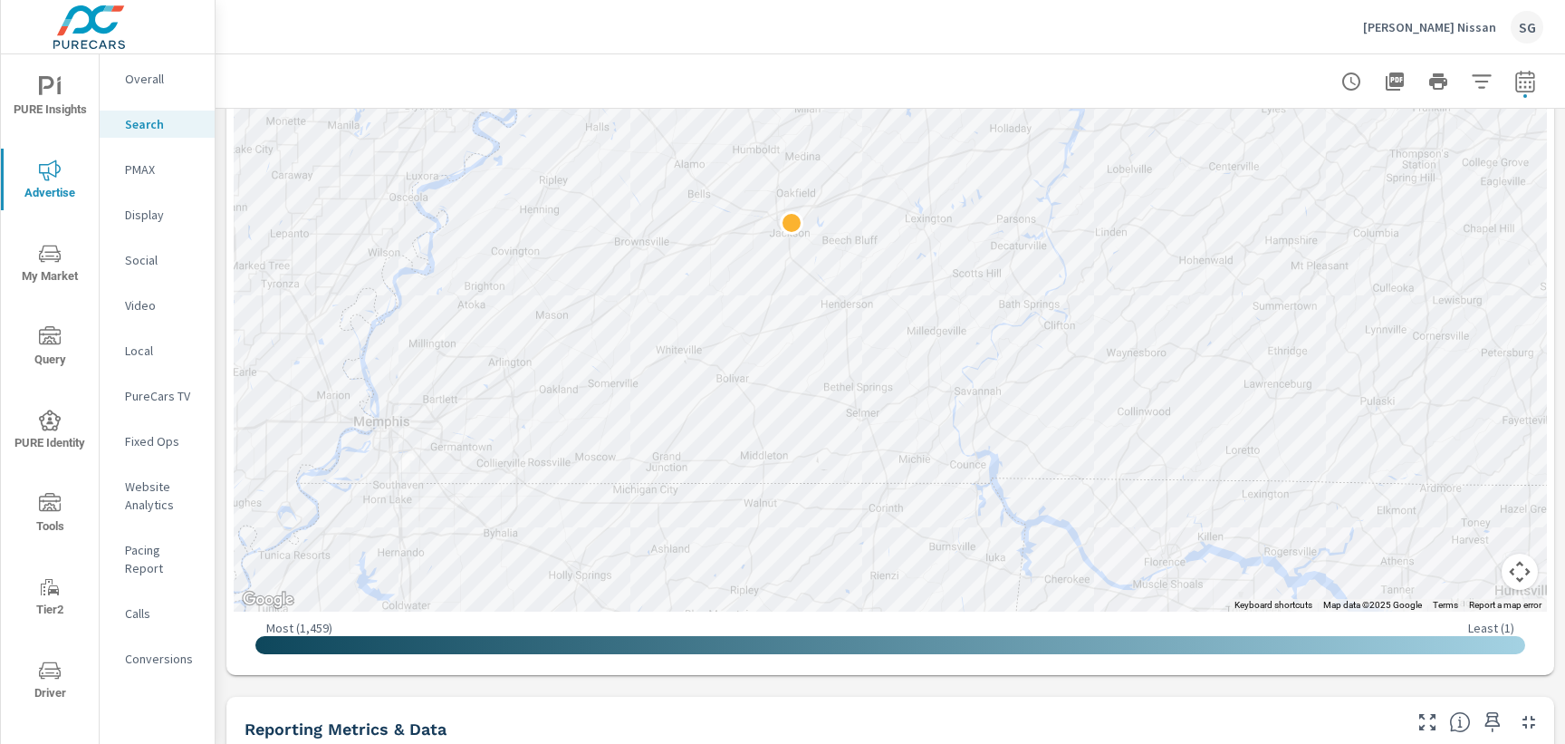
scroll to position [589, 0]
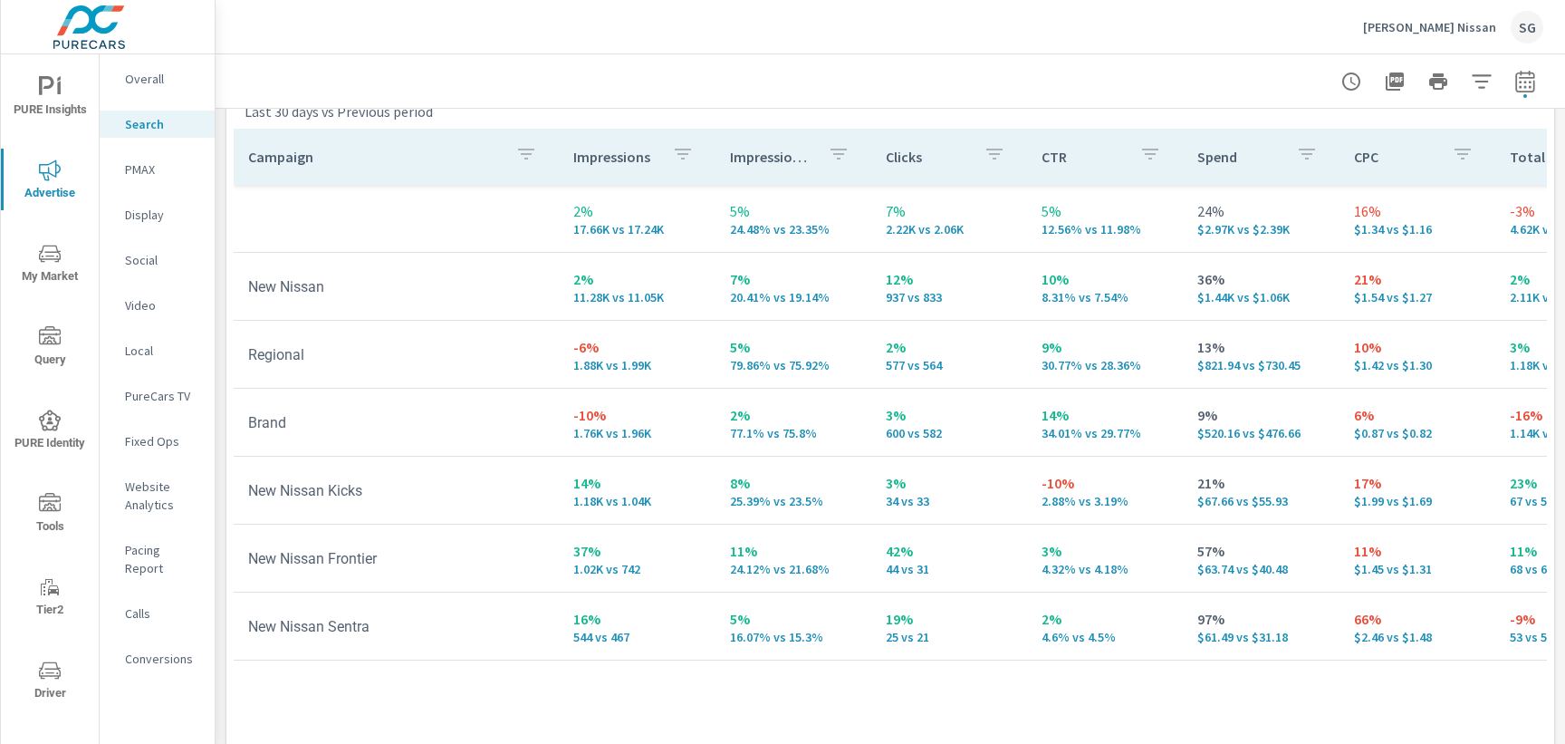
scroll to position [1818, 0]
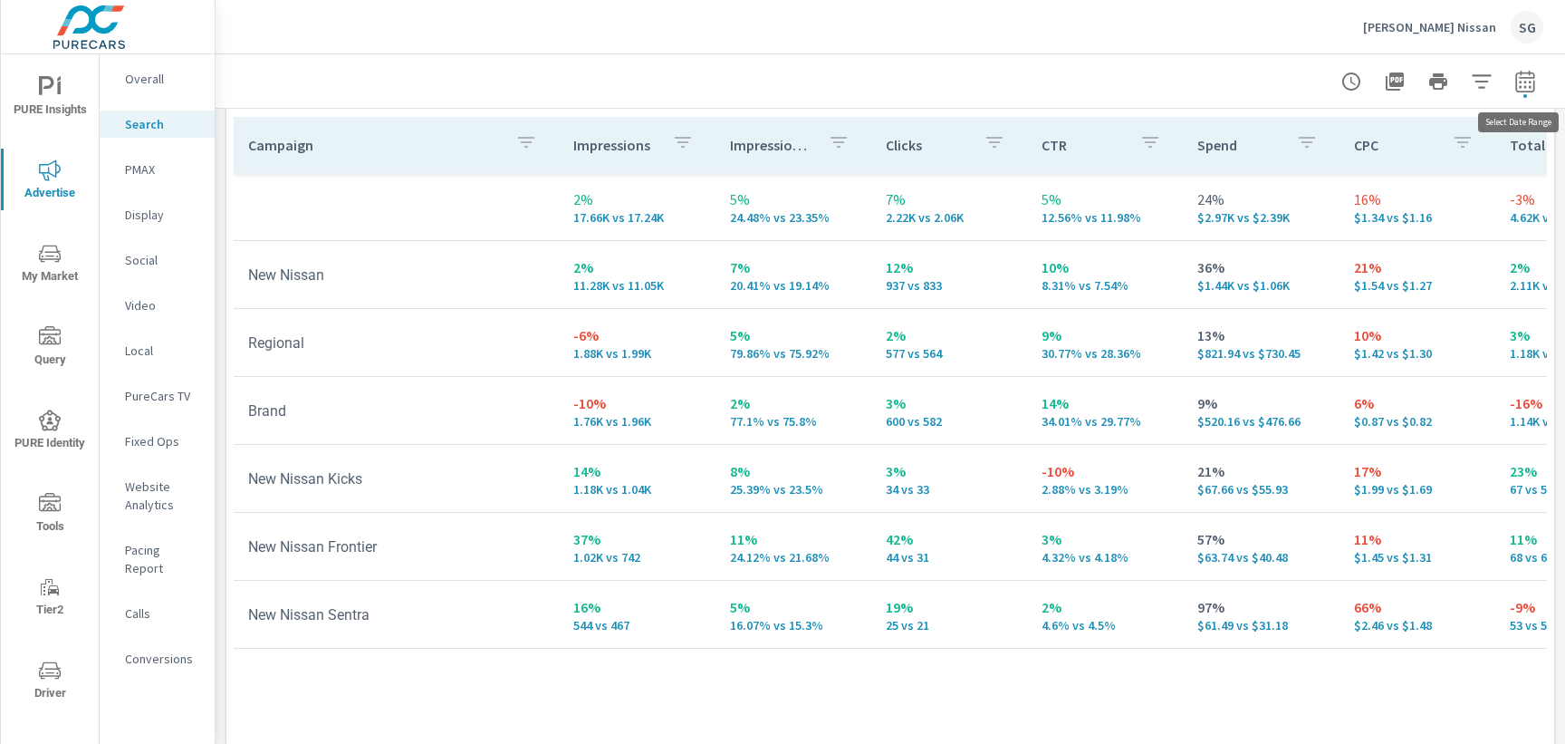
click at [1515, 93] on button "button" at bounding box center [1525, 81] width 36 height 36
select select "Last 30 days"
select select "Previous period"
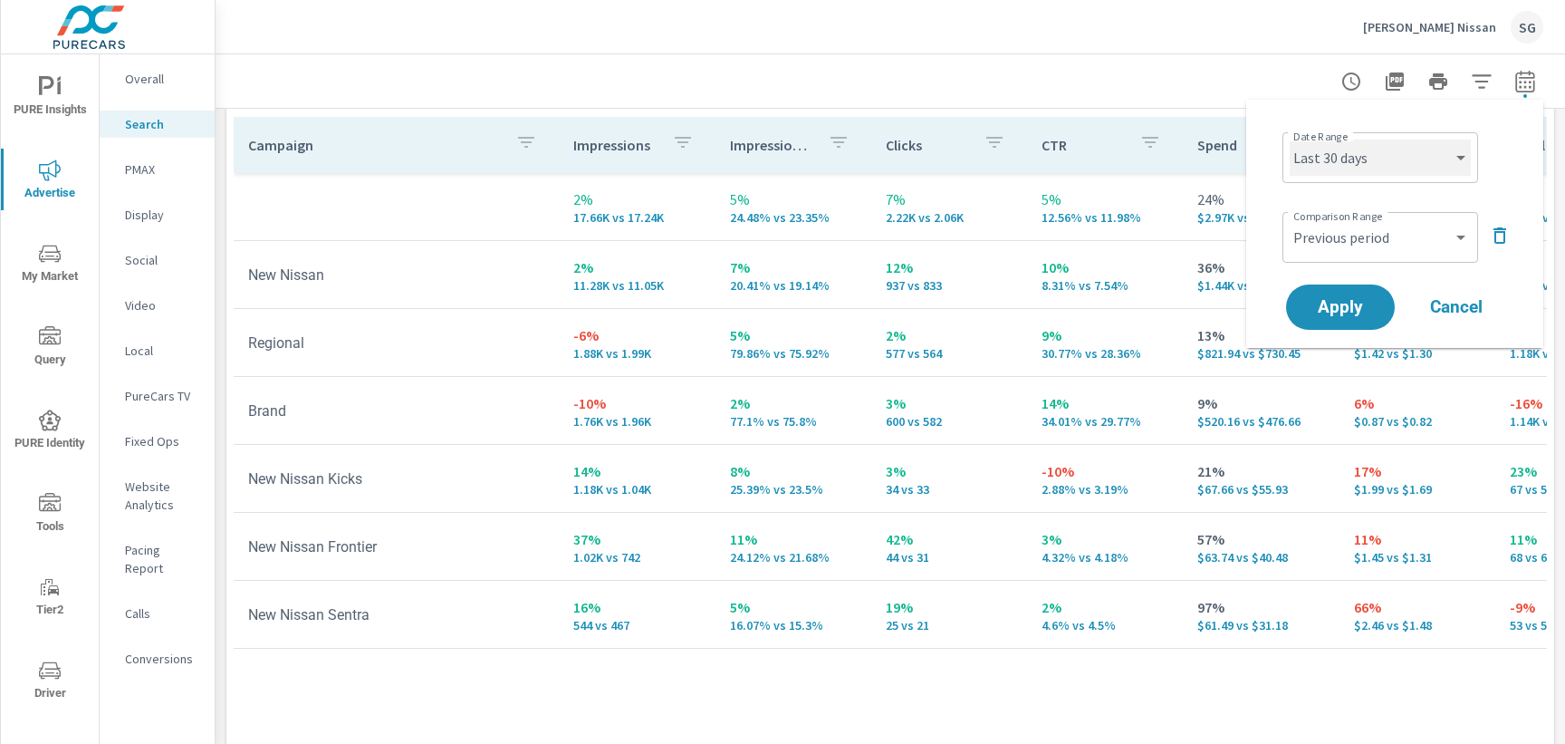
click at [1412, 163] on select "Custom [DATE] Last week Last 7 days Last 14 days Last 30 days Last 45 days Last…" at bounding box center [1380, 157] width 181 height 36
click at [1290, 139] on select "Custom [DATE] Last week Last 7 days Last 14 days Last 30 days Last 45 days Last…" at bounding box center [1380, 157] width 181 height 36
select select "Month to date"
click at [1325, 322] on button "Apply" at bounding box center [1340, 306] width 112 height 47
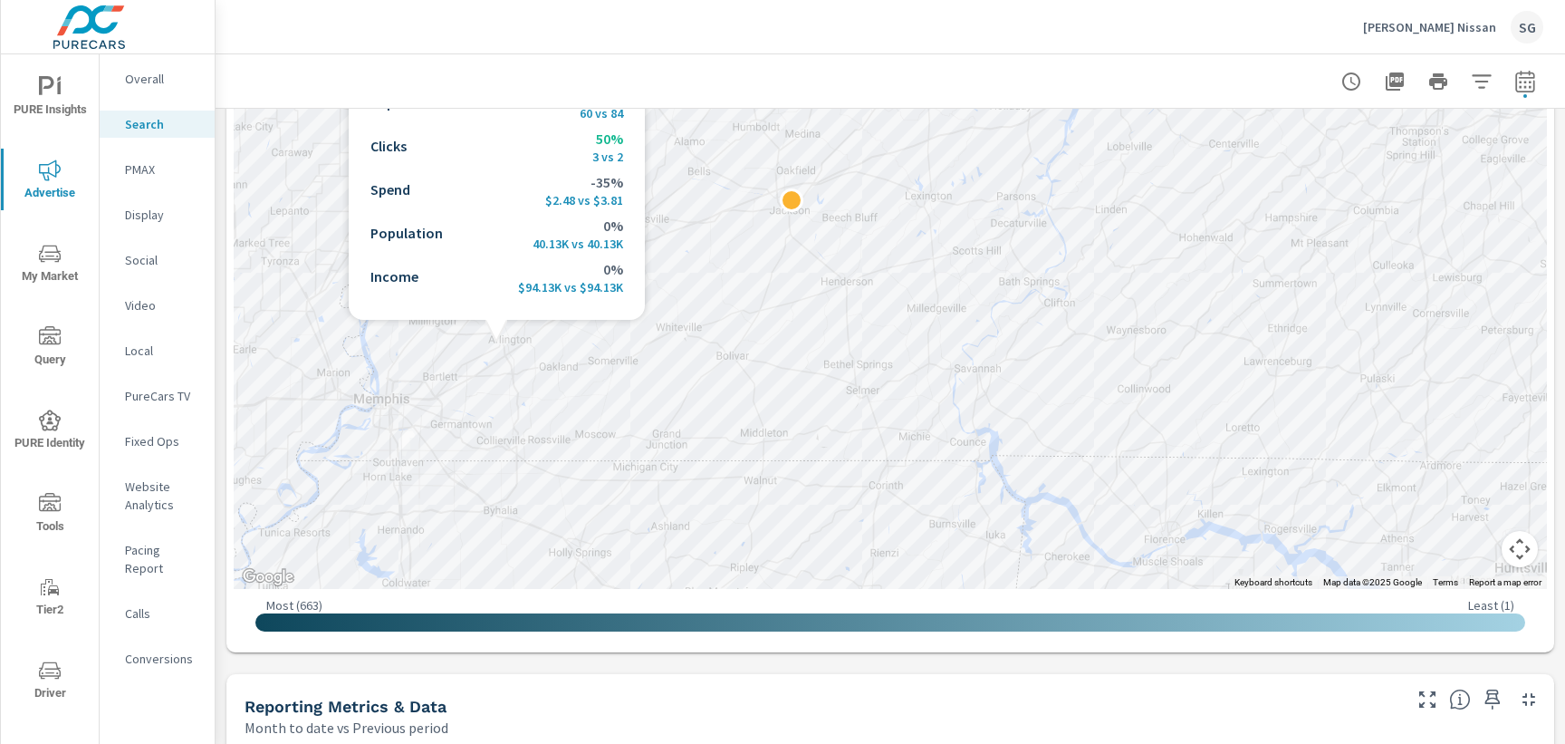
scroll to position [610, 0]
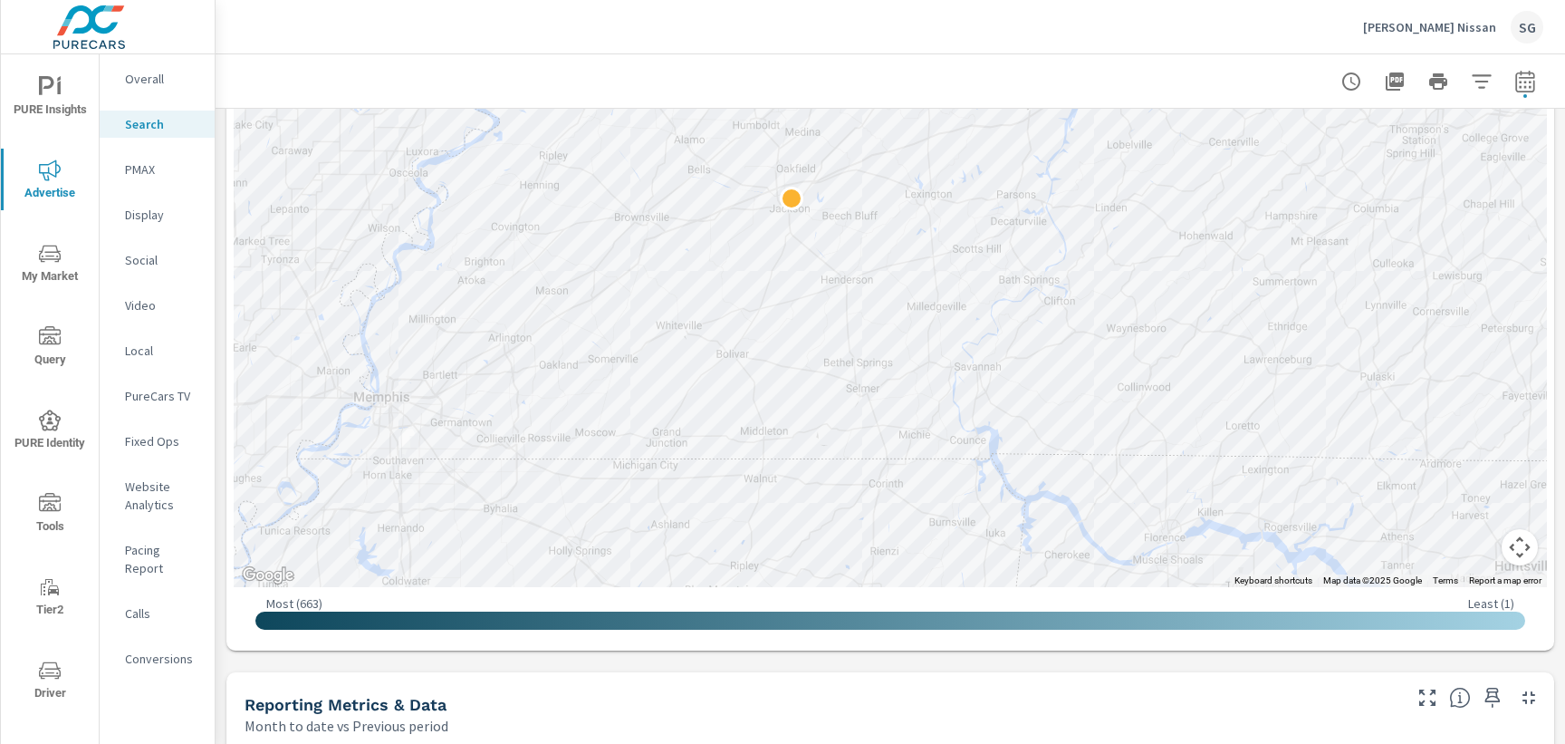
click at [476, 659] on div "Impressions Month to date vs Previous period -5% 9.25K vs 9.76K Clicks Month to…" at bounding box center [890, 758] width 1349 height 2520
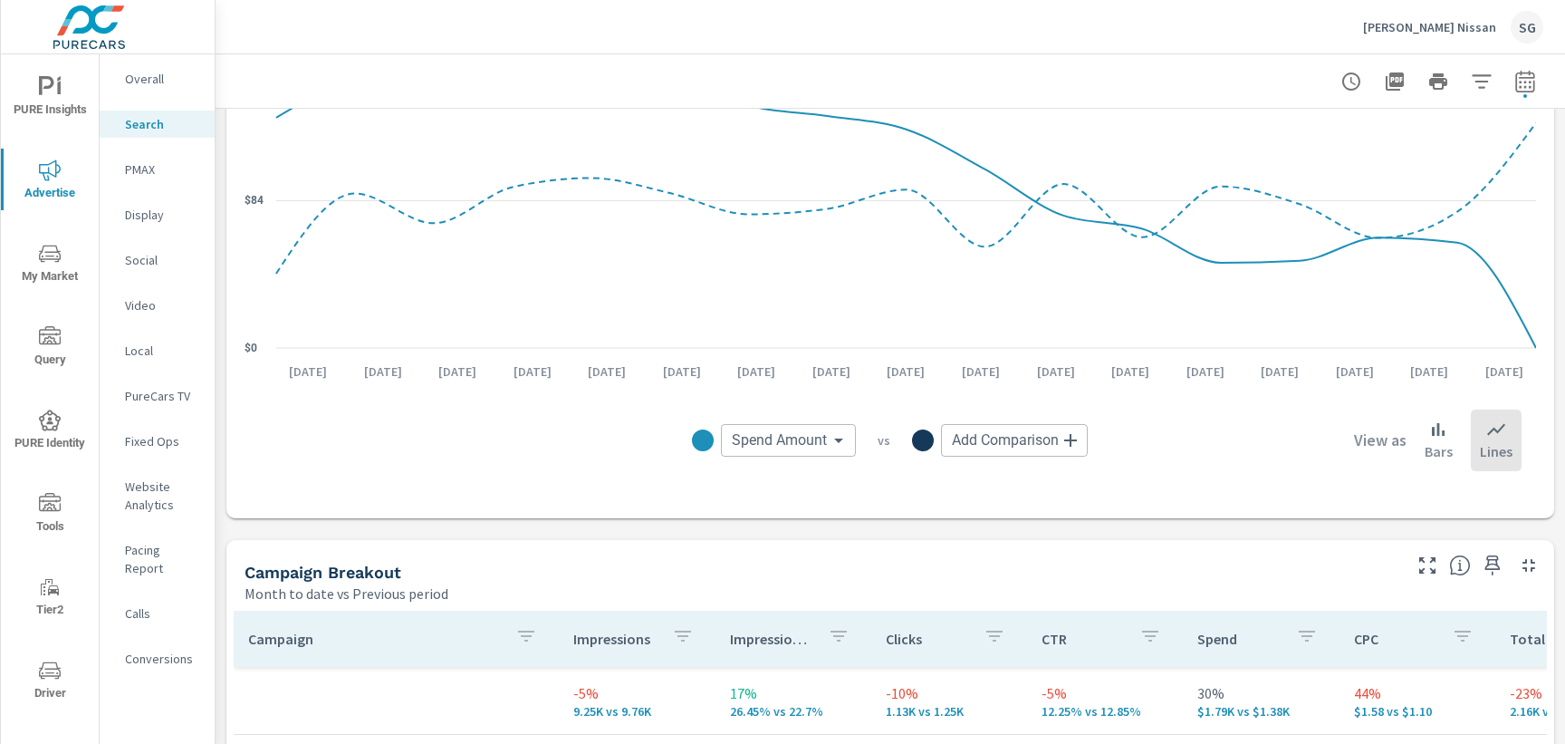
scroll to position [1326, 0]
click at [499, 519] on div "Impressions Month to date vs Previous period -5% 9.25K vs 9.76K Clicks Month to…" at bounding box center [890, 43] width 1349 height 2520
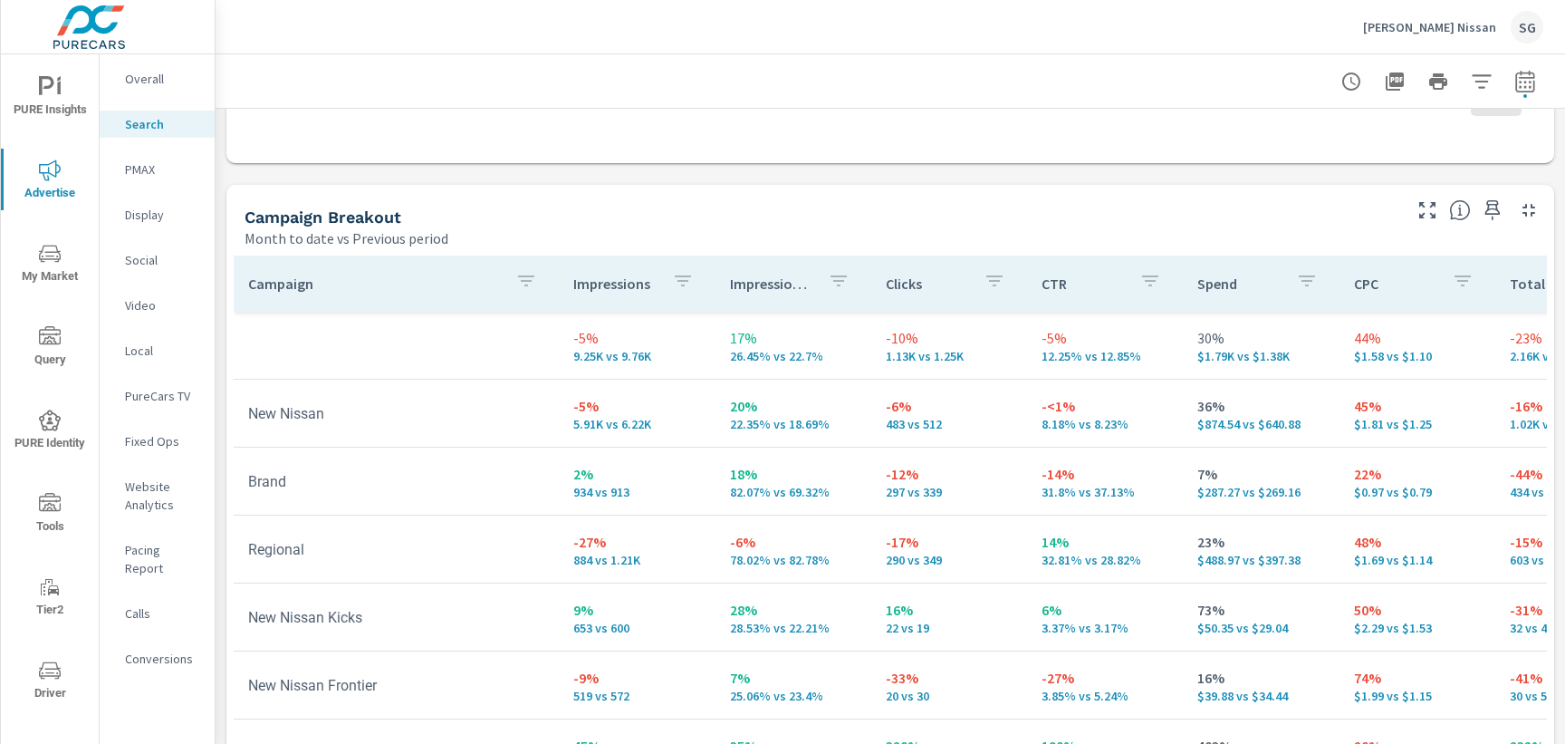
scroll to position [1680, 0]
click at [496, 239] on div "Month to date vs Previous period" at bounding box center [822, 237] width 1154 height 22
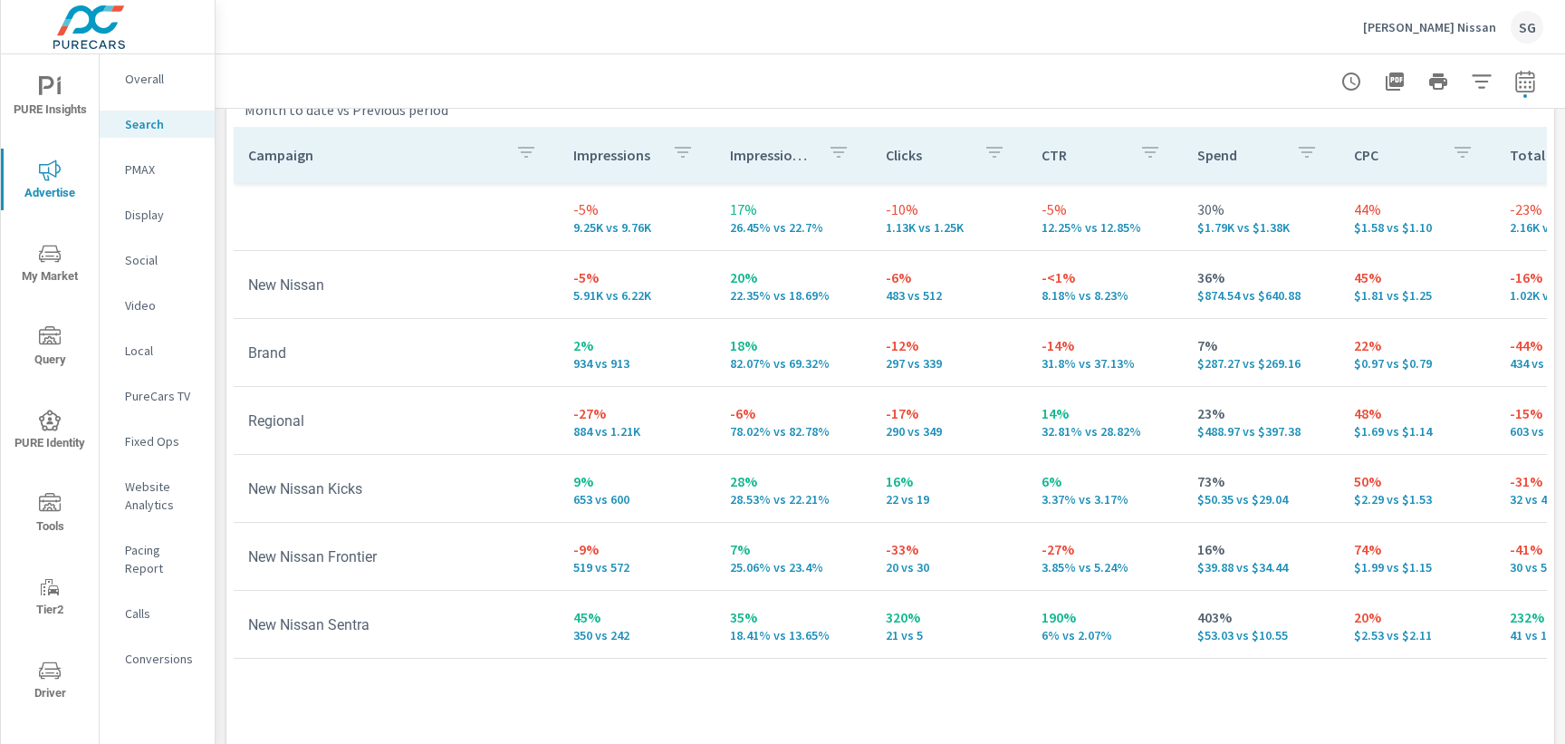
scroll to position [1810, 0]
drag, startPoint x: 725, startPoint y: 295, endPoint x: 762, endPoint y: 302, distance: 37.8
click at [762, 302] on td "20% 22.35% vs 18.69%" at bounding box center [793, 281] width 156 height 65
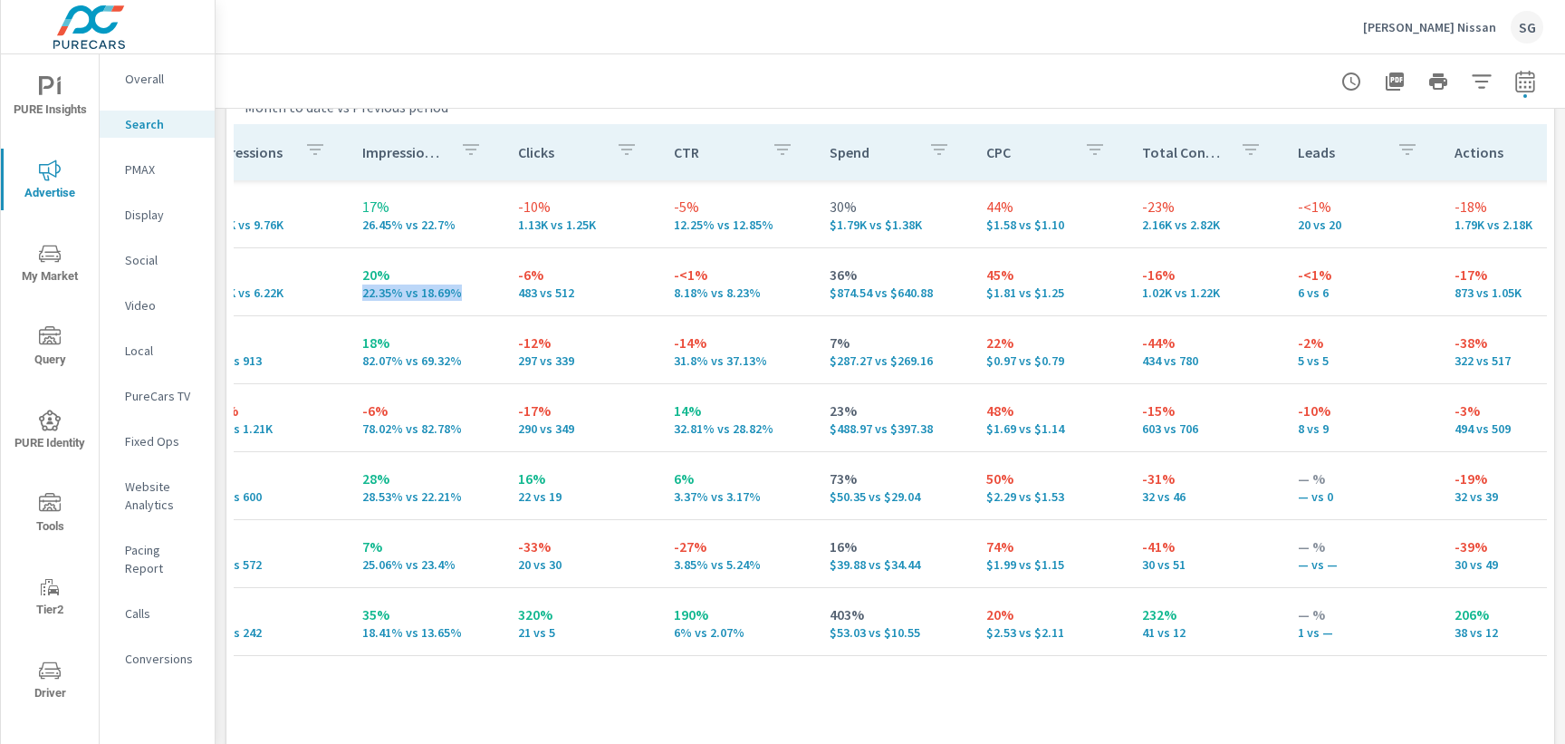
scroll to position [0, 387]
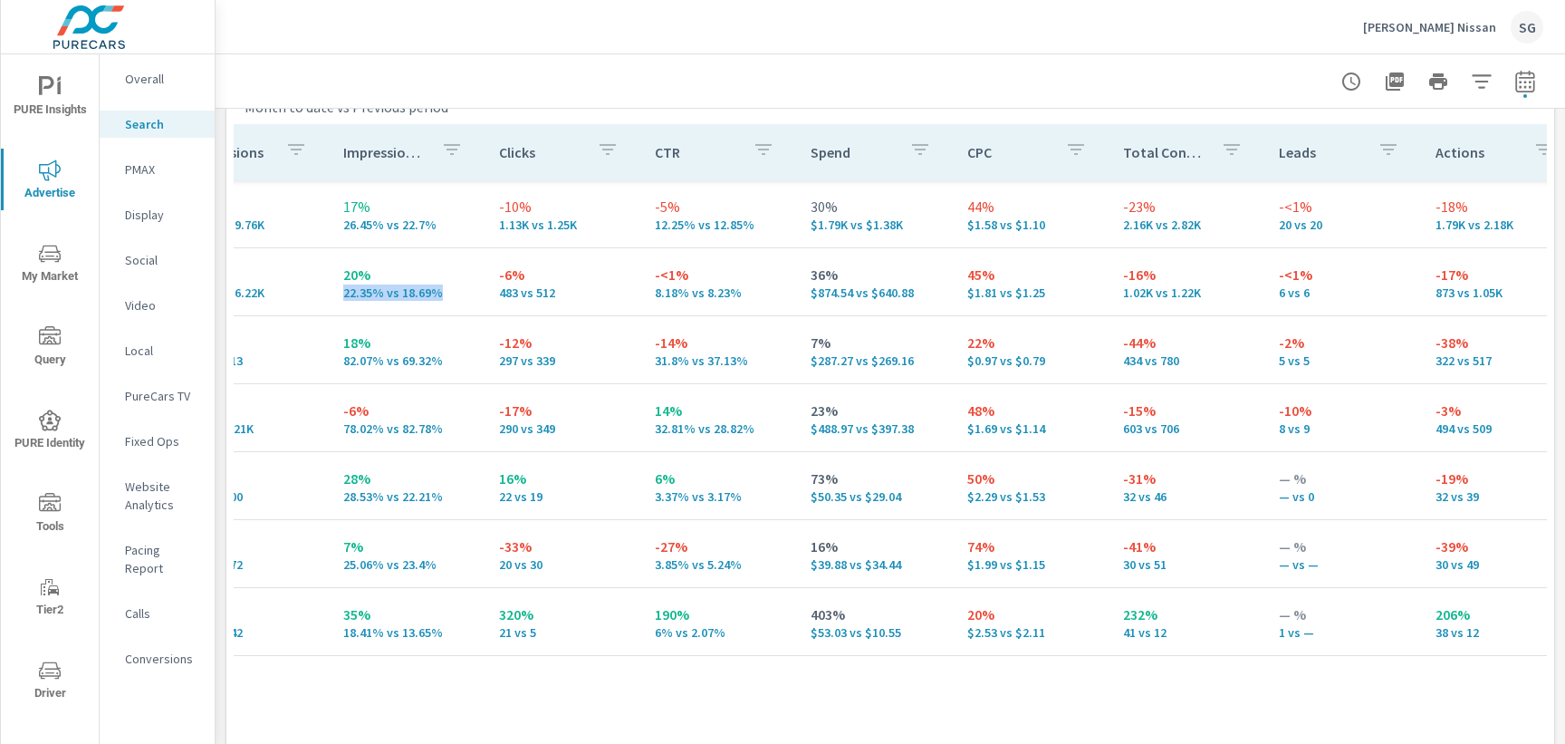
click at [151, 172] on p "PMAX" at bounding box center [162, 169] width 75 height 18
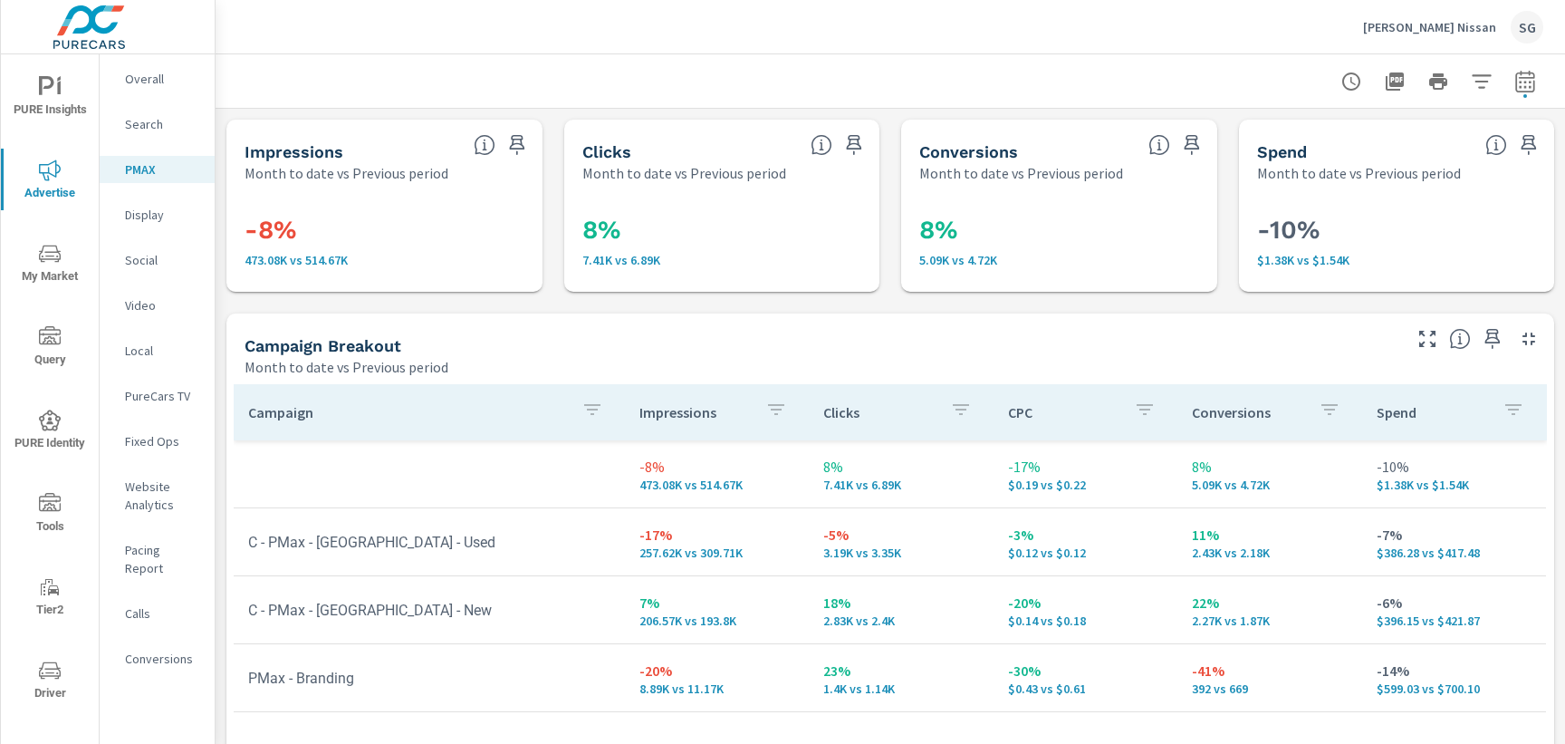
click at [470, 301] on div "Impressions Month to date vs Previous period -8% 473.08K vs 514.67K Clicks Mont…" at bounding box center [890, 593] width 1349 height 969
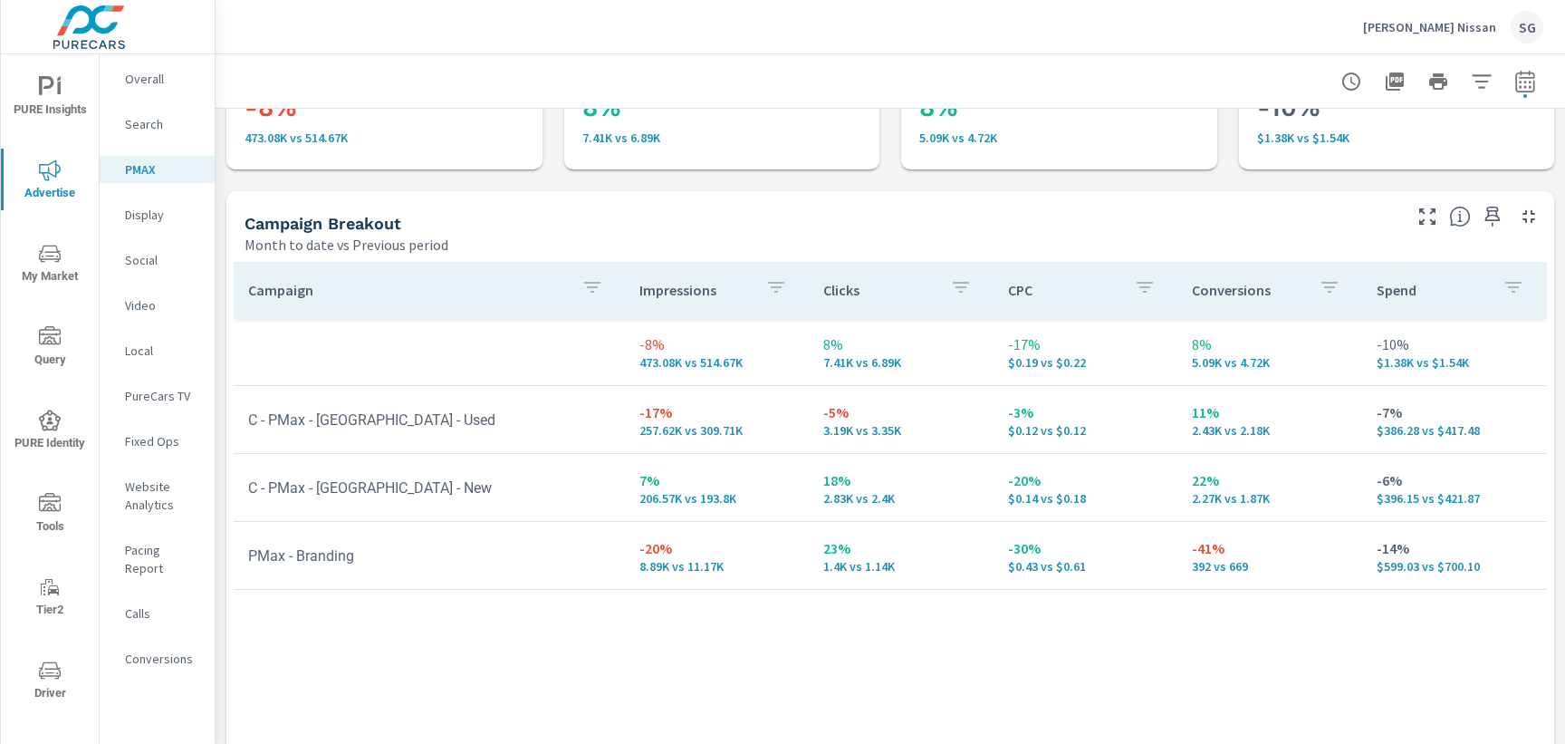
scroll to position [129, 0]
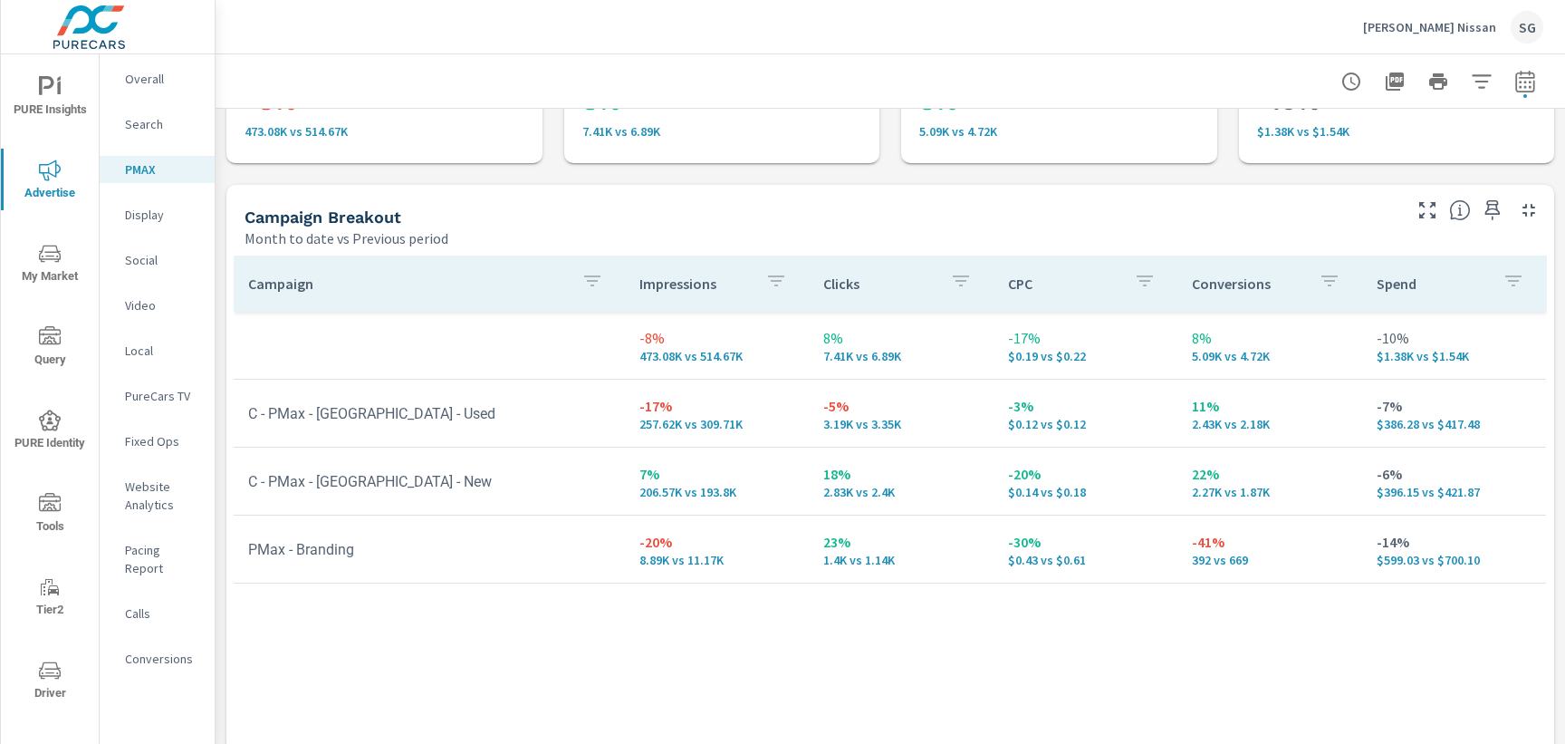
click at [156, 216] on p "Display" at bounding box center [162, 215] width 75 height 18
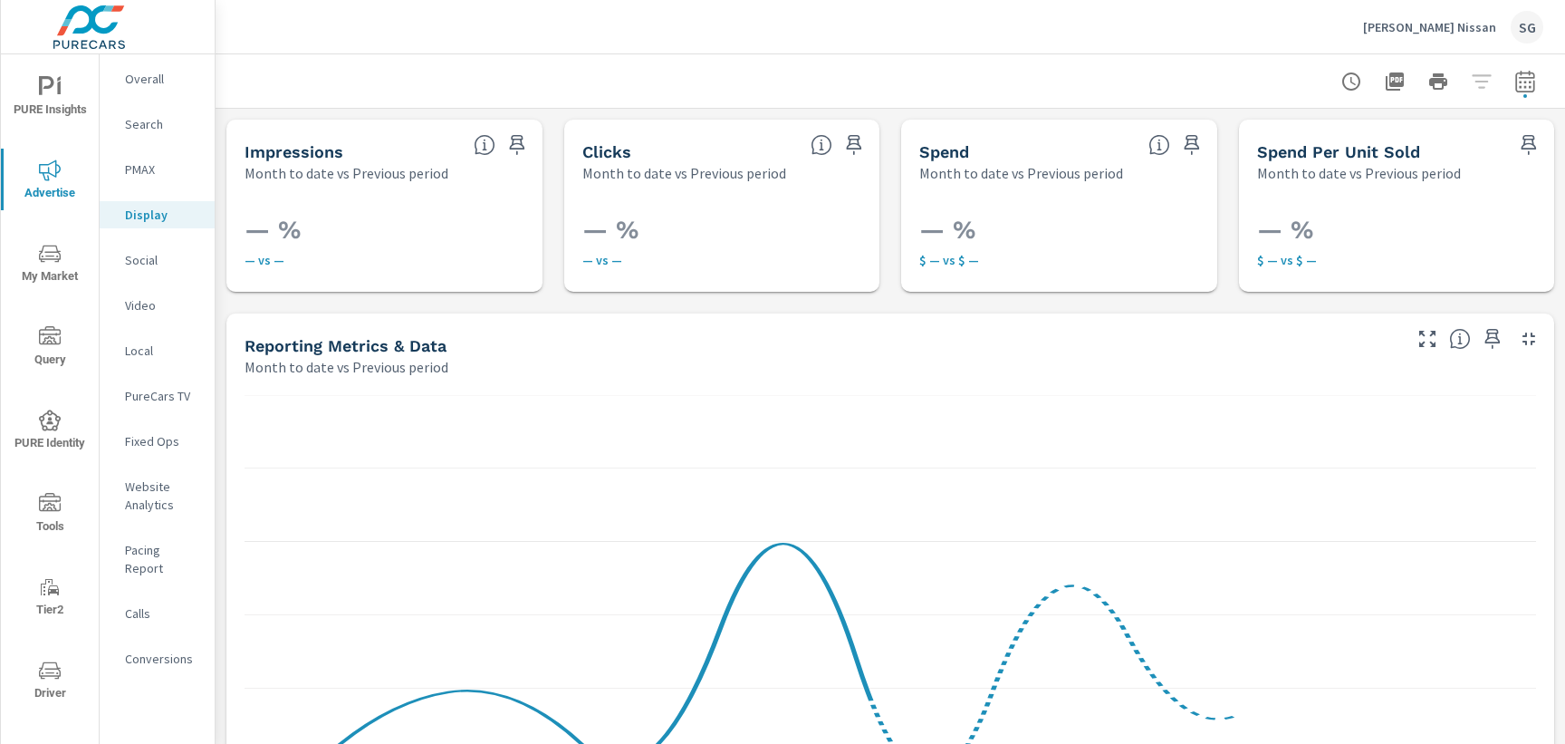
click at [144, 265] on p "Social" at bounding box center [162, 260] width 75 height 18
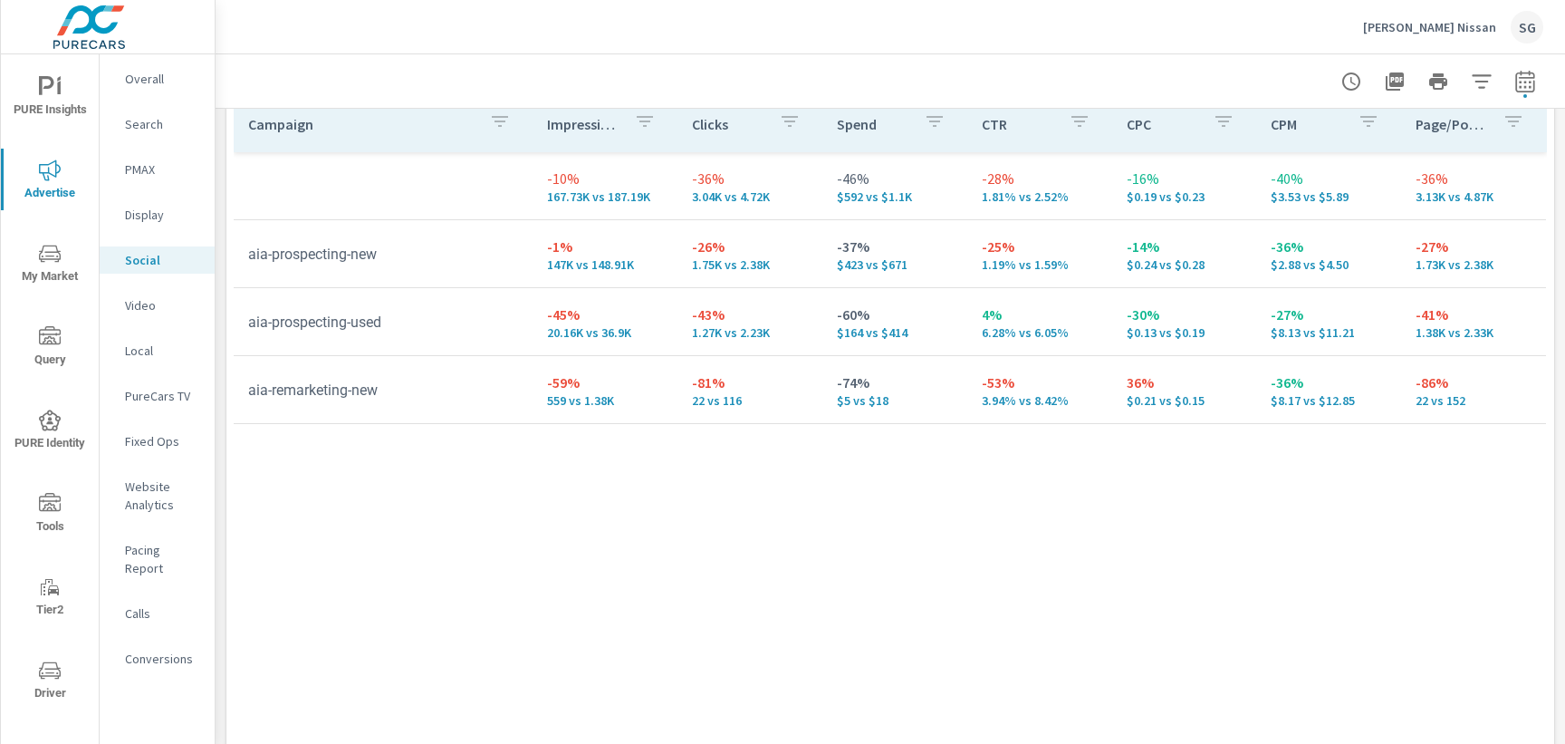
scroll to position [873, 0]
click at [53, 276] on span "My Market" at bounding box center [49, 265] width 87 height 44
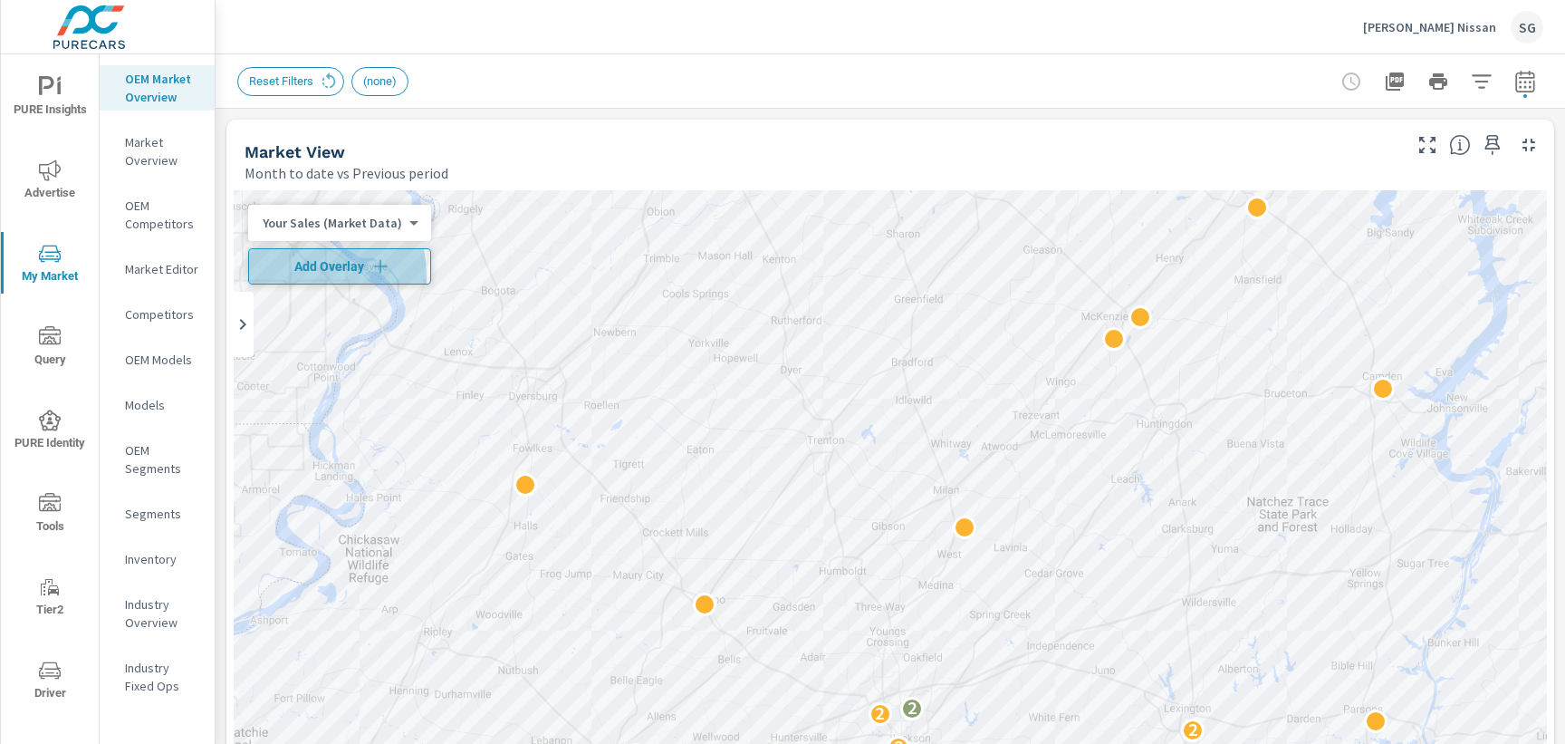
click at [288, 276] on button "Add Overlay" at bounding box center [339, 266] width 183 height 36
click at [1534, 87] on icon "button" at bounding box center [1524, 81] width 19 height 22
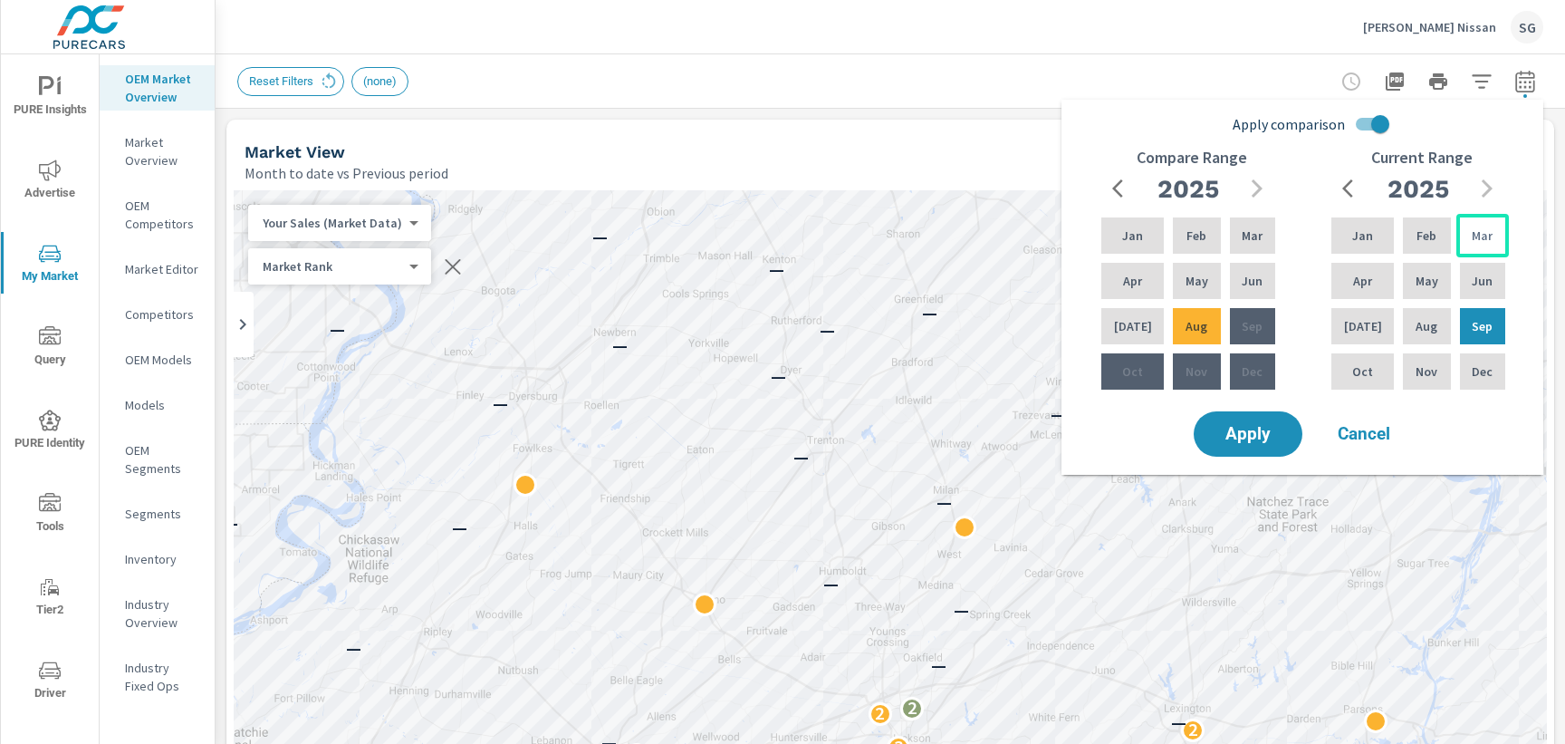
click at [1458, 232] on div "Mar" at bounding box center [1482, 235] width 53 height 43
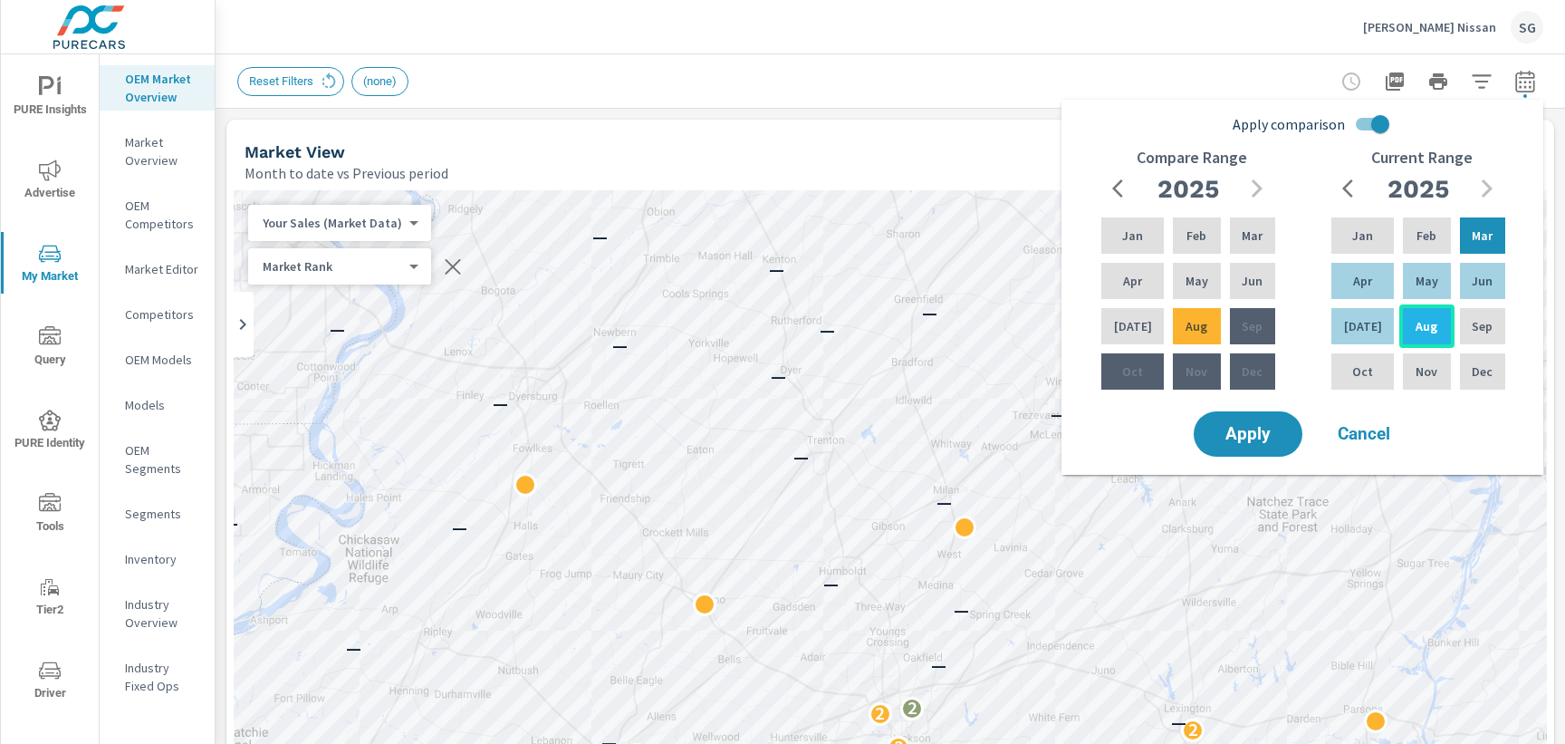
click at [1417, 328] on p "Aug" at bounding box center [1427, 326] width 22 height 18
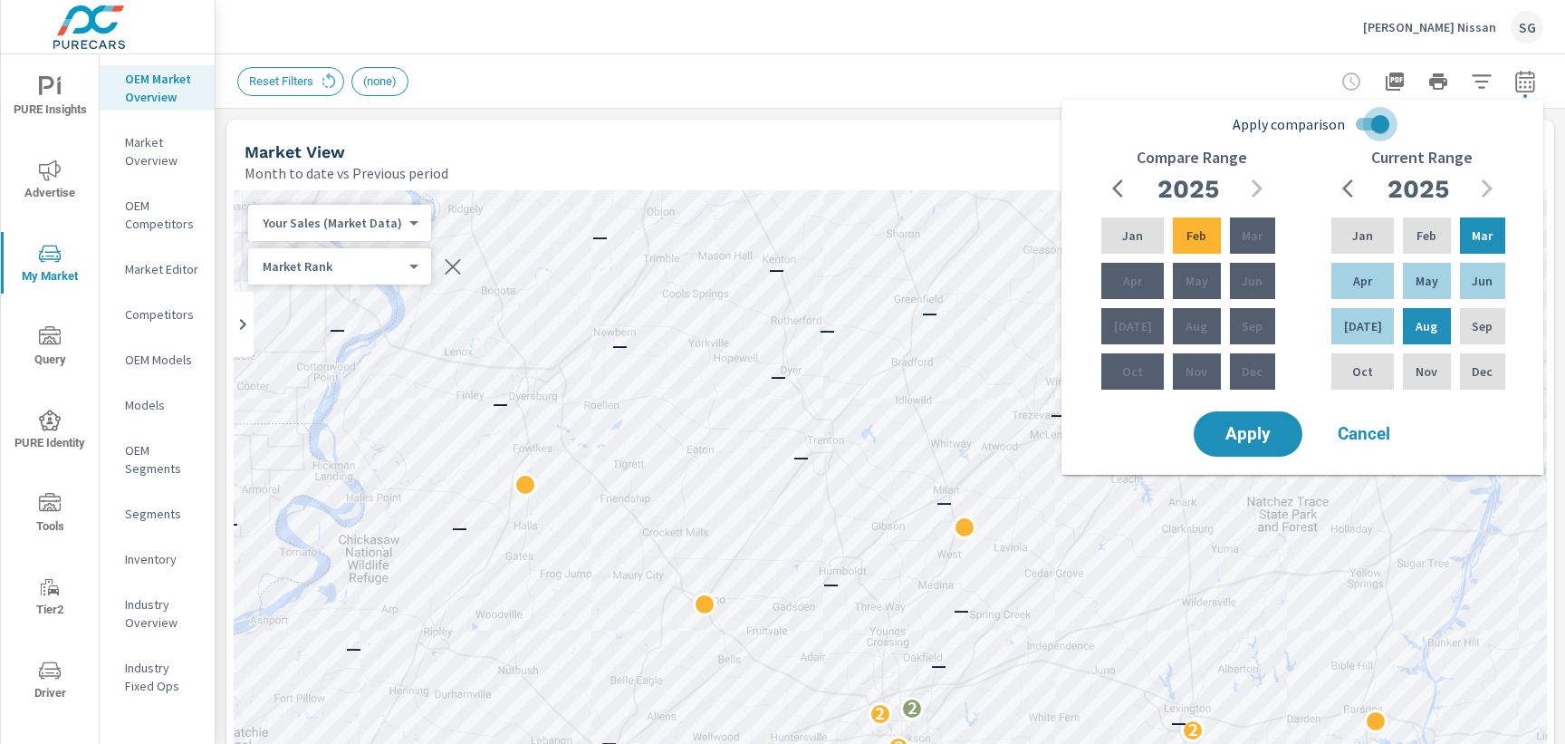
click at [1362, 127] on input "Apply comparison" at bounding box center [1380, 124] width 103 height 34
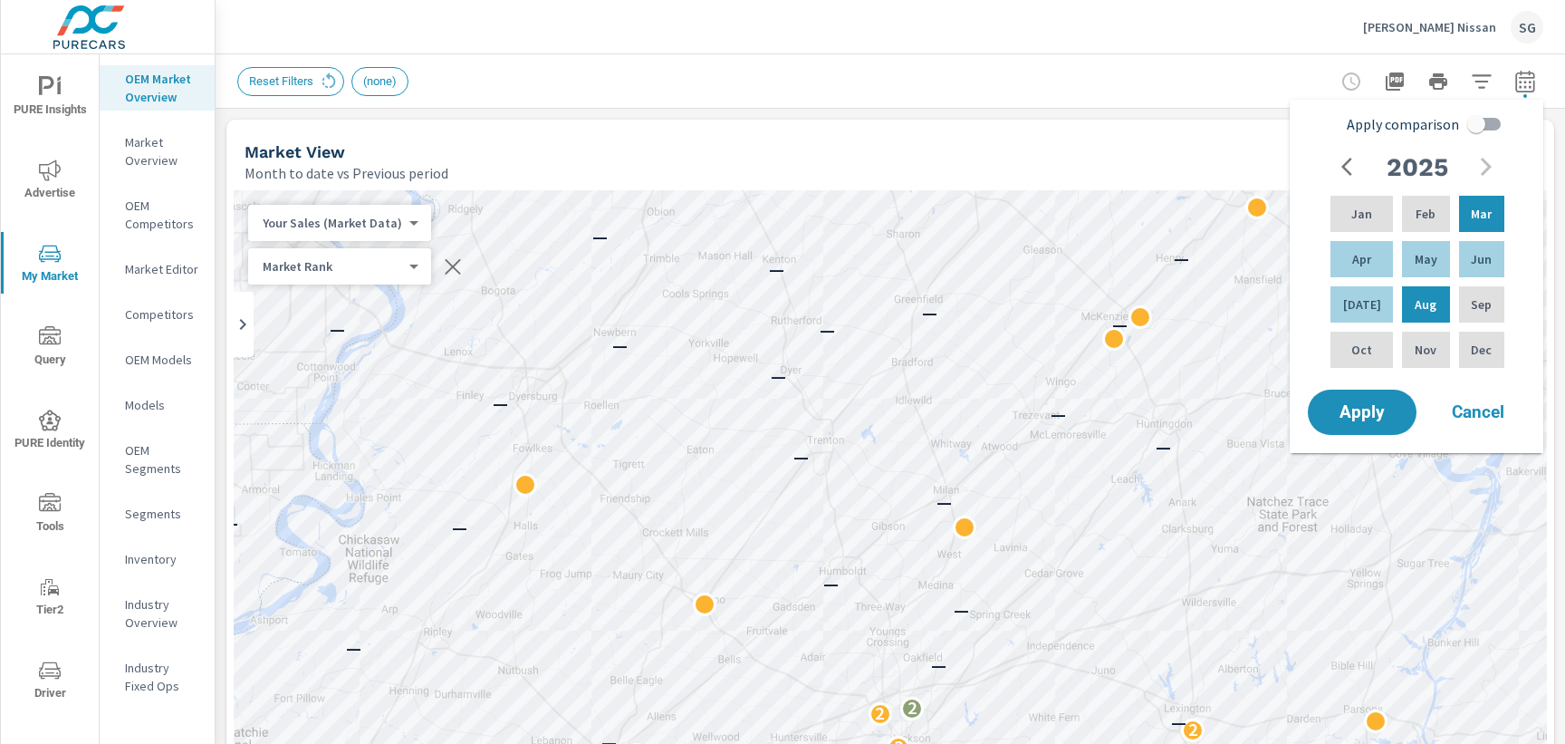
click at [1478, 126] on input "Apply comparison" at bounding box center [1476, 124] width 103 height 34
checkbox input "true"
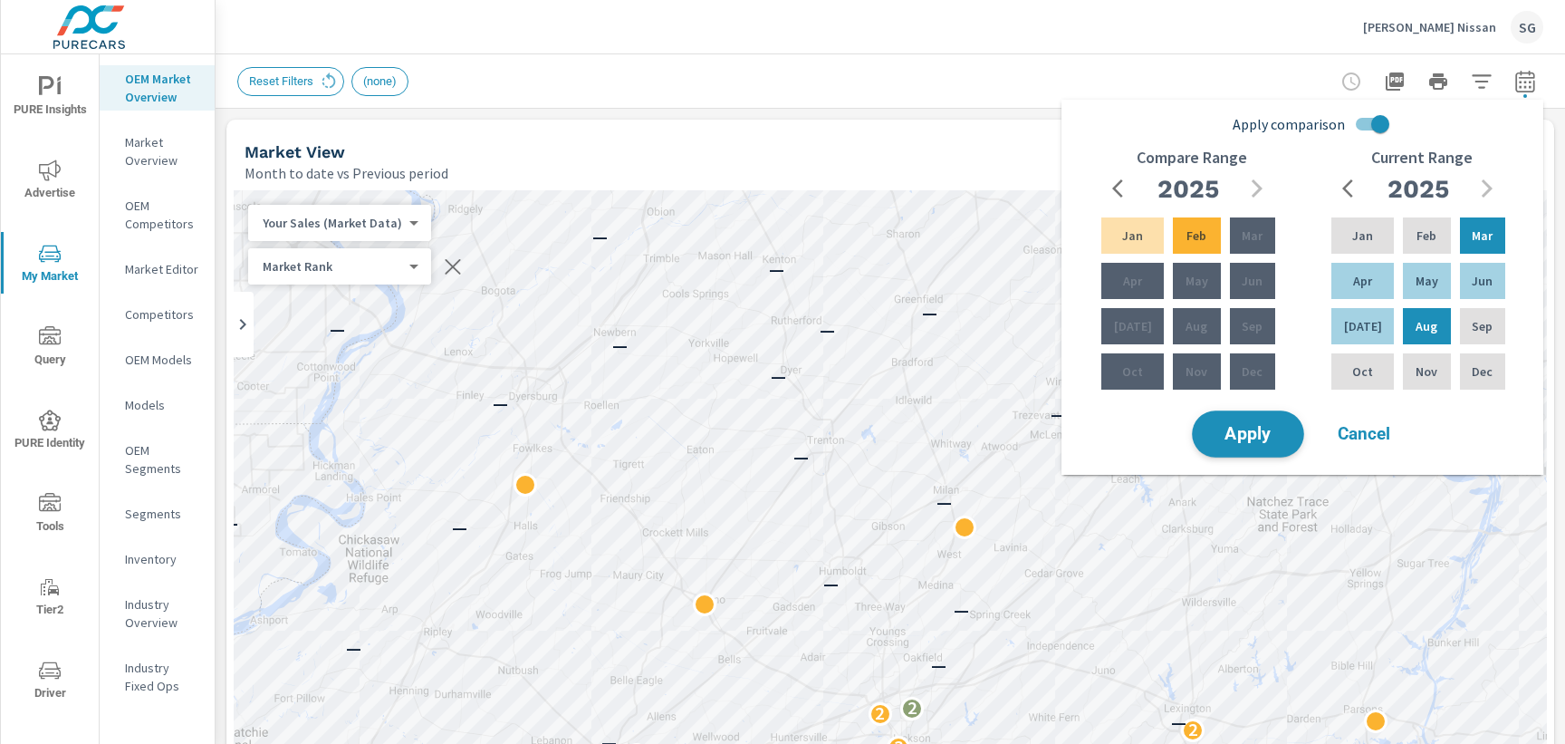
click at [1282, 444] on button "Apply" at bounding box center [1248, 433] width 112 height 47
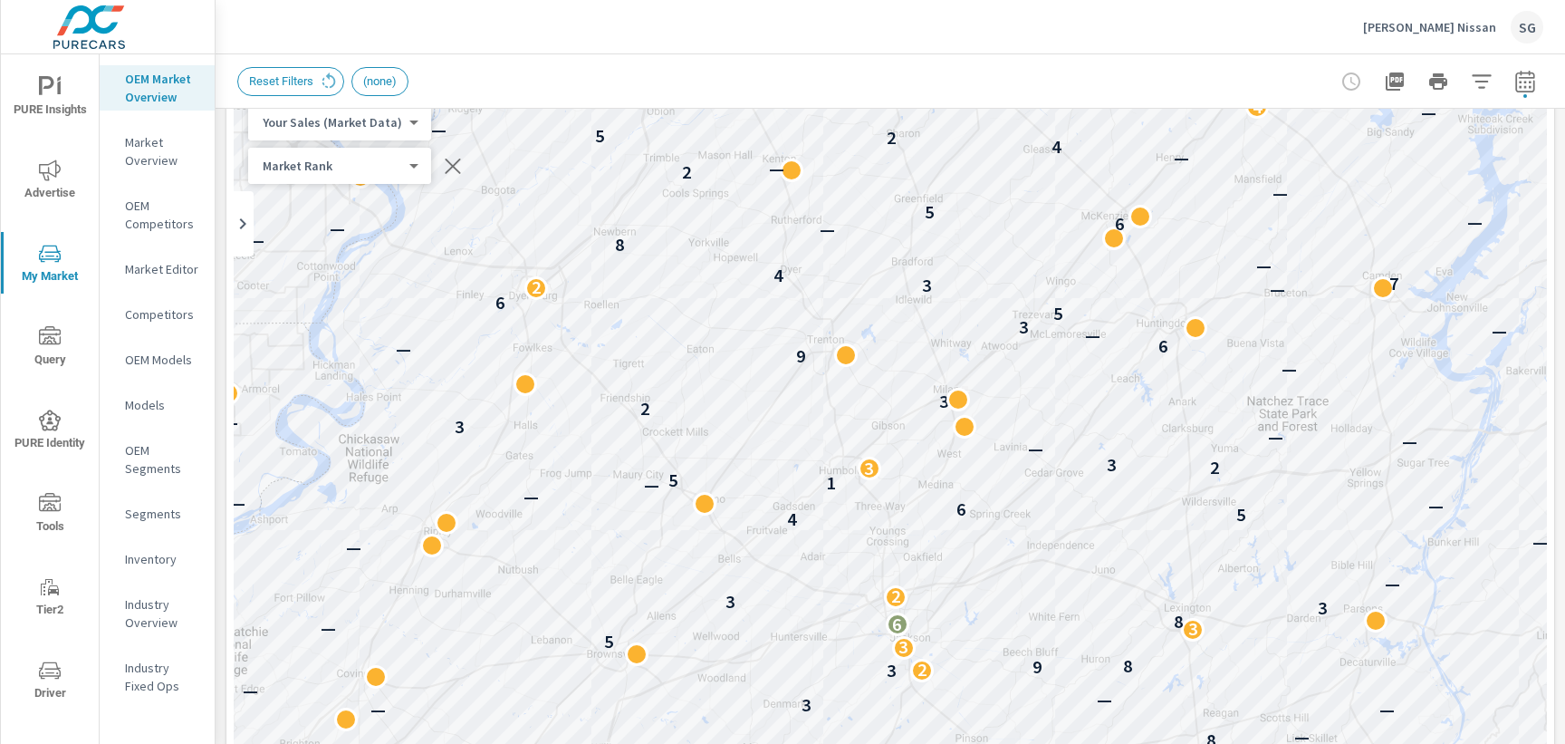
scroll to position [113, 0]
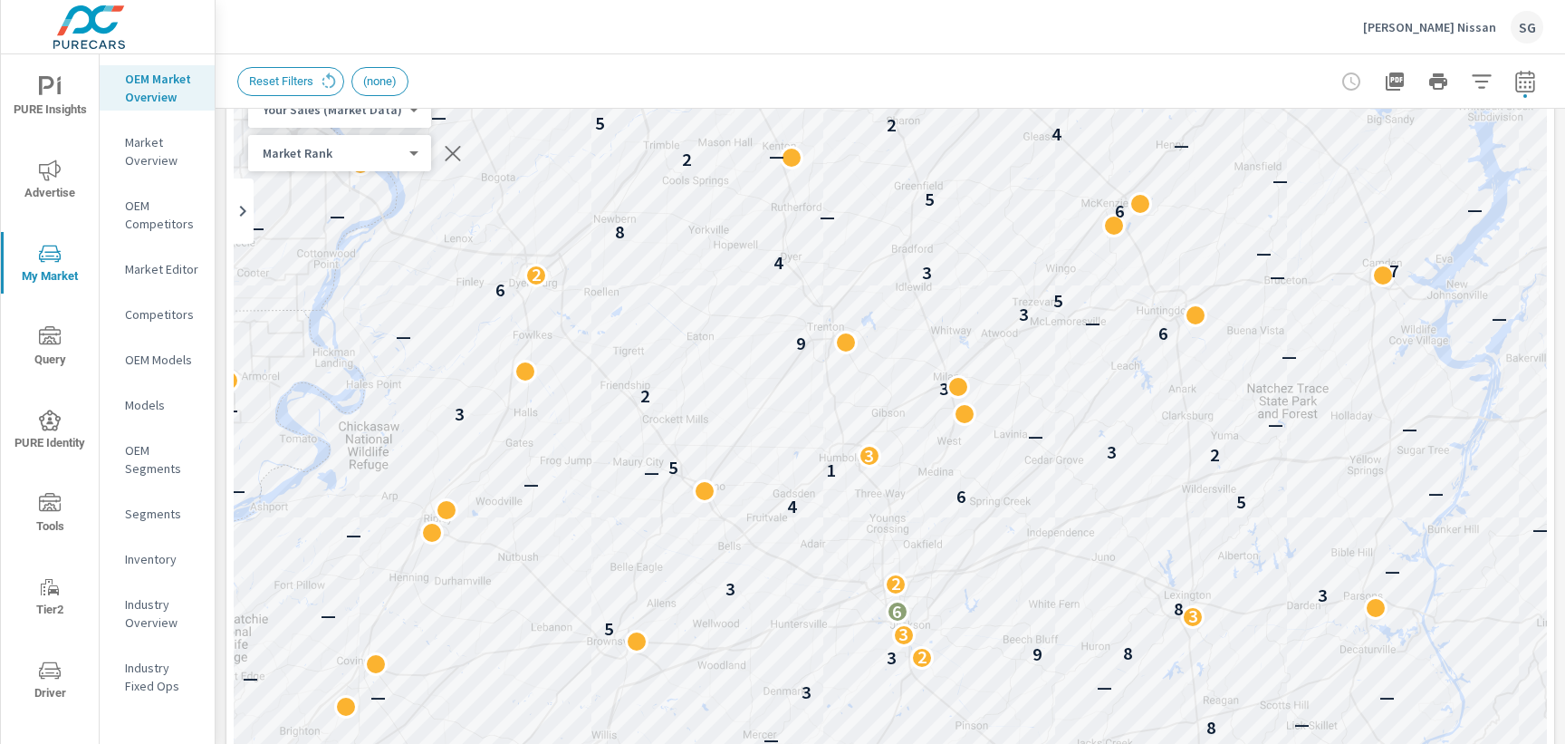
click at [139, 210] on p "OEM Competitors" at bounding box center [162, 215] width 75 height 36
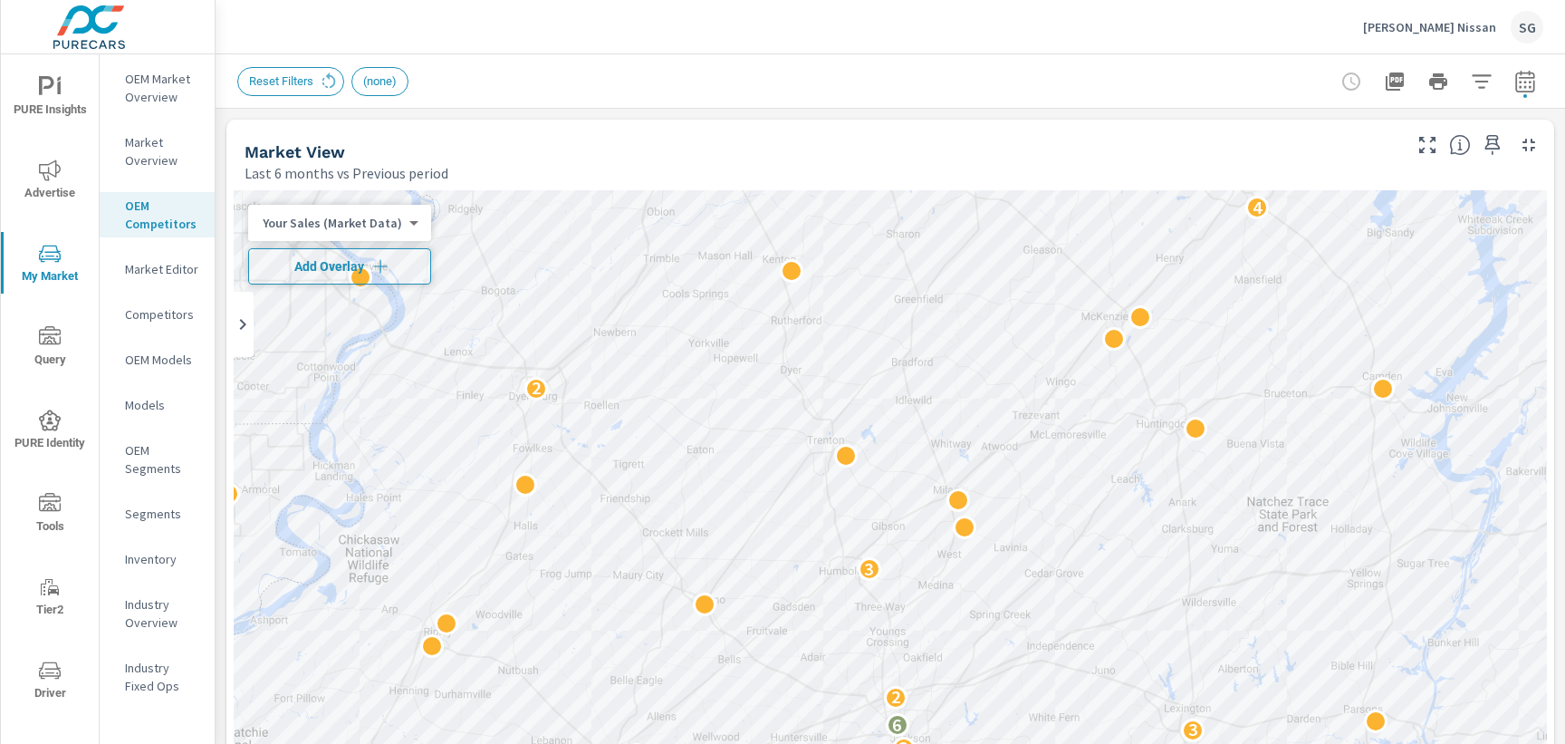
click at [309, 272] on span "Add Overlay" at bounding box center [339, 266] width 167 height 18
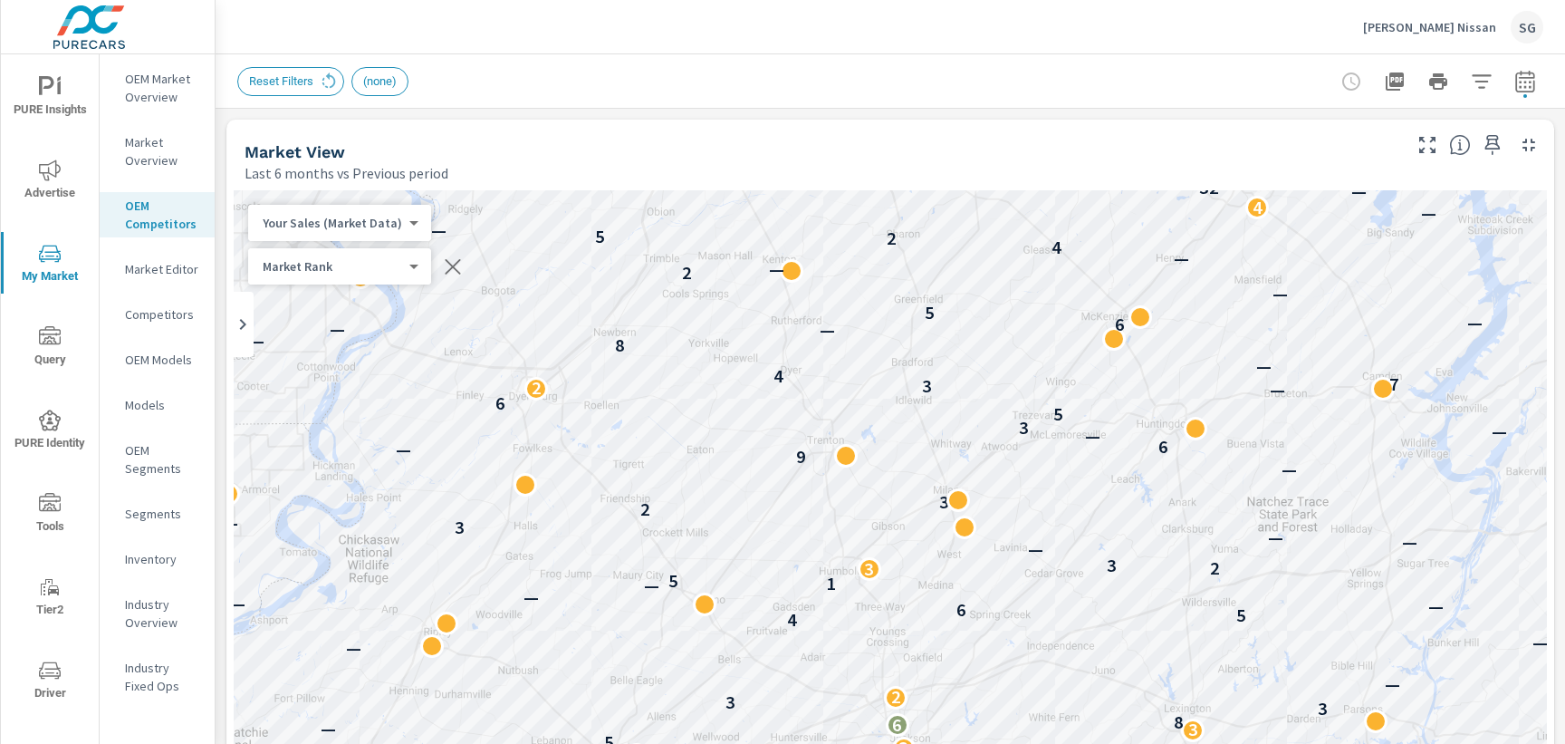
click at [483, 142] on div "Market View" at bounding box center [822, 151] width 1154 height 21
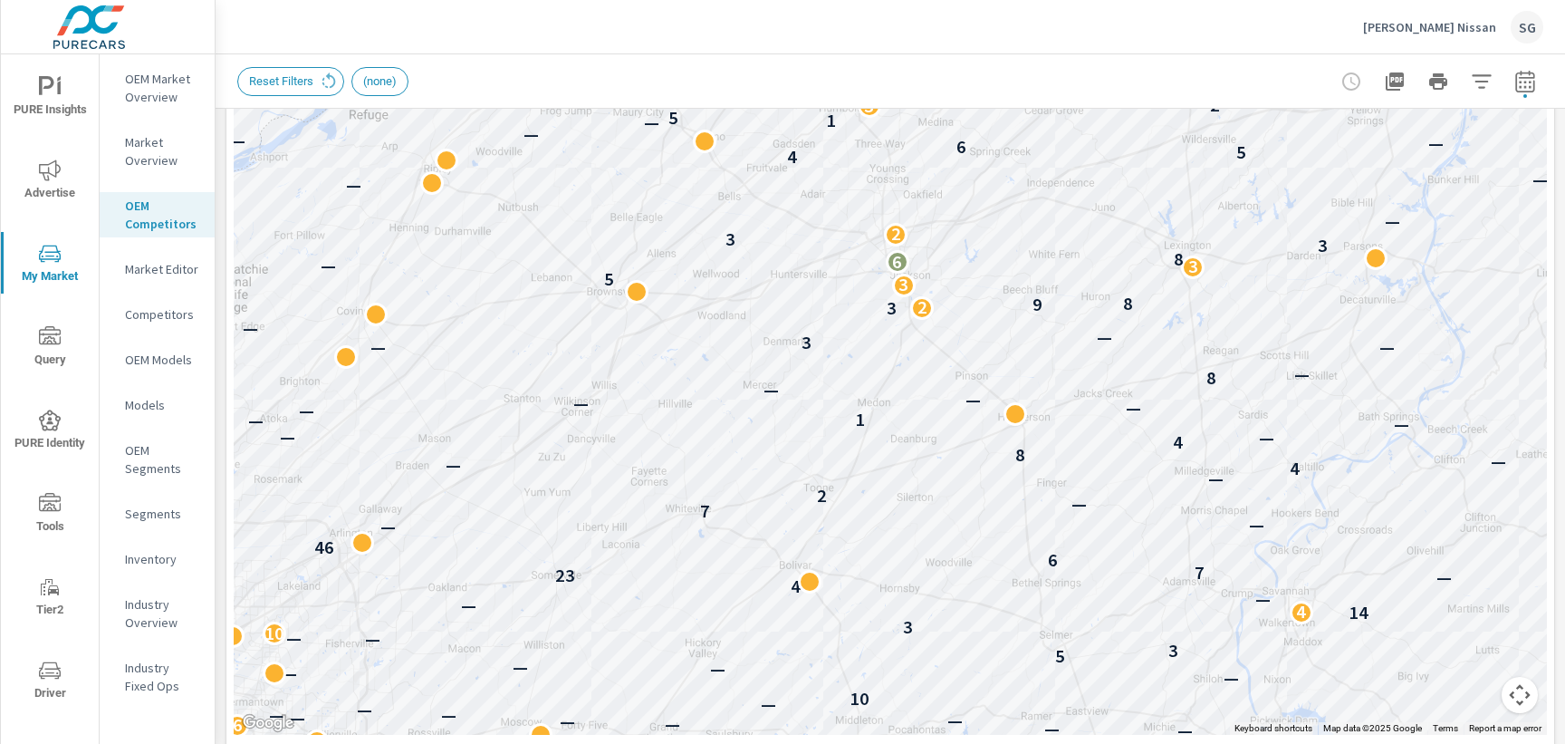
scroll to position [466, 0]
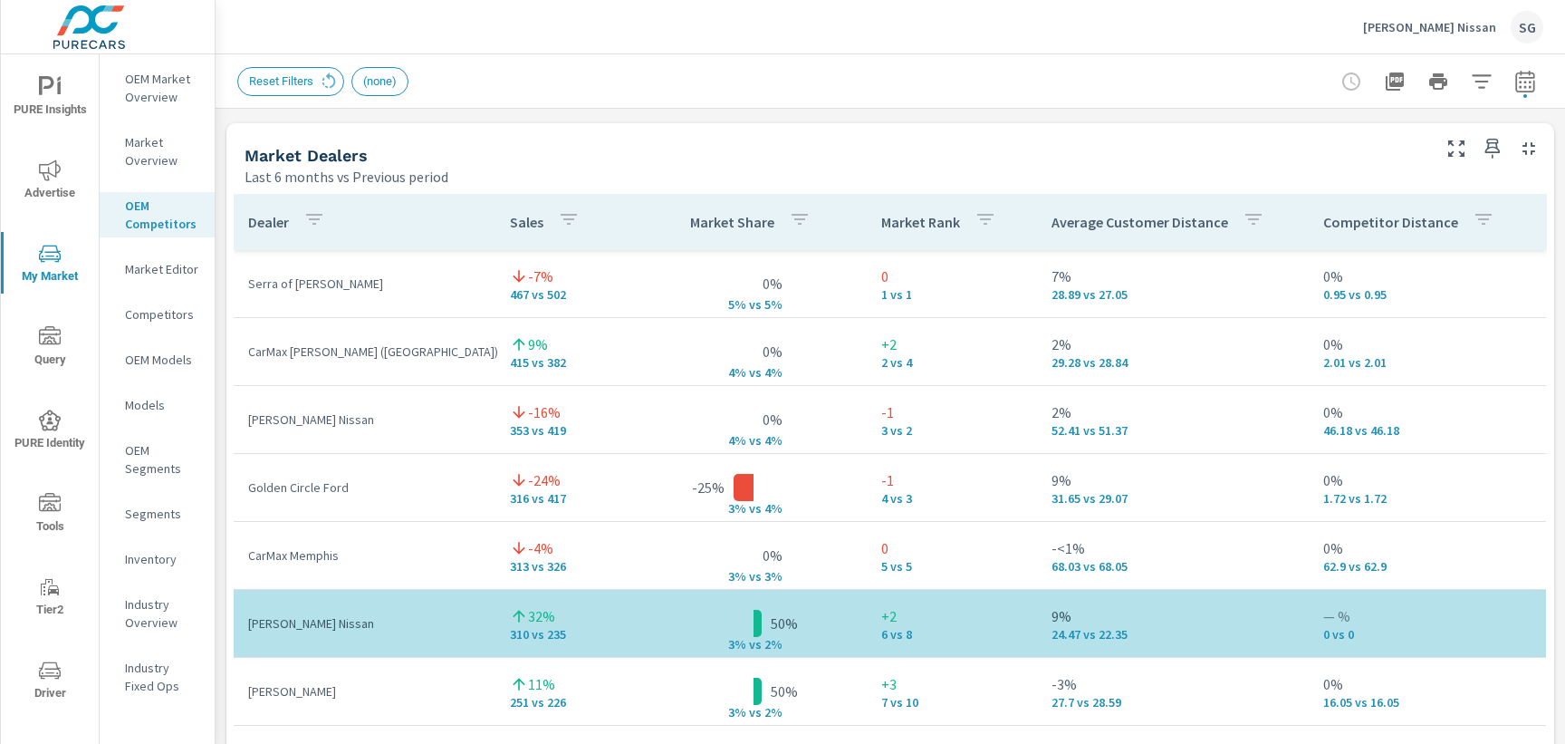
scroll to position [1138, 0]
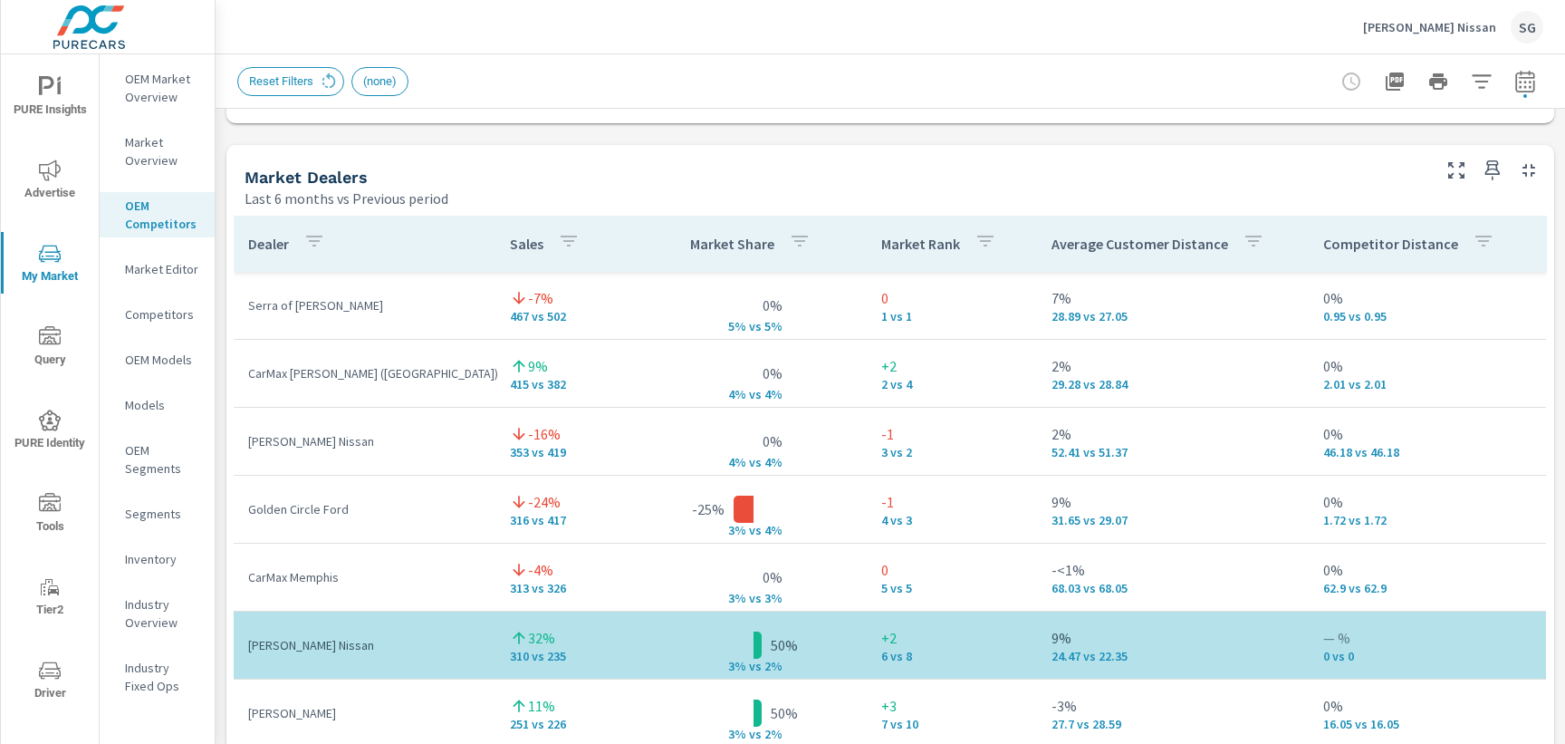
click at [168, 319] on p "Competitors" at bounding box center [162, 314] width 75 height 18
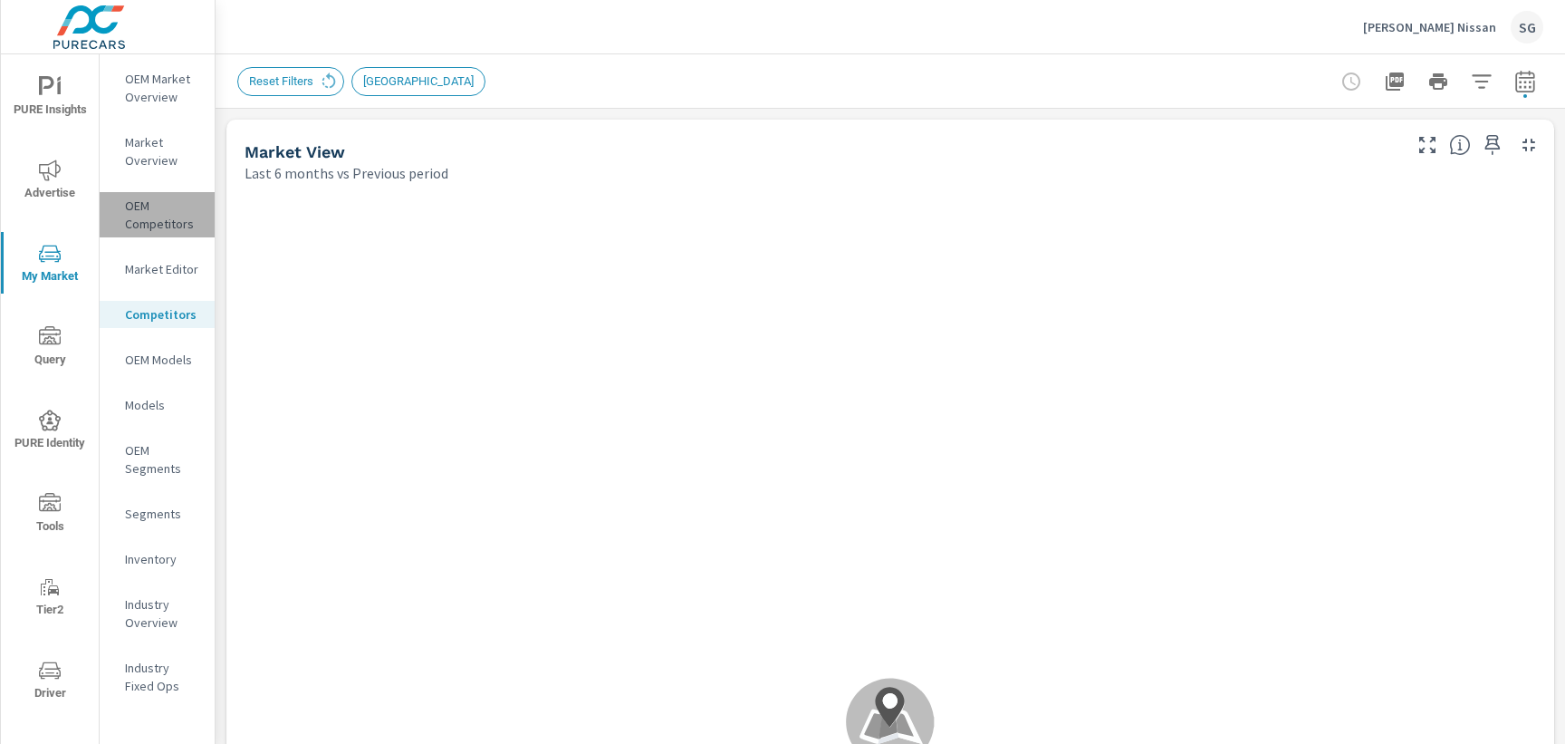
click at [158, 227] on p "OEM Competitors" at bounding box center [162, 215] width 75 height 36
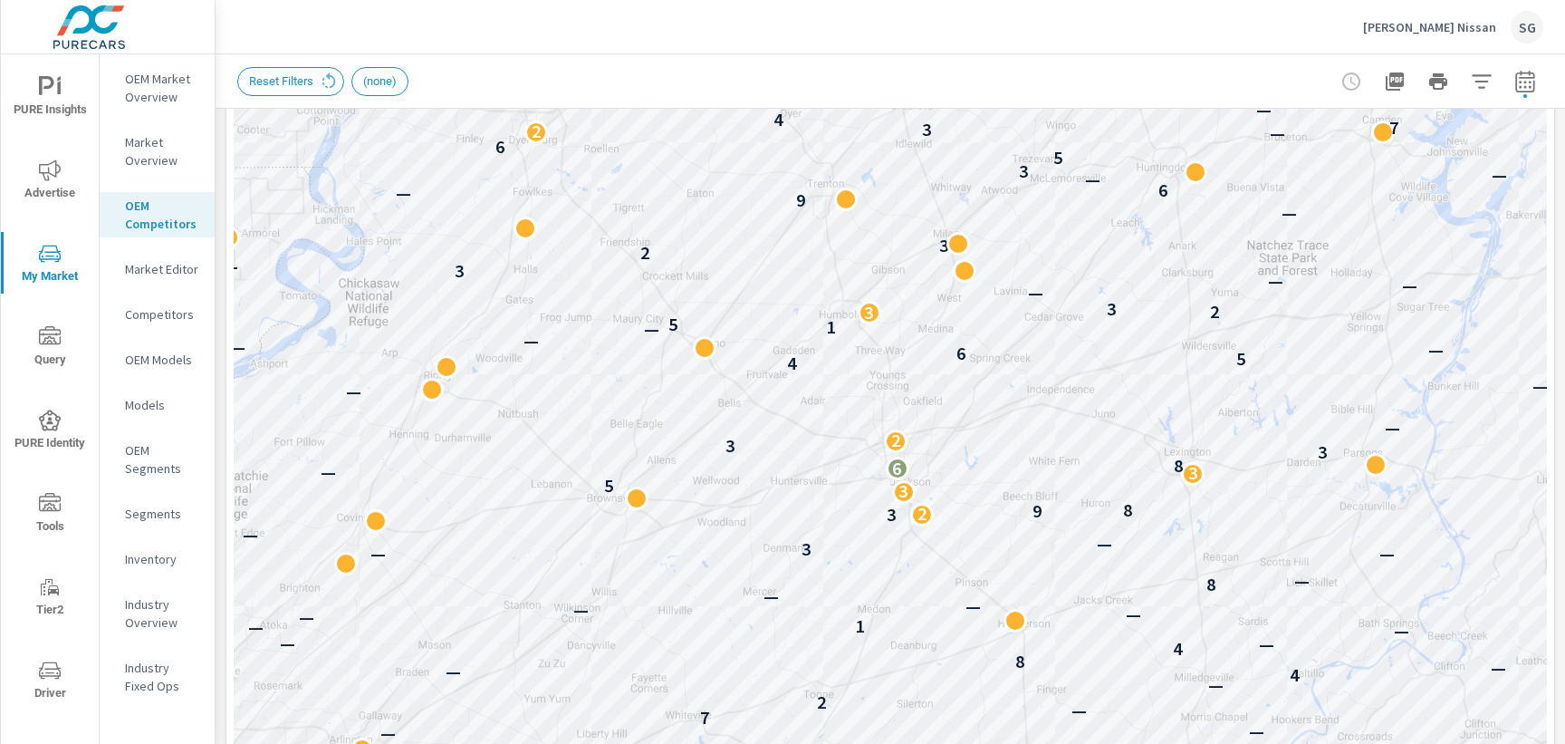
scroll to position [267, 0]
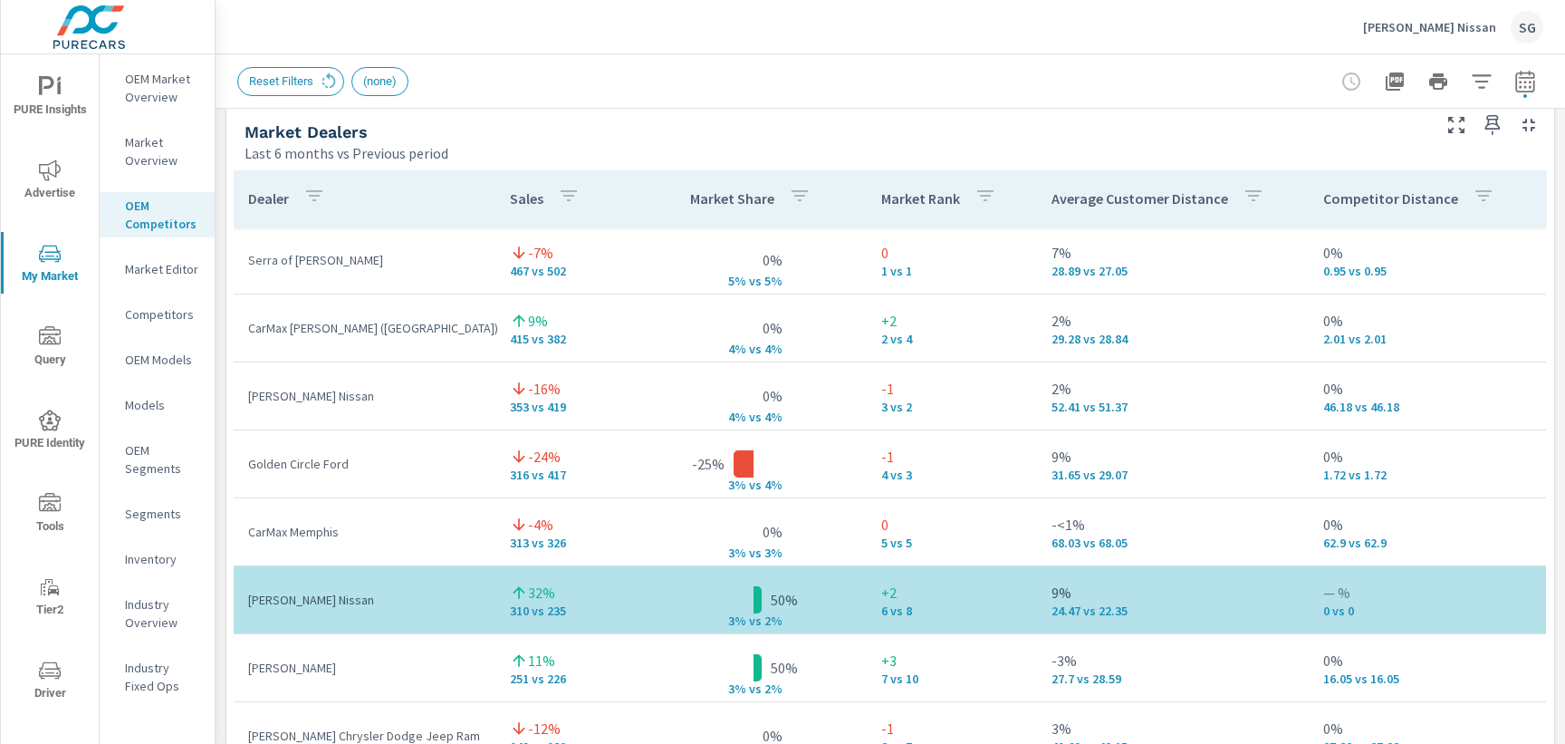
scroll to position [1179, 0]
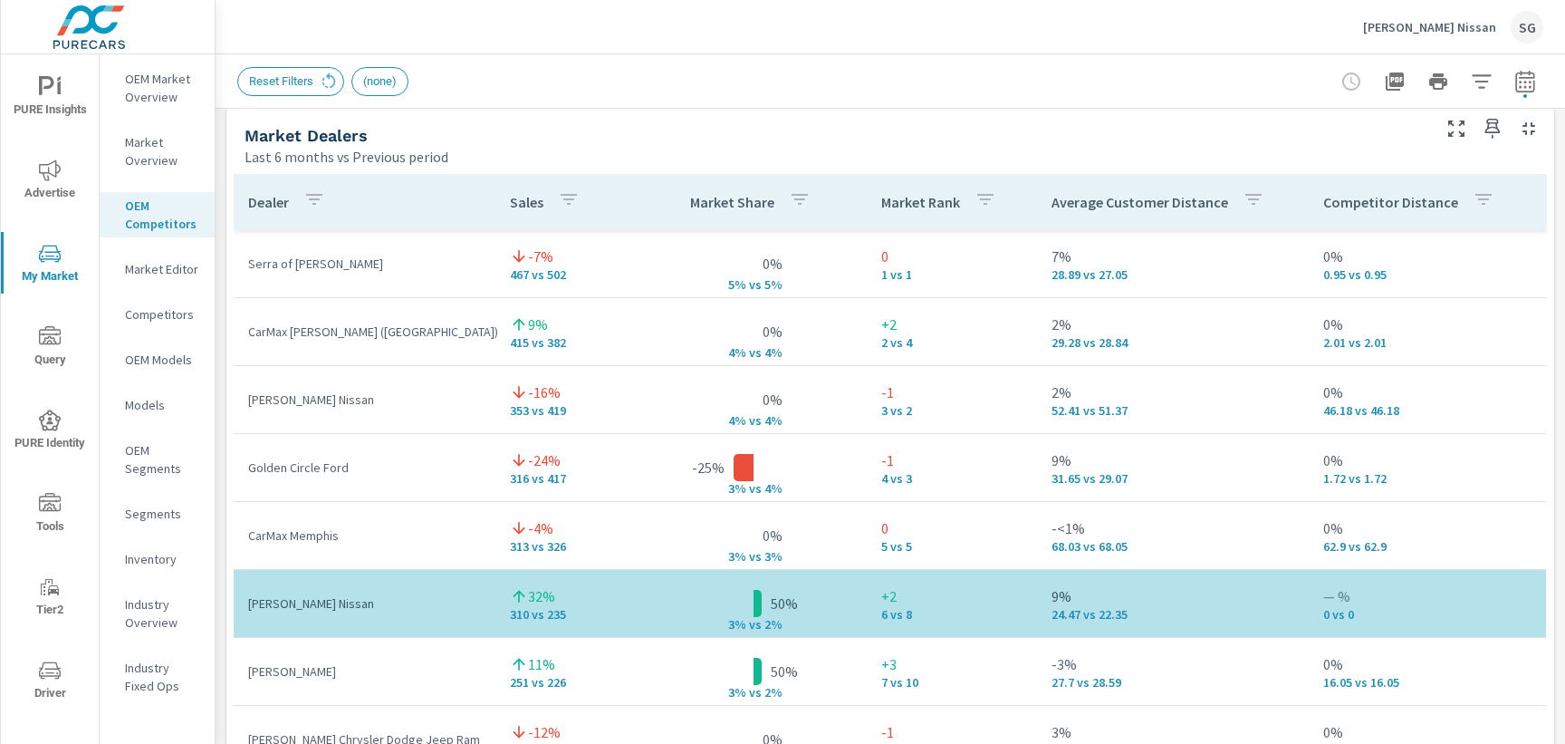
click at [467, 171] on div "Dealer Sales Market Share Market Rank Average Customer Distance Competitor Dist…" at bounding box center [890, 609] width 1328 height 884
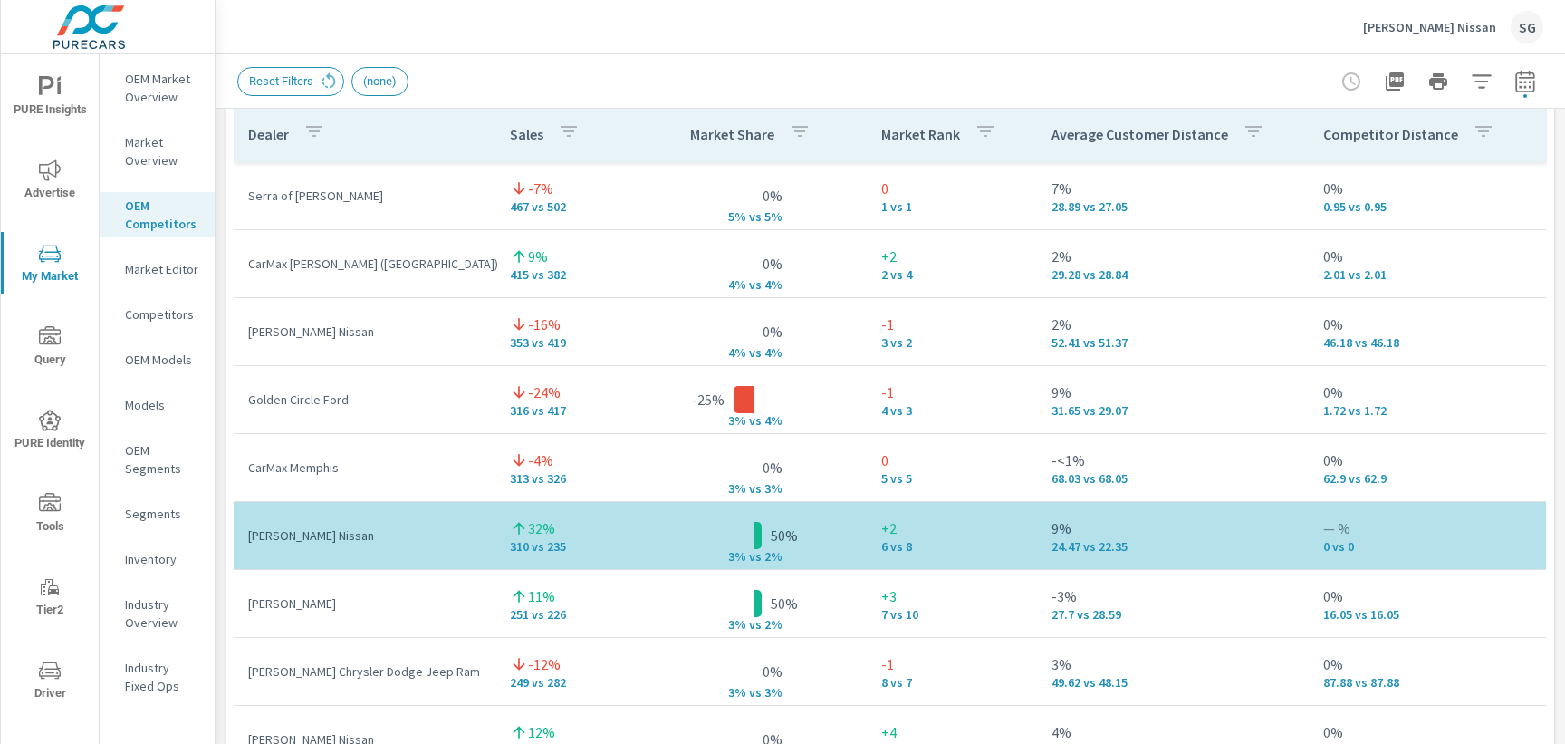
scroll to position [1216, 0]
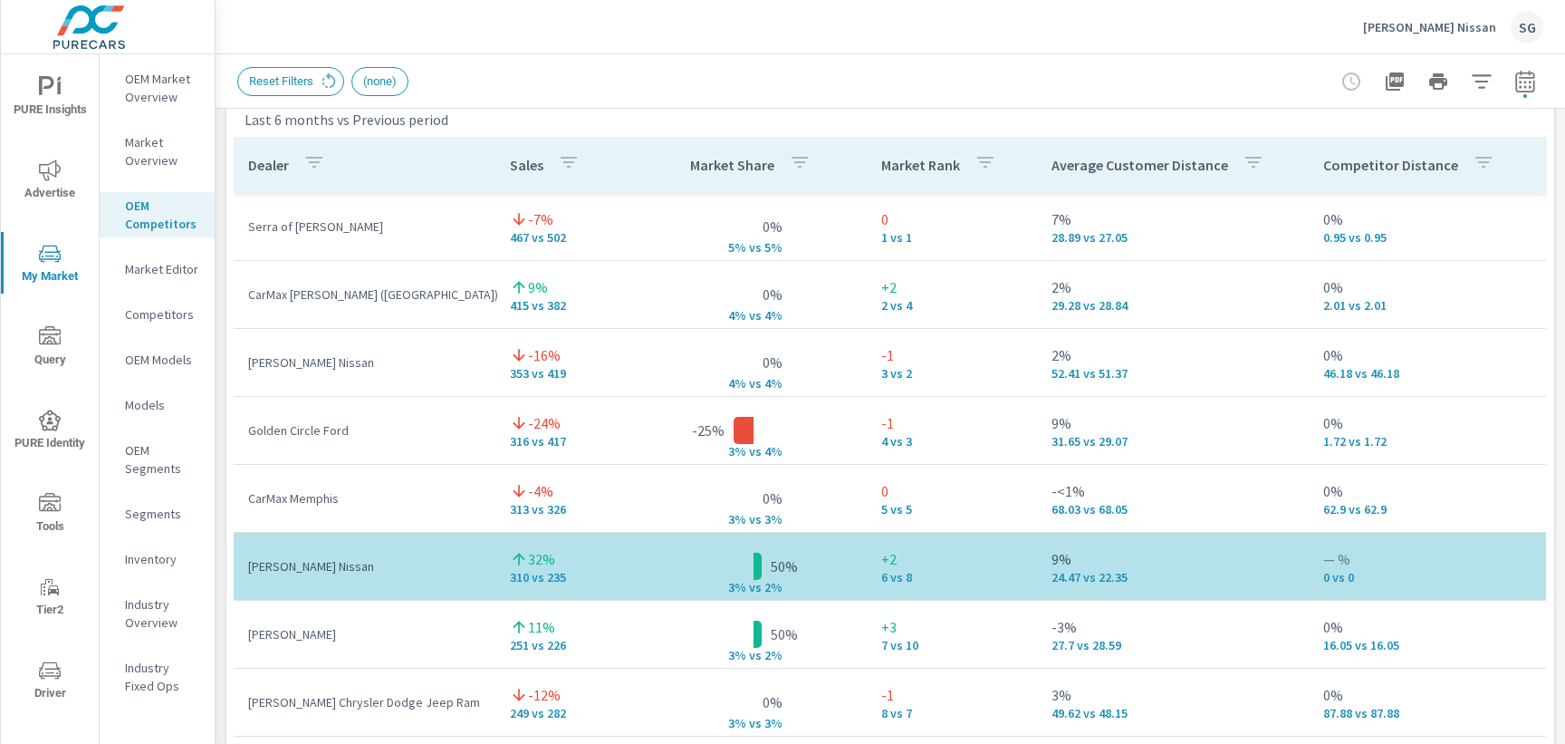
drag, startPoint x: 765, startPoint y: 570, endPoint x: 735, endPoint y: 562, distance: 30.8
click at [735, 562] on td "50% 3% v s 2%" at bounding box center [753, 566] width 226 height 29
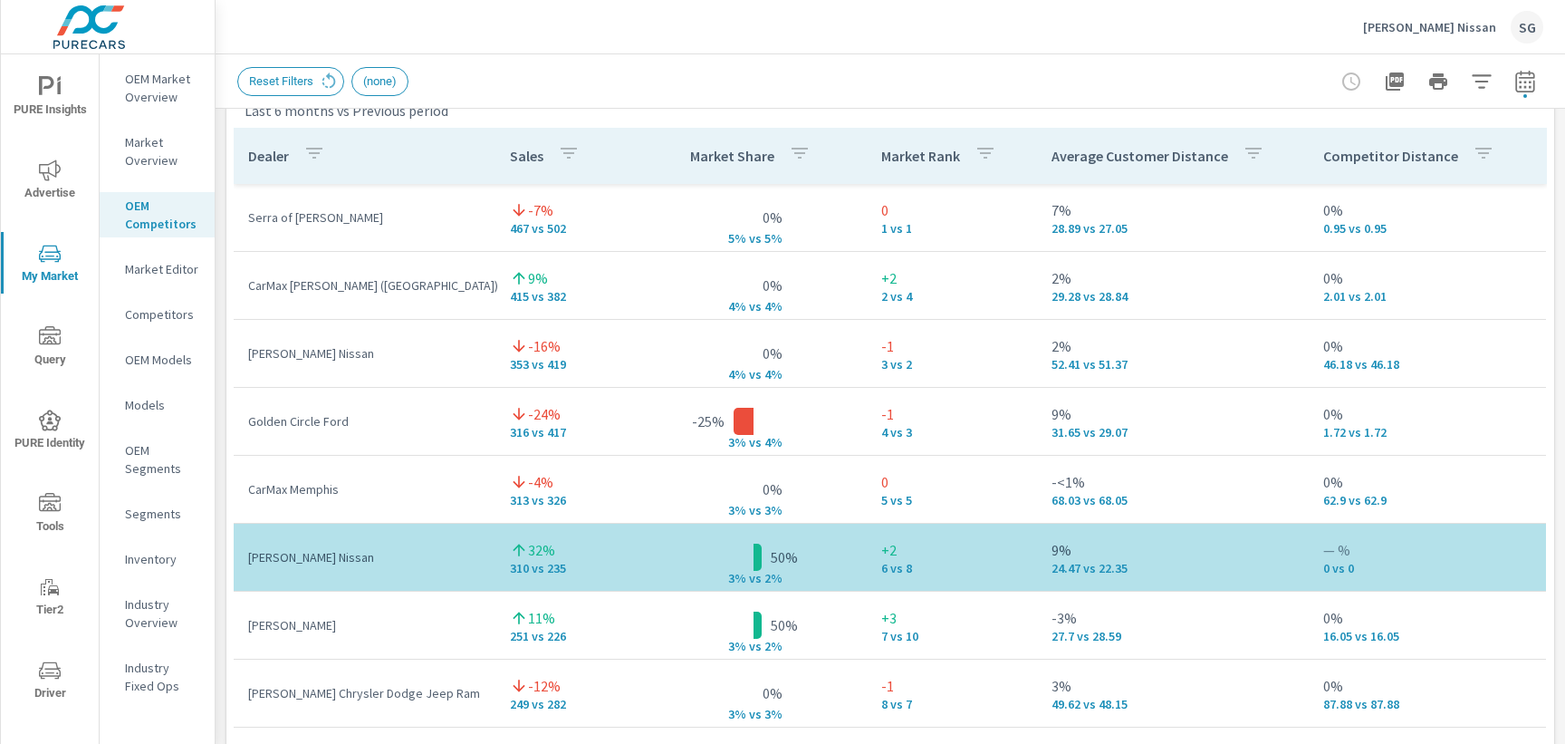
scroll to position [1228, 0]
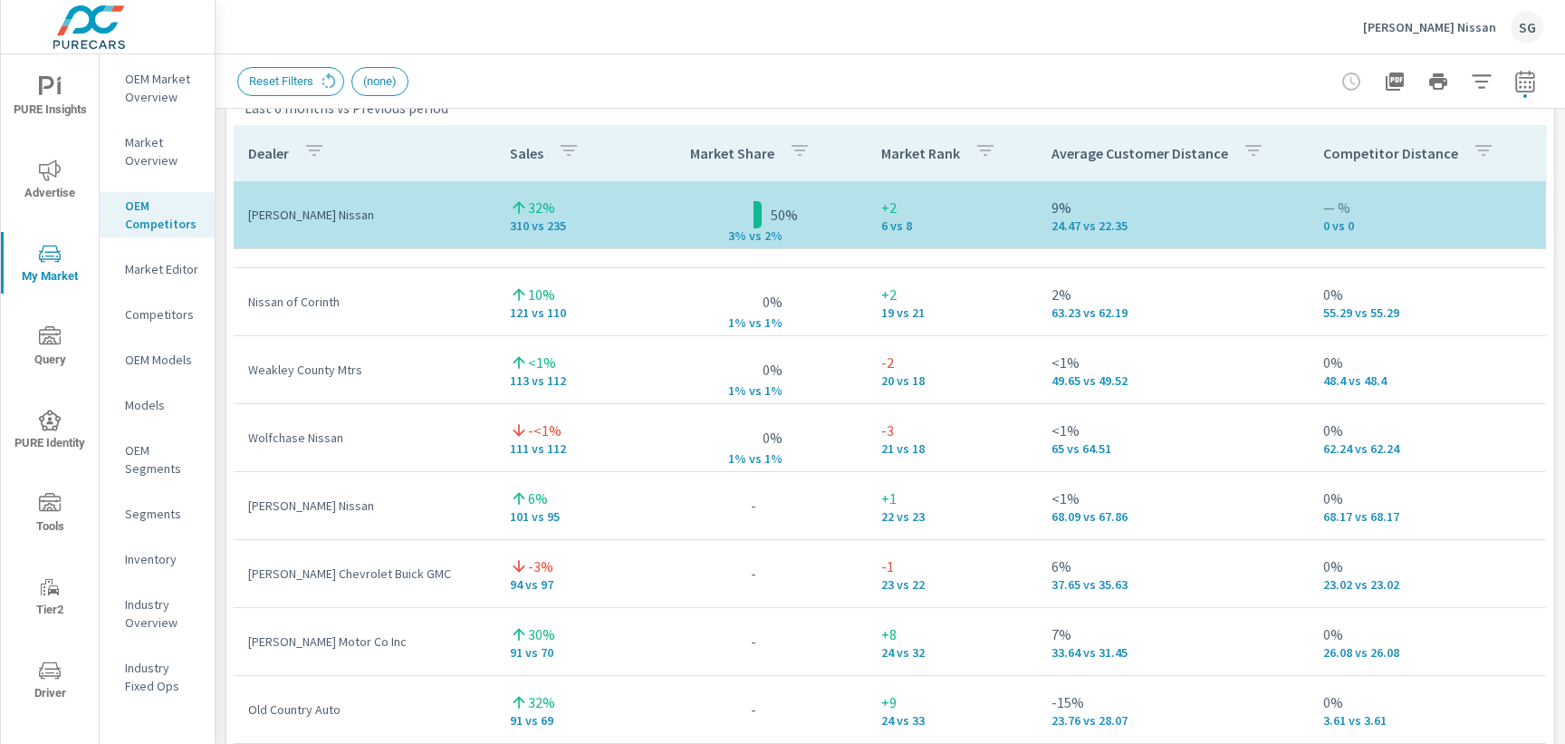
scroll to position [1139, 0]
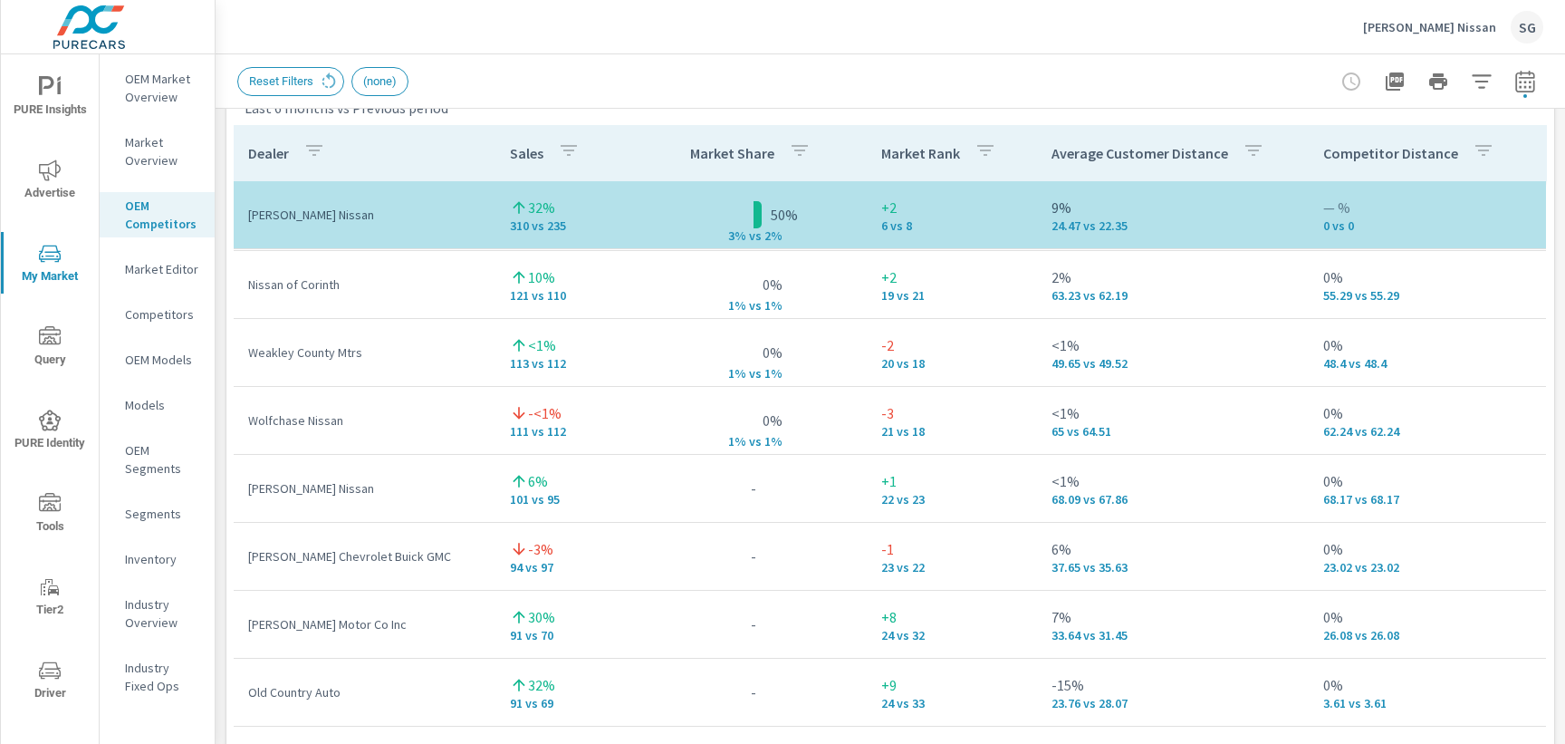
scroll to position [1168, 0]
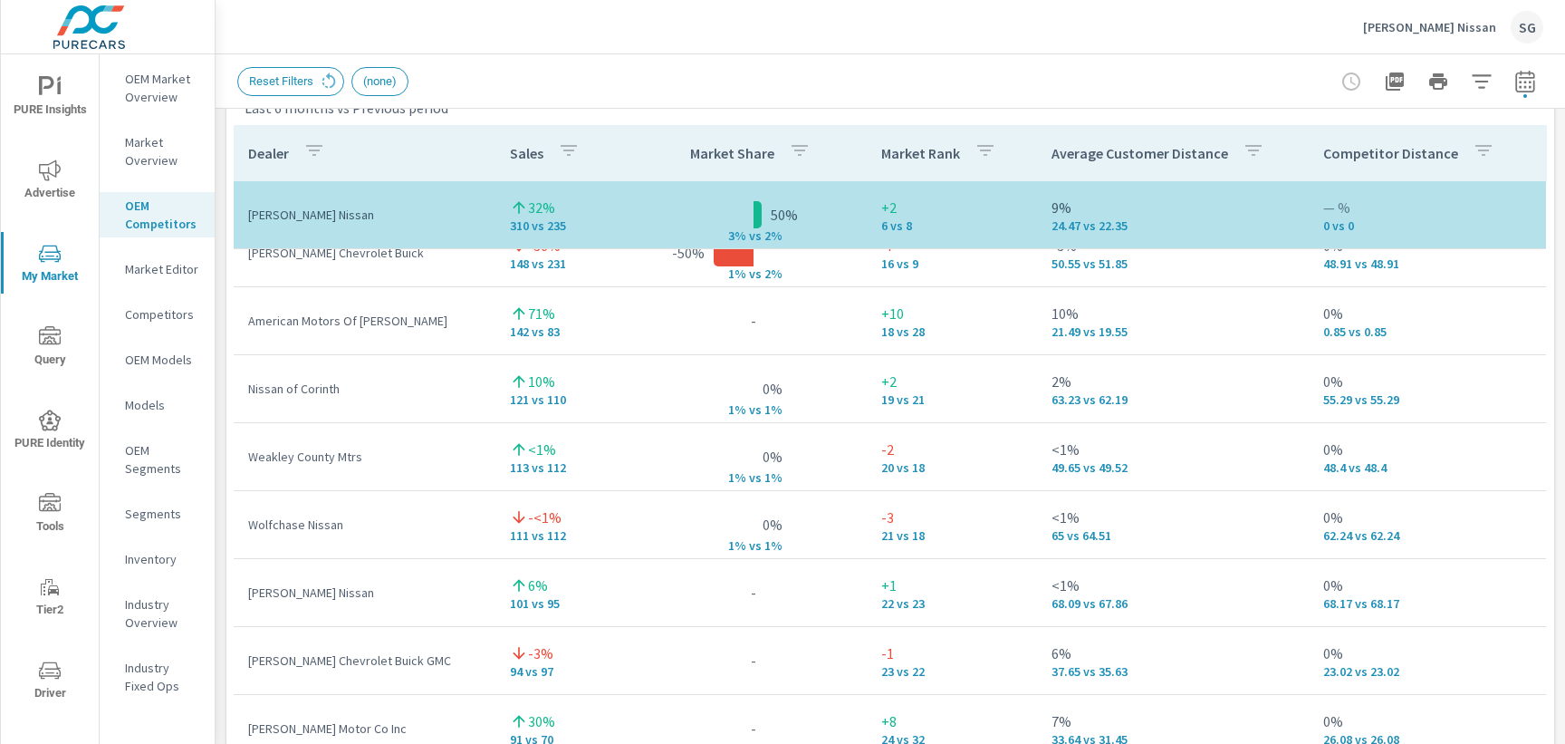
scroll to position [1047, 0]
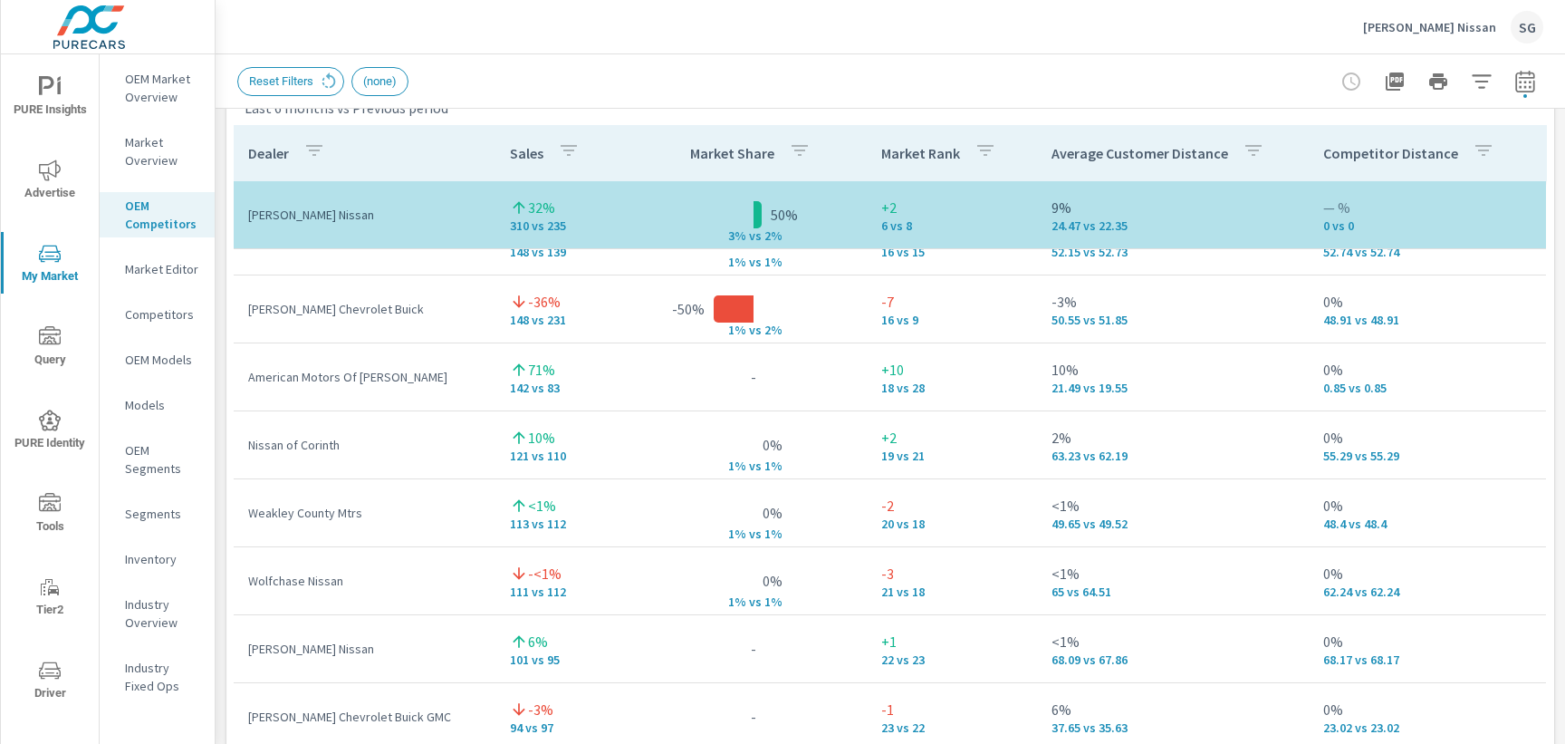
scroll to position [962, 0]
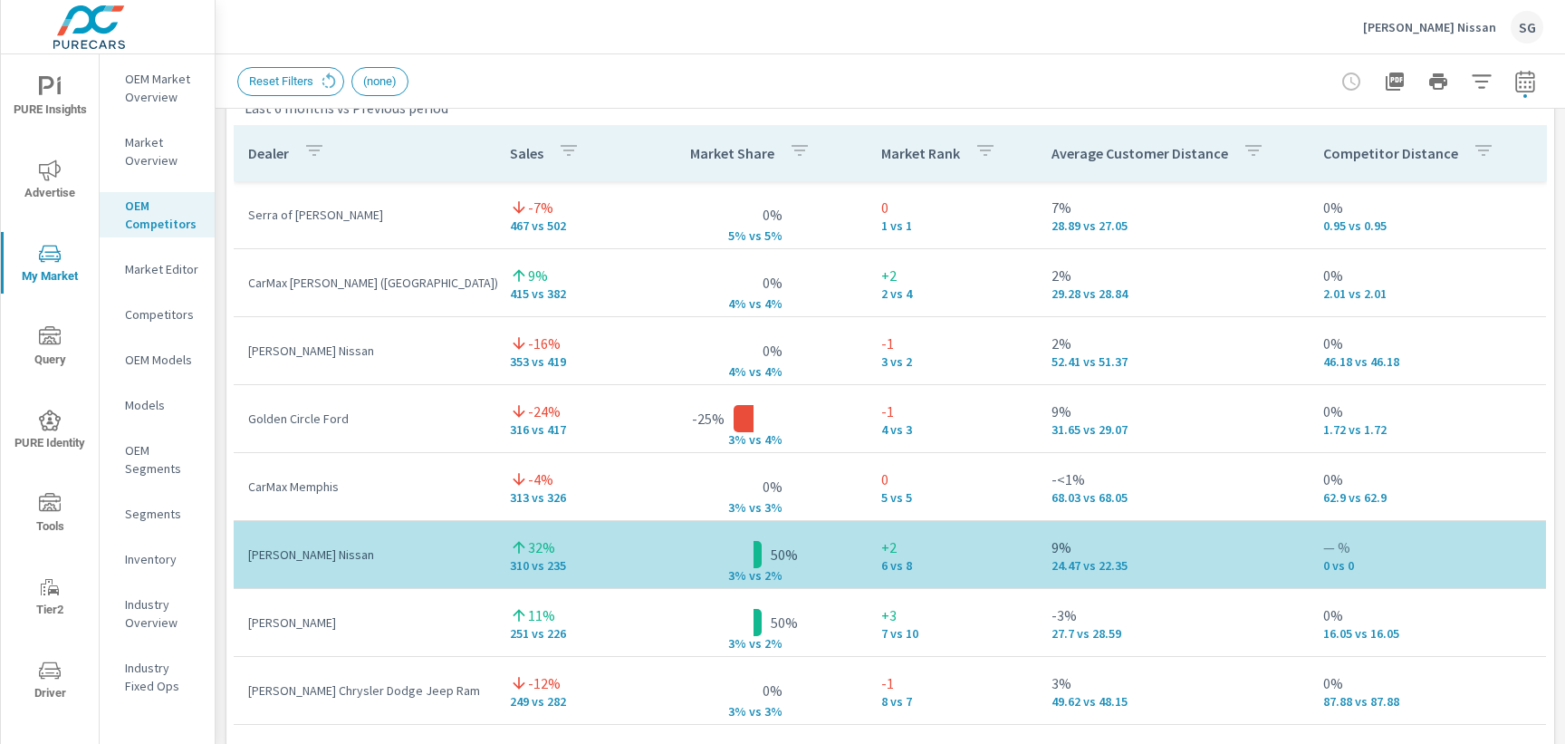
click at [218, 474] on div "Market View Last 6 months vs Previous period ← Move left → Move right ↑ Move up…" at bounding box center [890, 431] width 1349 height 3101
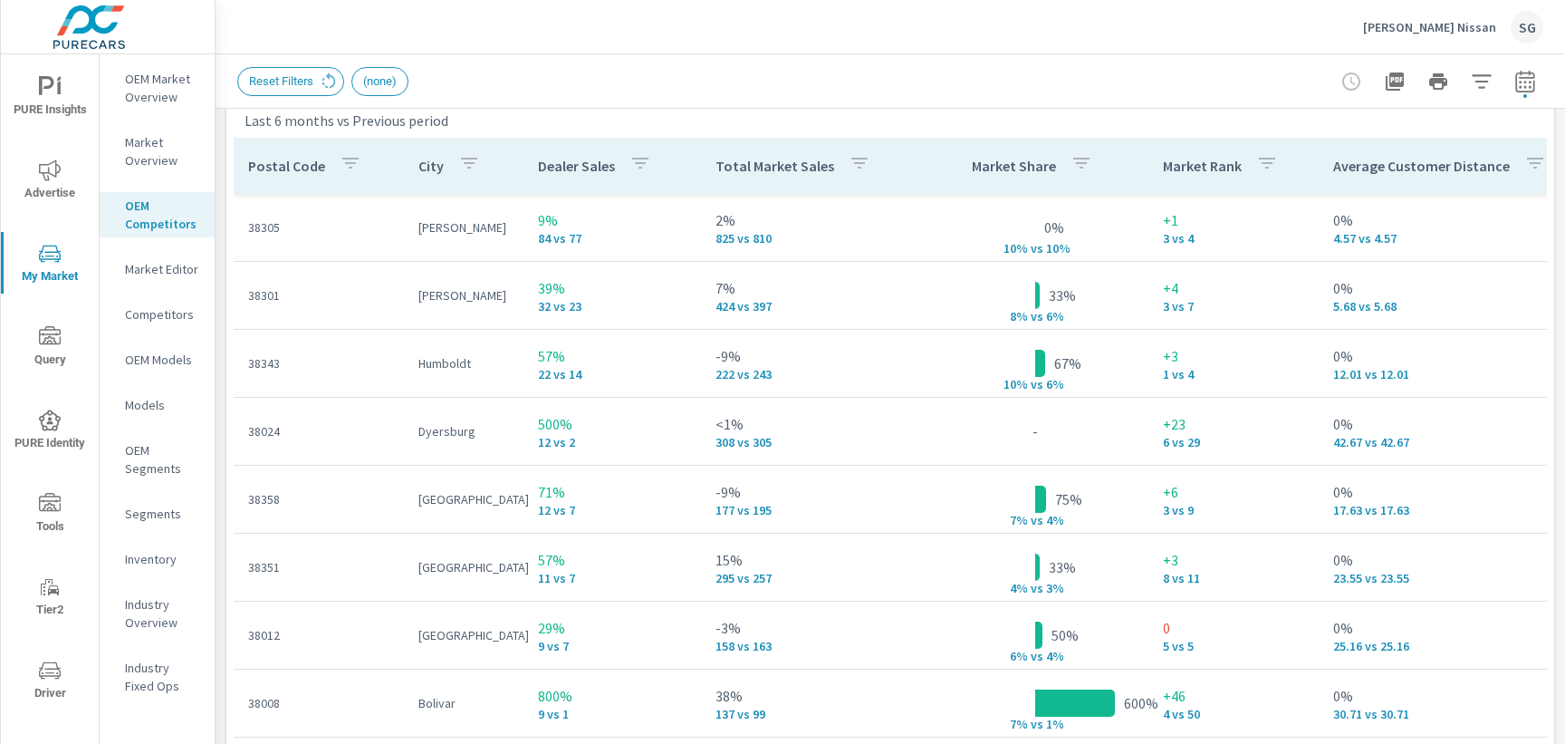
scroll to position [2184, 0]
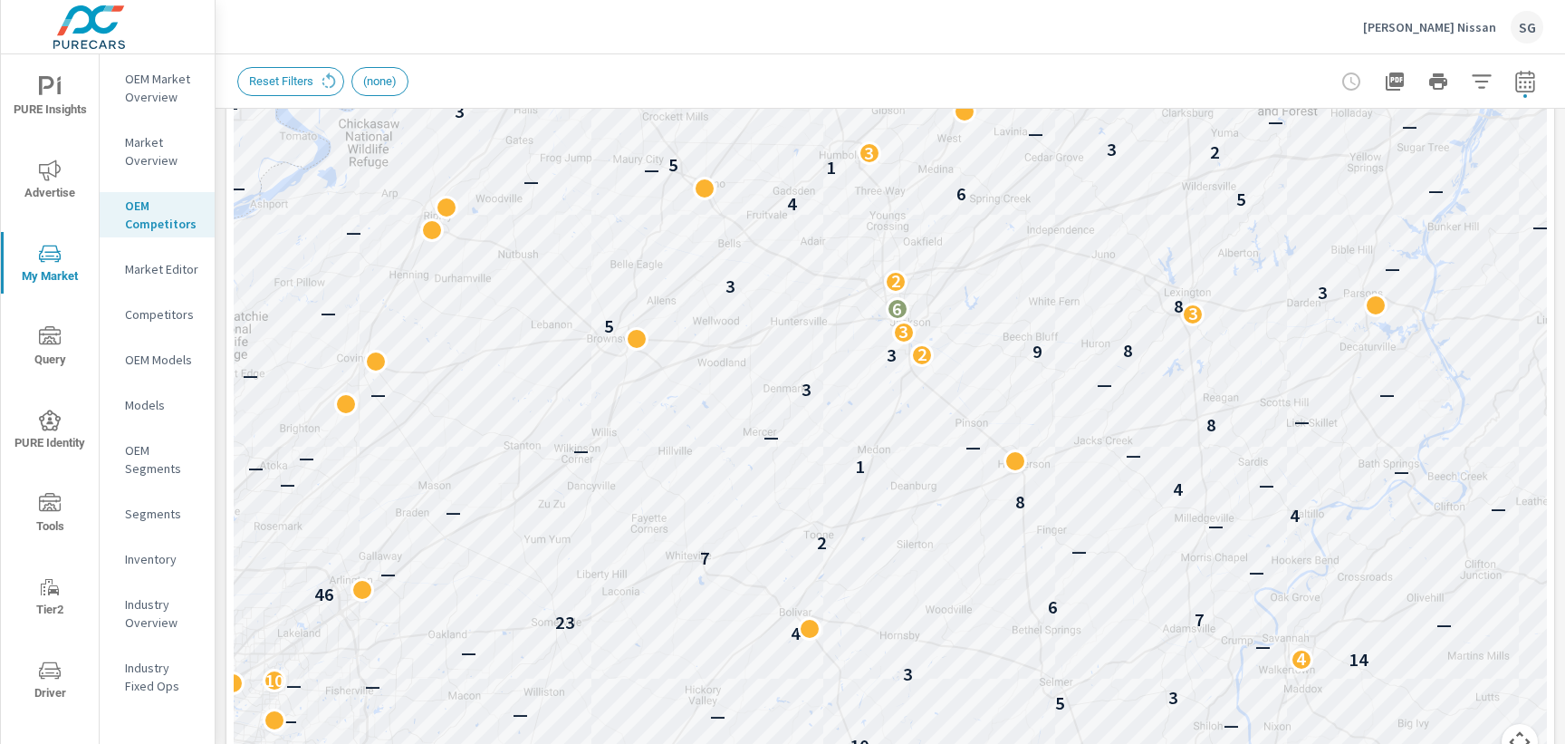
scroll to position [398, 0]
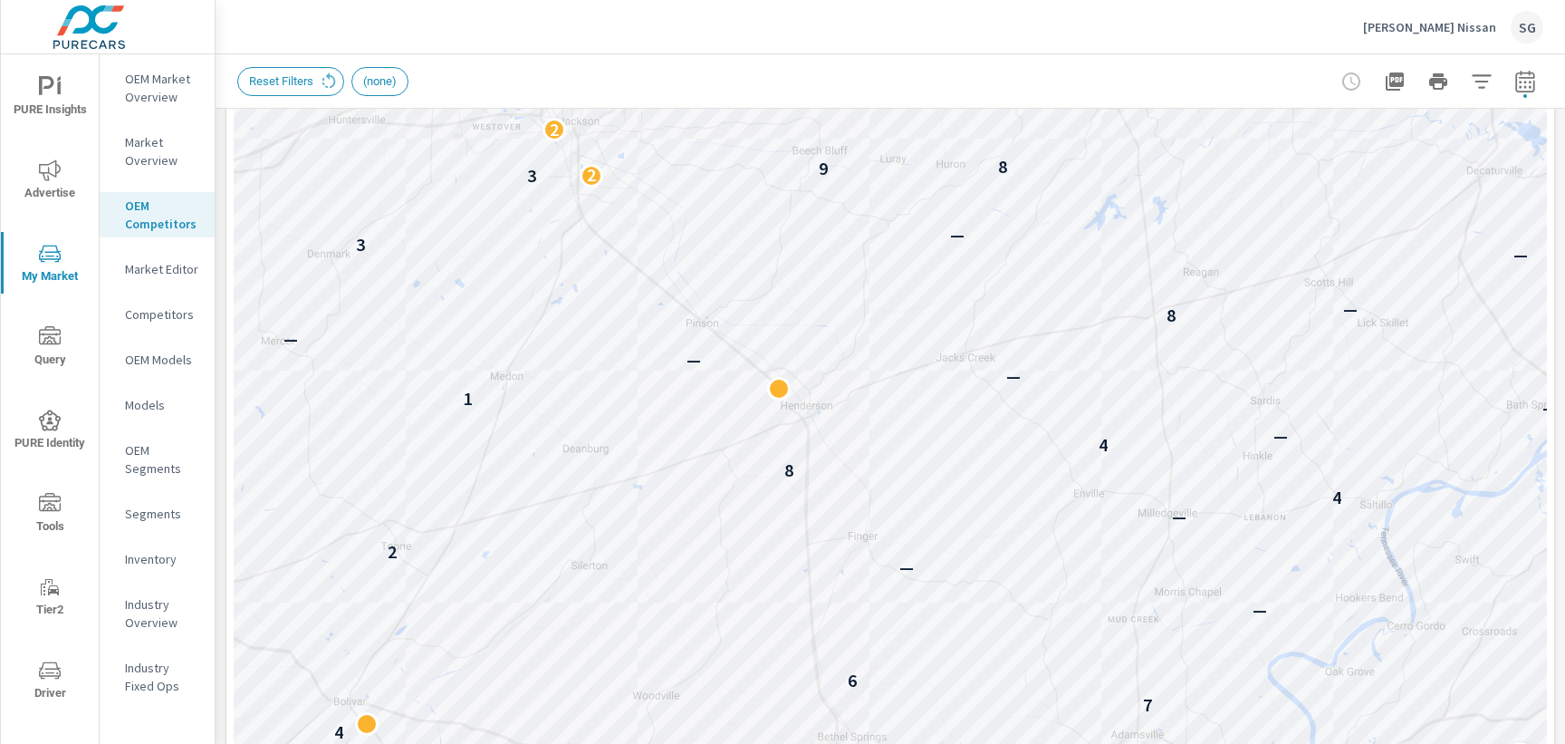
click at [1223, 77] on div "Reset Filters (none)" at bounding box center [763, 81] width 1052 height 29
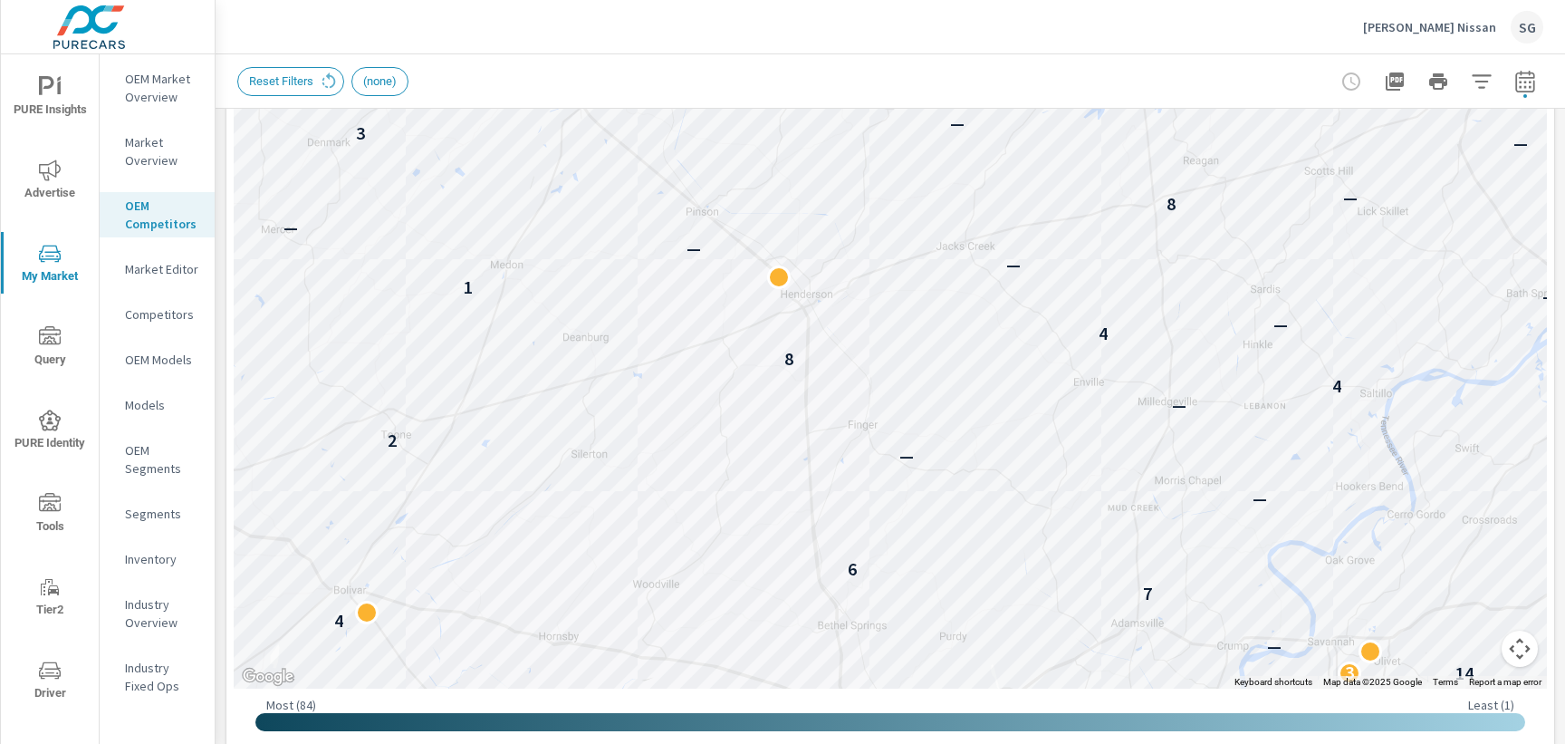
scroll to position [507, 0]
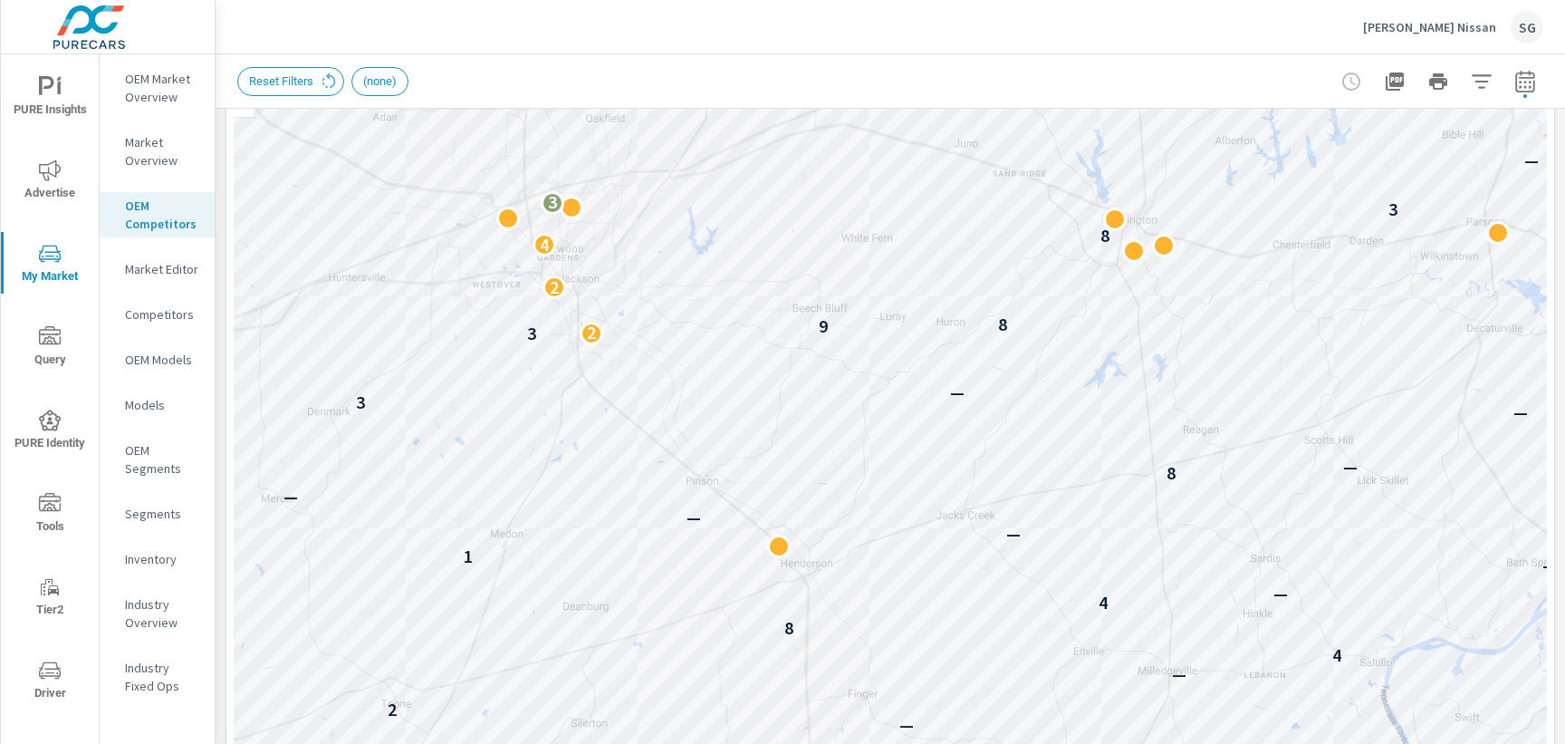
scroll to position [234, 0]
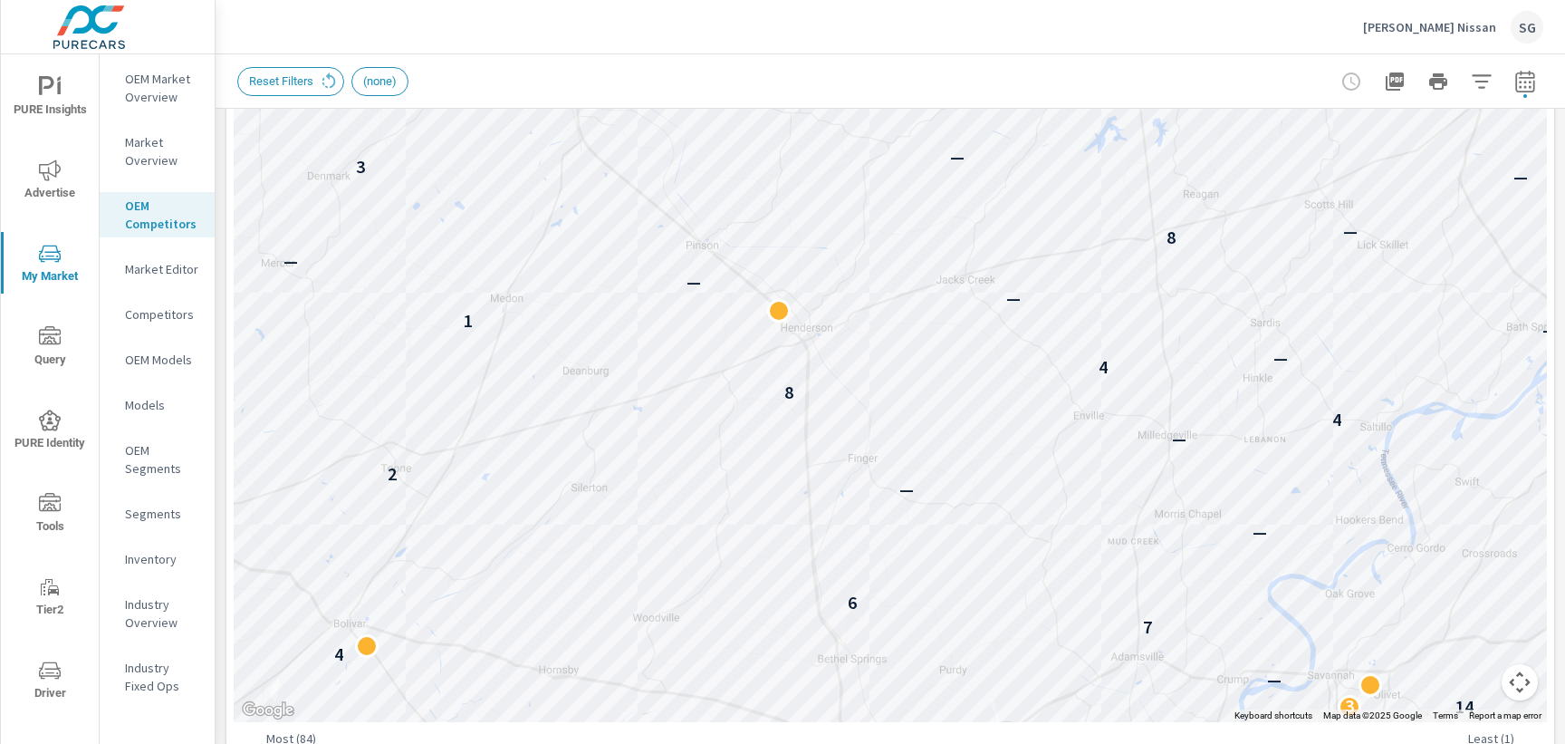
scroll to position [486, 0]
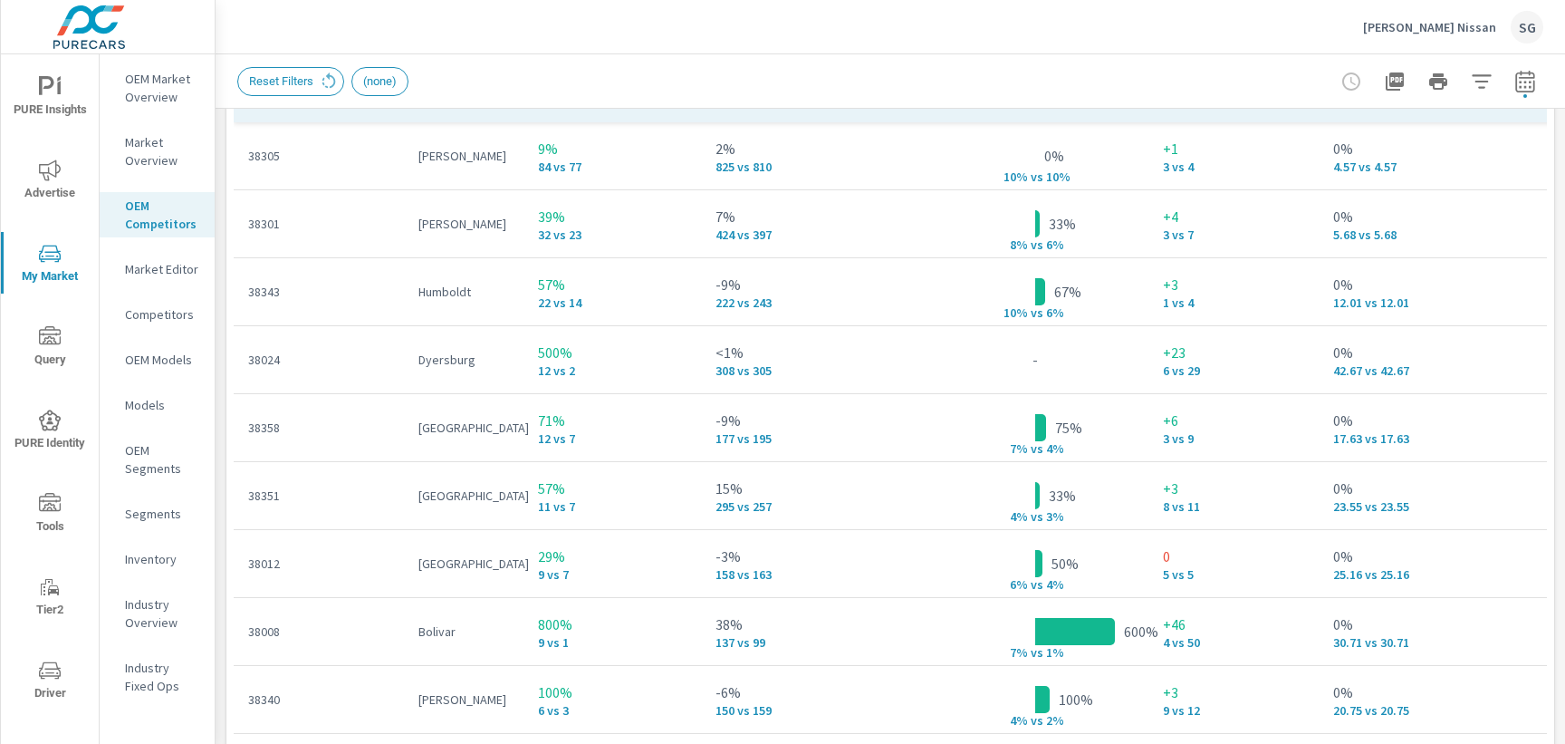
scroll to position [2257, 0]
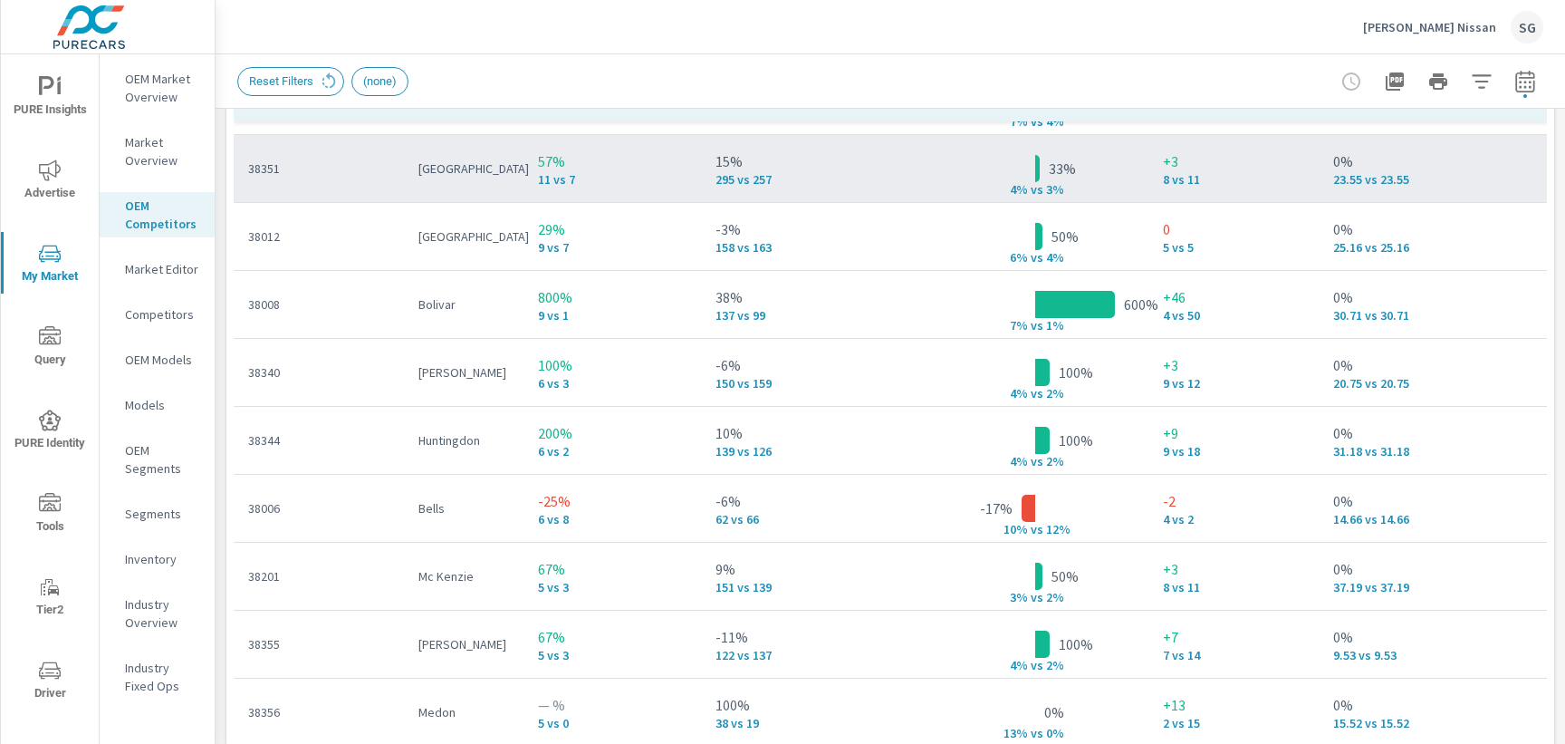
scroll to position [327, 0]
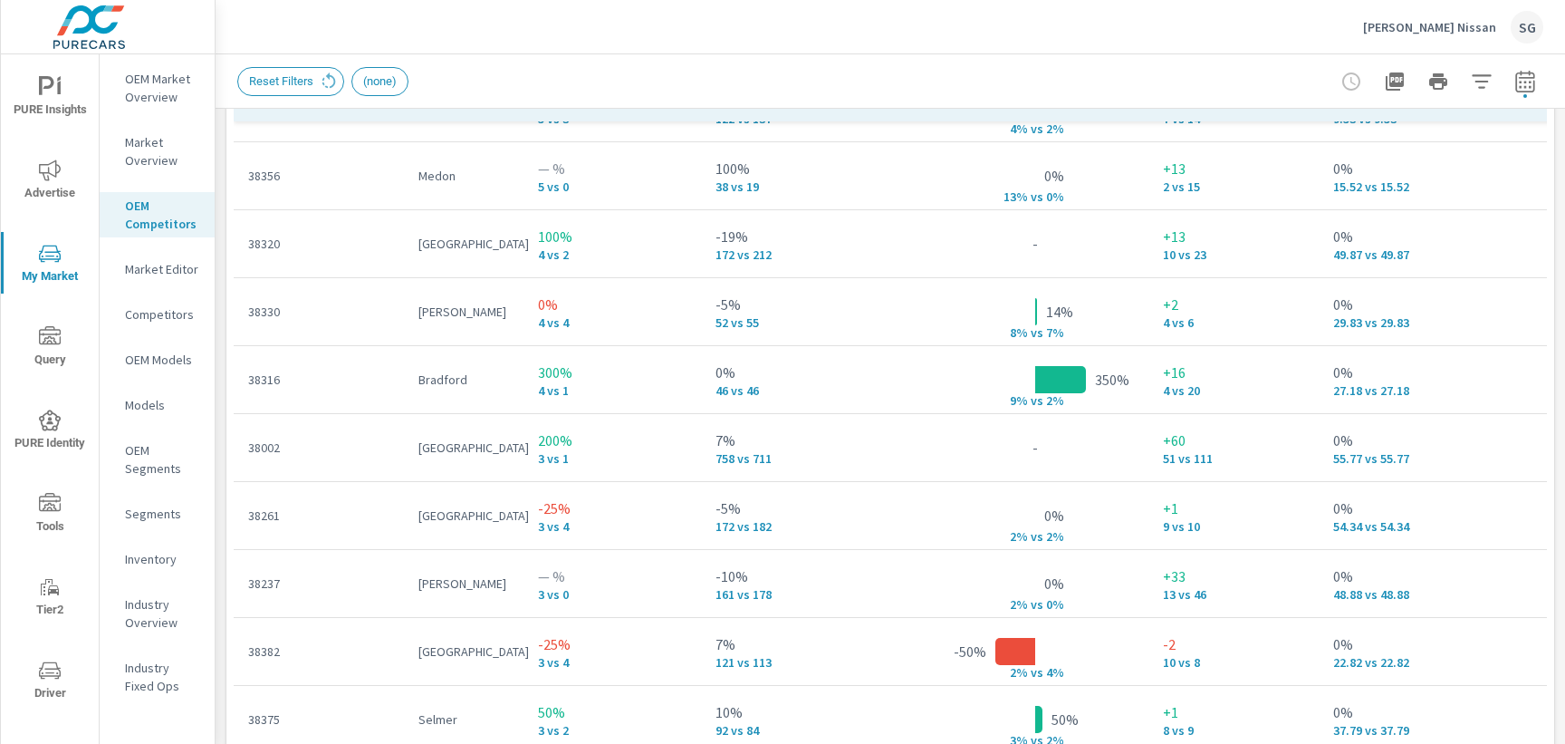
scroll to position [864, 0]
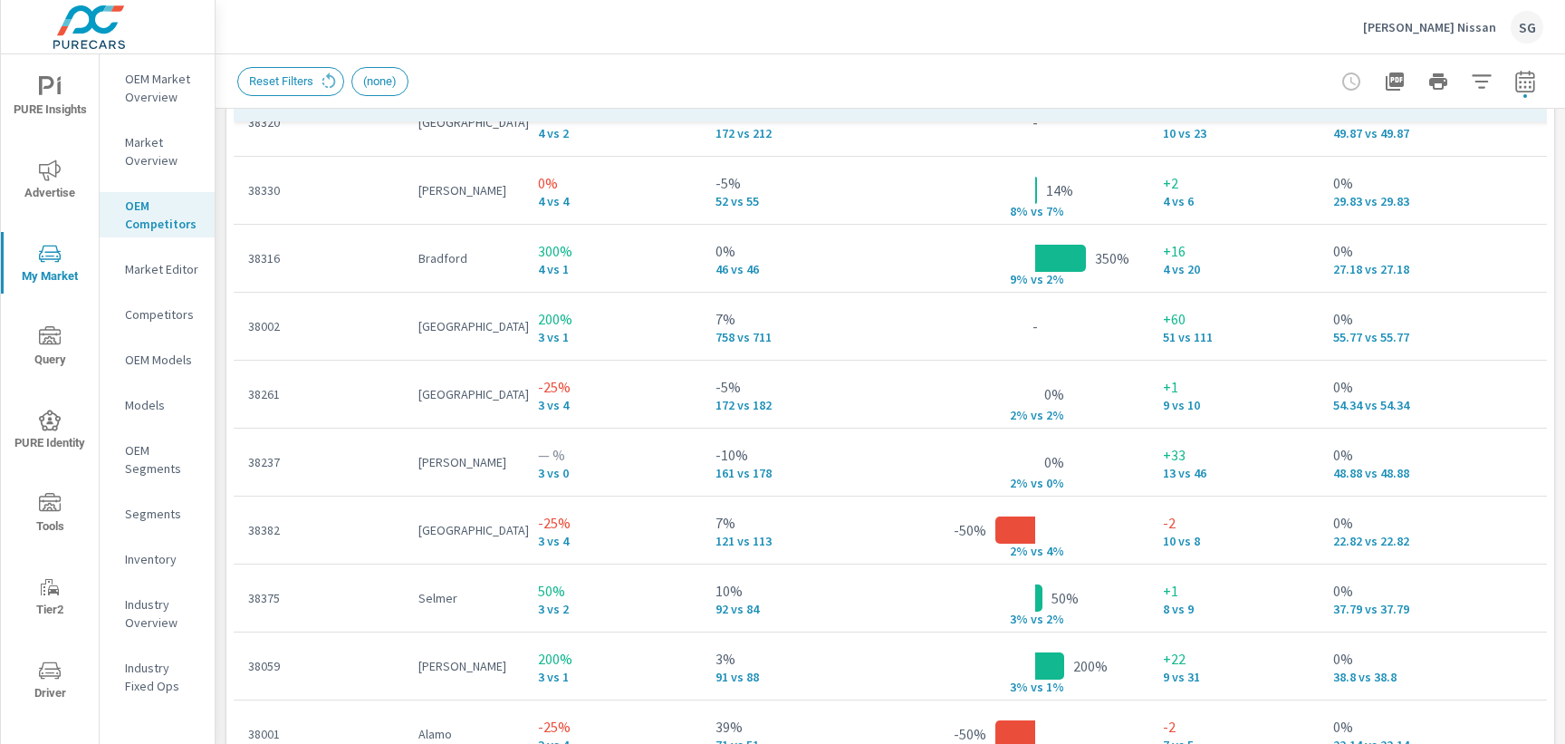
scroll to position [1005, 0]
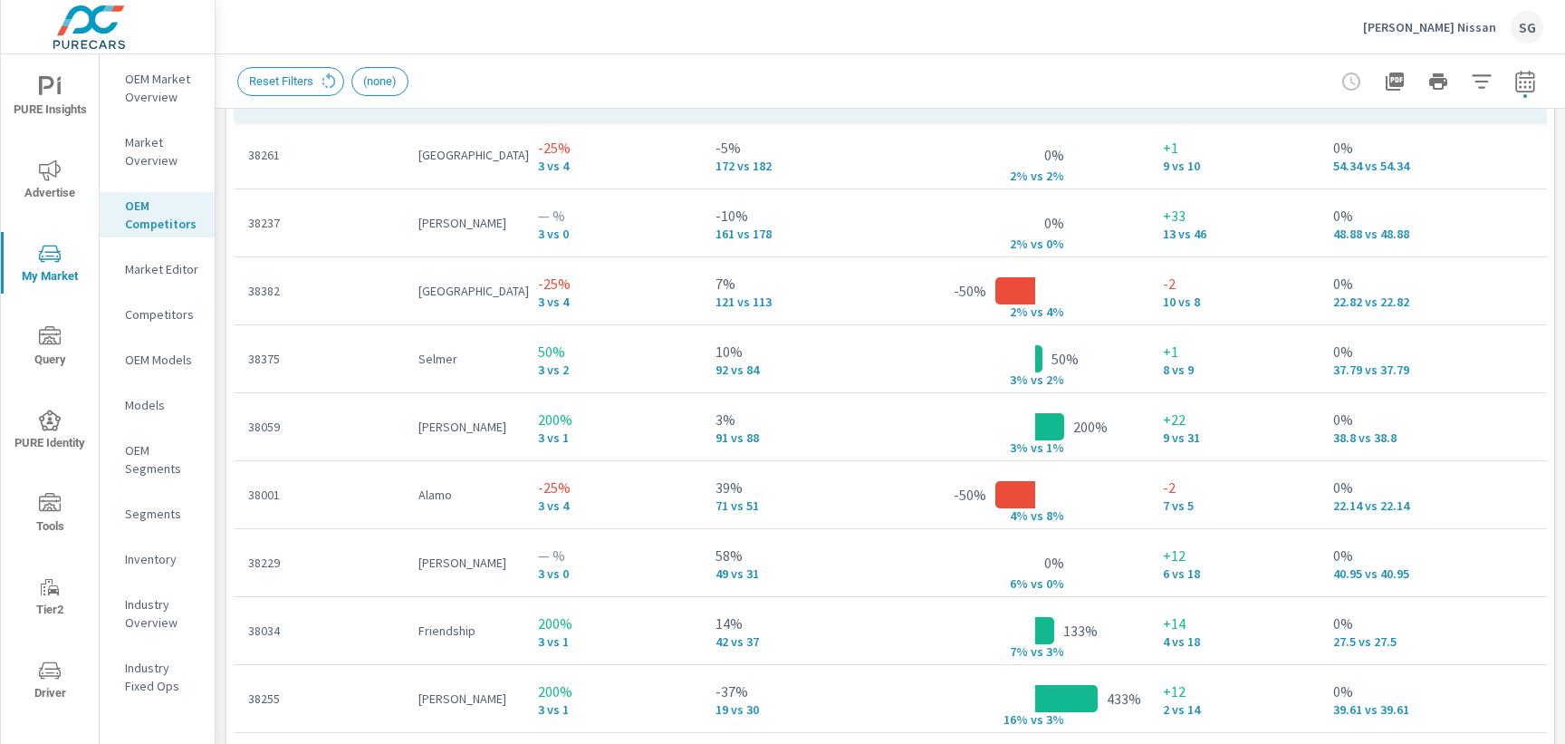
scroll to position [1199, 0]
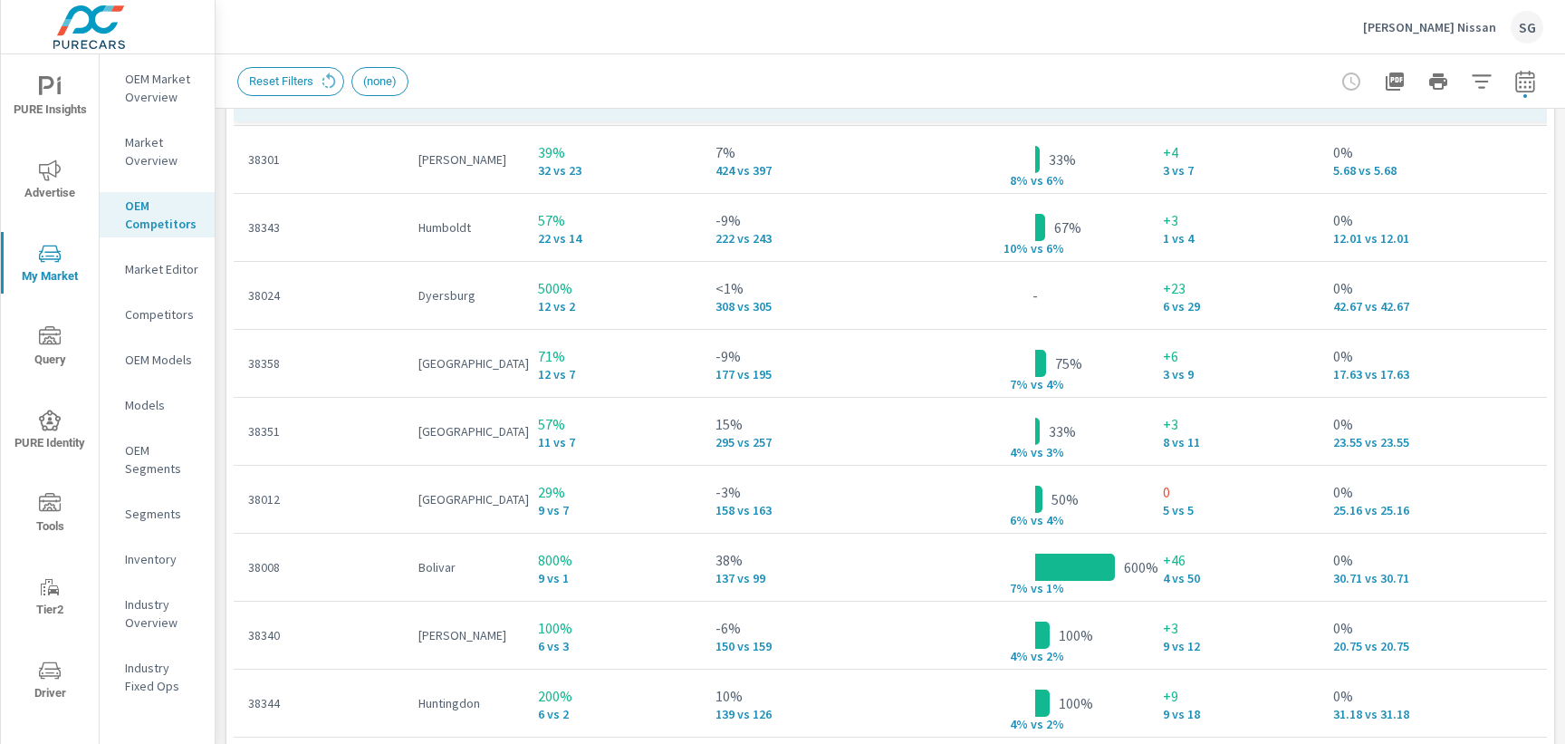
scroll to position [9, 0]
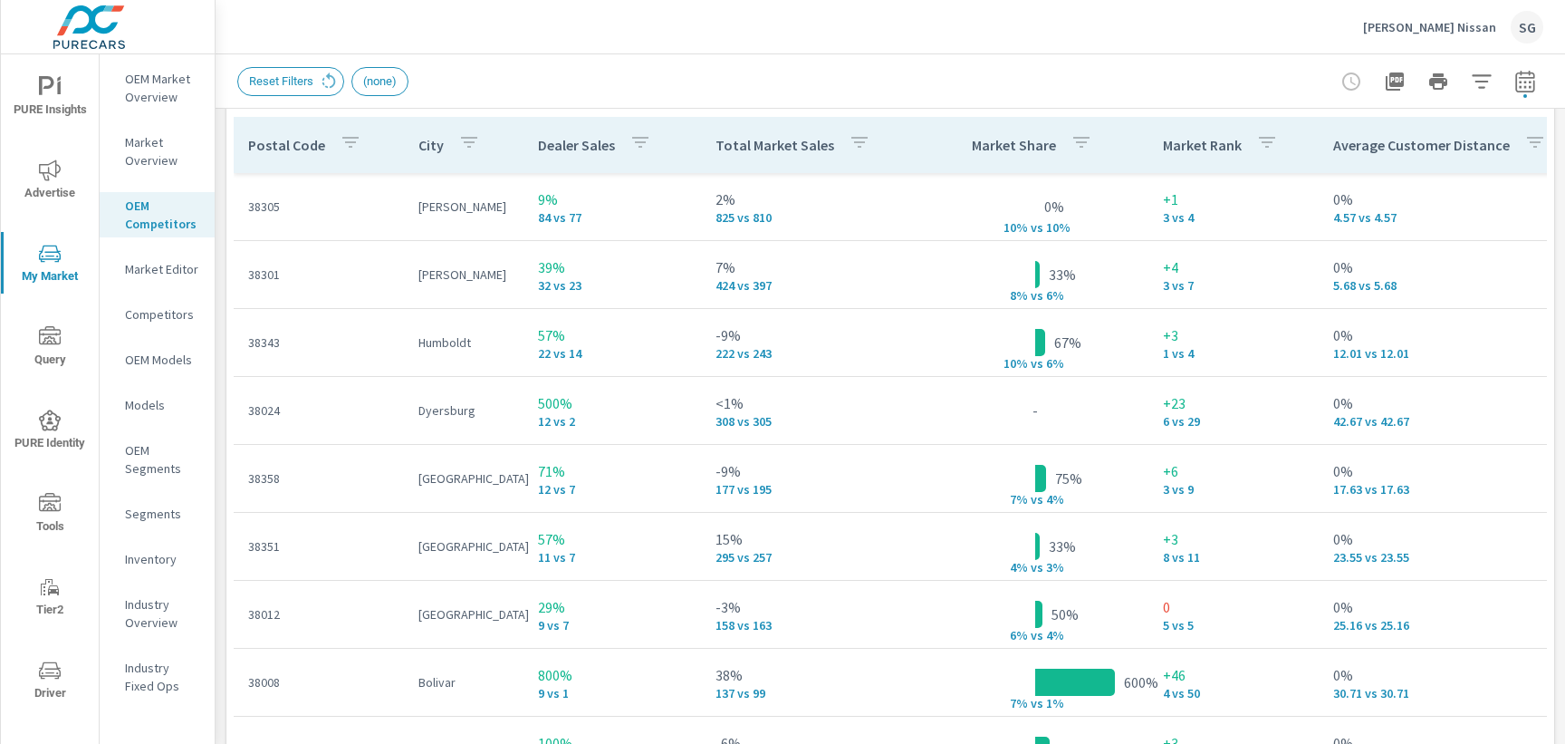
scroll to position [2207, 0]
click at [215, 676] on div "PURE Insights Advertise My Market Query PURE Identity Tools Tier2 Driver Leave …" at bounding box center [108, 372] width 216 height 744
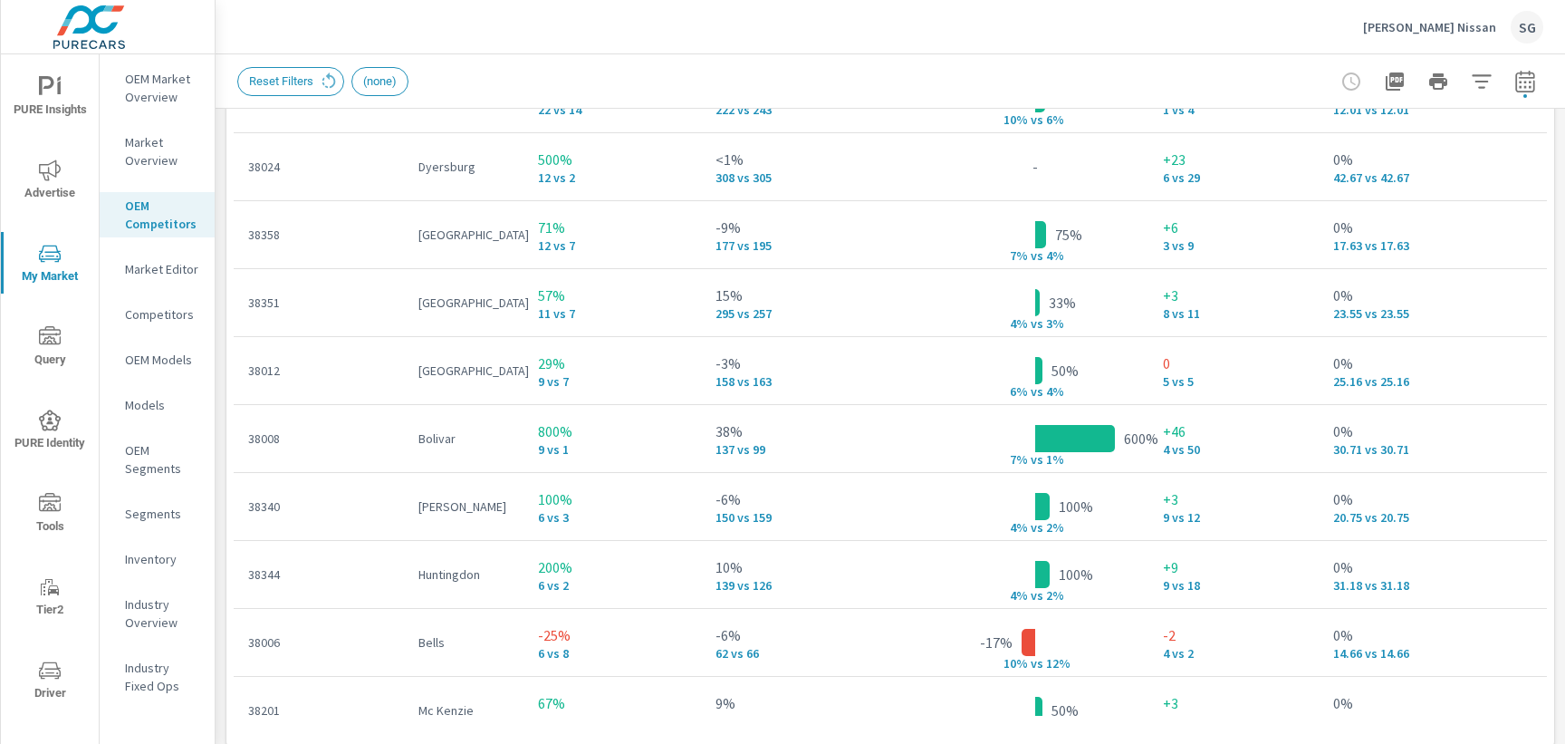
scroll to position [2466, 0]
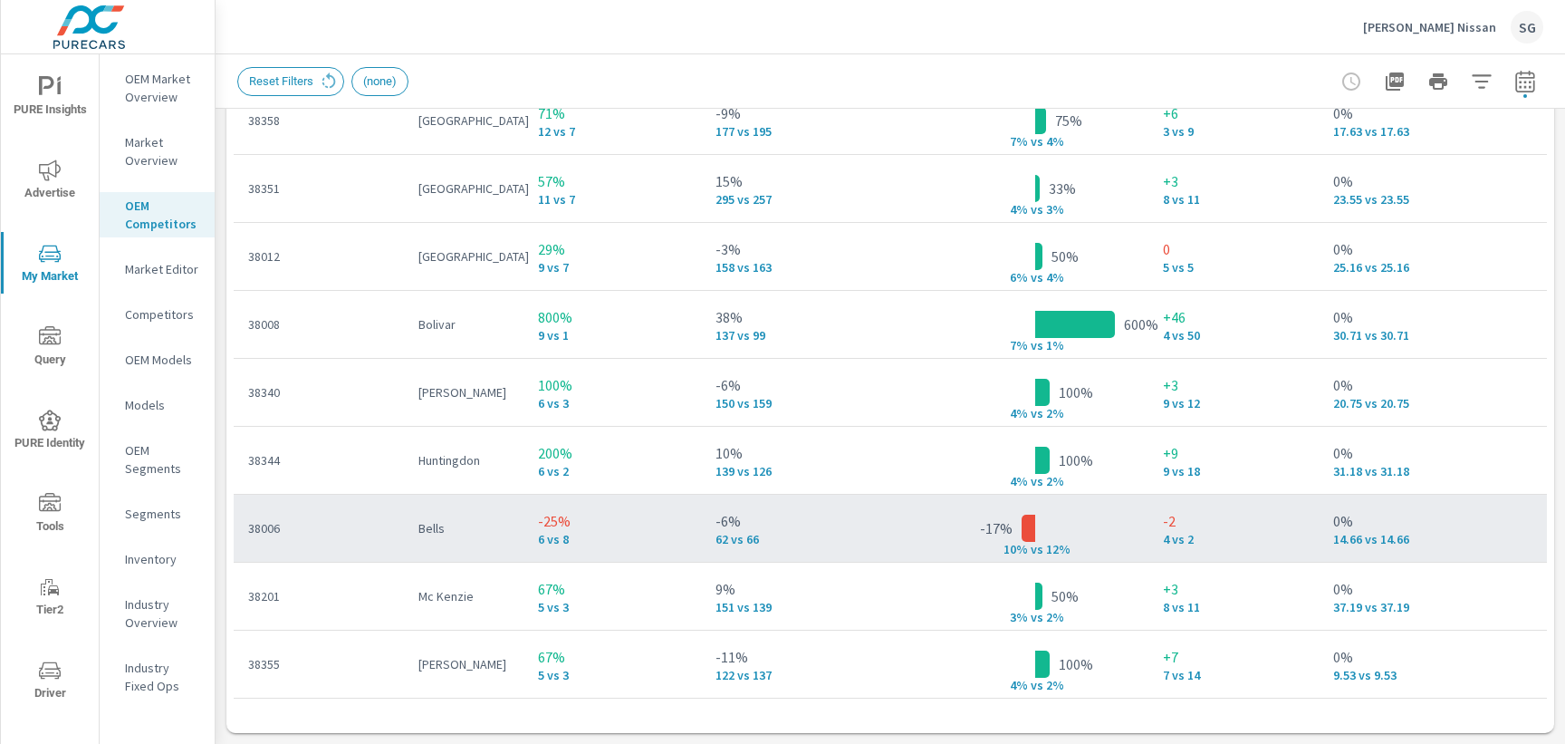
scroll to position [109, 0]
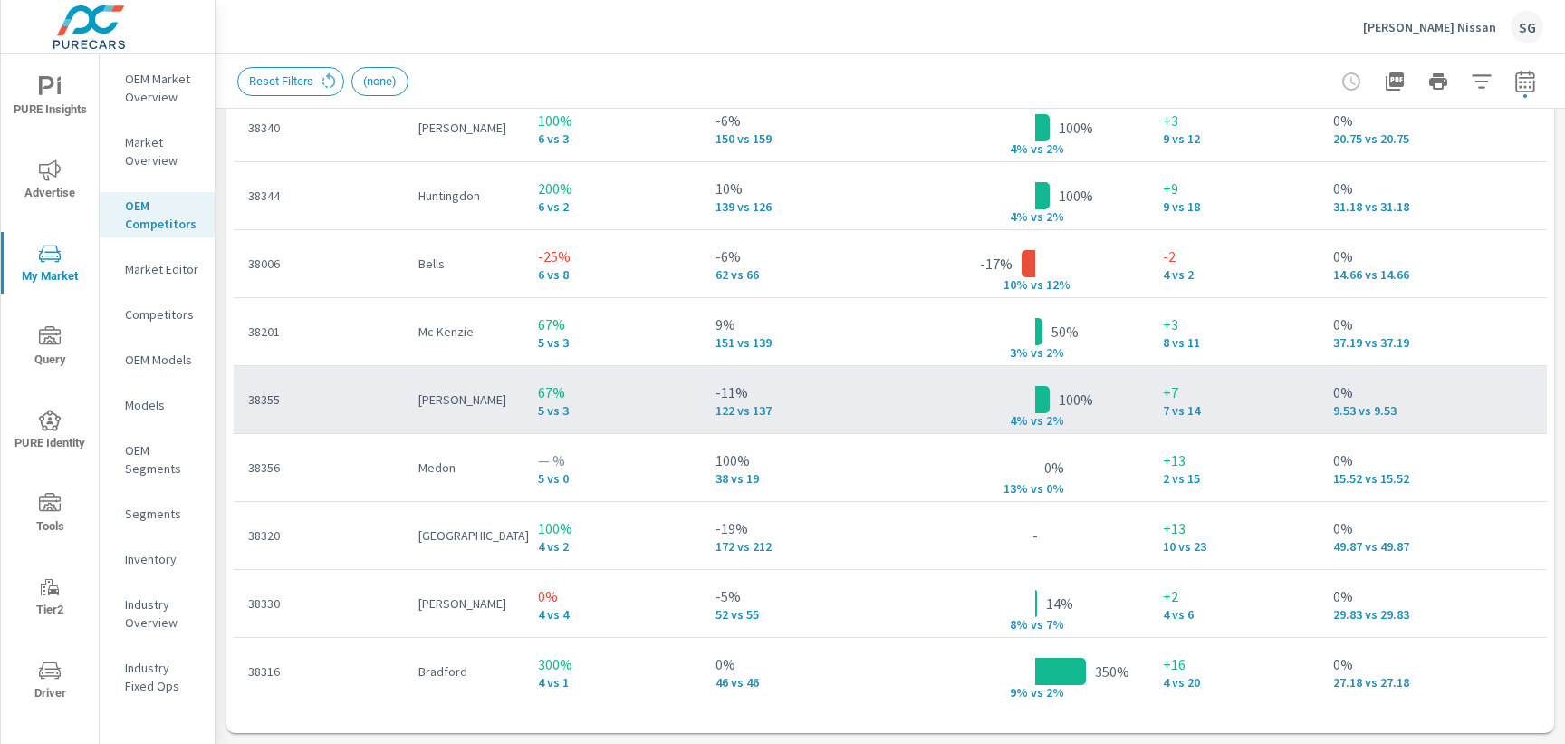
scroll to position [379, 0]
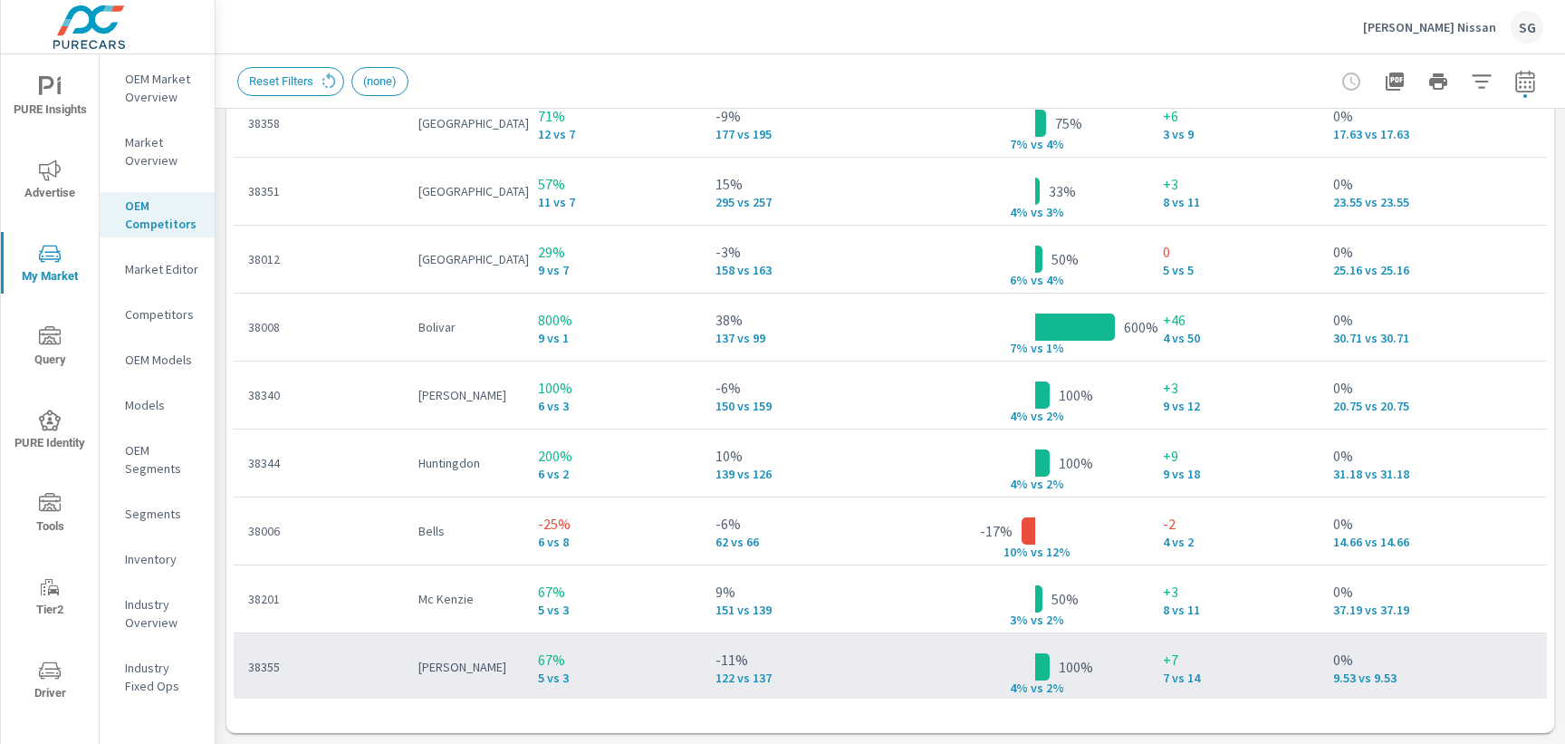
scroll to position [14, 0]
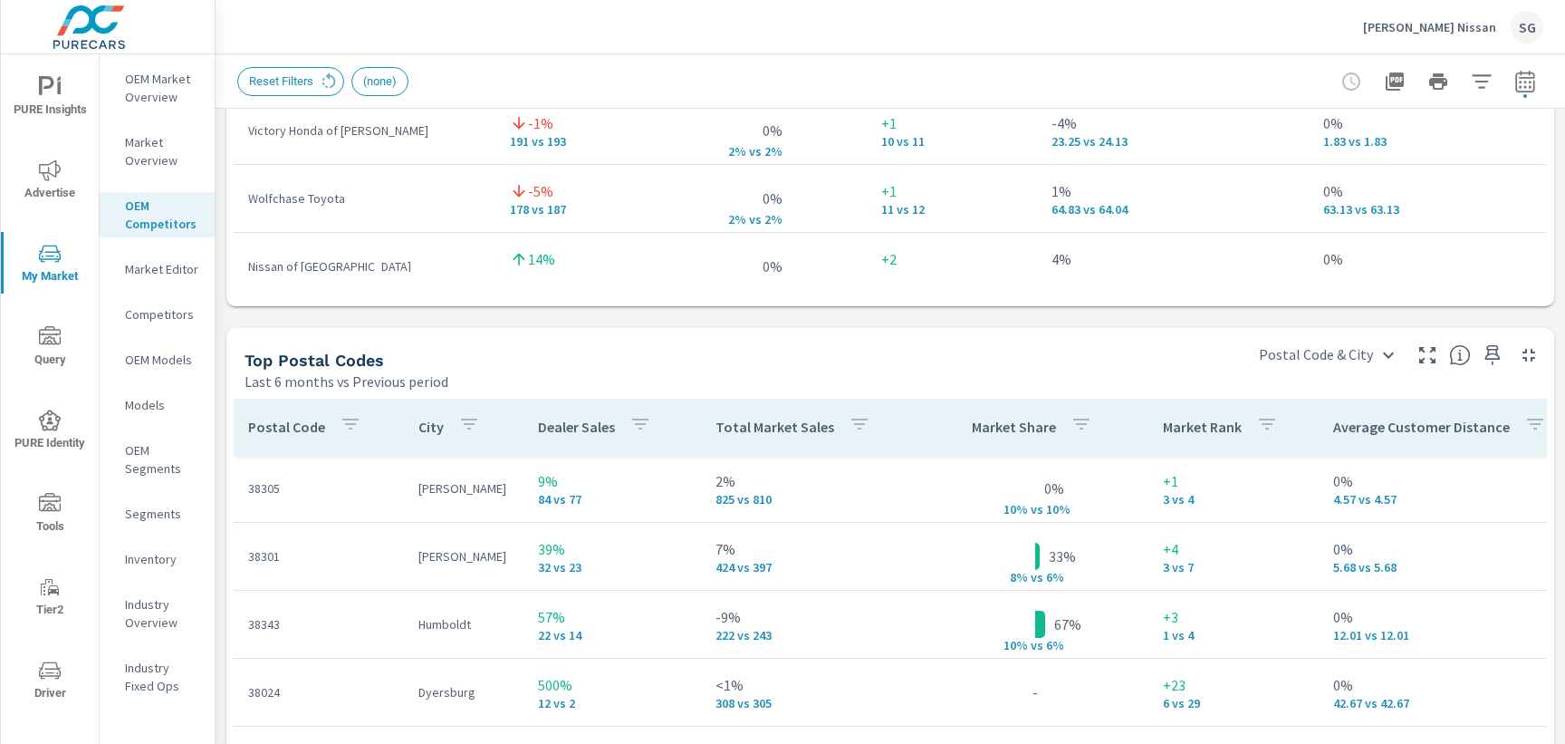
scroll to position [1920, 0]
click at [1194, 357] on div "Top Postal Codes" at bounding box center [739, 363] width 989 height 21
click at [351, 331] on div "Top Postal Codes Last 6 months vs Previous period" at bounding box center [733, 363] width 1014 height 64
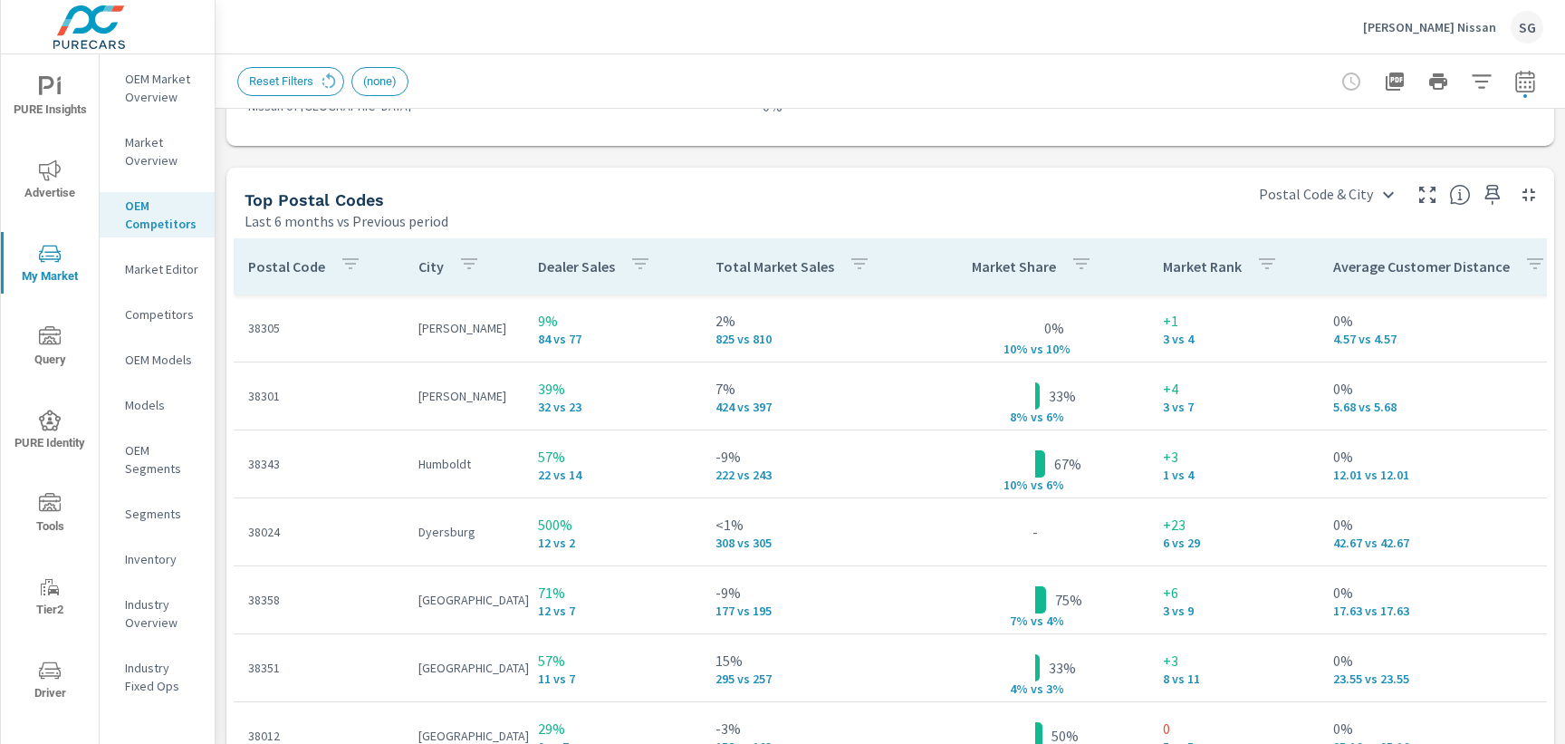
scroll to position [2092, 0]
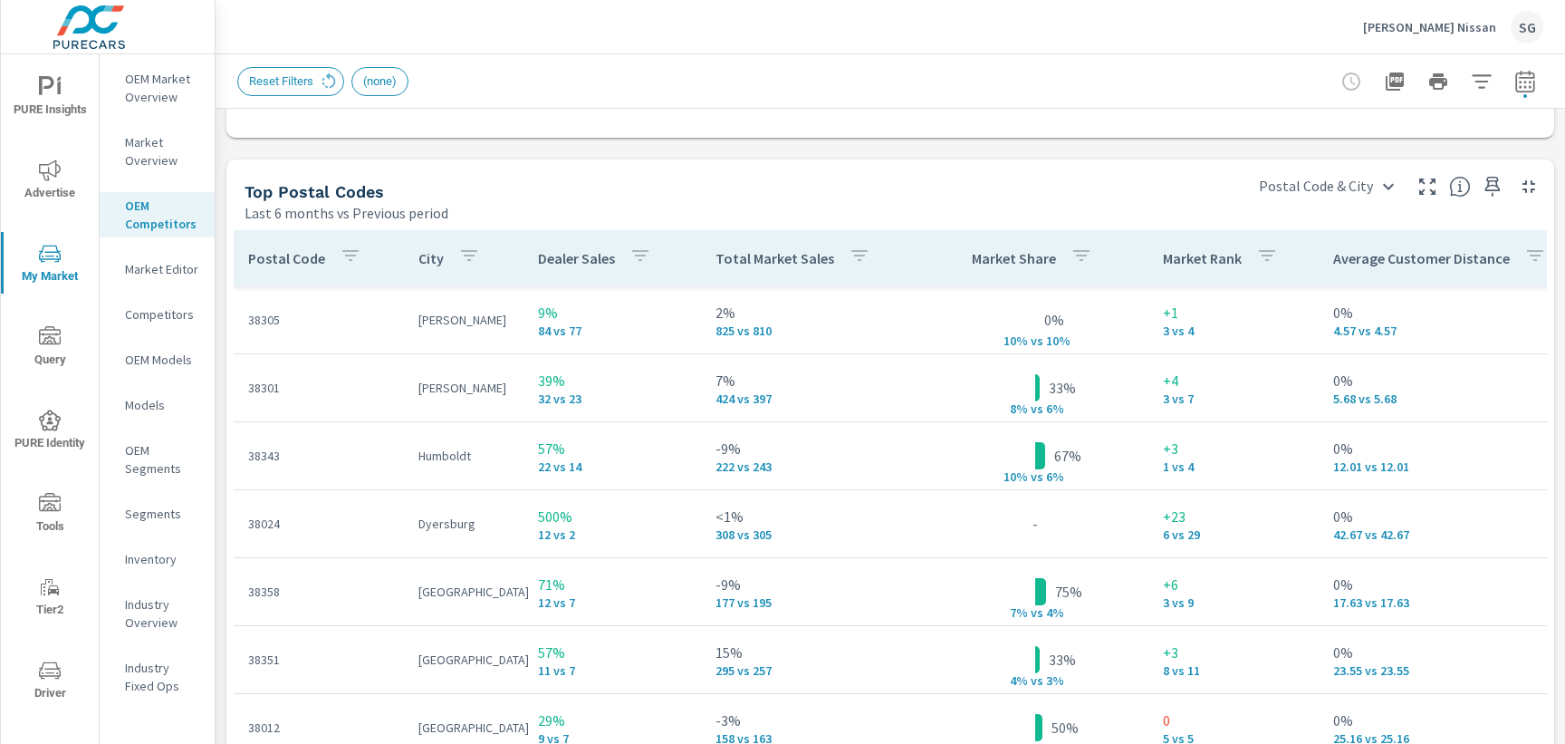
click at [44, 335] on icon "nav menu" at bounding box center [50, 337] width 22 height 22
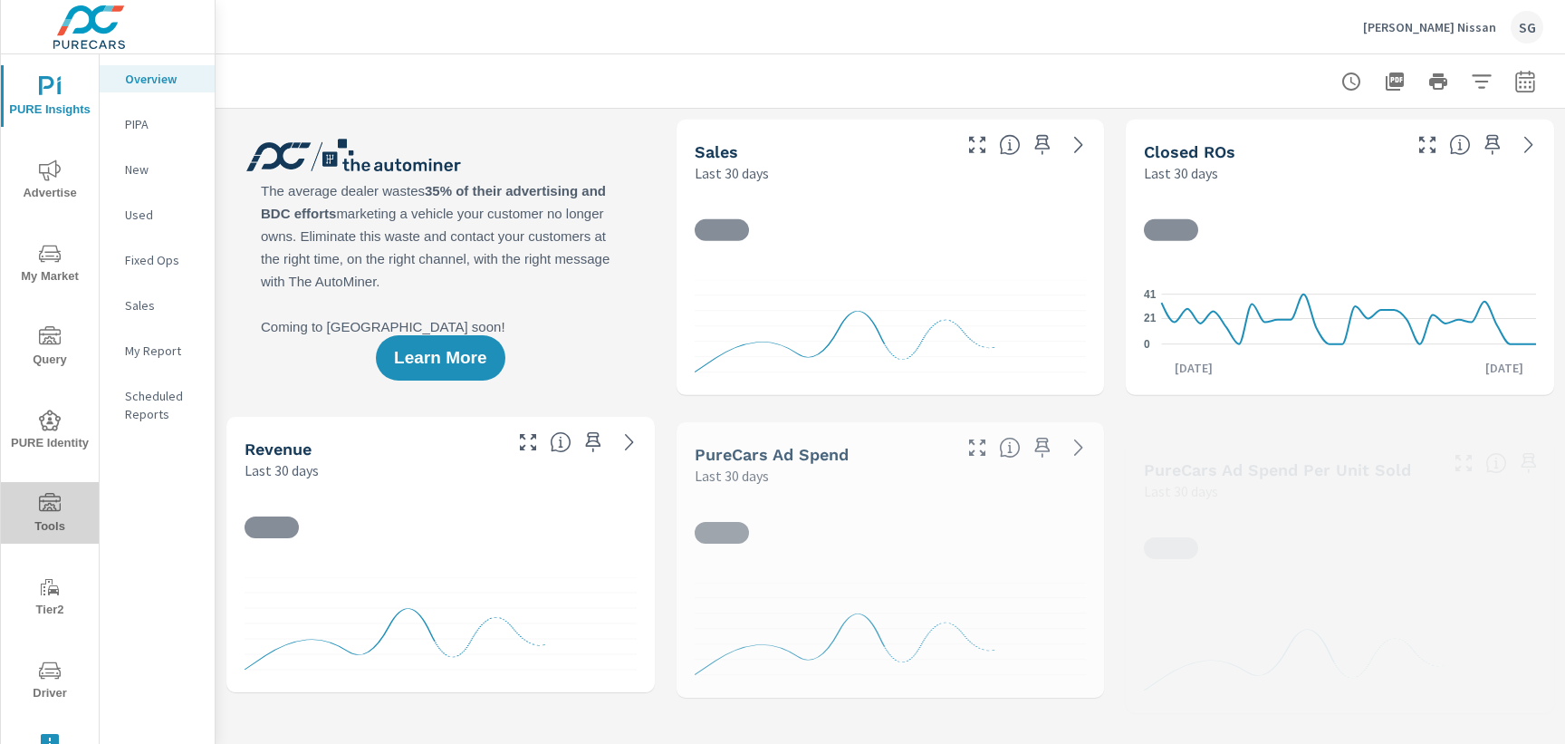
click at [62, 518] on span "Tools" at bounding box center [49, 515] width 87 height 44
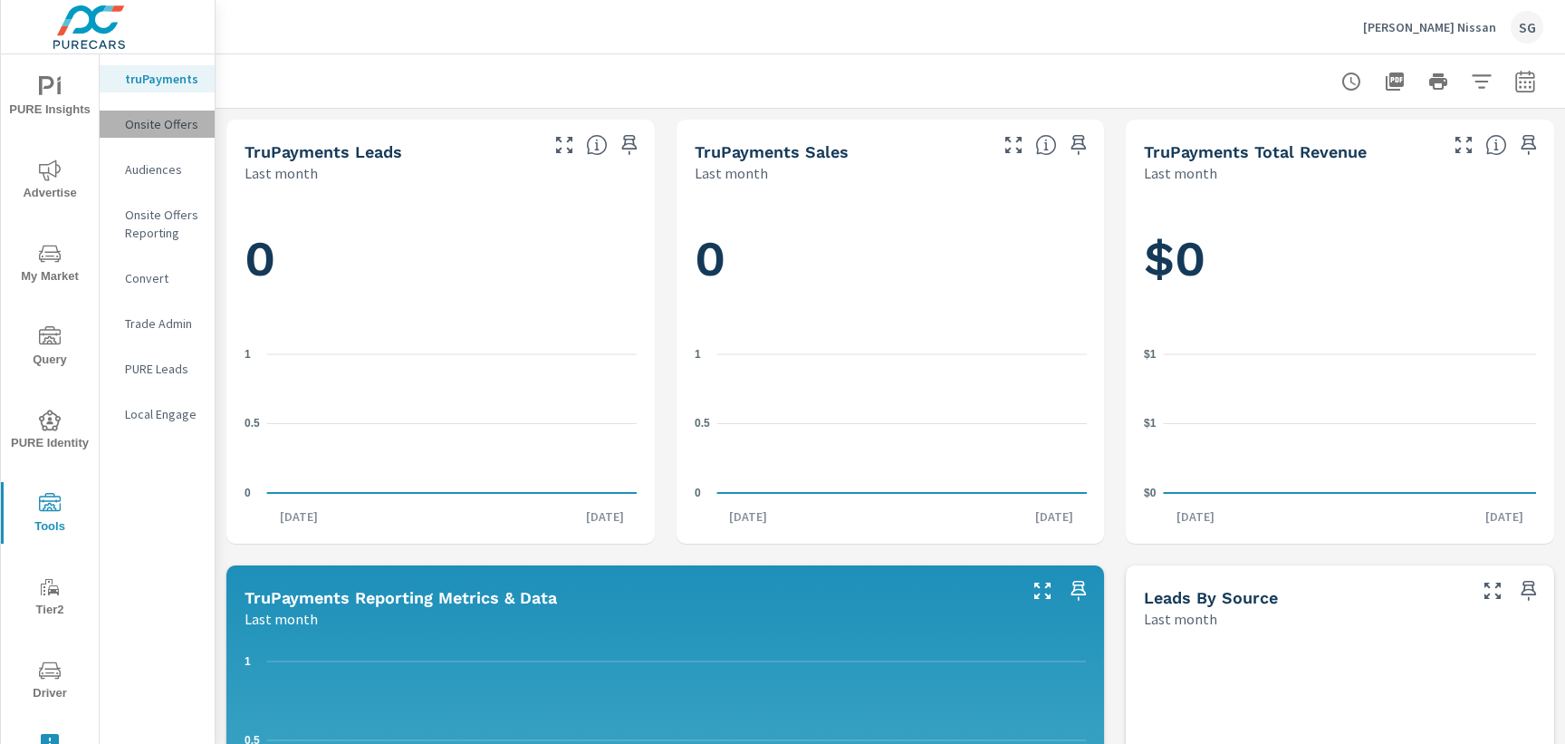
click at [148, 132] on p "Onsite Offers" at bounding box center [162, 124] width 75 height 18
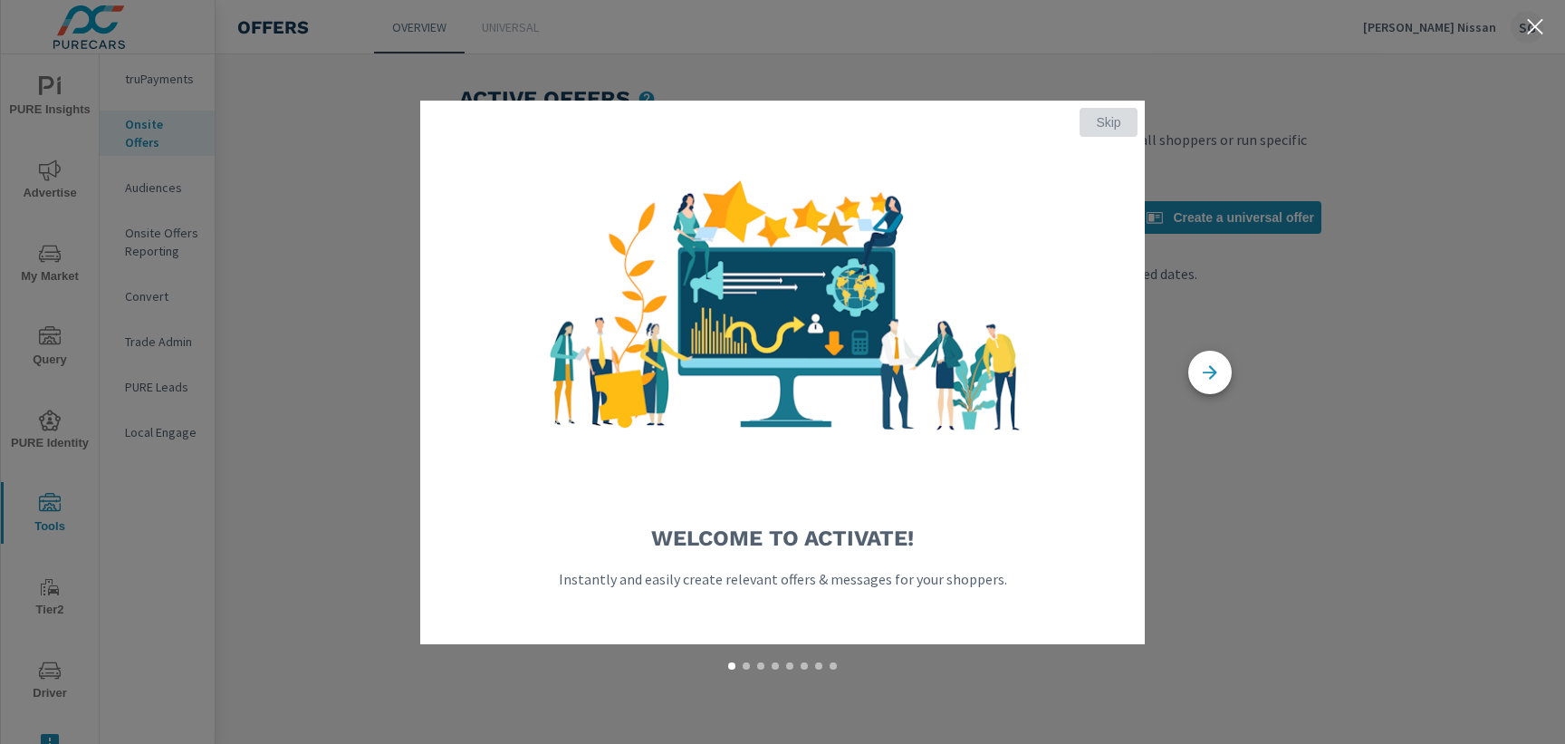
click at [1109, 124] on span "Skip" at bounding box center [1108, 122] width 43 height 16
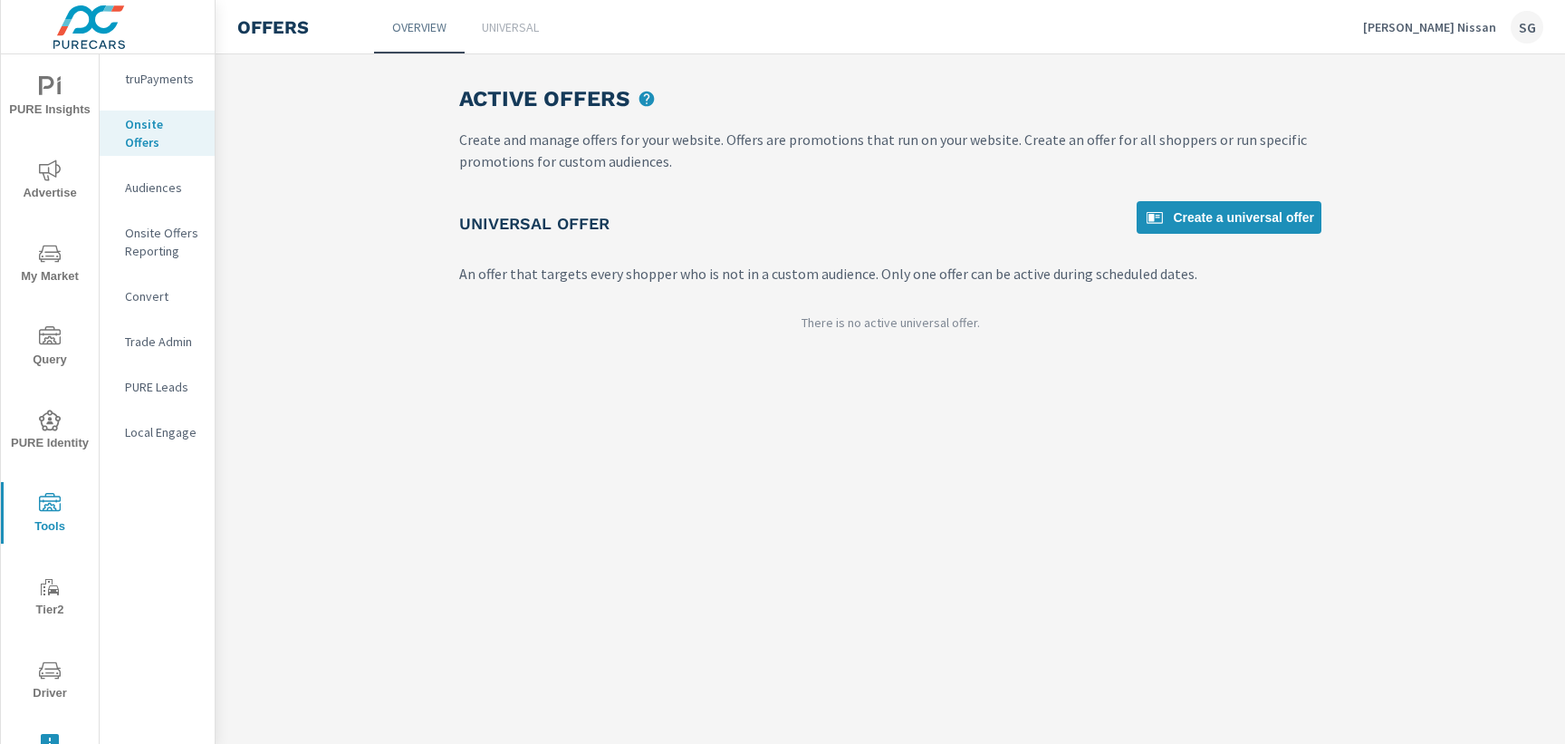
click at [519, 37] on link "Universal" at bounding box center [510, 26] width 91 height 53
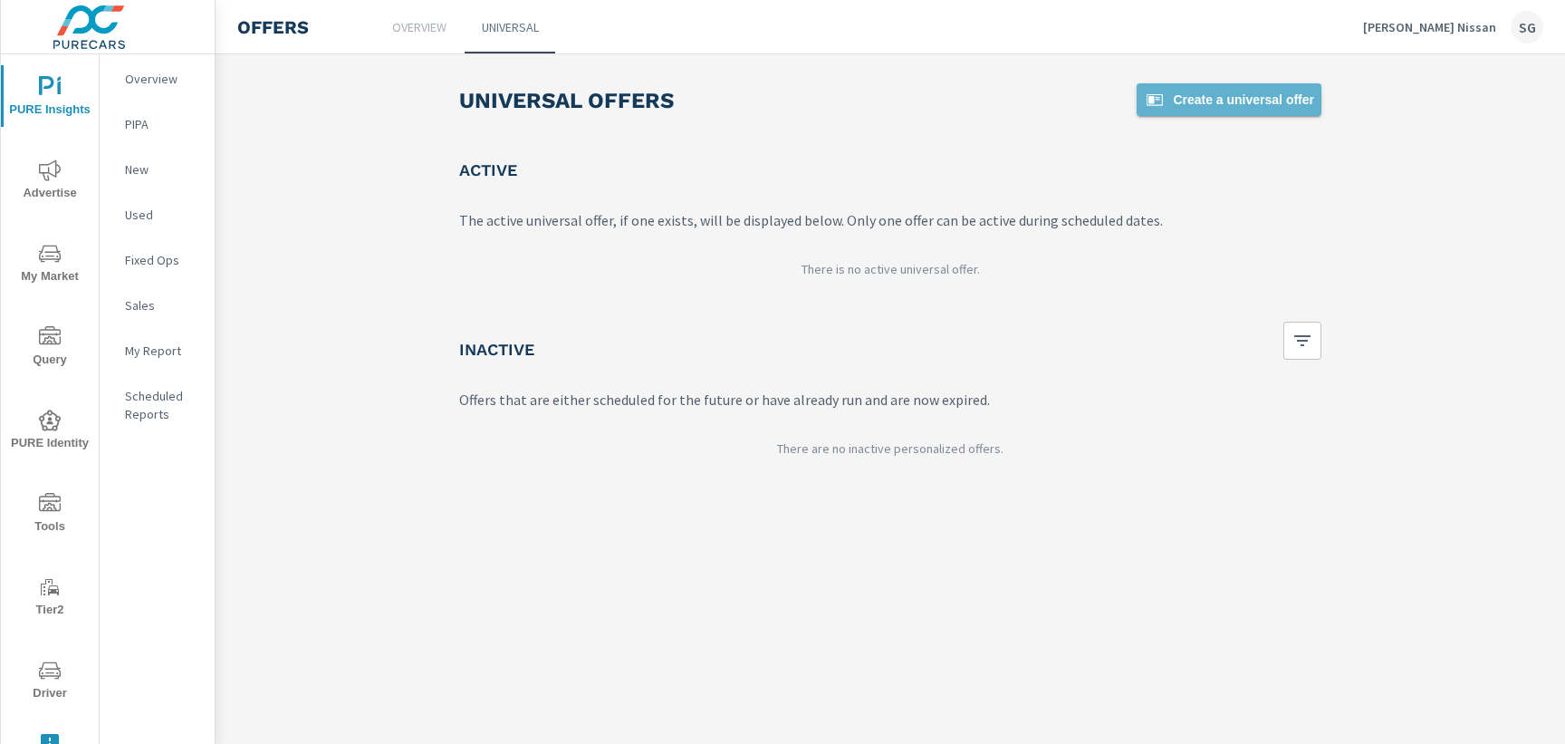
click at [1192, 93] on span "Create a universal offer" at bounding box center [1229, 100] width 170 height 22
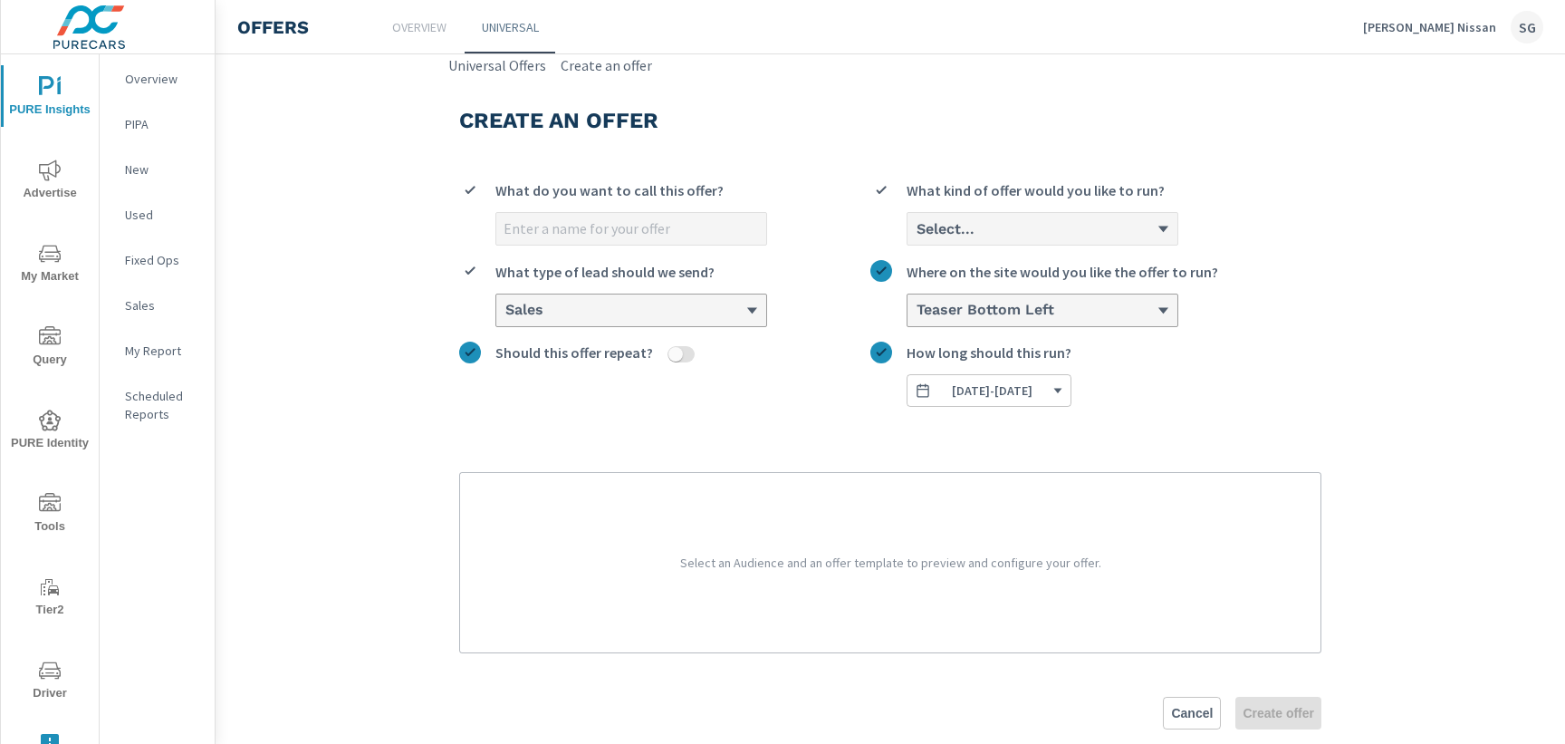
click at [703, 236] on input "What do you want to call this offer?" at bounding box center [631, 229] width 270 height 32
click at [640, 220] on input "murano offer" at bounding box center [631, 229] width 270 height 32
type input "Trade In offer"
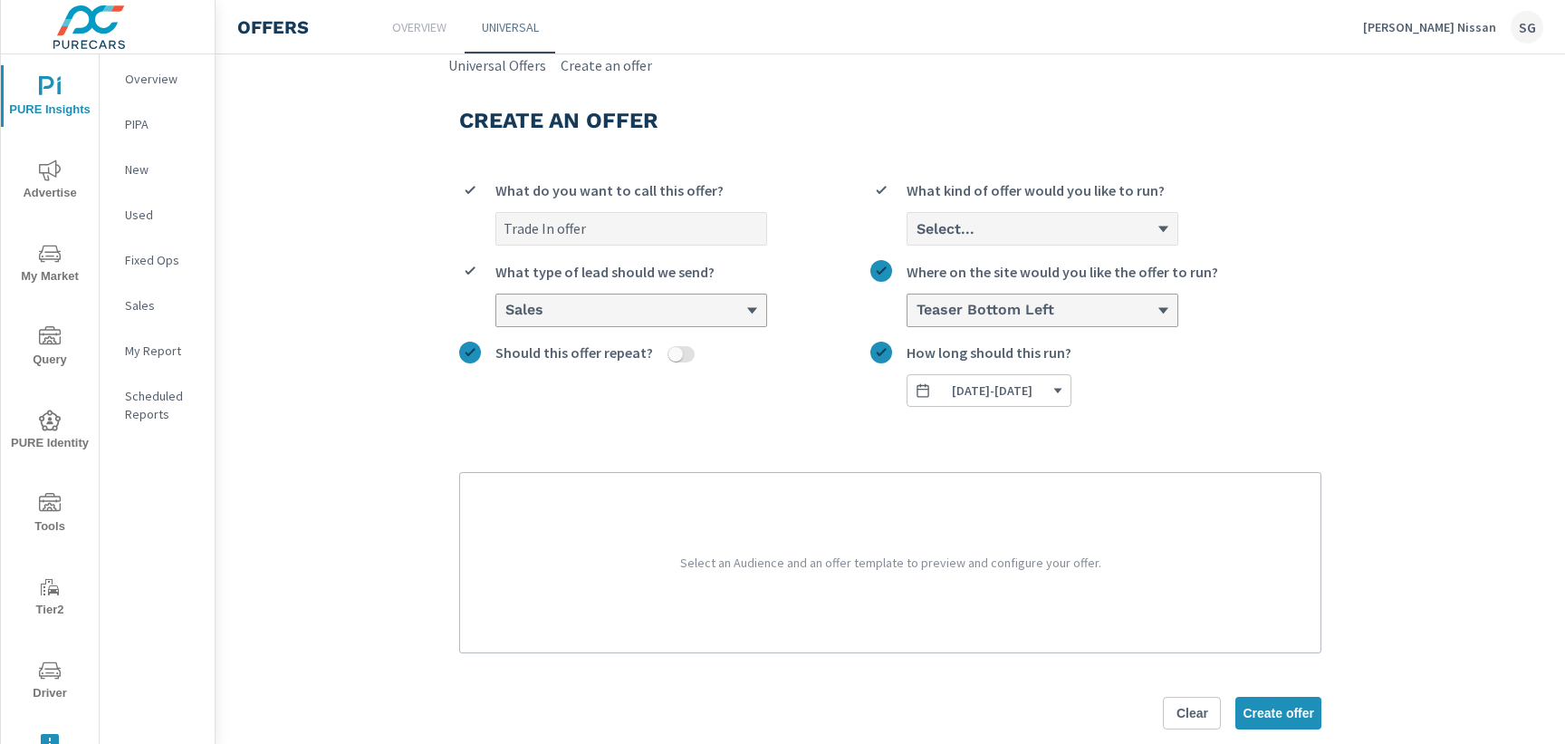
click at [982, 233] on div "Select..." at bounding box center [1036, 228] width 242 height 17
click at [917, 233] on input "Select... What kind of offer would you like to run?" at bounding box center [916, 229] width 2 height 16
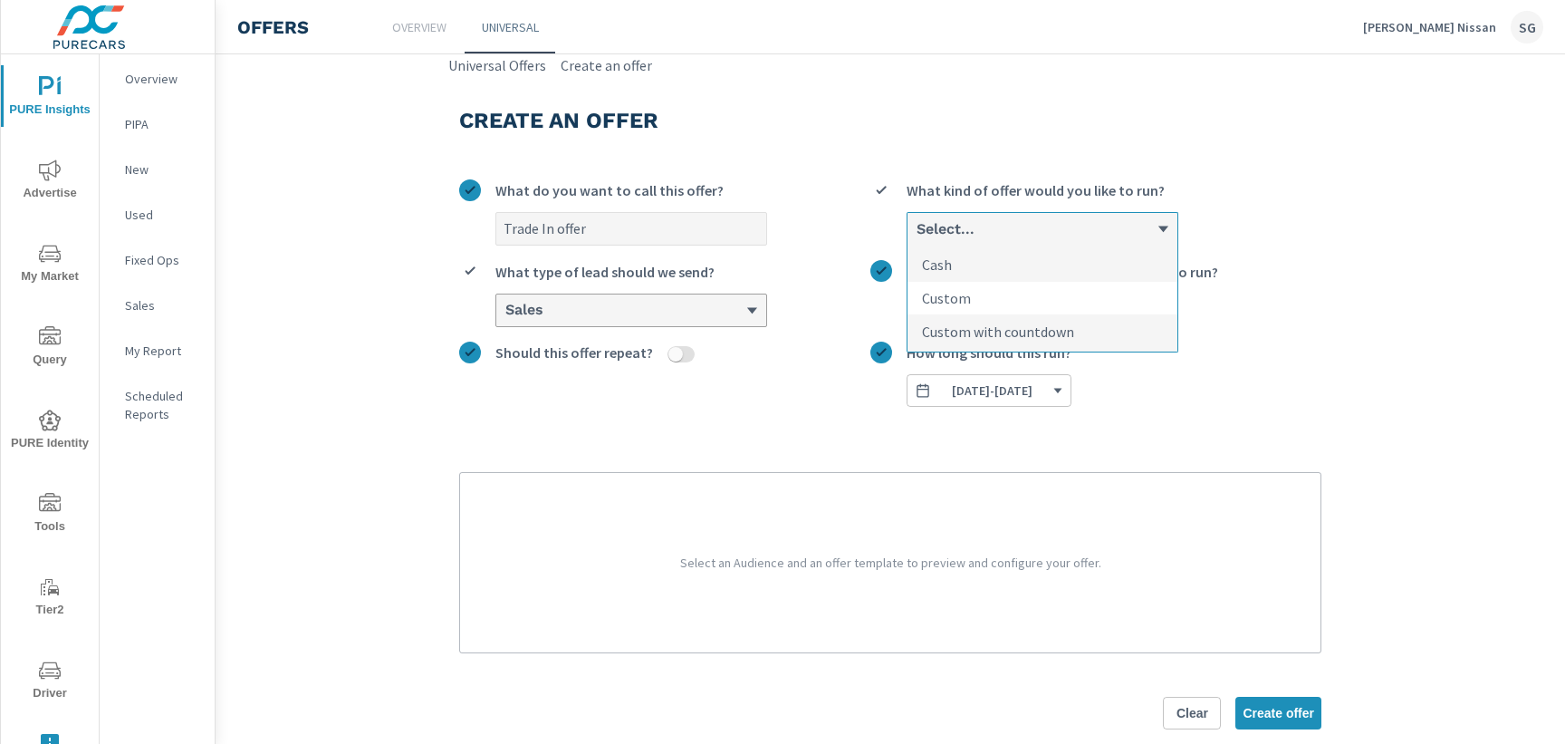
click at [979, 296] on li "Custom" at bounding box center [1042, 299] width 270 height 34
click at [917, 237] on input "option Custom focused, 2 of 3. 3 results available. Use Up and Down to choose o…" at bounding box center [916, 229] width 2 height 16
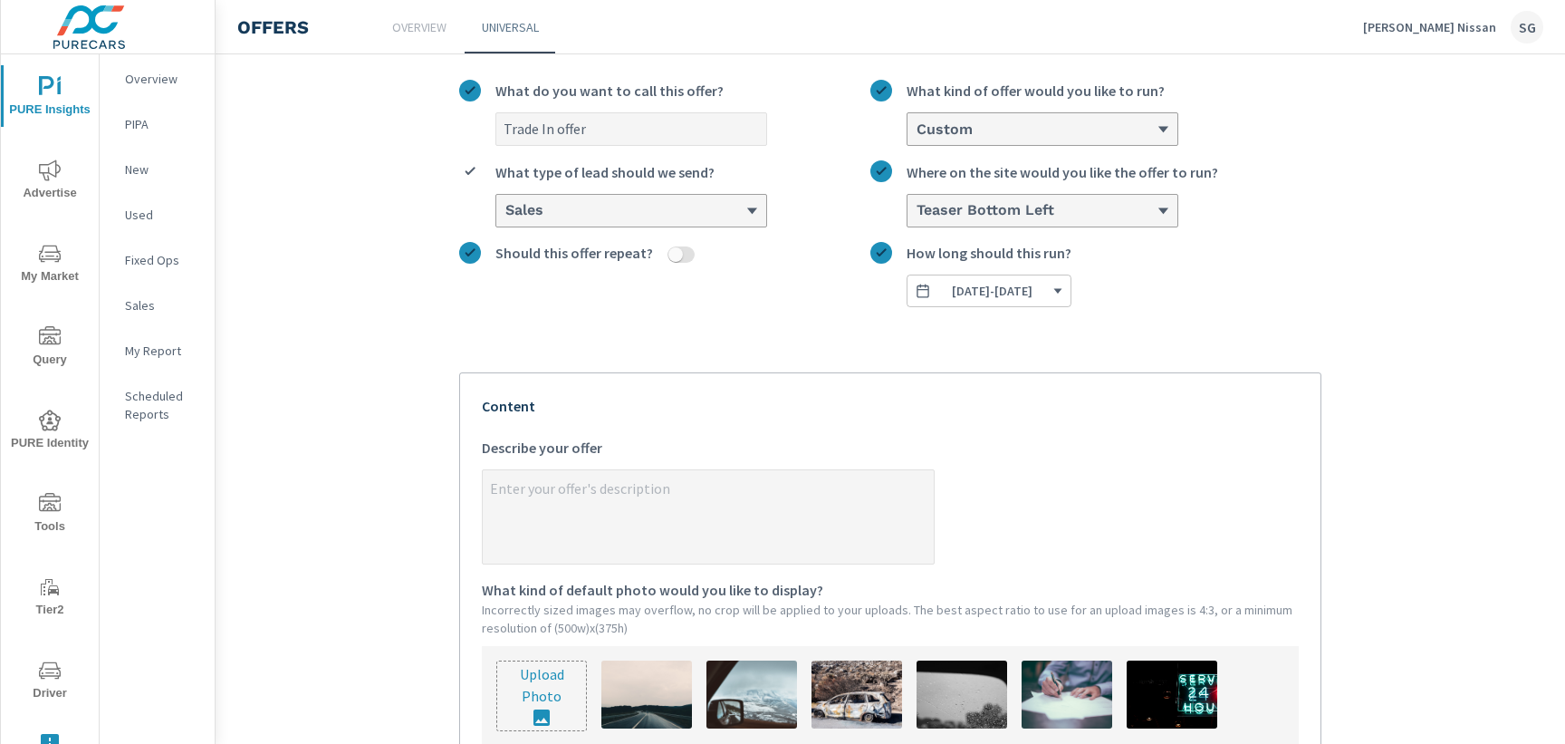
scroll to position [110, 0]
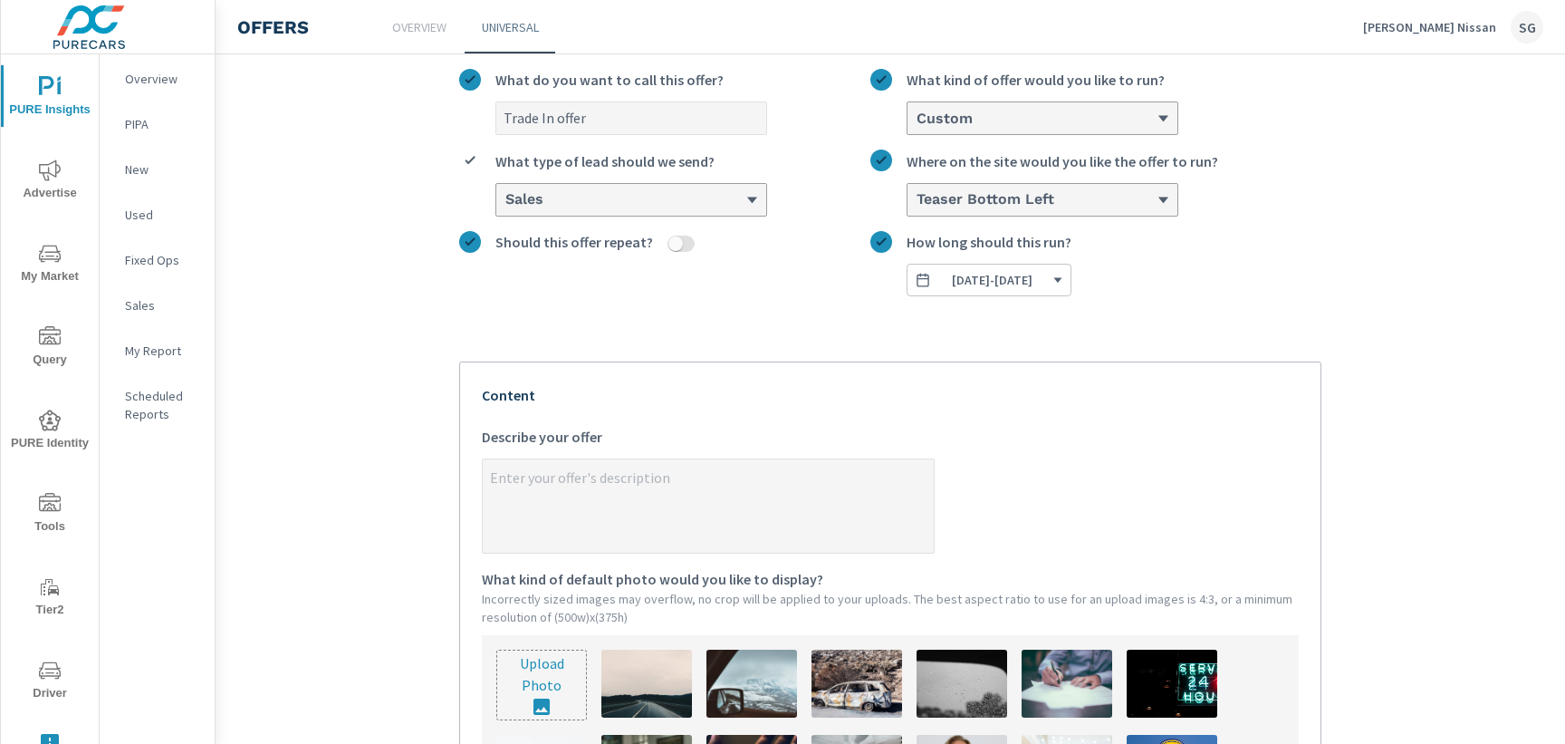
type textarea "x"
click at [714, 493] on textarea "x Describe your offer" at bounding box center [708, 507] width 451 height 91
type textarea "$"
type textarea "x"
type textarea "$5"
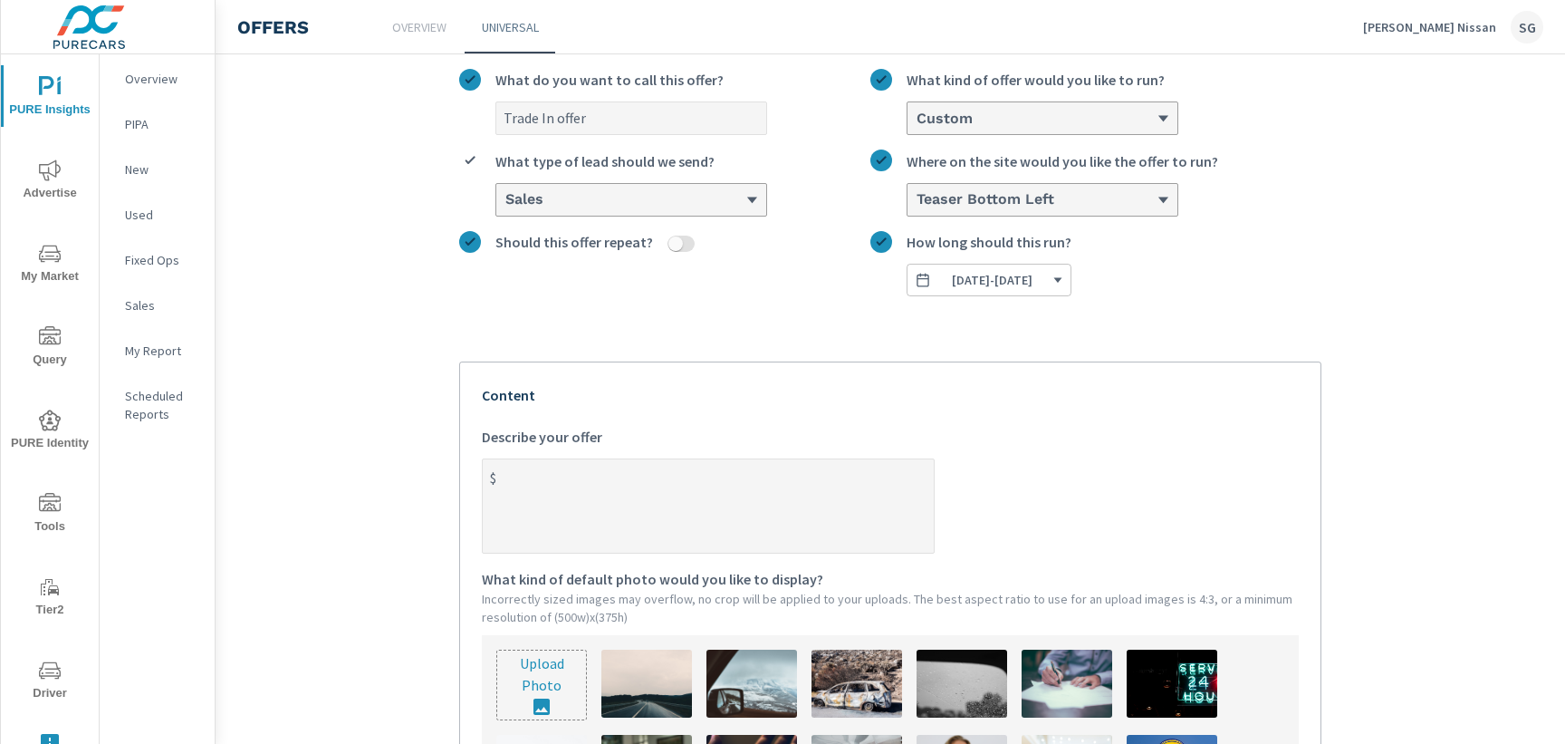
type textarea "x"
type textarea "$50"
type textarea "x"
type textarea "$500"
type textarea "x"
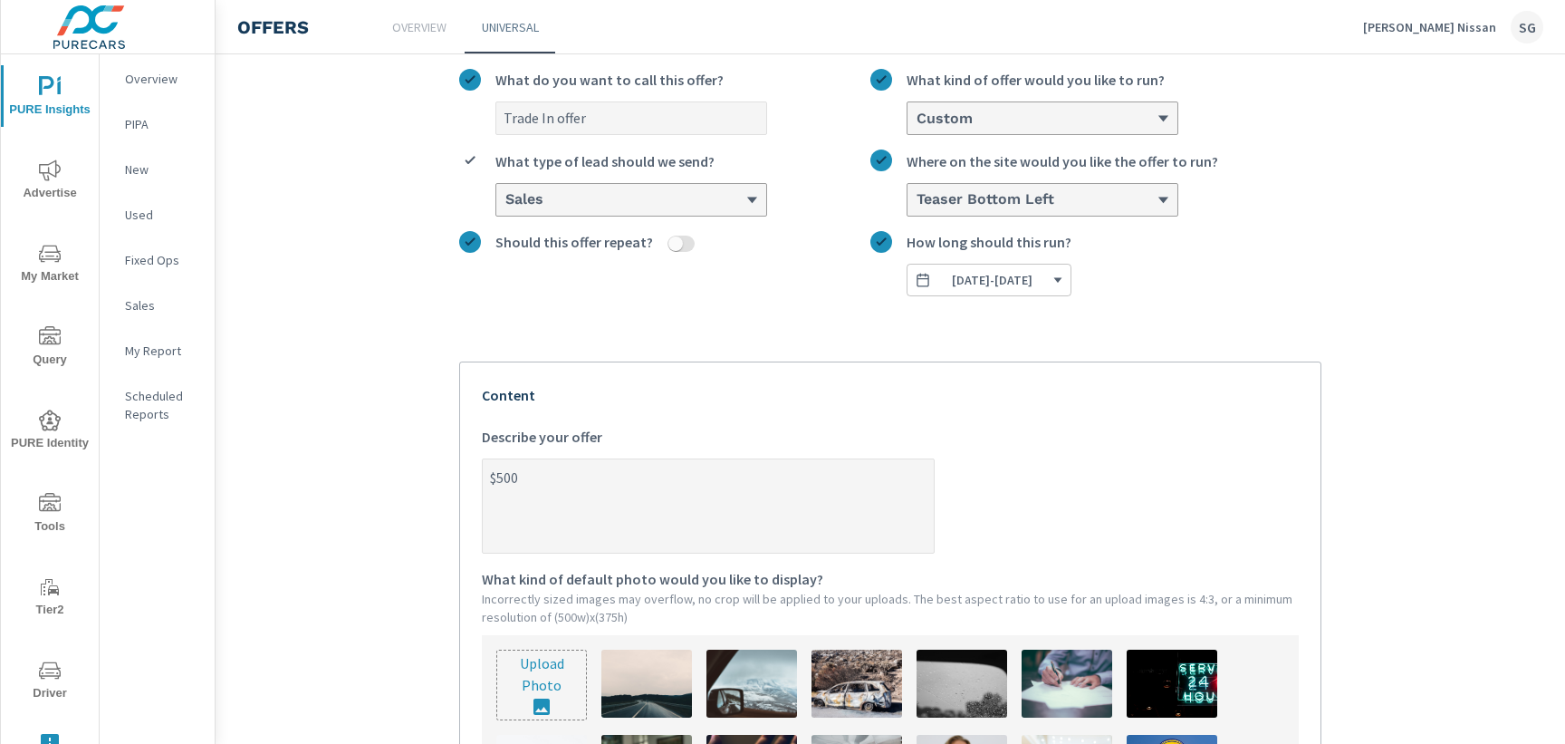
type textarea "$500"
type textarea "x"
type textarea "$500"
type textarea "x"
type textarea "$50"
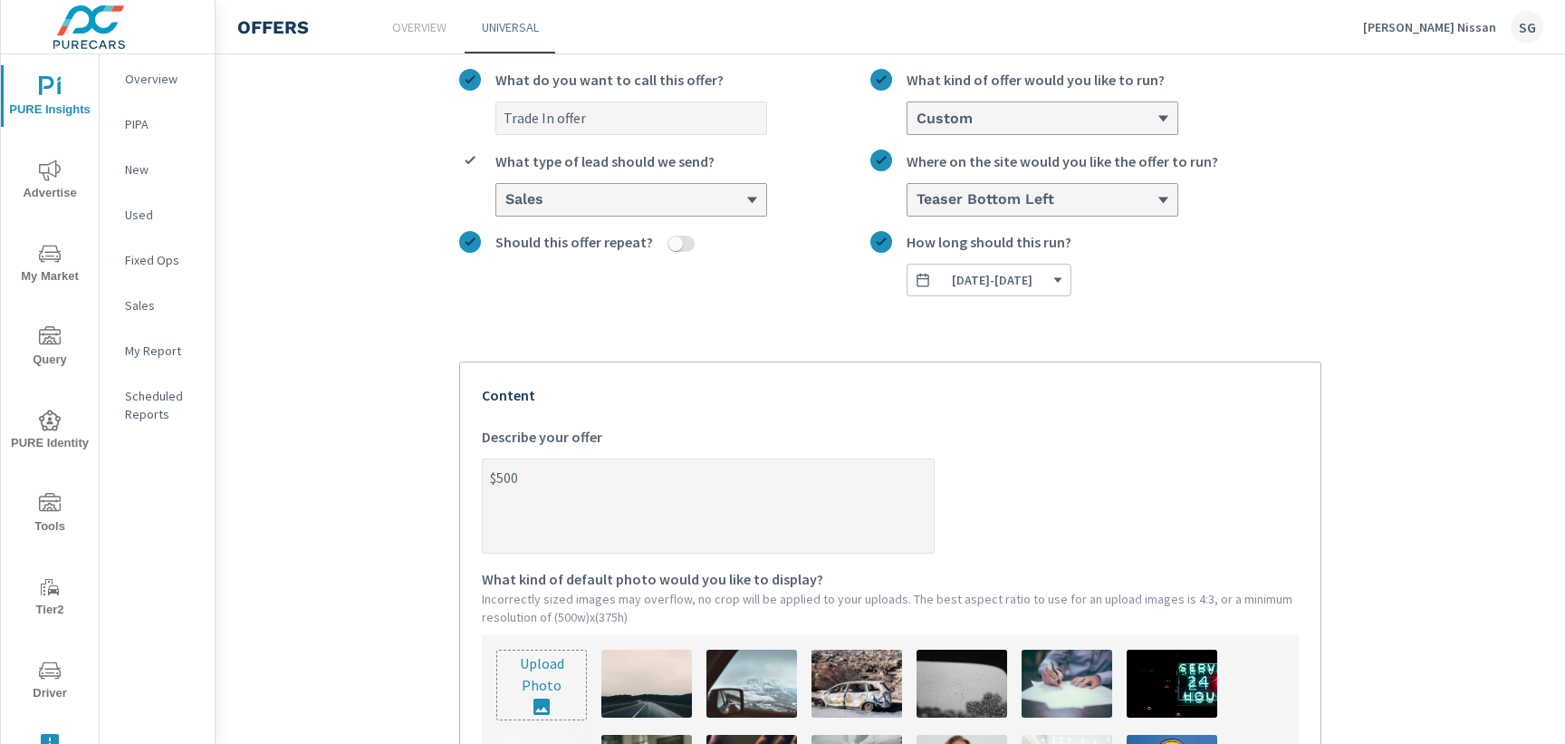
type textarea "x"
type textarea "$5"
type textarea "x"
type textarea "$"
type textarea "x"
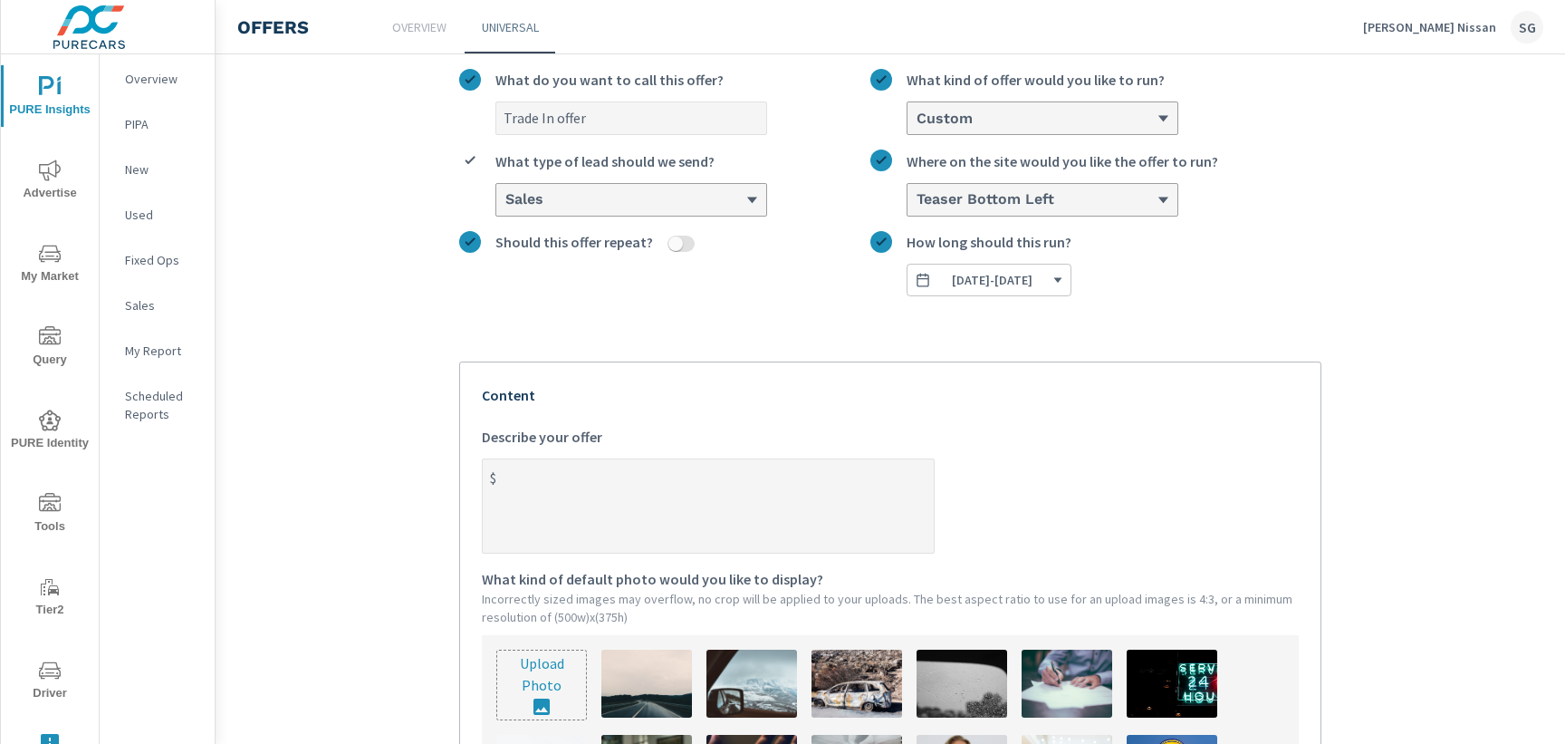
type textarea "$1"
type textarea "x"
type textarea "$"
type textarea "x"
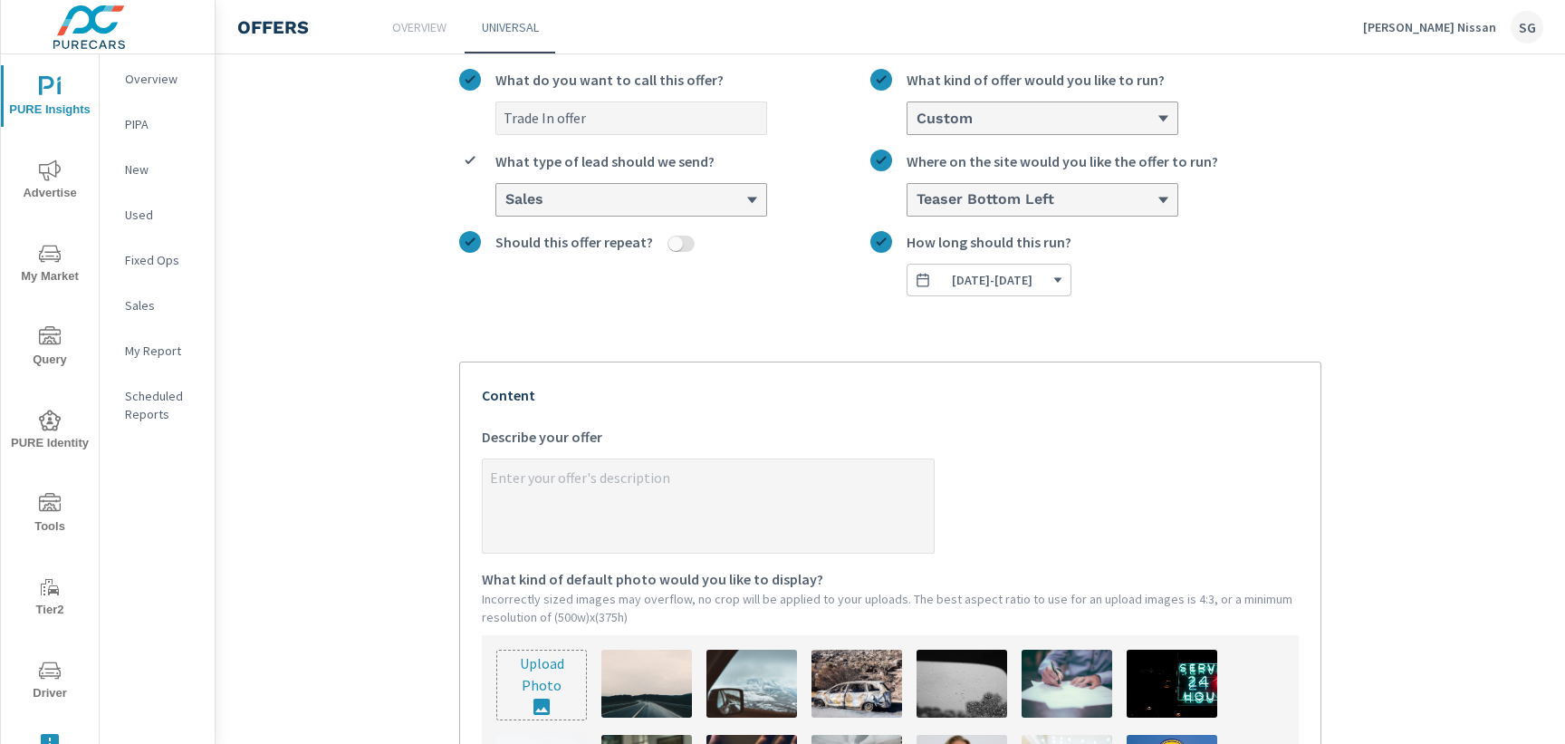
type textarea "G"
type textarea "x"
type textarea "Ge"
type textarea "x"
type textarea "Get"
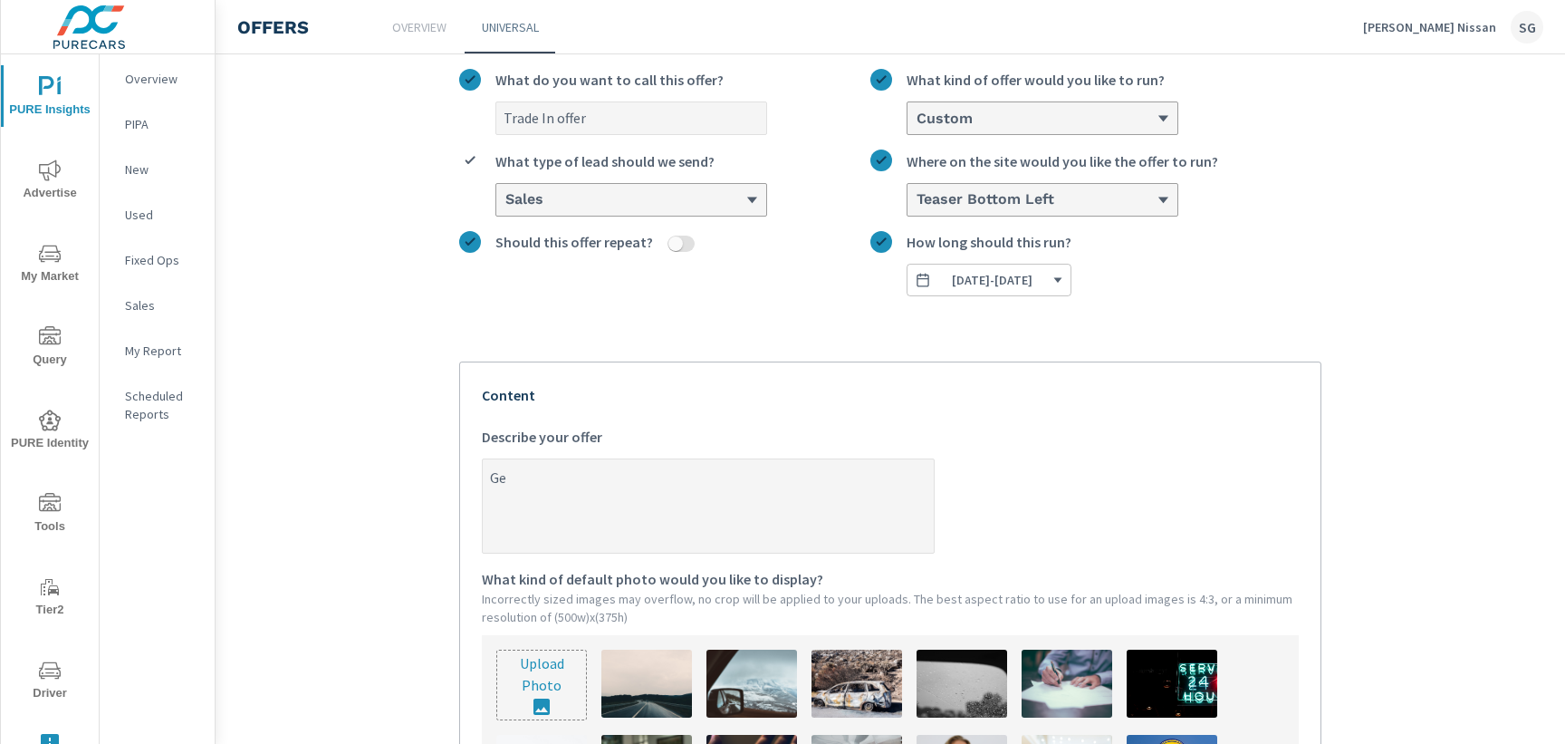
type textarea "x"
type textarea "Get"
type textarea "x"
type textarea "Get $"
type textarea "x"
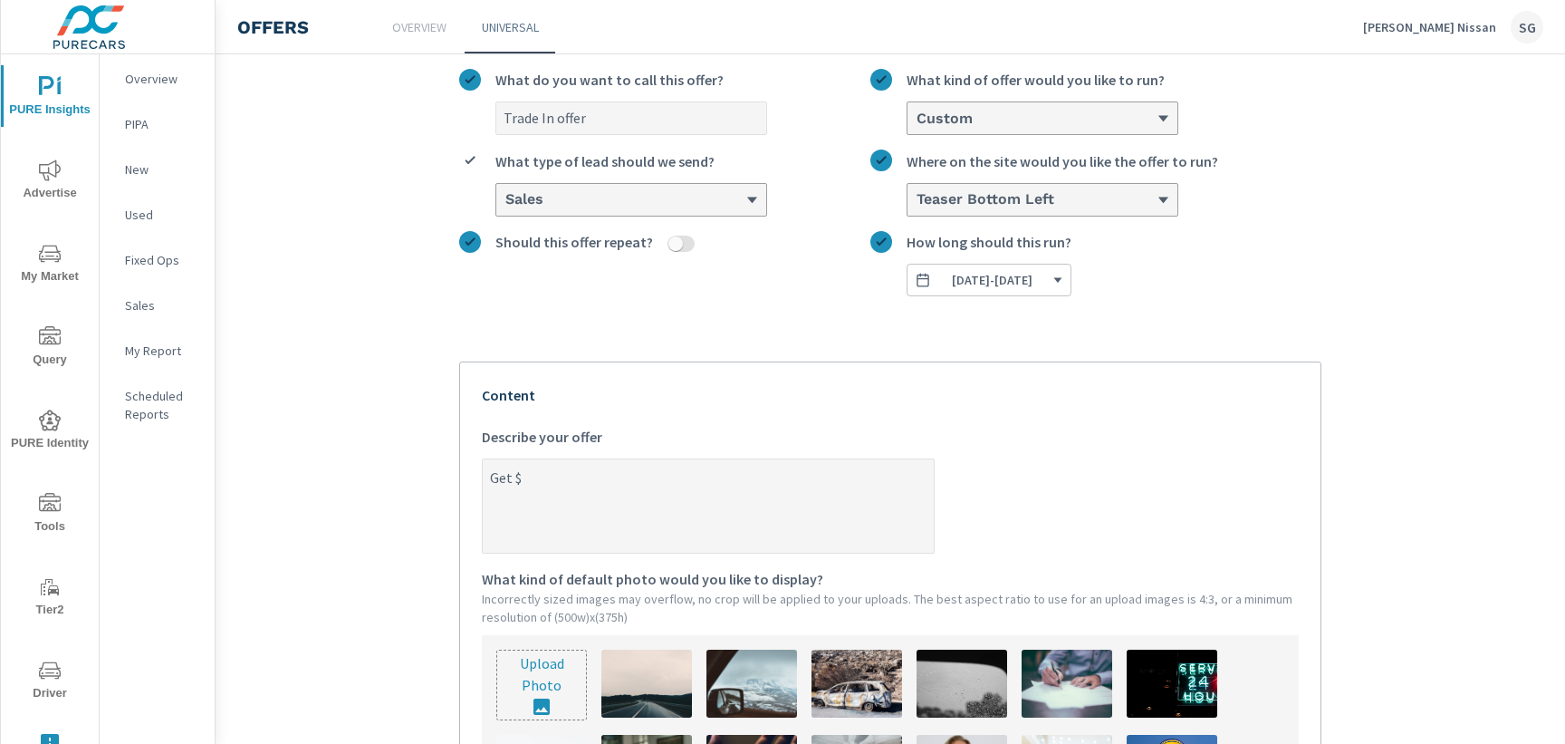
type textarea "Get $1"
type textarea "x"
type textarea "Get $10"
type textarea "x"
type textarea "Get $100"
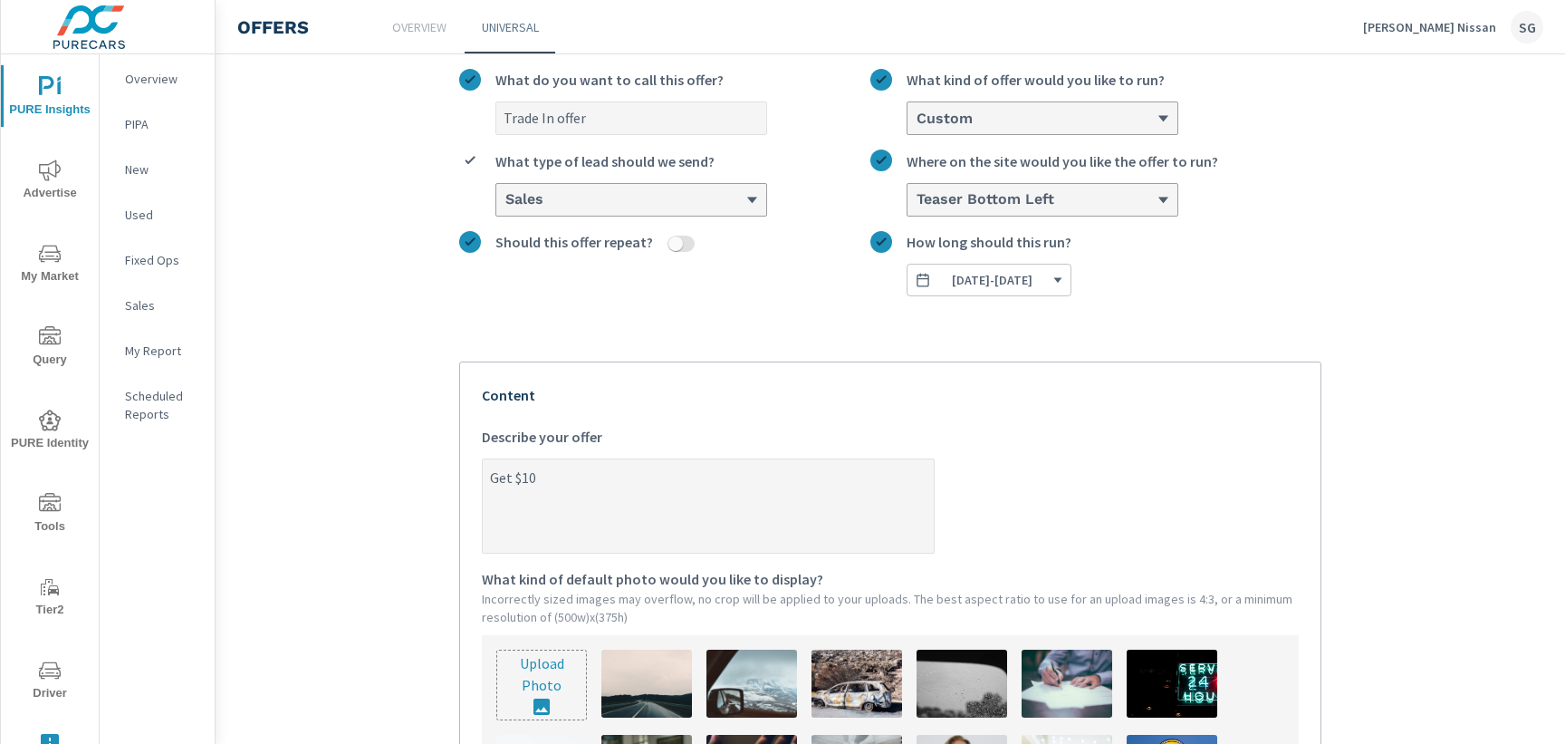
type textarea "x"
type textarea "Get $1000"
type textarea "x"
type textarea "Get $1,000"
type textarea "x"
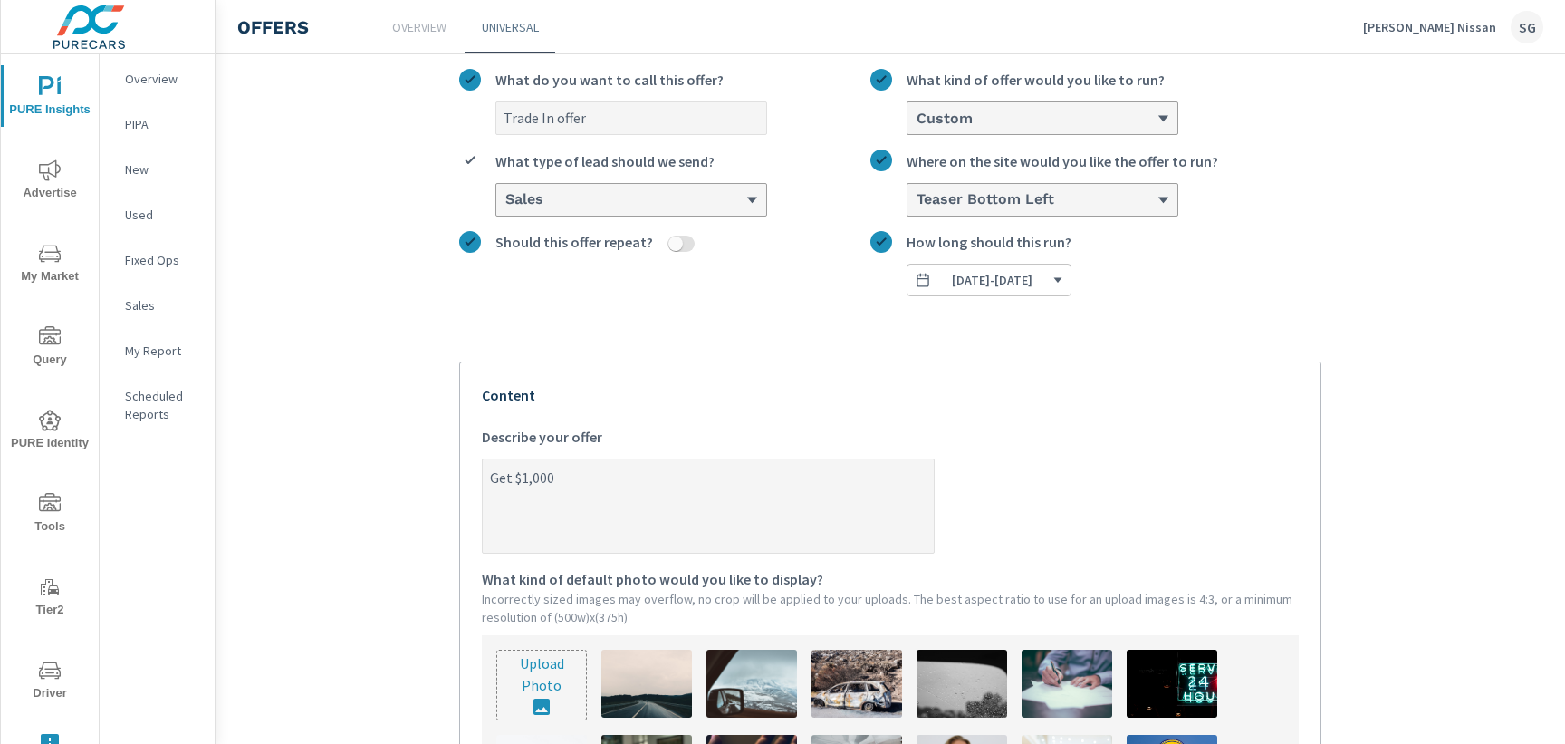
type textarea "Get $1,000"
type textarea "x"
type textarea "Get $1,000 o"
type textarea "x"
type textarea "Get $1,000 ov"
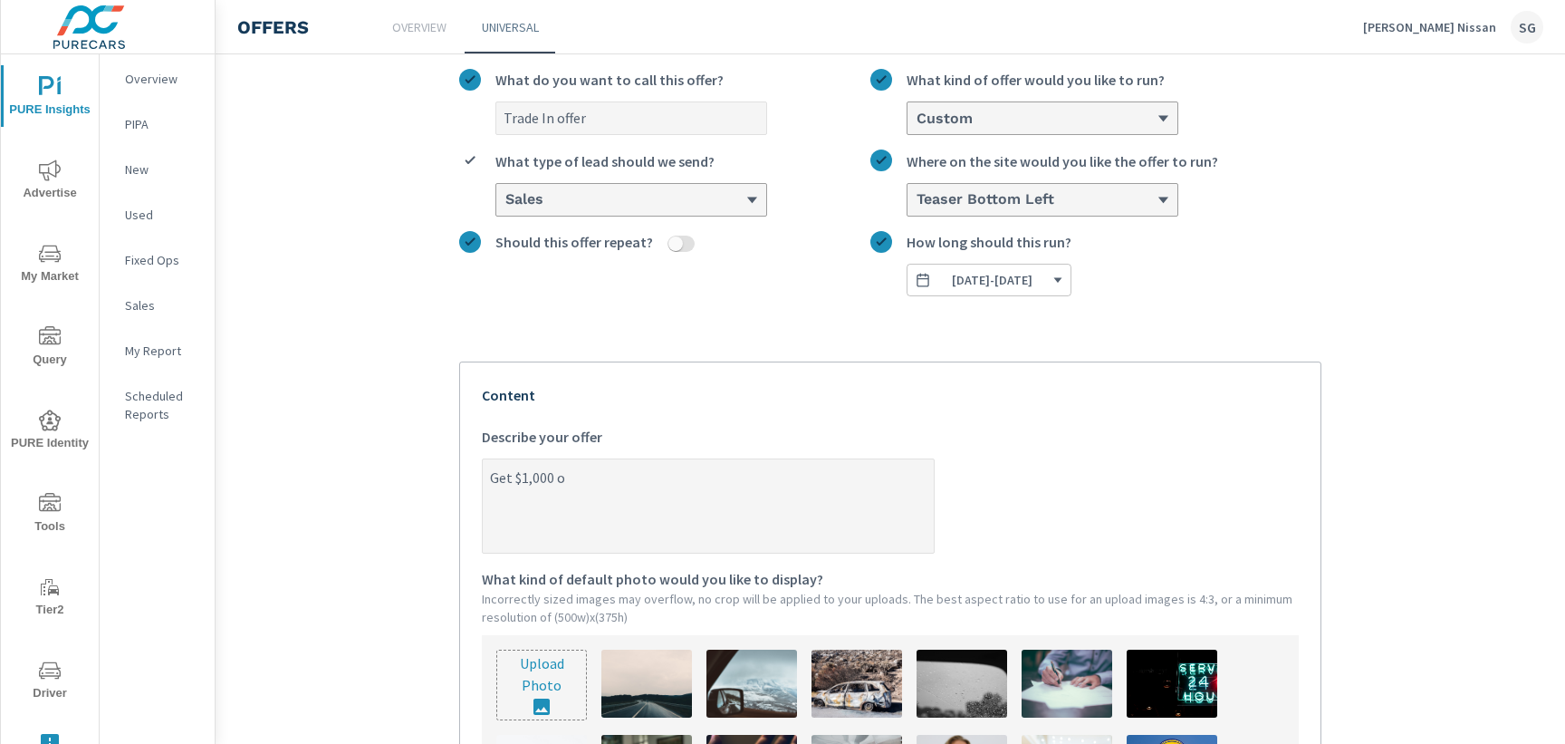
type textarea "x"
type textarea "Get $1,000 ove"
type textarea "x"
type textarea "Get $1,000 over"
type textarea "x"
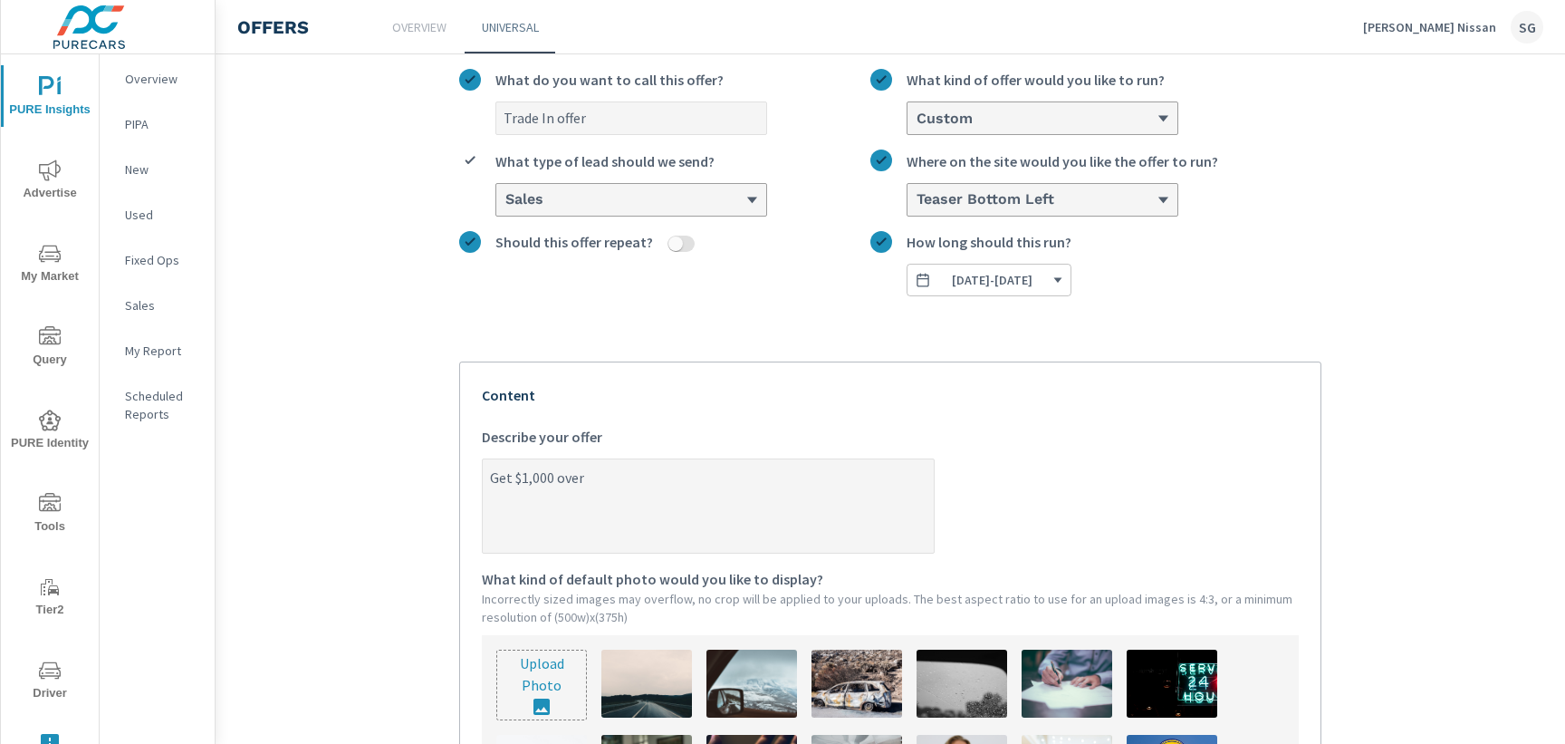
type textarea "Get $1,000 over"
type textarea "x"
type textarea "Get $1,000 over C"
type textarea "x"
type textarea "Get $1,000 over Ca"
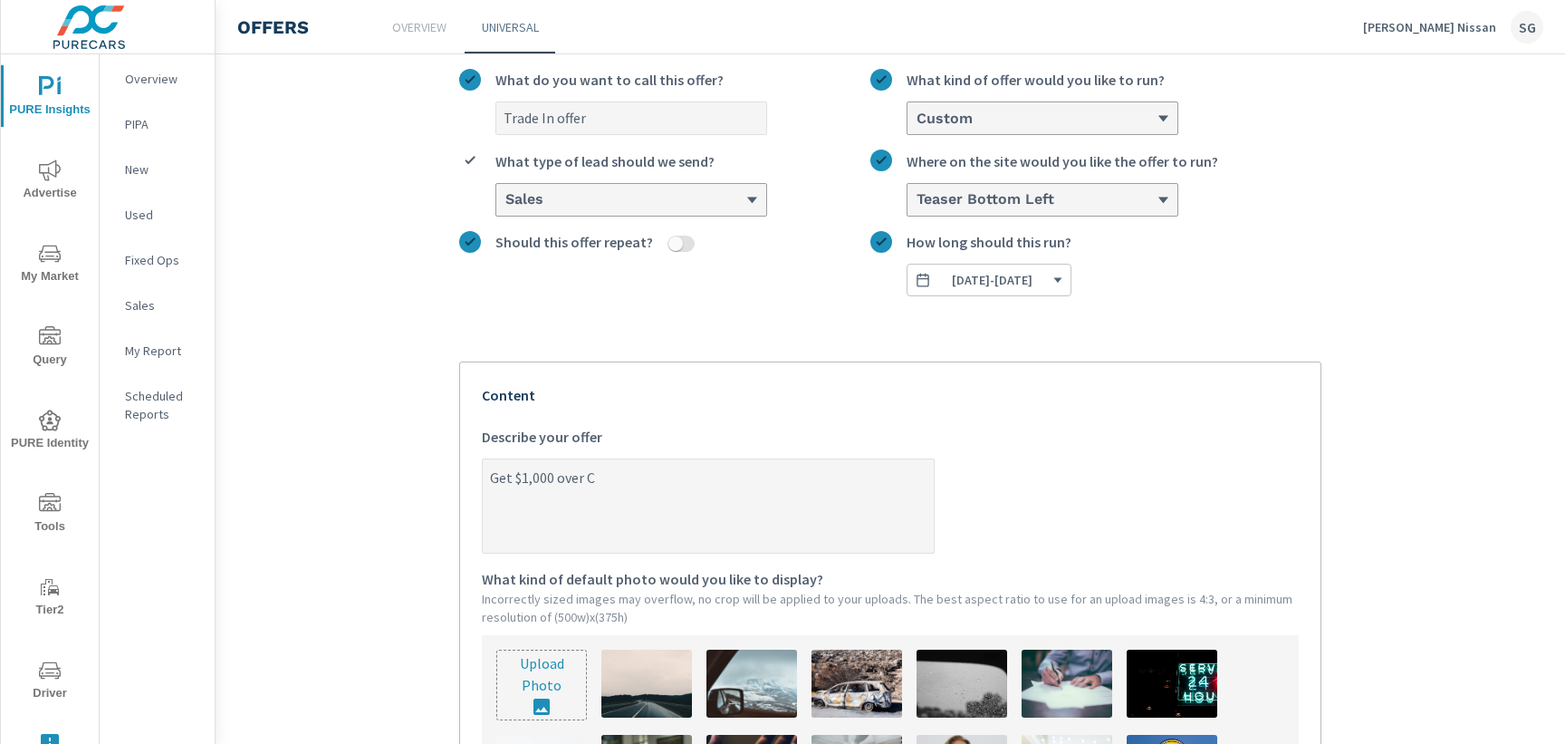
type textarea "x"
type textarea "Get $1,000 over Car"
type textarea "x"
type textarea "Get $1,000 over Carf"
type textarea "x"
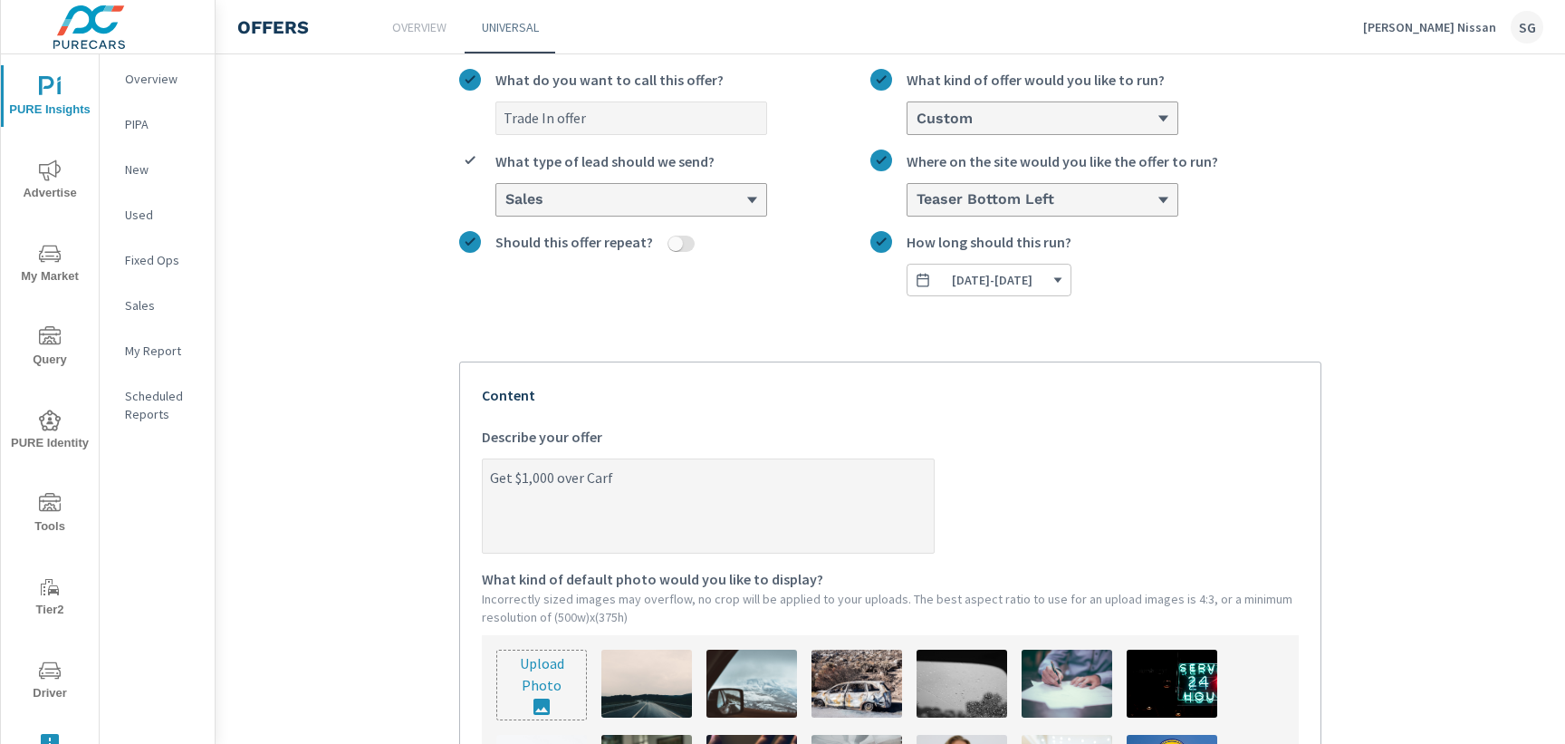
type textarea "Get $1,000 over Carfa"
type textarea "x"
type textarea "Get $1,000 over [GEOGRAPHIC_DATA]"
type textarea "x"
type textarea "Get $1,000 over [GEOGRAPHIC_DATA]"
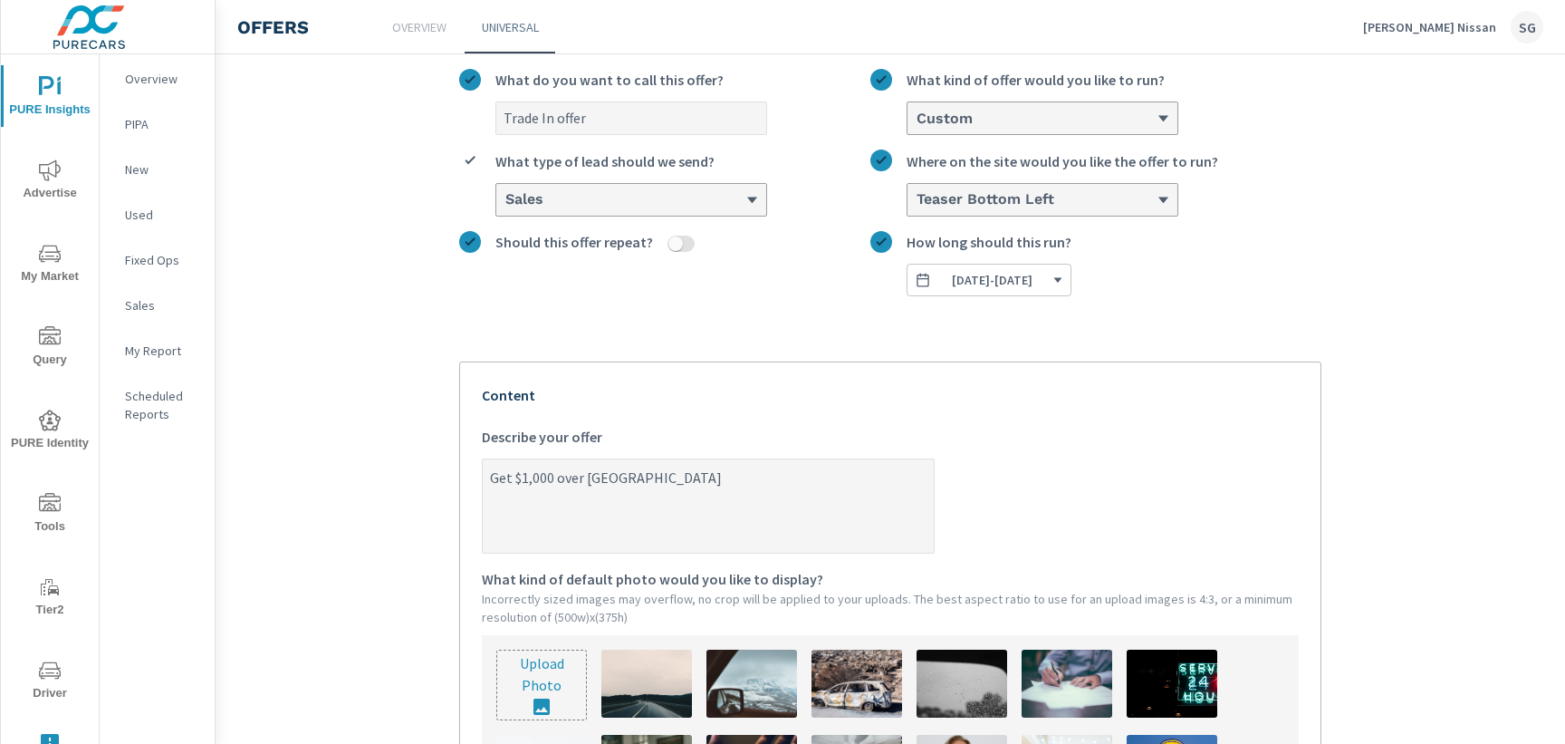
type textarea "x"
type textarea "Get $1,000 over Carfax t"
type textarea "x"
type textarea "Get $1,000 over Carfax tr"
type textarea "x"
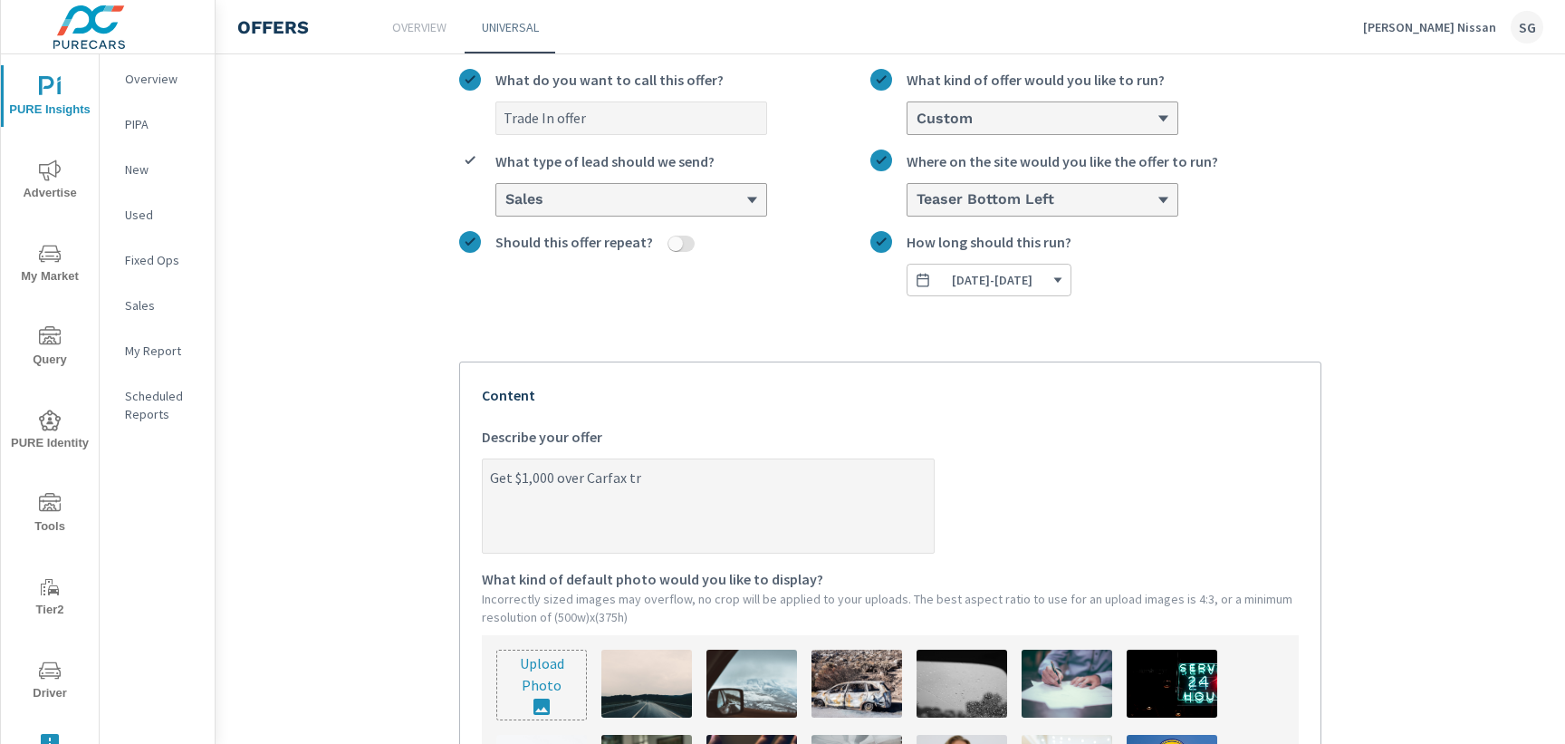
type textarea "Get $1,000 over Carfax tra"
type textarea "x"
type textarea "Get $1,000 over Carfax trad"
type textarea "x"
type textarea "Get $1,000 over Carfax trade"
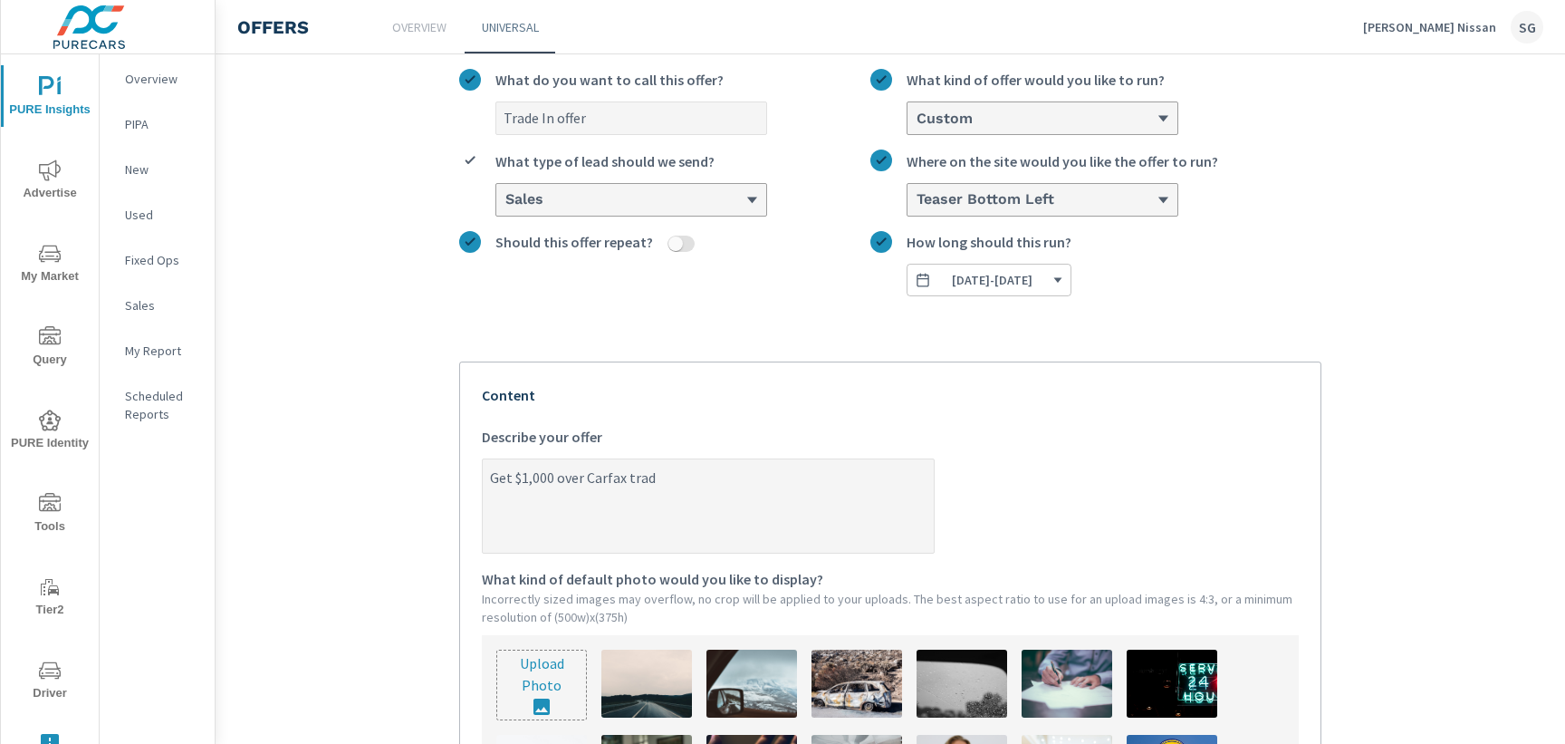
type textarea "x"
type textarea "Get $1,000 over Carfax trade"
type textarea "x"
type textarea "Get $1,000 over Carfax trade i"
type textarea "x"
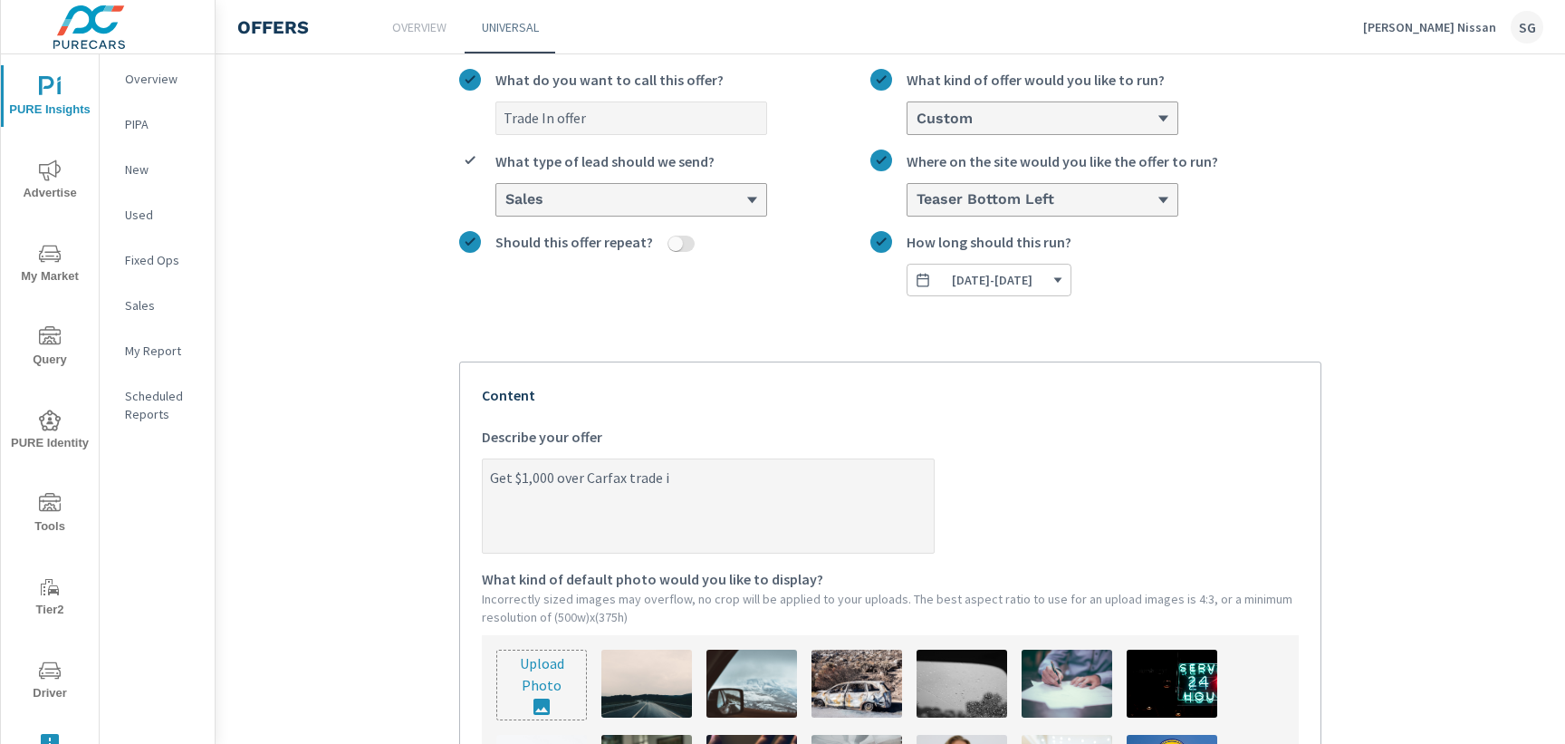
type textarea "Get $1,000 over Carfax trade in"
type textarea "x"
type textarea "Get $1,000 over Carfax trade in"
type textarea "x"
type textarea "Get $1,000 over Carfax trade in v"
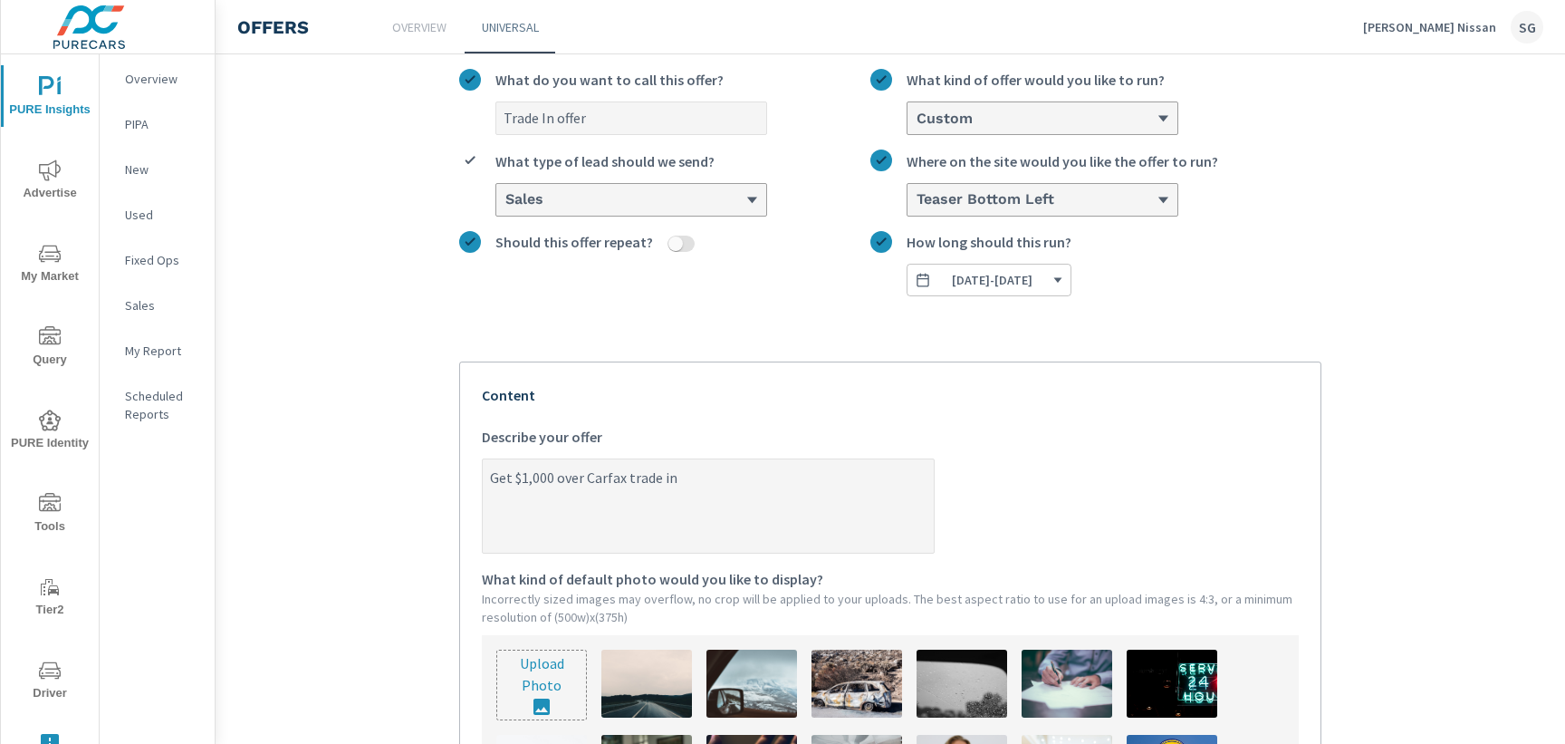
type textarea "x"
type textarea "Get $1,000 over Carfax trade in [GEOGRAPHIC_DATA]"
type textarea "x"
type textarea "Get $1,000 over Carfax trade in [GEOGRAPHIC_DATA]"
type textarea "x"
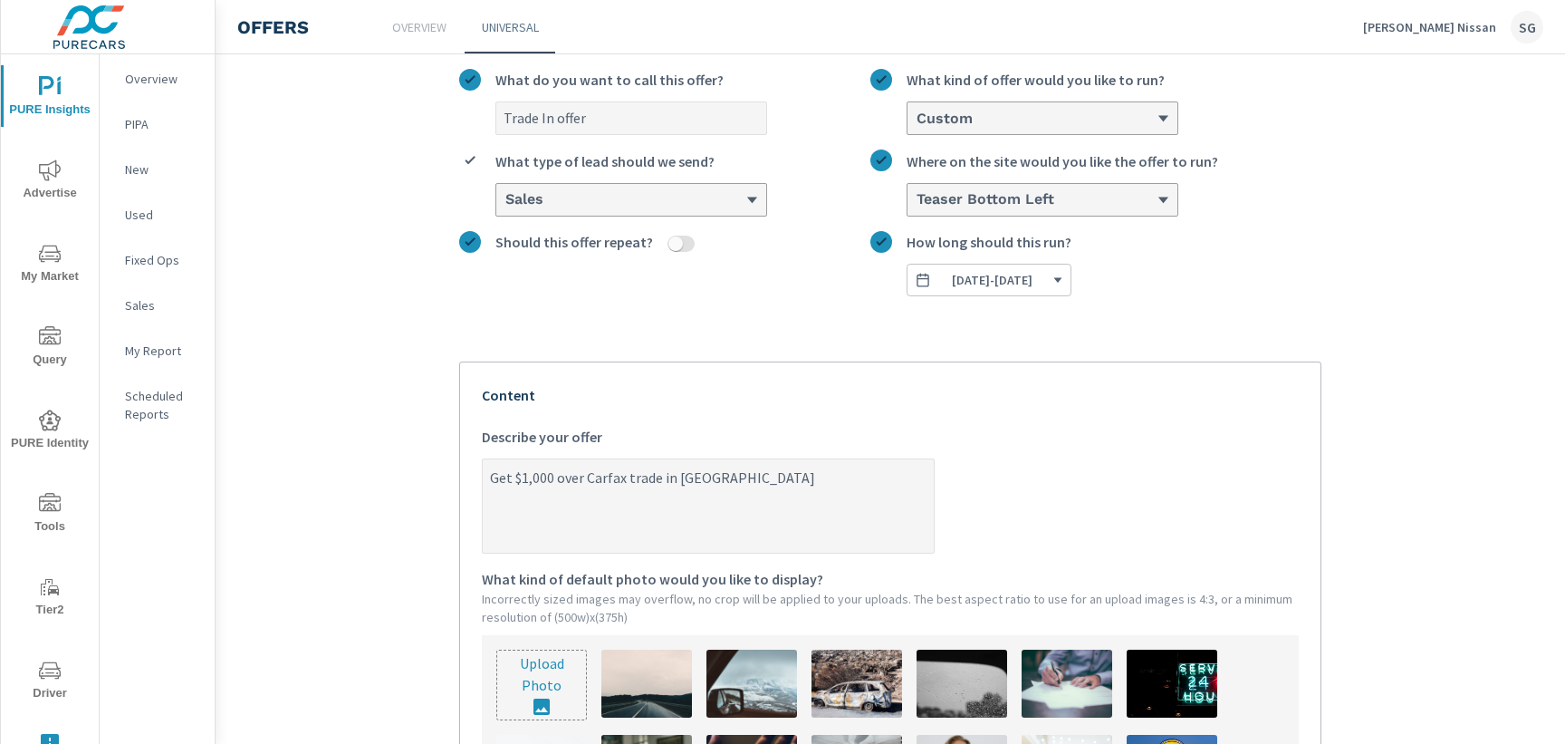
type textarea "Get $1,000 over Carfax trade in [GEOGRAPHIC_DATA]"
type textarea "x"
type textarea "Get $1,000 over Carfax trade in value"
type textarea "x"
type textarea "Get $1,000 over Carfax trade in value"
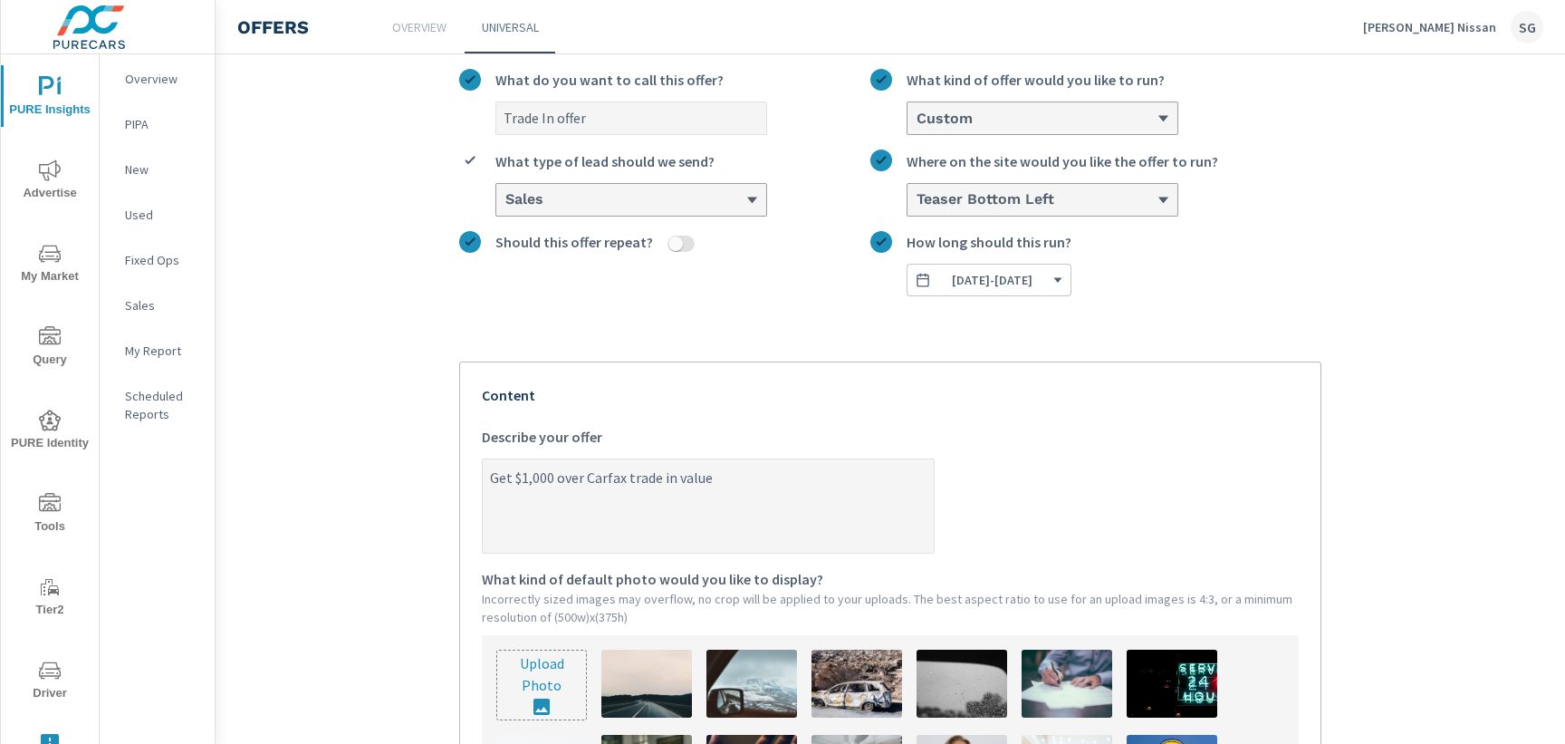
type textarea "x"
type textarea "Get $1,000 over Carfax trade in value w"
type textarea "x"
type textarea "Get $1,000 over Carfax trade in value wh"
type textarea "x"
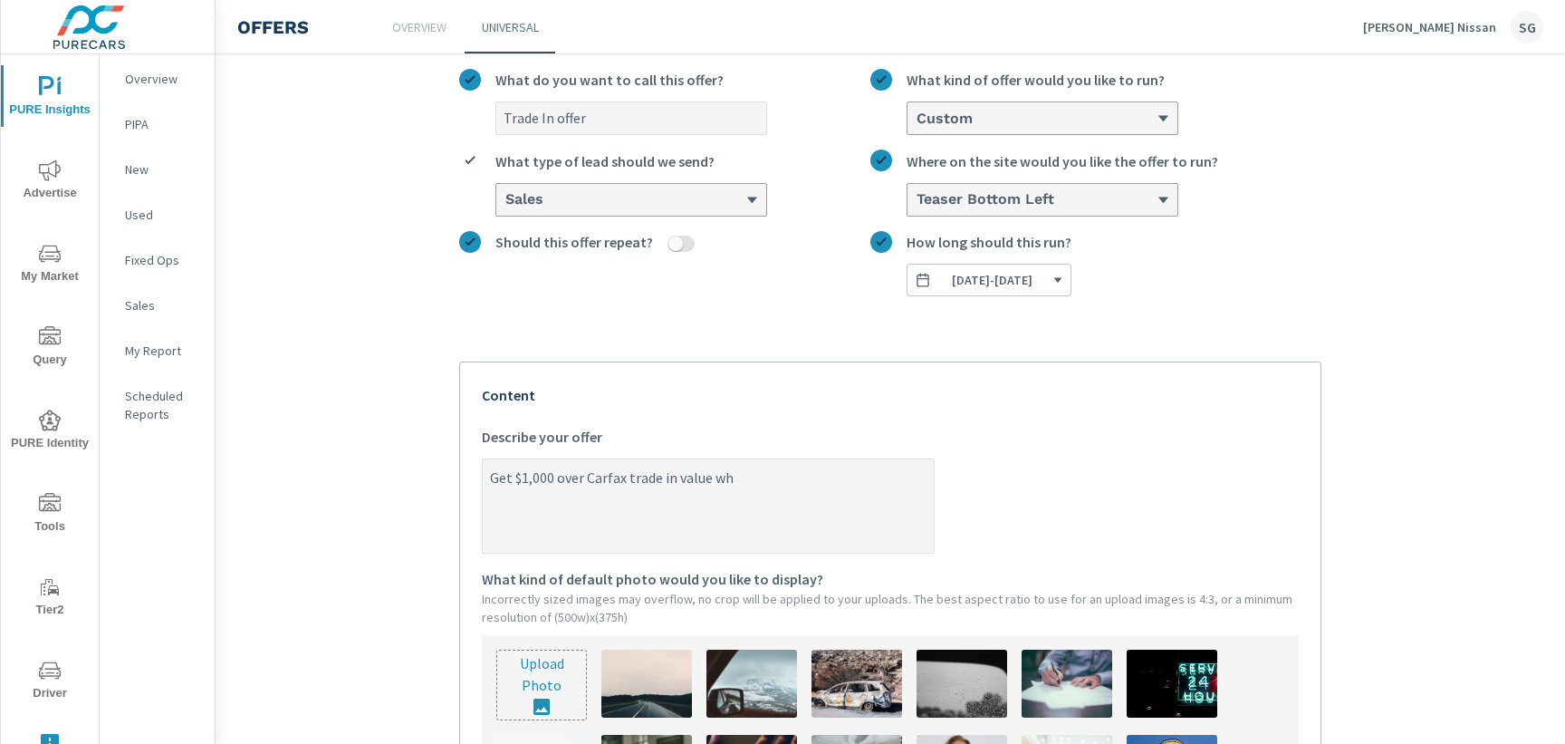
type textarea "Get $1,000 over Carfax trade in value whe"
type textarea "x"
type textarea "Get $1,000 over Carfax trade in value when"
type textarea "x"
type textarea "Get $1,000 over Carfax trade in value when"
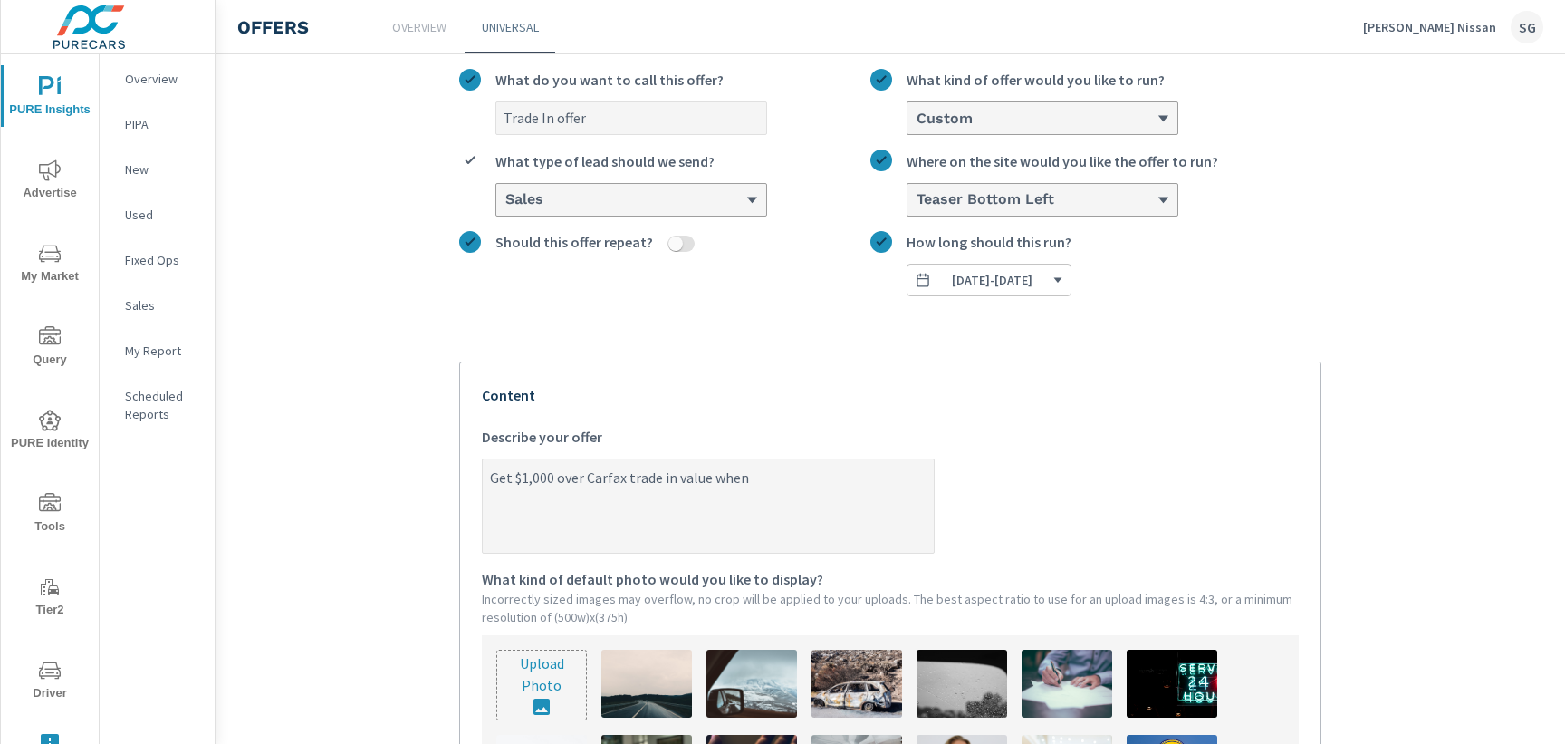
type textarea "x"
type textarea "Get $1,000 over Carfax trade in value when y"
type textarea "x"
type textarea "Get $1,000 over Carfax trade in value when yo"
type textarea "x"
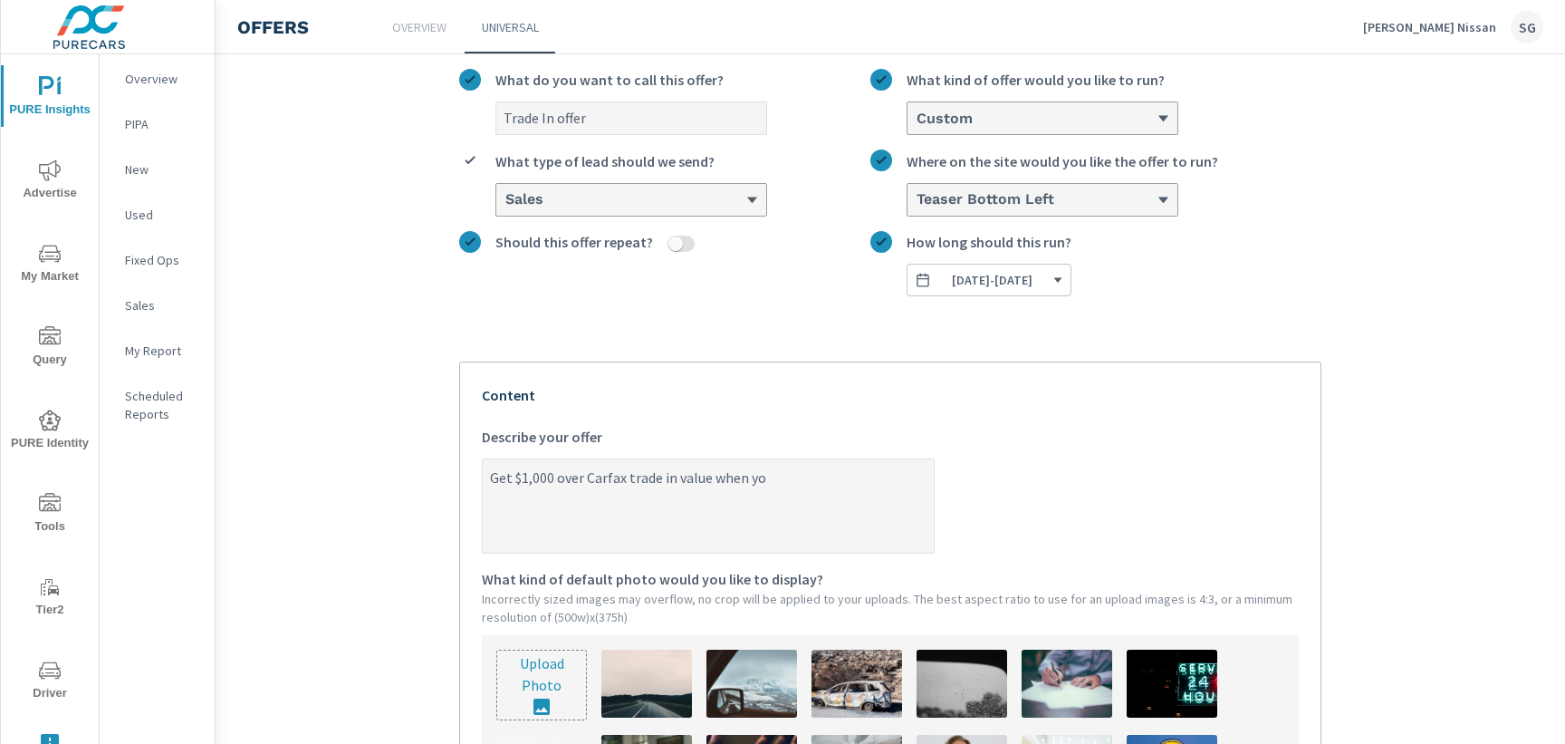
type textarea "Get $1,000 over Carfax trade in value when you"
type textarea "x"
type textarea "Get $1,000 over Carfax trade in value when you"
type textarea "x"
type textarea "Get $1,000 over Carfax trade in value when you t"
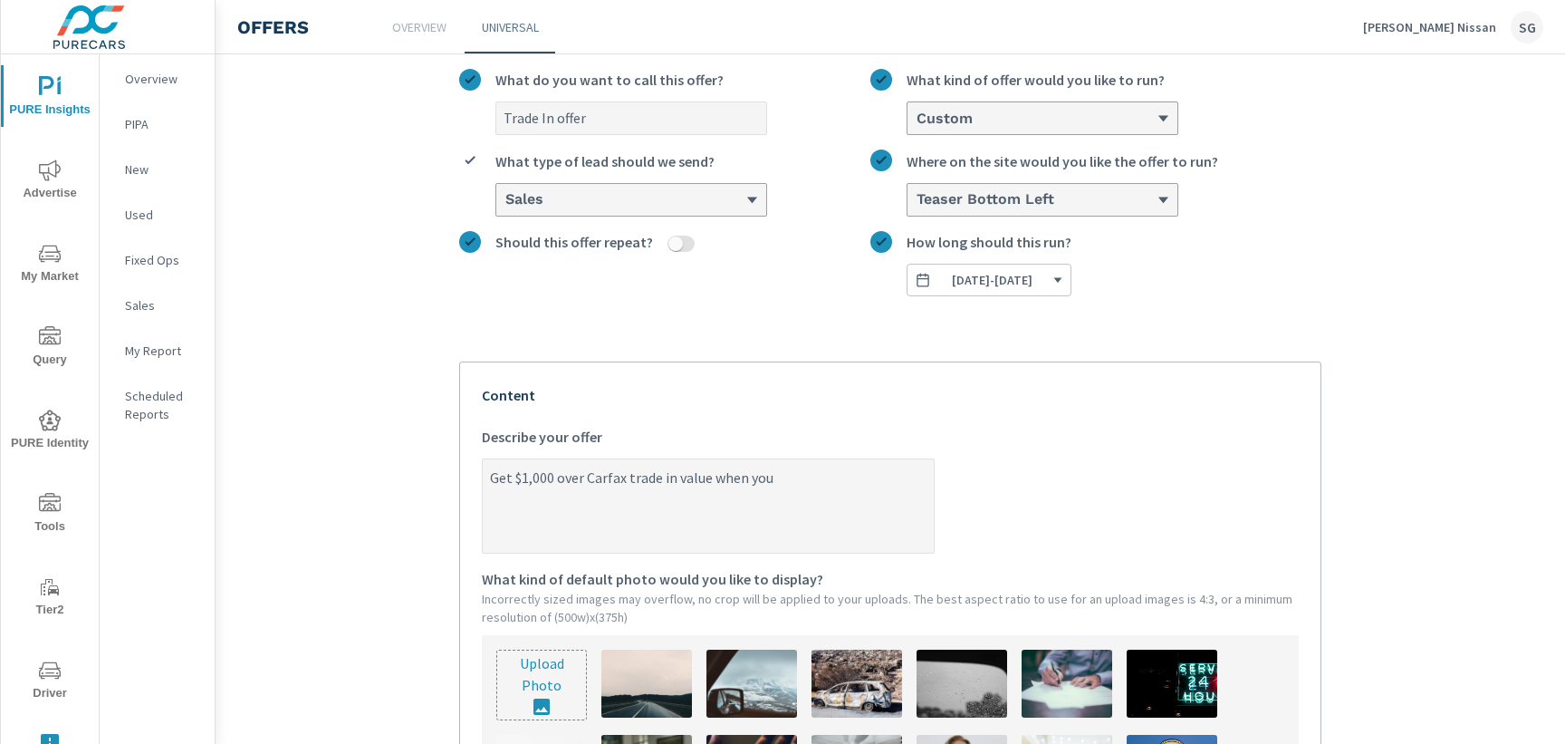
type textarea "x"
type textarea "Get $1,000 over Carfax trade in value when you ta"
type textarea "x"
type textarea "Get $1,000 over Carfax trade in value when you t"
type textarea "x"
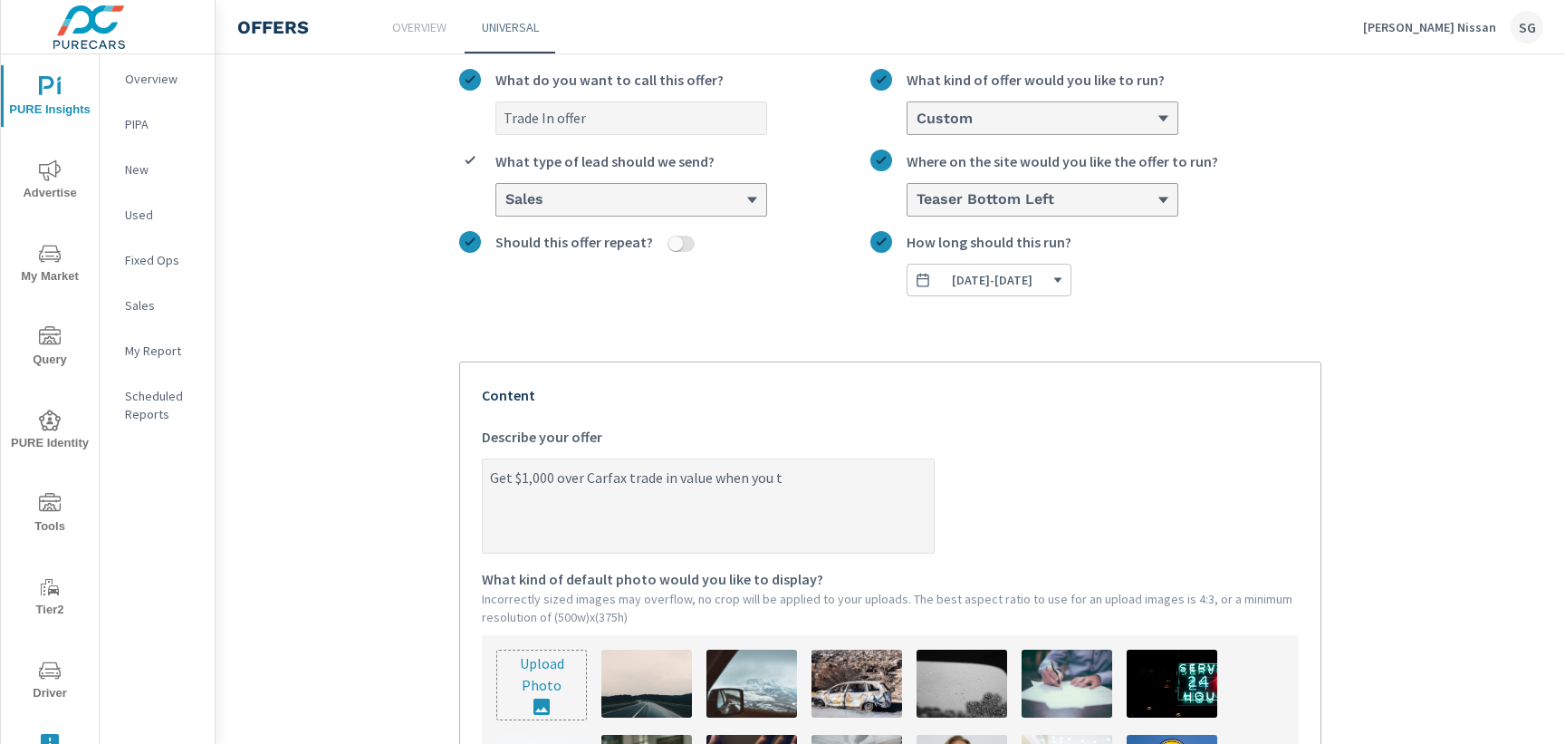
type textarea "Get $1,000 over Carfax trade in value when you tr"
type textarea "x"
type textarea "Get $1,000 over Carfax trade in value when you tra"
type textarea "x"
type textarea "Get $1,000 over Carfax trade in value when you trad"
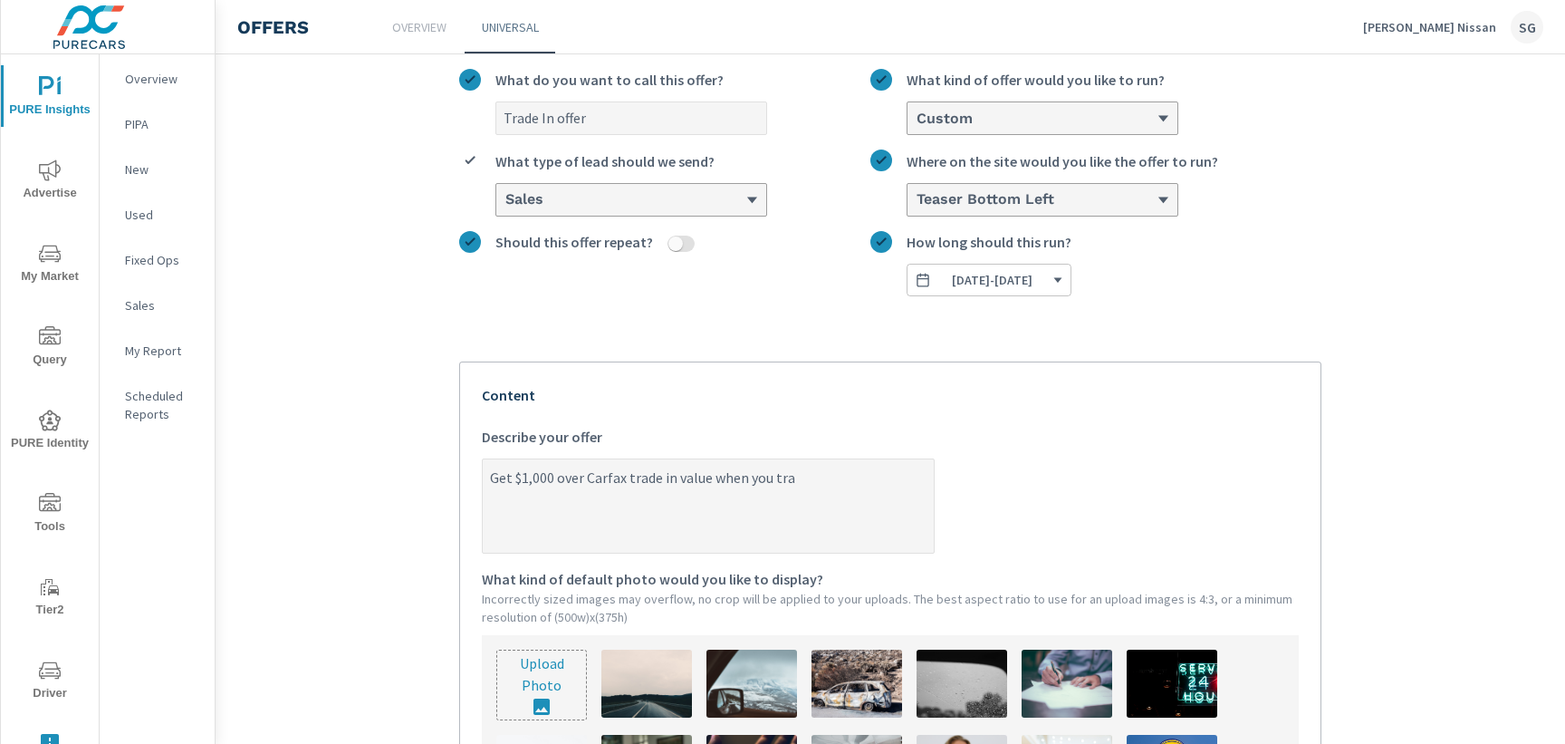
type textarea "x"
type textarea "Get $1,000 over Carfax trade in value when you trade"
type textarea "x"
type textarea "Get $1,000 over Carfax trade in value when you trade"
type textarea "x"
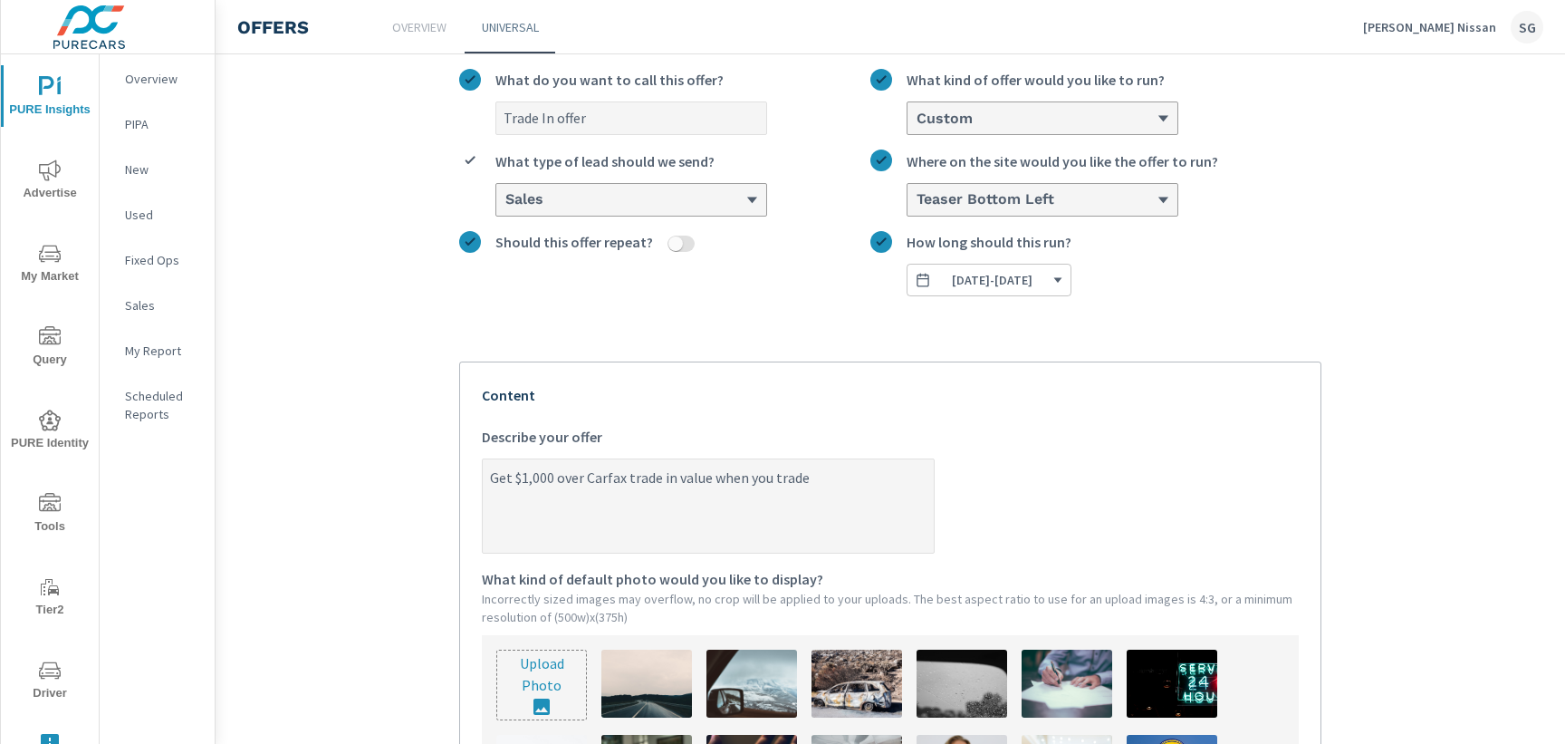
type textarea "Get $1,000 over Carfax trade in value when you trade i"
type textarea "x"
type textarea "Get $1,000 over Carfax trade in value when you trade in"
type textarea "x"
type textarea "Get $1,000 over Carfax trade in value when you trade in"
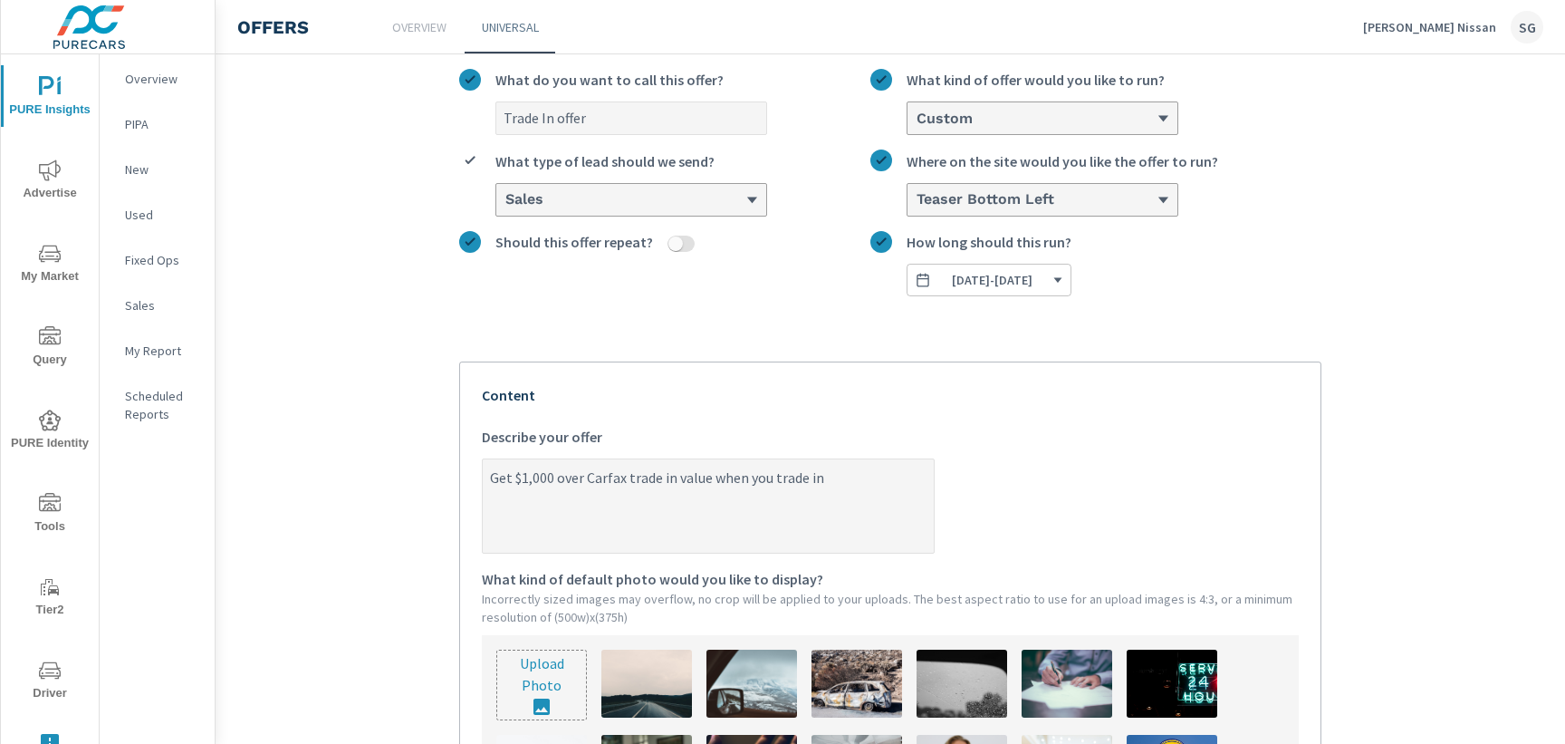
type textarea "x"
type textarea "Get $1,000 over Carfax trade in value when you trade in"
type textarea "x"
type textarea "Get $1,000 over Carfax trade in value when you trade i"
type textarea "x"
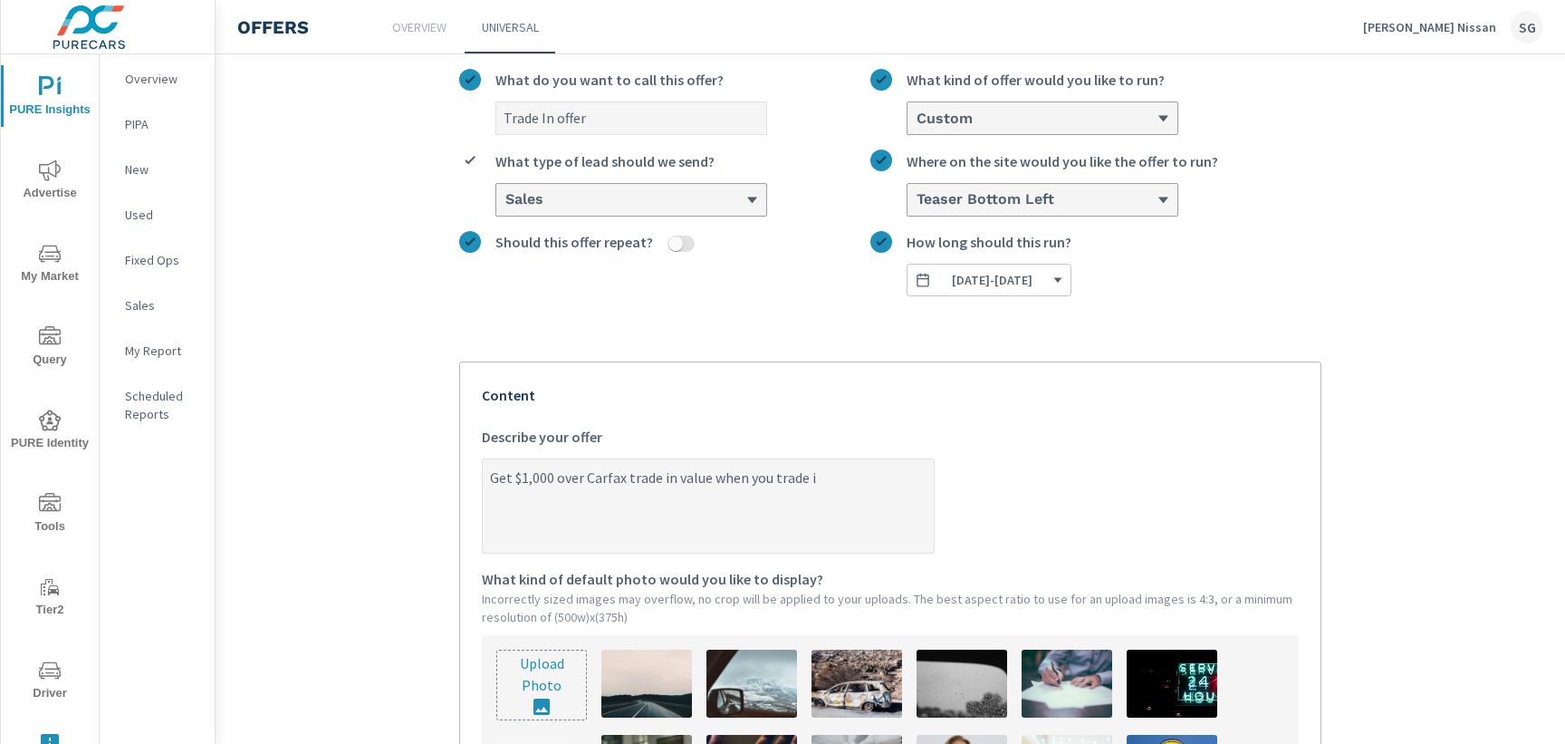
type textarea "Get $1,000 over Carfax trade in value when you trade"
type textarea "x"
type textarea "Get $1,000 over Carfax trade in value when you trade"
type textarea "x"
type textarea "Get $1,000 over Carfax trade in value when you trade-"
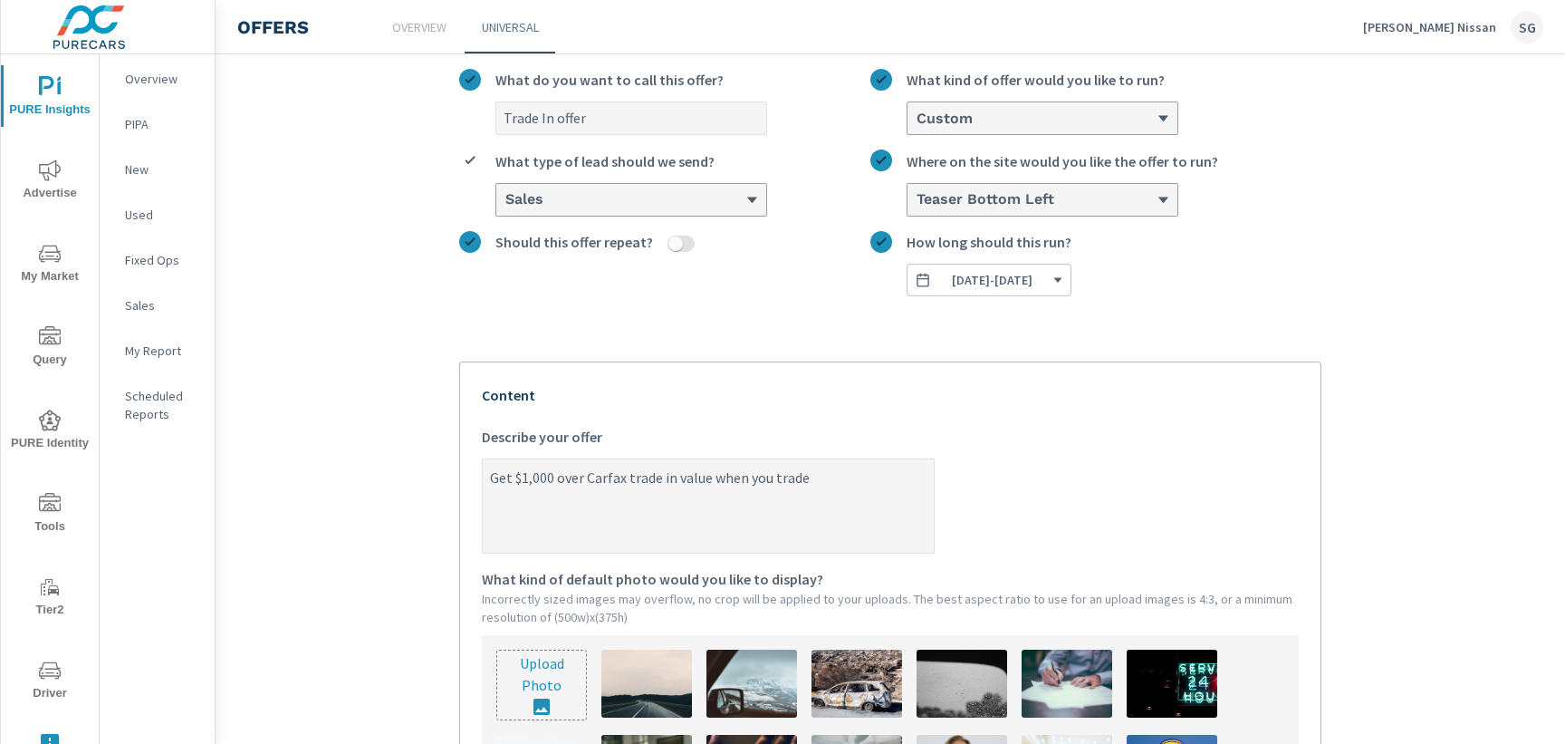
type textarea "x"
type textarea "Get $1,000 over Carfax trade in value when you trade-i"
type textarea "x"
type textarea "Get $1,000 over Carfax trade in value when you trade-in"
type textarea "x"
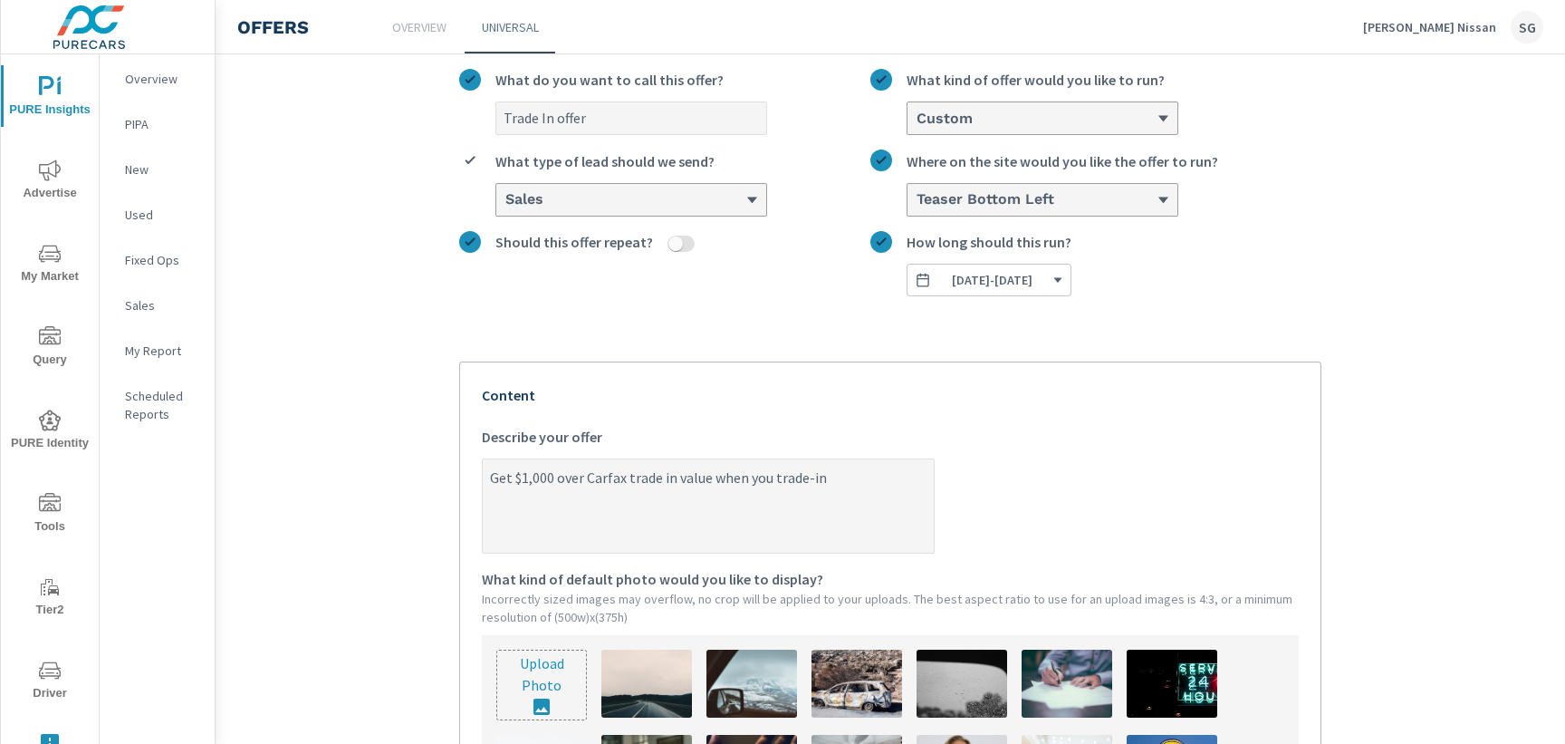
type textarea "Get $1,000 over Carfax trade in value when you trade-in"
type textarea "x"
type textarea "Get $1,000 over Carfax trade in value when you trade-in a"
type textarea "x"
type textarea "Get $1,000 over Carfax trade in value when you trade-in a"
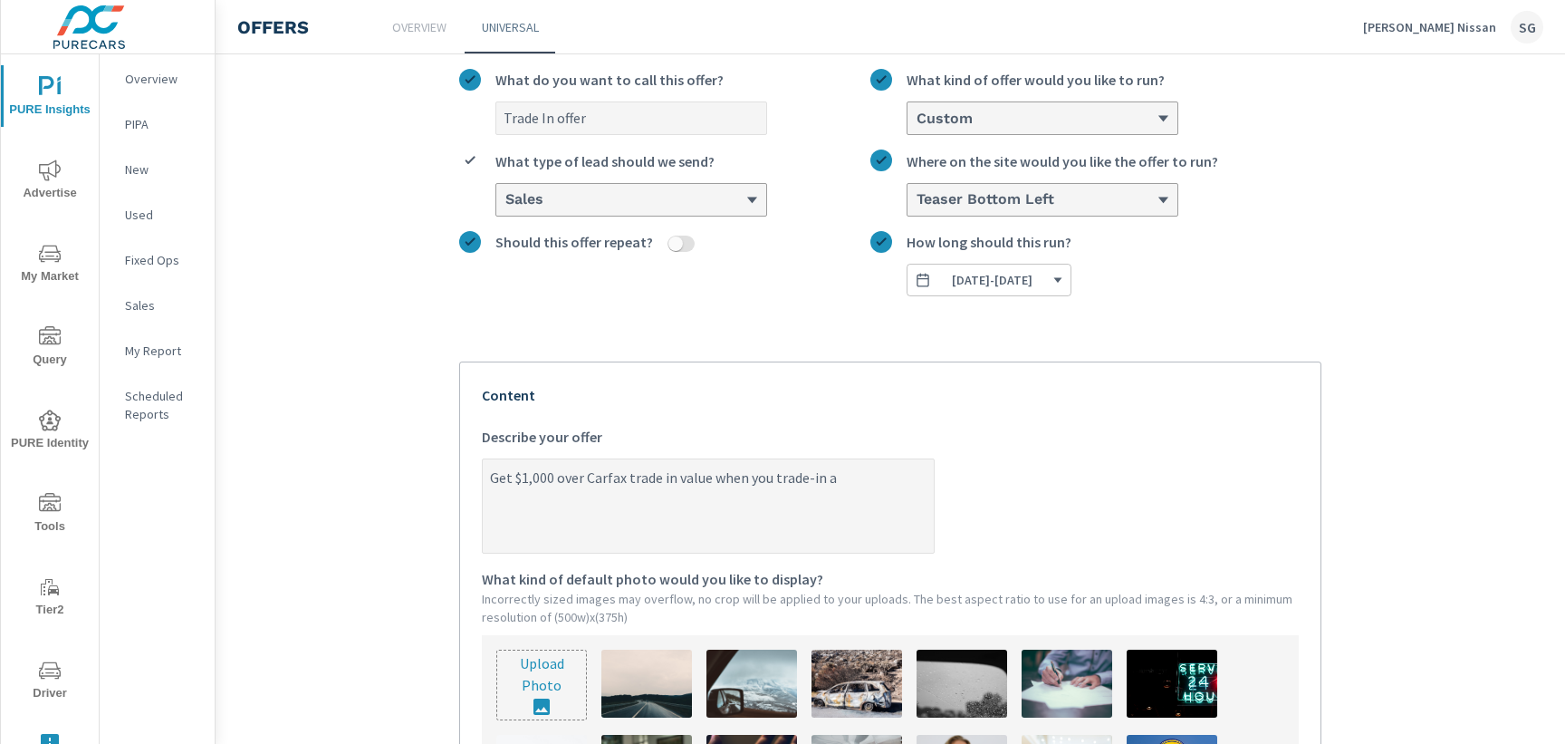
type textarea "x"
type textarea "Get $1,000 over Carfax trade in value when you trade-in a 2"
type textarea "x"
type textarea "Get $1,000 over Carfax trade in value when you trade-in a 20"
type textarea "x"
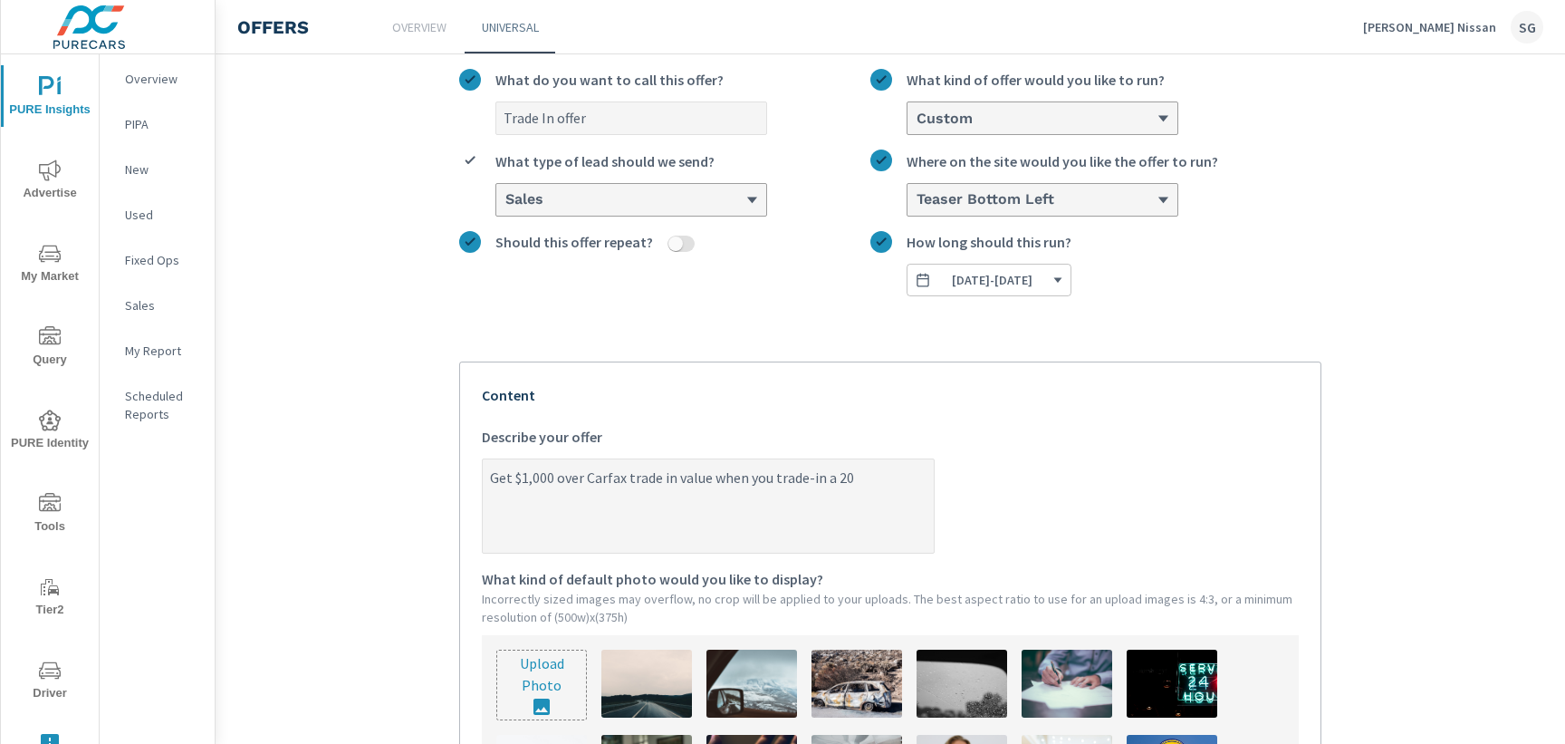
type textarea "Get $1,000 over Carfax trade in value when you trade-in a 2"
type textarea "x"
type textarea "Get $1,000 over Carfax trade in value when you trade-in a"
type textarea "x"
type textarea "Get $1,000 over Carfax trade in value when you trade-in a v"
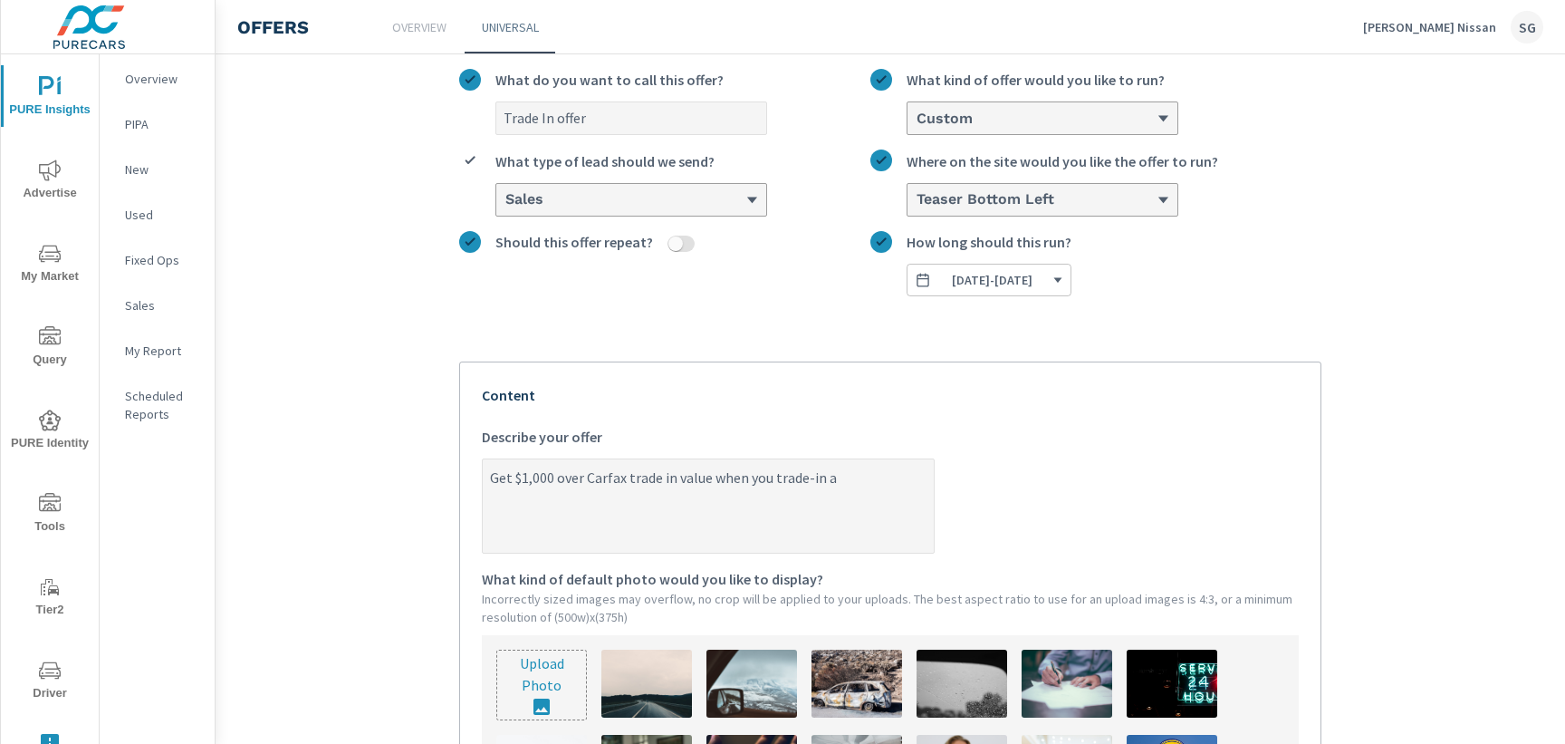
type textarea "x"
type textarea "Get $1,000 over Carfax trade in value when you trade-in a vh"
type textarea "x"
type textarea "Get $1,000 over Carfax trade in value when you trade-in a v"
type textarea "x"
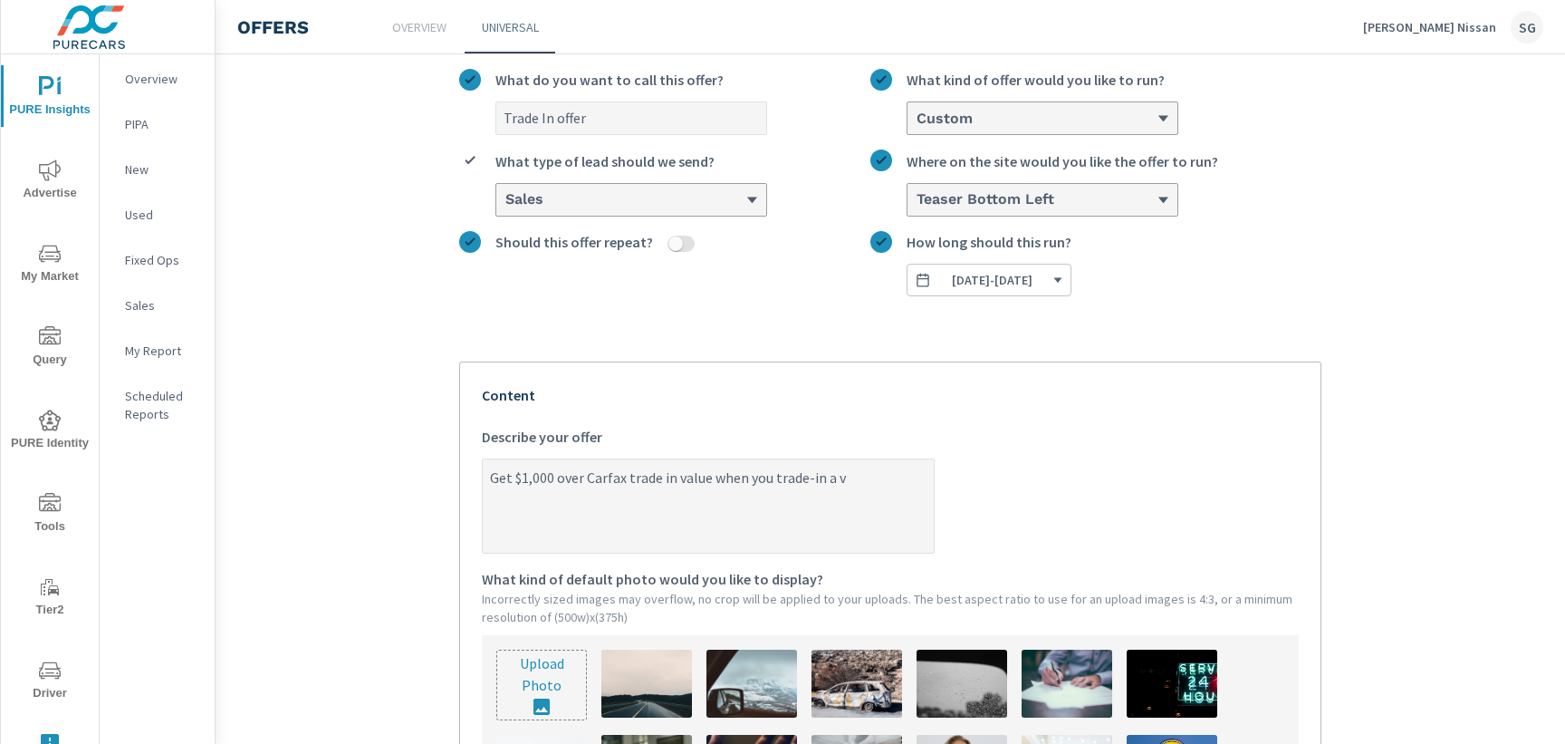
type textarea "Get $1,000 over Carfax trade in value when you trade-in a ve"
type textarea "x"
type textarea "Get $1,000 over Carfax trade in value when you trade-in a veh"
type textarea "x"
type textarea "Get $1,000 over Carfax trade in value when you trade-in a vehi"
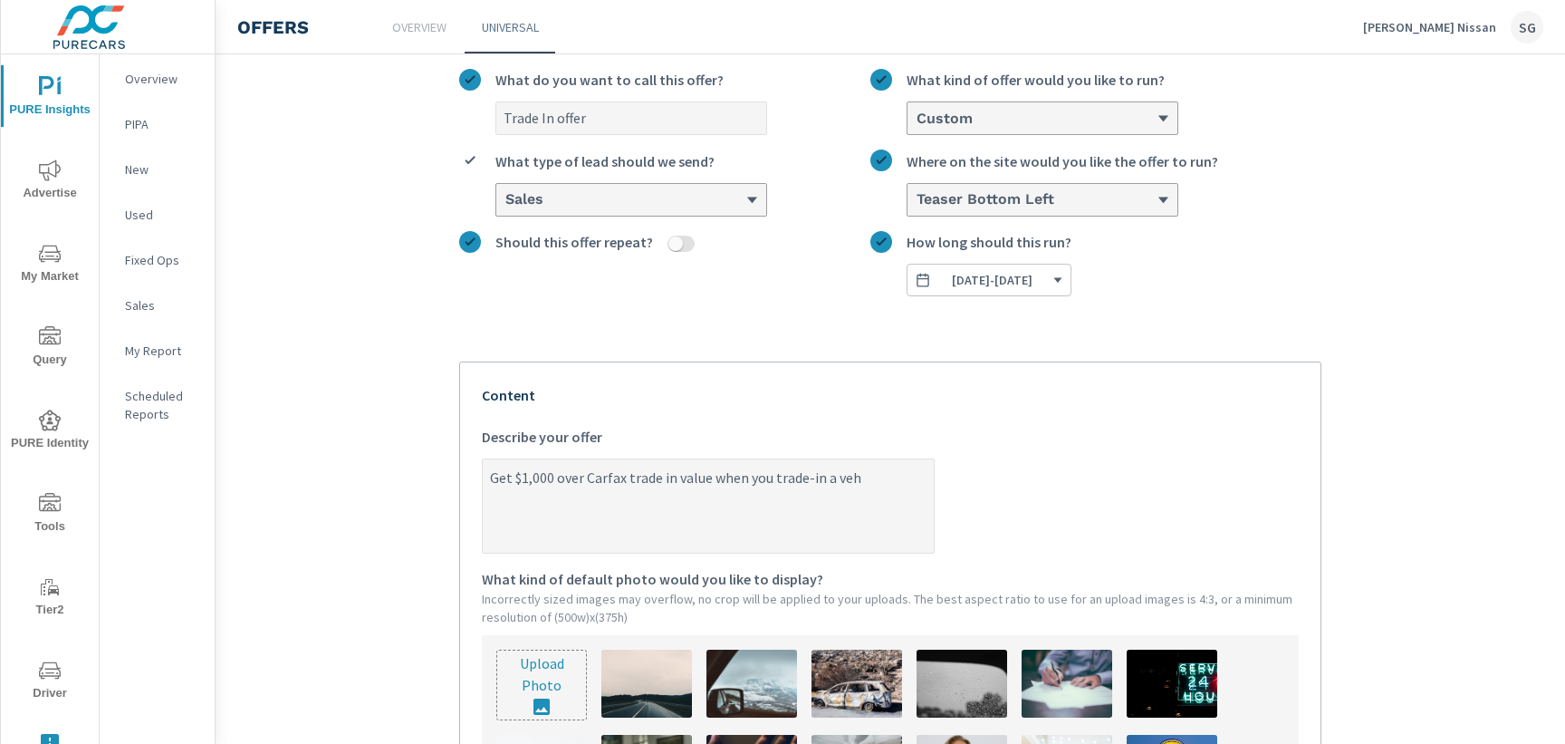
type textarea "x"
type textarea "Get $1,000 over Carfax trade in value when you trade-in a vehic"
type textarea "x"
type textarea "Get $1,000 over Carfax trade in value when you trade-in a vehicl"
type textarea "x"
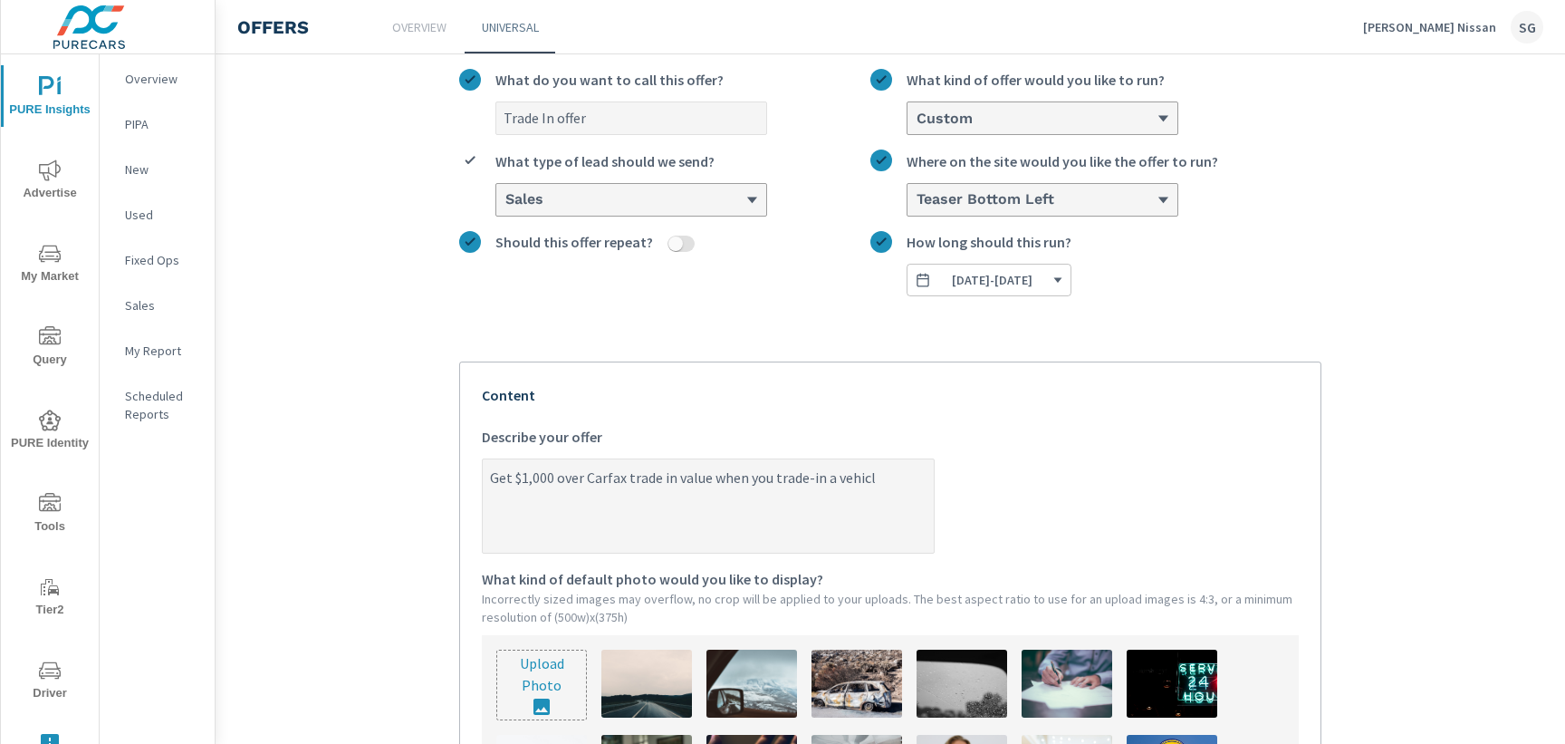
type textarea "Get $1,000 over Carfax trade in value when you trade-in a vehicle"
type textarea "x"
type textarea "Get $1,000 over Carfax trade in value when you trade-in a vehicle"
type textarea "x"
type textarea "Get $1,000 over Carfax trade in value when you trade-in a vehicle u"
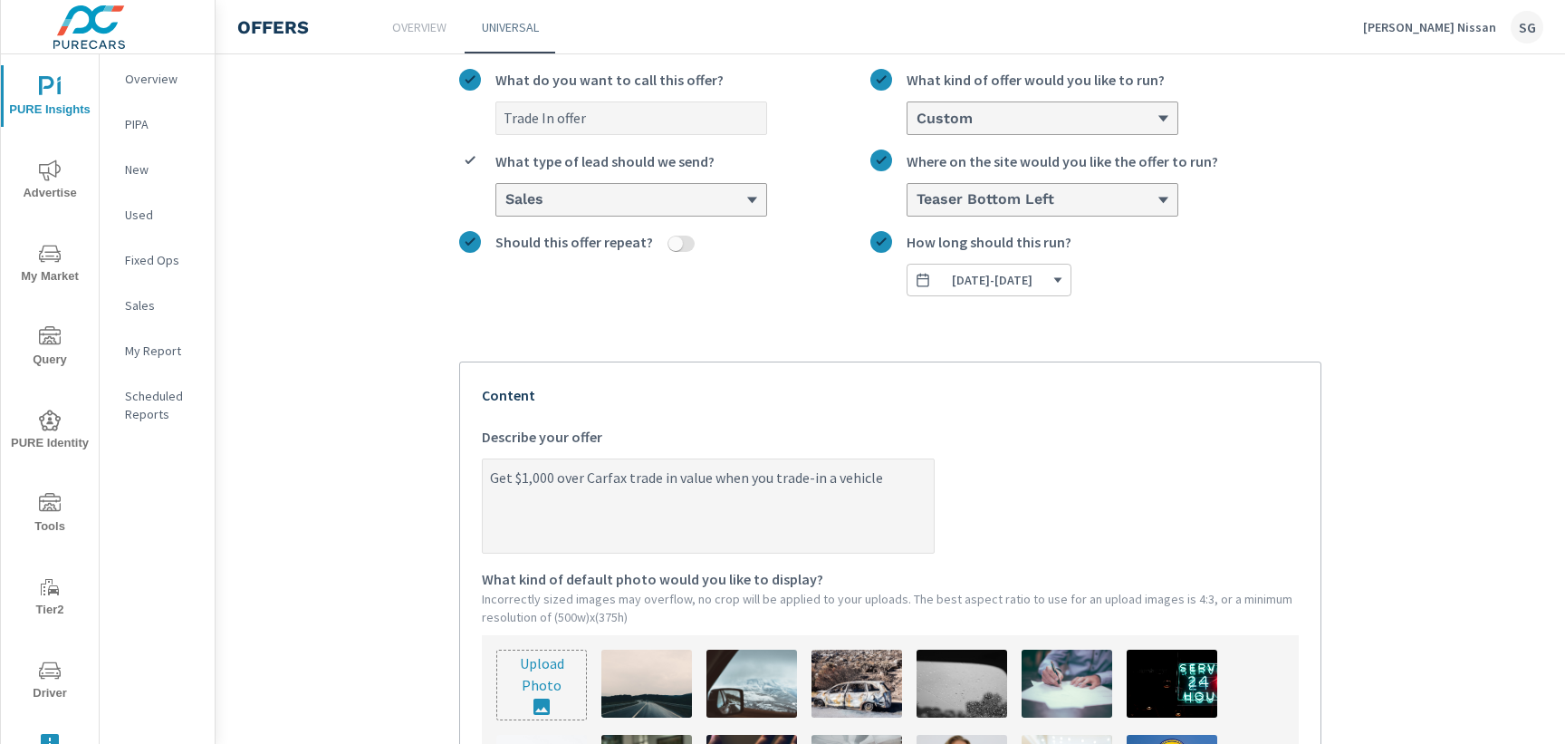
type textarea "x"
type textarea "Get $1,000 over Carfax trade in value when you trade-in a vehicle un"
type textarea "x"
type textarea "Get $1,000 over Carfax trade in value when you trade-in a vehicle unt"
type textarea "x"
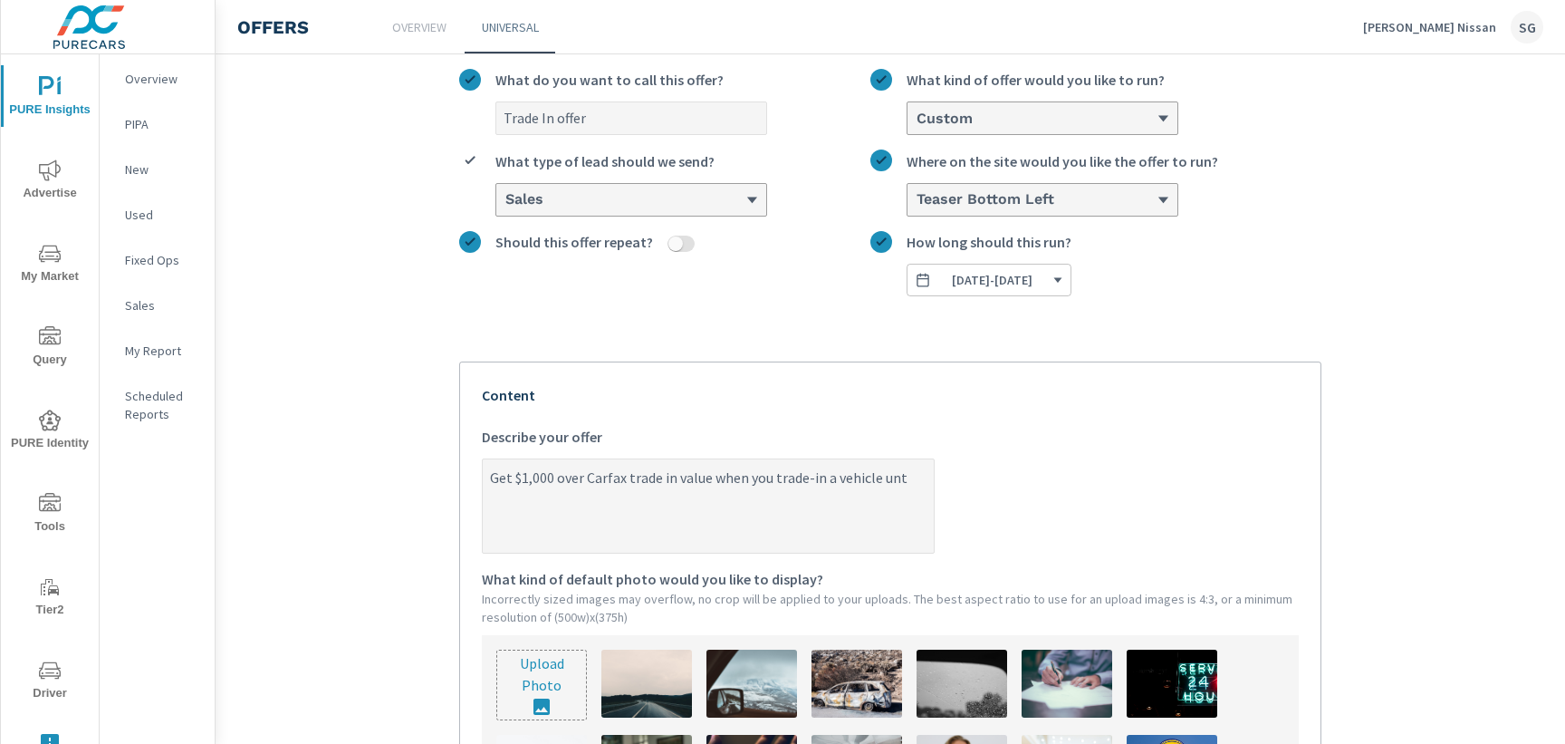
type textarea "Get $1,000 over Carfax trade in value when you trade-in a vehicle unti"
type textarea "x"
type textarea "Get $1,000 over Carfax trade in value when you trade-in a vehicle until"
type textarea "x"
drag, startPoint x: 571, startPoint y: 494, endPoint x: 489, endPoint y: 477, distance: 83.3
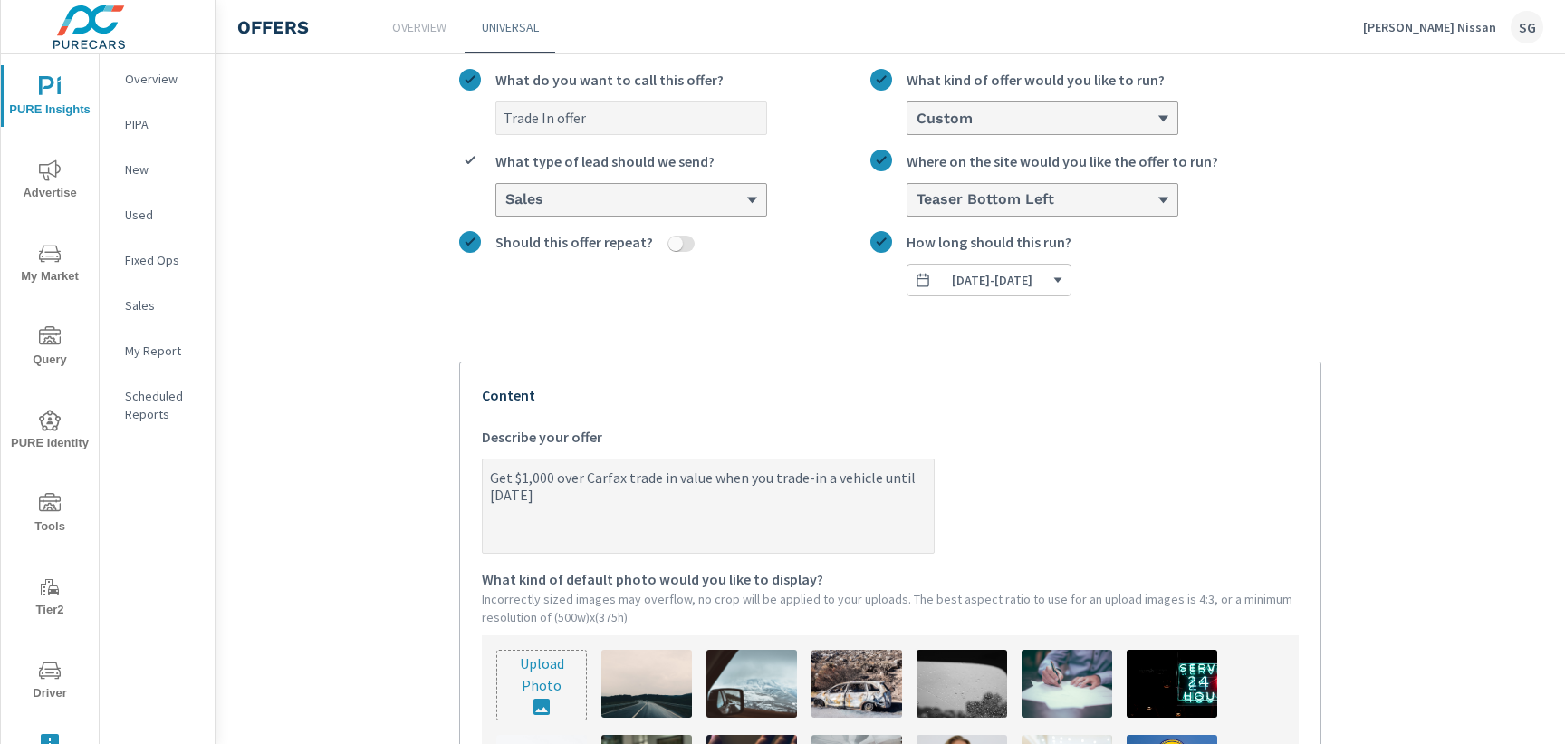
click at [489, 477] on textarea "Get $1,000 over Carfax trade in value when you trade-in a vehicle until [DATE]" at bounding box center [708, 507] width 451 height 91
click at [510, 519] on textarea "Get $1,000 over Carfax trade in value when you trade-in a vehicle until [DATE]" at bounding box center [708, 507] width 451 height 91
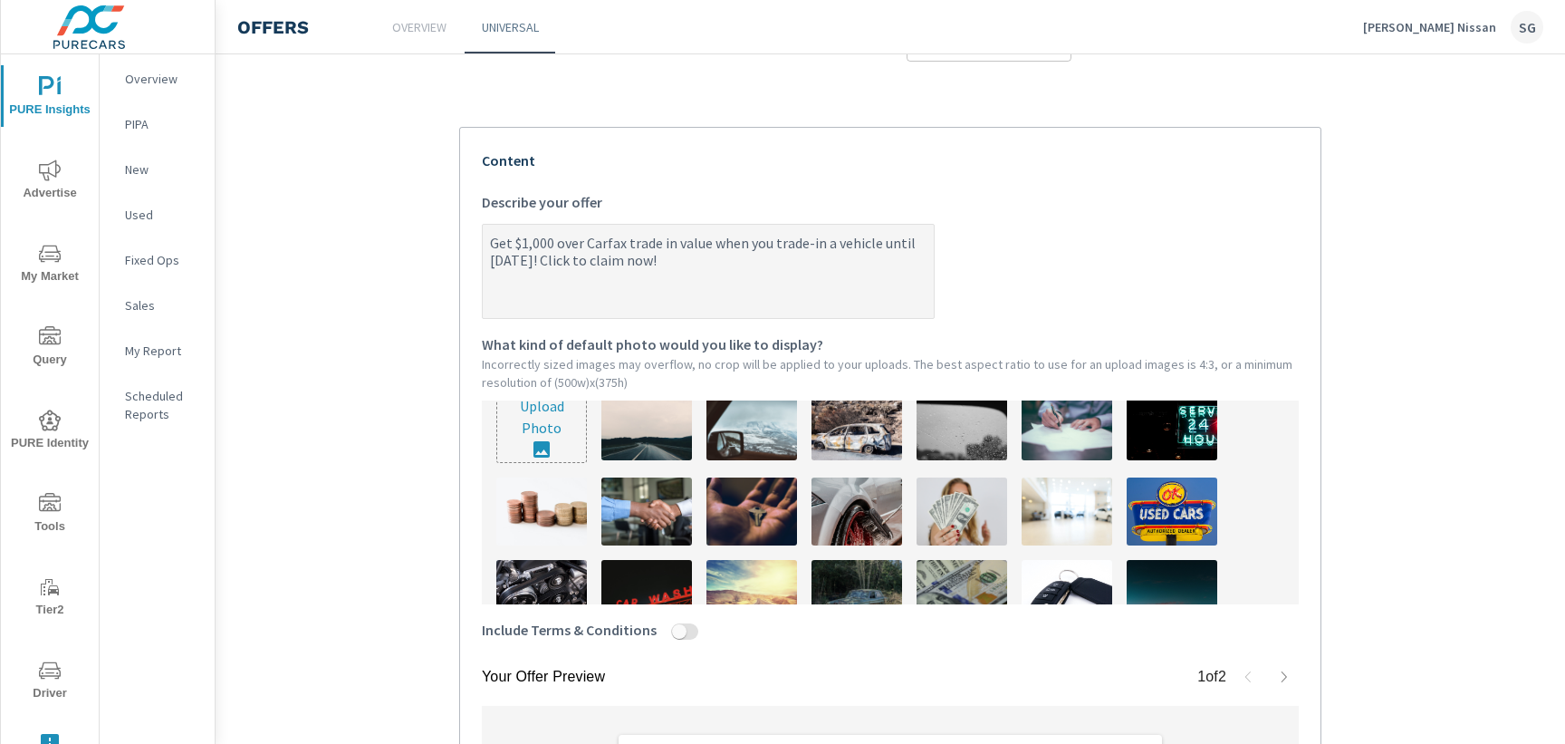
scroll to position [22, 0]
click at [672, 514] on img at bounding box center [646, 512] width 91 height 68
click at [945, 508] on img at bounding box center [962, 512] width 91 height 68
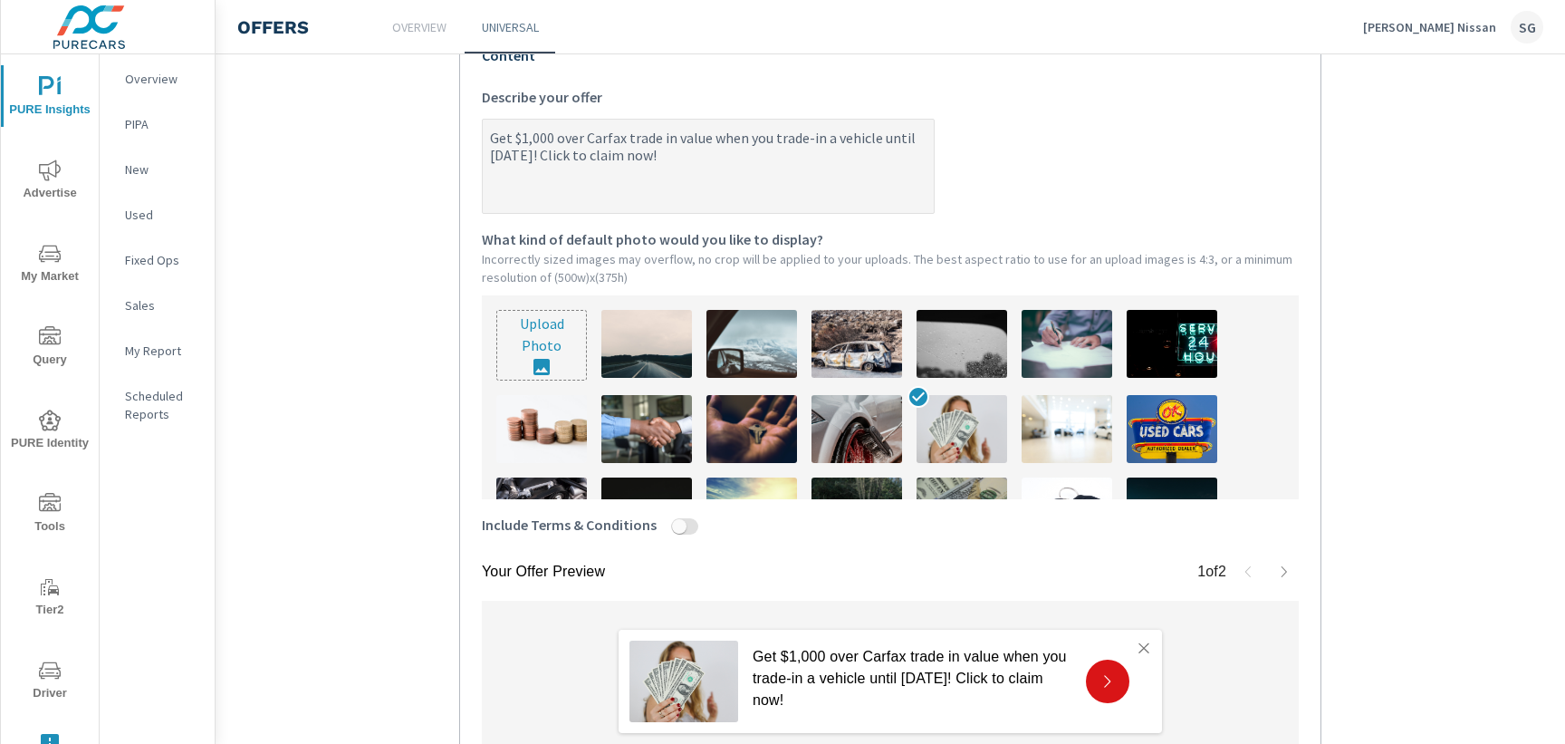
scroll to position [434, 0]
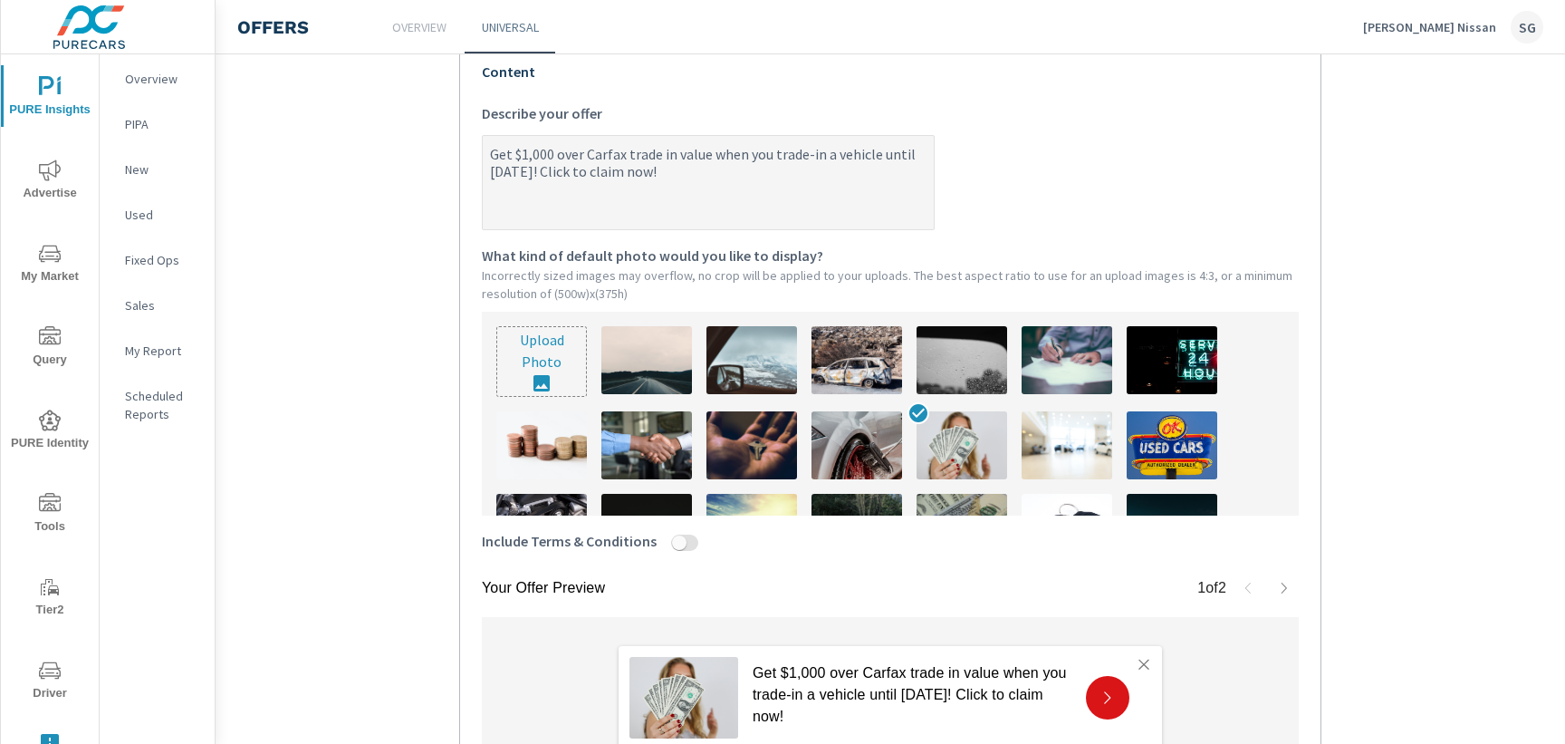
click at [492, 154] on textarea "Get $1,000 over Carfax trade in value when you trade-in a vehicle until [DATE]!…" at bounding box center [708, 184] width 451 height 91
click at [492, 152] on textarea "Get $1,000 over Carfax trade in value when you trade-in a vehicle until [DATE]!…" at bounding box center [708, 184] width 451 height 91
click at [486, 154] on textarea "Get $1,000 over Carfax trade in value when you trade-in a vehicle until [DATE]!…" at bounding box center [708, 184] width 451 height 91
paste textarea "Turn Your Trade Into More!"
click at [492, 151] on textarea "Turn Your Trade Into More! Get $1,000 over Carfax trade in value when you trade…" at bounding box center [708, 184] width 451 height 91
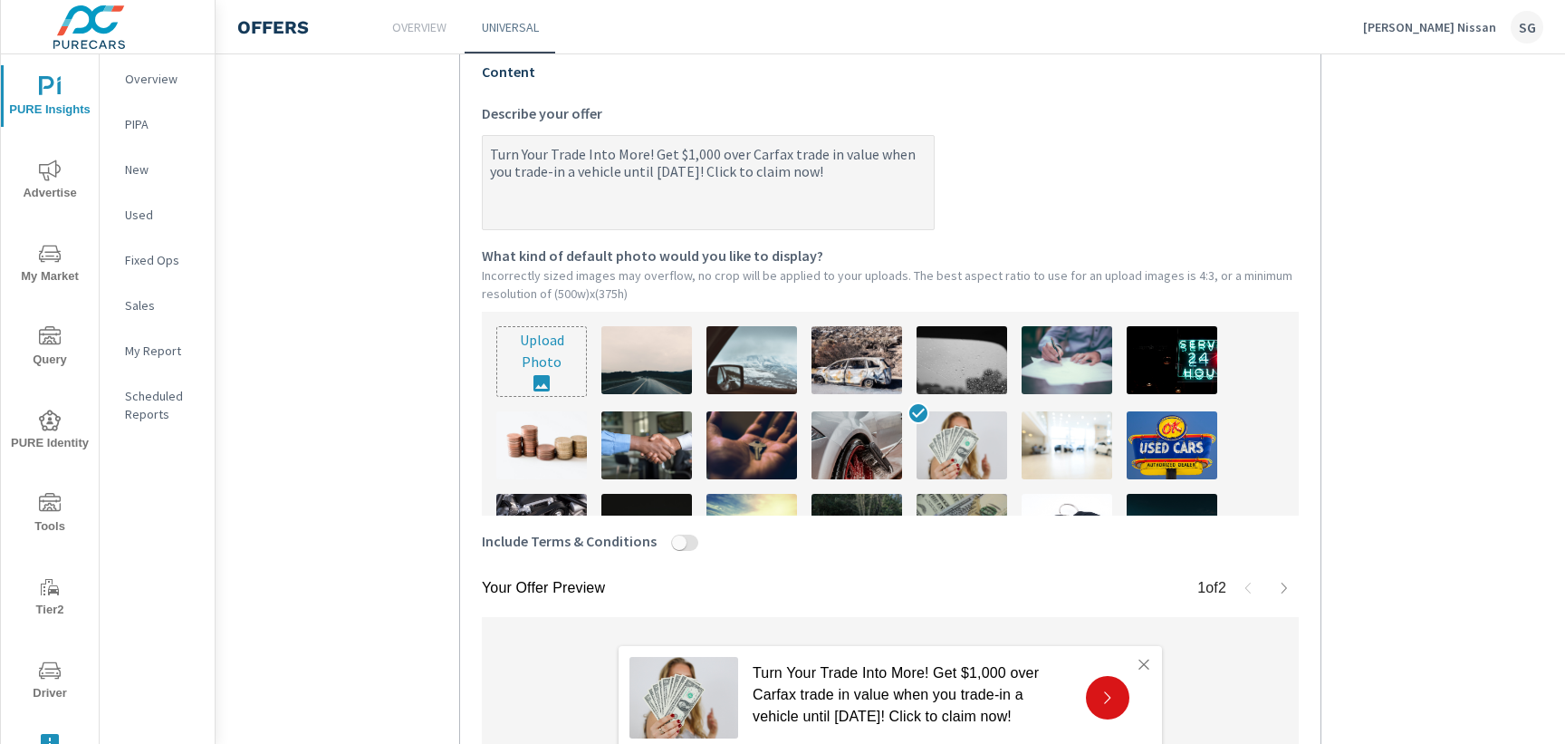
click at [825, 157] on textarea "Turn Your Trade Into More! Get $1,000 over Carfax trade in value when you trade…" at bounding box center [708, 184] width 451 height 91
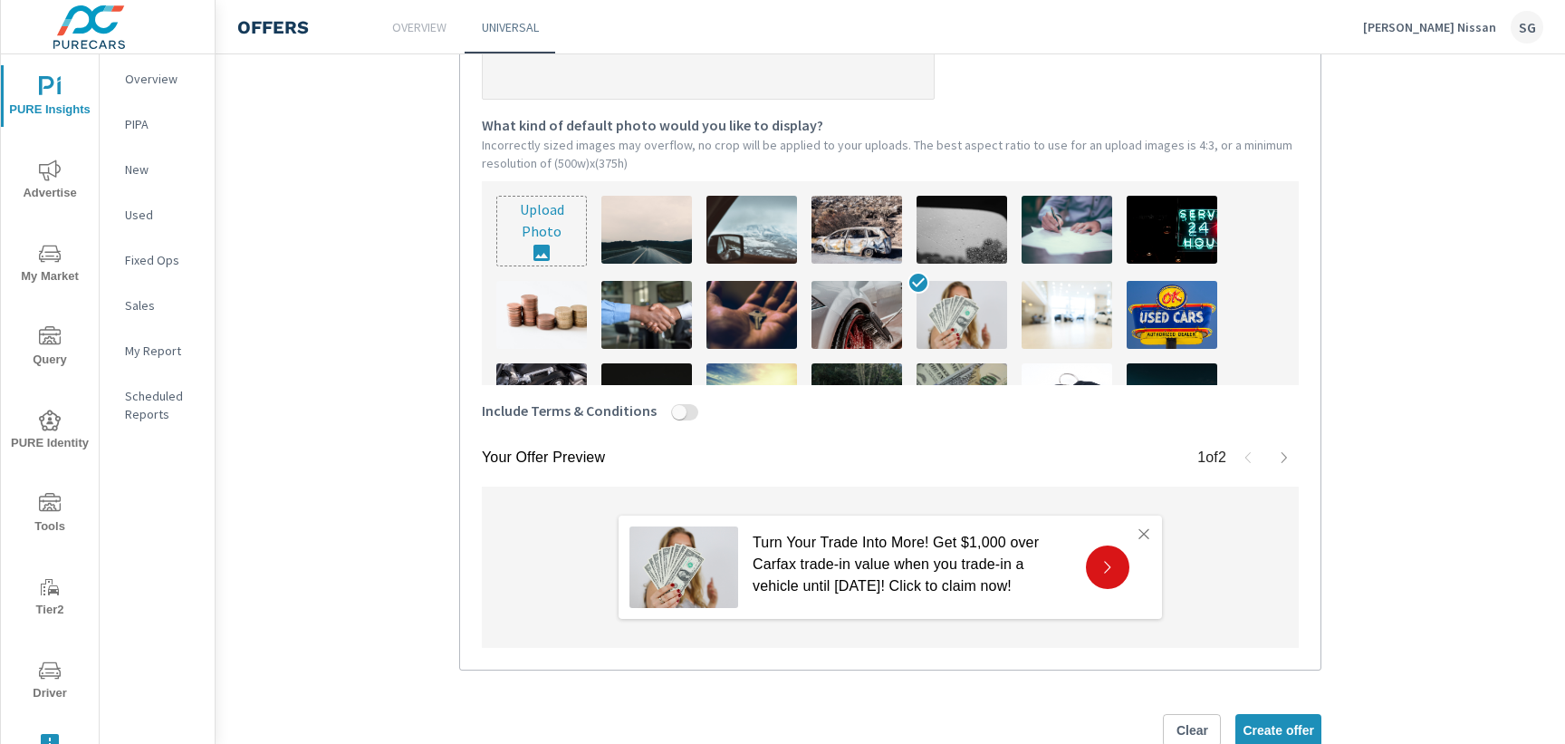
scroll to position [571, 0]
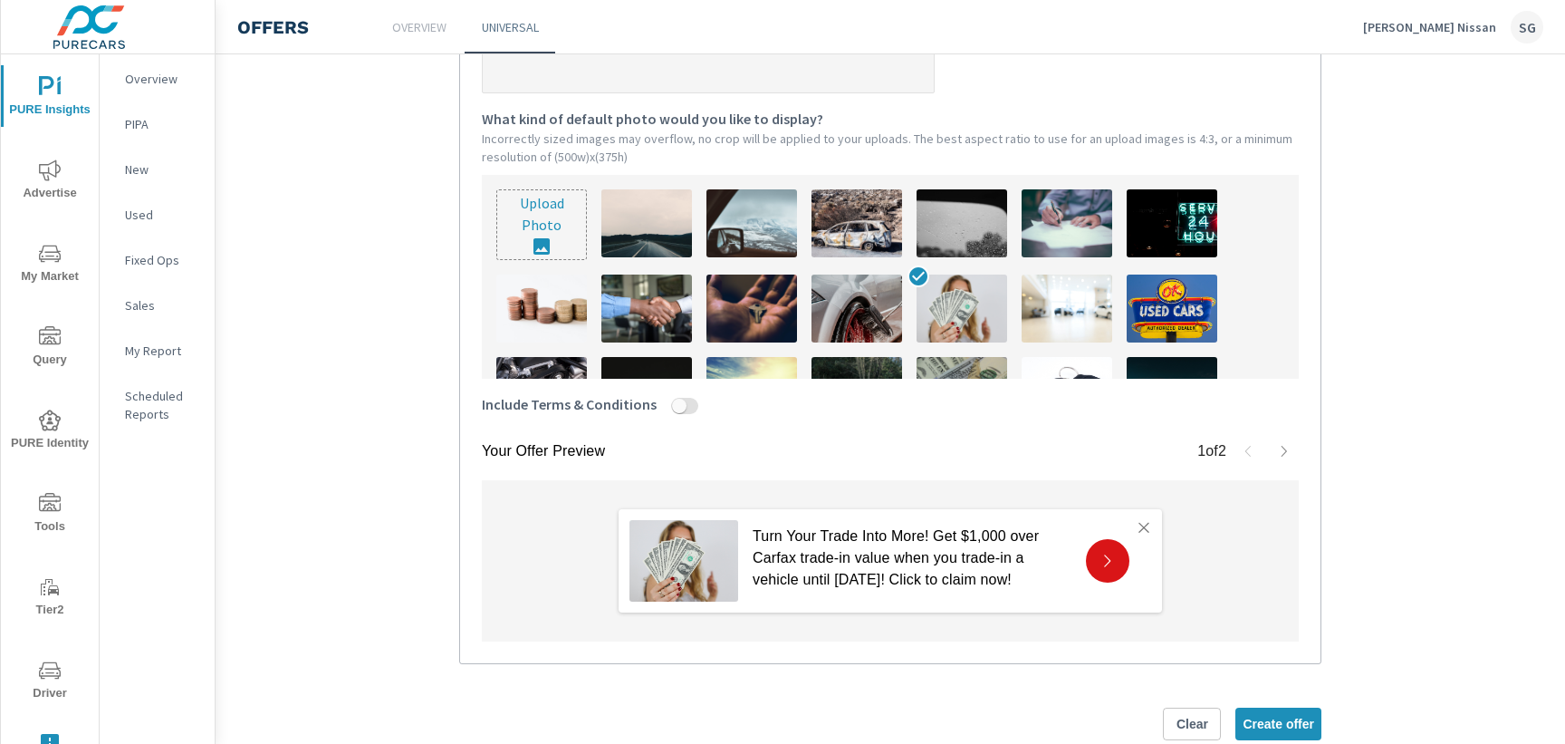
click at [1285, 449] on icon "button" at bounding box center [1284, 451] width 5 height 11
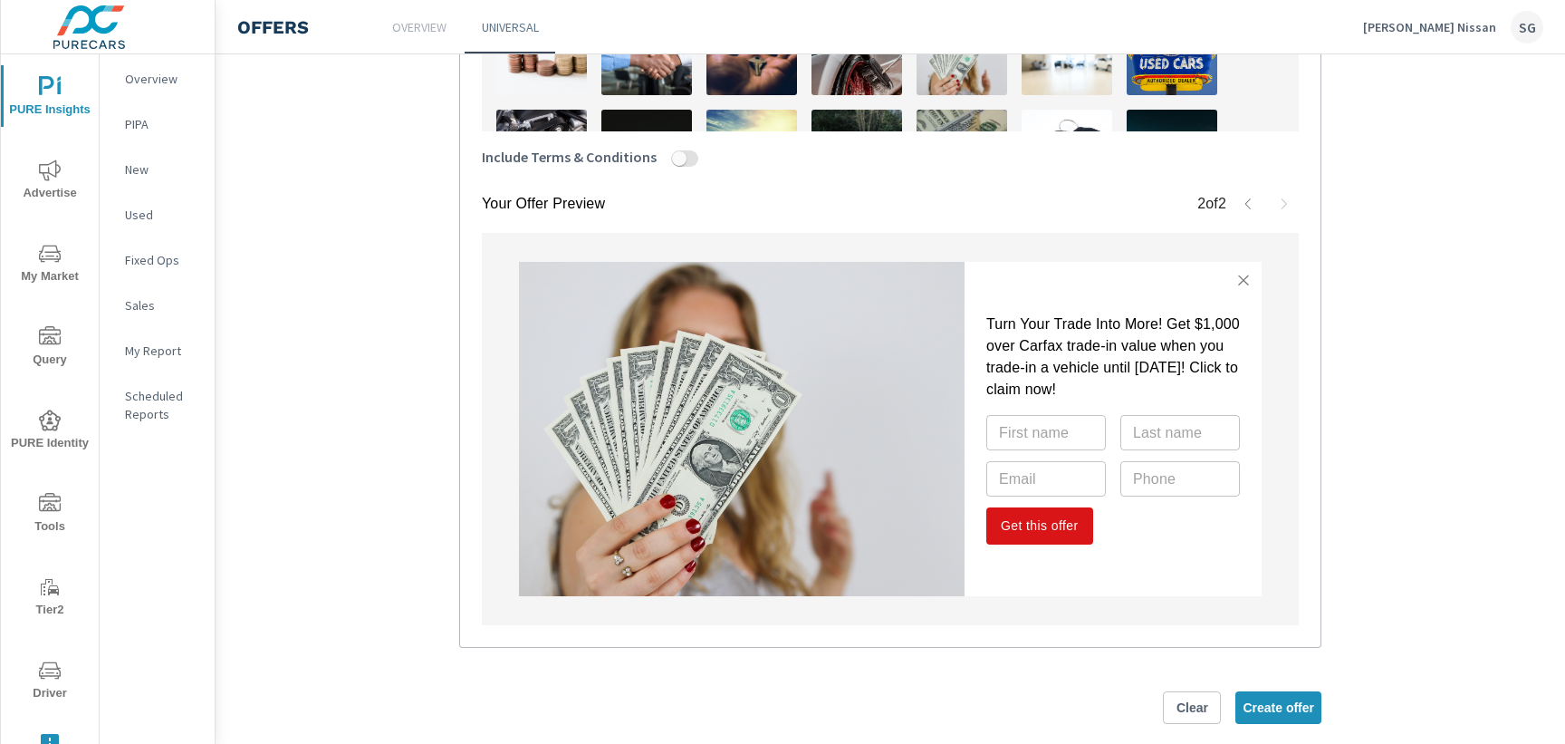
scroll to position [840, 0]
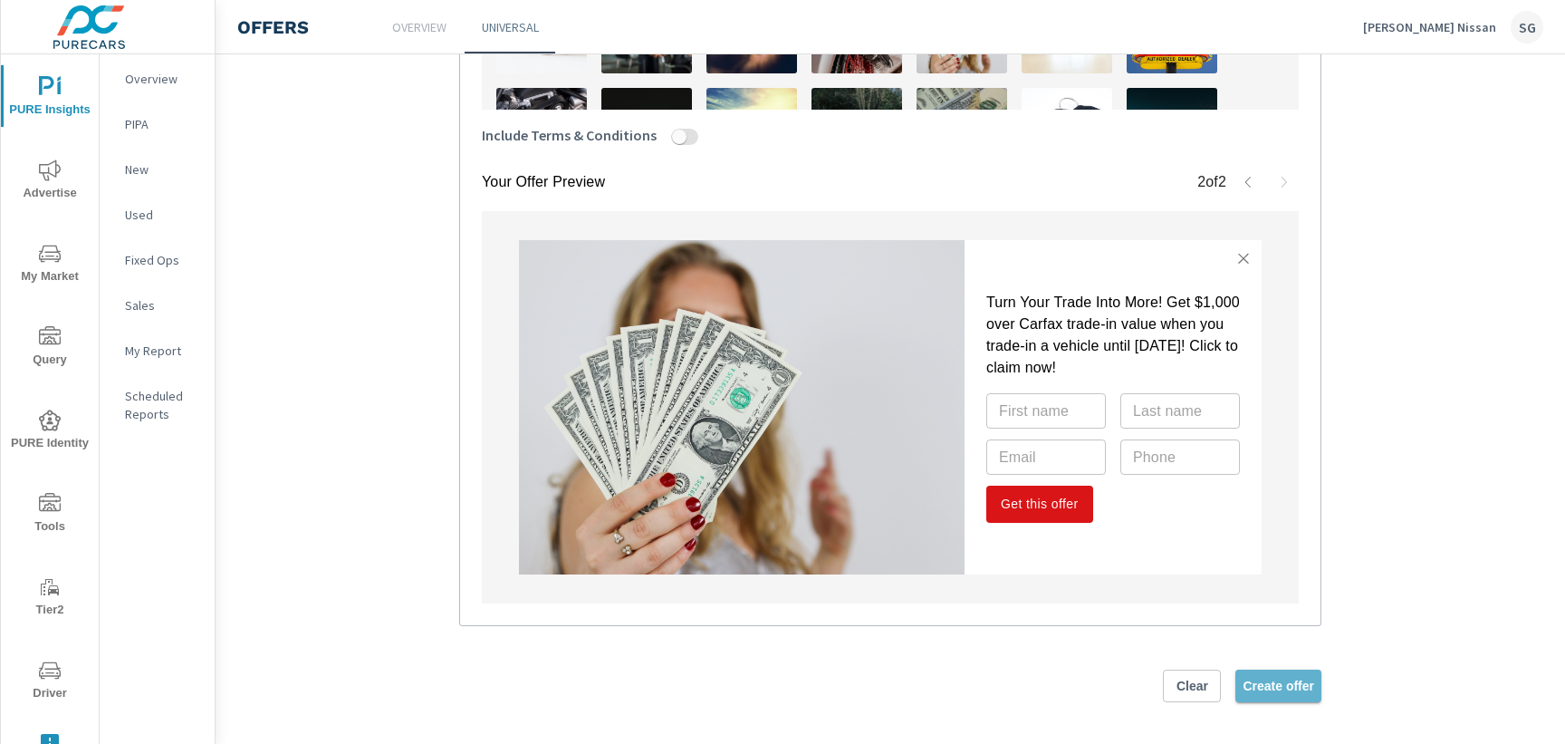
click at [1265, 688] on span "Create offer" at bounding box center [1279, 685] width 72 height 16
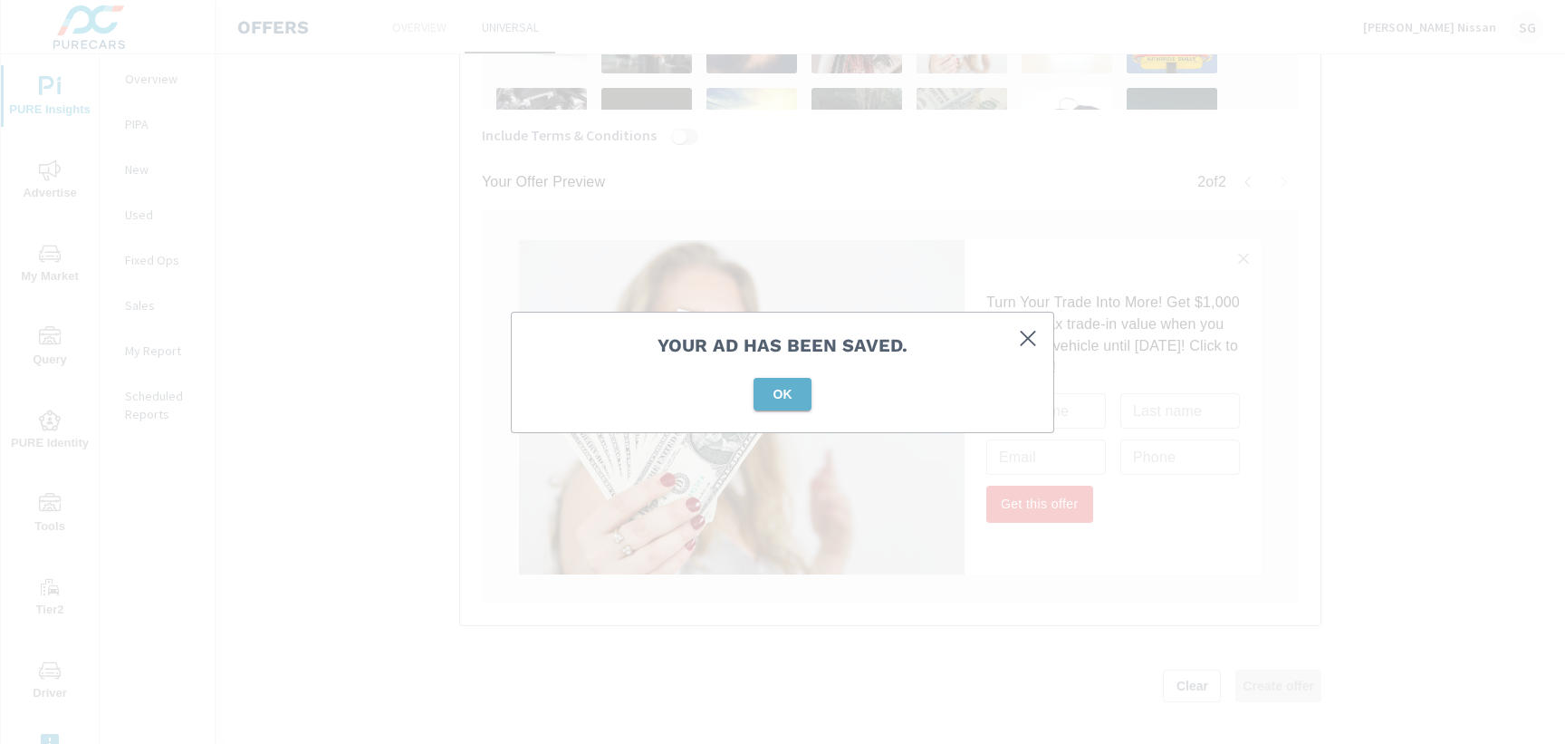
click at [788, 398] on span "OK" at bounding box center [782, 394] width 43 height 16
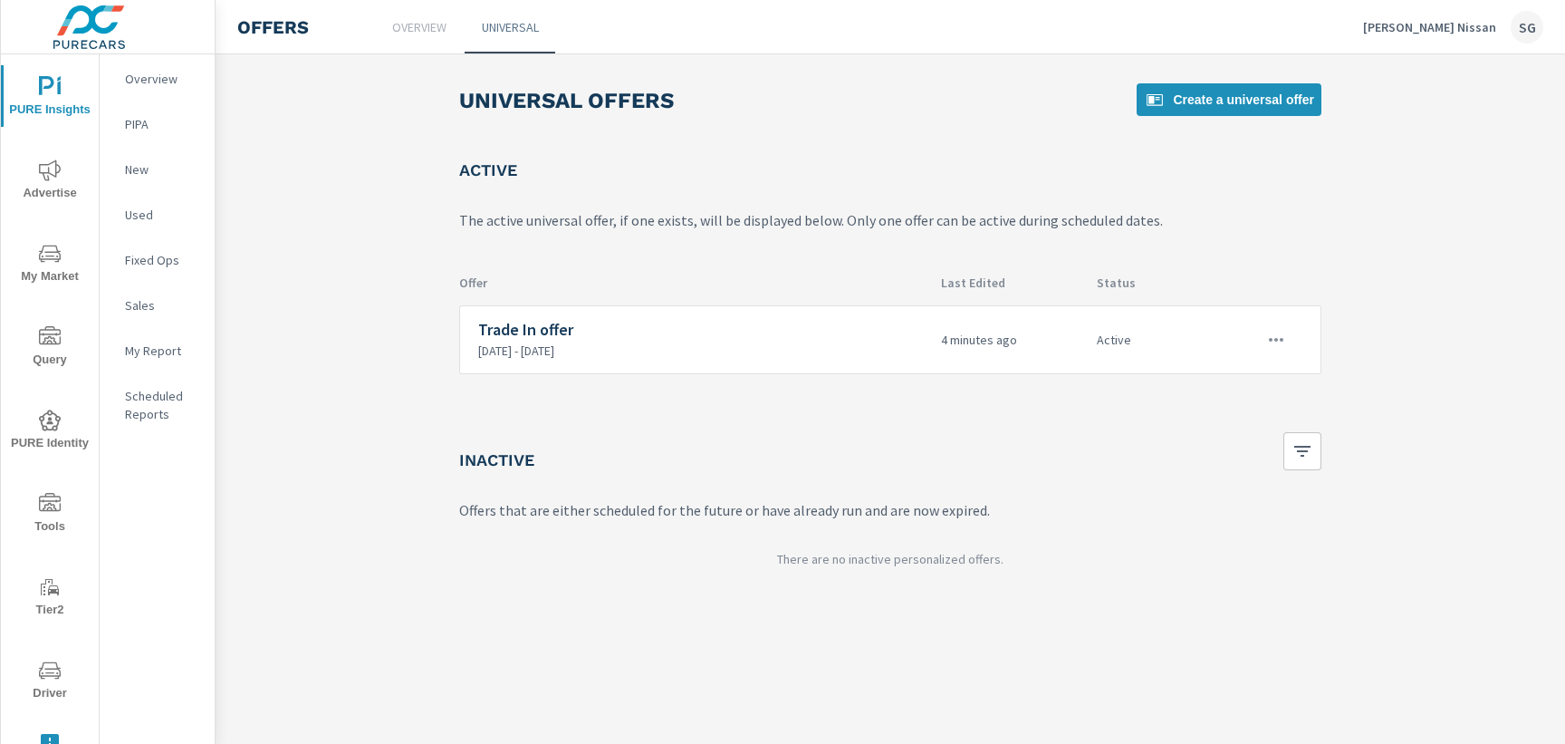
click at [361, 105] on main "Universal Offers Create a universal offer Active The active universal offer, if…" at bounding box center [890, 318] width 1349 height 528
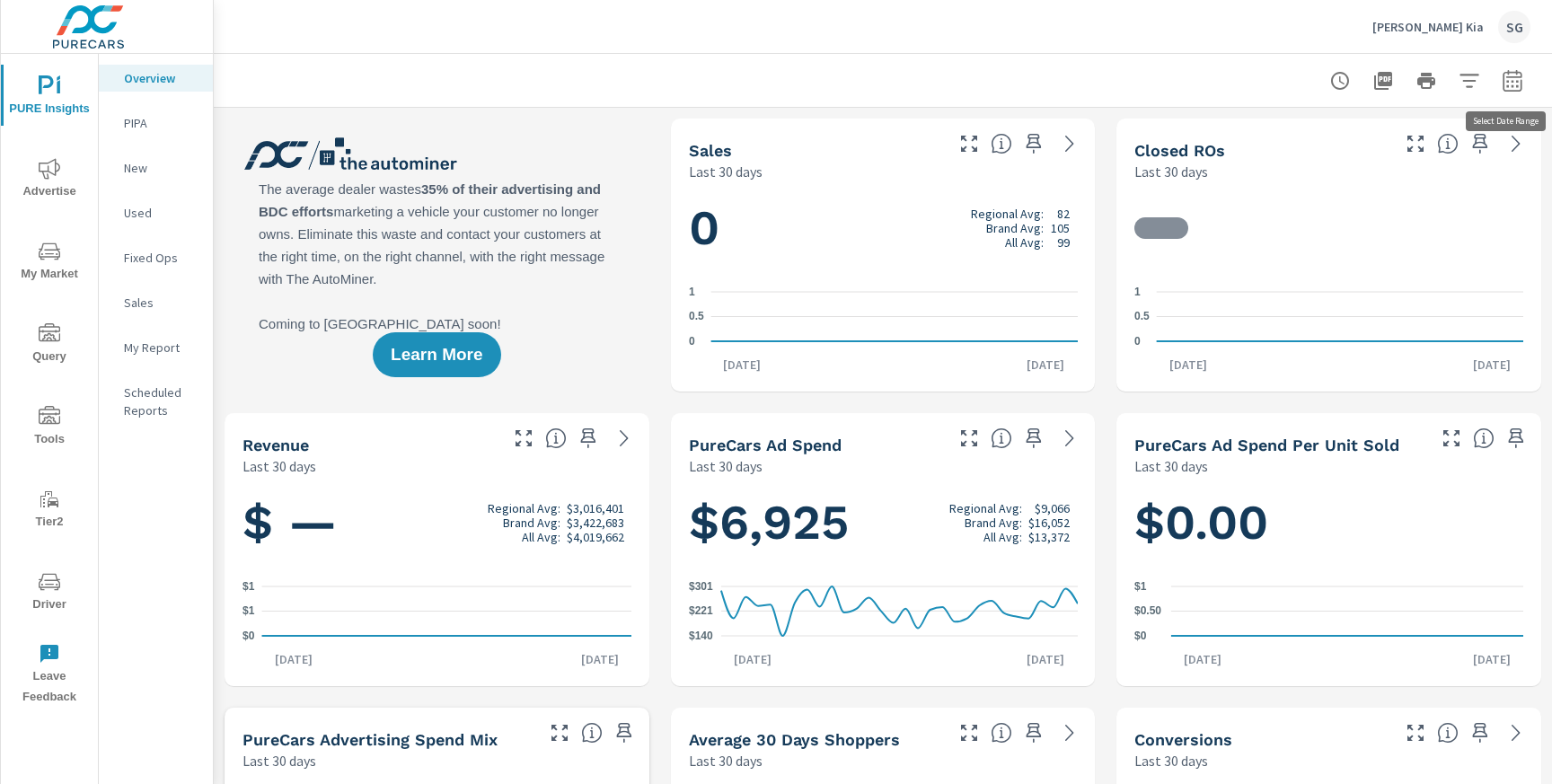
click at [1515, 79] on icon "button" at bounding box center [1512, 81] width 22 height 22
select select "Last 30 days"
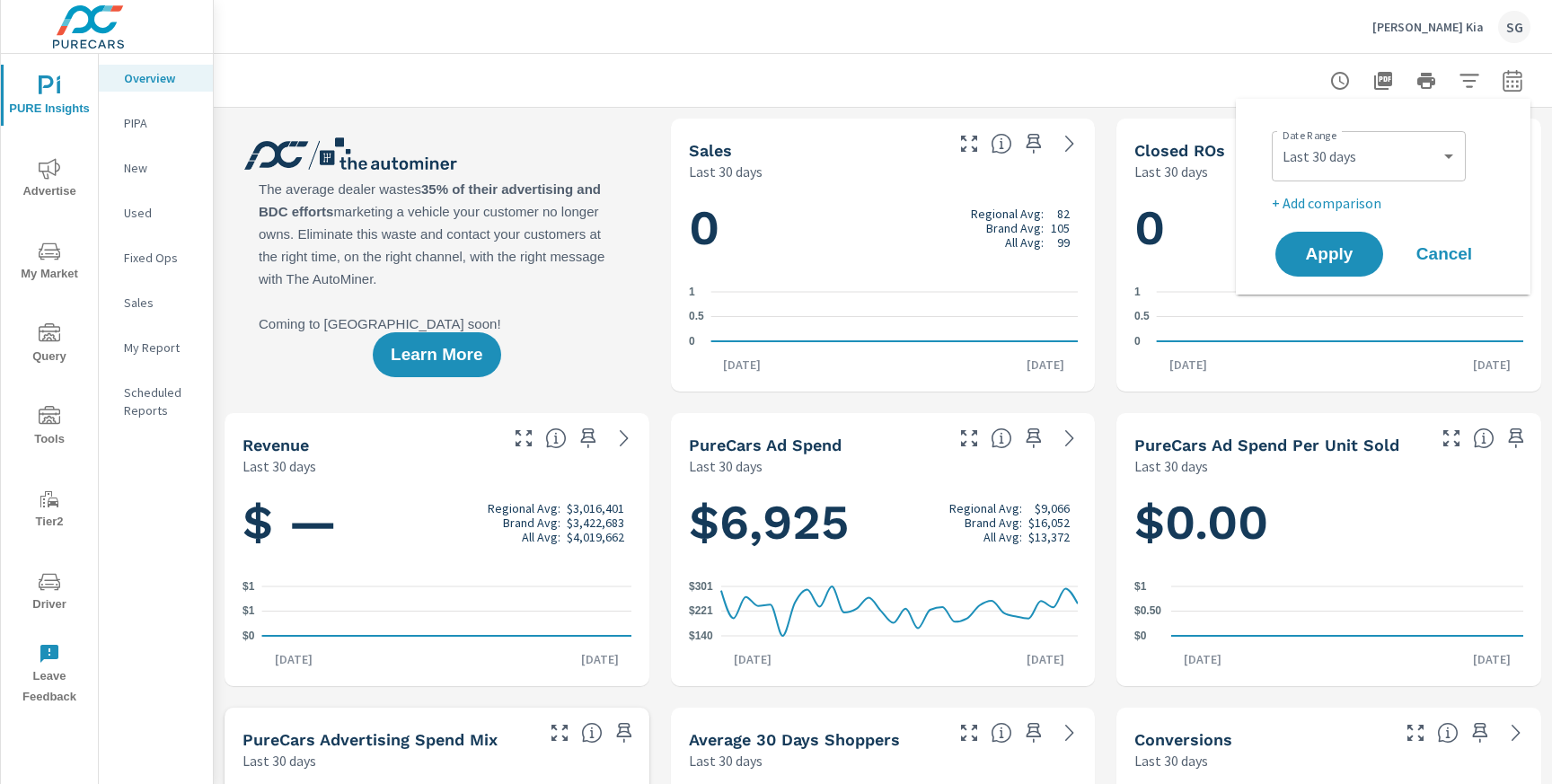
click at [1305, 209] on p "+ Add comparison" at bounding box center [1386, 203] width 230 height 22
select select "Previous period"
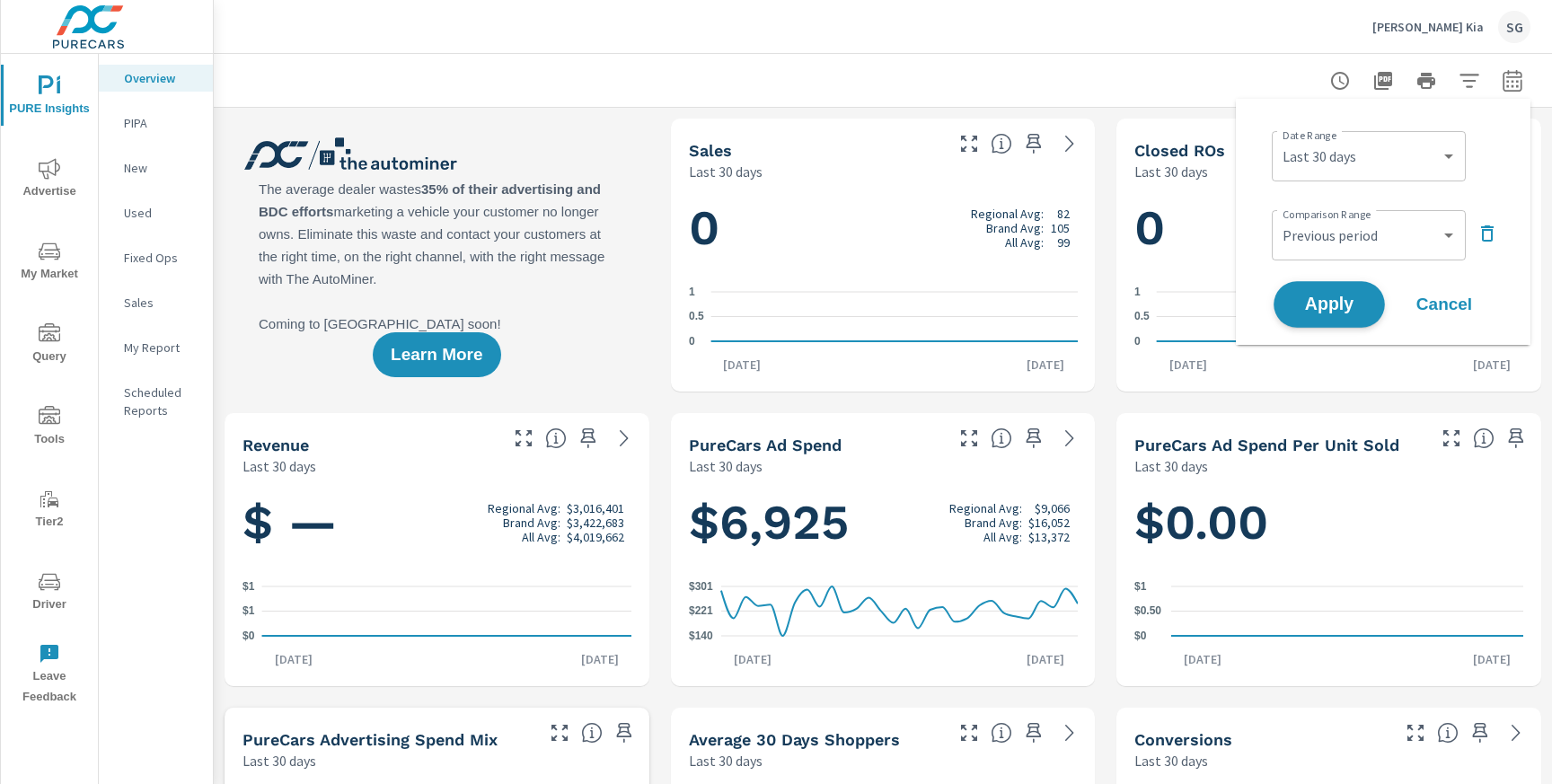
click at [1317, 304] on span "Apply" at bounding box center [1329, 304] width 73 height 17
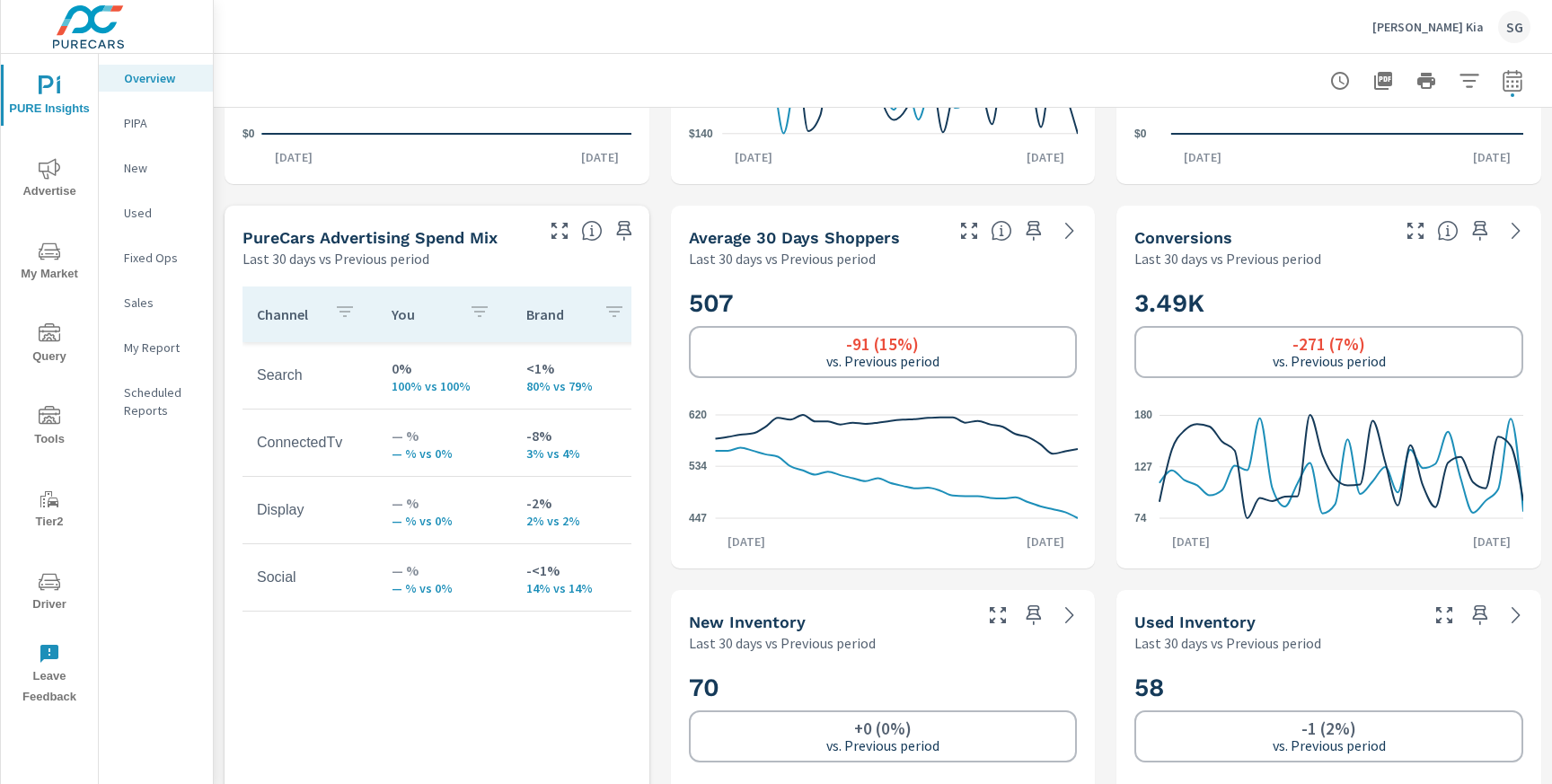
scroll to position [689, 0]
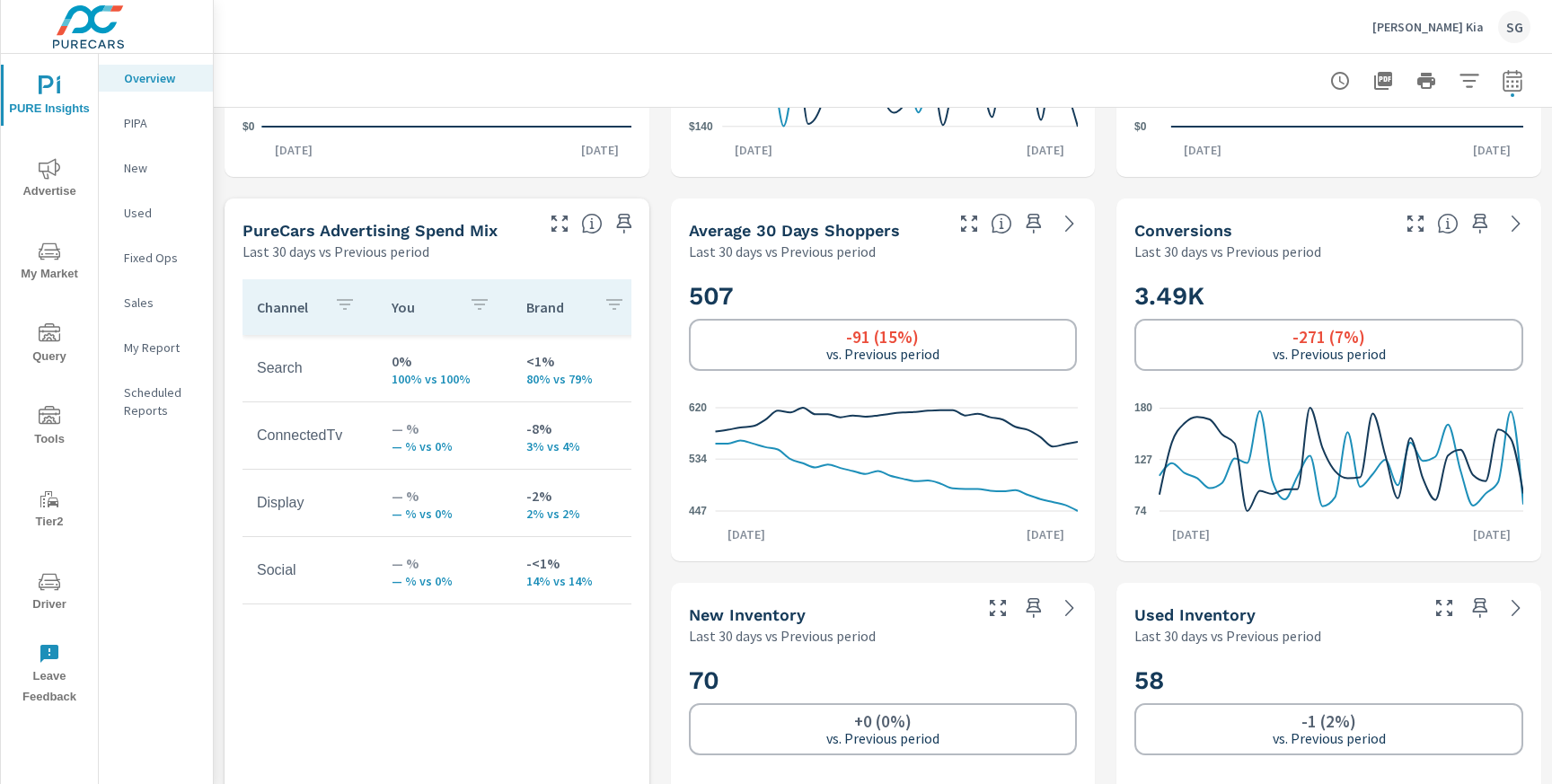
click at [59, 179] on span "Advertise" at bounding box center [49, 179] width 86 height 44
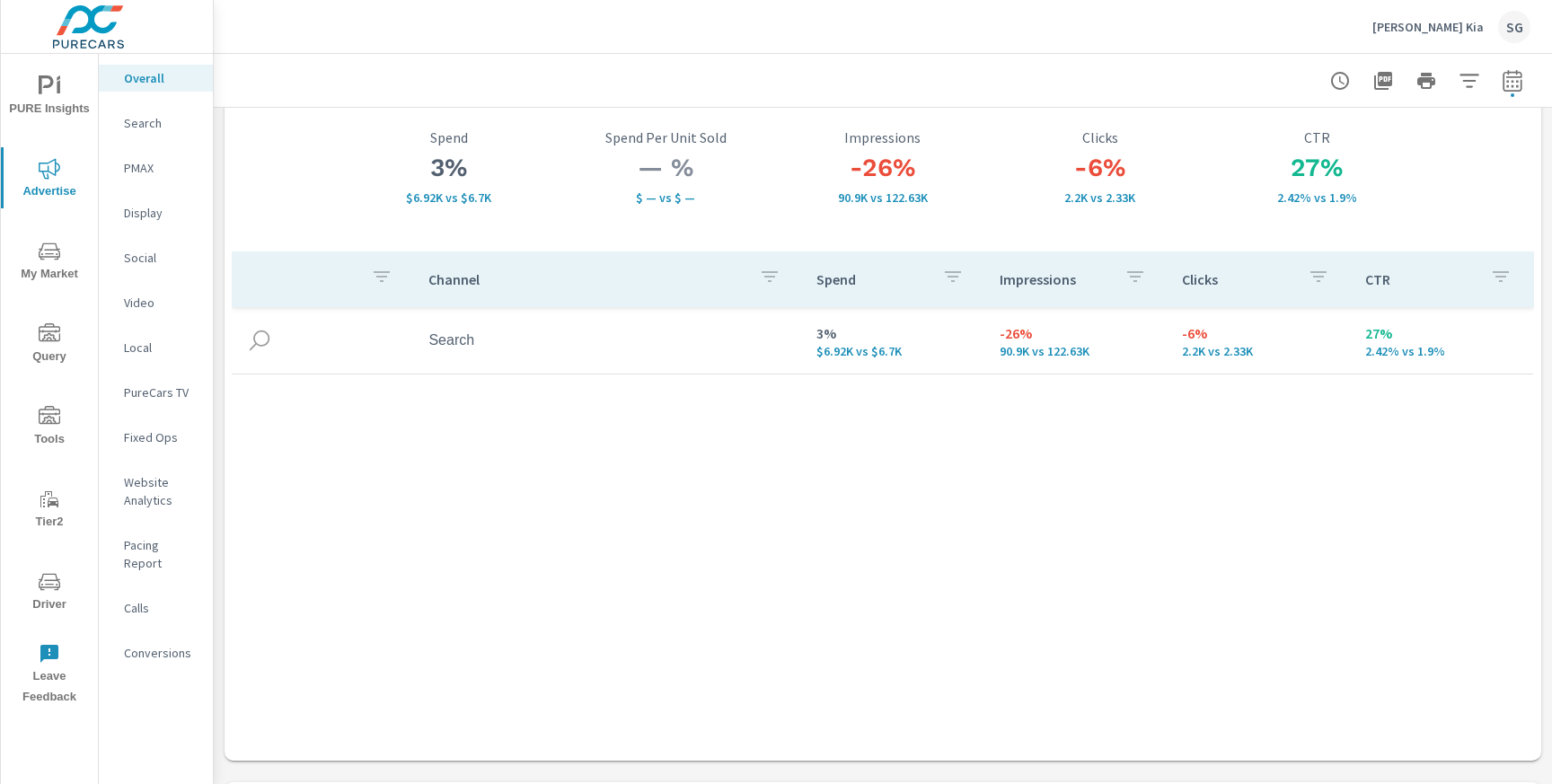
scroll to position [90, 0]
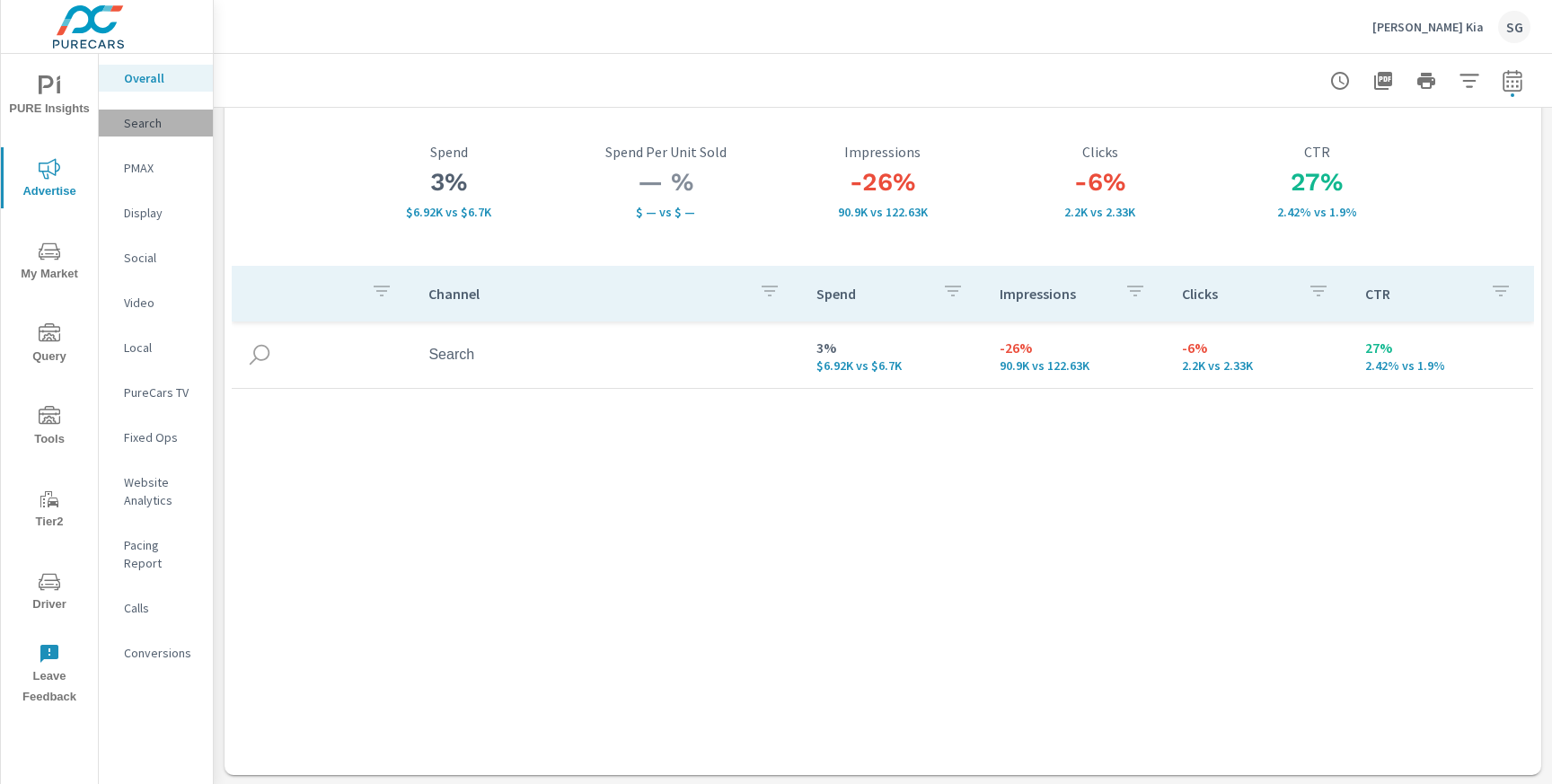
click at [142, 127] on p "Search" at bounding box center [161, 123] width 74 height 18
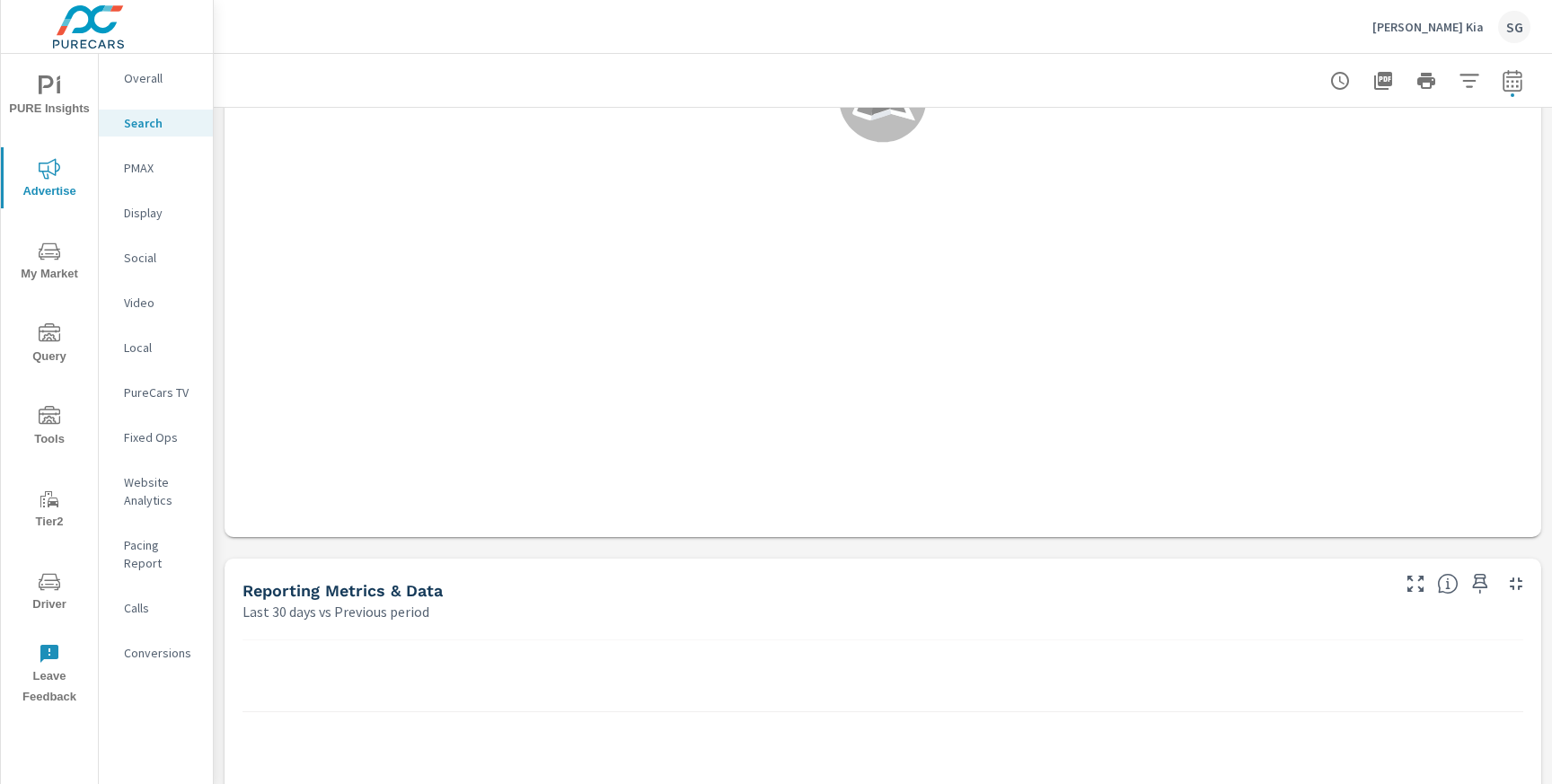
scroll to position [799, 0]
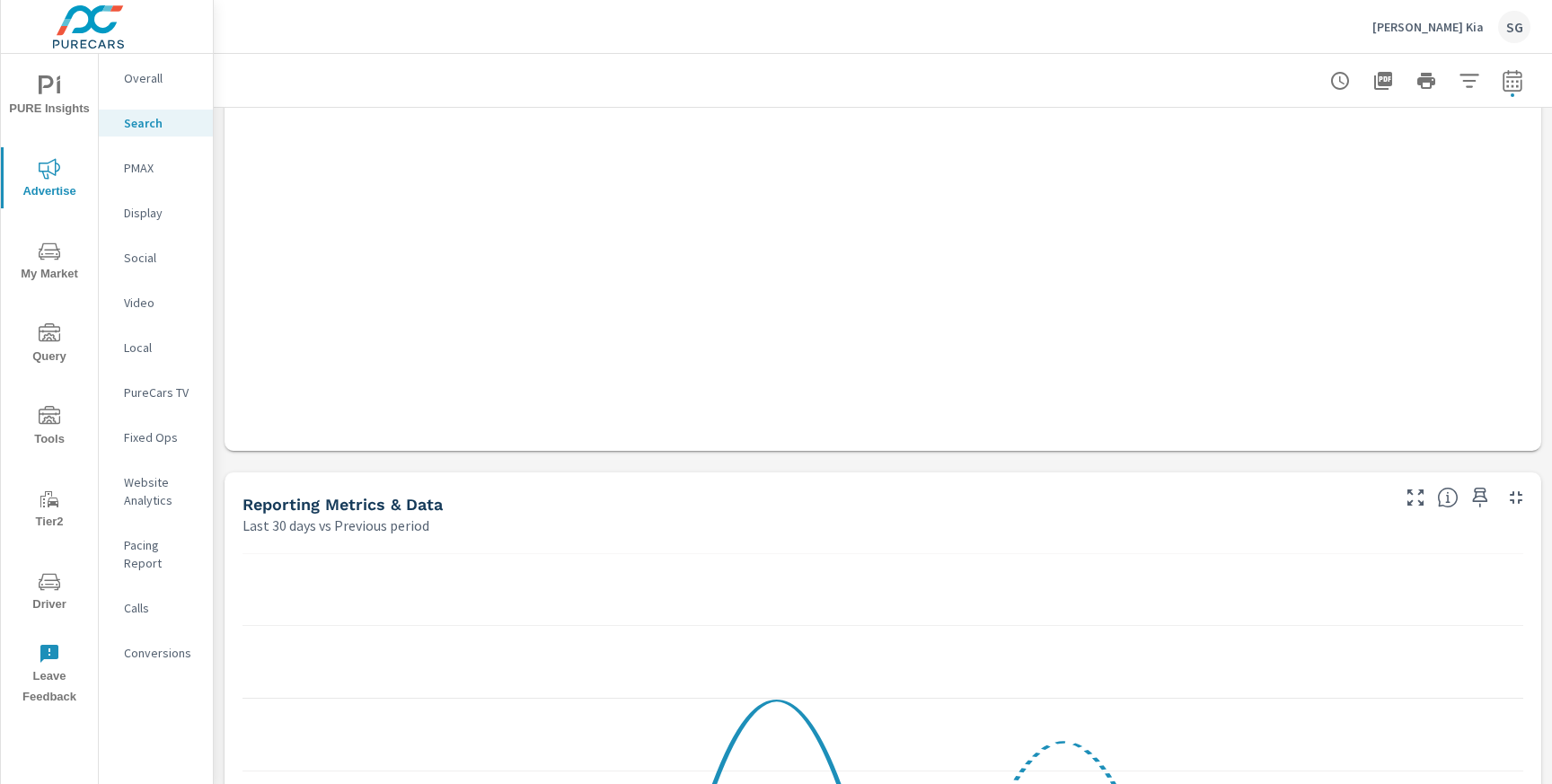
click at [154, 174] on p "PMAX" at bounding box center [161, 168] width 74 height 18
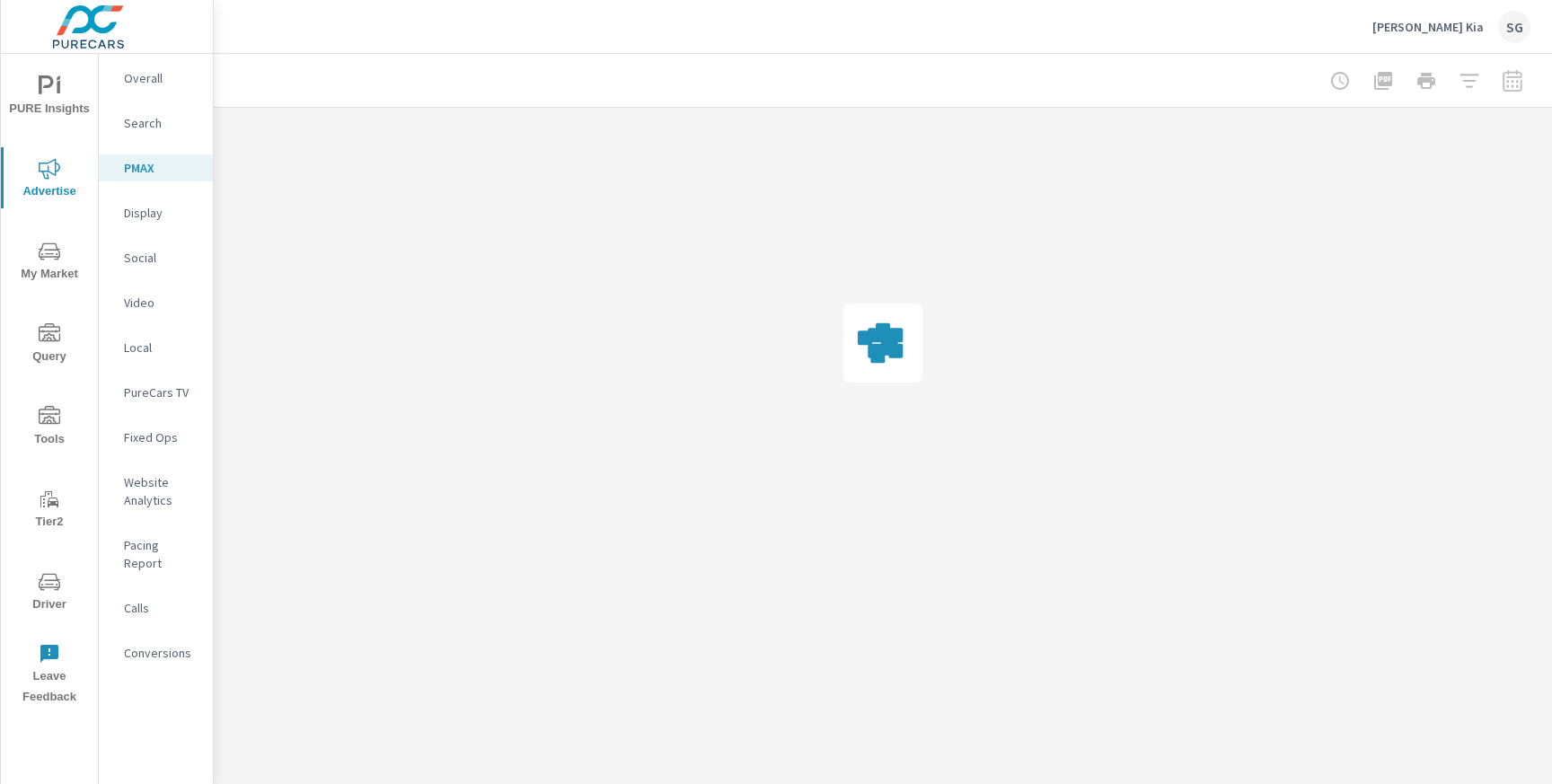
click at [154, 174] on p "PMAX" at bounding box center [161, 168] width 74 height 18
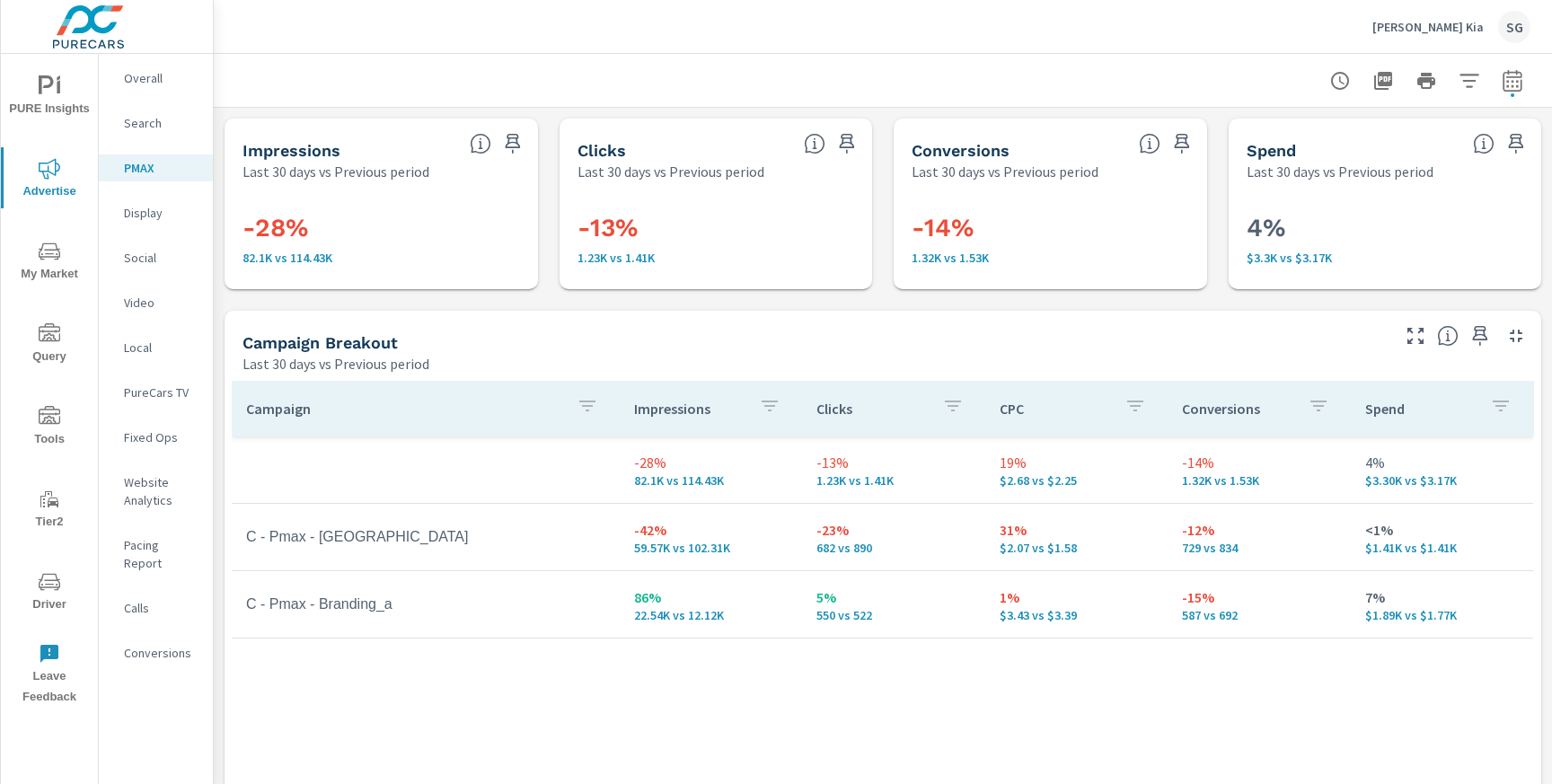
click at [151, 599] on p "Calls" at bounding box center [161, 608] width 74 height 18
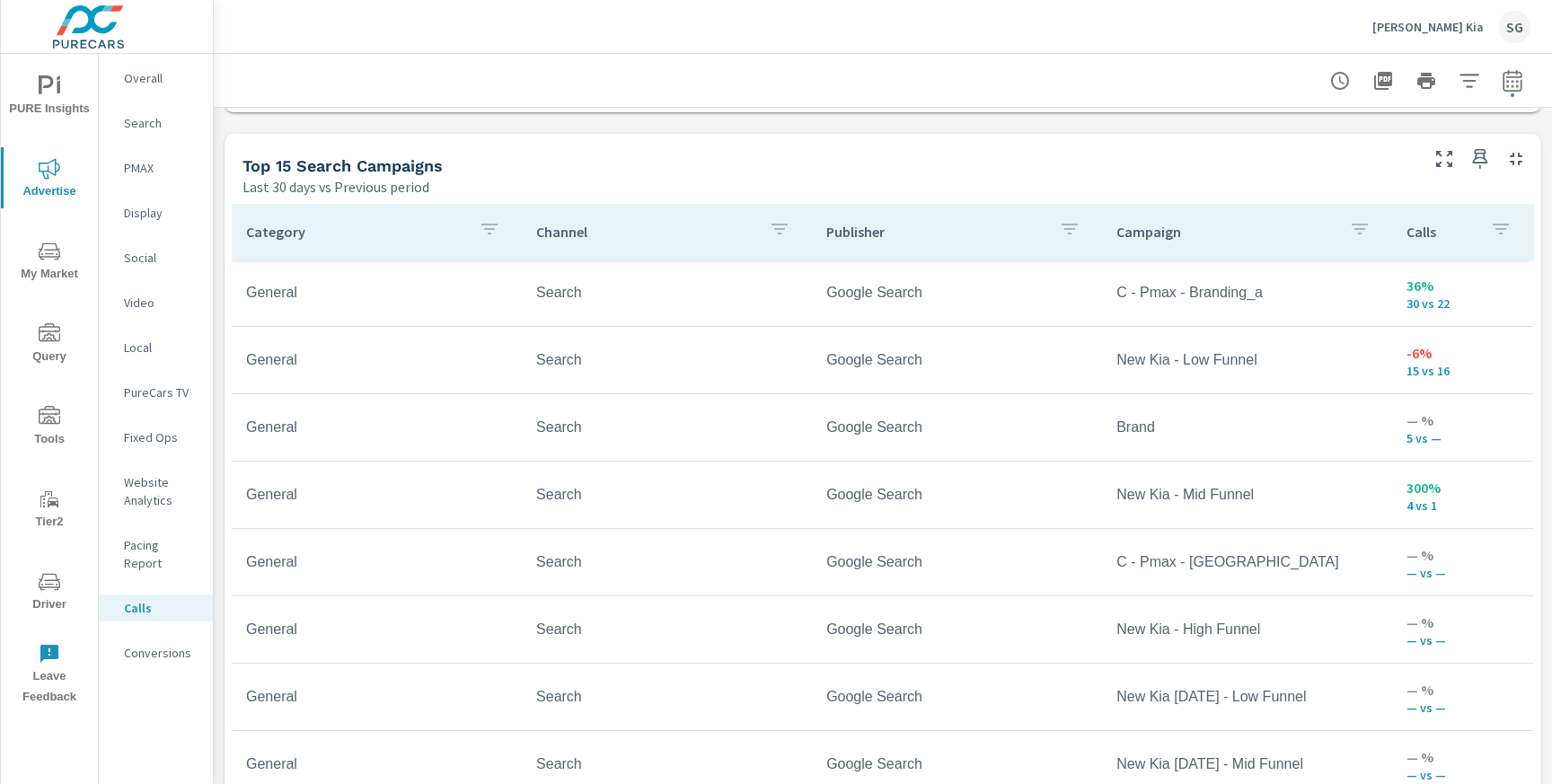
scroll to position [1138, 0]
click at [160, 643] on p "Conversions" at bounding box center [161, 652] width 74 height 18
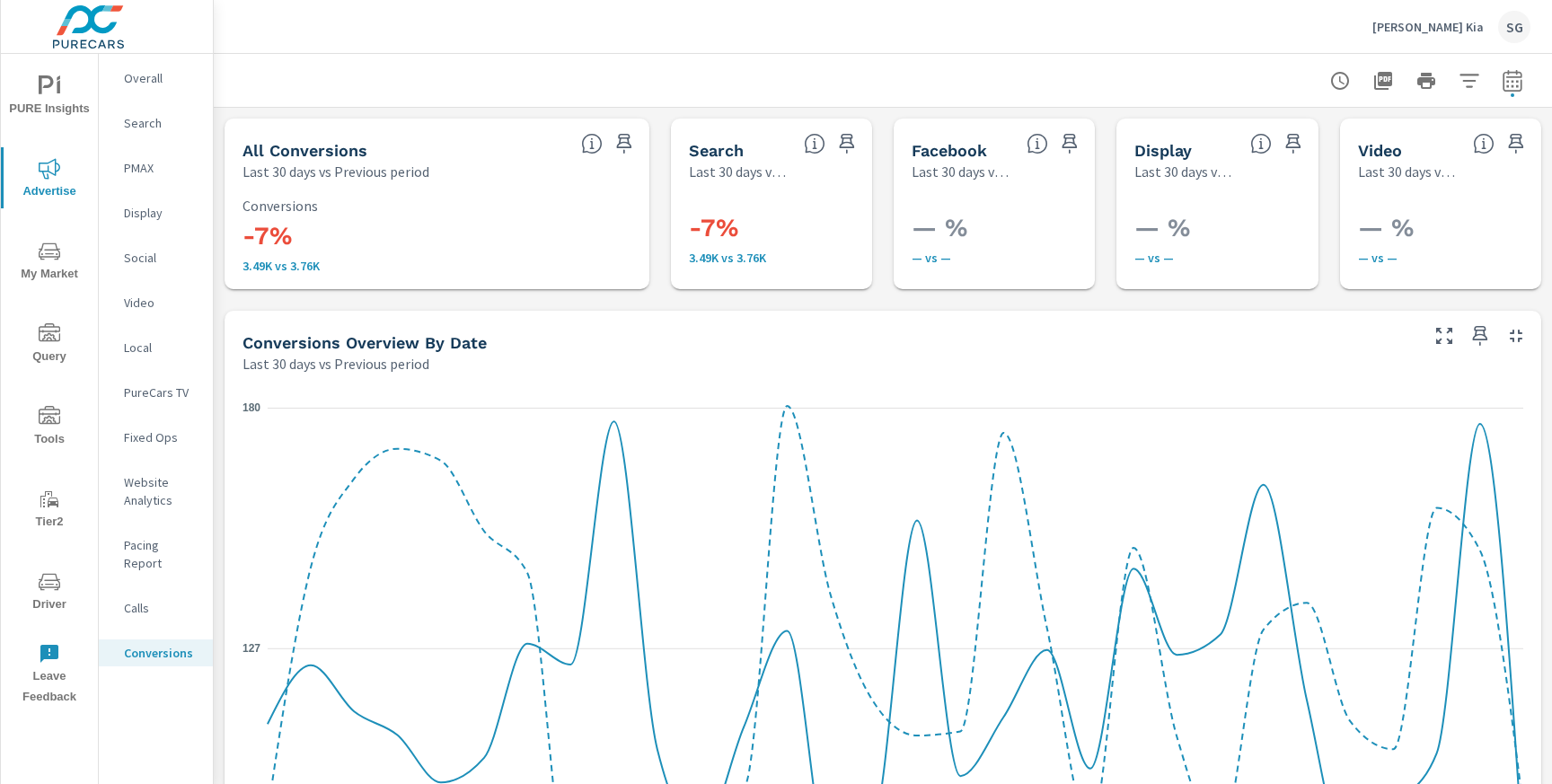
click at [225, 333] on div "Conversions Overview By Date Last 30 days vs Previous period" at bounding box center [823, 342] width 1198 height 63
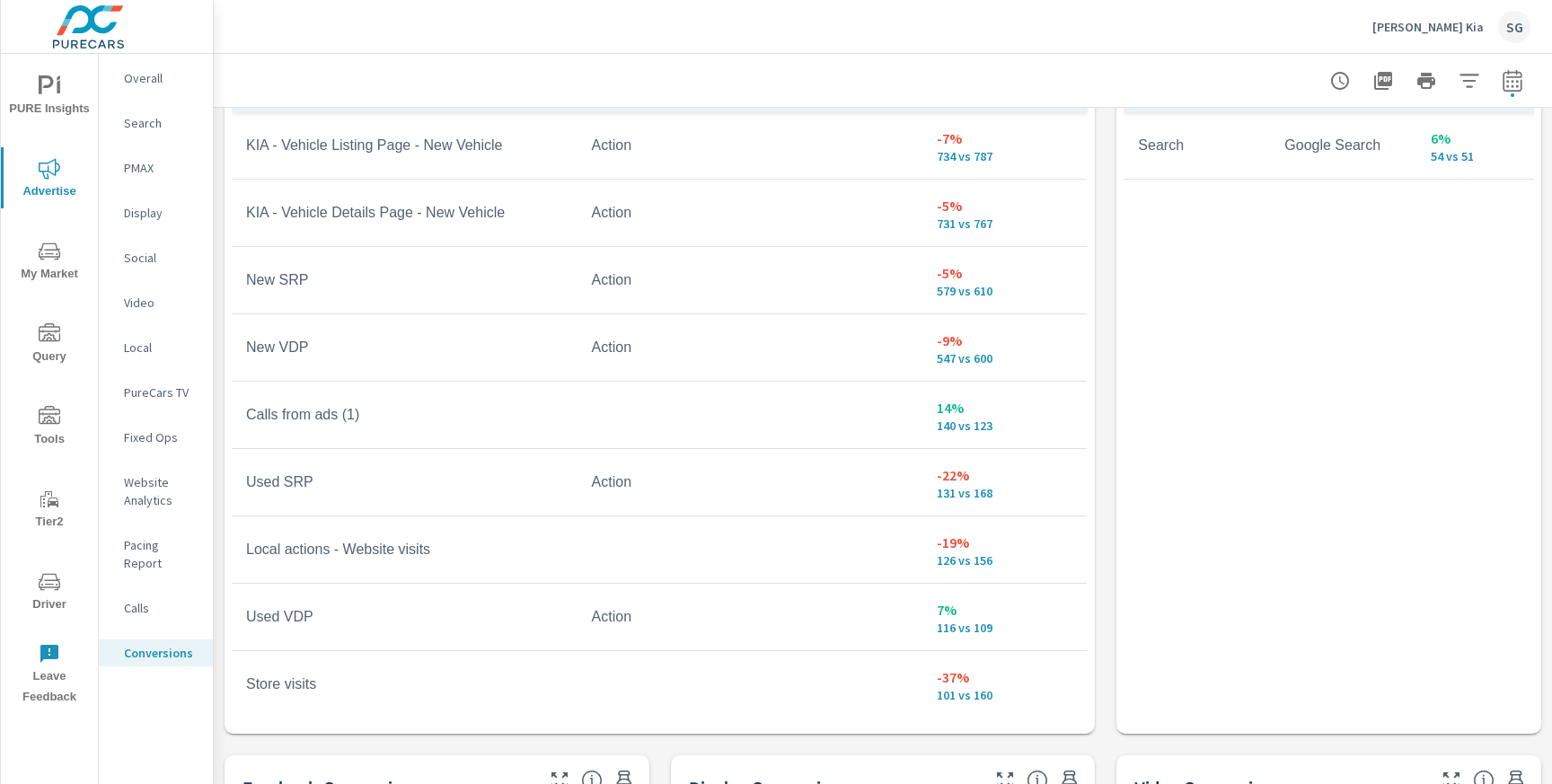
scroll to position [1093, 0]
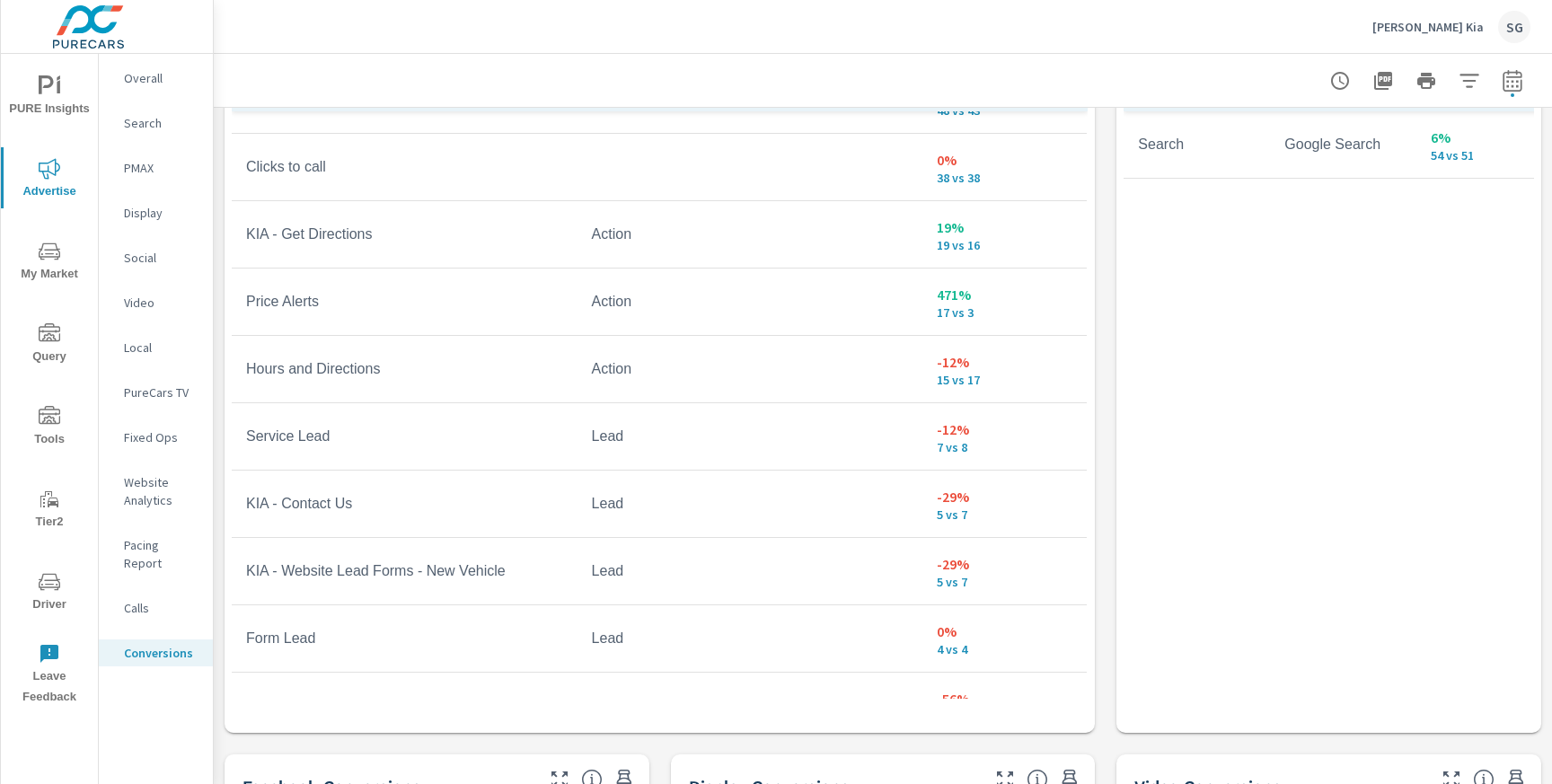
scroll to position [442, 0]
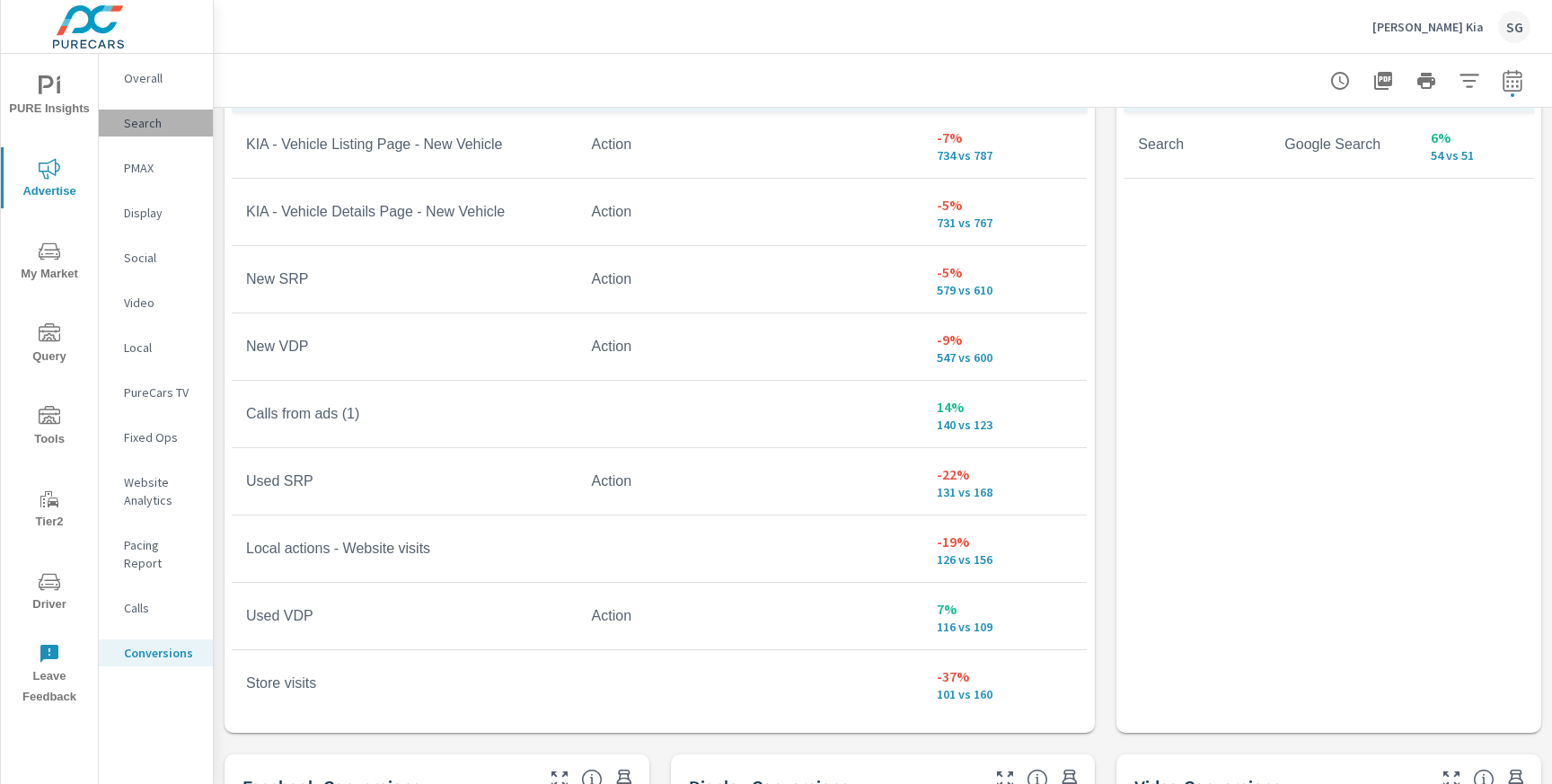
click at [138, 130] on p "Search" at bounding box center [161, 123] width 74 height 18
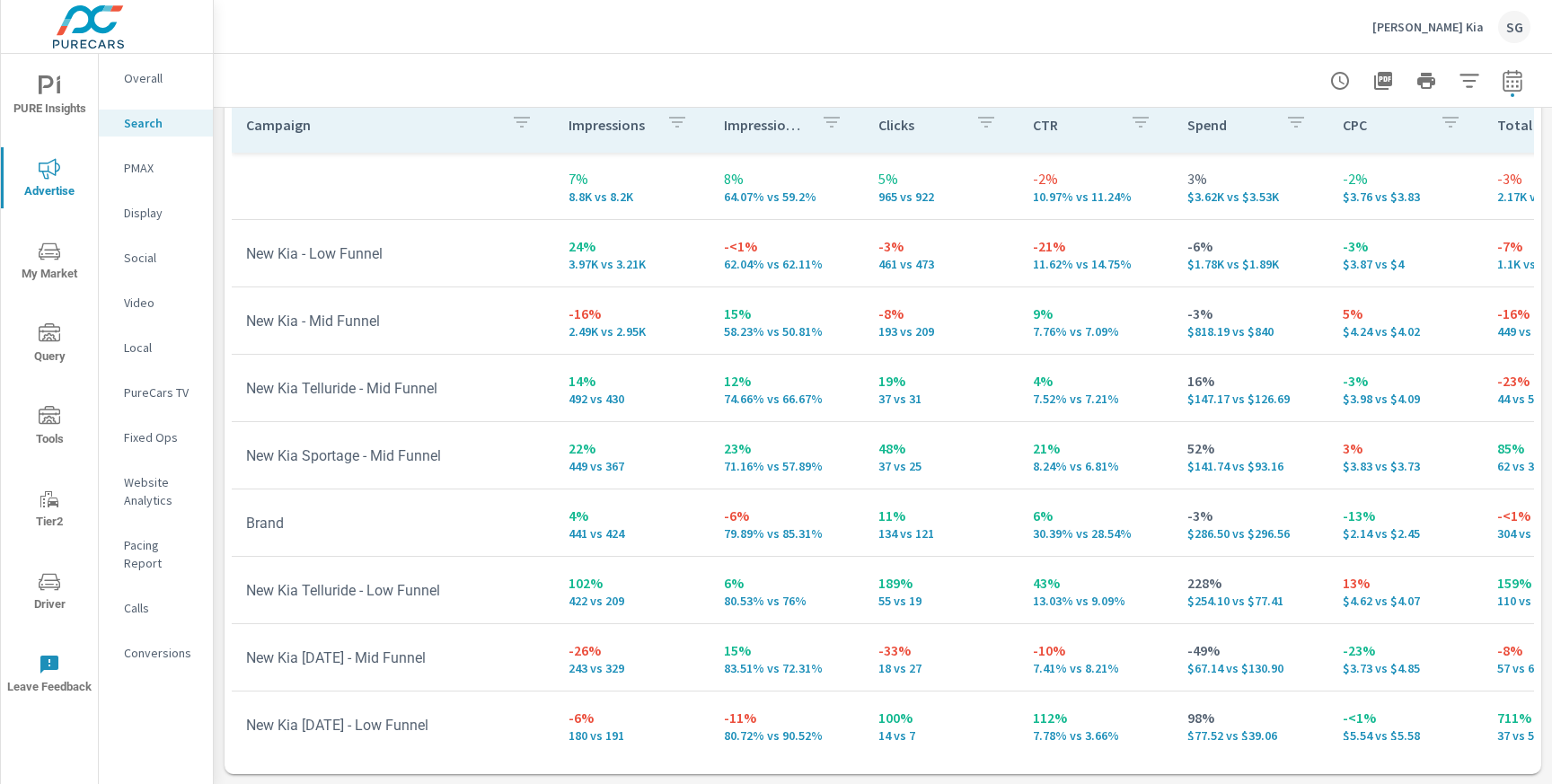
scroll to position [1822, 0]
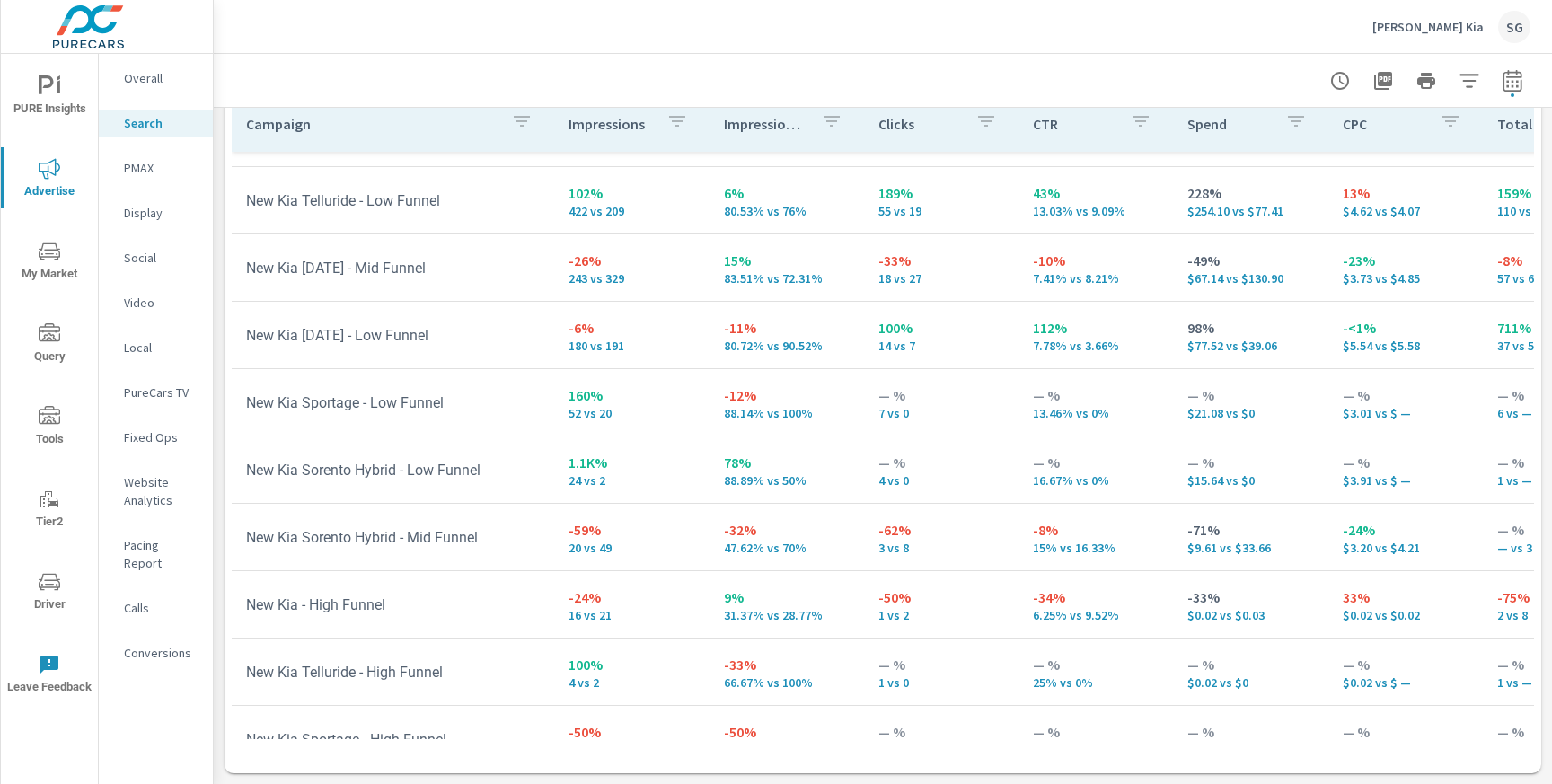
scroll to position [423, 0]
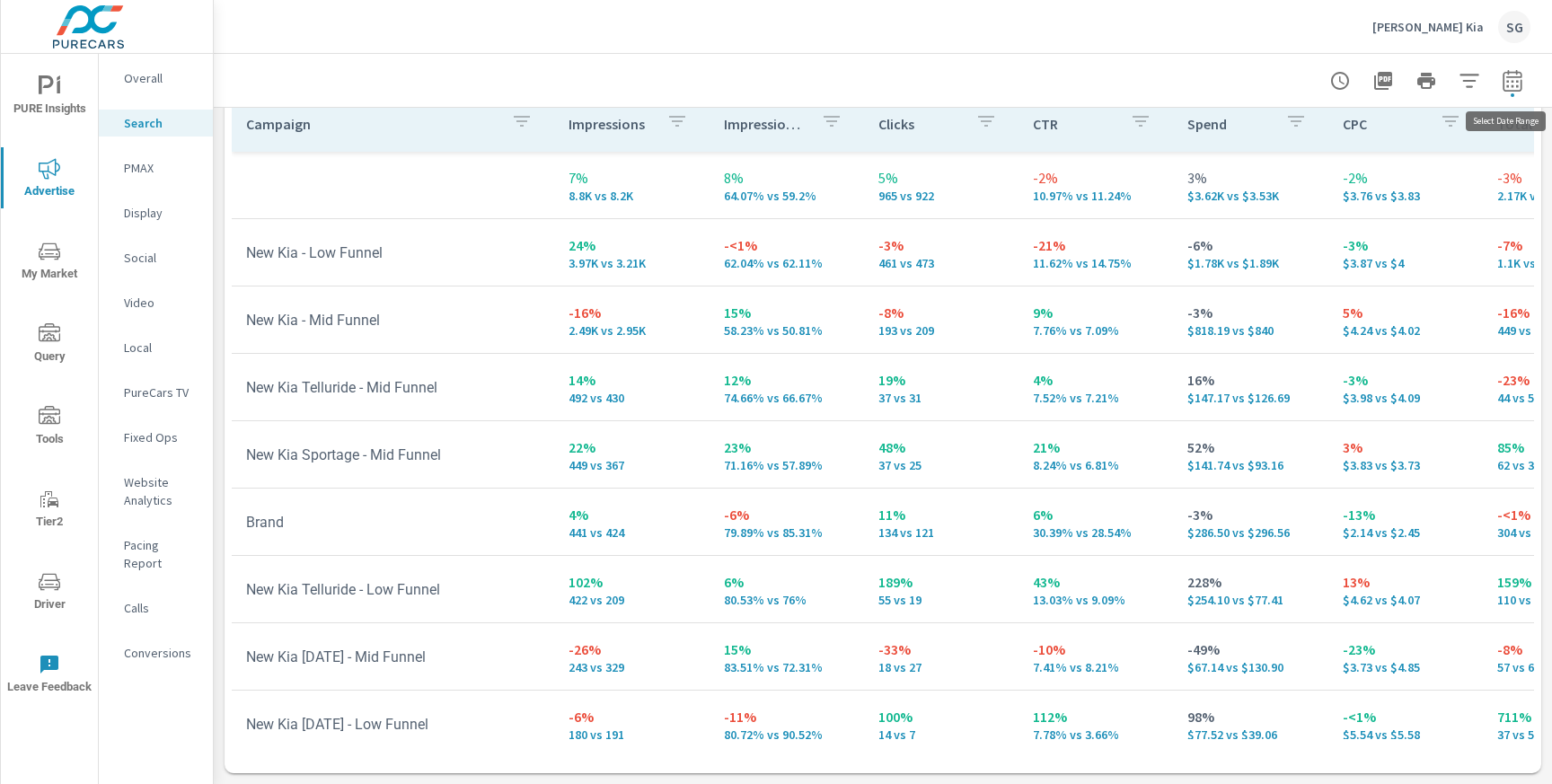
click at [1510, 88] on icon "button" at bounding box center [1512, 81] width 22 height 22
select select "Last 30 days"
select select "Previous period"
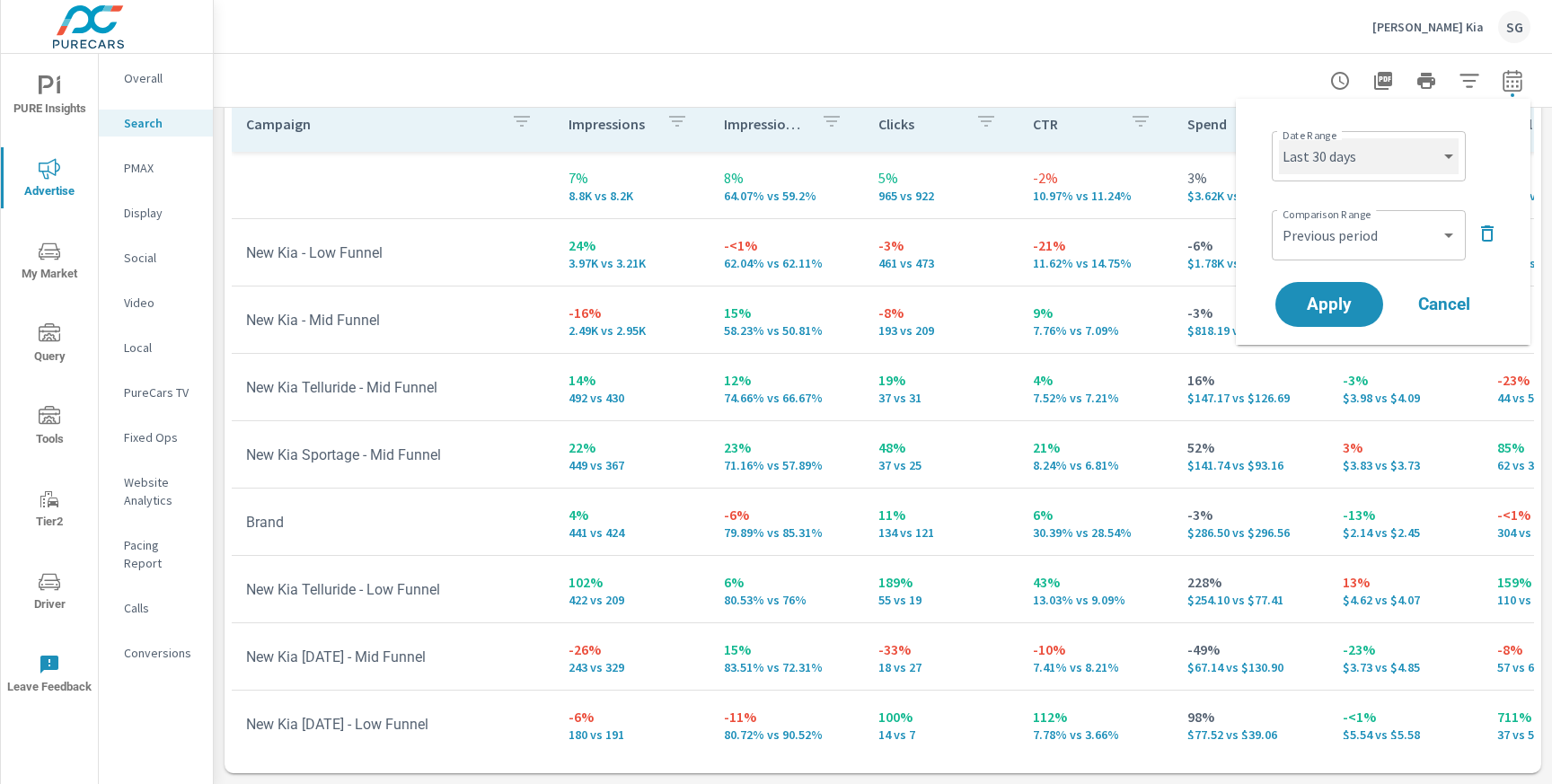
click at [1393, 158] on select "Custom [DATE] Last week Last 7 days Last 14 days Last 30 days Last 45 days Last…" at bounding box center [1369, 156] width 179 height 36
click at [1279, 138] on select "Custom [DATE] Last week Last 7 days Last 14 days Last 30 days Last 45 days Last…" at bounding box center [1369, 156] width 179 height 36
select select "Last month"
click at [1367, 293] on button "Apply" at bounding box center [1329, 303] width 111 height 47
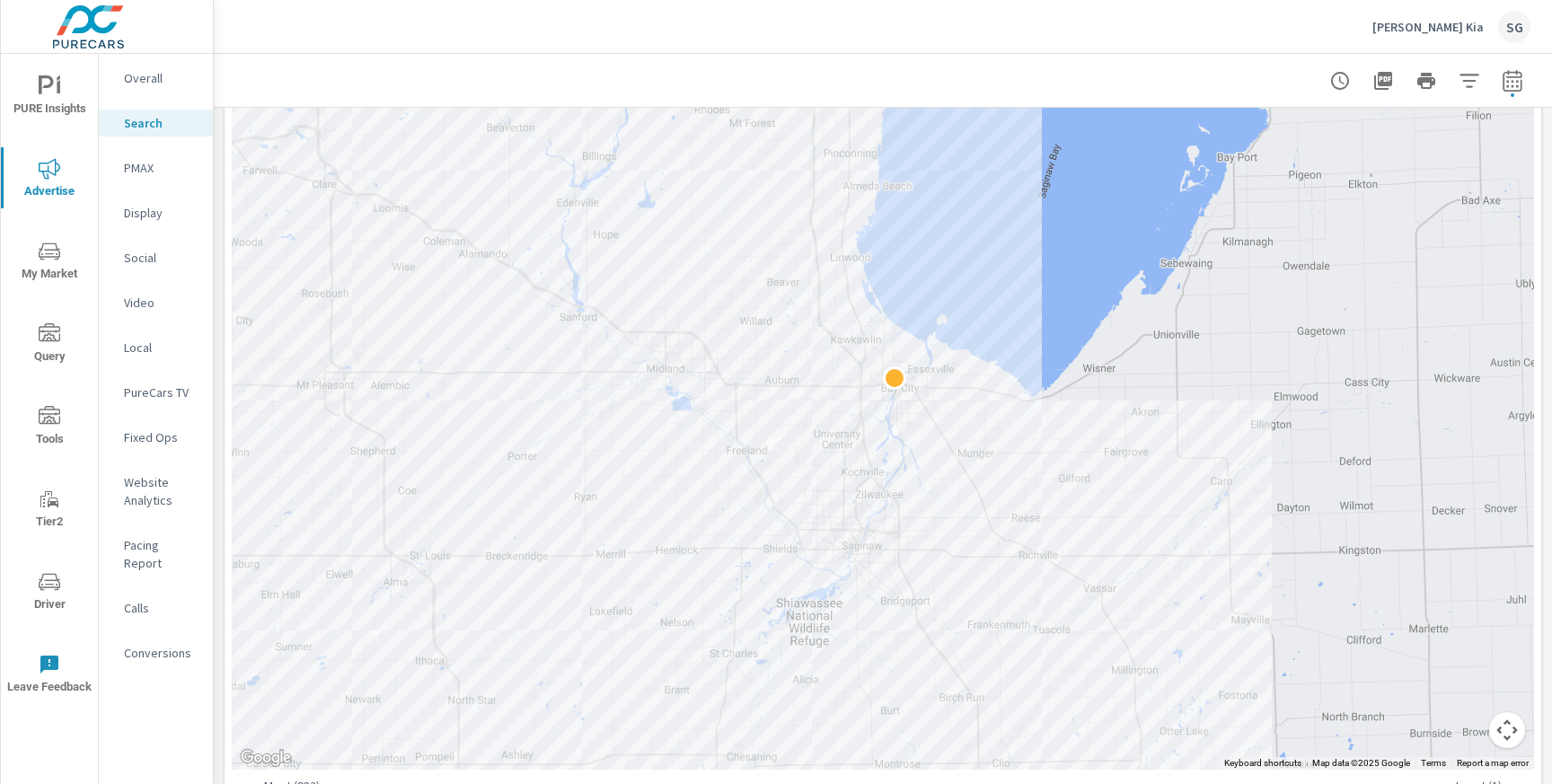
scroll to position [418, 0]
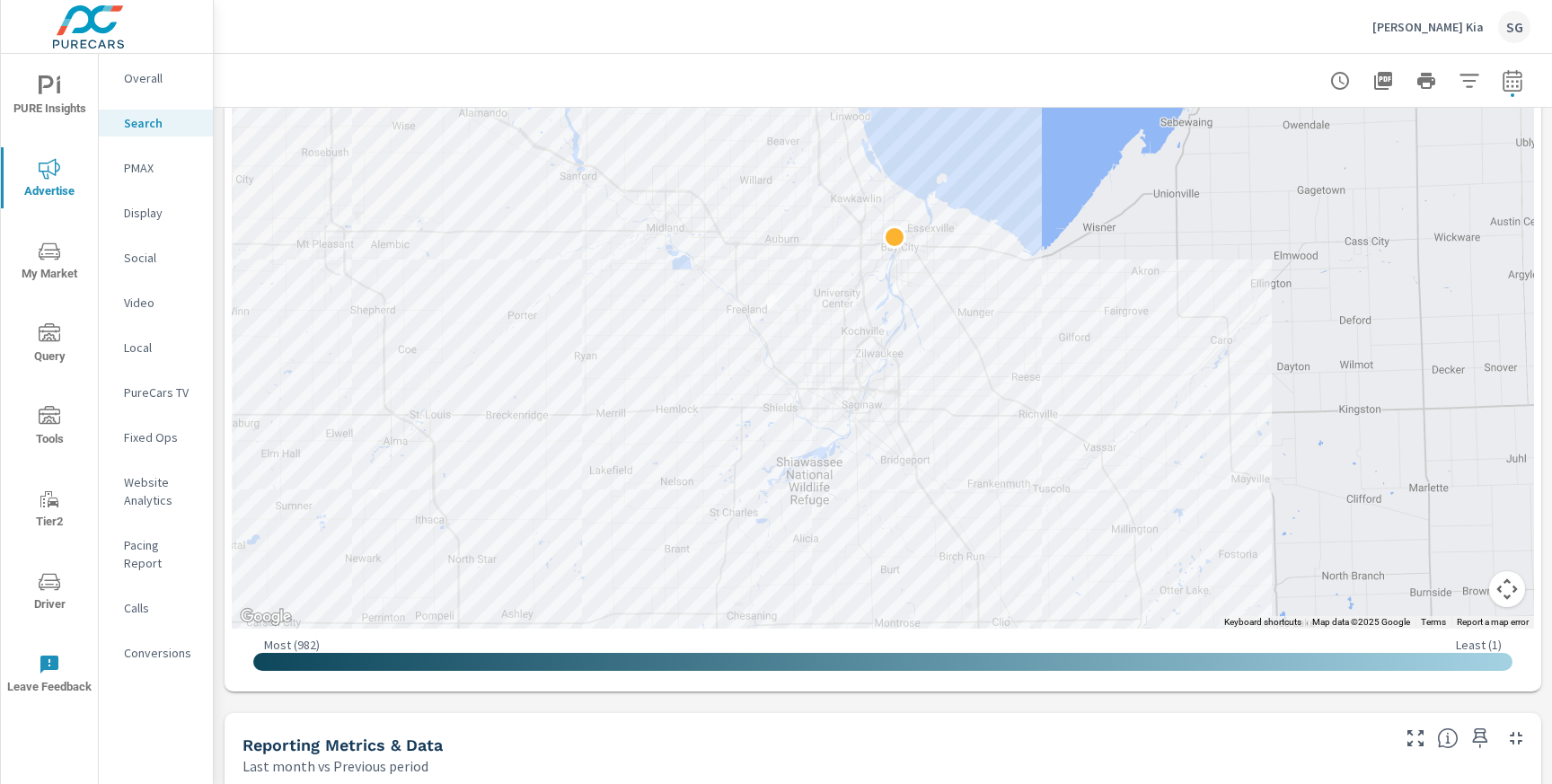
scroll to position [518, 0]
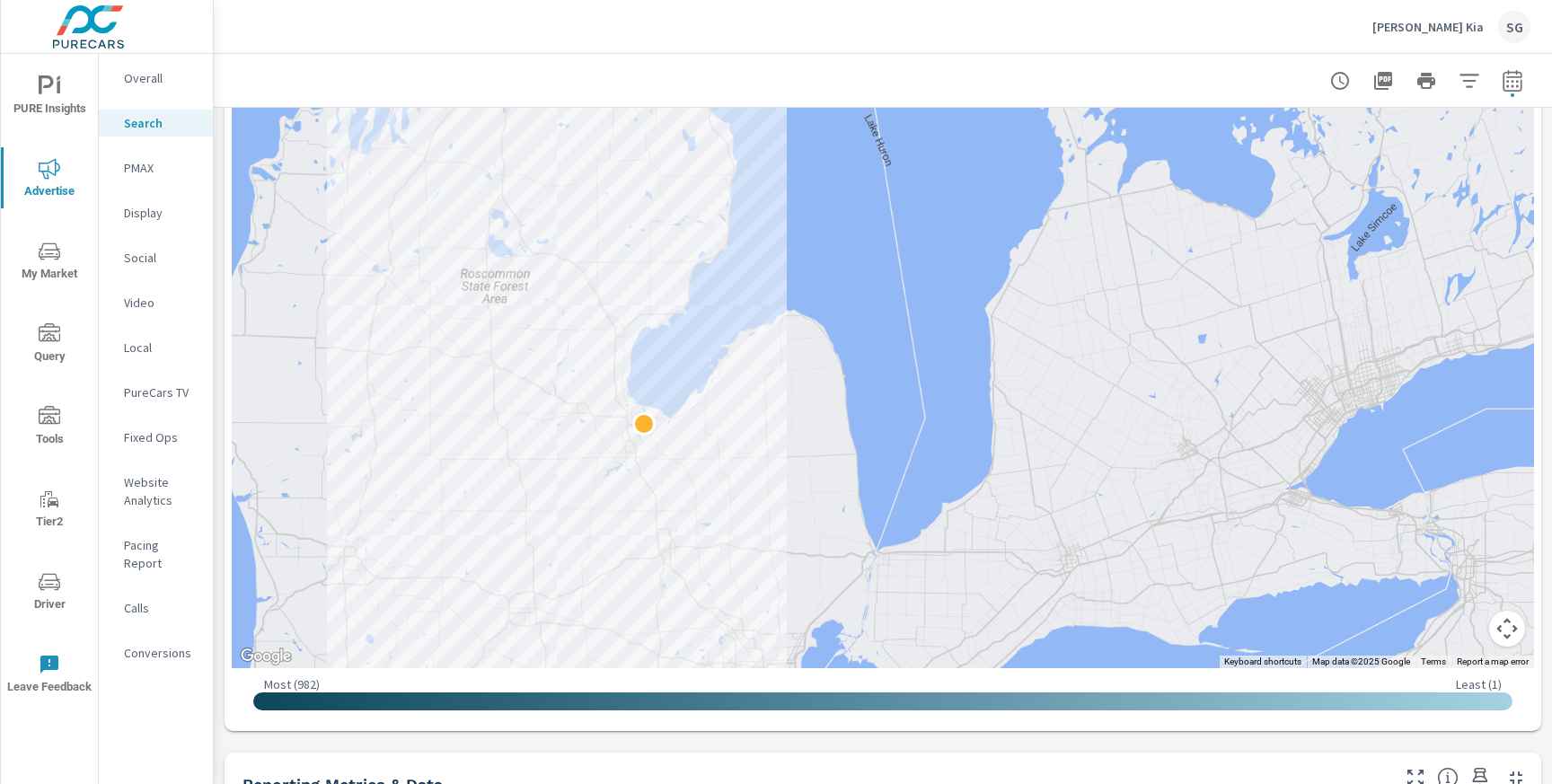
click at [690, 362] on div at bounding box center [883, 265] width 1302 height 806
click at [1502, 627] on button "Map camera controls" at bounding box center [1507, 628] width 36 height 36
click at [1463, 539] on button "Zoom in" at bounding box center [1462, 538] width 36 height 36
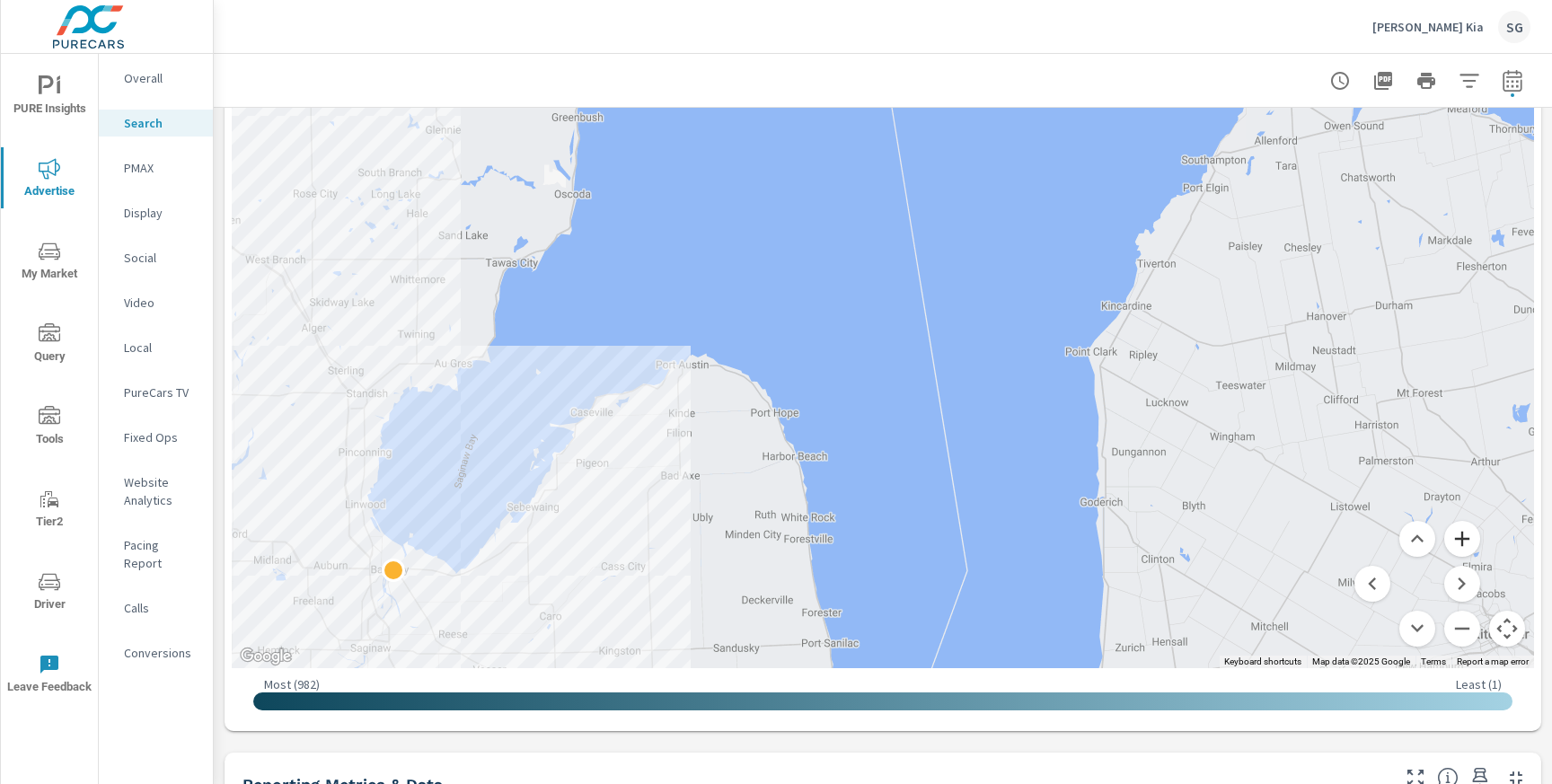
click at [1463, 539] on button "Zoom in" at bounding box center [1462, 538] width 36 height 36
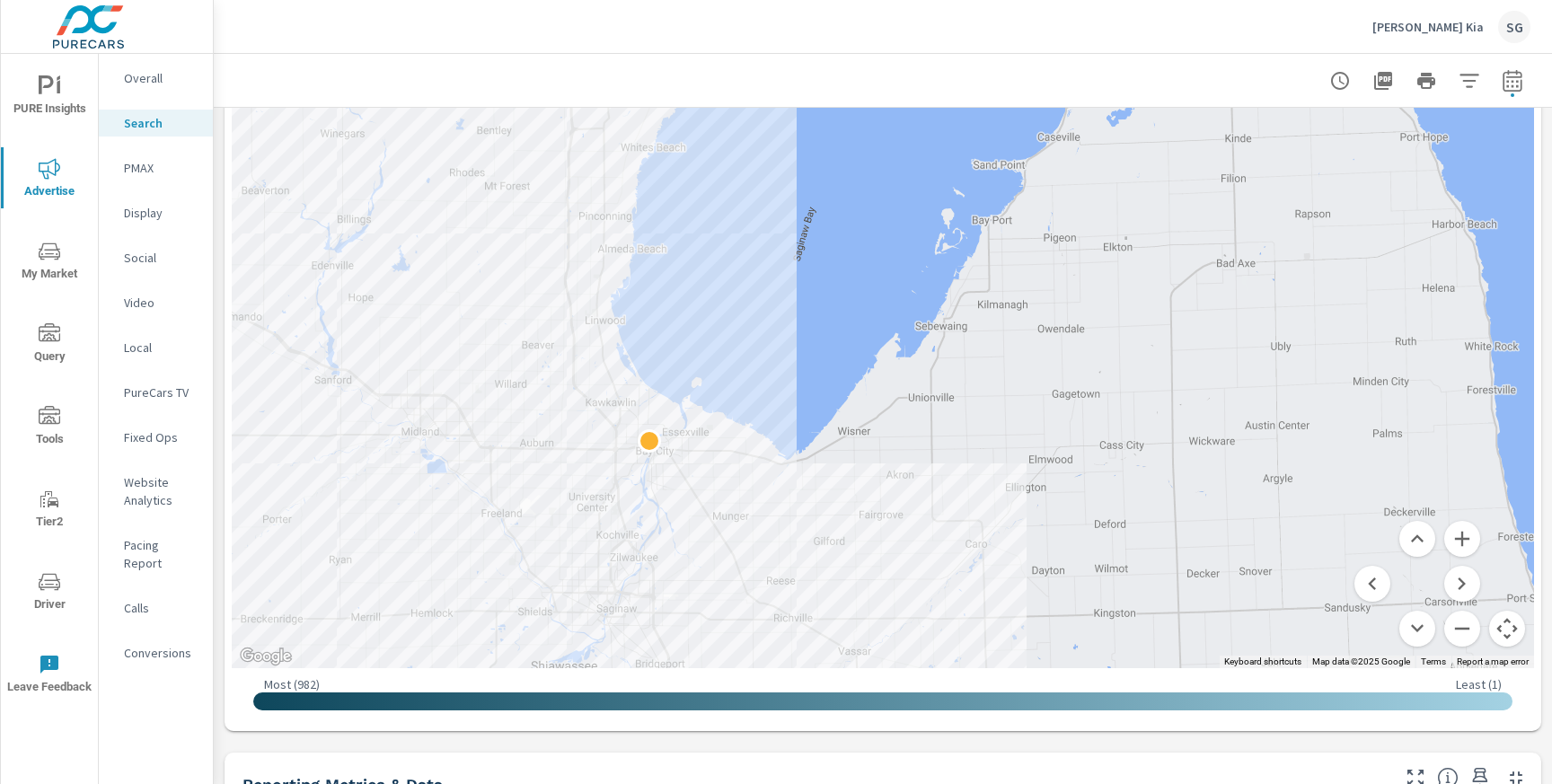
drag, startPoint x: 785, startPoint y: 463, endPoint x: 1547, endPoint y: 32, distance: 875.4
click at [1547, 32] on div "Thelen Kia SG Search Performance Thelen Kia Report date range: Aug 01, 2025 - A…" at bounding box center [883, 392] width 1338 height 784
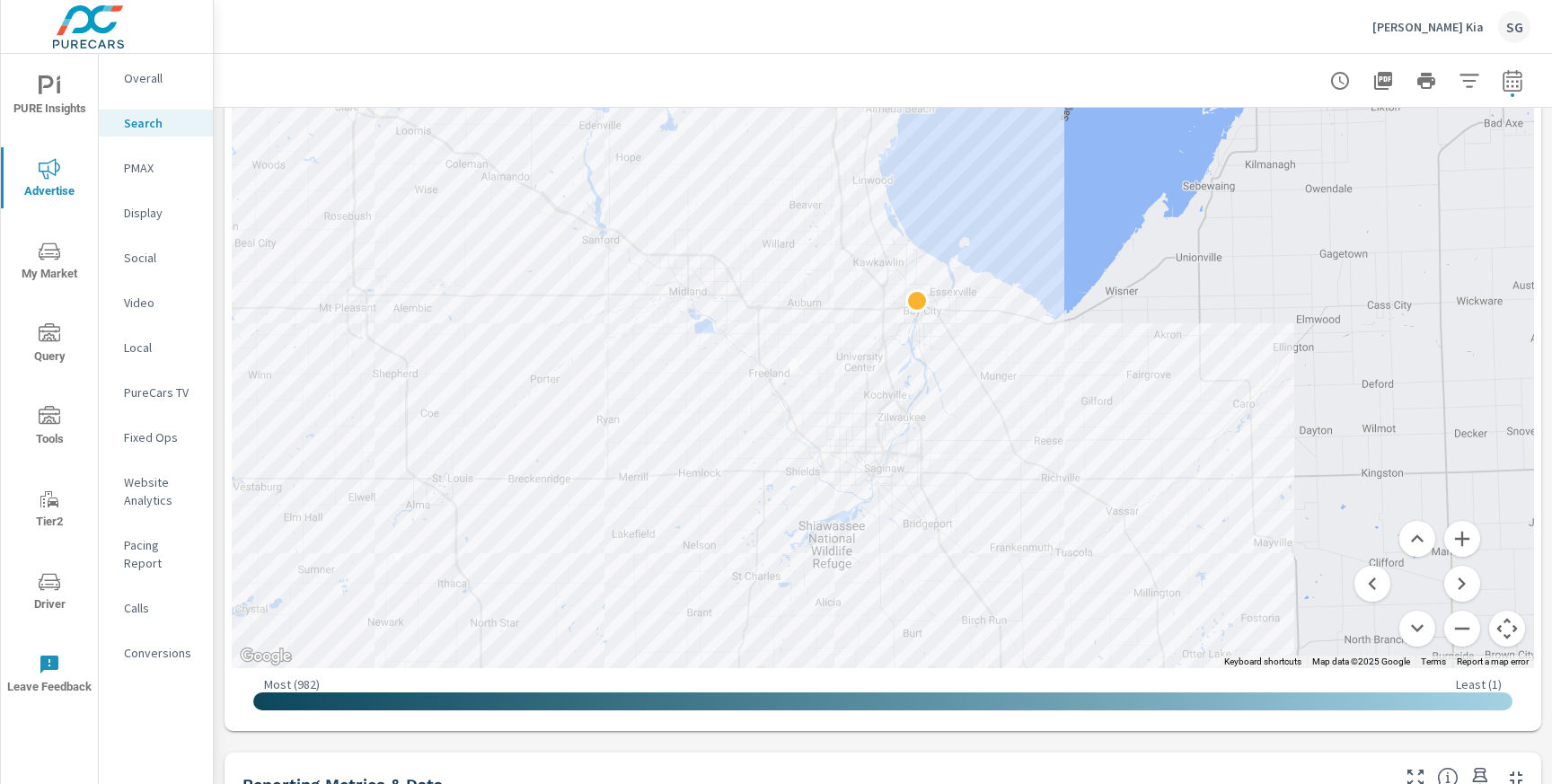
drag, startPoint x: 809, startPoint y: 274, endPoint x: 1089, endPoint y: 149, distance: 306.6
click at [1089, 149] on div at bounding box center [883, 265] width 1302 height 806
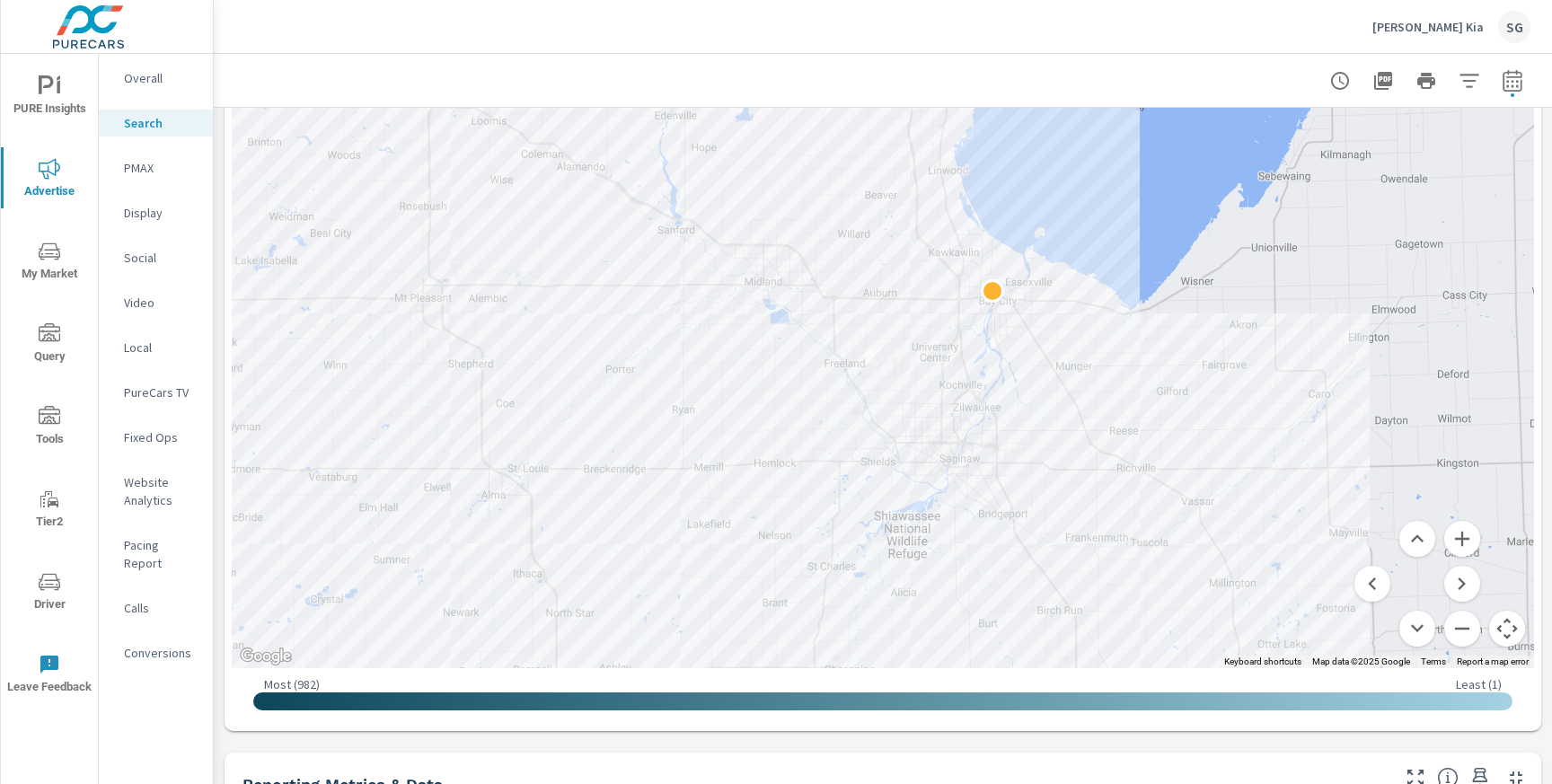
drag, startPoint x: 1081, startPoint y: 280, endPoint x: 1157, endPoint y: 270, distance: 76.7
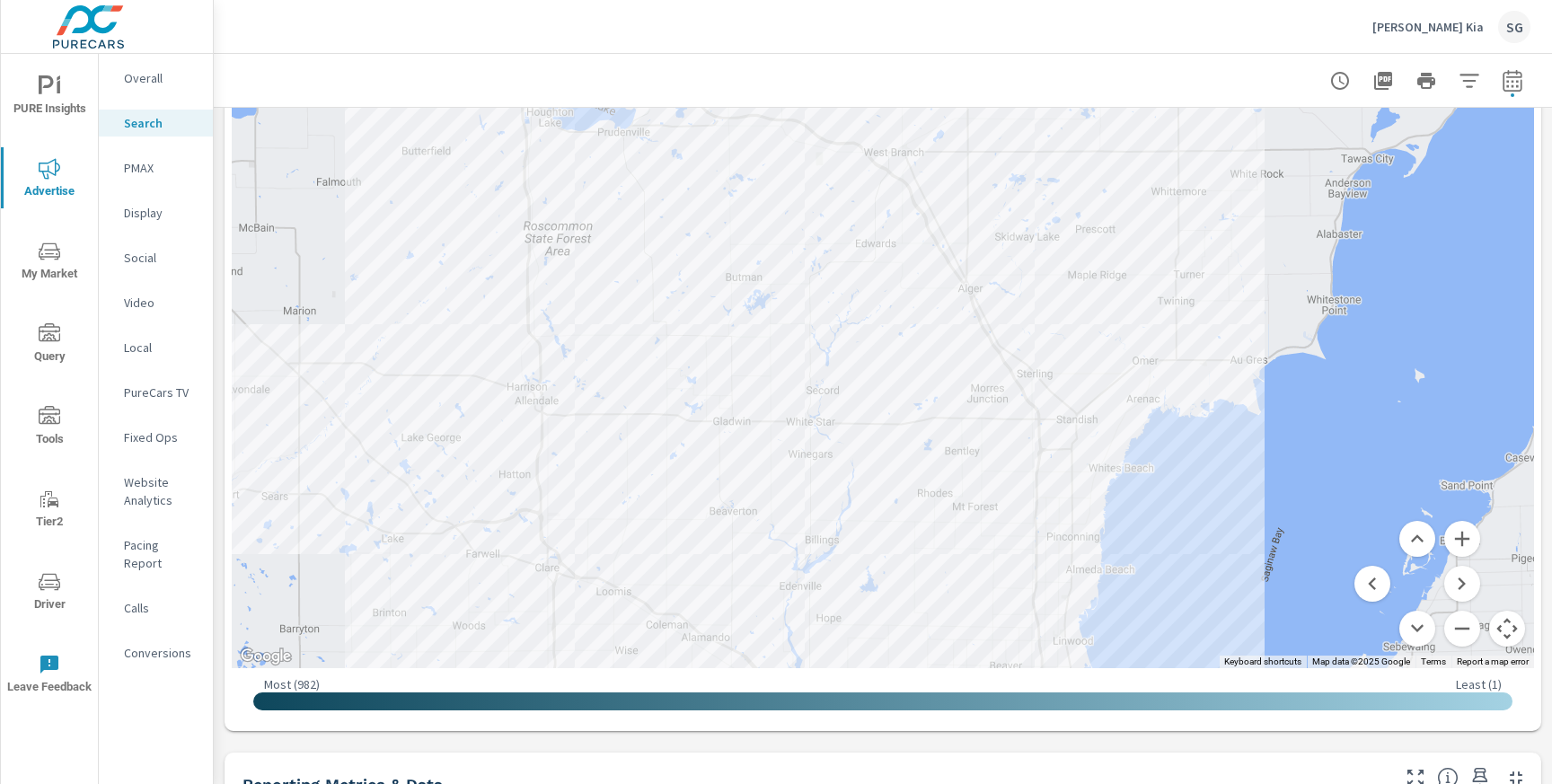
drag, startPoint x: 1159, startPoint y: 239, endPoint x: 1284, endPoint y: 708, distance: 485.4
click at [1284, 708] on div "← Move left → Move right ↑ Move up ↓ Move down + Zoom in - Zoom out Home Jump l…" at bounding box center [883, 292] width 1302 height 861
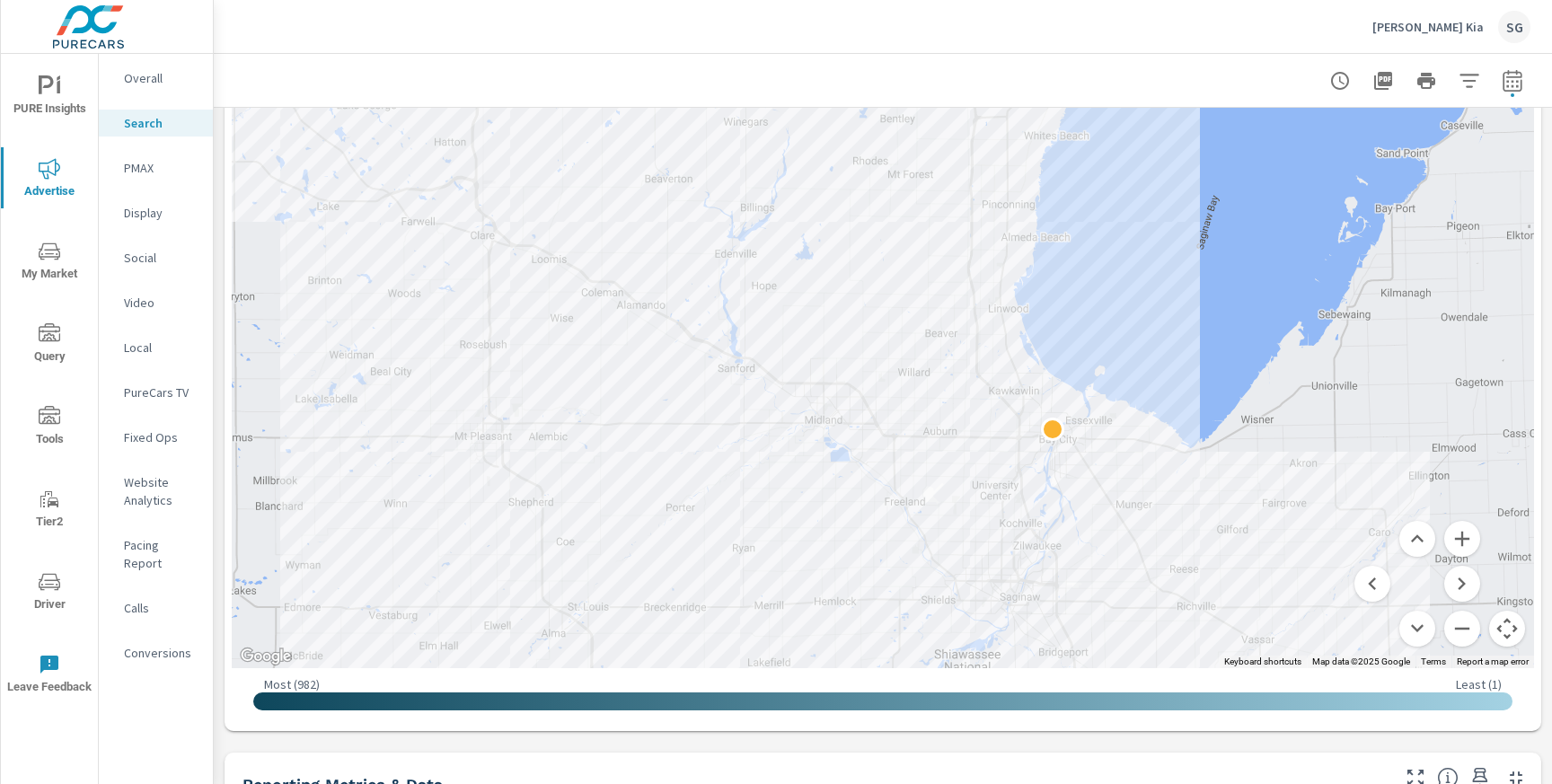
drag, startPoint x: 1170, startPoint y: 559, endPoint x: 1133, endPoint y: 268, distance: 293.3
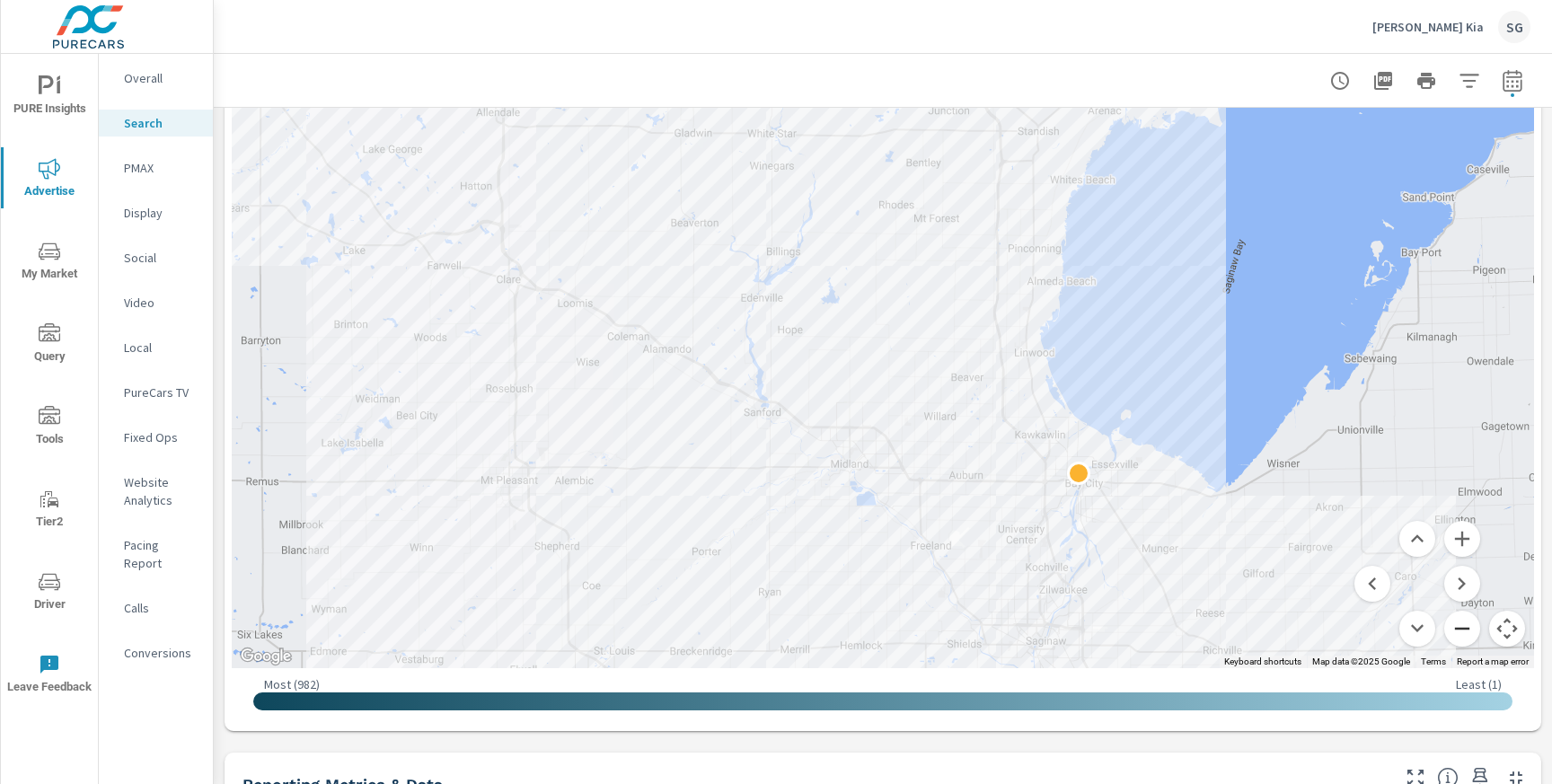
click at [1464, 642] on button "Zoom out" at bounding box center [1462, 628] width 36 height 36
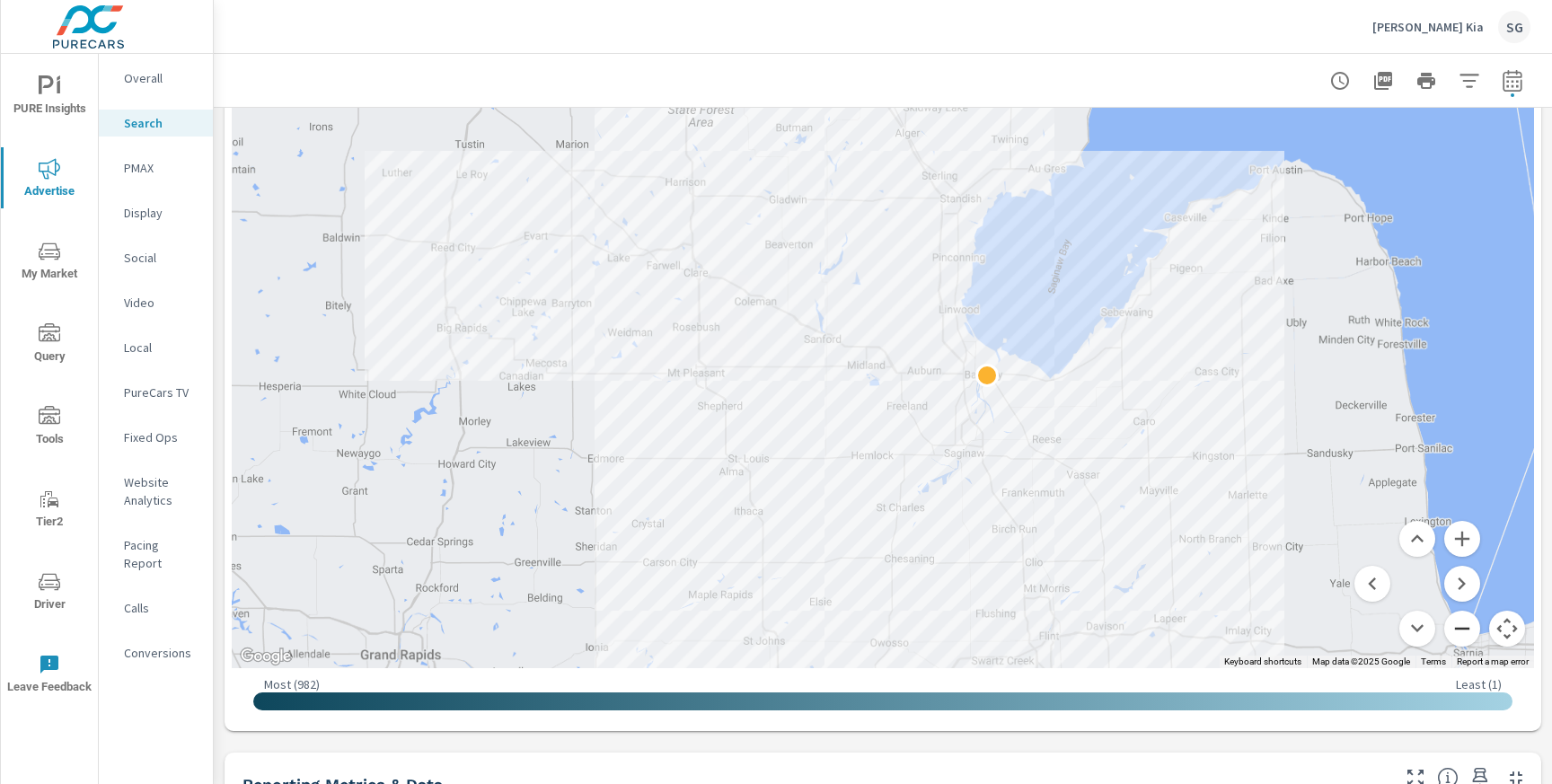
click at [1464, 642] on button "Zoom out" at bounding box center [1462, 628] width 36 height 36
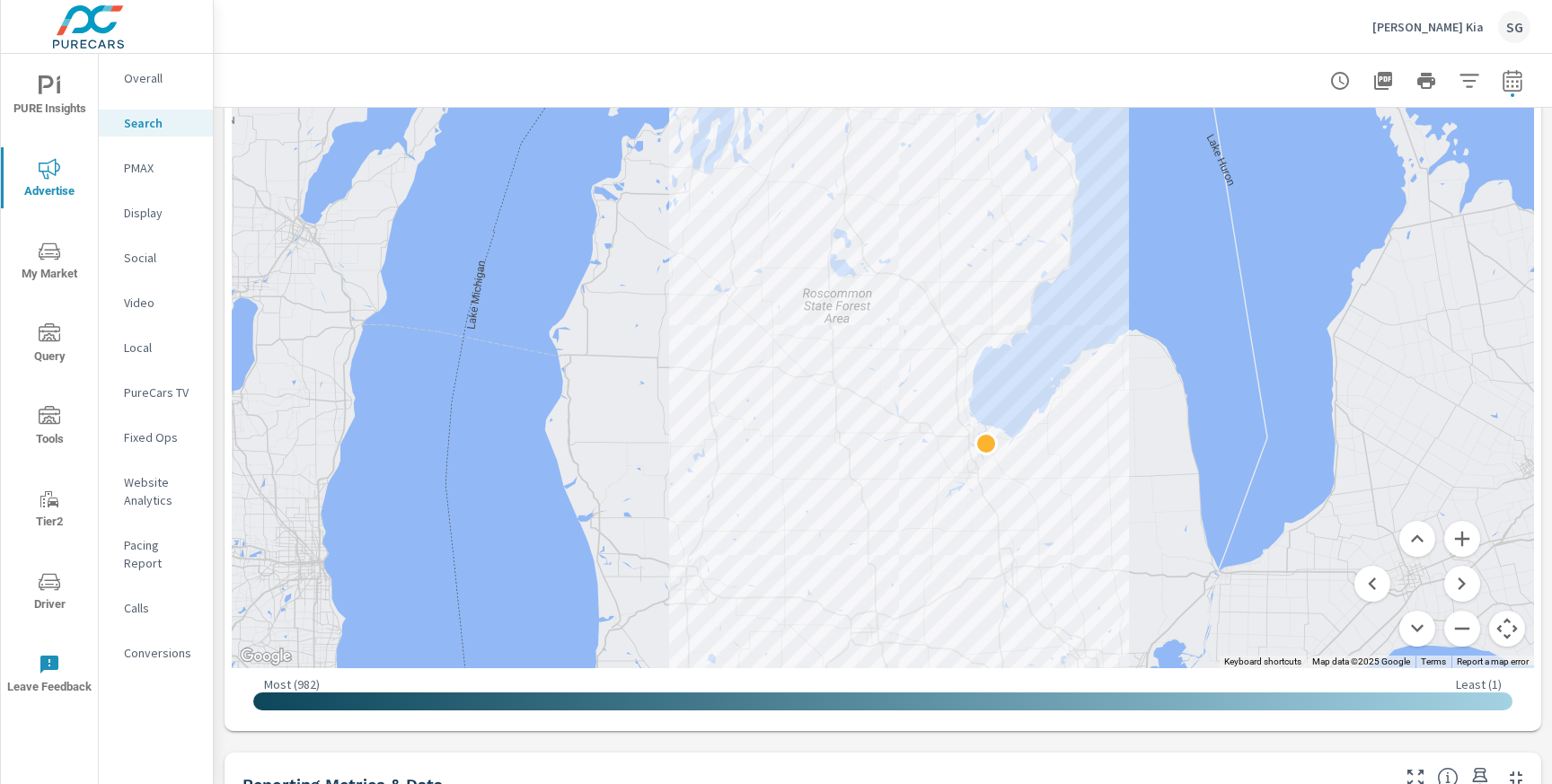
drag, startPoint x: 988, startPoint y: 275, endPoint x: 1035, endPoint y: 394, distance: 127.9
click at [1520, 78] on icon "button" at bounding box center [1512, 81] width 22 height 22
select select "Last month"
select select "Previous period"
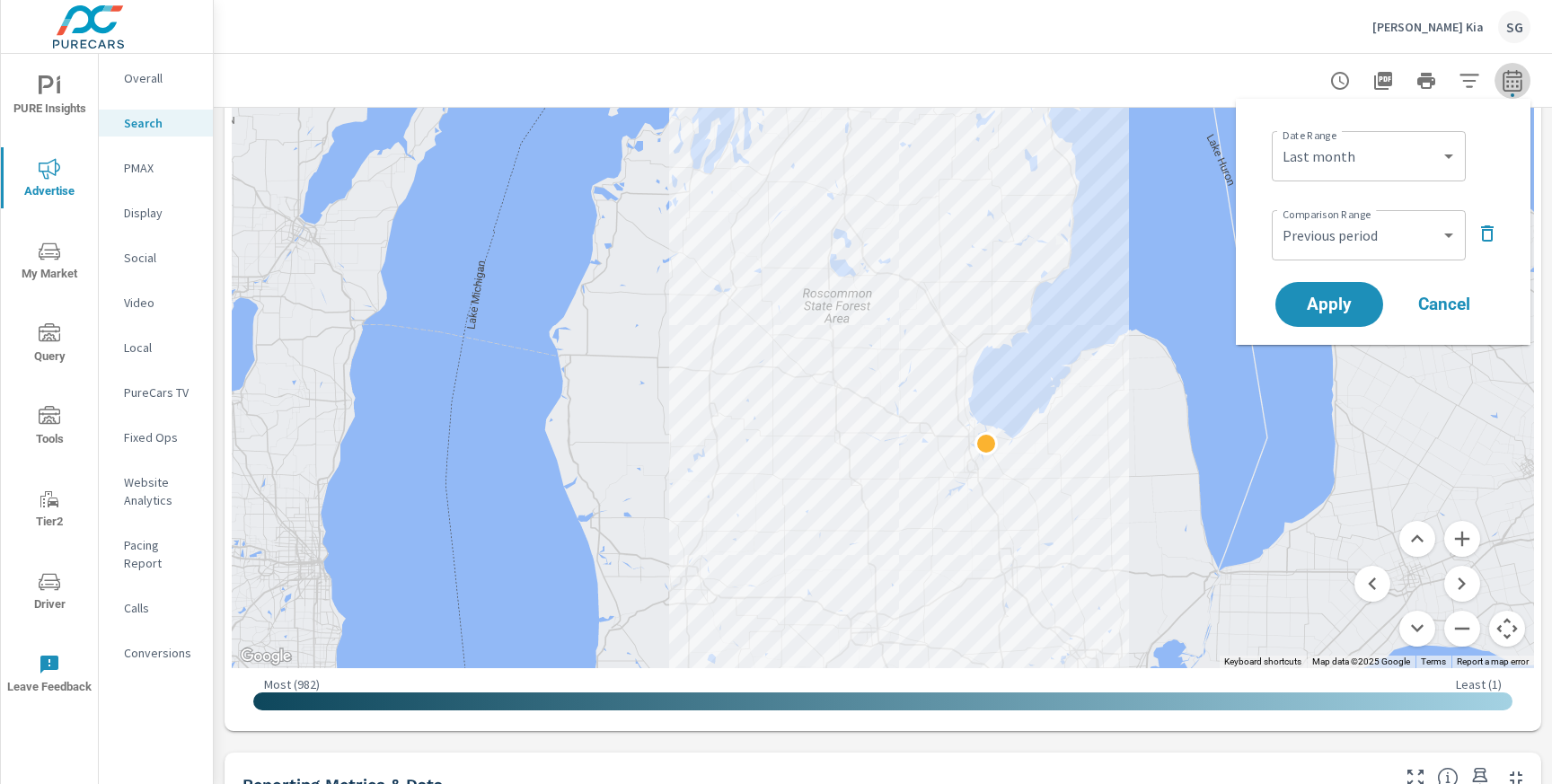
click at [1520, 78] on icon "button" at bounding box center [1512, 81] width 22 height 22
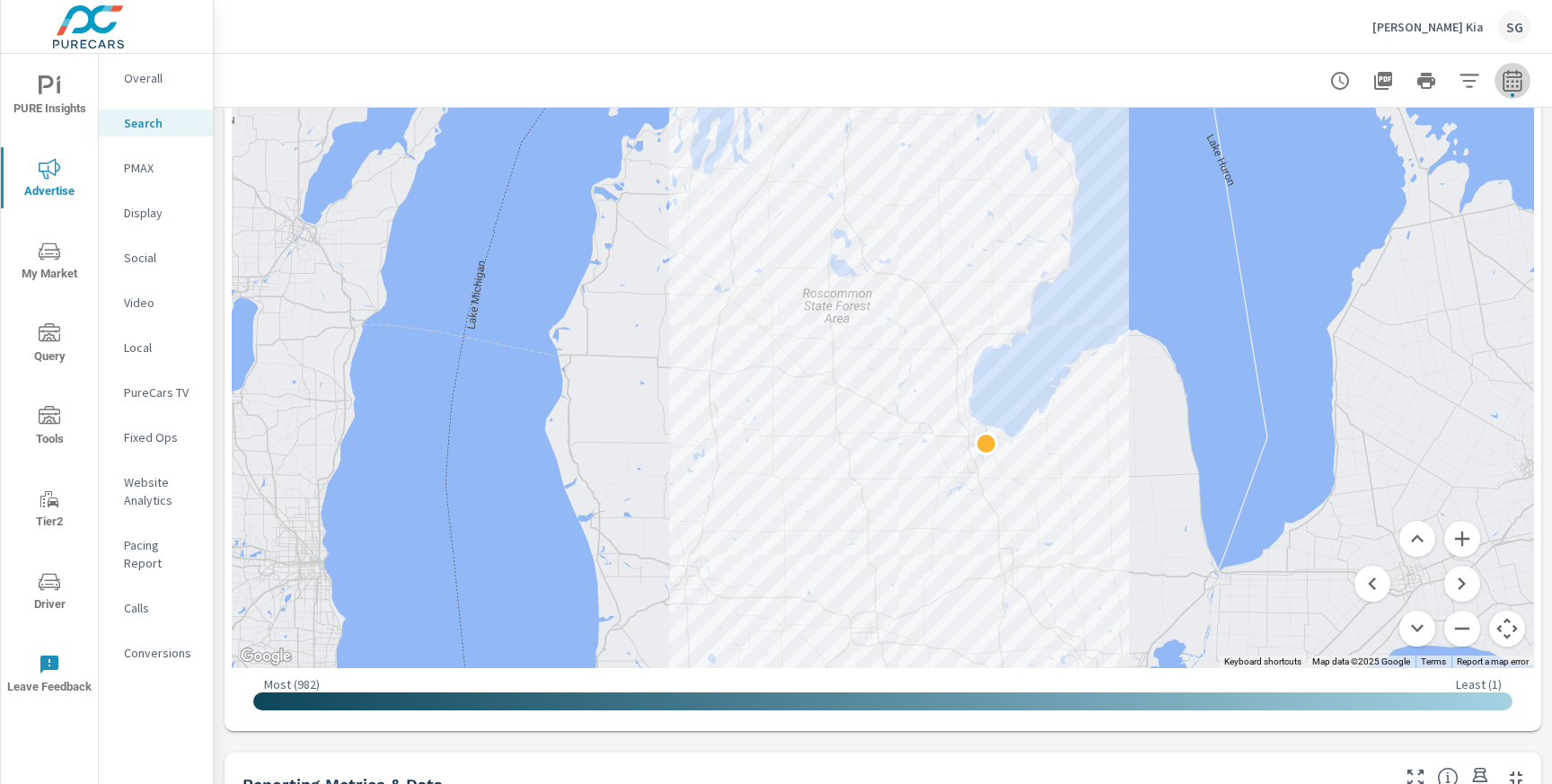
click at [1520, 78] on icon "button" at bounding box center [1512, 81] width 22 height 22
select select "Last month"
select select "Previous period"
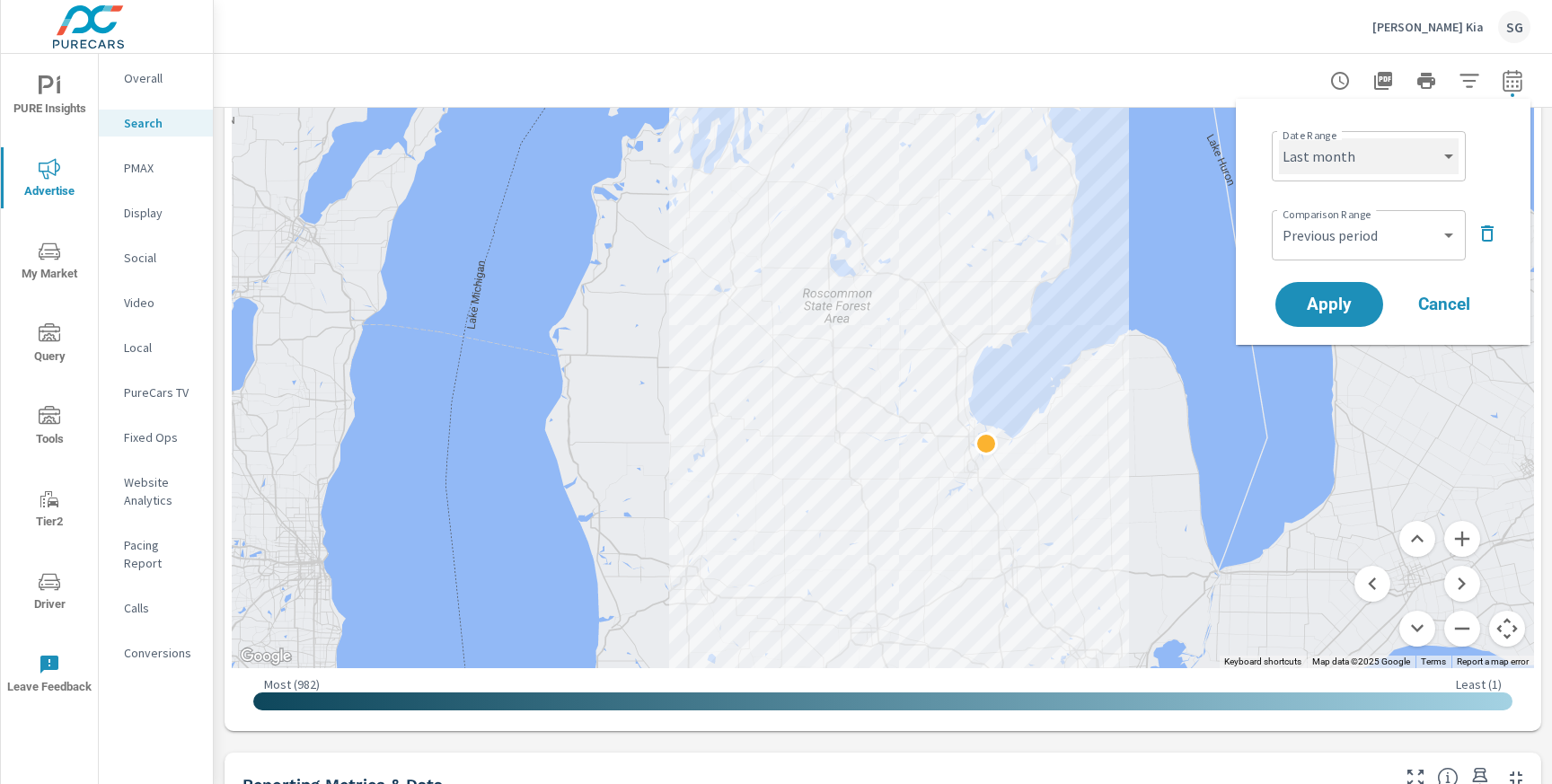
click at [1393, 158] on select "Custom [DATE] Last week Last 7 days Last 14 days Last 30 days Last 45 days Last…" at bounding box center [1369, 156] width 179 height 36
click at [1279, 138] on select "Custom [DATE] Last week Last 7 days Last 14 days Last 30 days Last 45 days Last…" at bounding box center [1369, 156] width 179 height 36
select select "Last 30 days"
click at [1337, 290] on button "Apply" at bounding box center [1329, 303] width 111 height 47
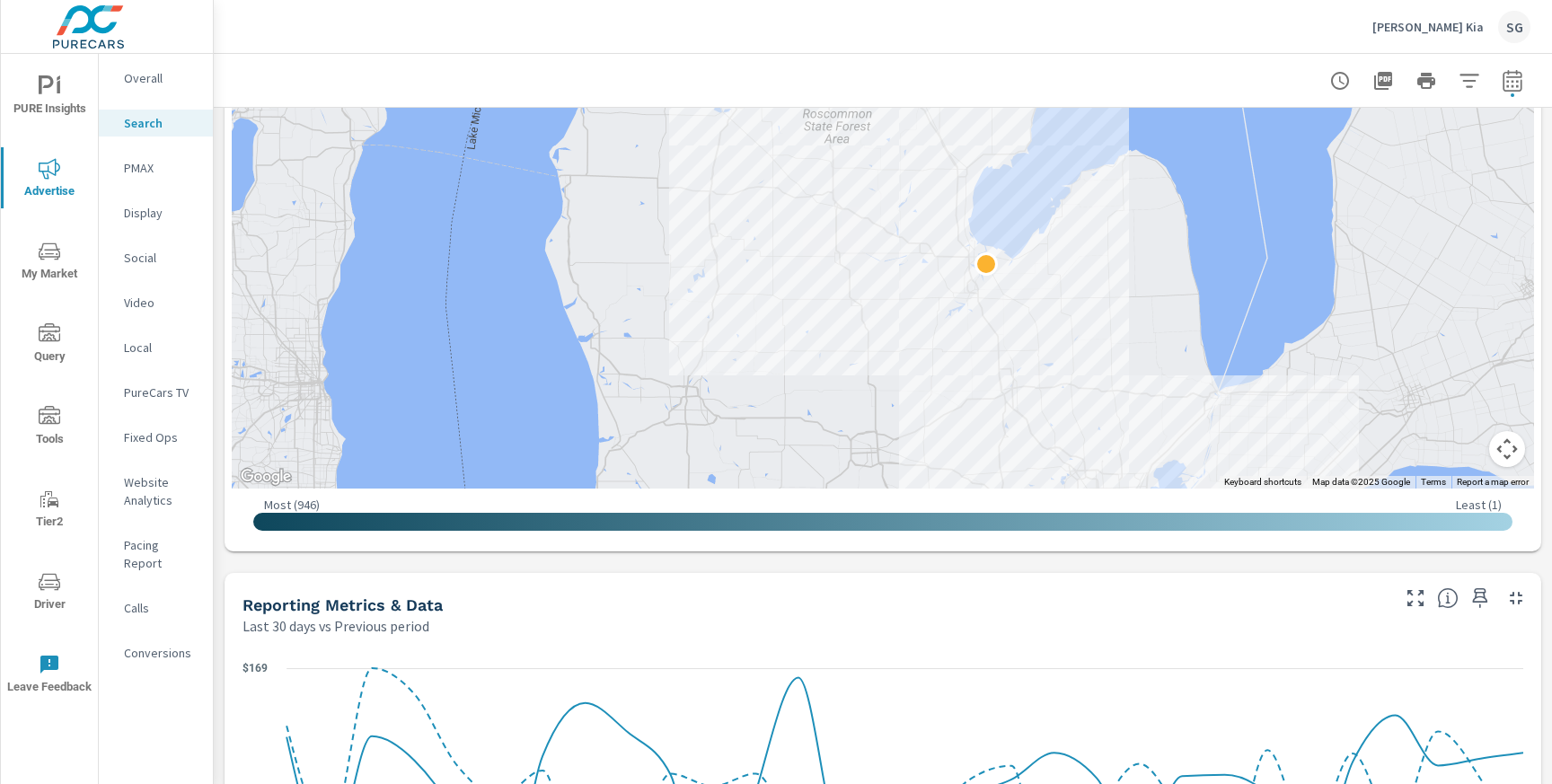
scroll to position [705, 0]
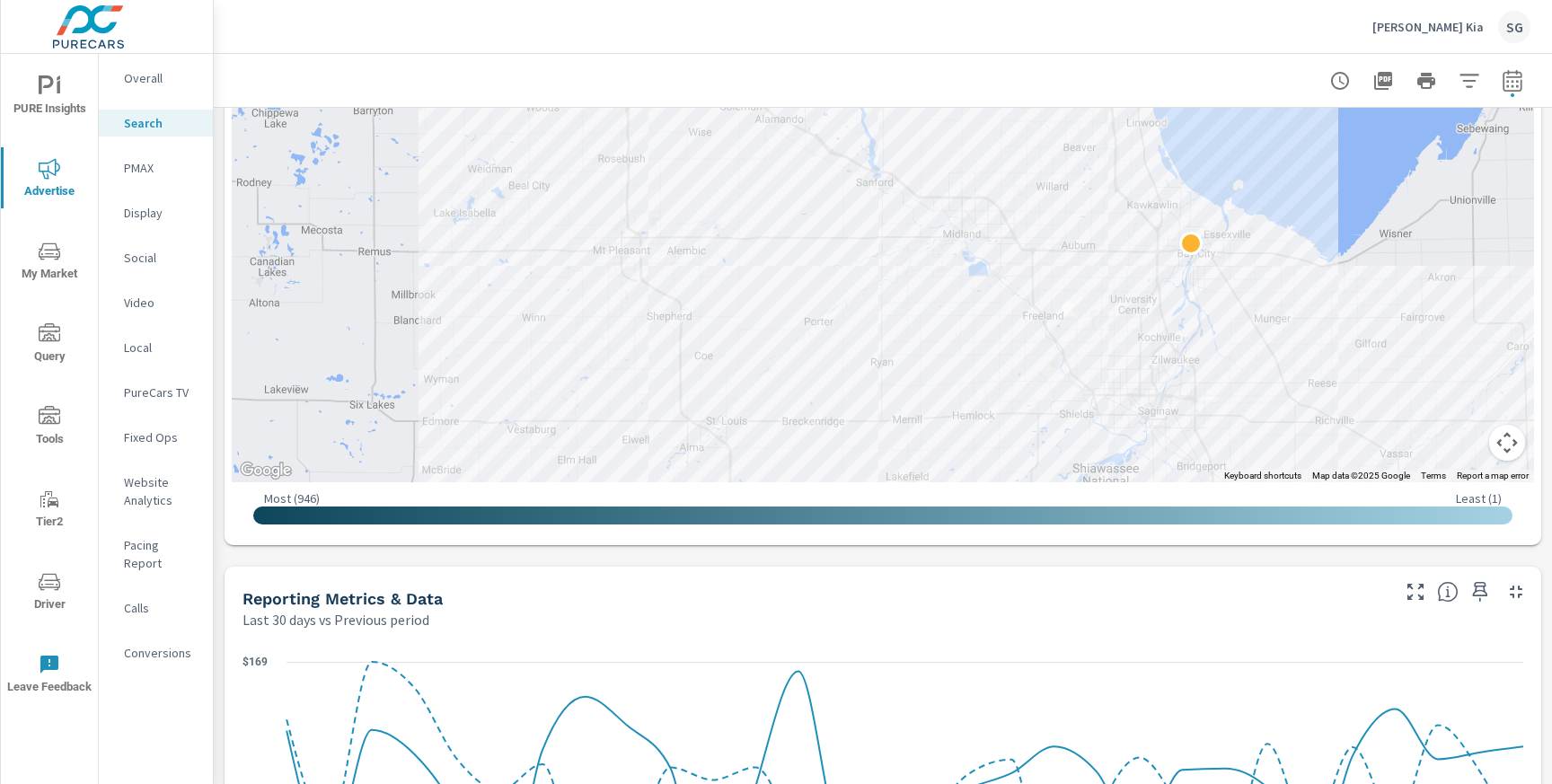
drag, startPoint x: 815, startPoint y: 309, endPoint x: 411, endPoint y: 296, distance: 404.2
click at [411, 296] on div at bounding box center [883, 78] width 1302 height 806
click at [1509, 79] on icon "button" at bounding box center [1512, 81] width 22 height 22
select select "Last 30 days"
select select "Previous period"
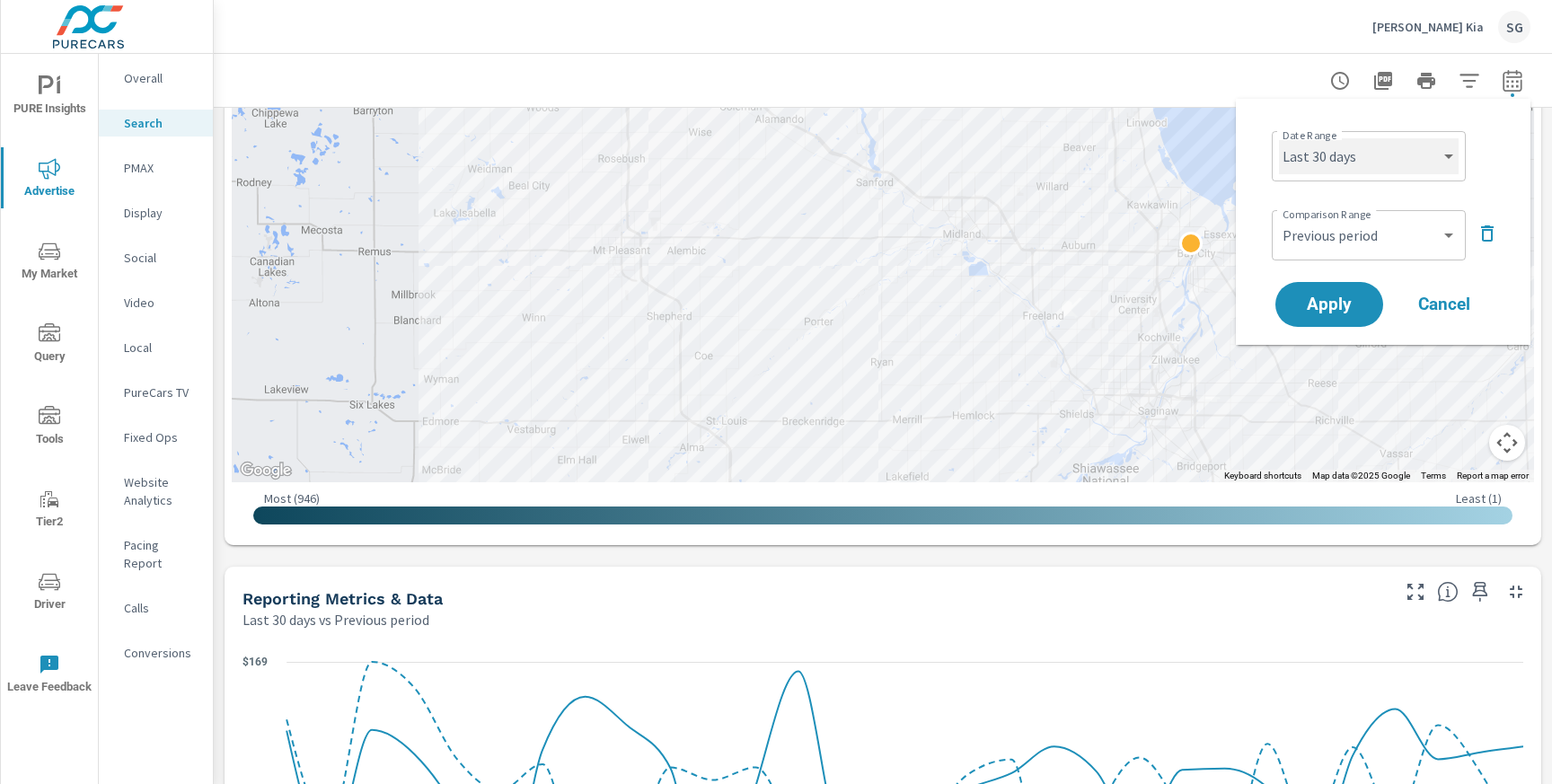
click at [1395, 158] on select "Custom [DATE] Last week Last 7 days Last 14 days Last 30 days Last 45 days Last…" at bounding box center [1369, 156] width 179 height 36
click at [1279, 138] on select "Custom [DATE] Last week Last 7 days Last 14 days Last 30 days Last 45 days Last…" at bounding box center [1369, 156] width 179 height 36
select select "Last 60 days"
click at [1361, 315] on button "Apply" at bounding box center [1329, 303] width 111 height 47
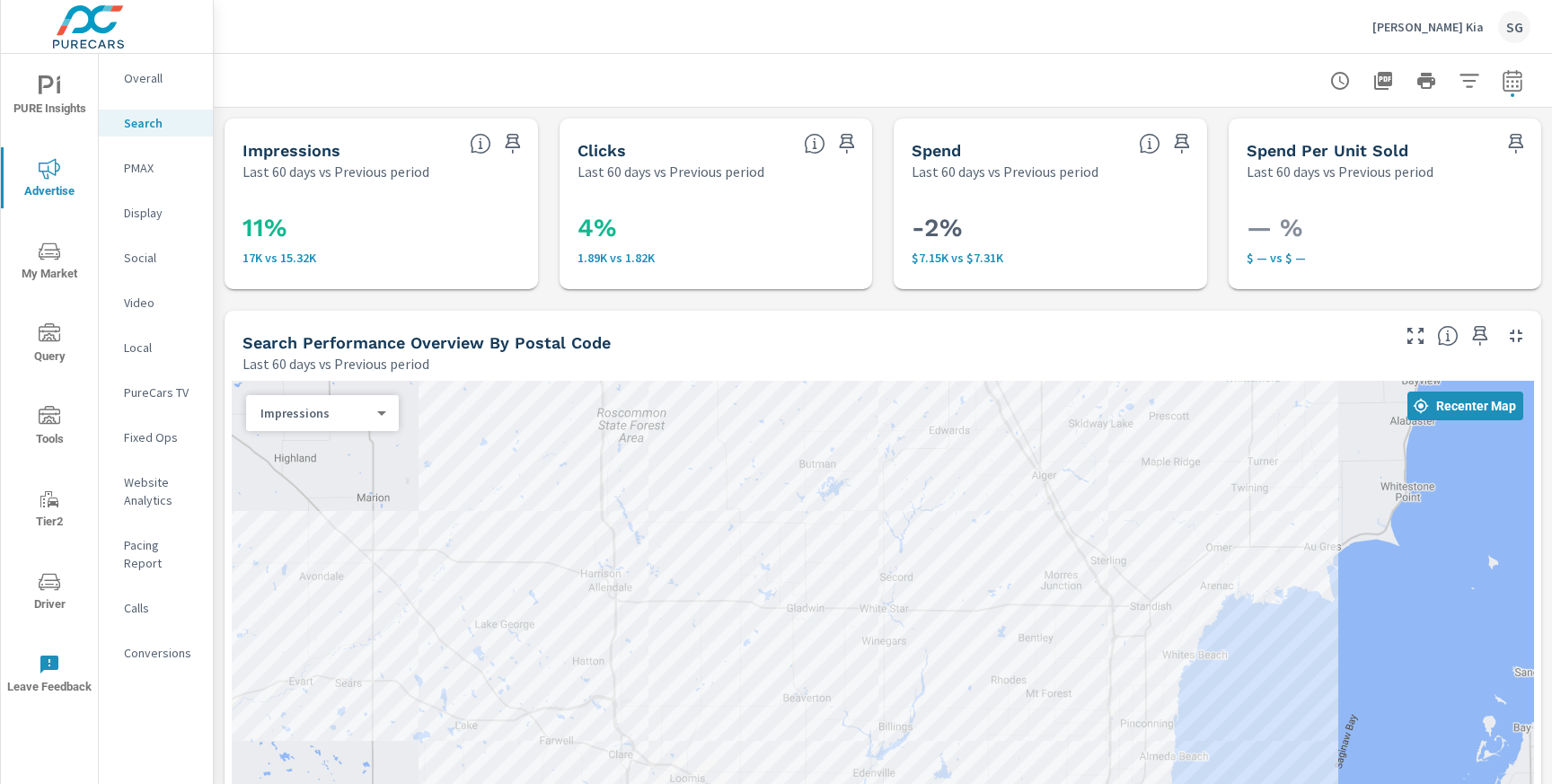
drag, startPoint x: 545, startPoint y: 290, endPoint x: 594, endPoint y: 133, distance: 164.5
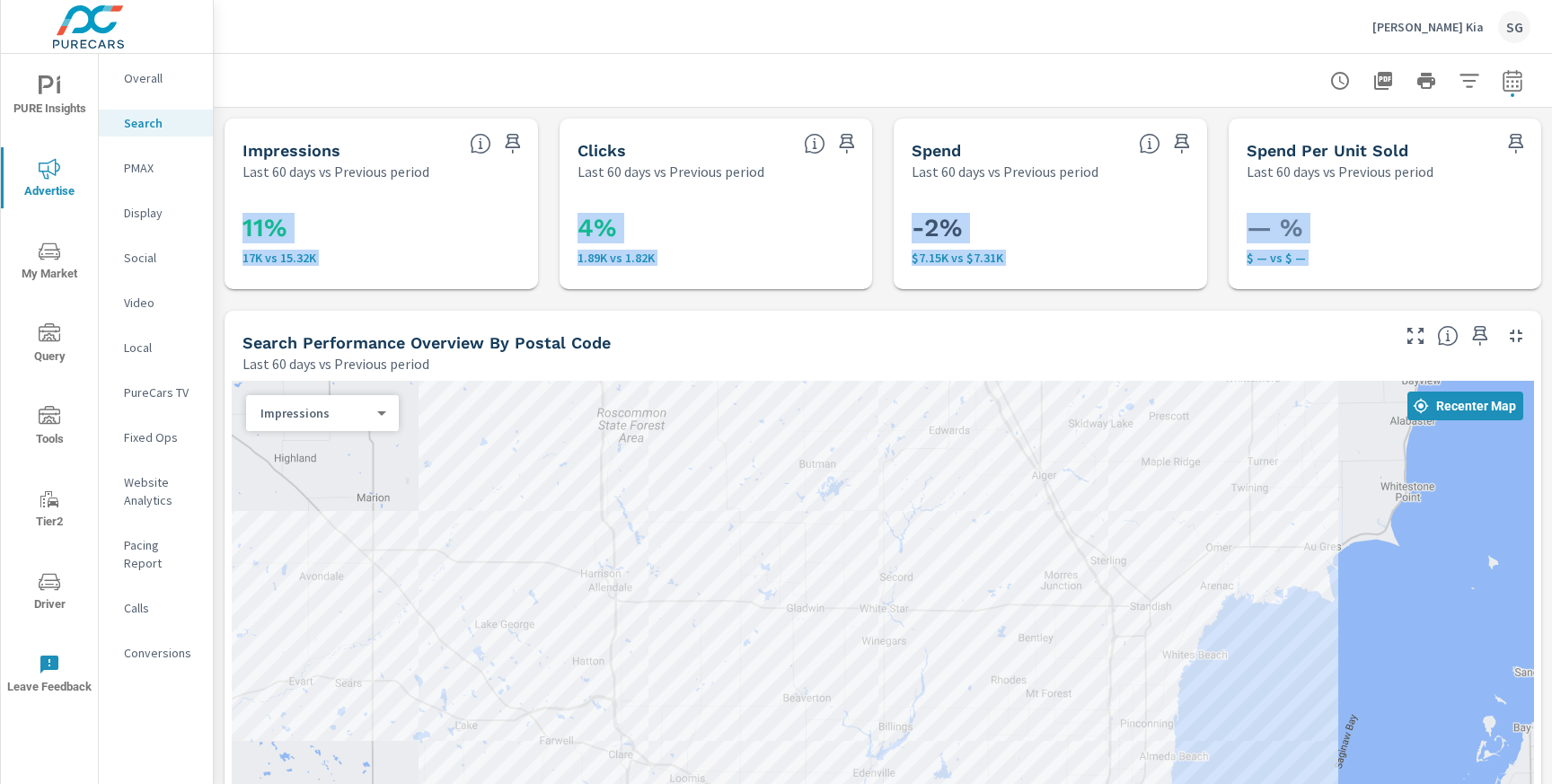
drag, startPoint x: 549, startPoint y: 299, endPoint x: 536, endPoint y: 201, distance: 98.9
click at [536, 201] on div "11% 17K vs 15.32K" at bounding box center [381, 235] width 313 height 108
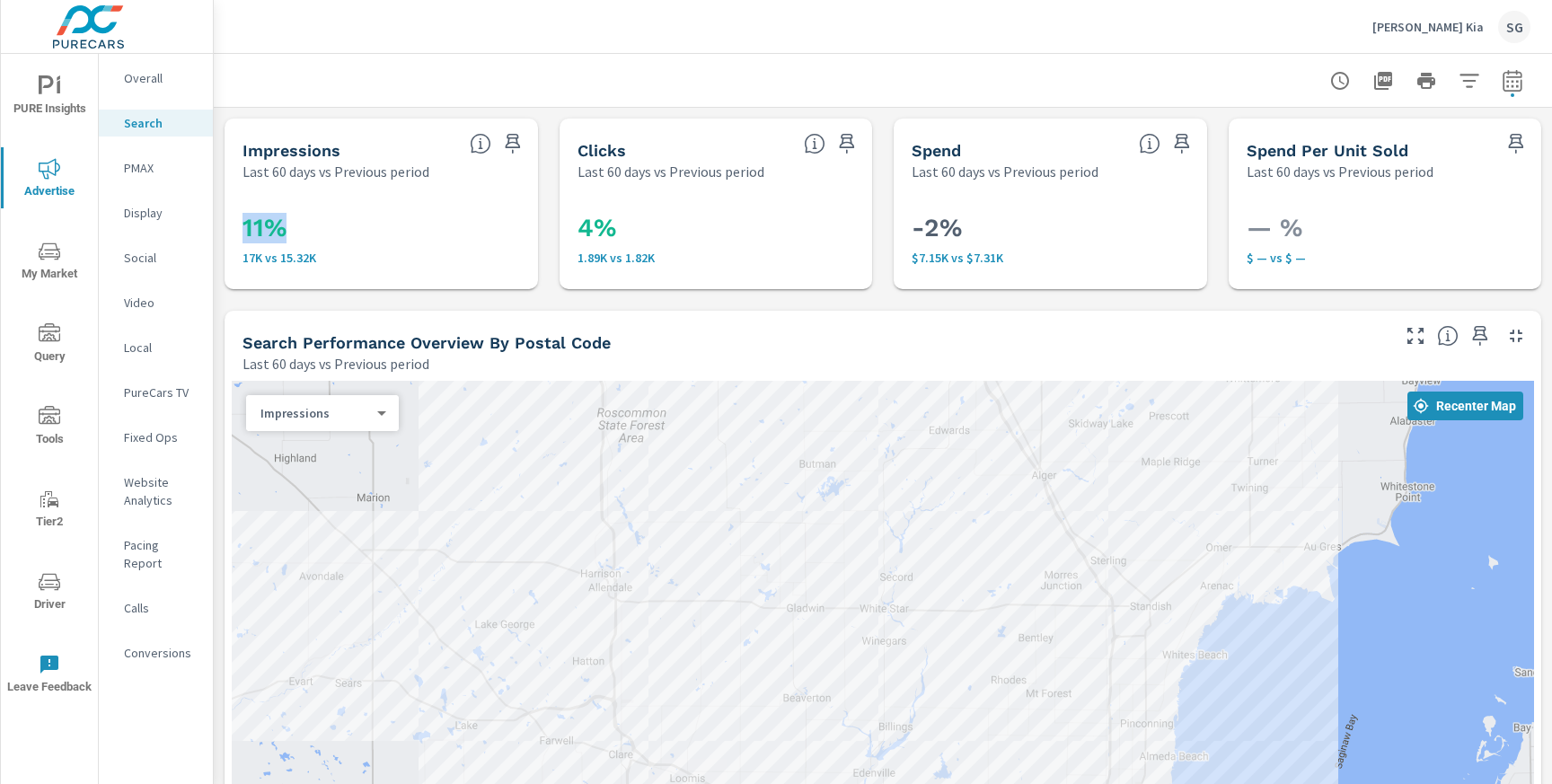
drag, startPoint x: 545, startPoint y: 217, endPoint x: 540, endPoint y: 127, distance: 90.1
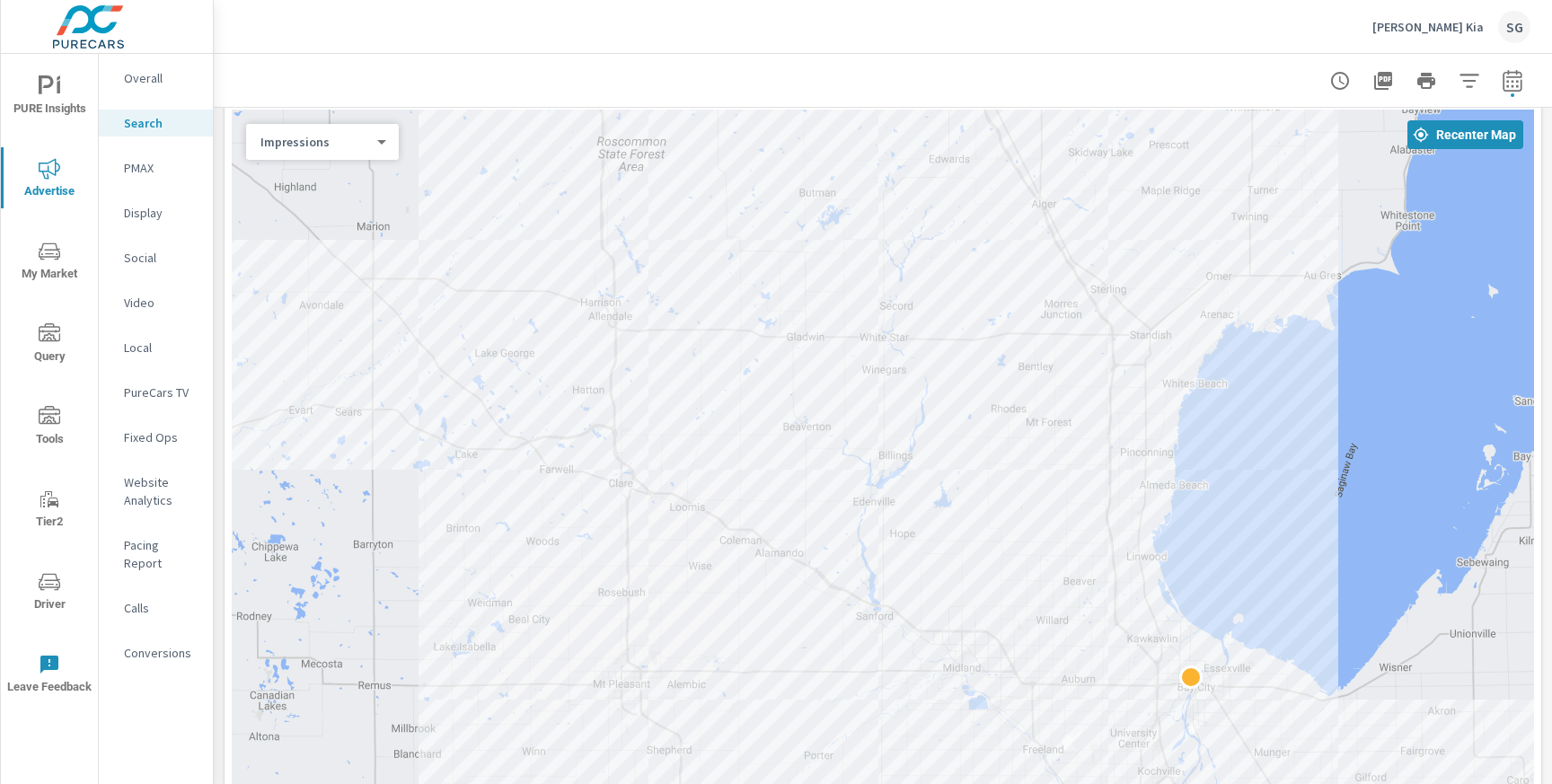
scroll to position [290, 0]
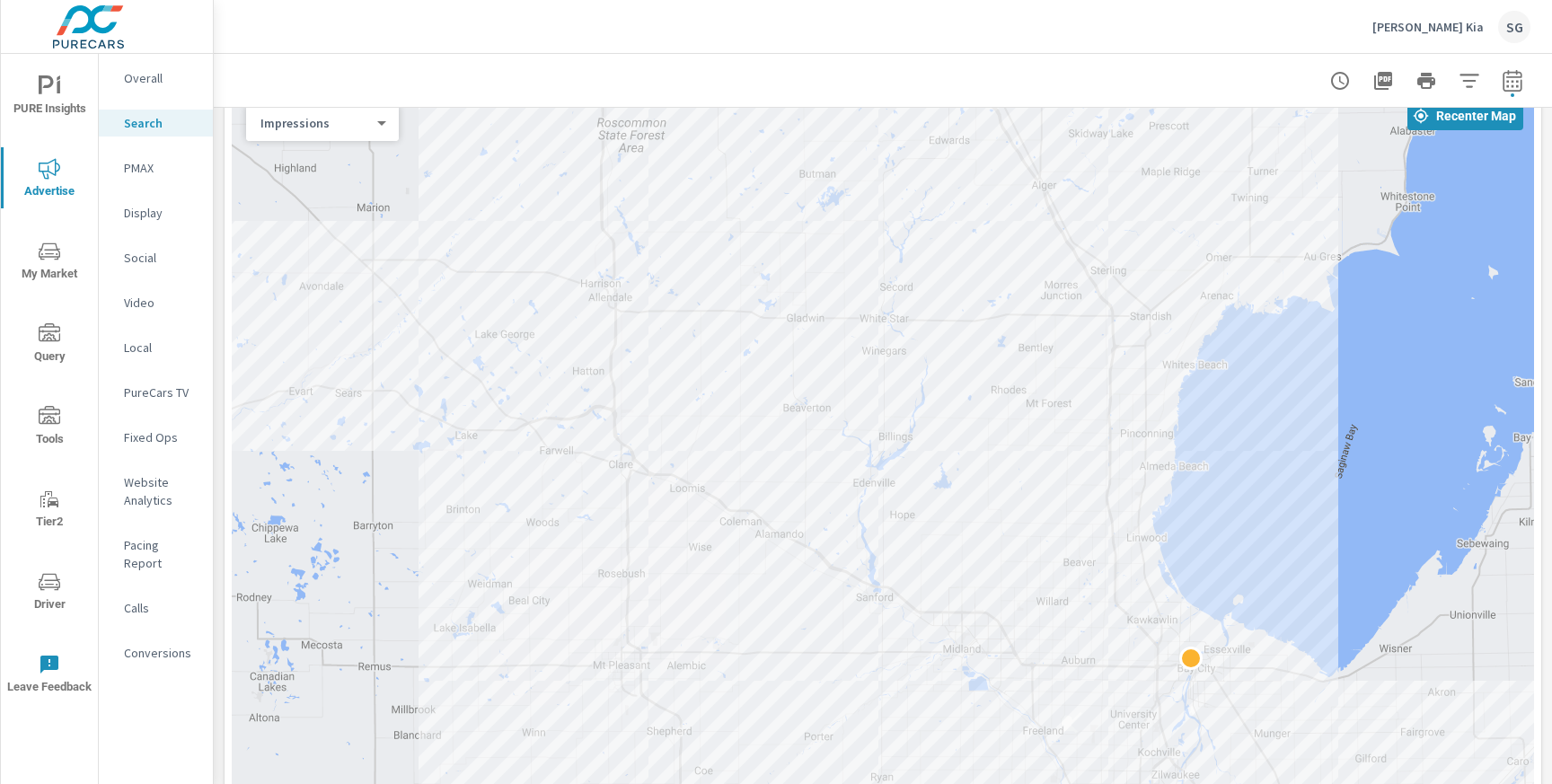
click at [423, 86] on div at bounding box center [883, 79] width 1295 height 53
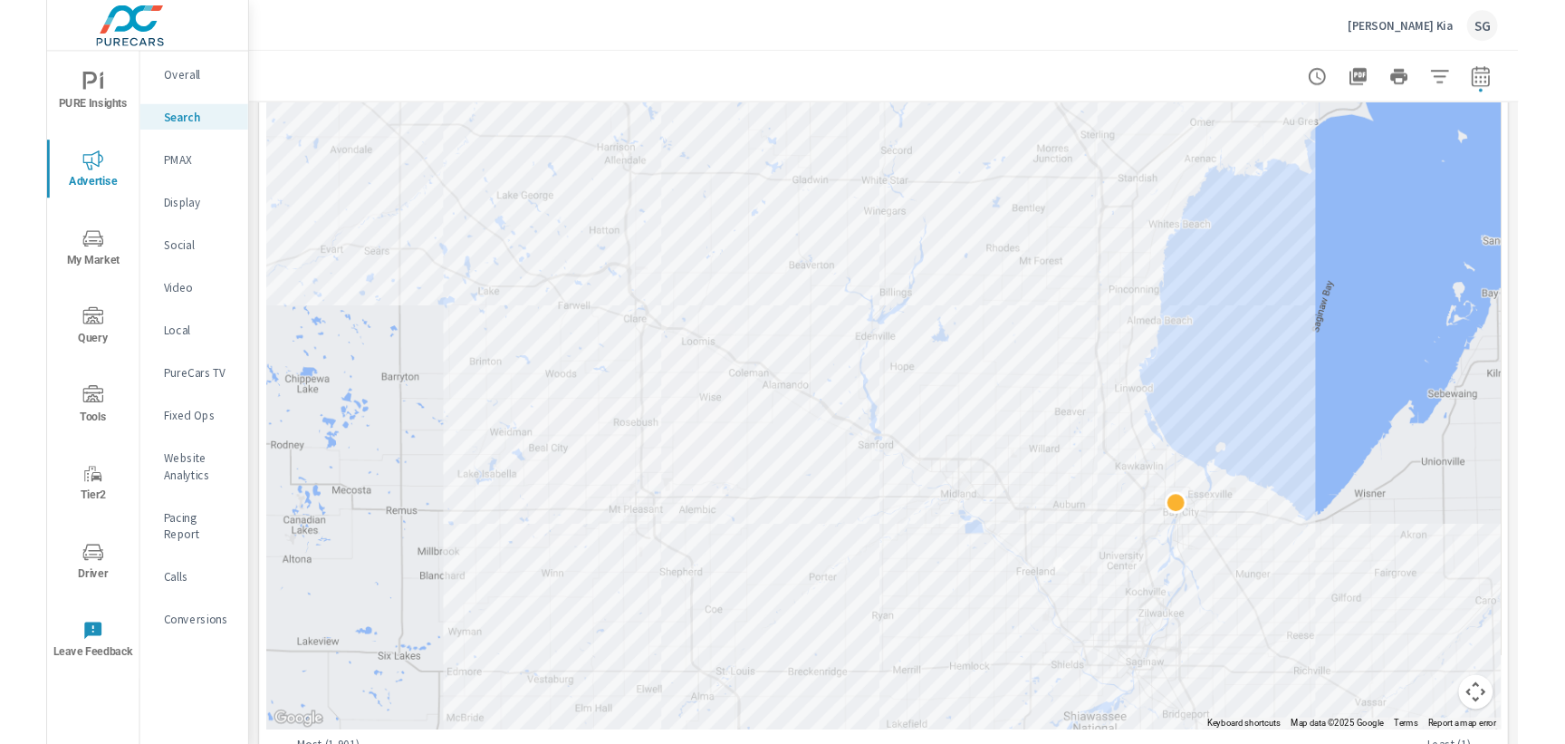
scroll to position [439, 0]
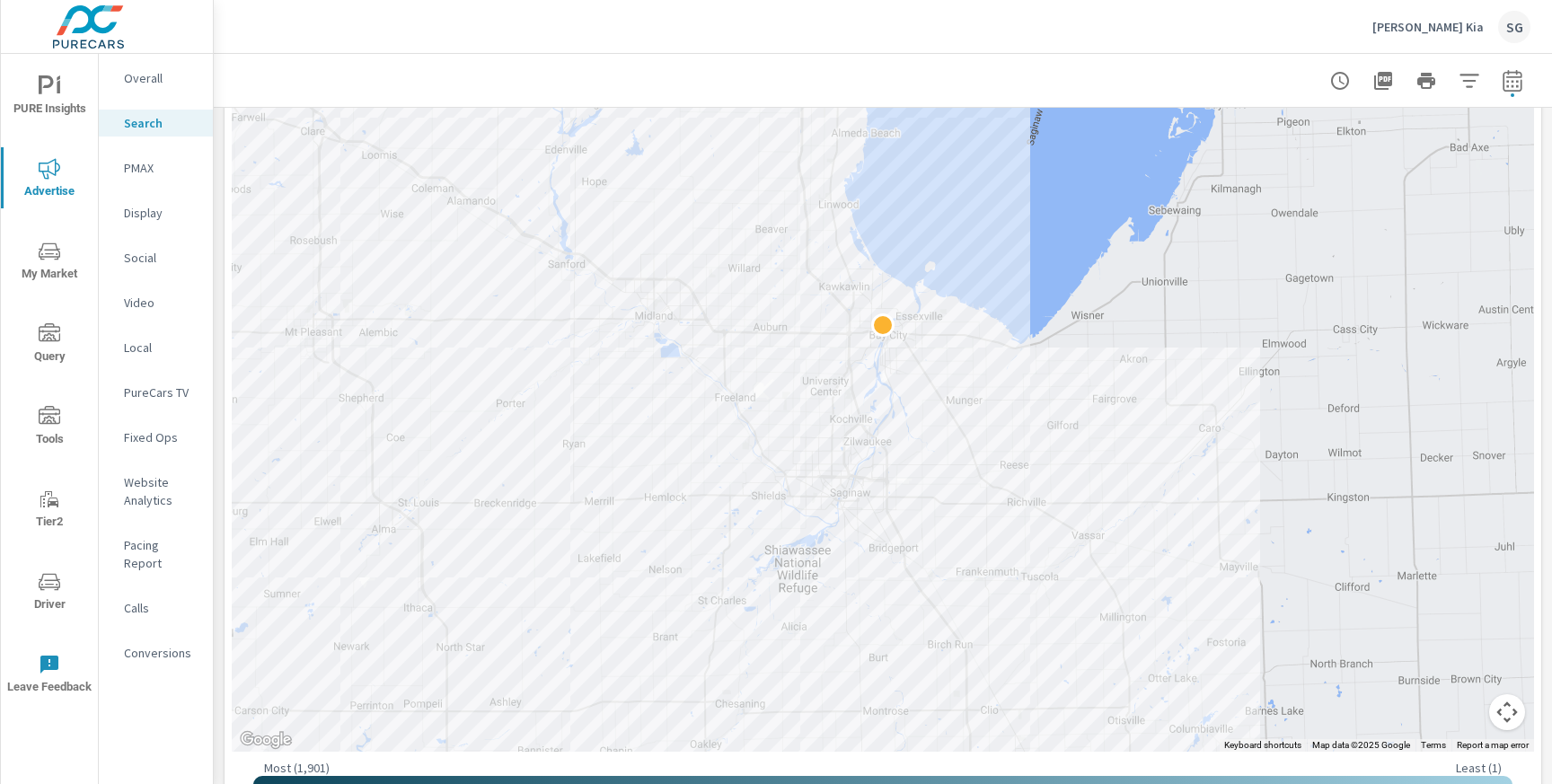
drag, startPoint x: 493, startPoint y: 336, endPoint x: 185, endPoint y: 150, distance: 359.8
click at [183, 149] on div "PURE Insights Advertise My Market Query Tools Tier2 Driver Leave Feedback Overa…" at bounding box center [776, 392] width 1552 height 784
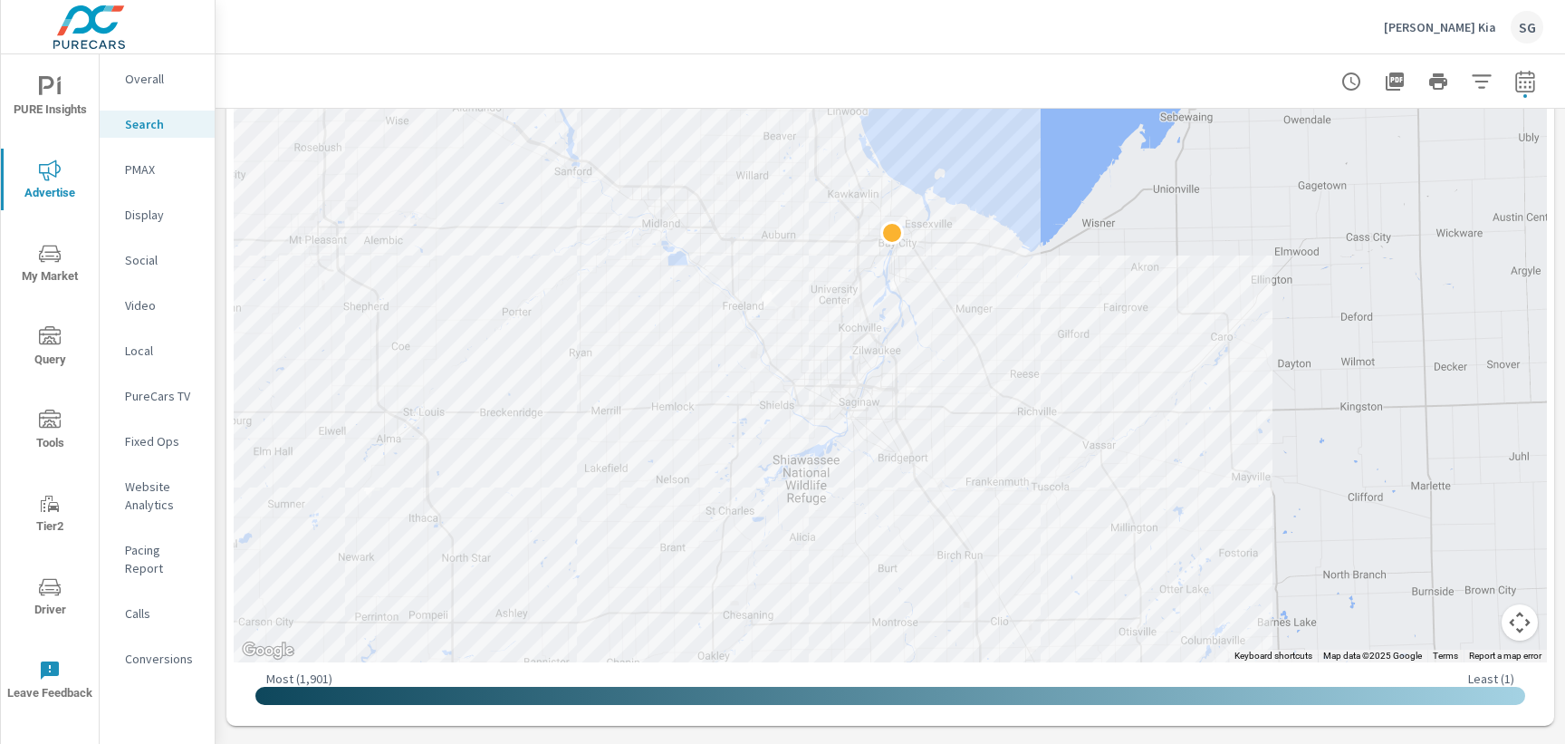
scroll to position [549, 0]
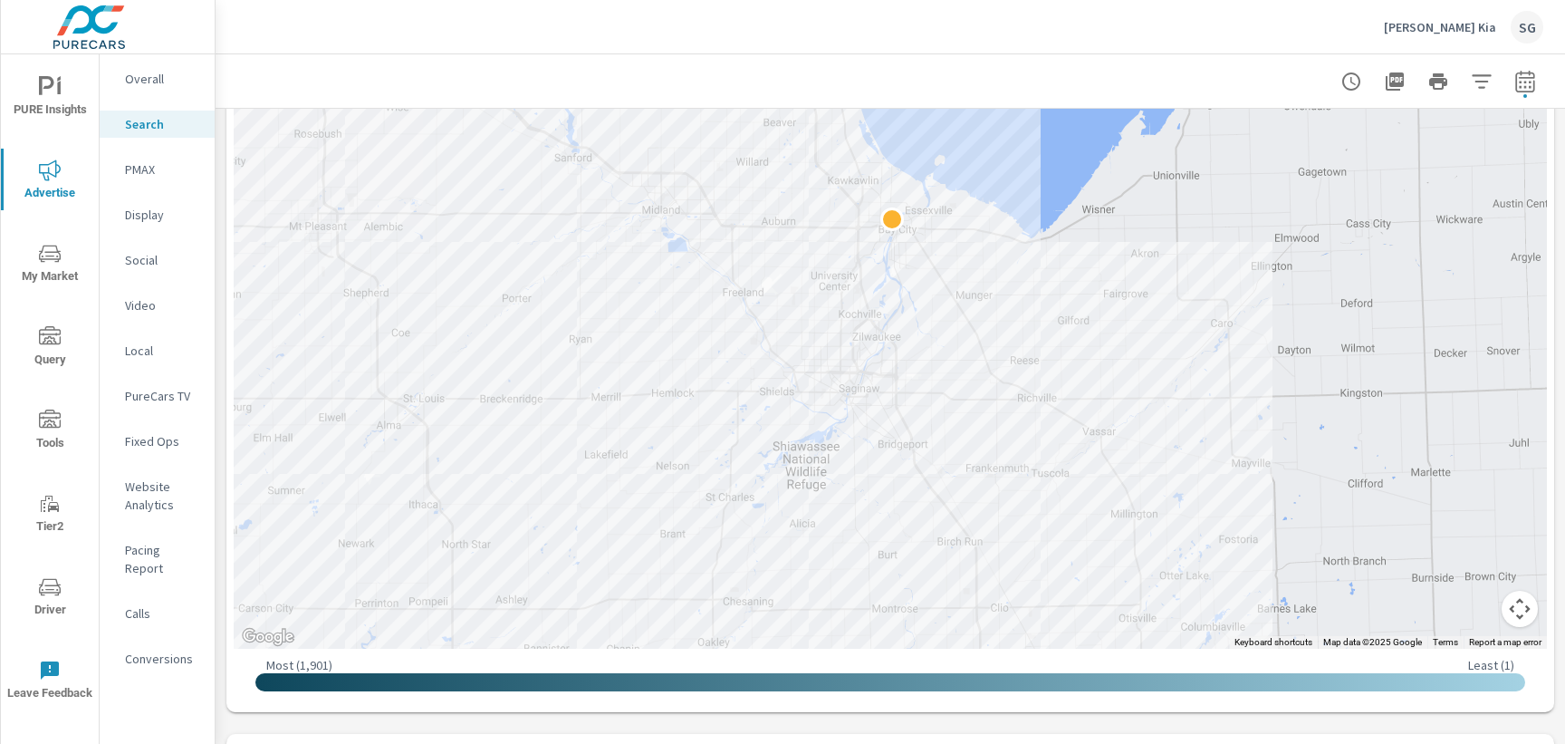
click at [226, 602] on div "← Move left → Move right ↑ Move up ↓ Move down + Zoom in - Zoom out Home Jump l…" at bounding box center [890, 270] width 1328 height 884
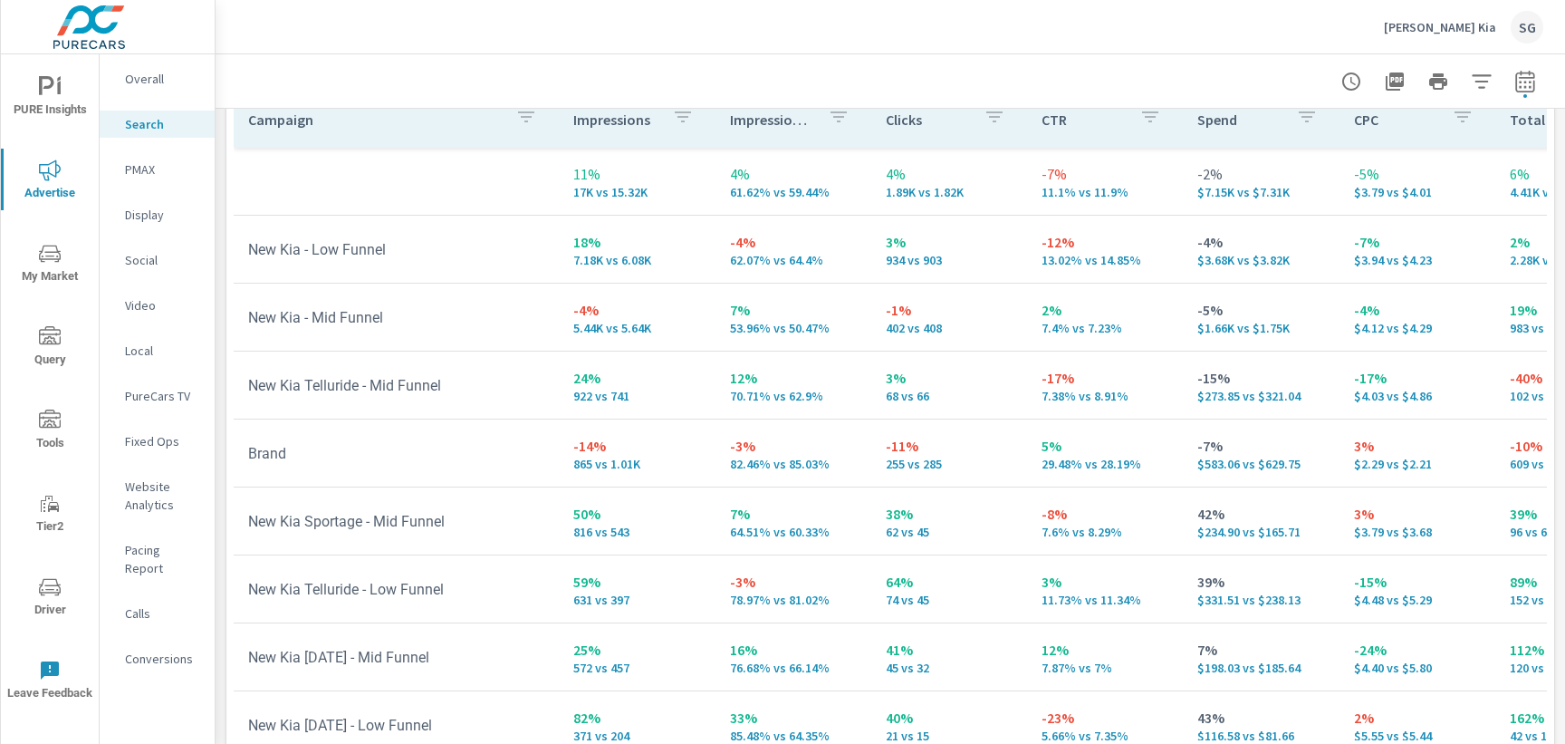
scroll to position [1874, 0]
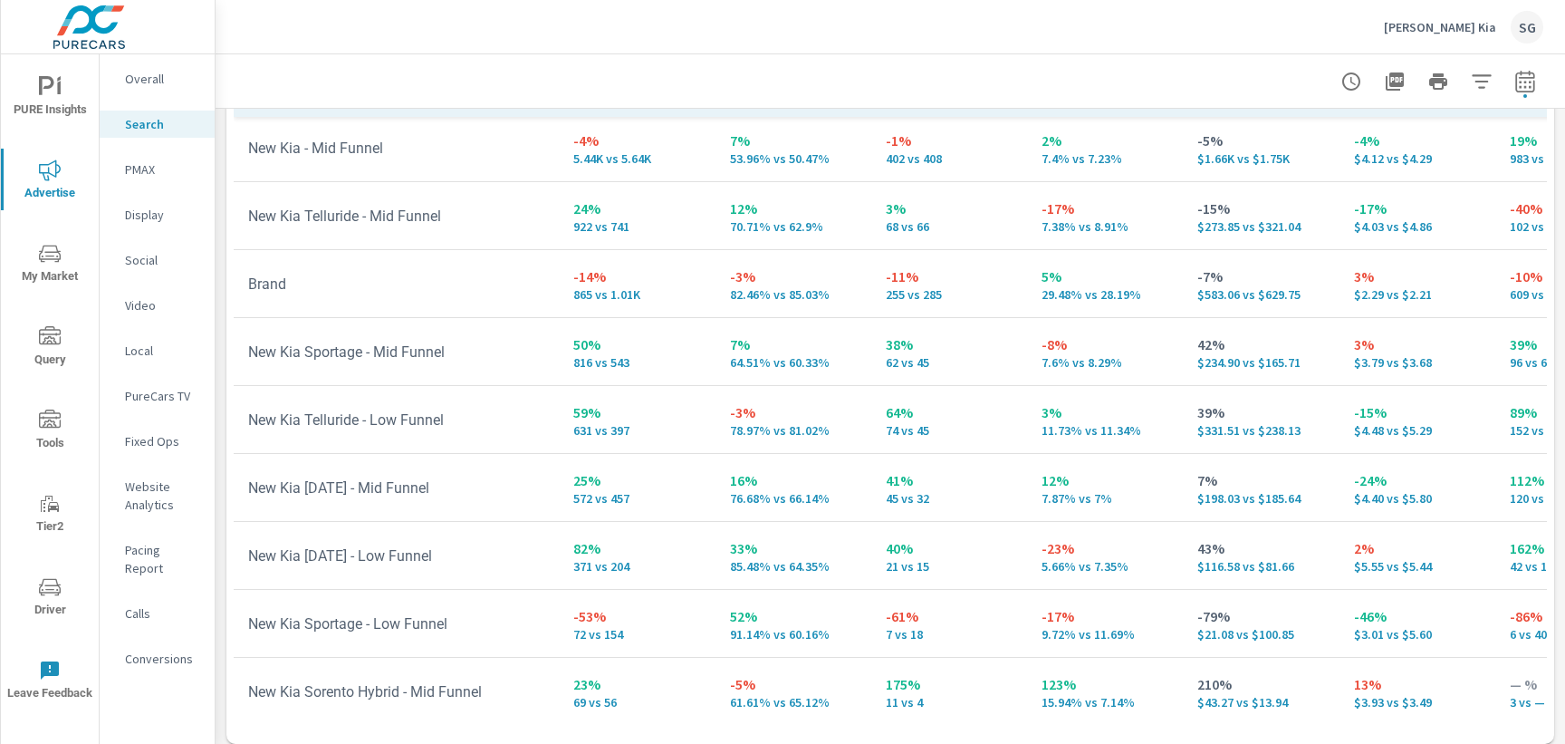
scroll to position [154, 0]
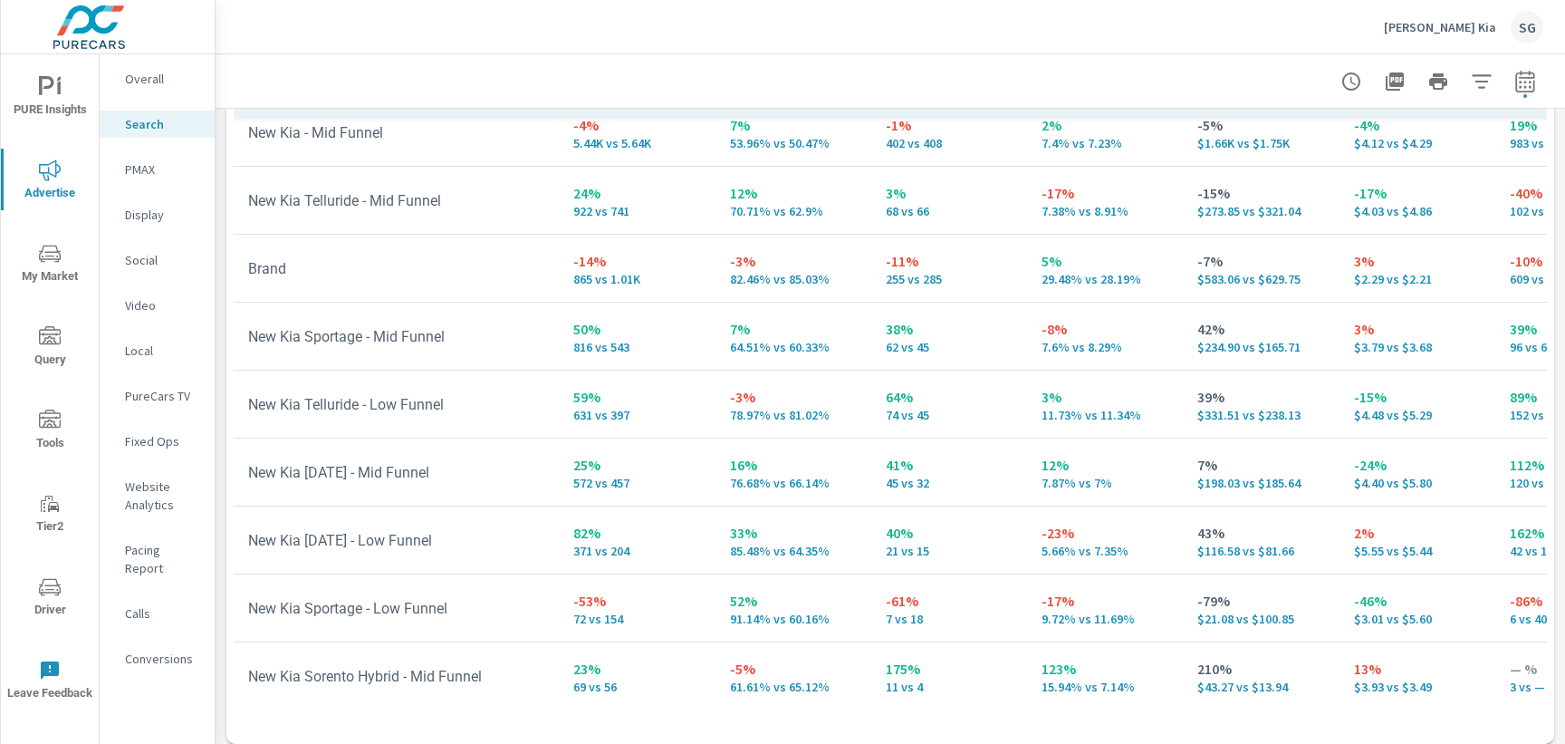
click at [158, 167] on p "PMAX" at bounding box center [162, 169] width 75 height 18
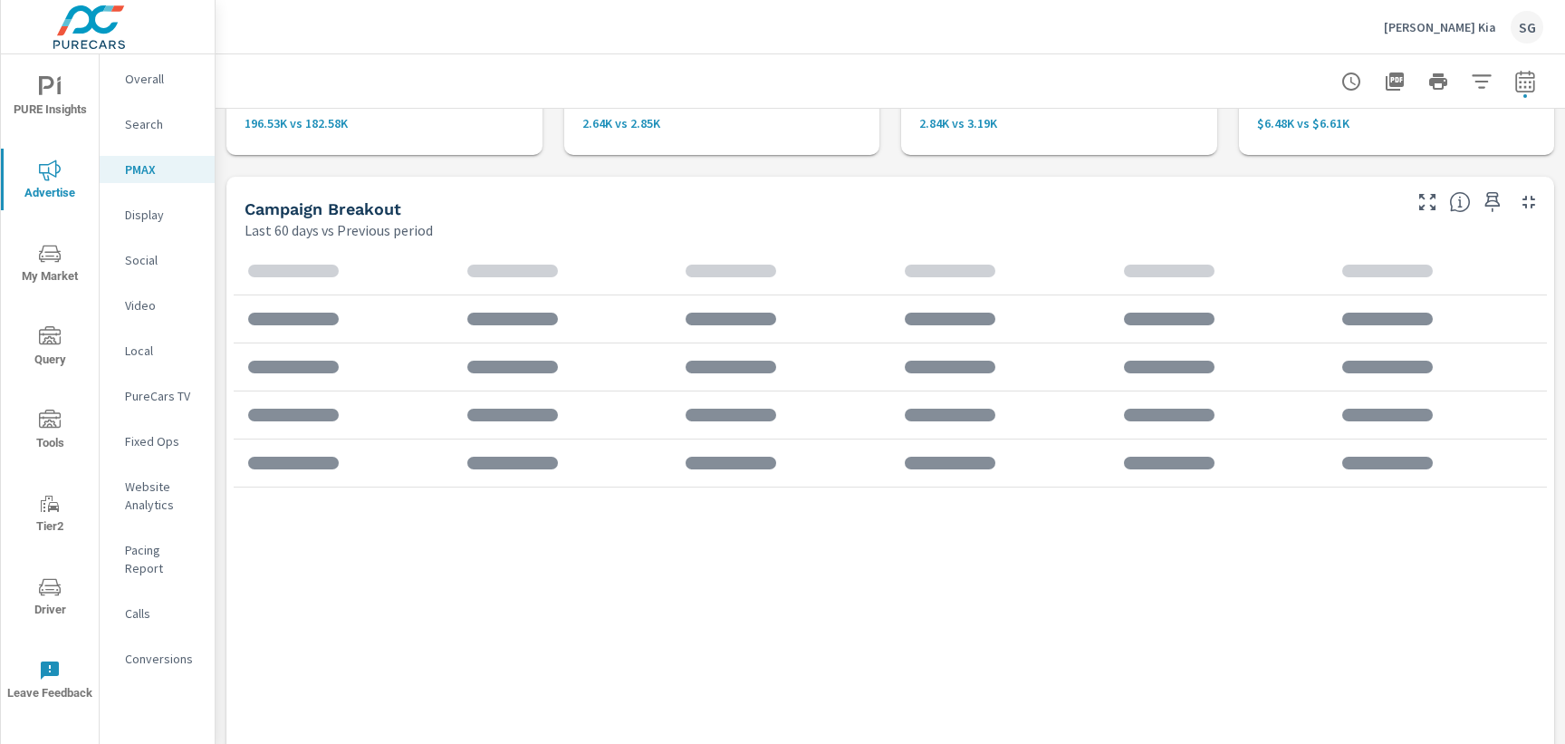
scroll to position [141, 0]
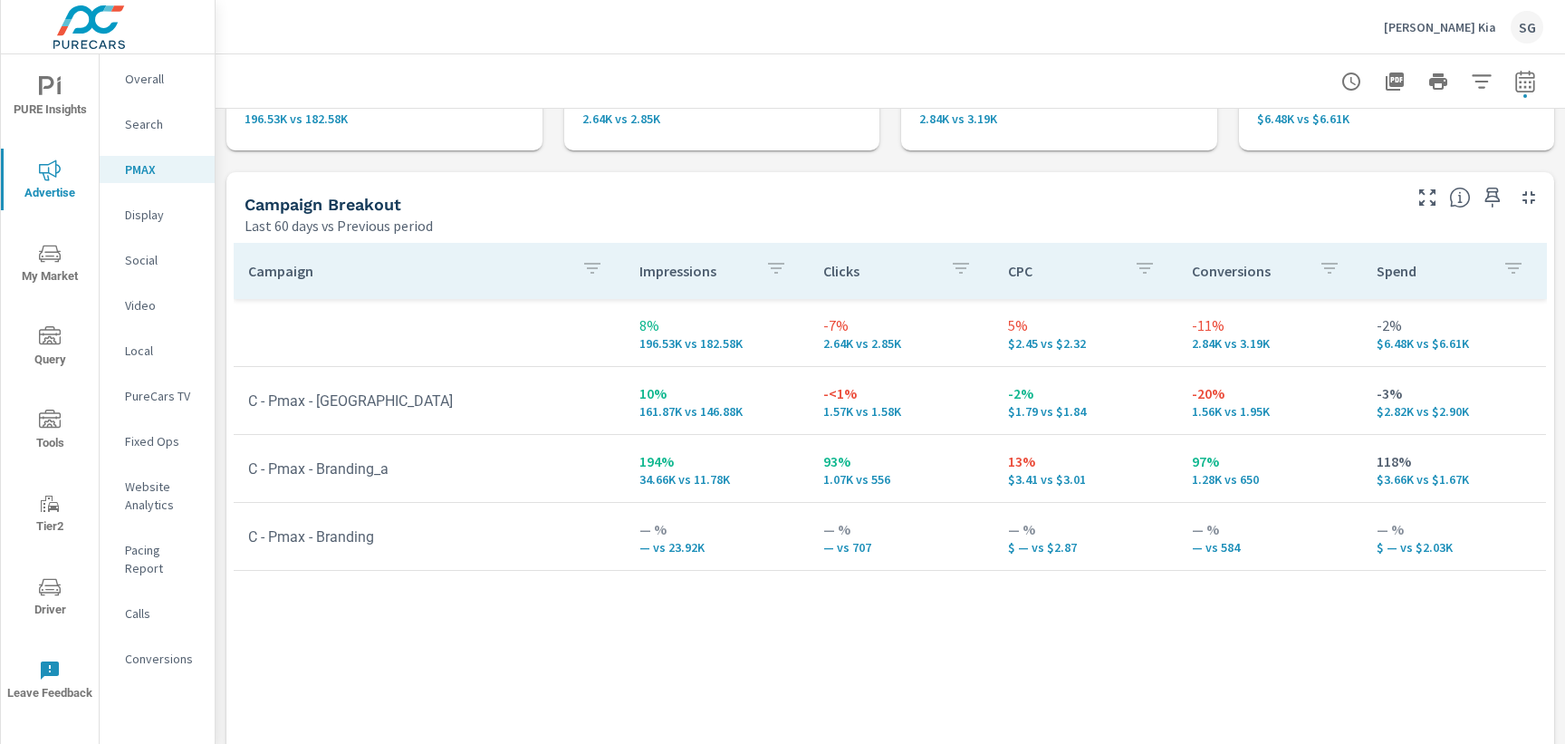
click at [150, 132] on p "Search" at bounding box center [162, 124] width 75 height 18
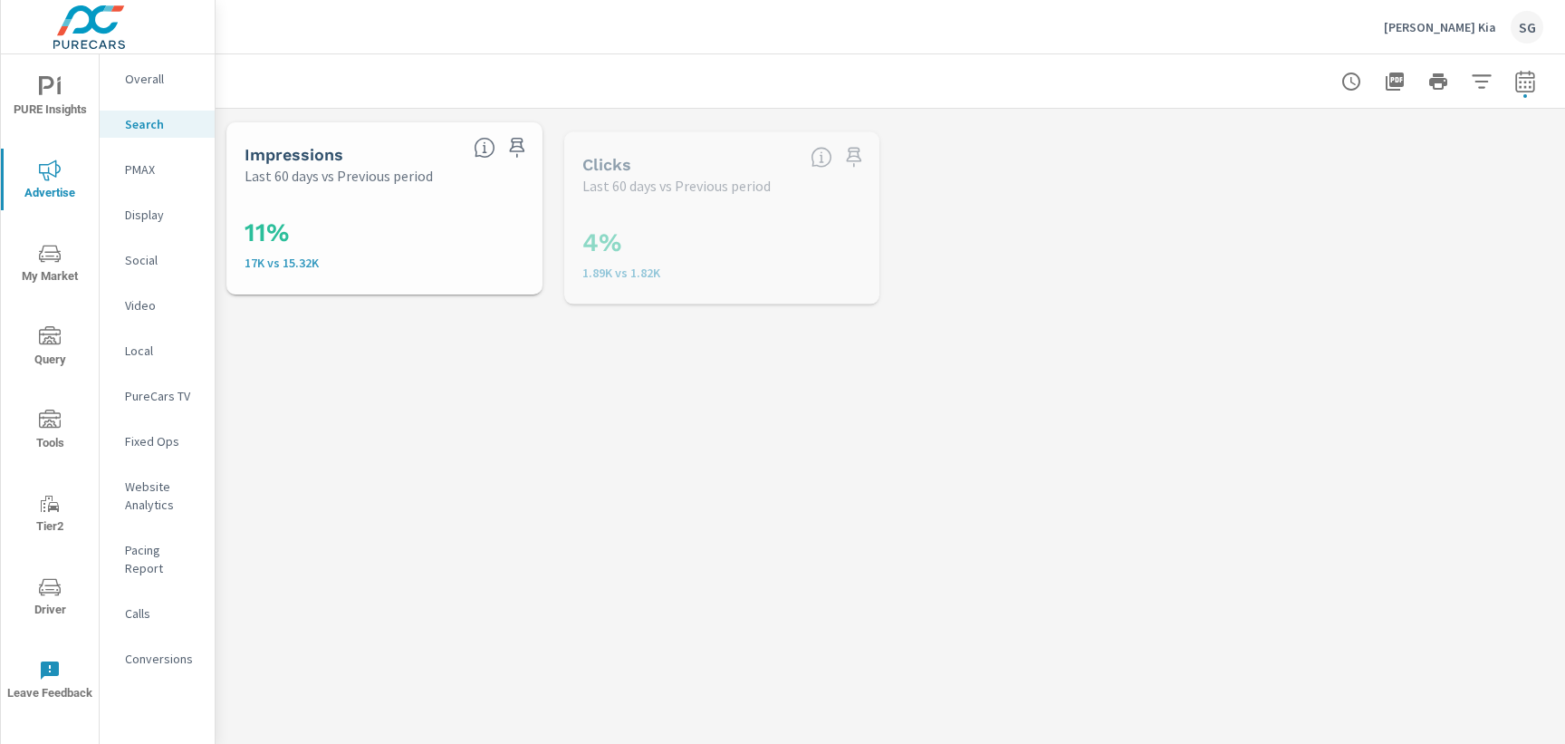
scroll to position [136, 0]
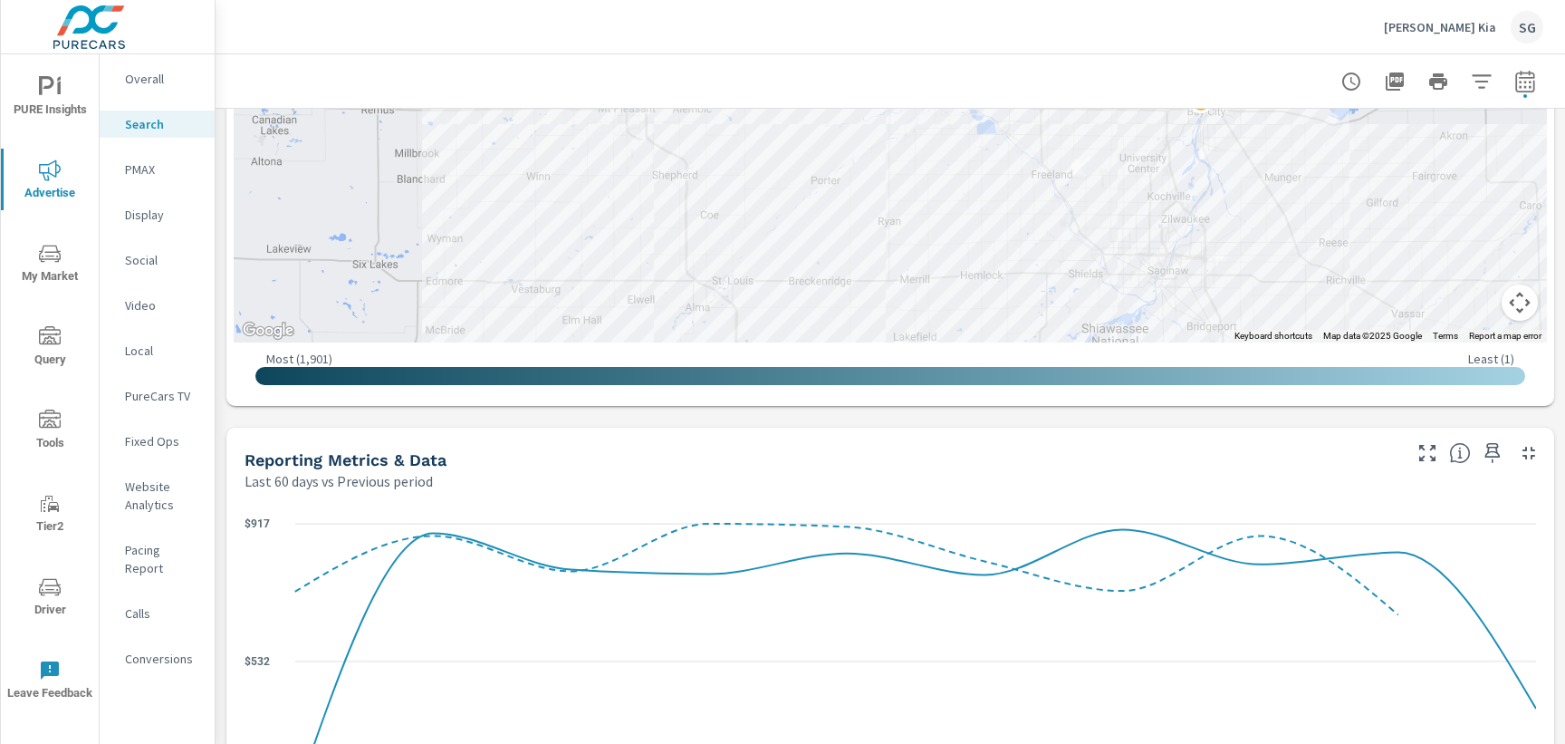
scroll to position [867, 0]
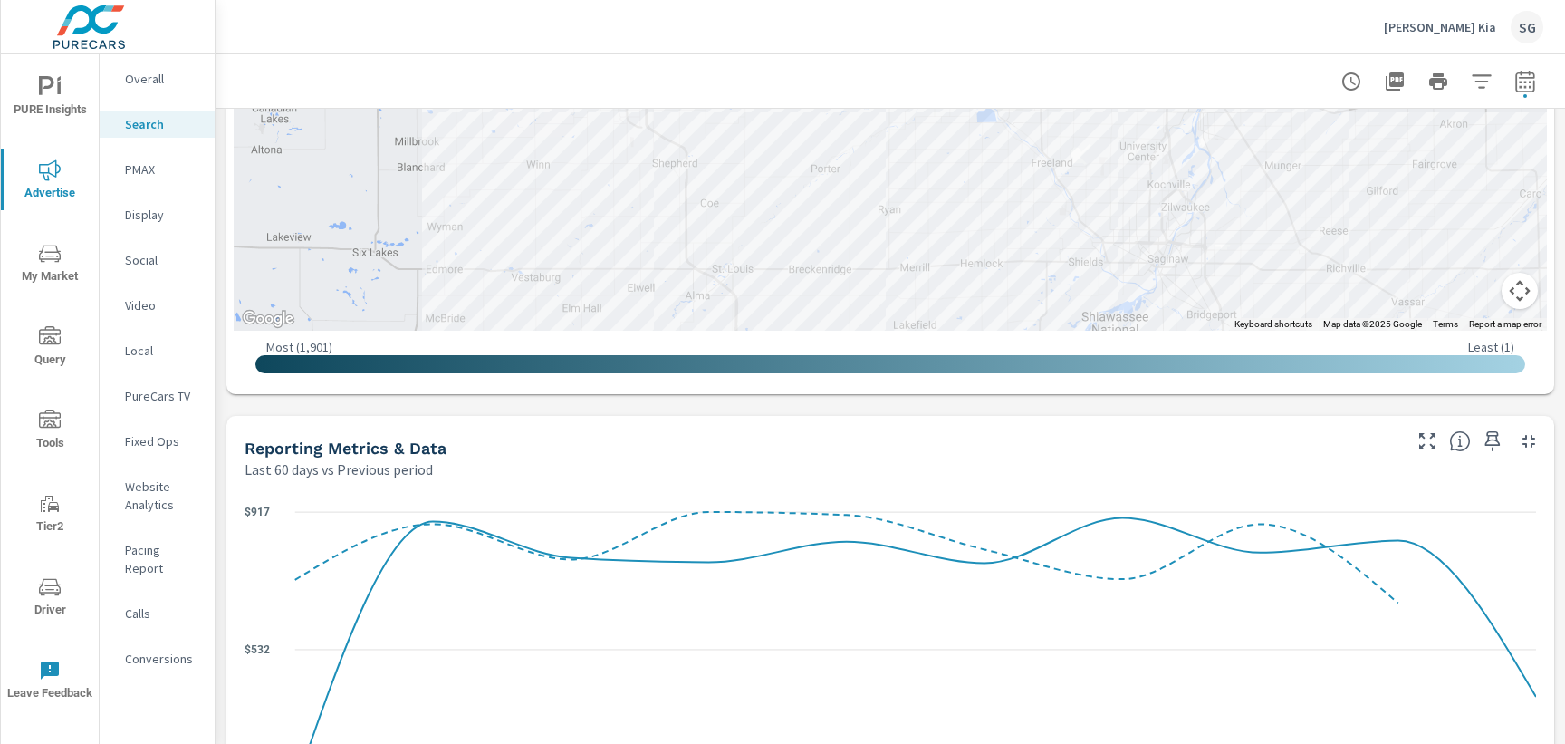
click at [955, 408] on div "Impressions Last 60 days vs Previous period 11% 17K vs 15.32K Clicks Last 60 da…" at bounding box center [890, 502] width 1349 height 2520
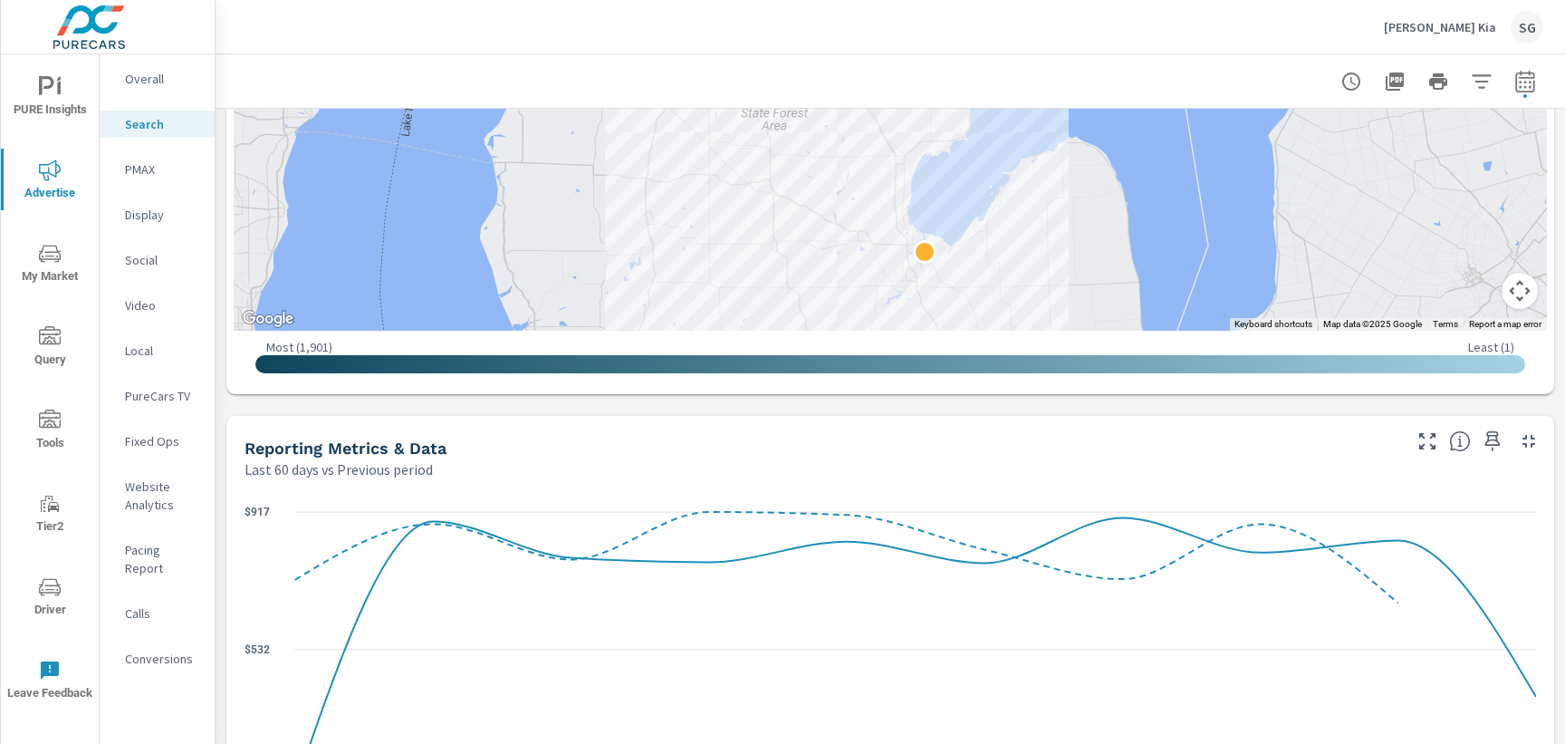
click at [416, 407] on div "Impressions Last 60 days vs Previous period 11% 17K vs 15.32K Clicks Last 60 da…" at bounding box center [890, 502] width 1349 height 2520
click at [216, 447] on div "Impressions Last 60 days vs Previous period 11% 17K vs 15.32K Clicks Last 60 da…" at bounding box center [890, 502] width 1349 height 2520
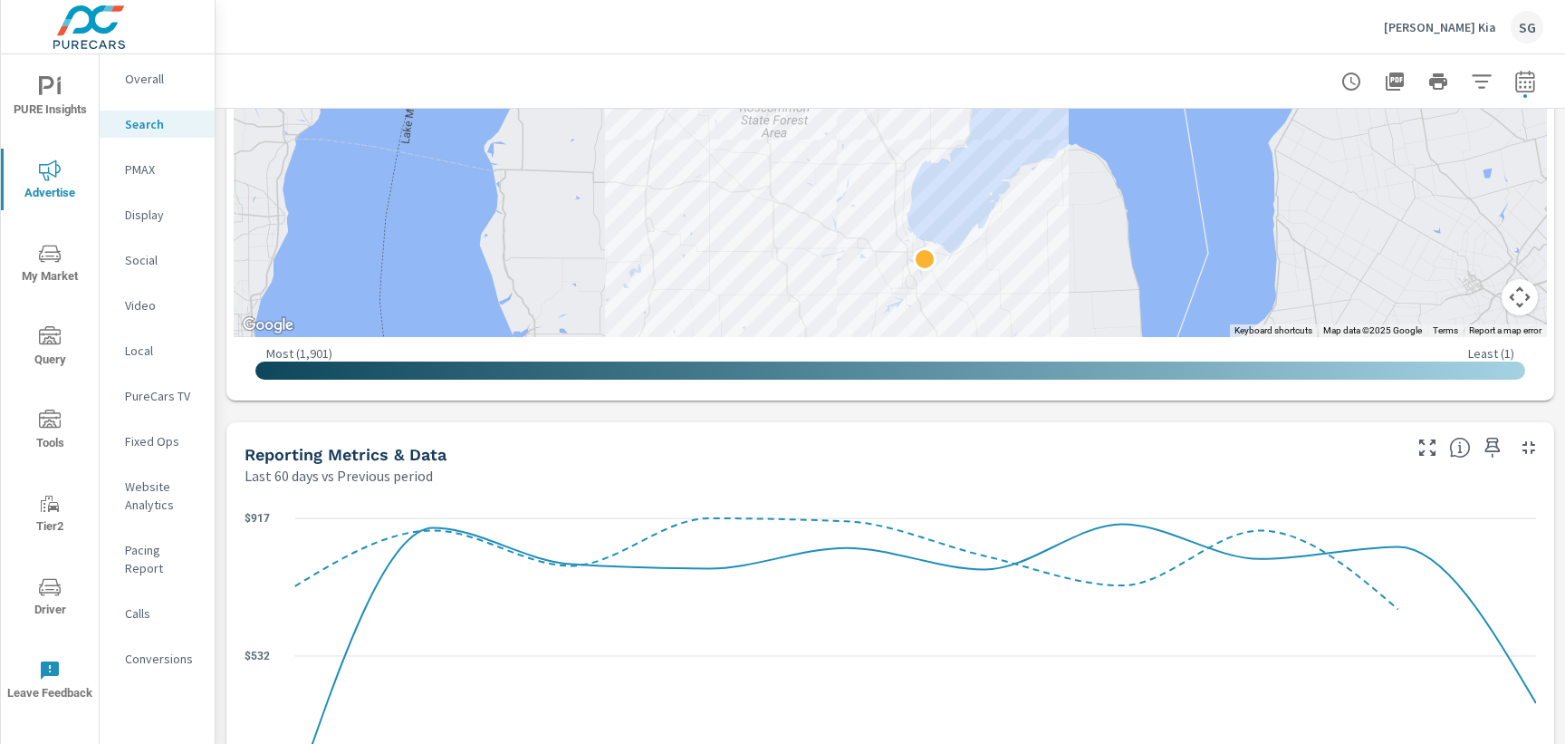
scroll to position [858, 0]
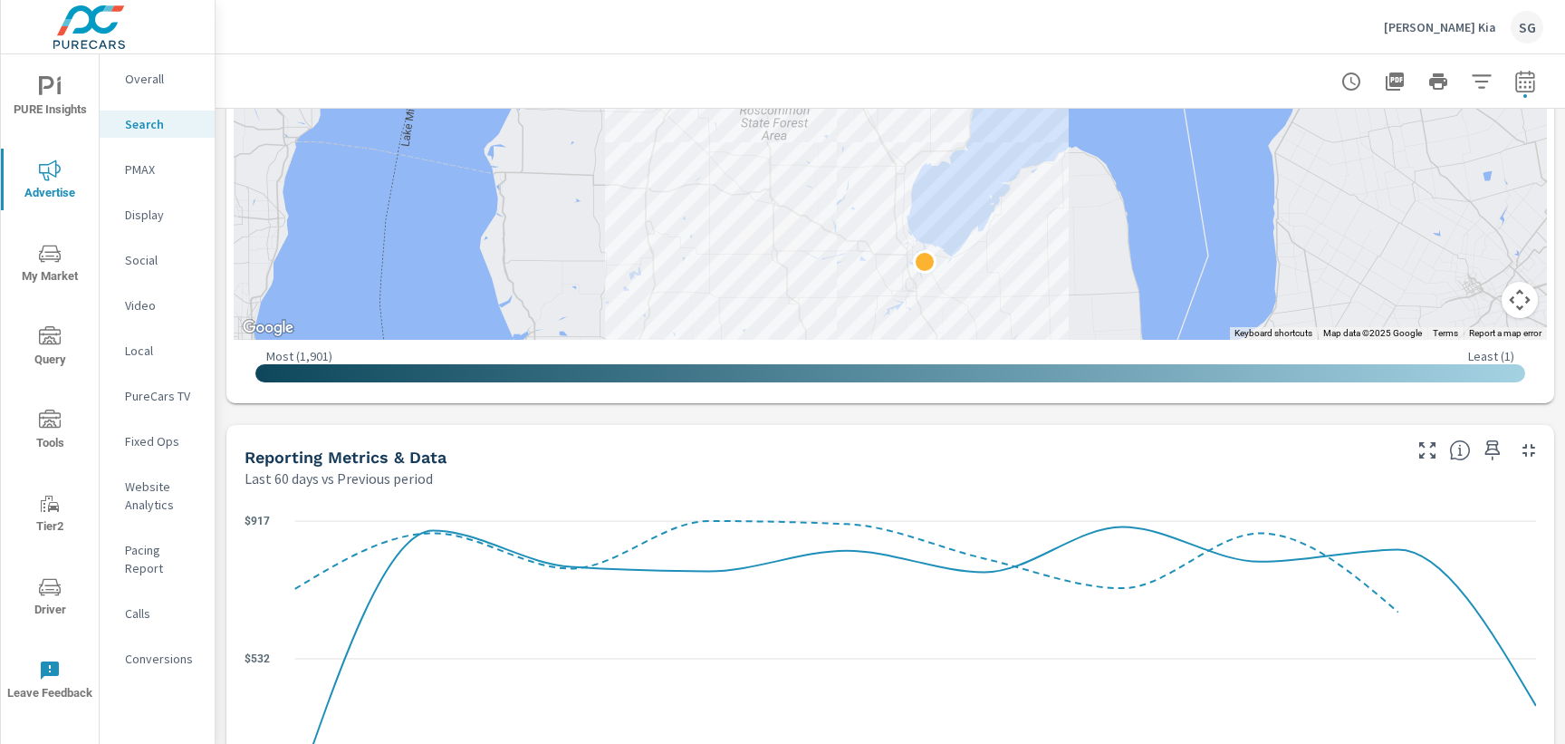
click at [831, 416] on div "Impressions Last 60 days vs Previous period 11% 17K vs 15.32K Clicks Last 60 da…" at bounding box center [890, 511] width 1349 height 2520
click at [229, 419] on div "Impressions Last 60 days vs Previous period 11% 17K vs 15.32K Clicks Last 60 da…" at bounding box center [890, 511] width 1349 height 2520
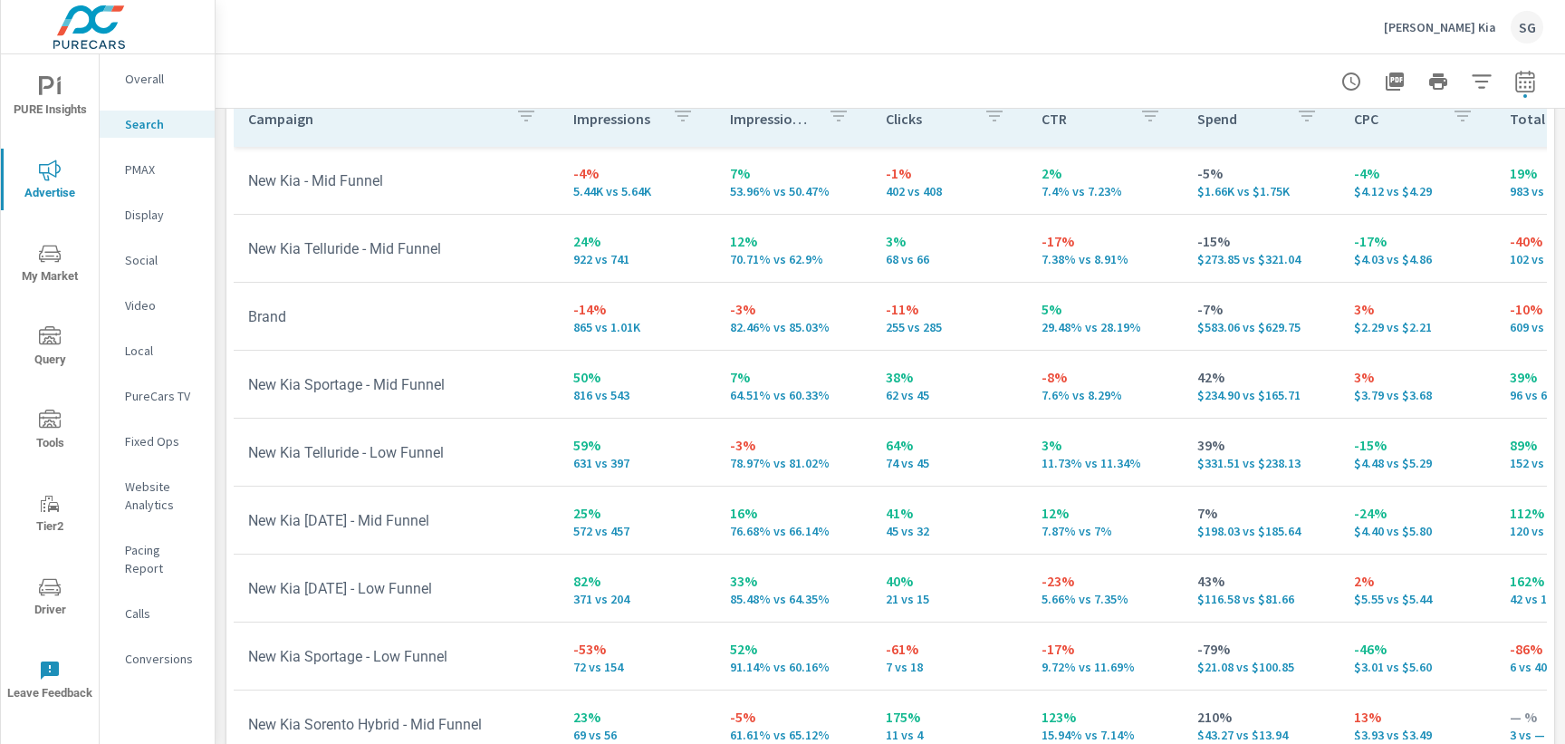
scroll to position [1885, 0]
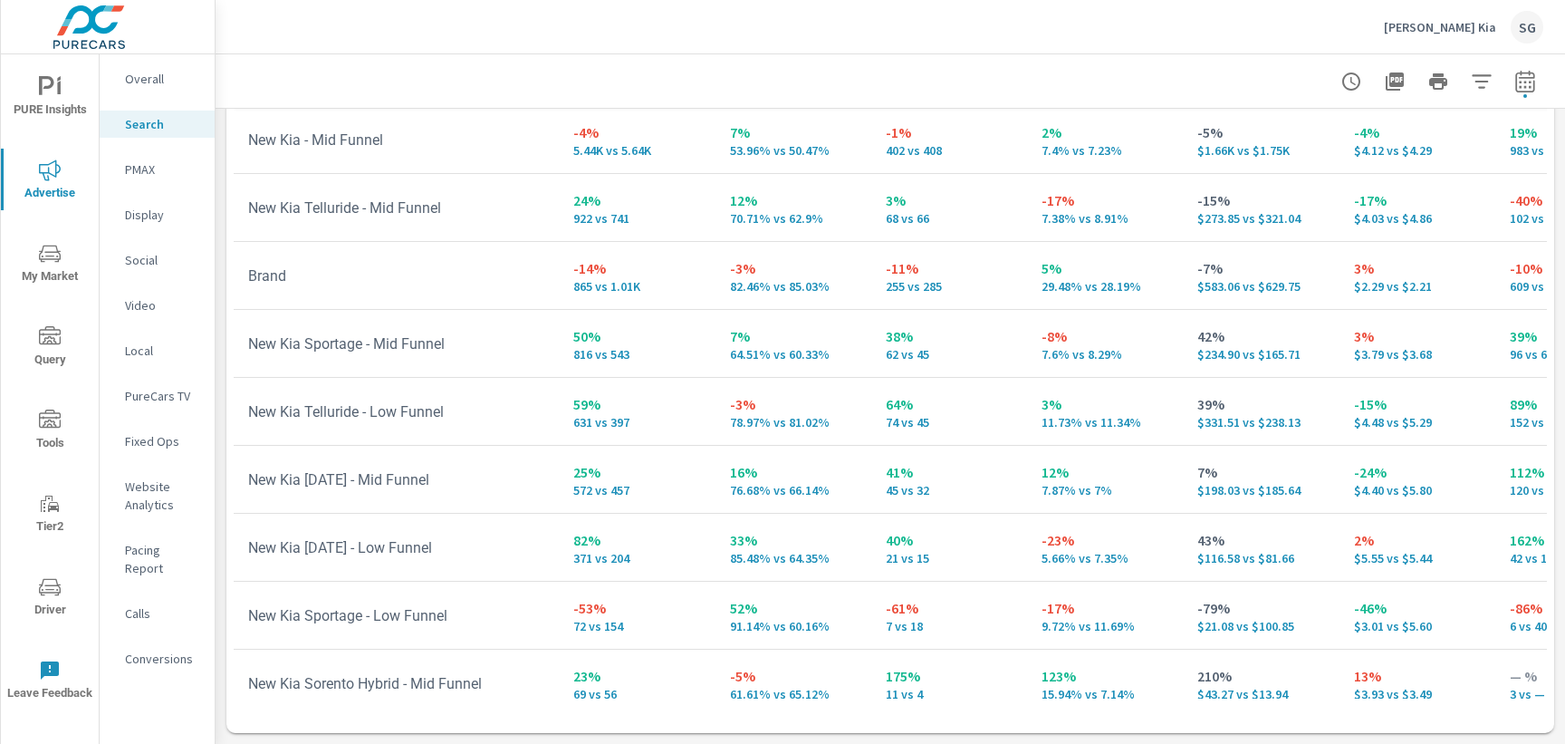
click at [141, 604] on p "Calls" at bounding box center [162, 613] width 75 height 18
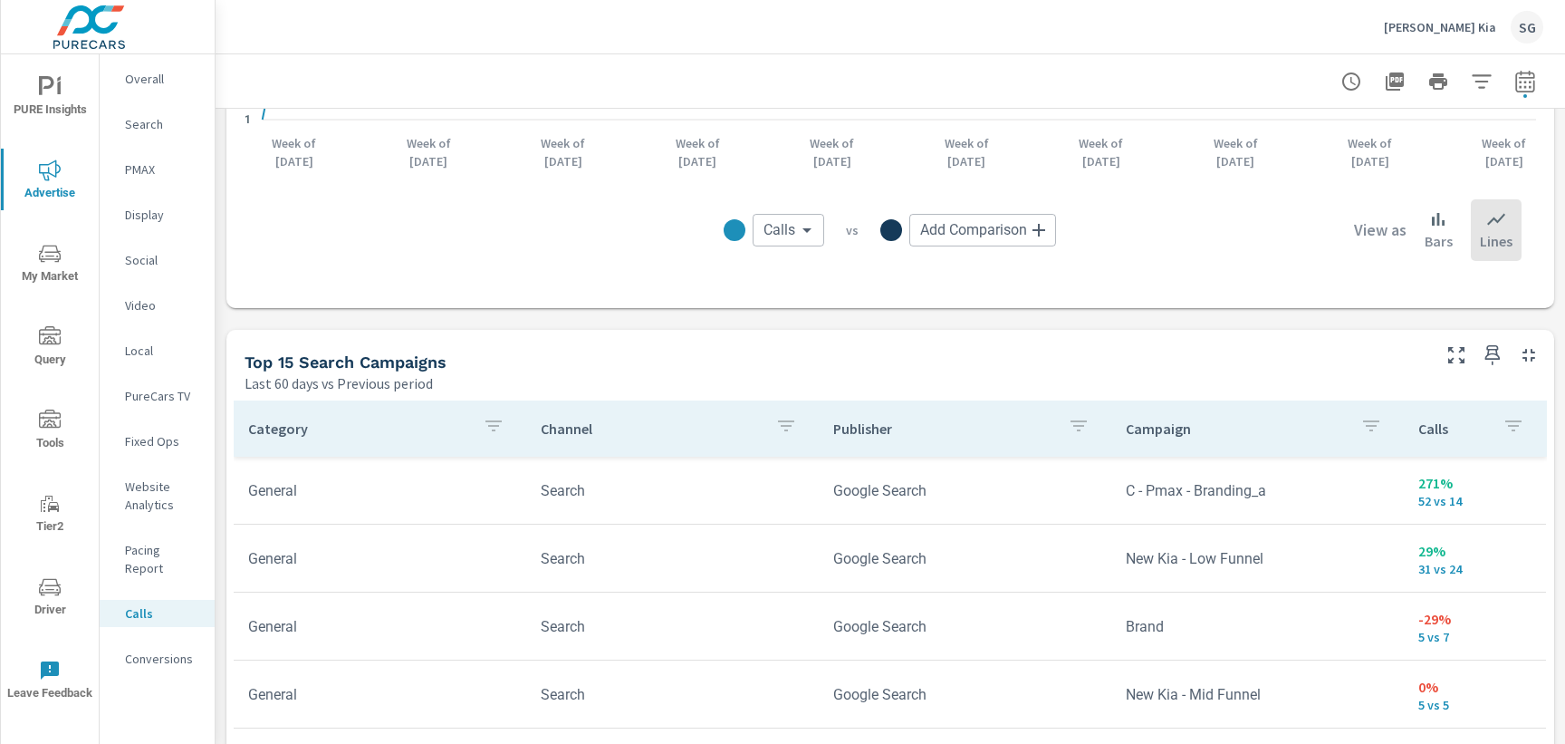
scroll to position [967, 0]
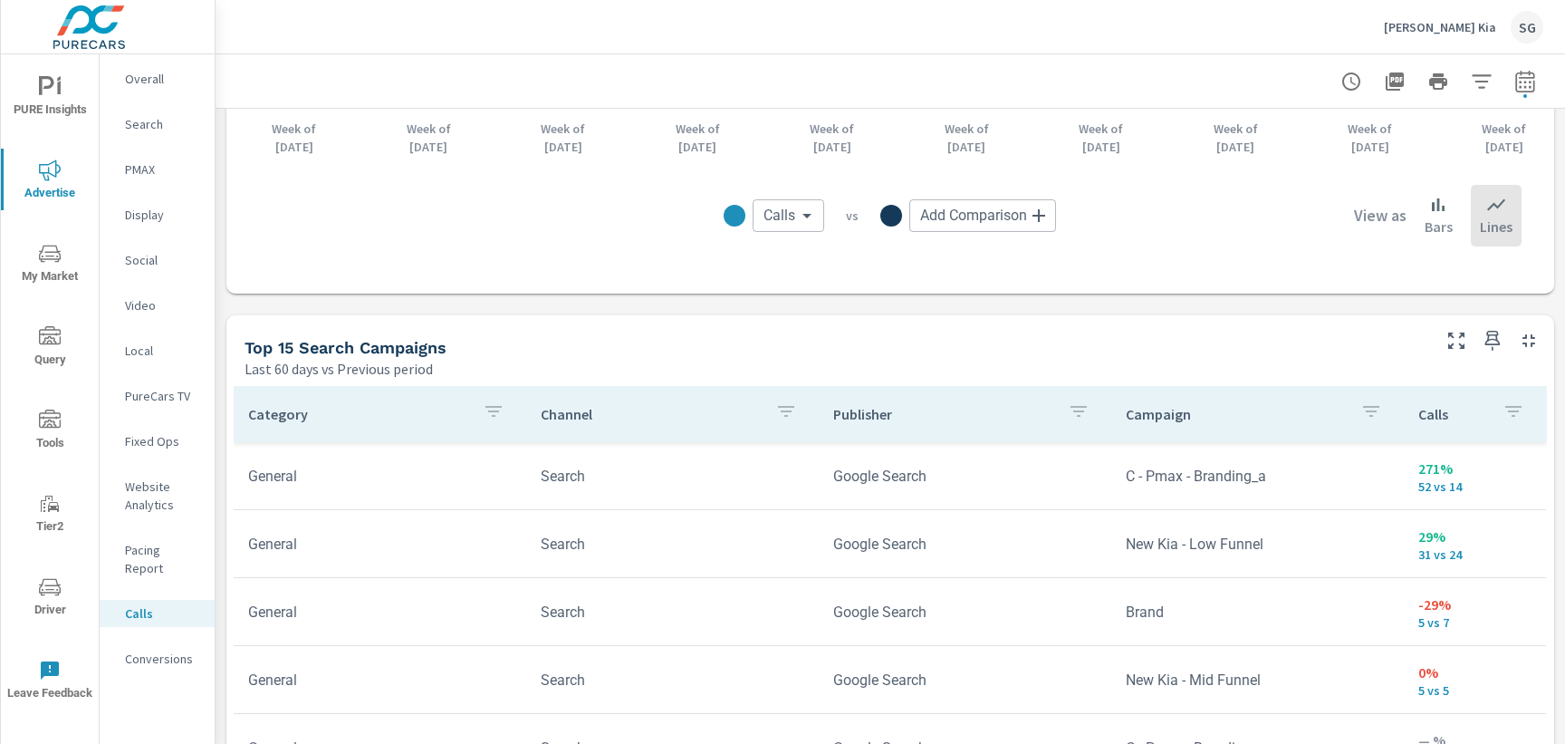
click at [488, 322] on div "Top 15 Search Campaigns Last 60 days vs Previous period" at bounding box center [830, 347] width 1208 height 64
drag, startPoint x: 1467, startPoint y: 638, endPoint x: 1406, endPoint y: 606, distance: 69.3
click at [1406, 606] on td "-29% 5 vs 7" at bounding box center [1475, 611] width 142 height 65
click at [1381, 618] on td "Brand" at bounding box center [1257, 612] width 293 height 46
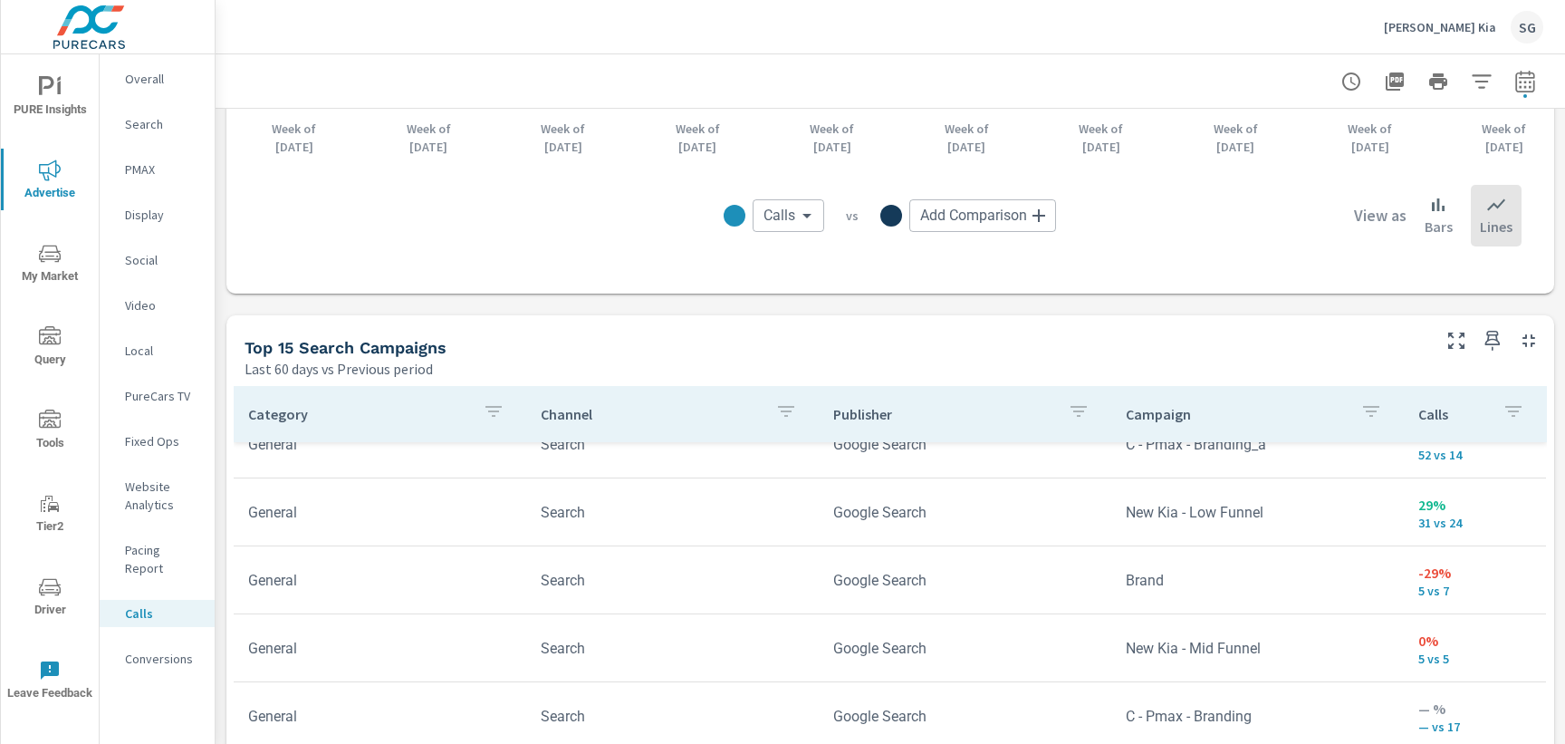
scroll to position [39, 0]
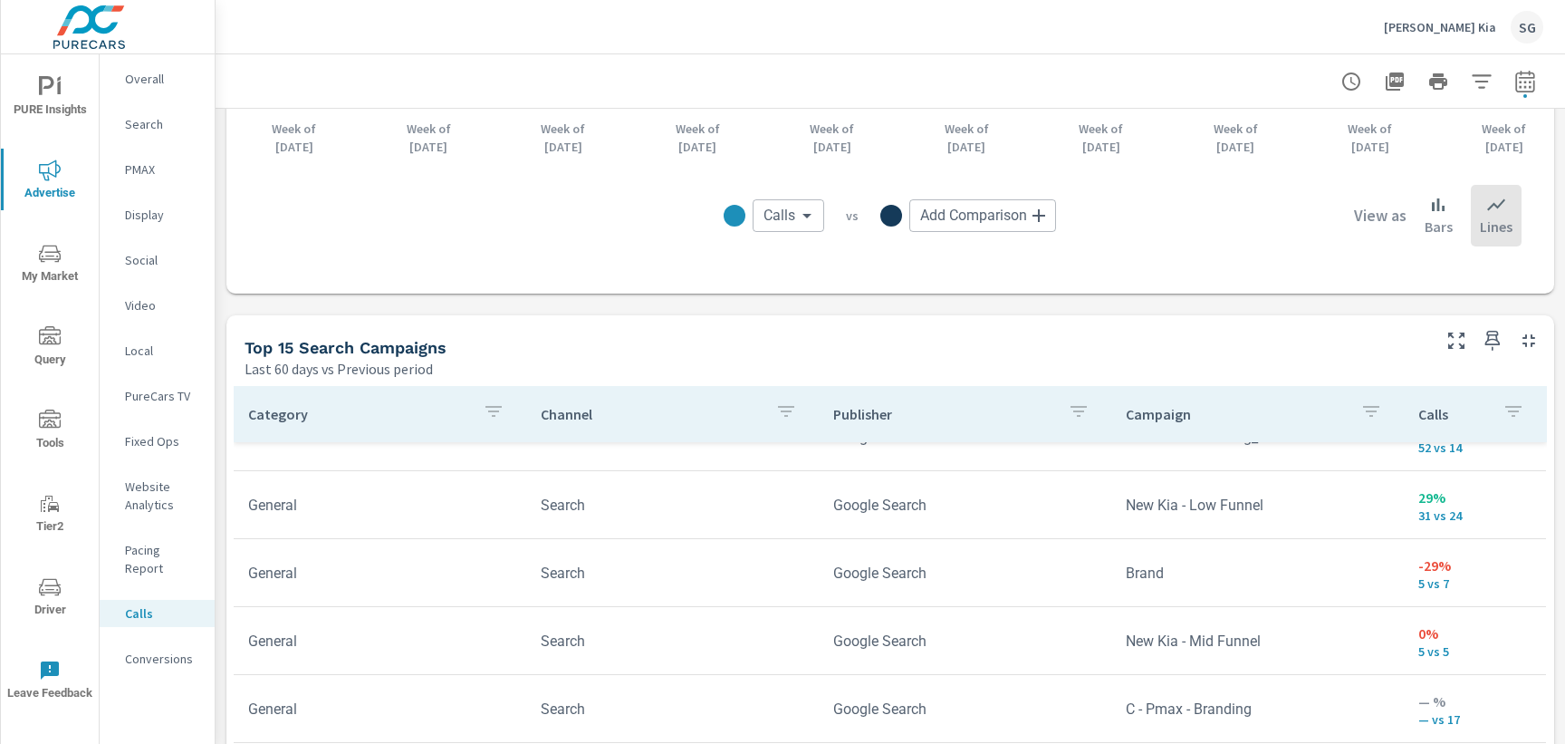
click at [177, 651] on div "Conversions" at bounding box center [157, 658] width 115 height 27
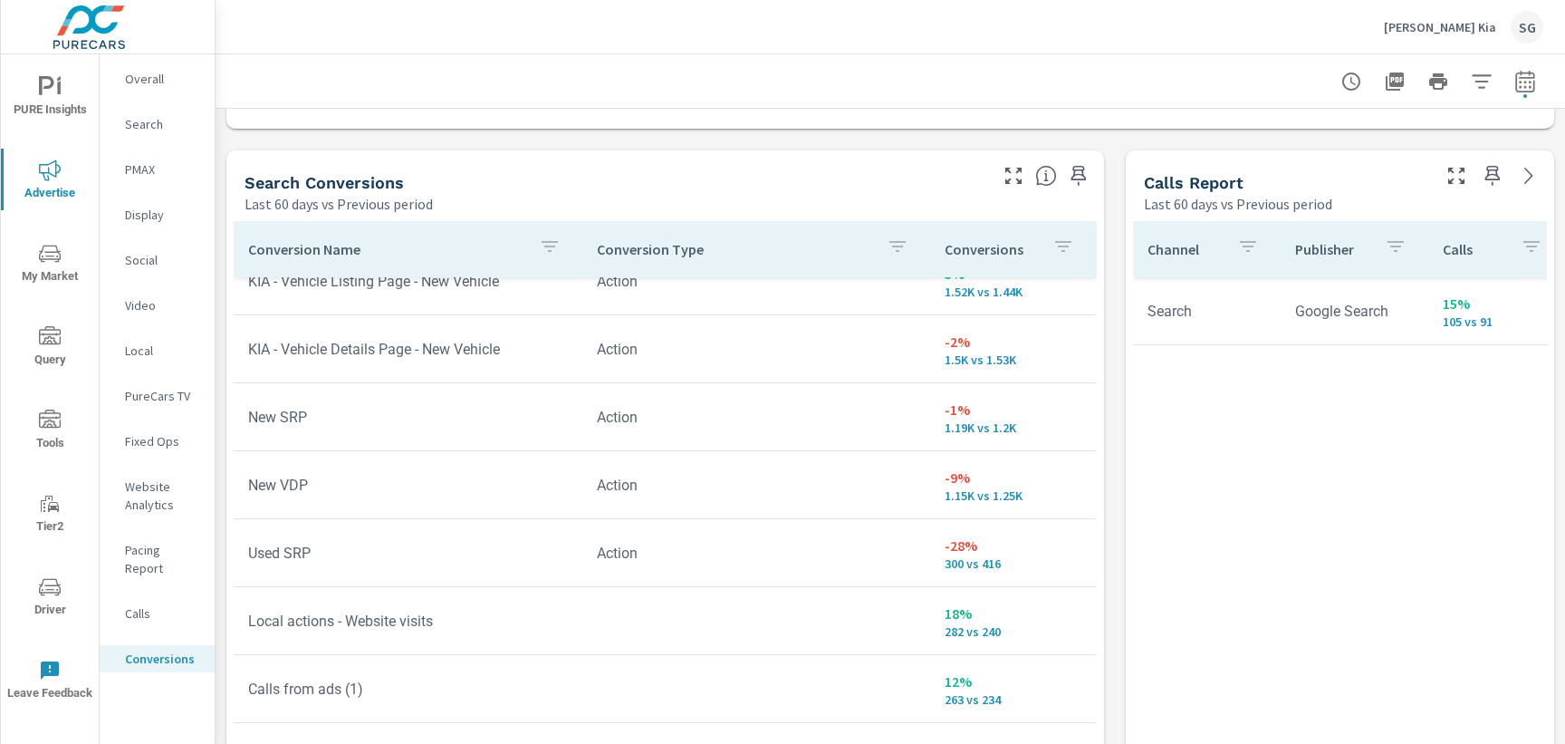
scroll to position [65, 0]
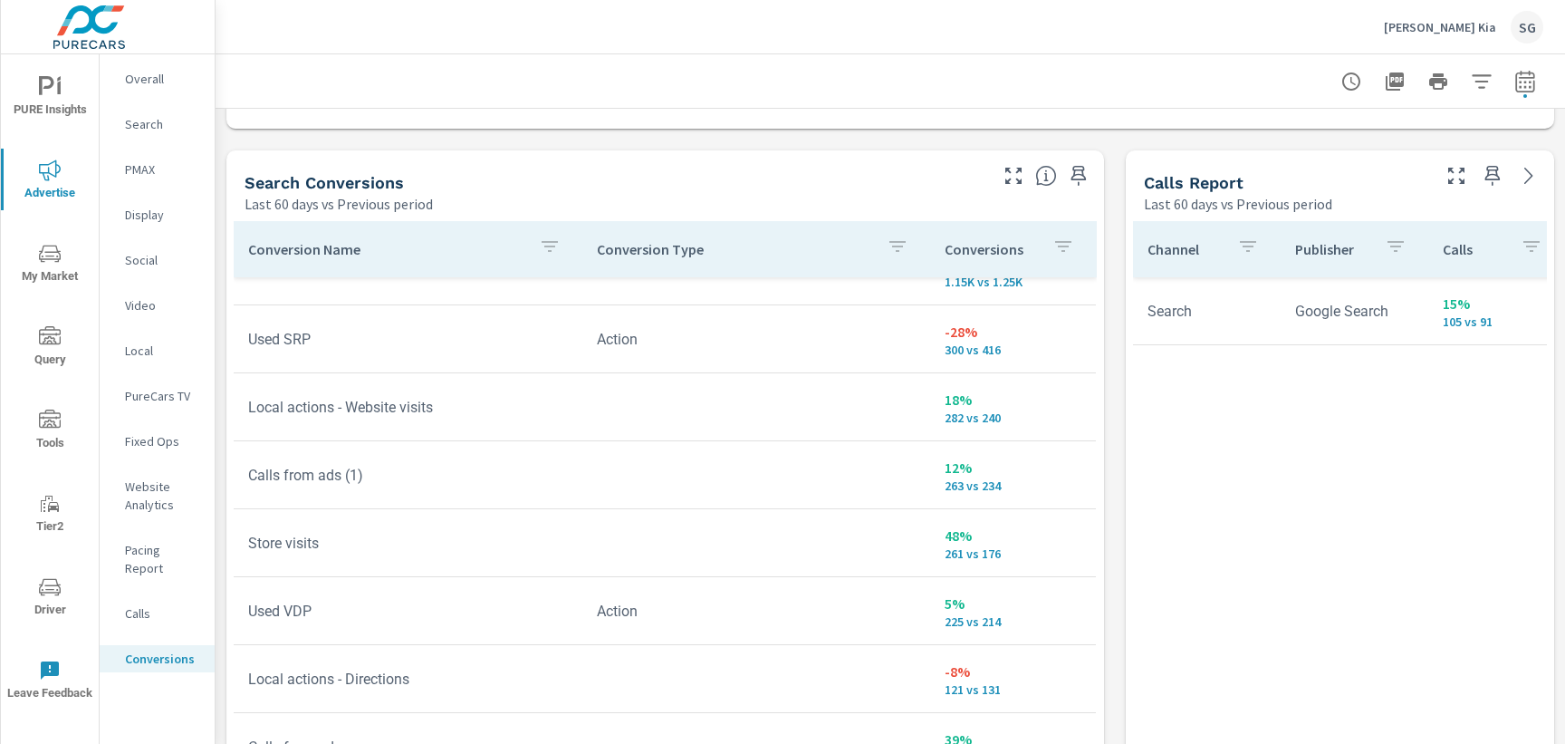
scroll to position [245, 0]
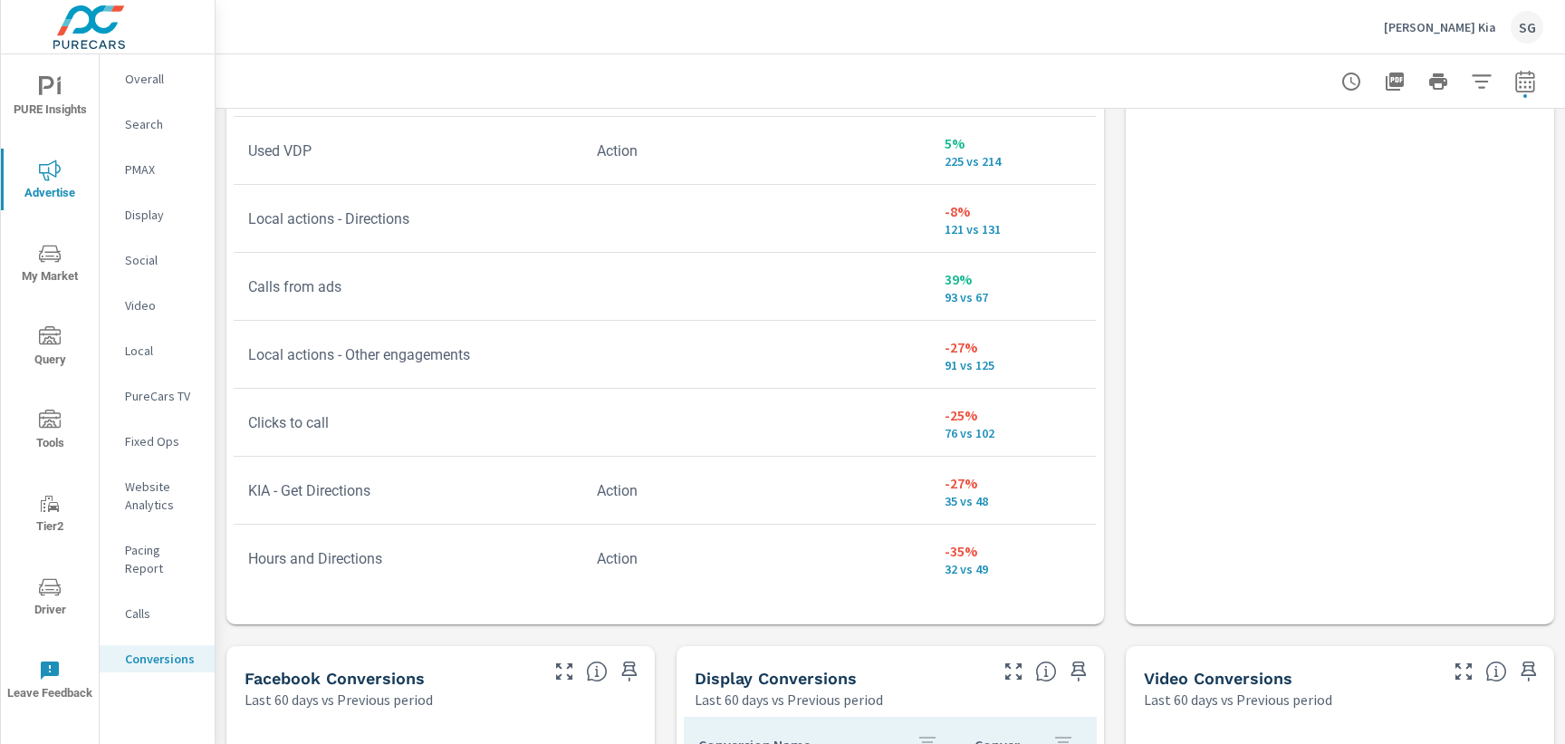
scroll to position [420, 0]
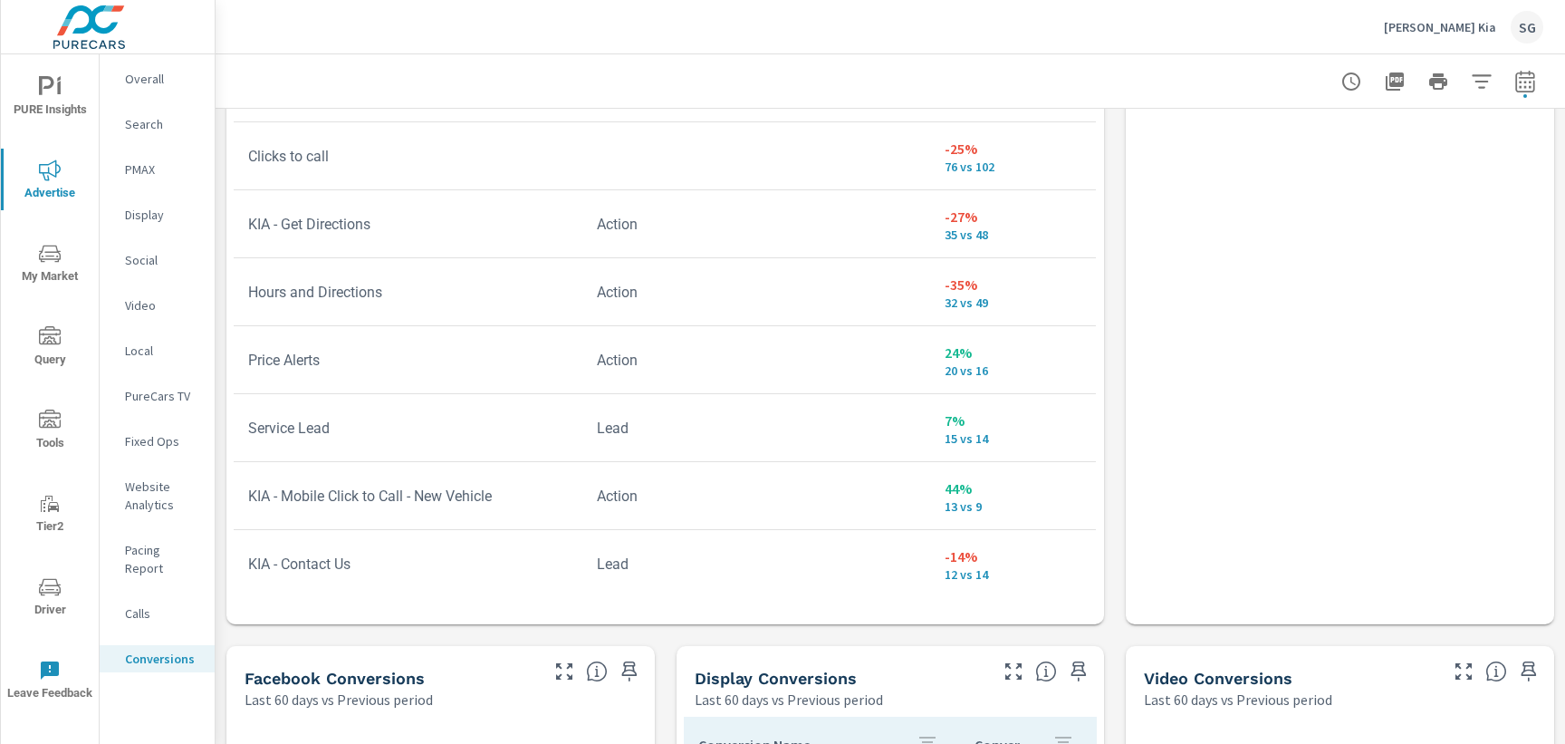
scroll to position [688, 0]
click at [66, 104] on span "PURE Insights" at bounding box center [49, 98] width 87 height 44
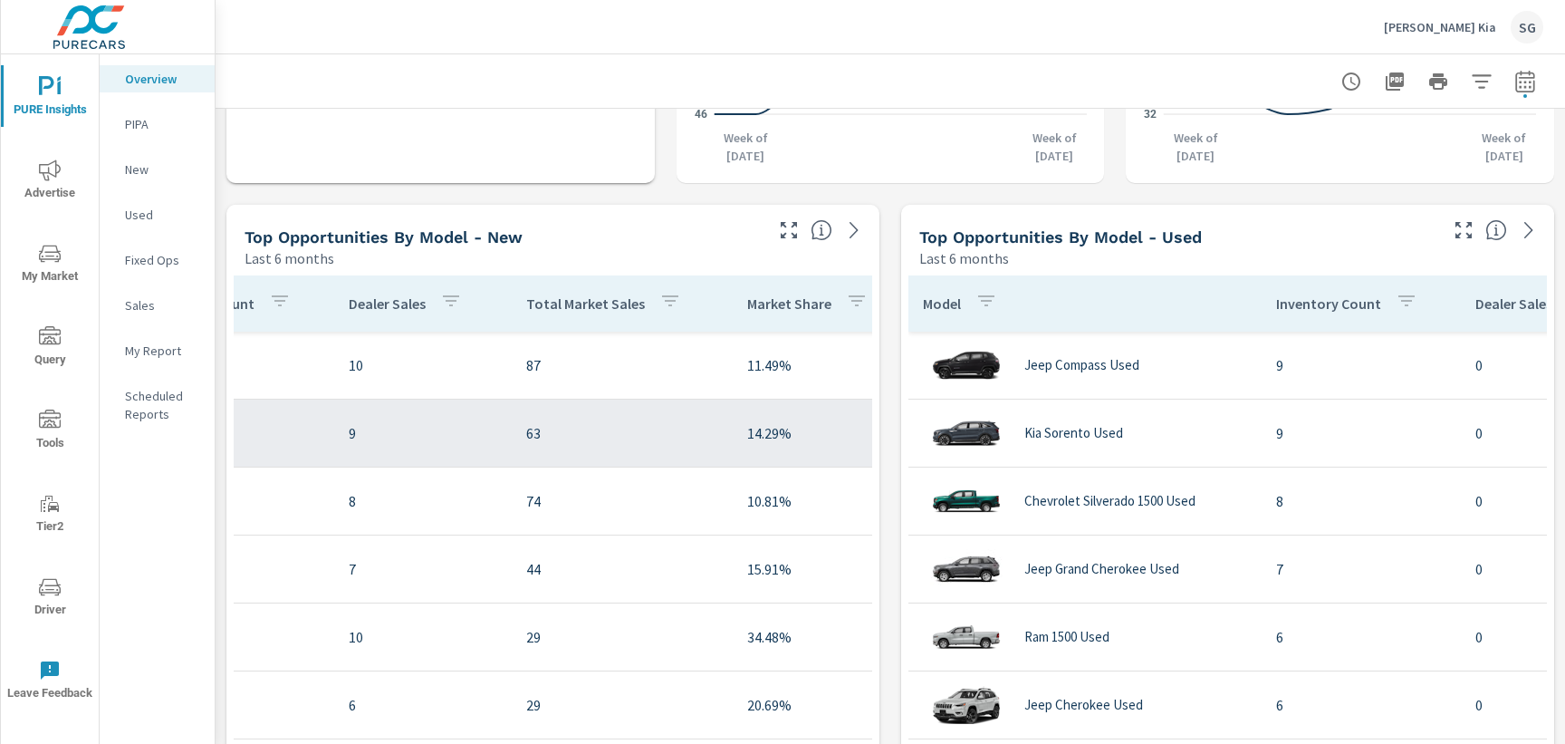
scroll to position [0, 453]
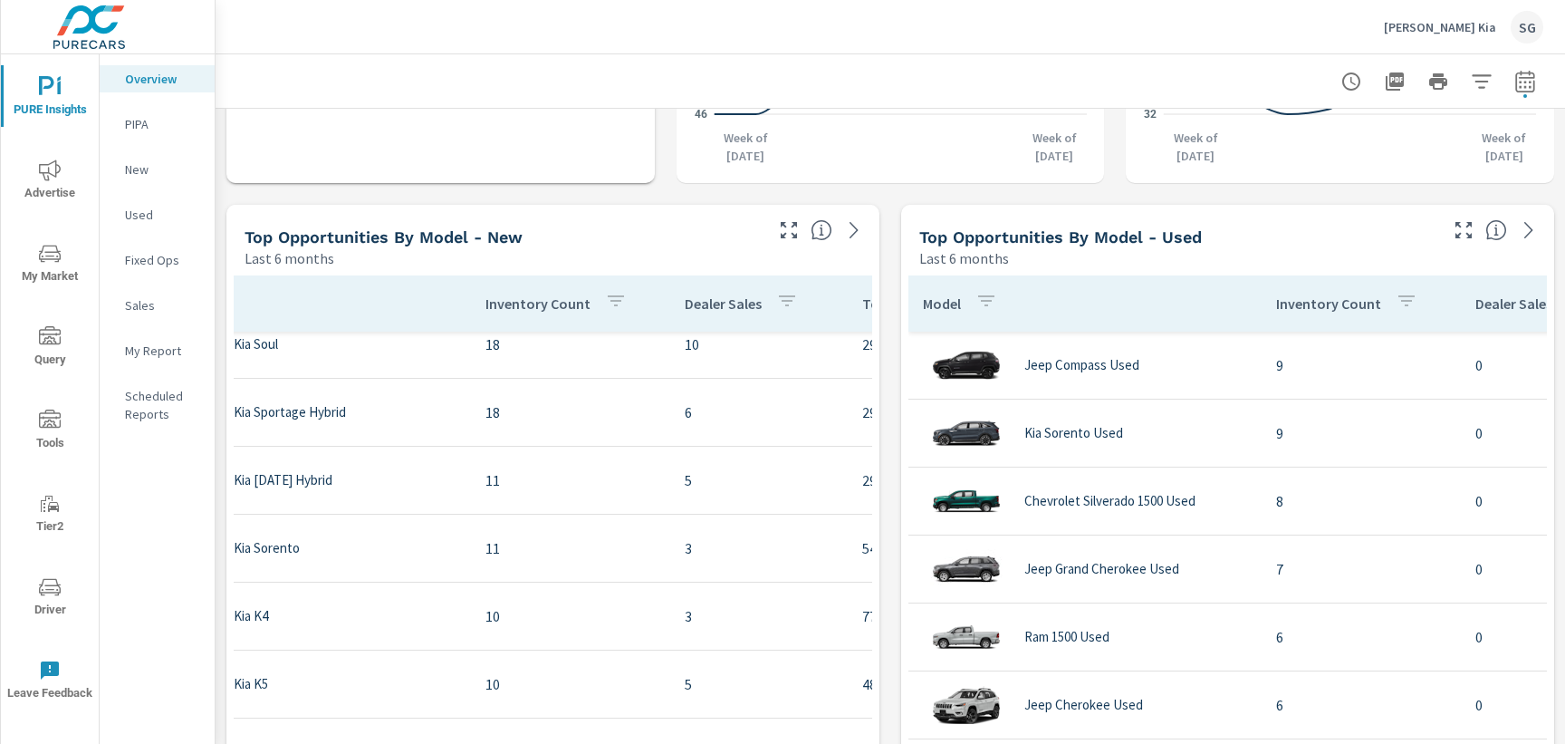
scroll to position [293, 118]
click at [790, 230] on icon "button" at bounding box center [789, 230] width 22 height 22
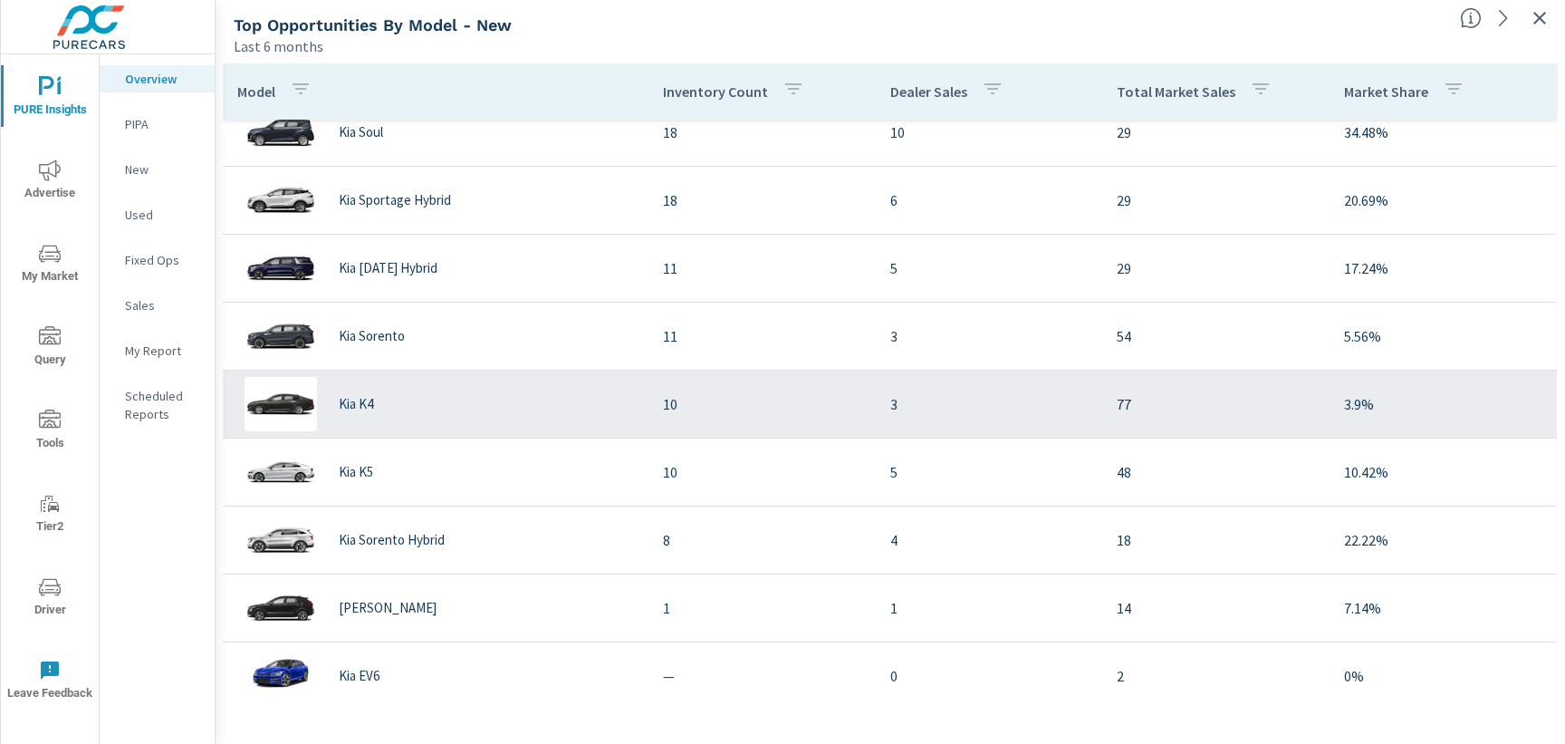
scroll to position [59, 0]
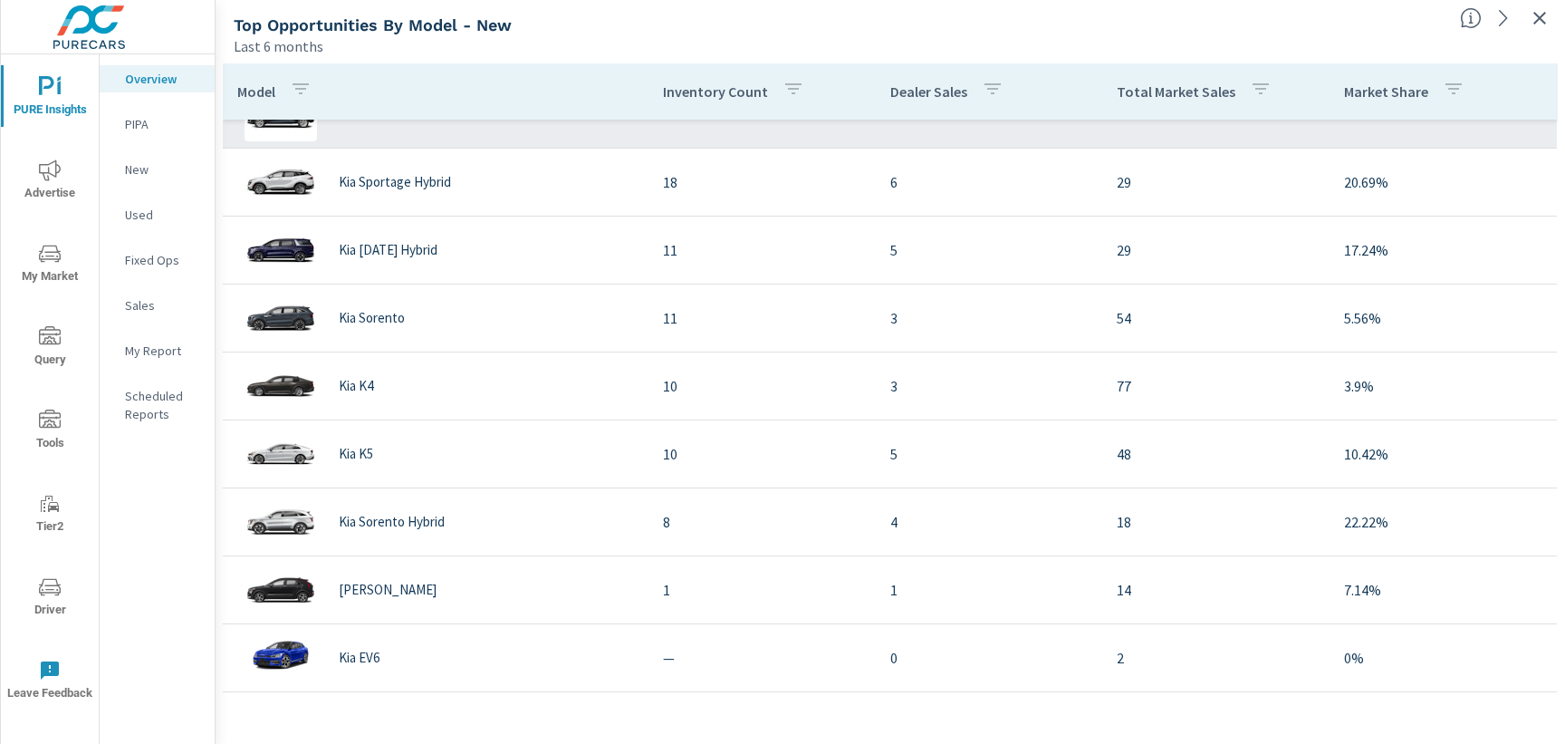
scroll to position [314, 0]
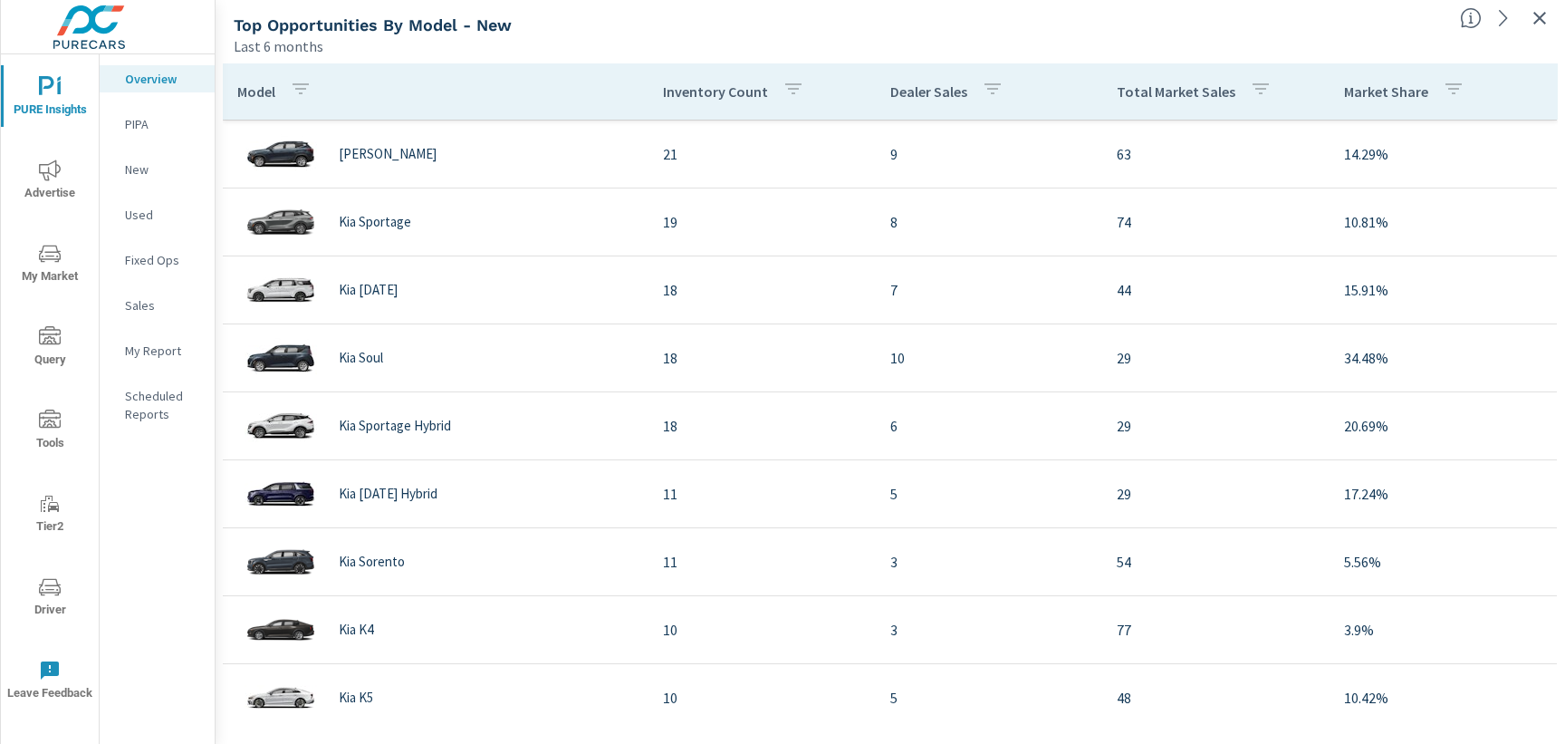
scroll to position [69, 0]
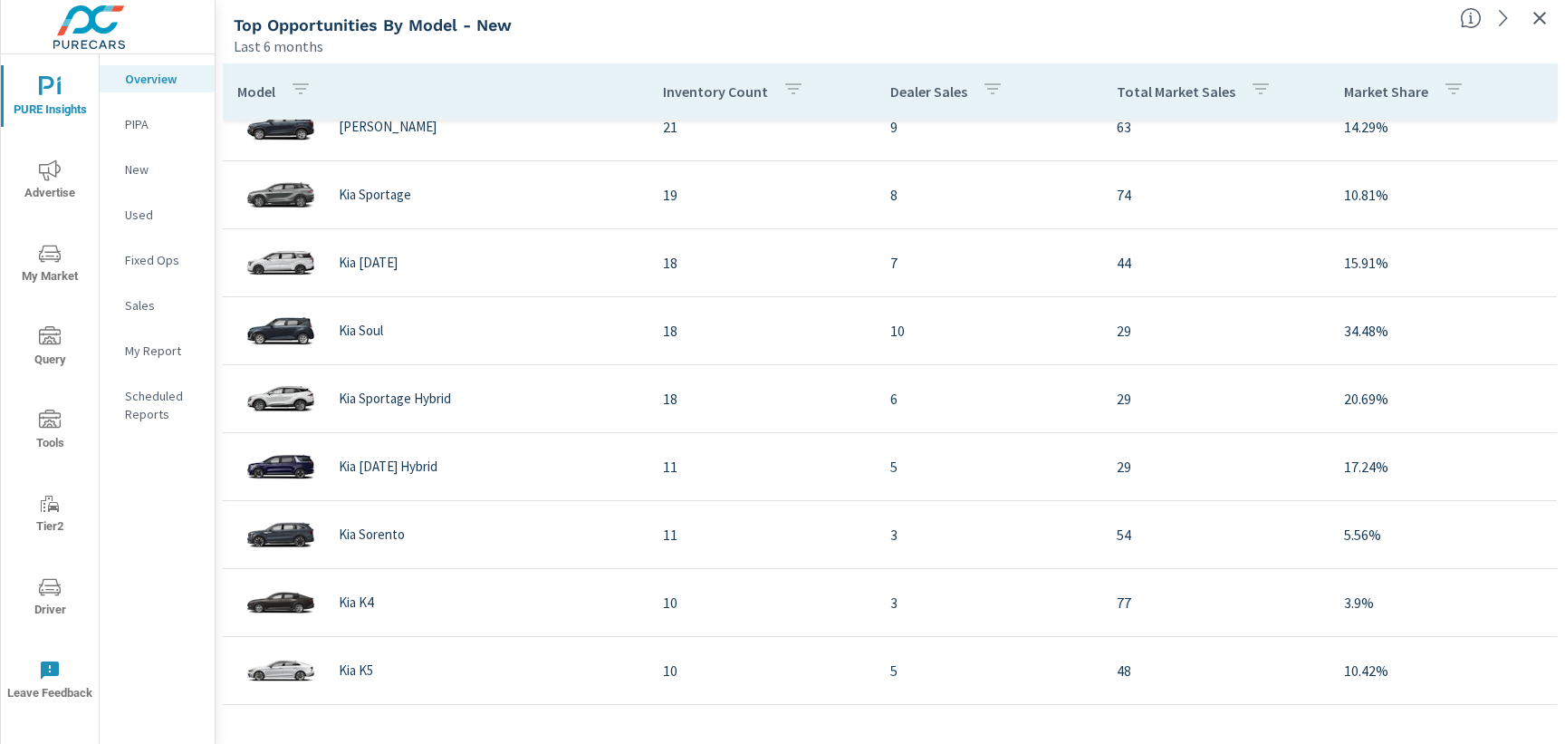
scroll to position [96, 0]
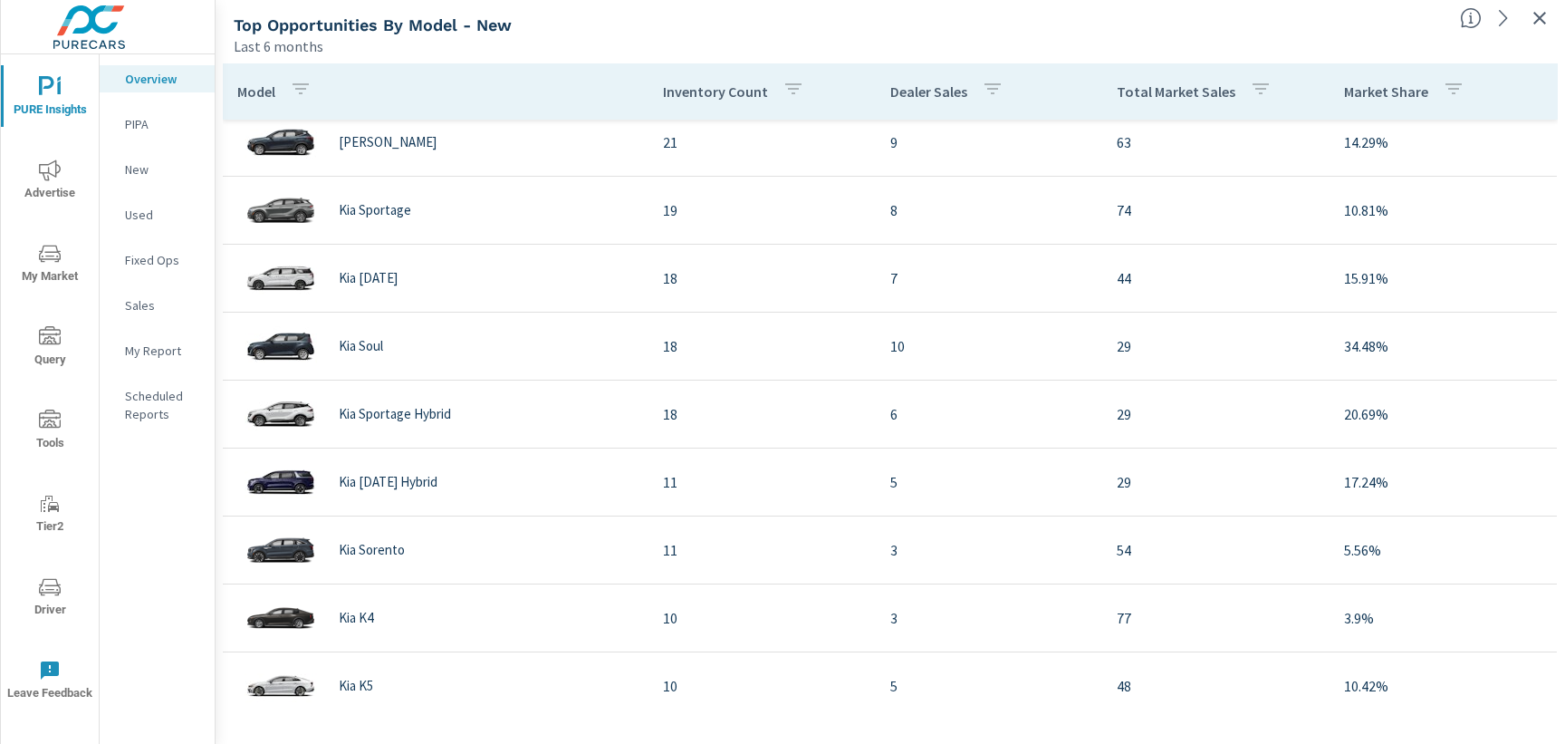
scroll to position [88, 0]
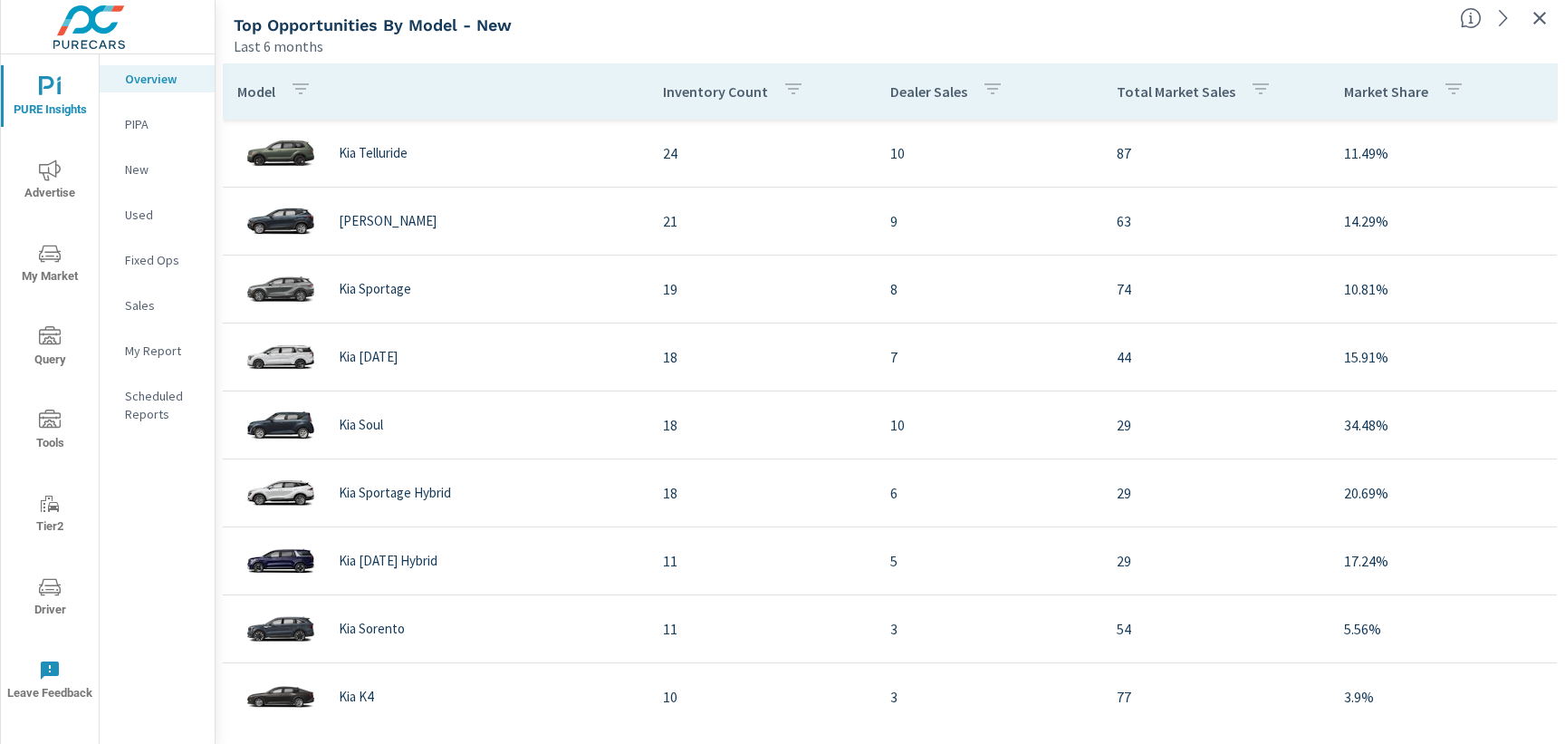
click at [47, 180] on icon "nav menu" at bounding box center [50, 170] width 22 height 22
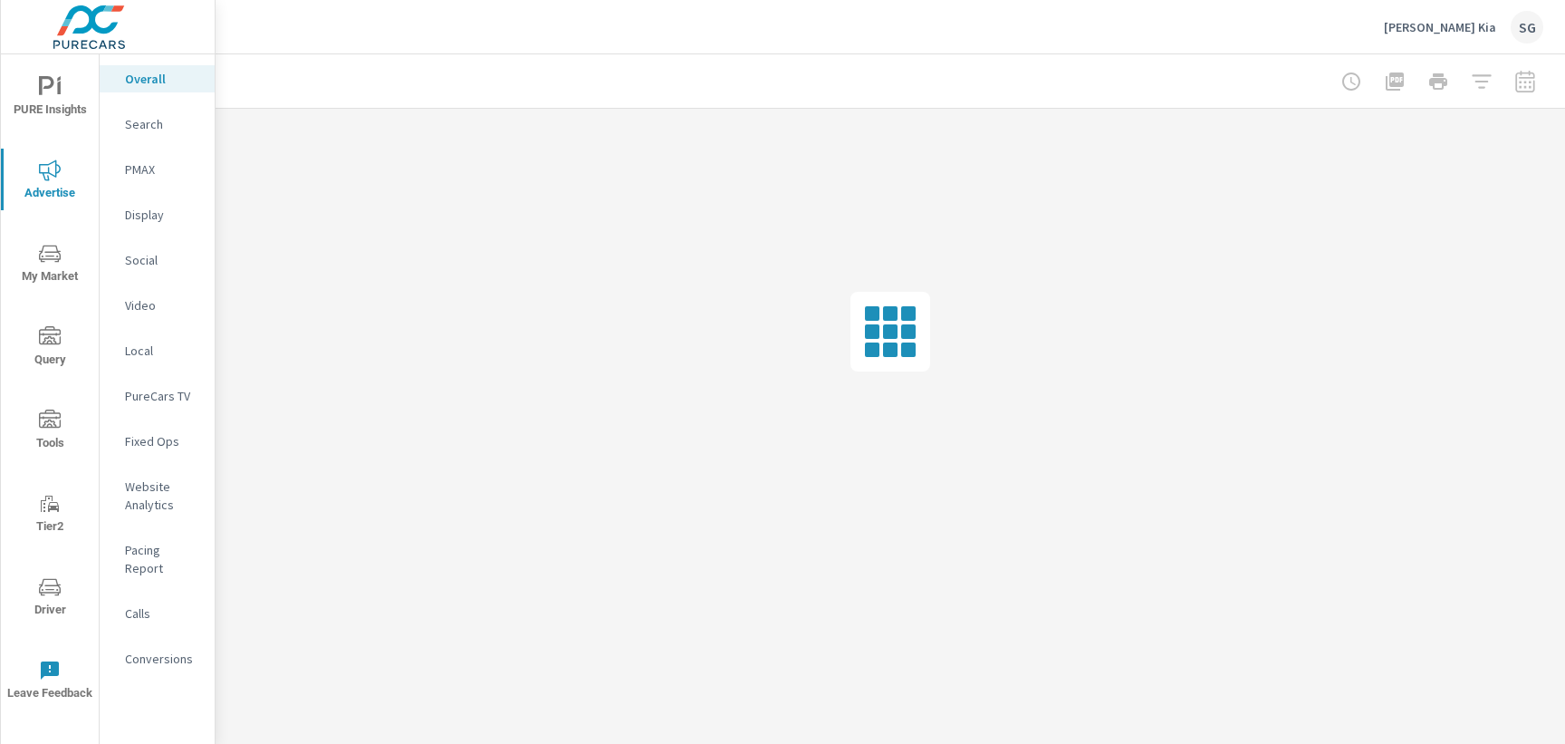
click at [262, 92] on div at bounding box center [890, 80] width 1306 height 53
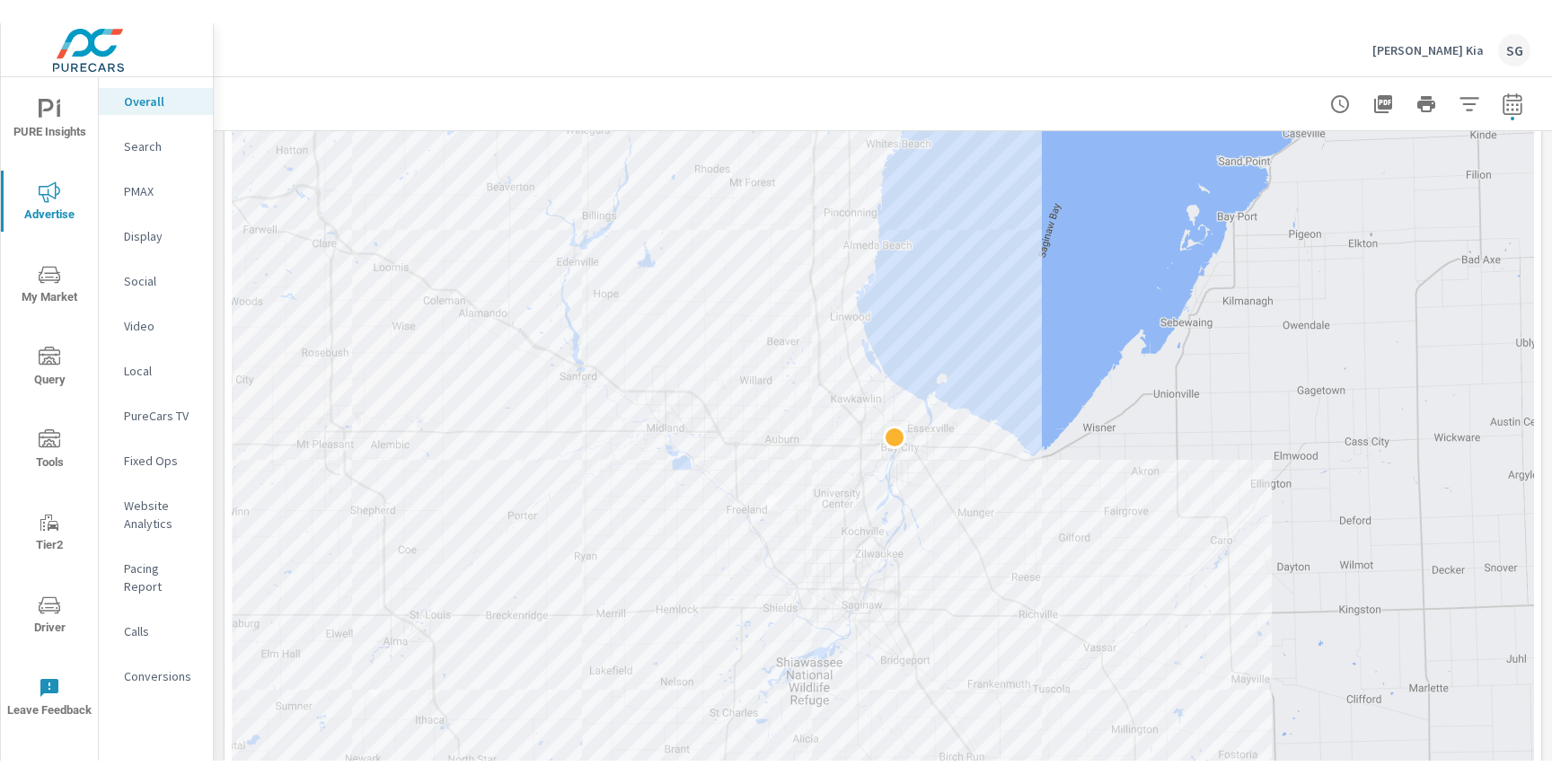
scroll to position [965, 0]
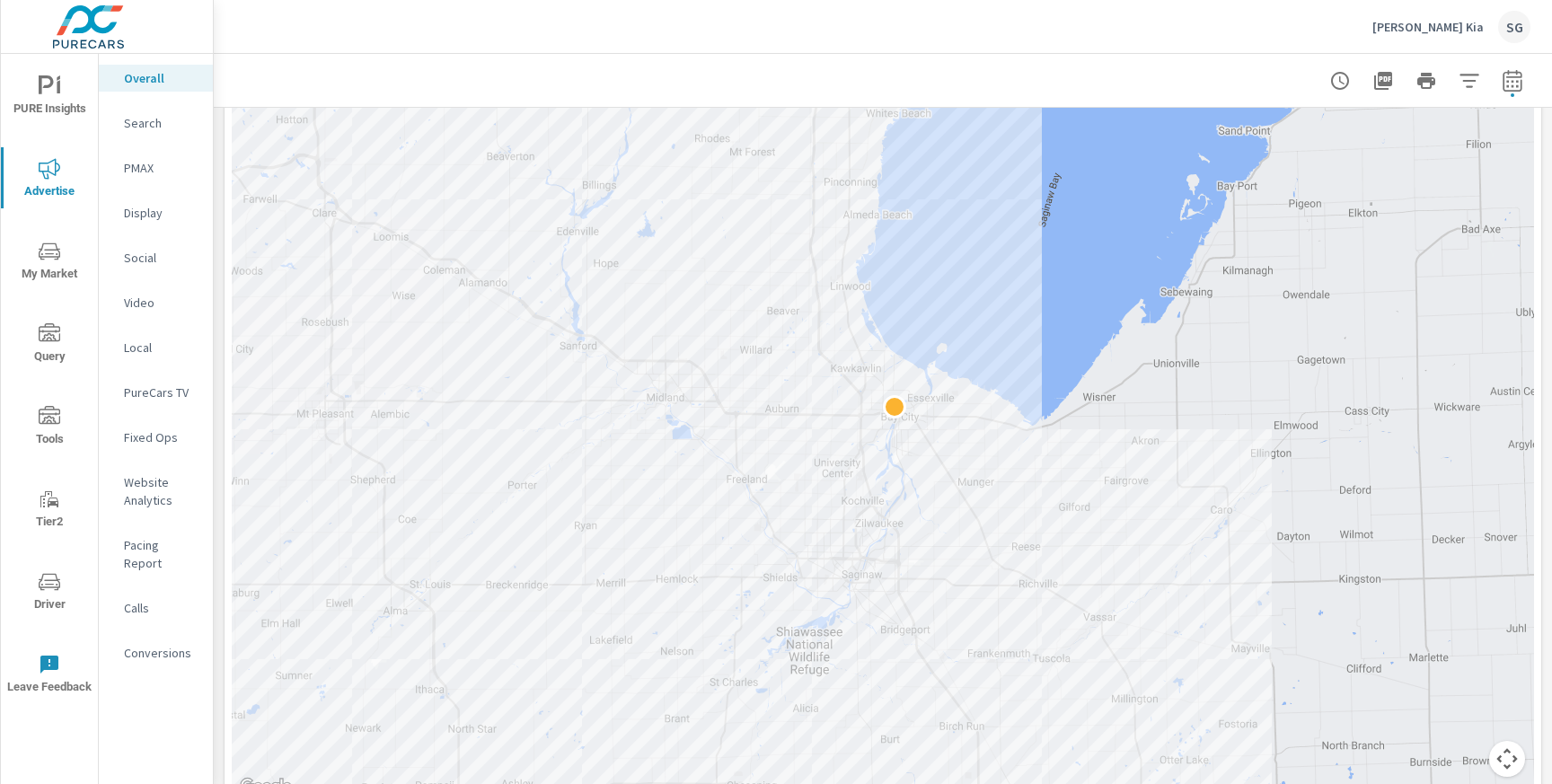
click at [1453, 35] on div "Thelen Kia SG" at bounding box center [1451, 27] width 158 height 33
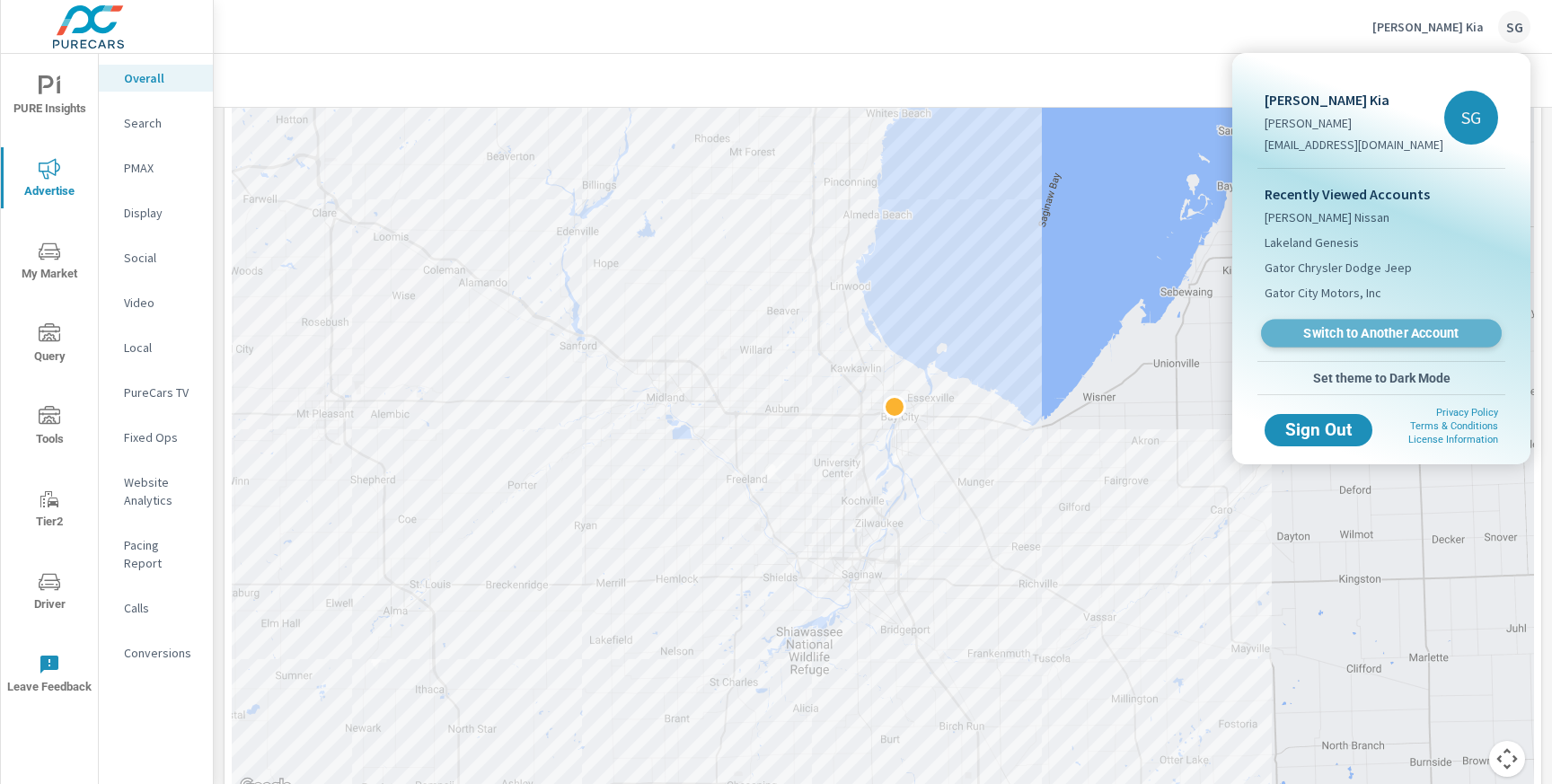
click at [1369, 335] on span "Switch to Another Account" at bounding box center [1381, 333] width 220 height 17
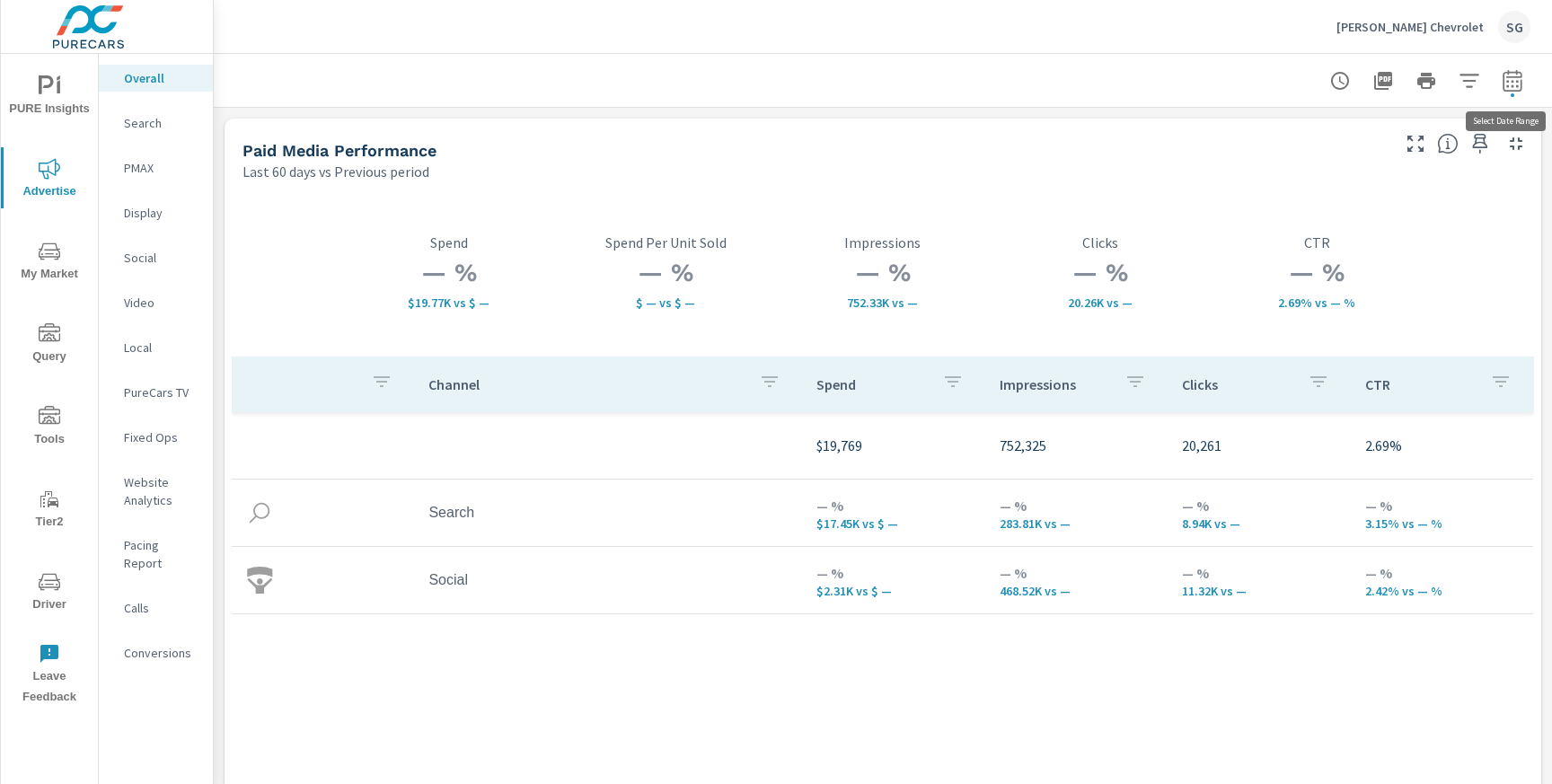
click at [1517, 91] on button "button" at bounding box center [1512, 80] width 36 height 36
select select "Last 60 days"
select select "Previous period"
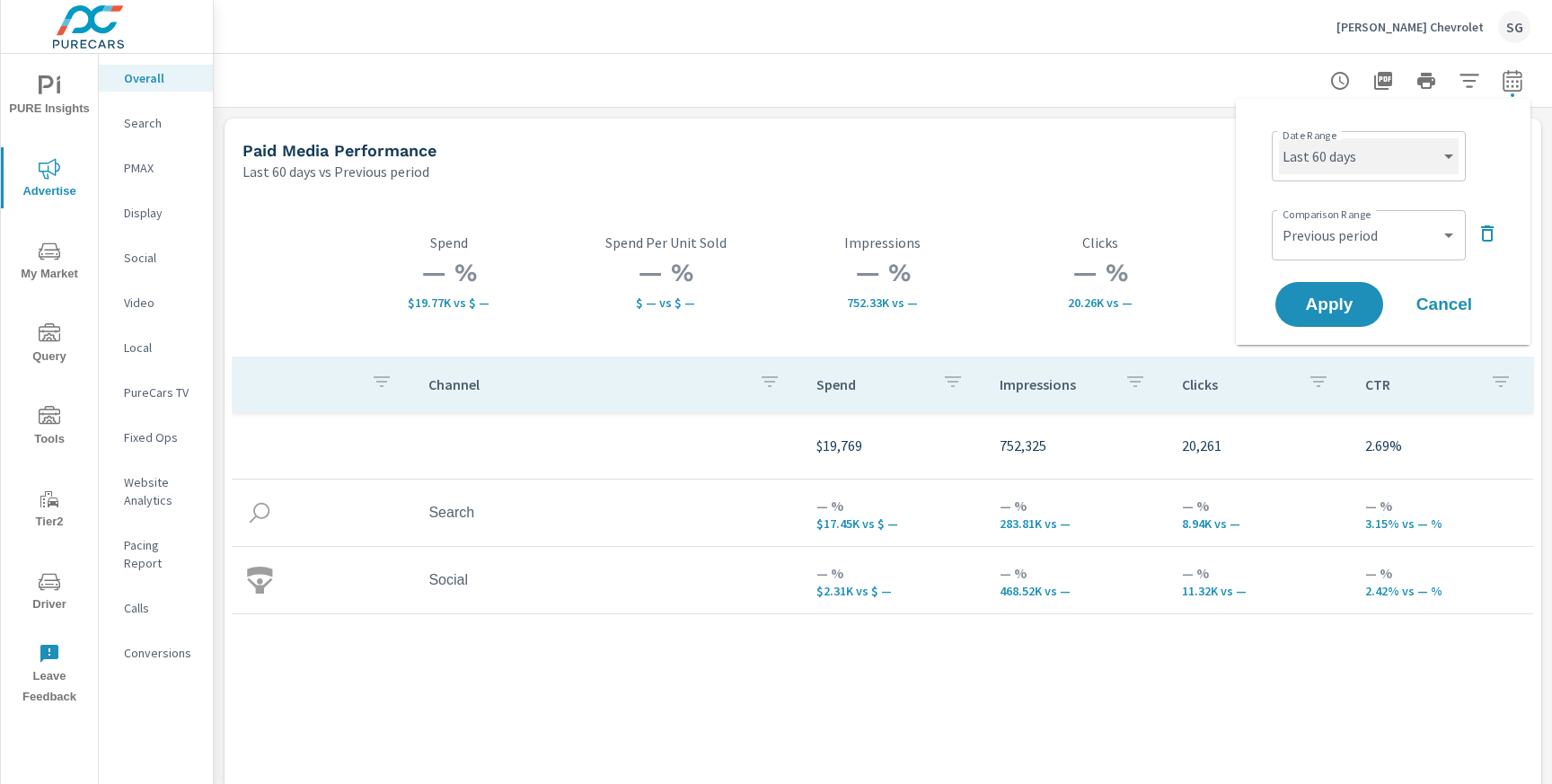
click at [1406, 156] on select "Custom [DATE] Last week Last 7 days Last 14 days Last 30 days Last 45 days Last…" at bounding box center [1369, 156] width 179 height 36
click at [1279, 138] on select "Custom [DATE] Last week Last 7 days Last 14 days Last 30 days Last 45 days Last…" at bounding box center [1369, 156] width 179 height 36
select select "Last 30 days"
click at [1334, 314] on button "Apply" at bounding box center [1329, 303] width 111 height 47
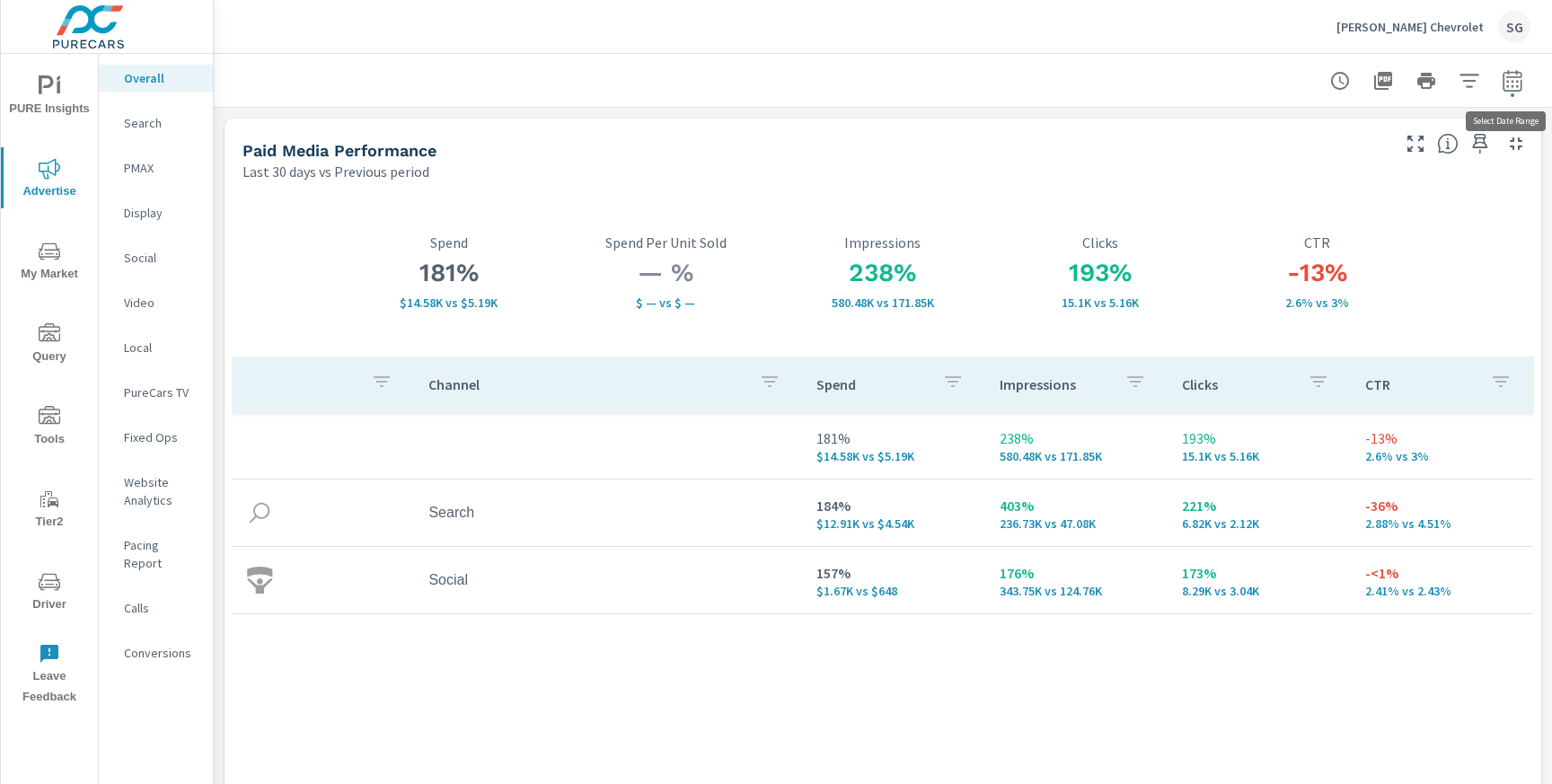
click at [1506, 85] on icon "button" at bounding box center [1512, 81] width 22 height 22
select select "Last 30 days"
select select "Previous period"
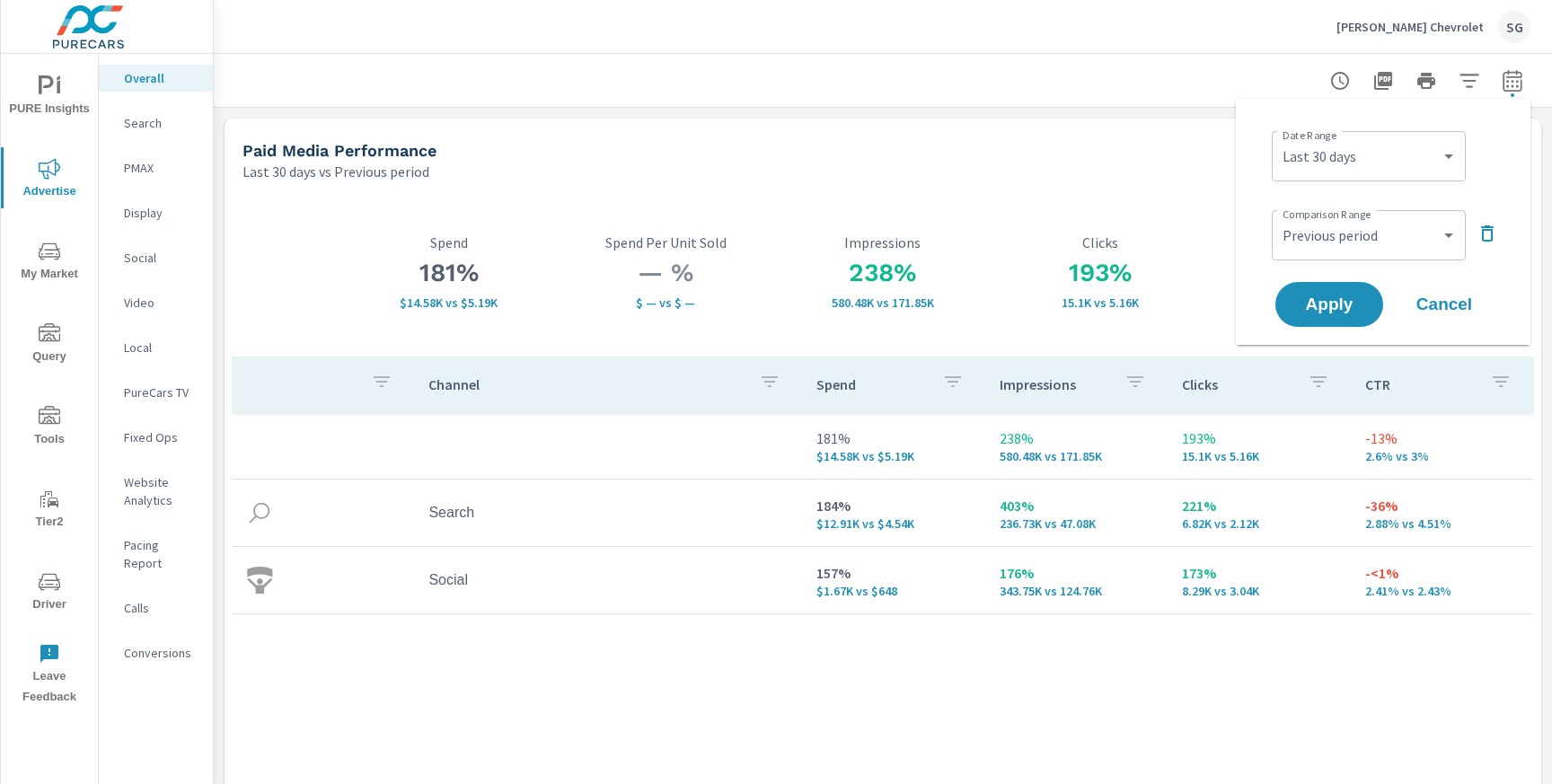
click at [1400, 174] on div "Custom [DATE] Last week Last 7 days Last 14 days Last 30 days Last 45 days Last…" at bounding box center [1369, 156] width 194 height 51
click at [1429, 160] on select "Custom [DATE] Last week Last 7 days Last 14 days Last 30 days Last 45 days Last…" at bounding box center [1369, 156] width 179 height 36
click at [1279, 138] on select "Custom [DATE] Last week Last 7 days Last 14 days Last 30 days Last 45 days Last…" at bounding box center [1369, 156] width 179 height 36
select select "Month to date"
click at [1349, 297] on span "Apply" at bounding box center [1329, 304] width 73 height 17
